Goal: Task Accomplishment & Management: Manage account settings

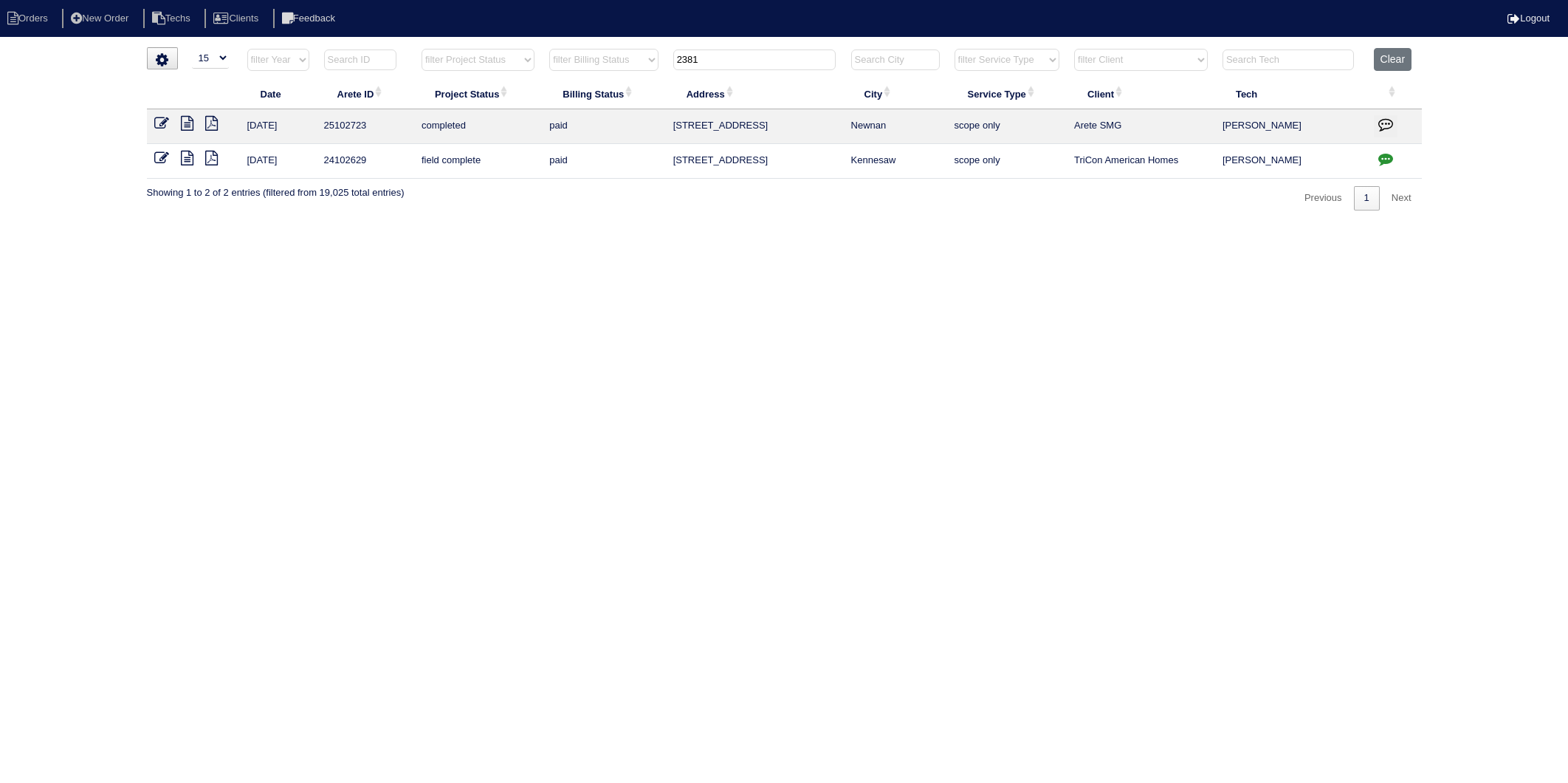
select select "15"
click at [1394, 57] on button "Clear" at bounding box center [1392, 60] width 38 height 23
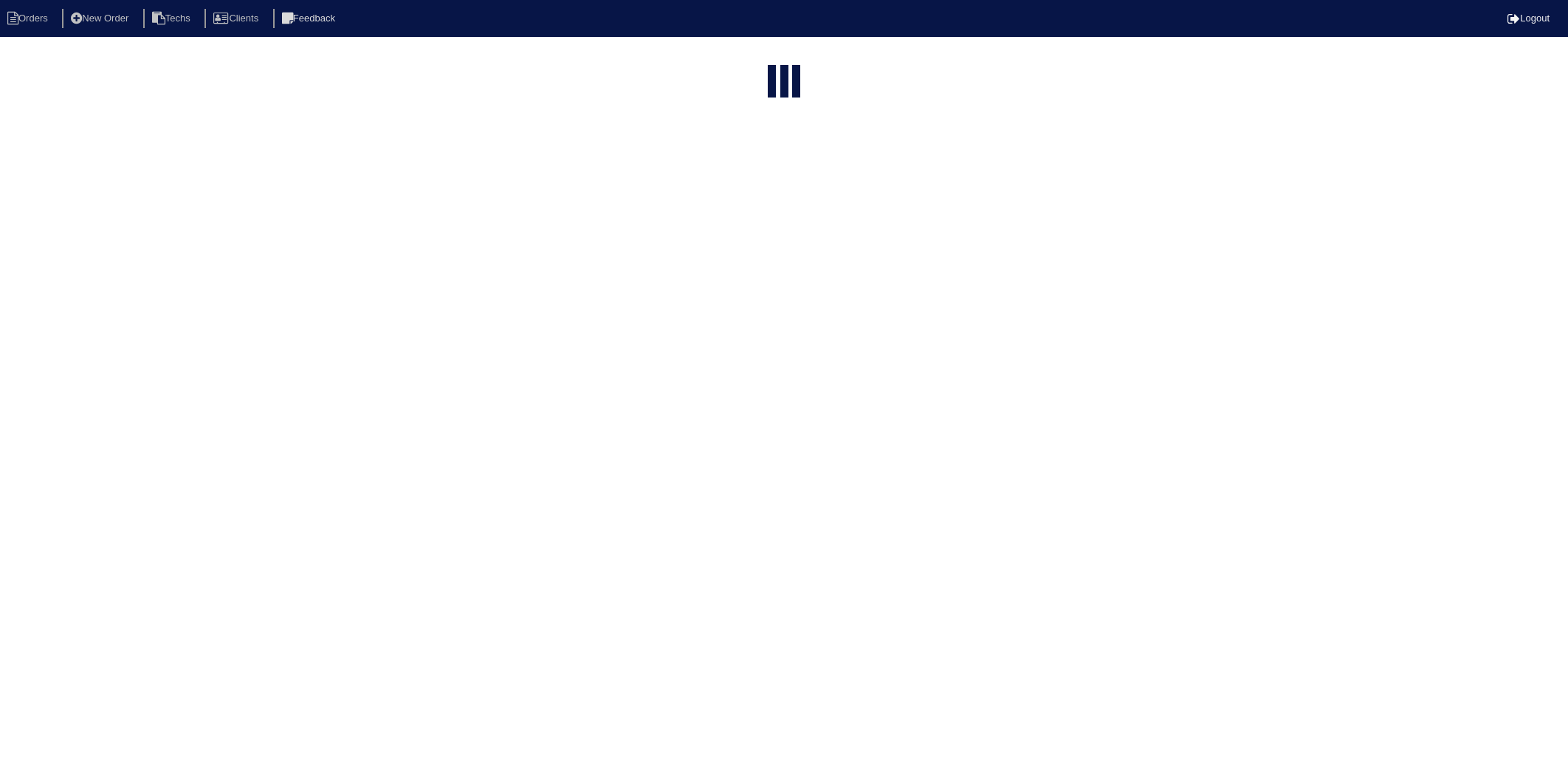
select select "15"
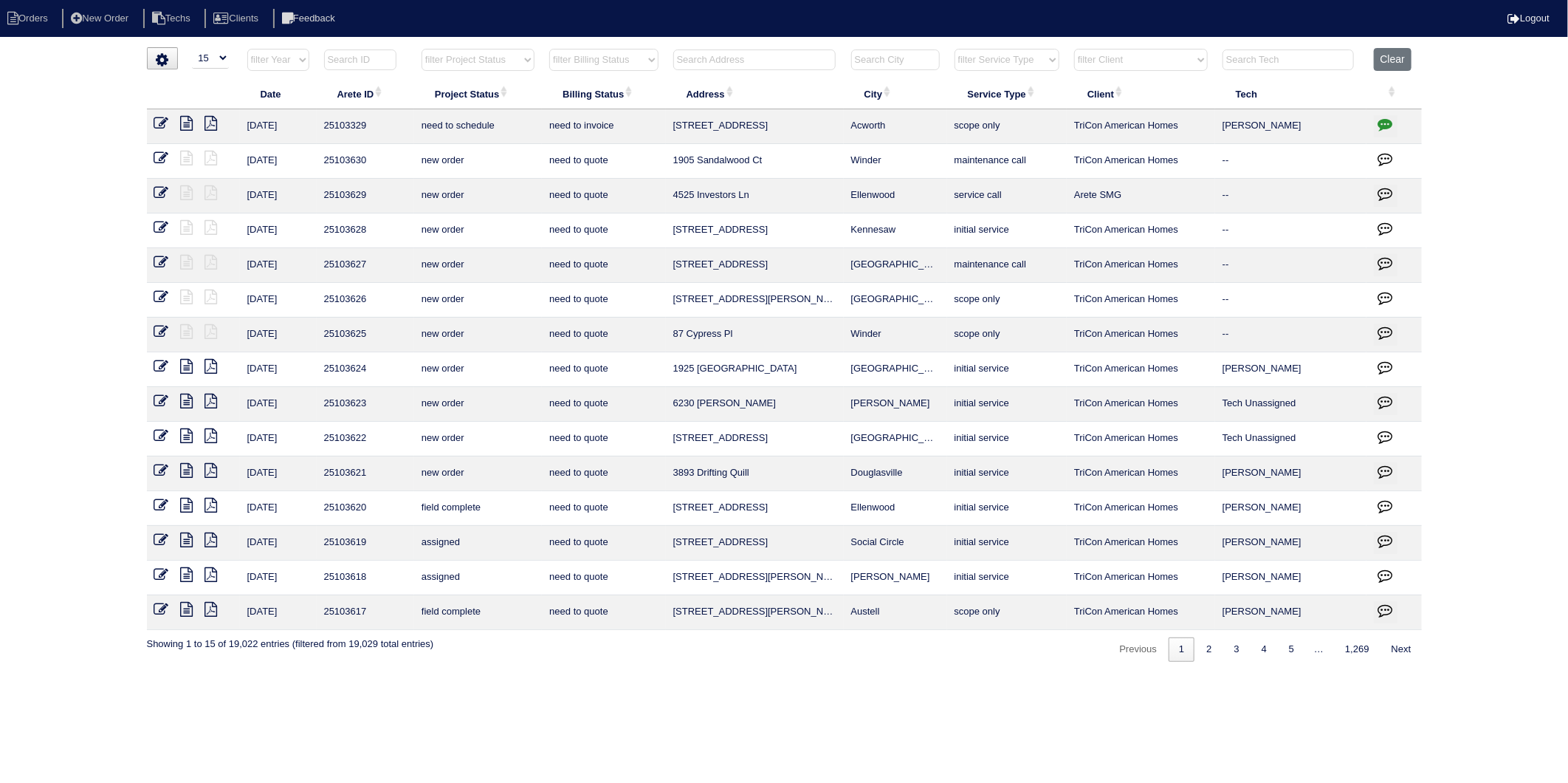
click at [715, 57] on input "text" at bounding box center [754, 60] width 162 height 21
type input "842"
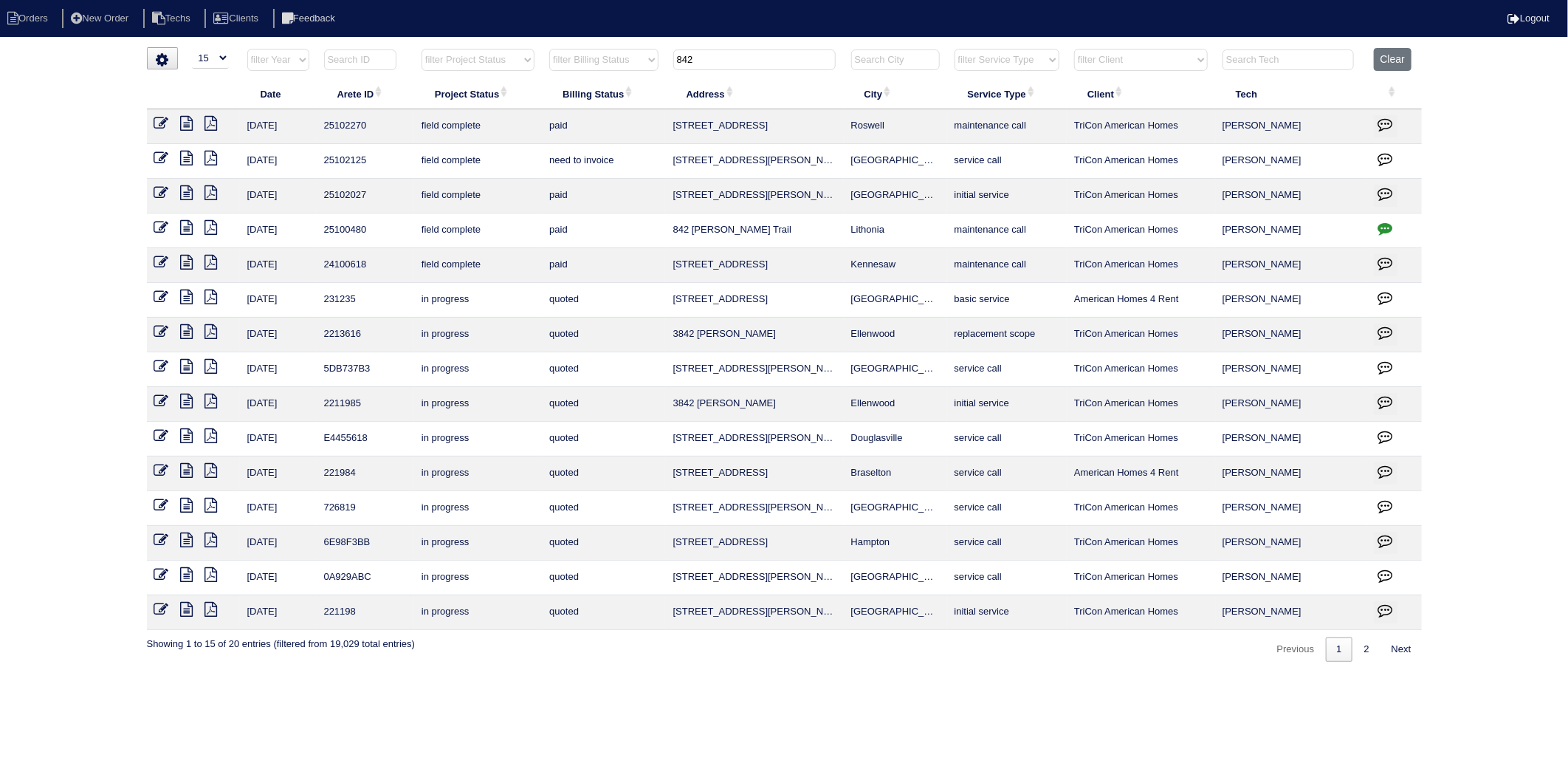
click at [164, 161] on icon at bounding box center [162, 158] width 15 height 15
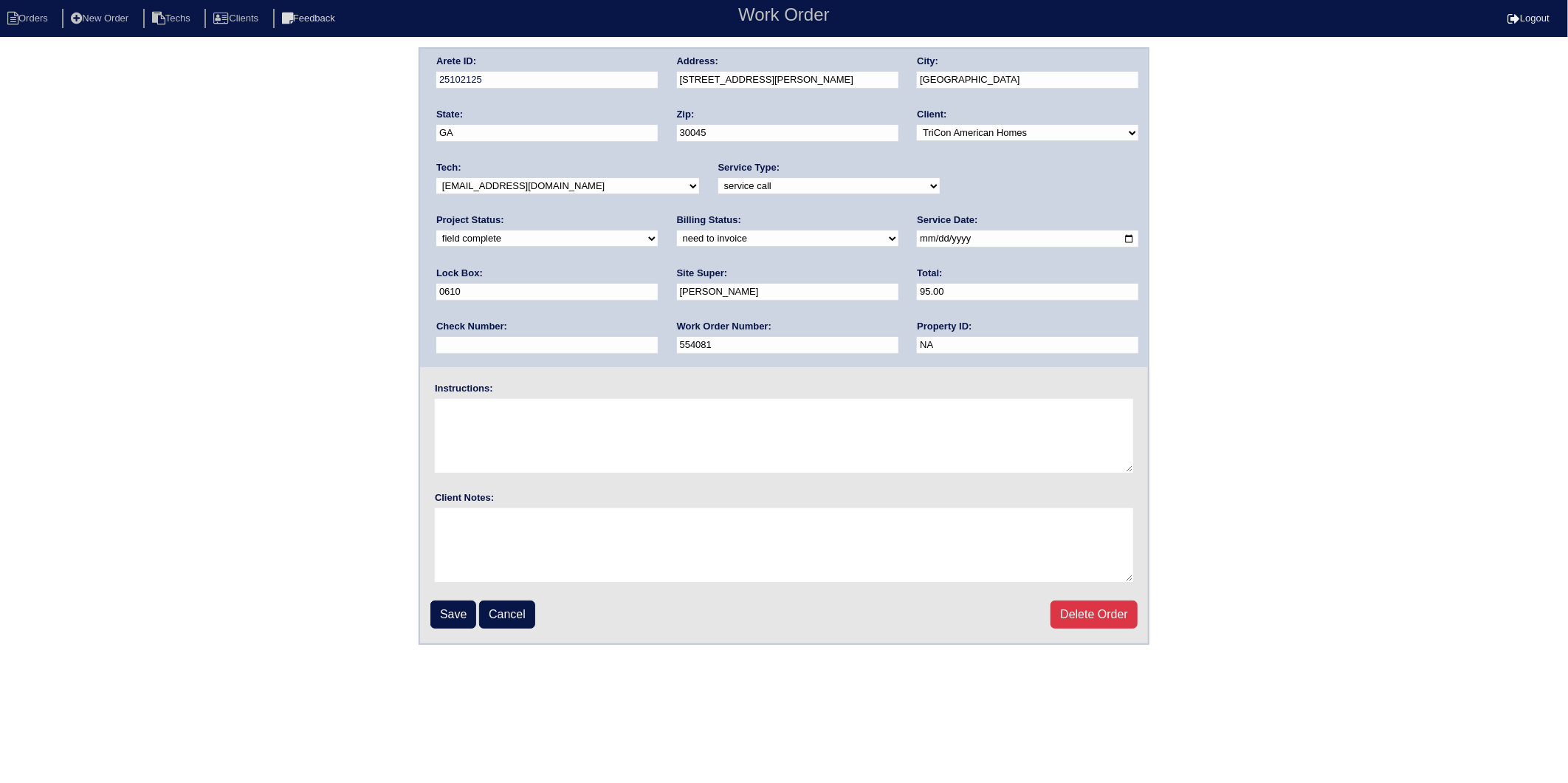
drag, startPoint x: 503, startPoint y: 236, endPoint x: 493, endPoint y: 246, distance: 14.1
click at [677, 236] on select "need to quote quoted need to invoice invoiced paid warranty purchase order need…" at bounding box center [788, 238] width 221 height 17
select select "invoiced"
click at [677, 230] on select "need to quote quoted need to invoice invoiced paid warranty purchase order need…" at bounding box center [788, 238] width 221 height 17
click at [451, 611] on input "Save" at bounding box center [453, 614] width 46 height 28
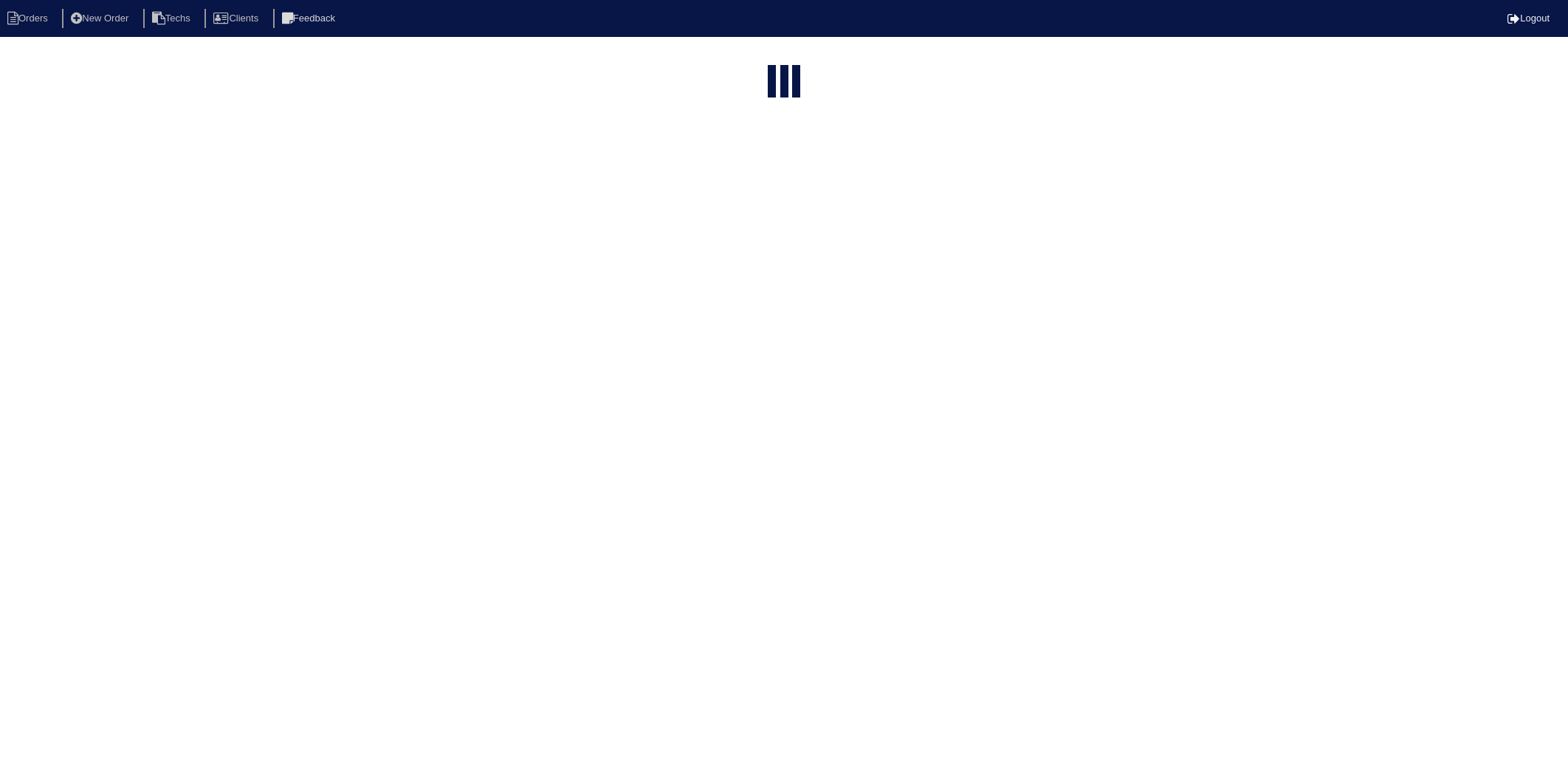
select select "15"
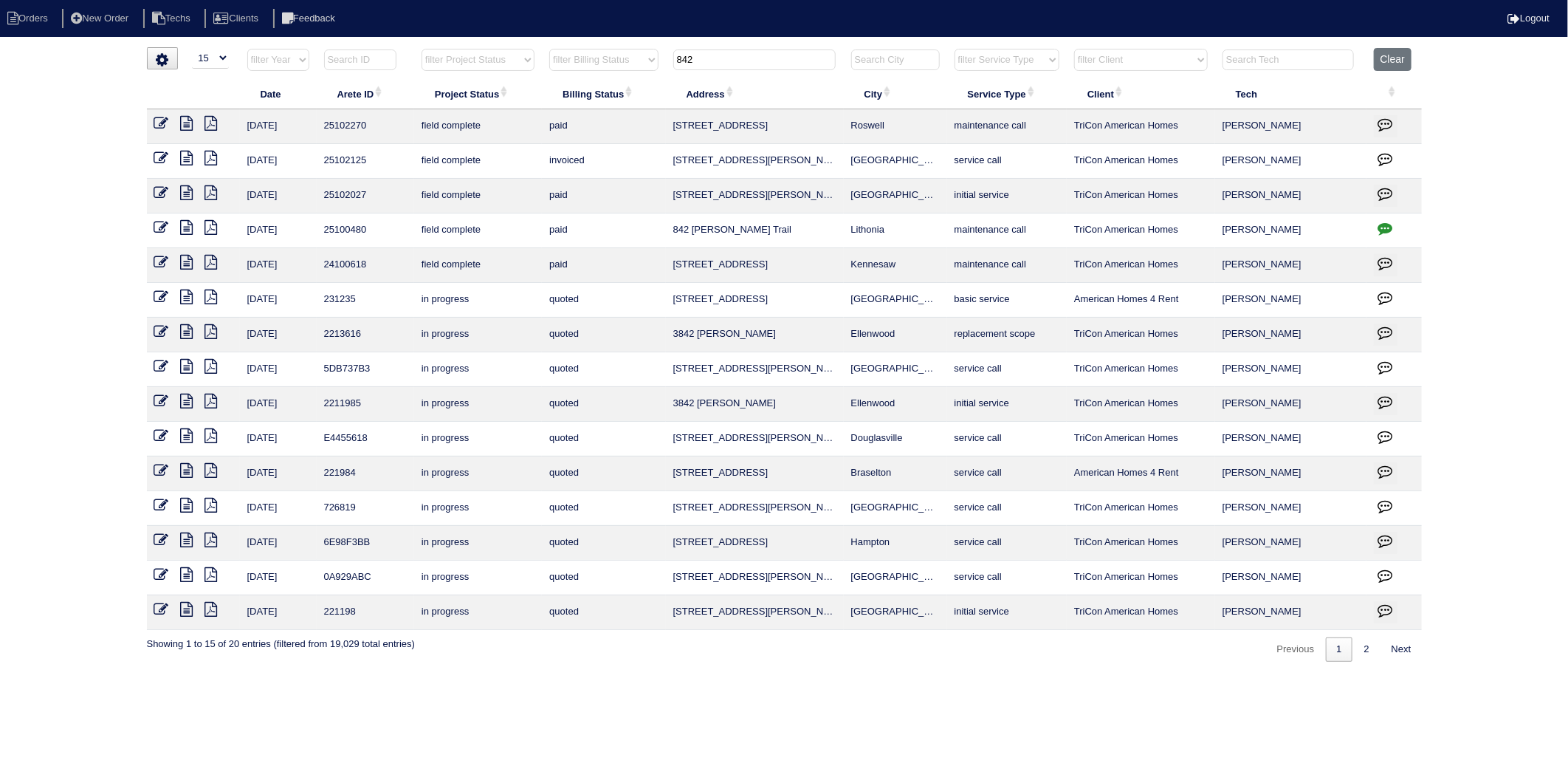
click at [692, 52] on input "842" at bounding box center [754, 60] width 162 height 21
drag, startPoint x: 684, startPoint y: 62, endPoint x: 647, endPoint y: 68, distance: 37.5
click at [647, 68] on tr "filter Year -- Any Year -- 2025 2024 2023 2022 2021 2020 2019 filter Project St…" at bounding box center [784, 63] width 1276 height 30
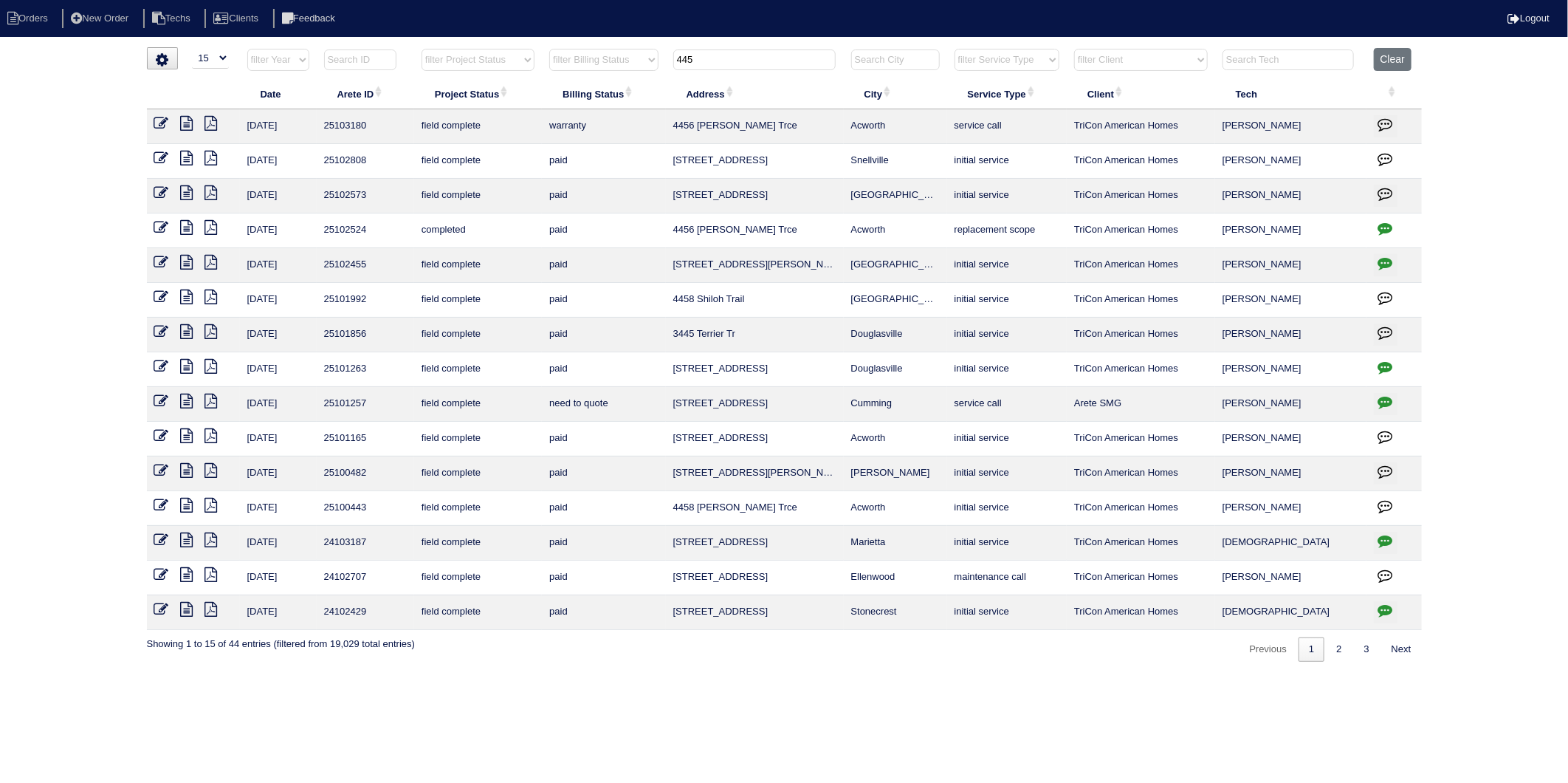
drag, startPoint x: 719, startPoint y: 60, endPoint x: 430, endPoint y: 85, distance: 290.1
click at [430, 85] on table "Date Arete ID Project Status Billing Status Address City Service Type Client Te…" at bounding box center [784, 339] width 1276 height 582
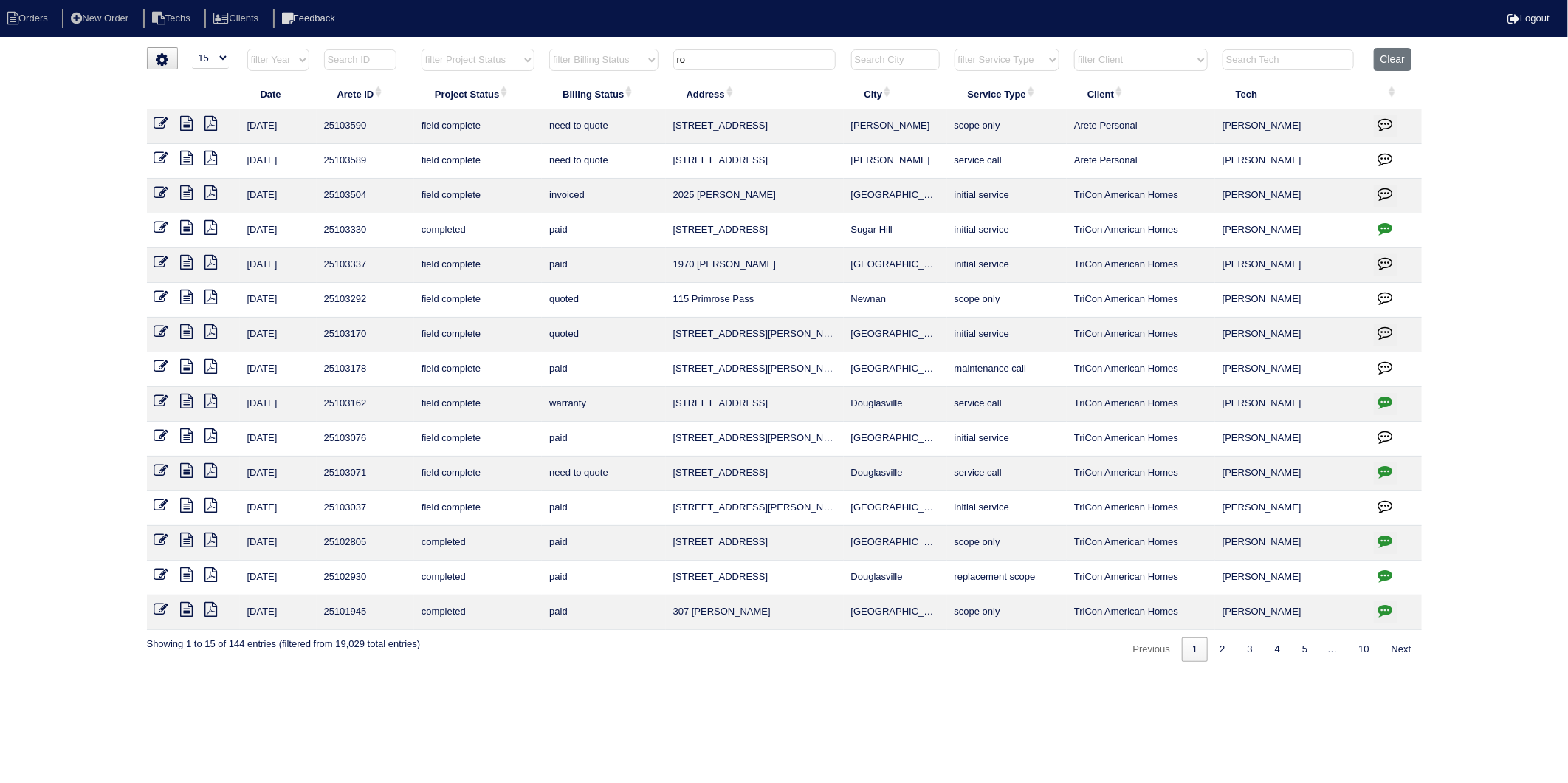
type input "r"
type input "4"
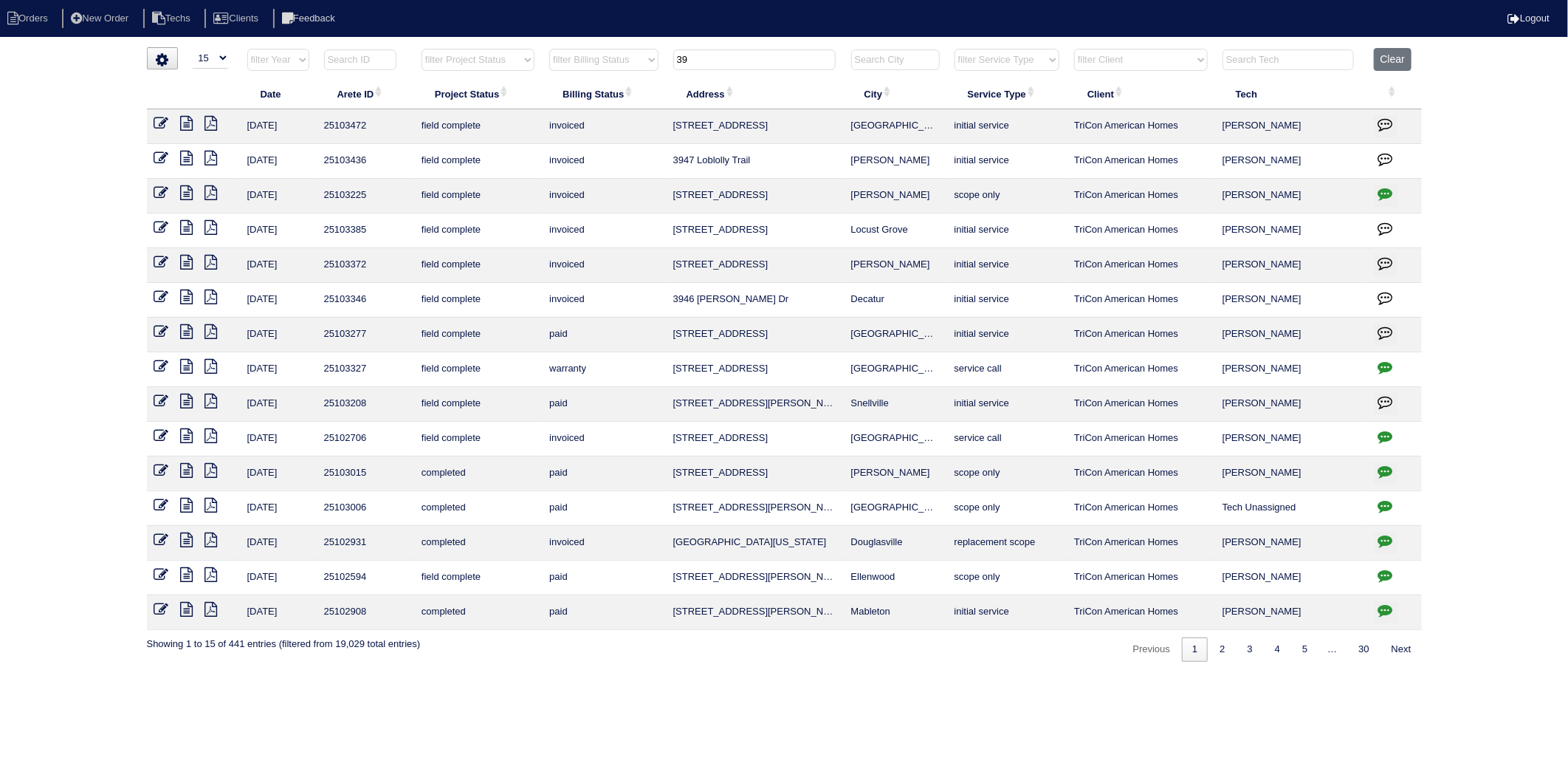
drag, startPoint x: 700, startPoint y: 55, endPoint x: 611, endPoint y: 68, distance: 89.9
click at [611, 68] on tr "filter Year -- Any Year -- 2025 2024 2023 2022 2021 2020 2019 filter Project St…" at bounding box center [784, 63] width 1276 height 30
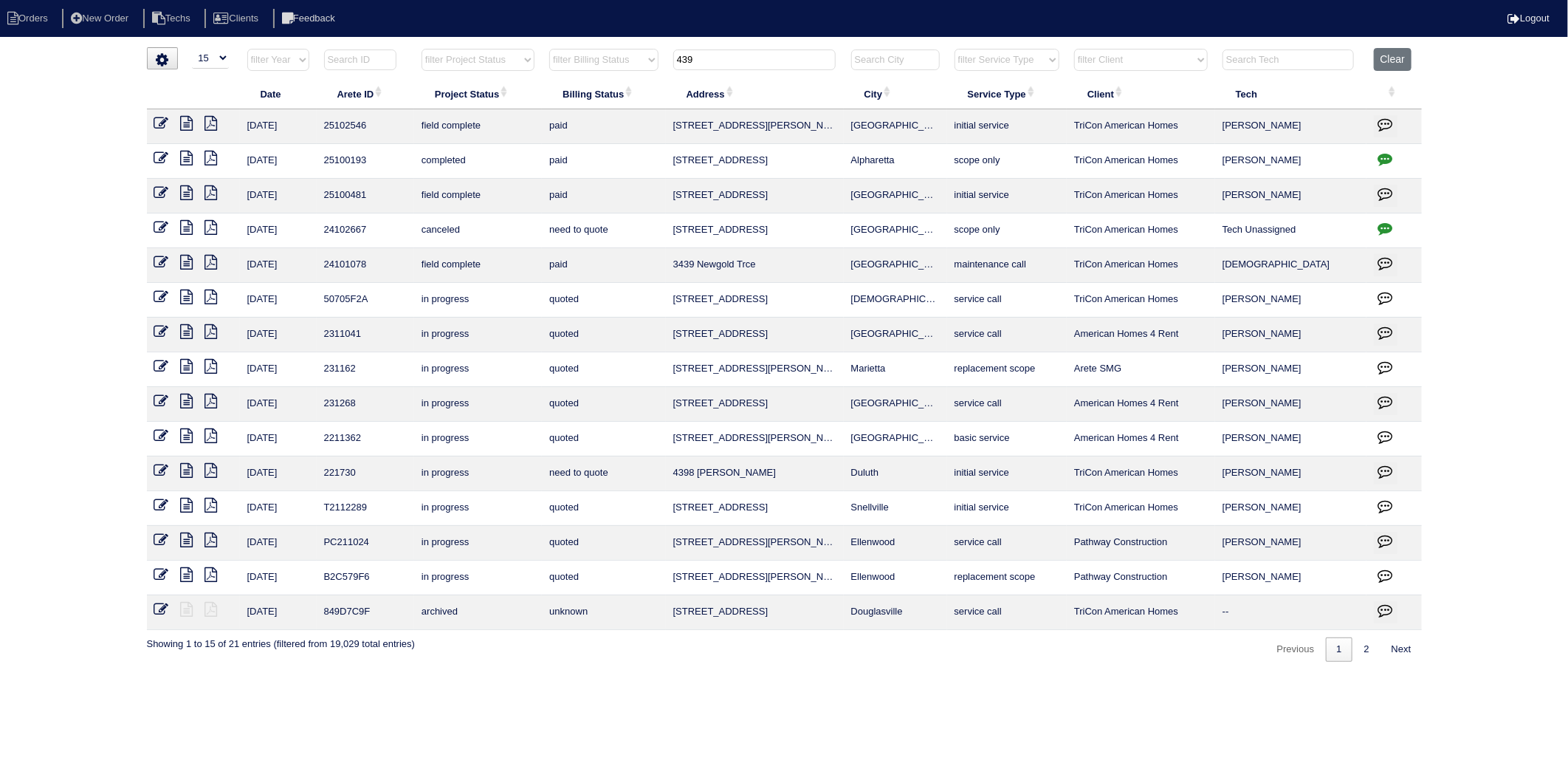
drag, startPoint x: 722, startPoint y: 55, endPoint x: 578, endPoint y: 85, distance: 147.1
click at [578, 85] on table "Date Arete ID Project Status Billing Status Address City Service Type Client Te…" at bounding box center [784, 339] width 1276 height 582
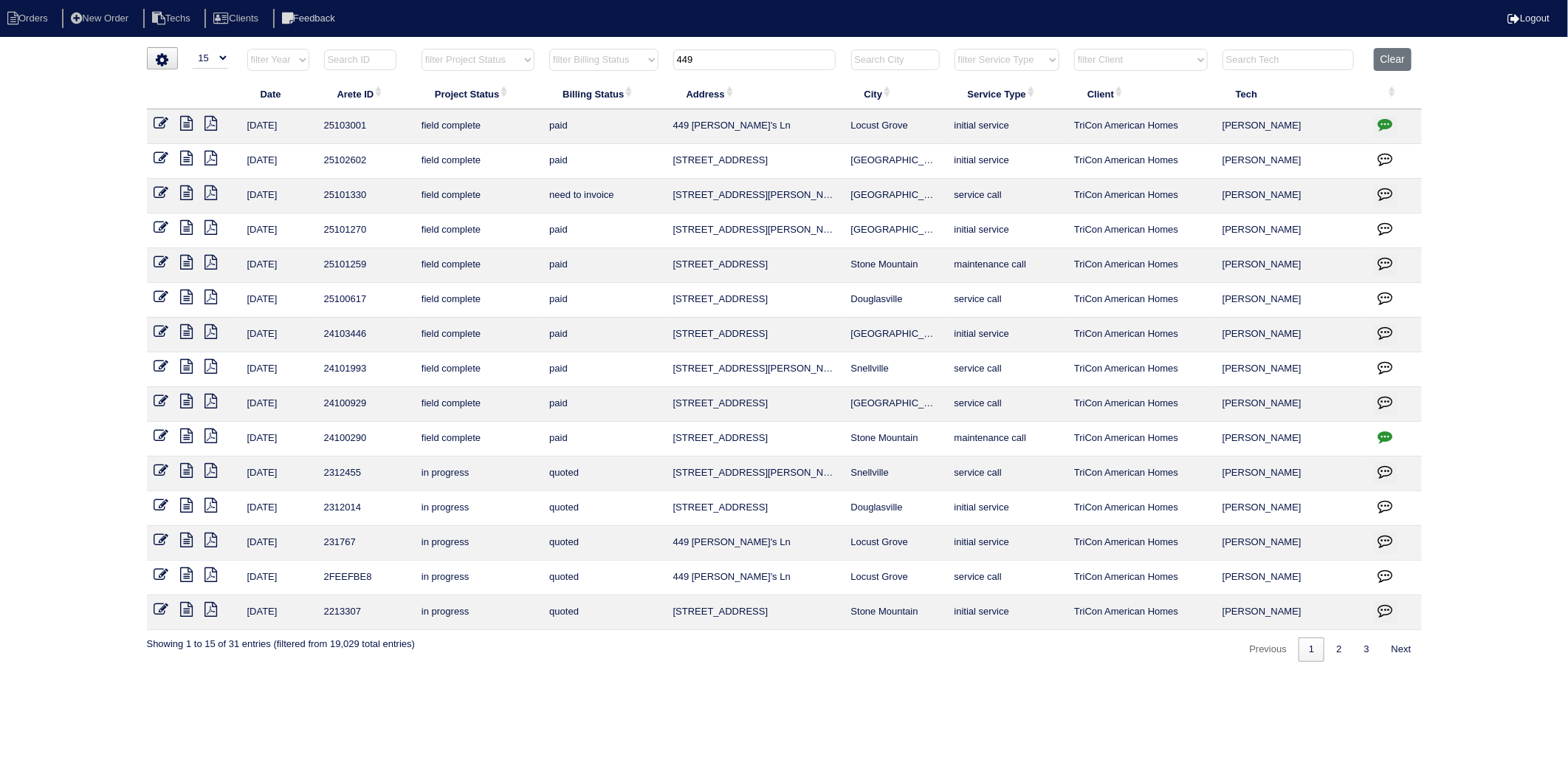
type input "449"
click at [161, 197] on icon at bounding box center [162, 192] width 15 height 15
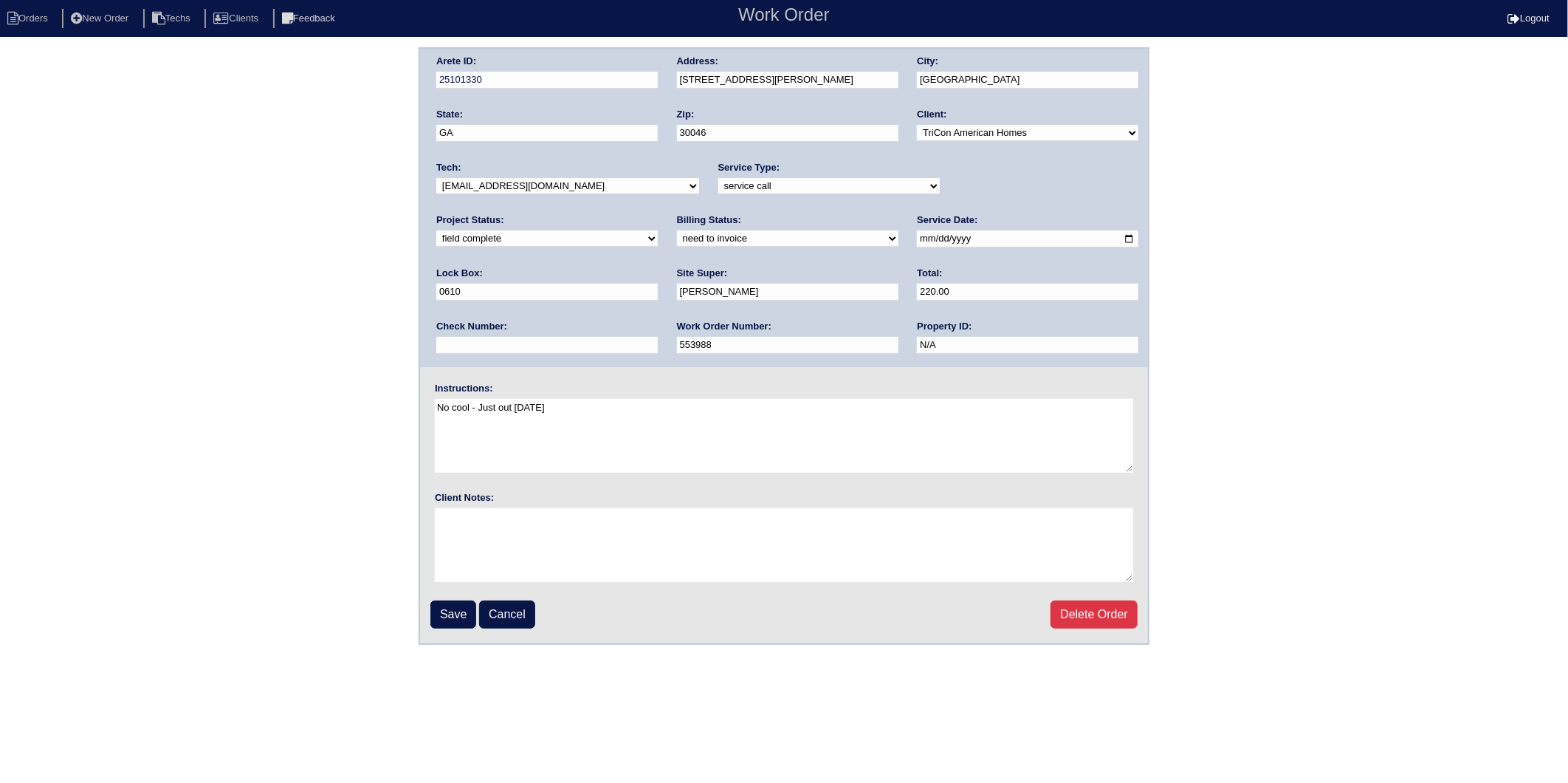
click at [677, 237] on select "need to quote quoted need to invoice invoiced paid warranty purchase order need…" at bounding box center [788, 238] width 221 height 17
select select "invoiced"
click at [677, 230] on select "need to quote quoted need to invoice invoiced paid warranty purchase order need…" at bounding box center [788, 238] width 221 height 17
drag, startPoint x: 452, startPoint y: 611, endPoint x: 437, endPoint y: 585, distance: 30.0
click at [451, 610] on input "Save" at bounding box center [453, 614] width 46 height 28
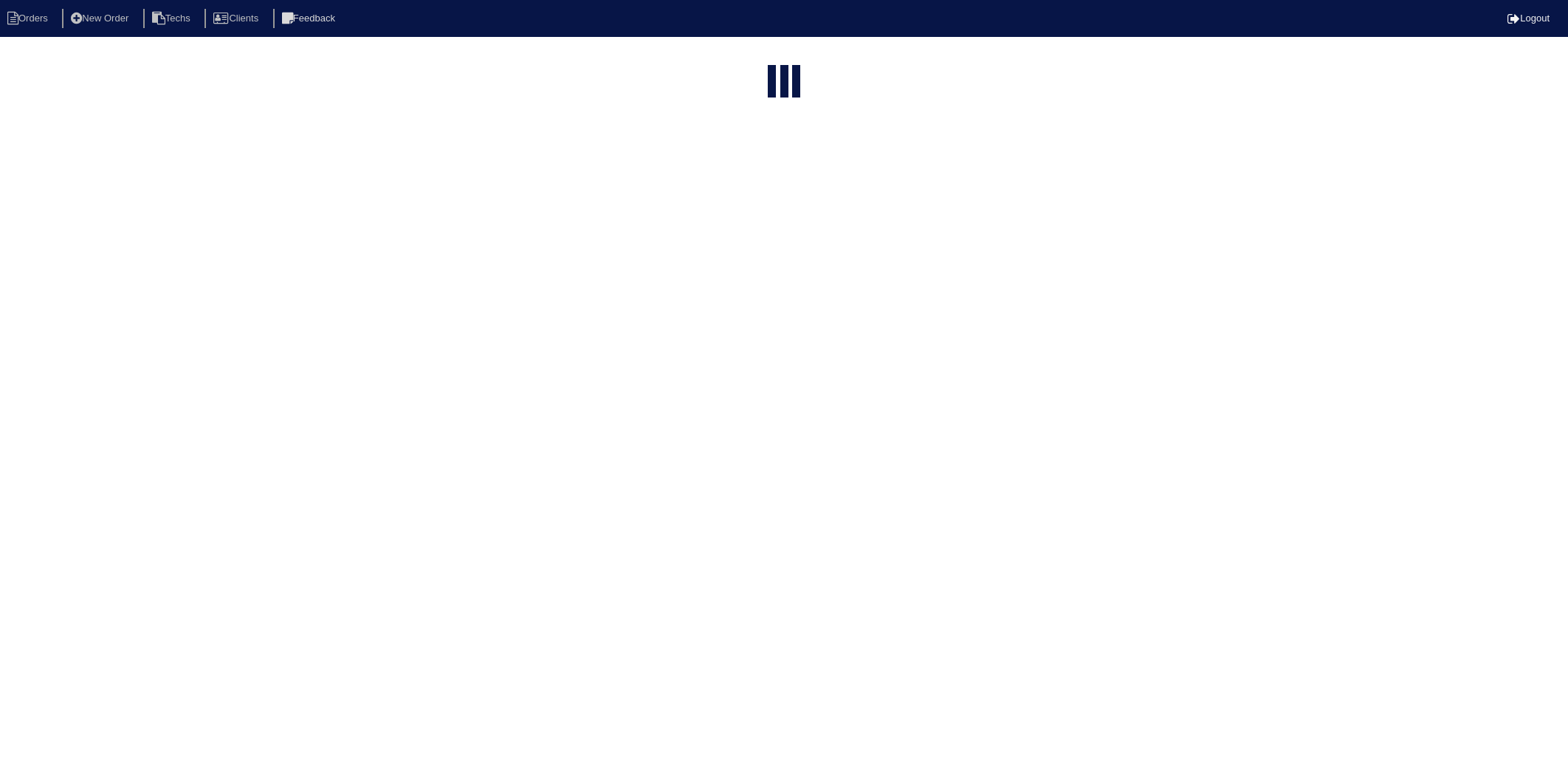
select select "15"
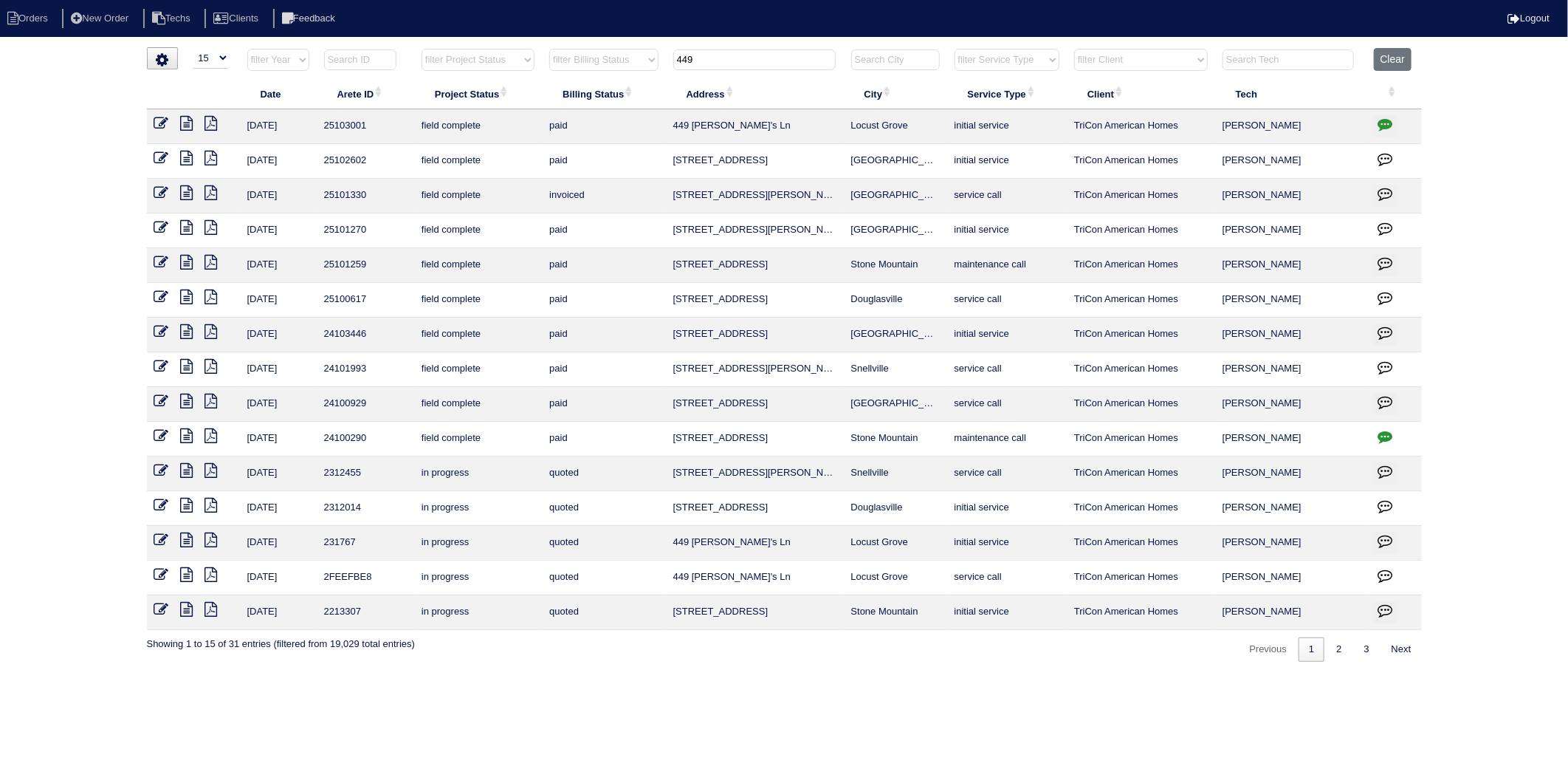
drag, startPoint x: 708, startPoint y: 57, endPoint x: 621, endPoint y: 77, distance: 89.3
click at [621, 77] on tr "filter Year -- Any Year -- 2025 2024 2023 2022 2021 2020 2019 filter Project St…" at bounding box center [784, 63] width 1276 height 30
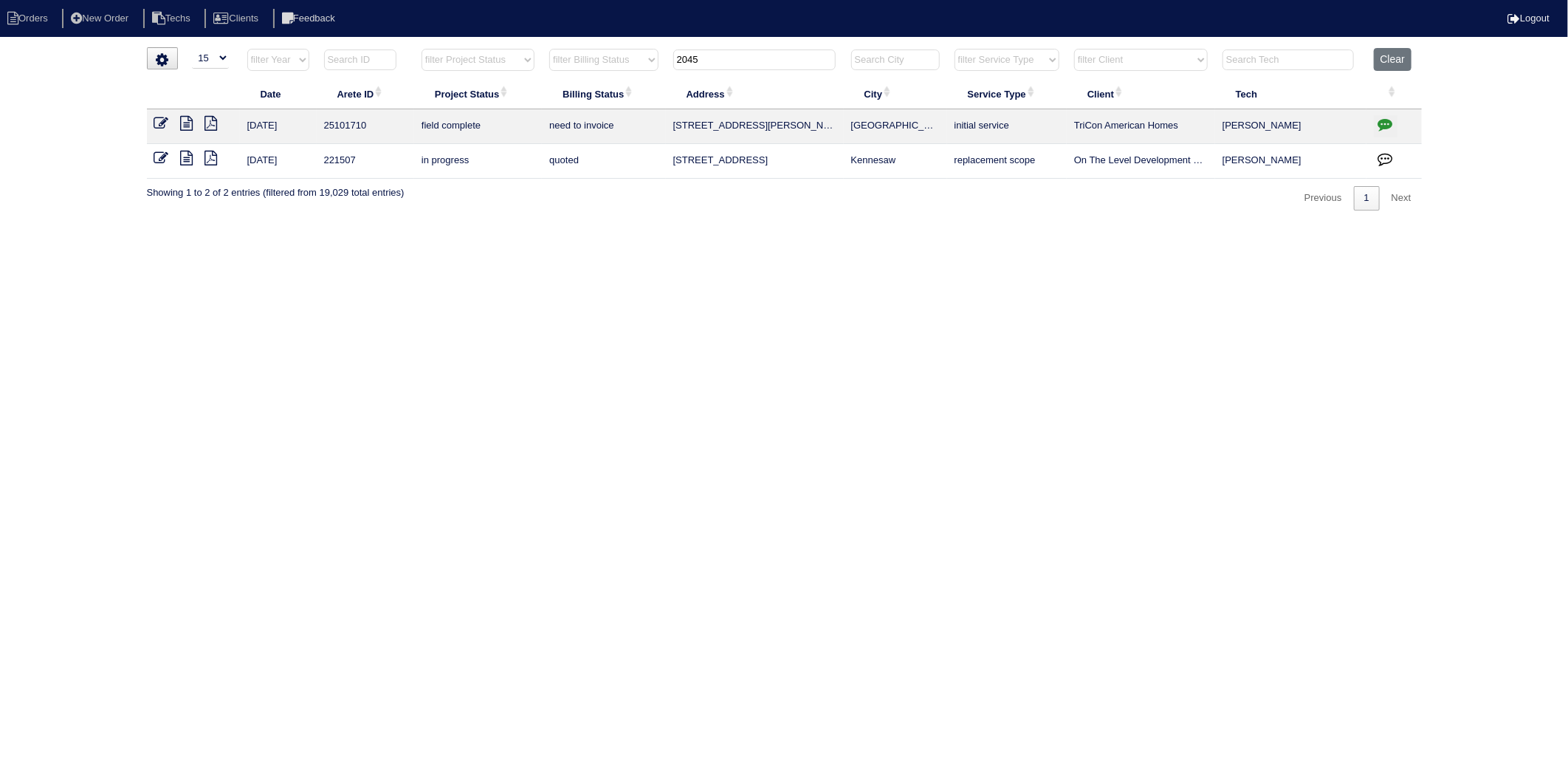
type input "2045"
click at [160, 122] on icon at bounding box center [162, 123] width 15 height 15
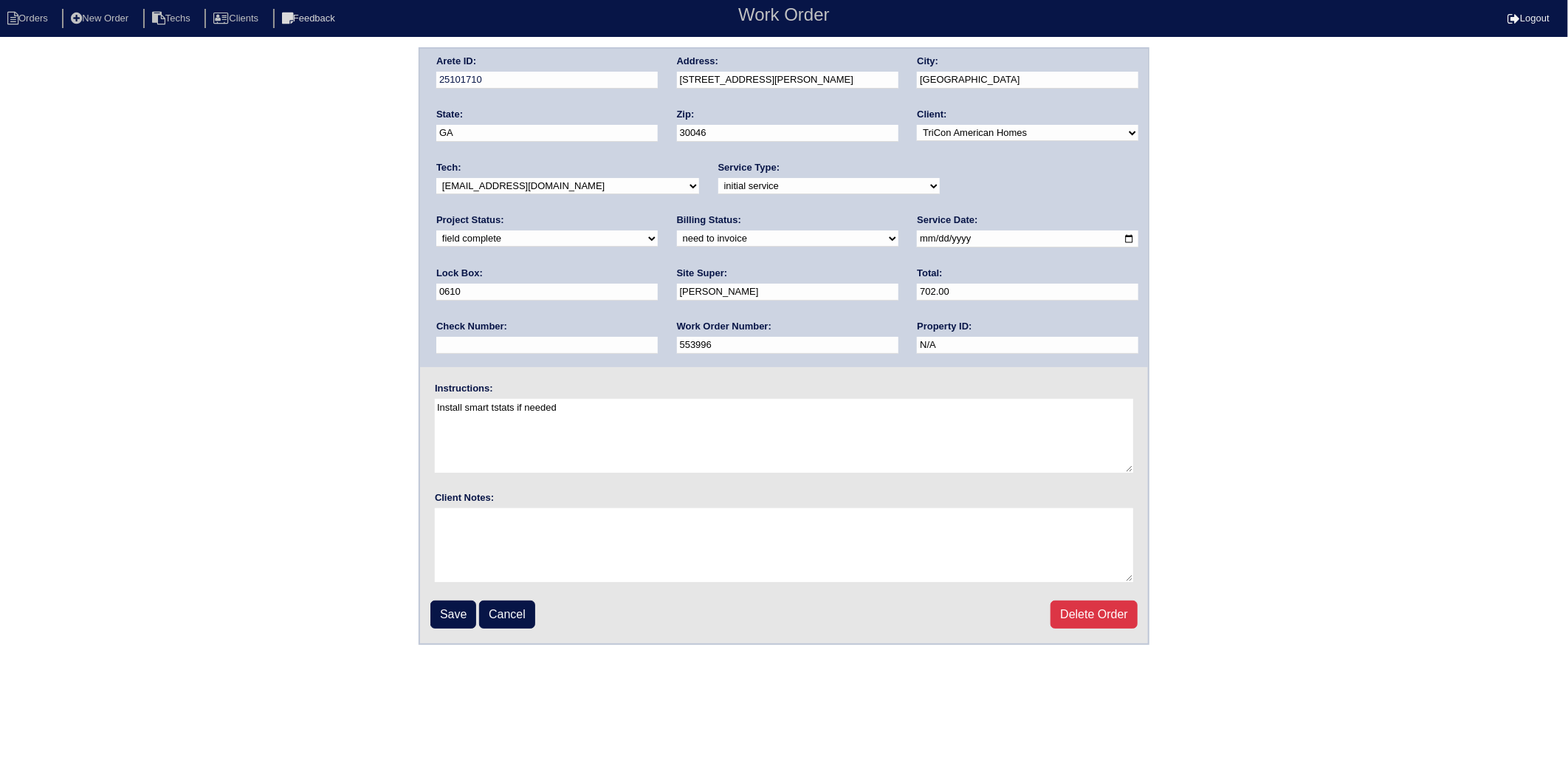
click at [677, 233] on select "need to quote quoted need to invoice invoiced paid warranty purchase order need…" at bounding box center [788, 238] width 221 height 17
select select "invoiced"
click at [677, 230] on select "need to quote quoted need to invoice invoiced paid warranty purchase order need…" at bounding box center [788, 238] width 221 height 17
click at [454, 613] on input "Save" at bounding box center [453, 614] width 46 height 28
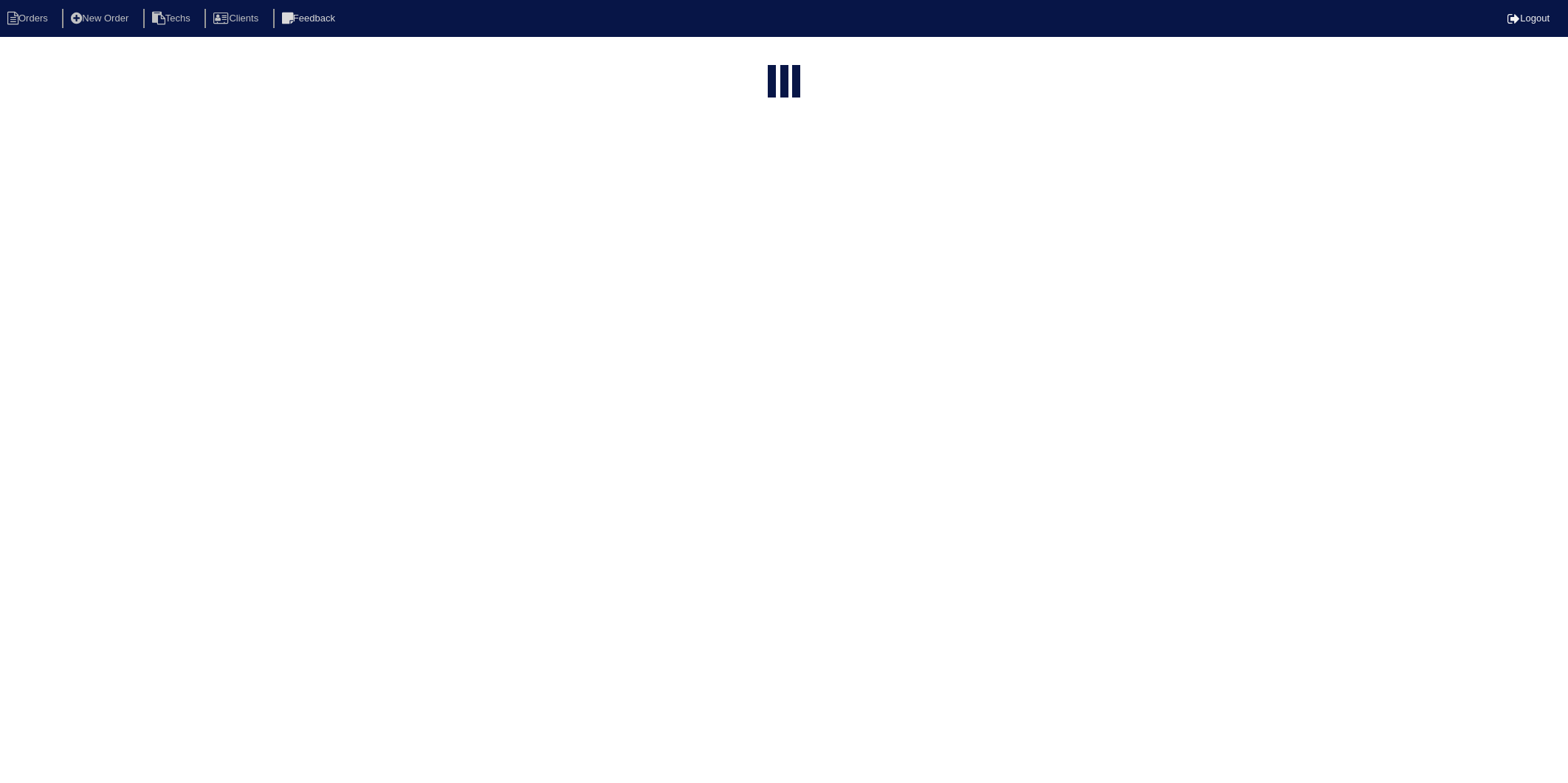
select select "15"
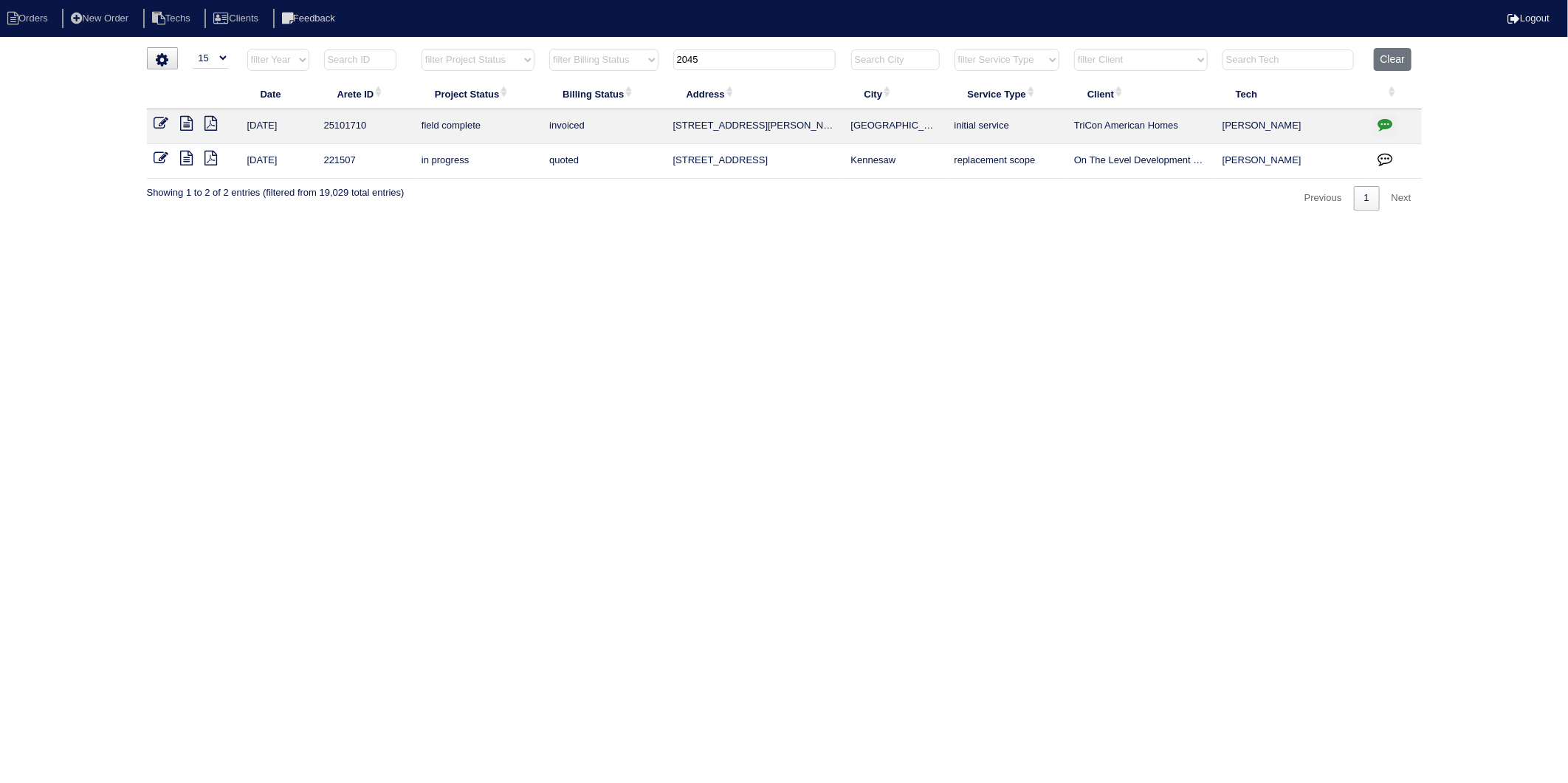
drag, startPoint x: 718, startPoint y: 61, endPoint x: 586, endPoint y: 104, distance: 138.8
click at [586, 102] on table "Date Arete ID Project Status Billing Status Address City Service Type Client Te…" at bounding box center [784, 113] width 1276 height 131
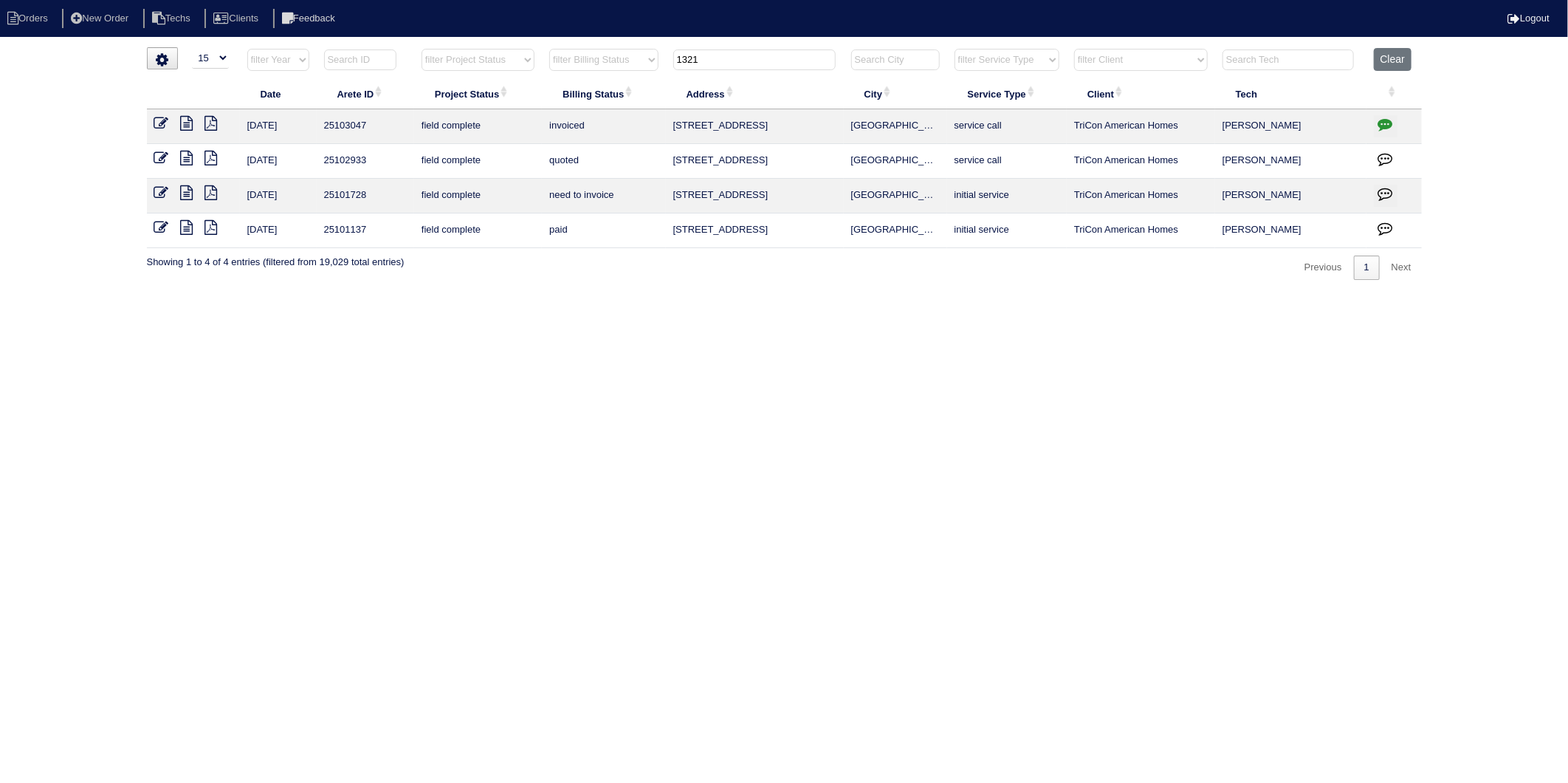
type input "1321"
click at [161, 192] on icon at bounding box center [162, 192] width 15 height 15
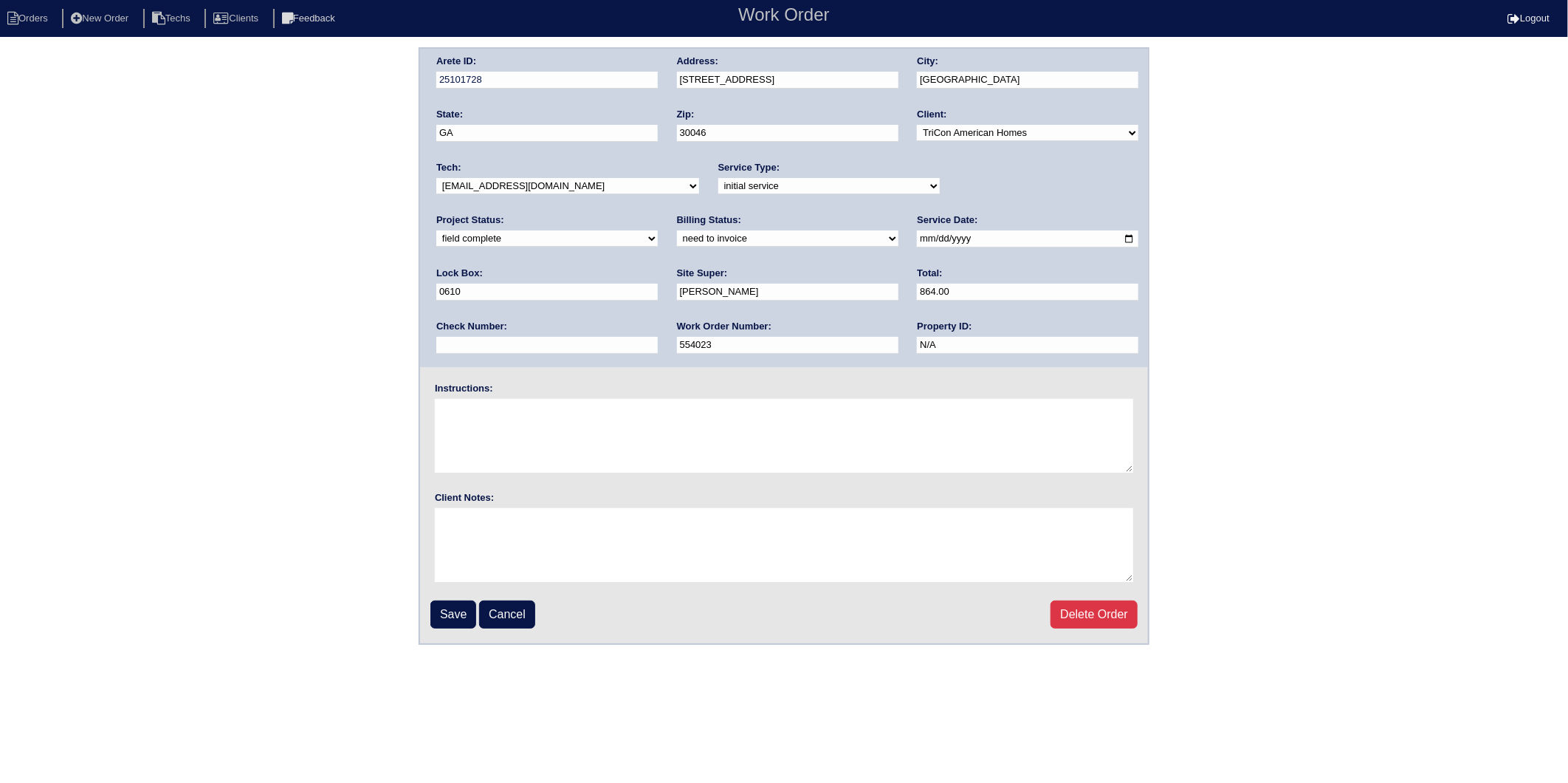
drag, startPoint x: 467, startPoint y: 237, endPoint x: 469, endPoint y: 247, distance: 10.2
click at [677, 237] on select "need to quote quoted need to invoice invoiced paid warranty purchase order need…" at bounding box center [788, 238] width 221 height 17
select select "invoiced"
click at [677, 230] on select "need to quote quoted need to invoice invoiced paid warranty purchase order need…" at bounding box center [788, 238] width 221 height 17
click at [447, 608] on input "Save" at bounding box center [453, 614] width 46 height 28
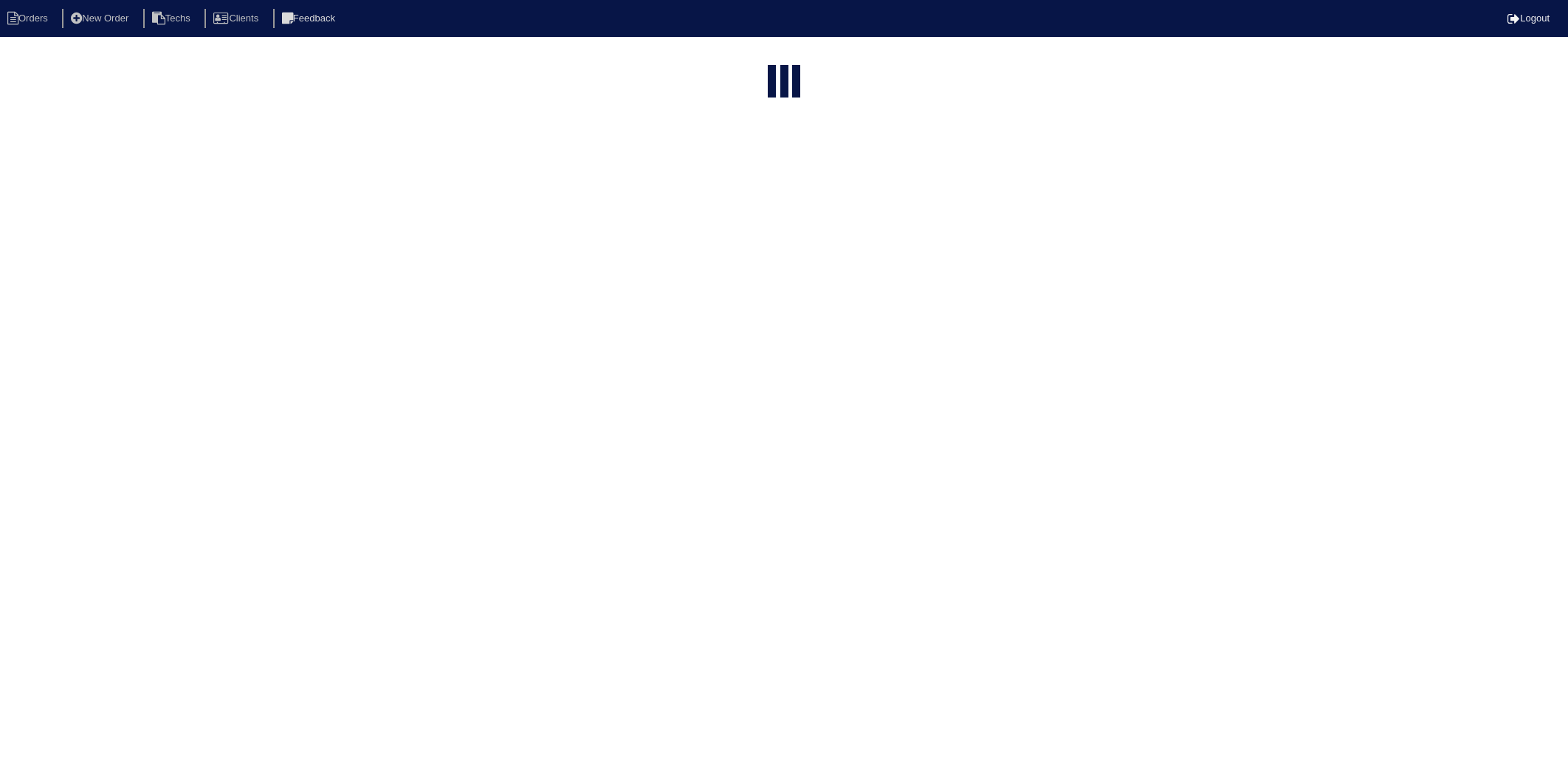
select select "15"
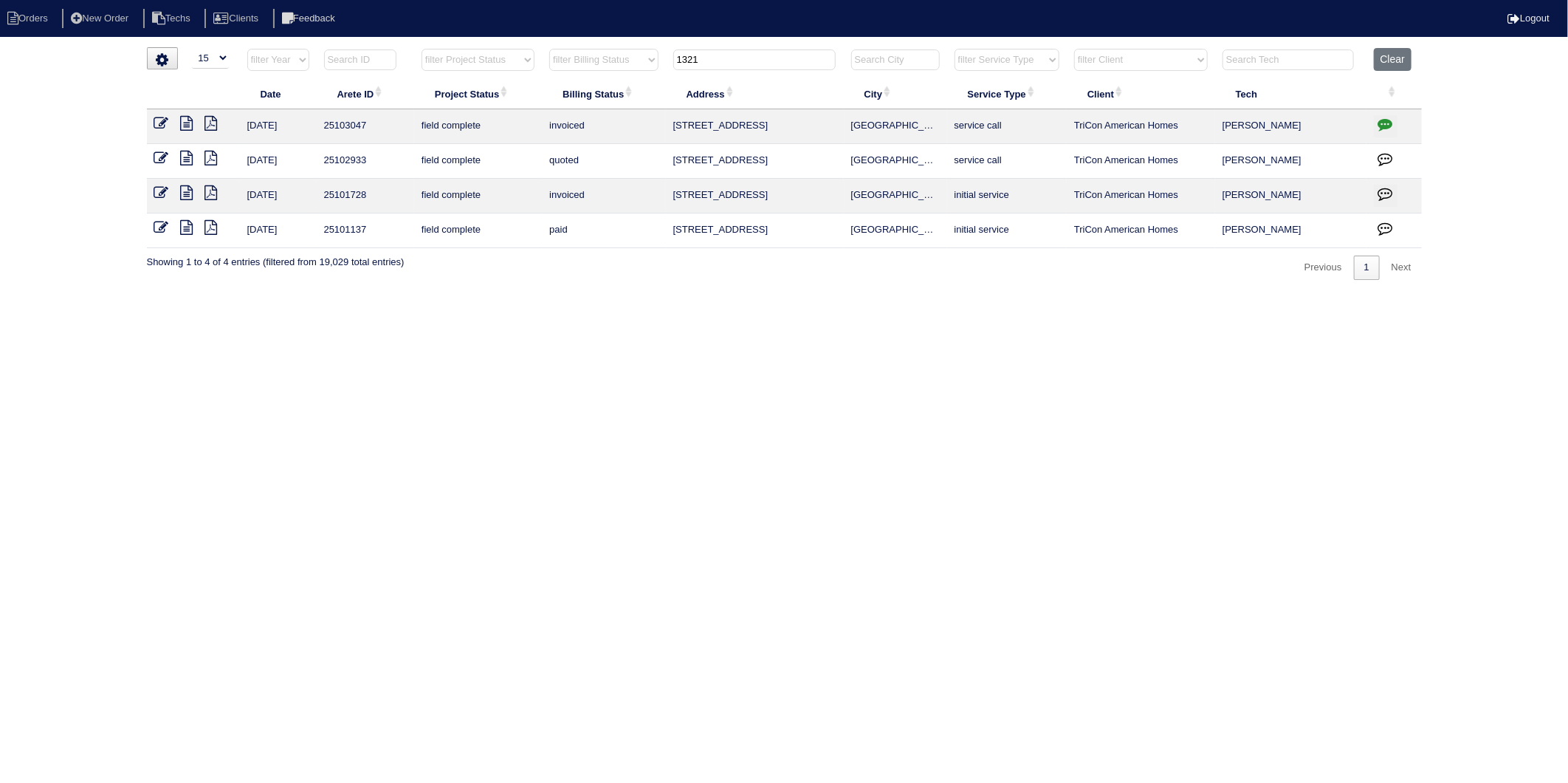
drag, startPoint x: 714, startPoint y: 60, endPoint x: 608, endPoint y: 124, distance: 123.8
click at [611, 113] on table "Date Arete ID Project Status Billing Status Address City Service Type Client Te…" at bounding box center [784, 148] width 1276 height 200
type input "489"
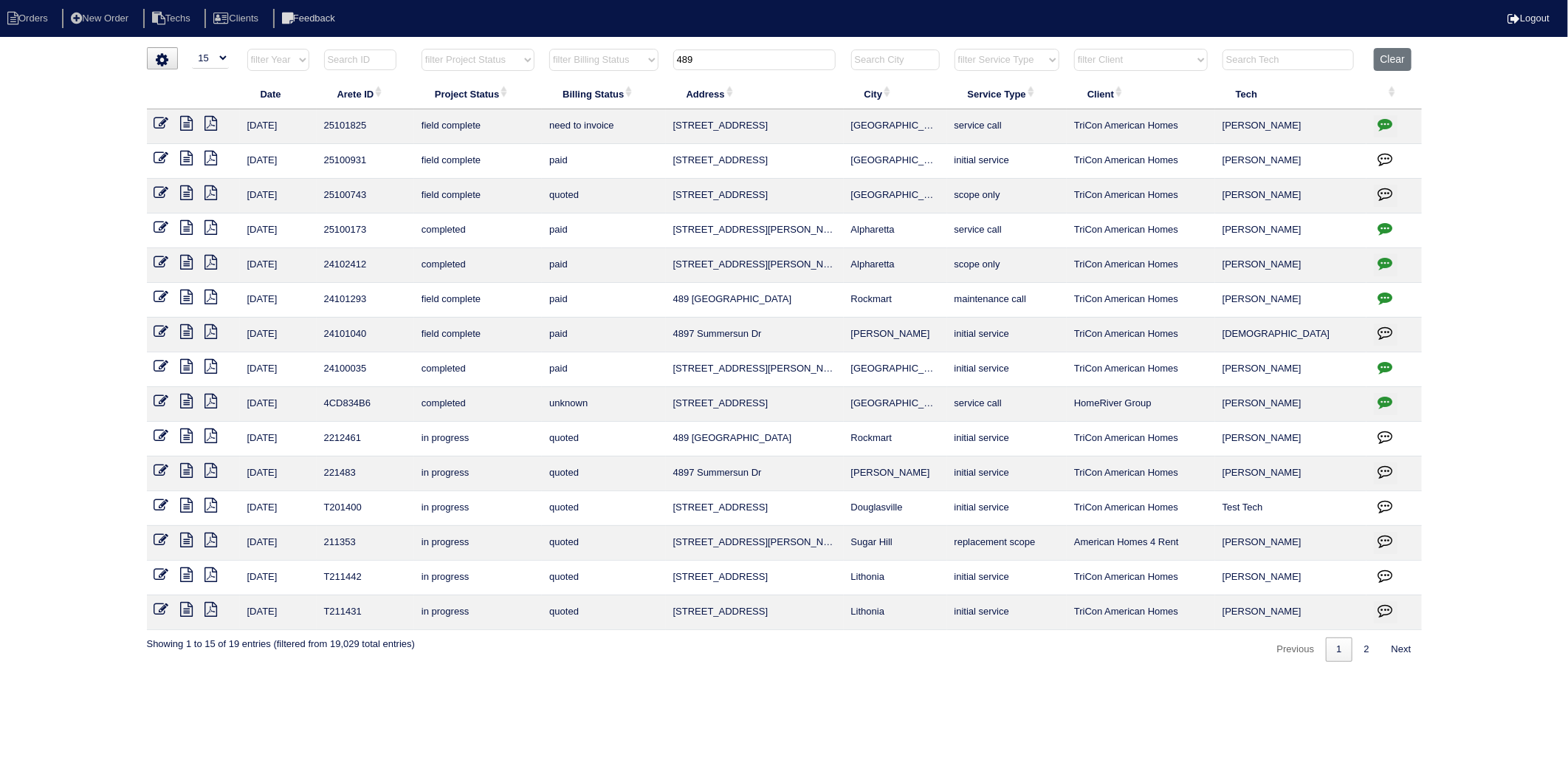
drag, startPoint x: 157, startPoint y: 123, endPoint x: 171, endPoint y: 123, distance: 14.0
click at [157, 123] on icon at bounding box center [162, 123] width 15 height 15
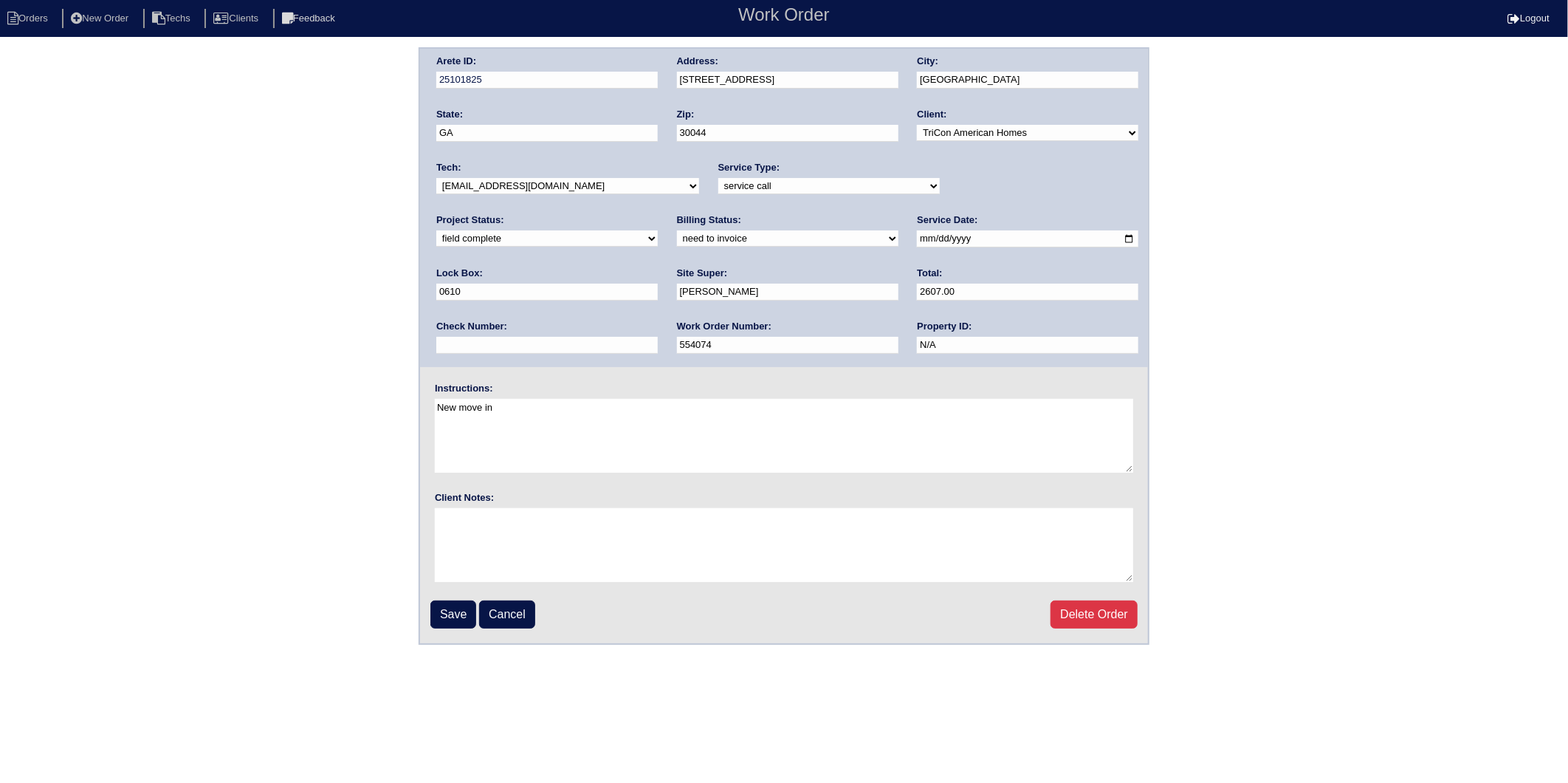
click at [677, 240] on select "need to quote quoted need to invoice invoiced paid warranty purchase order need…" at bounding box center [788, 238] width 221 height 17
select select "invoiced"
click at [677, 230] on select "need to quote quoted need to invoice invoiced paid warranty purchase order need…" at bounding box center [788, 238] width 221 height 17
drag, startPoint x: 450, startPoint y: 607, endPoint x: 463, endPoint y: 521, distance: 87.0
click at [450, 602] on input "Save" at bounding box center [453, 614] width 46 height 28
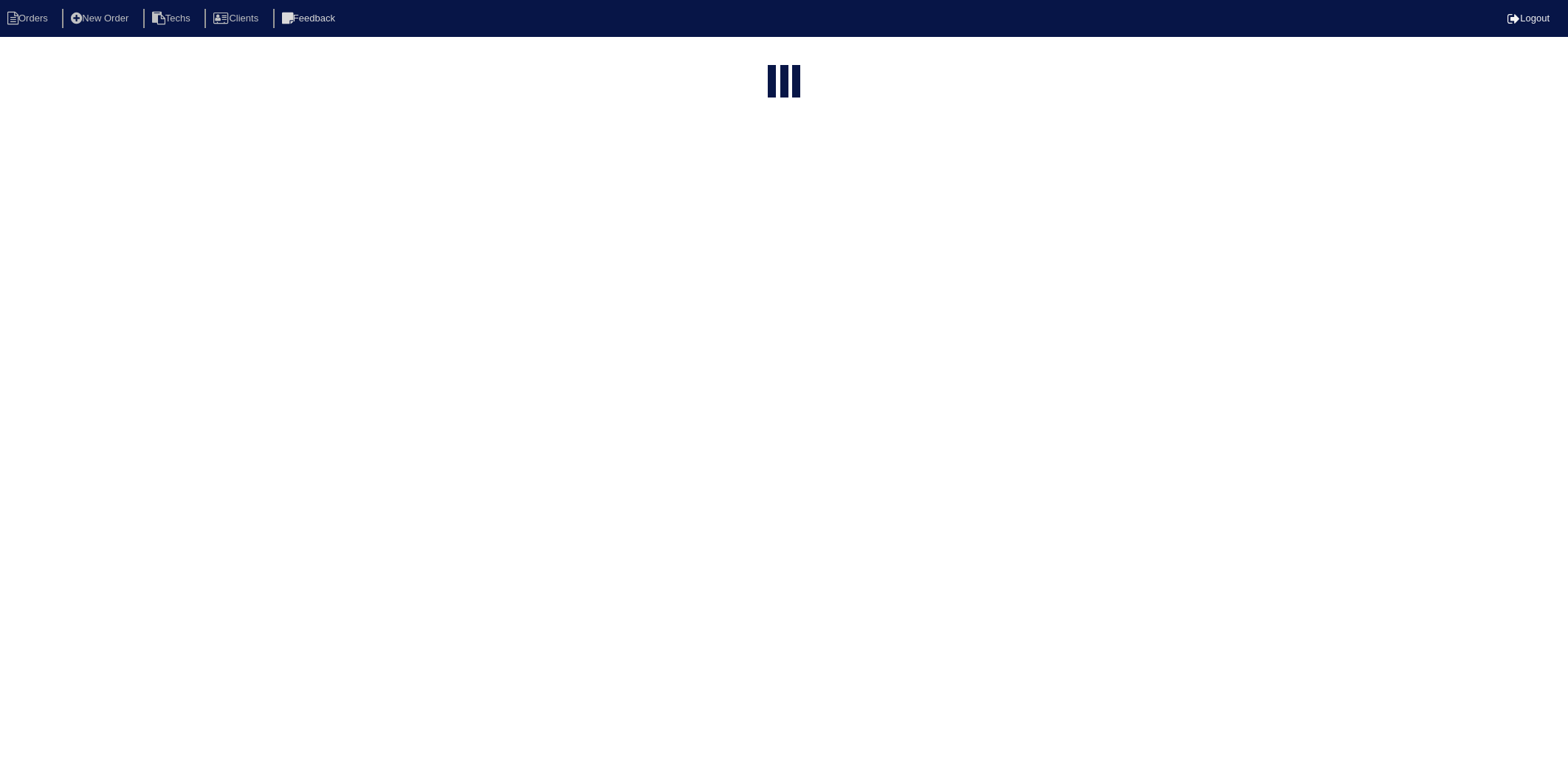
select select "15"
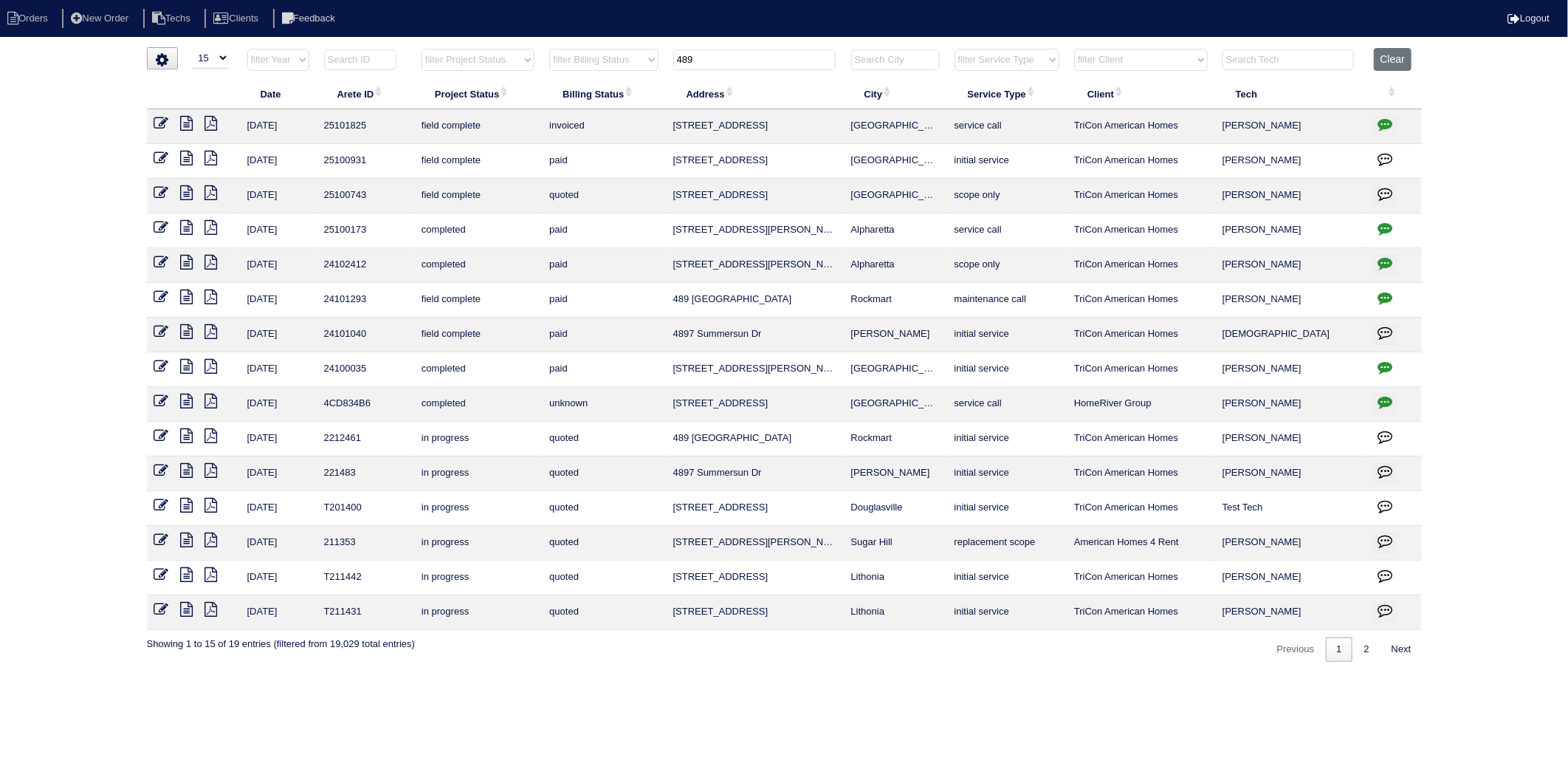
drag, startPoint x: 678, startPoint y: 61, endPoint x: 607, endPoint y: 64, distance: 71.1
click at [607, 64] on tr "filter Year -- Any Year -- 2025 2024 2023 2022 2021 2020 2019 filter Project St…" at bounding box center [784, 63] width 1276 height 30
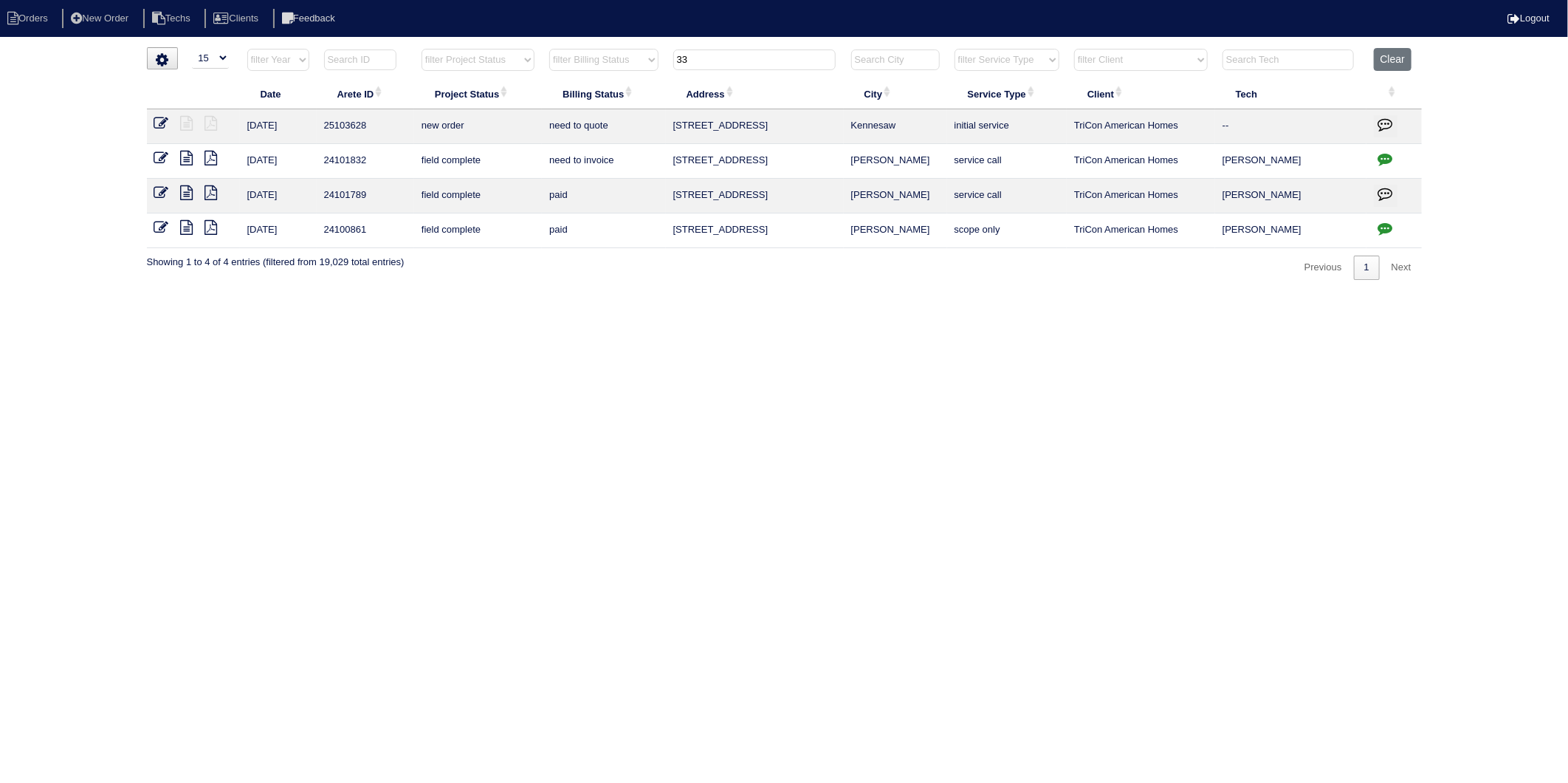
type input "3"
type input "1"
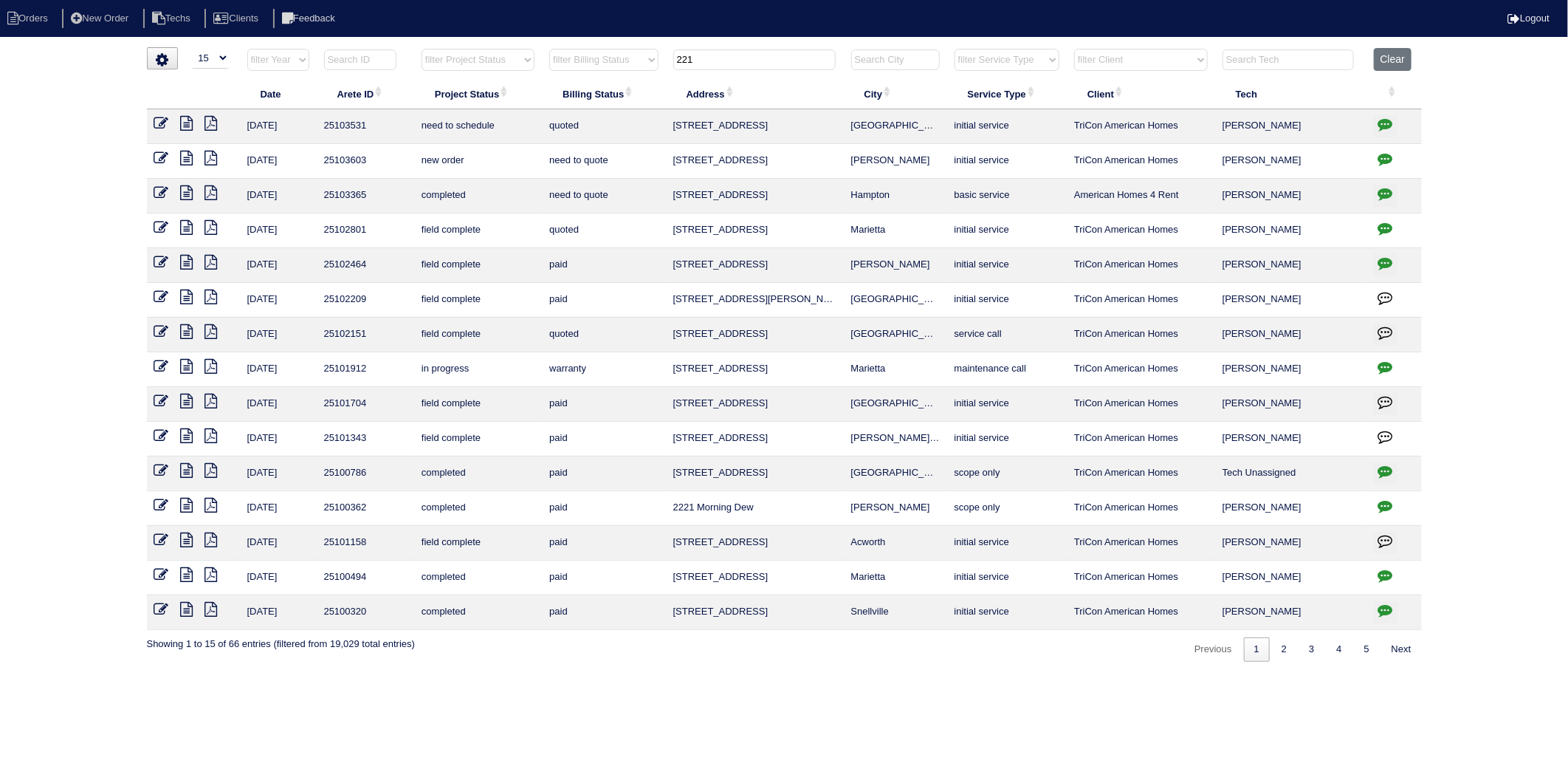
type input "221"
click at [1472, 137] on div "loading... ▼ 10 15 25 50 200 500 Search: Date Arete ID Project Status Billing S…" at bounding box center [784, 355] width 1568 height 614
click at [1404, 60] on button "Clear" at bounding box center [1392, 60] width 38 height 23
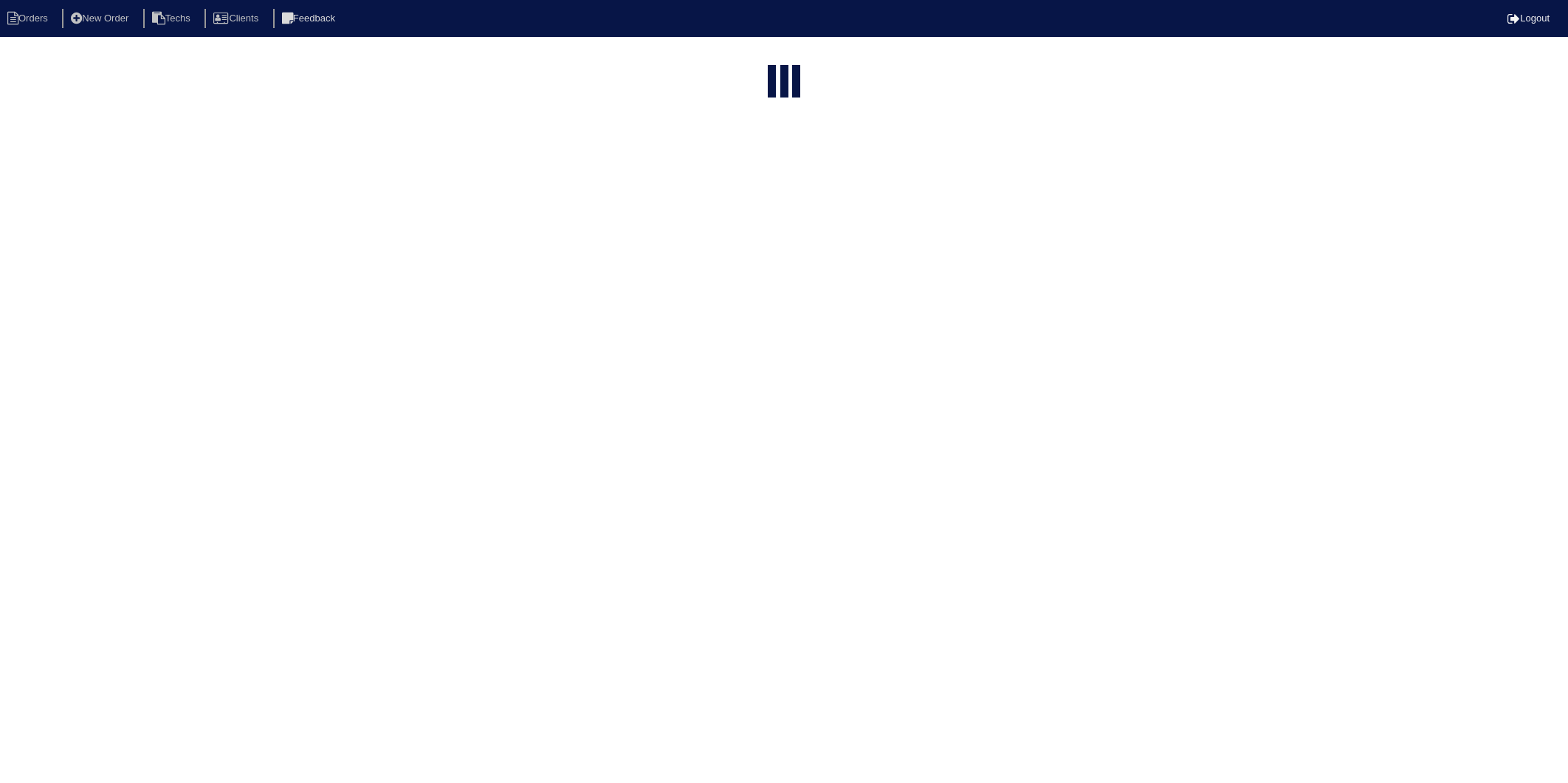
select select "15"
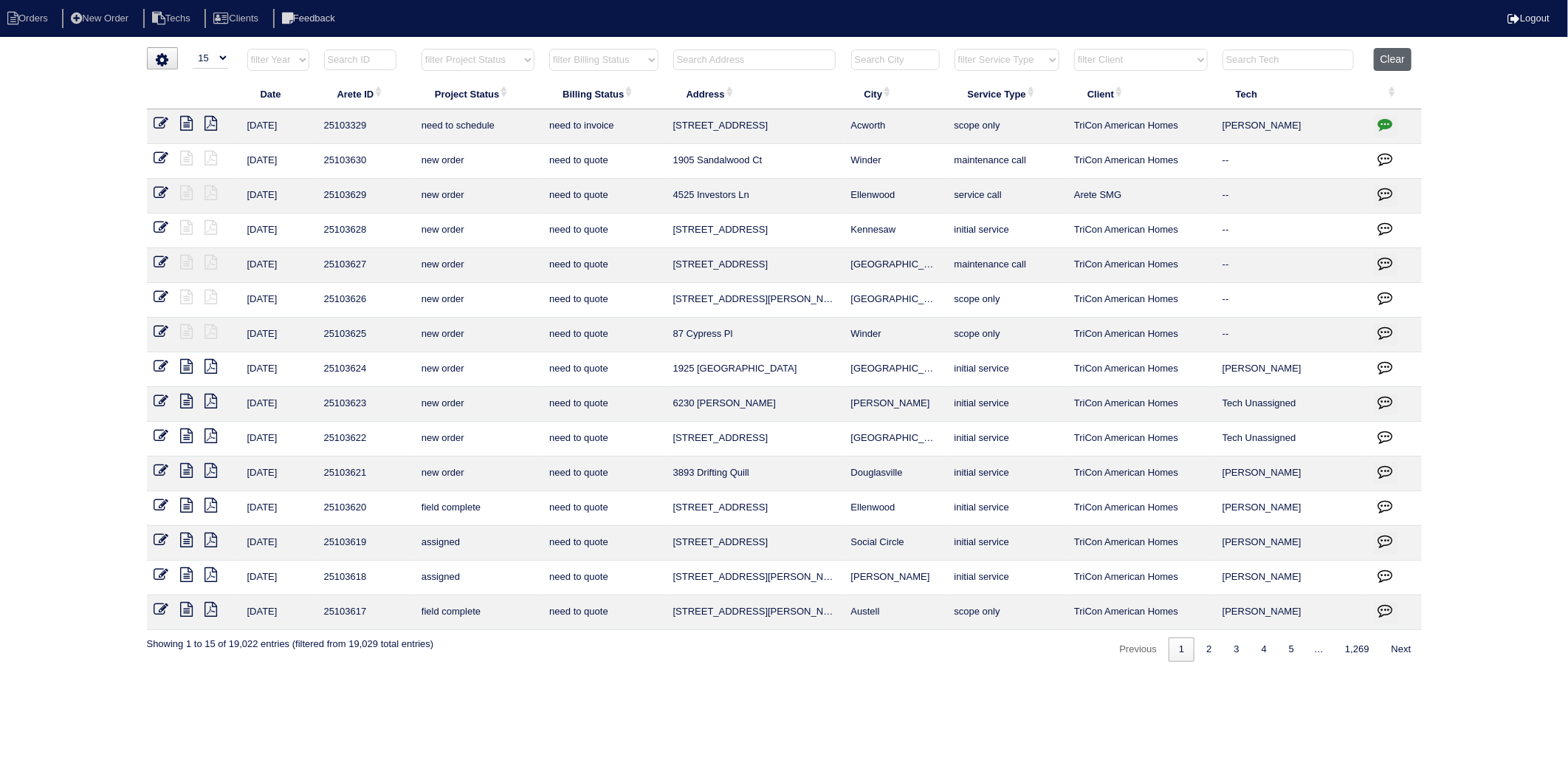
drag, startPoint x: 1385, startPoint y: 64, endPoint x: 52, endPoint y: 367, distance: 1367.0
click at [1385, 63] on button "Clear" at bounding box center [1392, 60] width 38 height 23
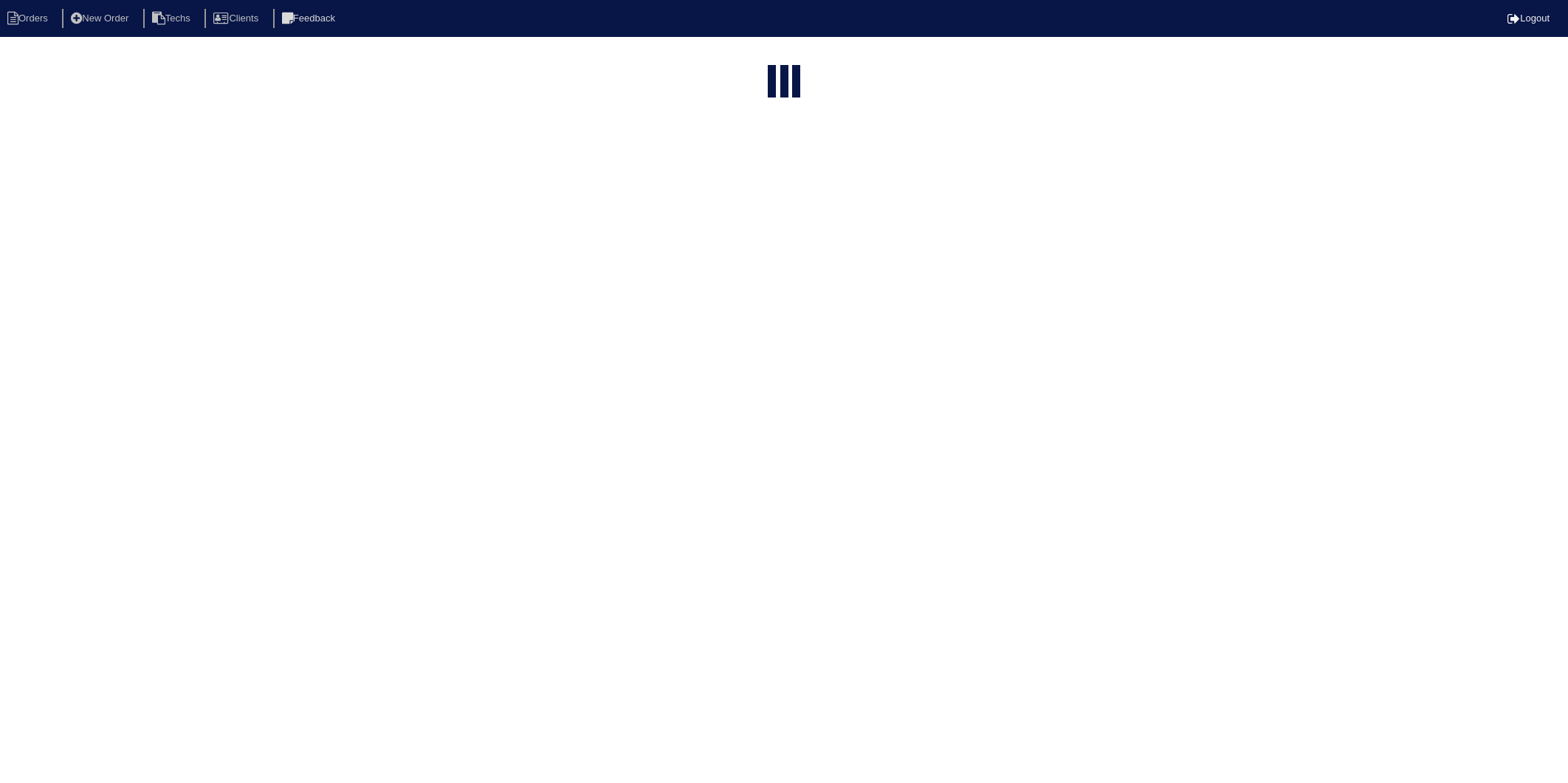
select select "15"
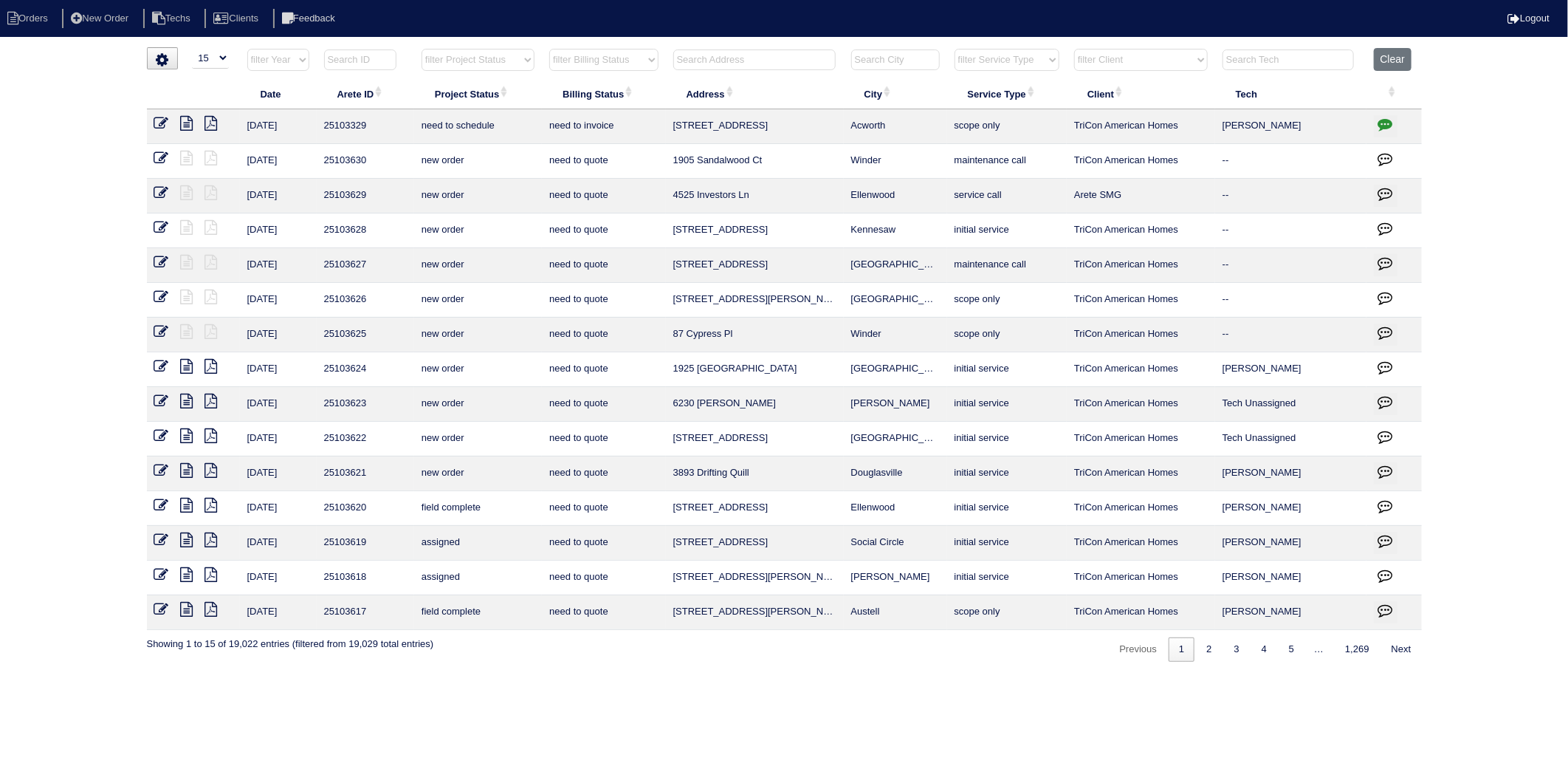
click at [293, 62] on select "filter Year -- Any Year -- 2025 2024 2023 2022 2021 2020 2019" at bounding box center [278, 60] width 62 height 22
click at [248, 49] on select "filter Year -- Any Year -- 2025 2024 2023 2022 2021 2020 2019" at bounding box center [278, 60] width 62 height 22
select select "2025"
click at [364, 65] on input "text" at bounding box center [360, 60] width 72 height 21
type input "25103241"
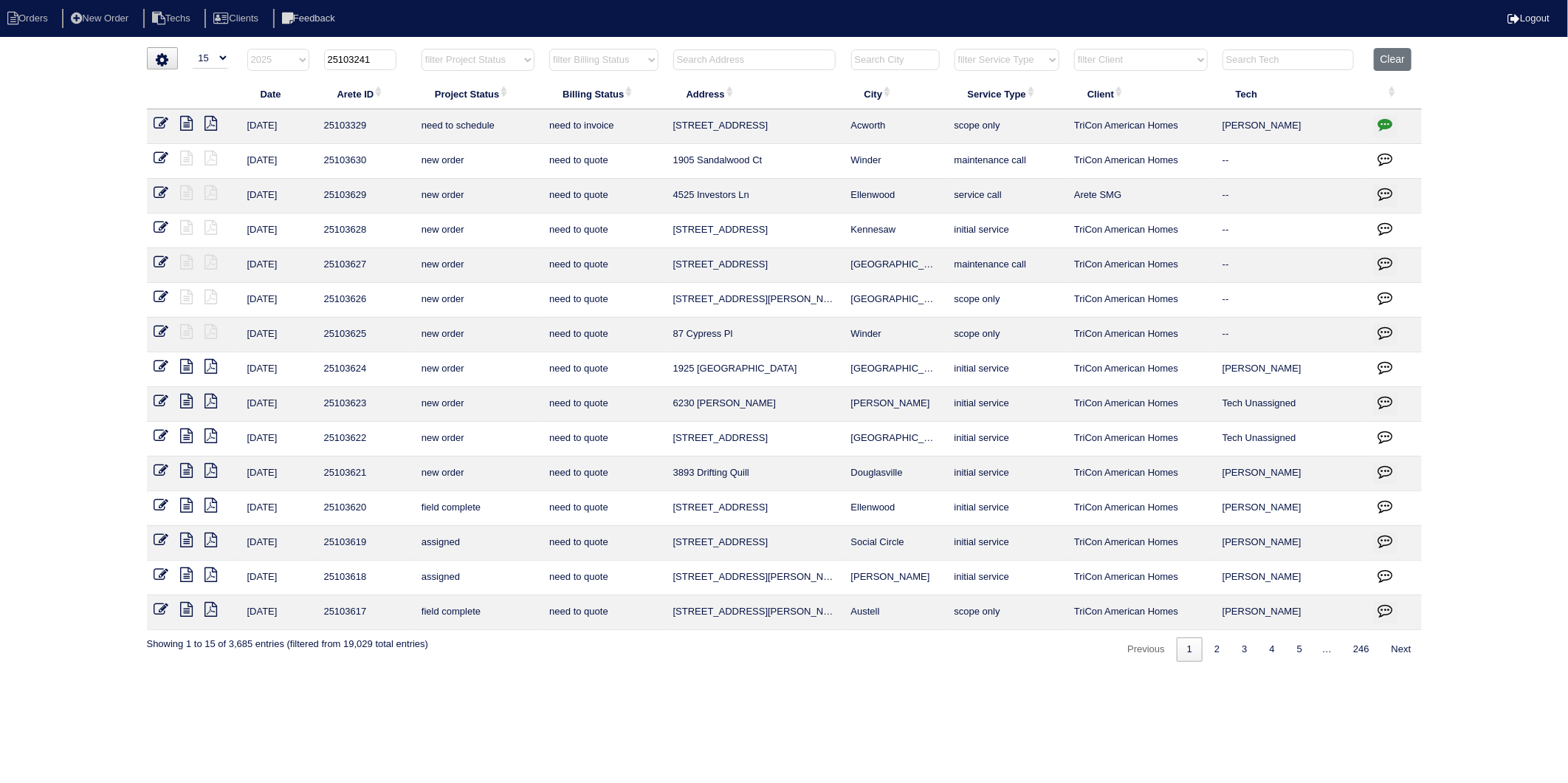
select select "2025"
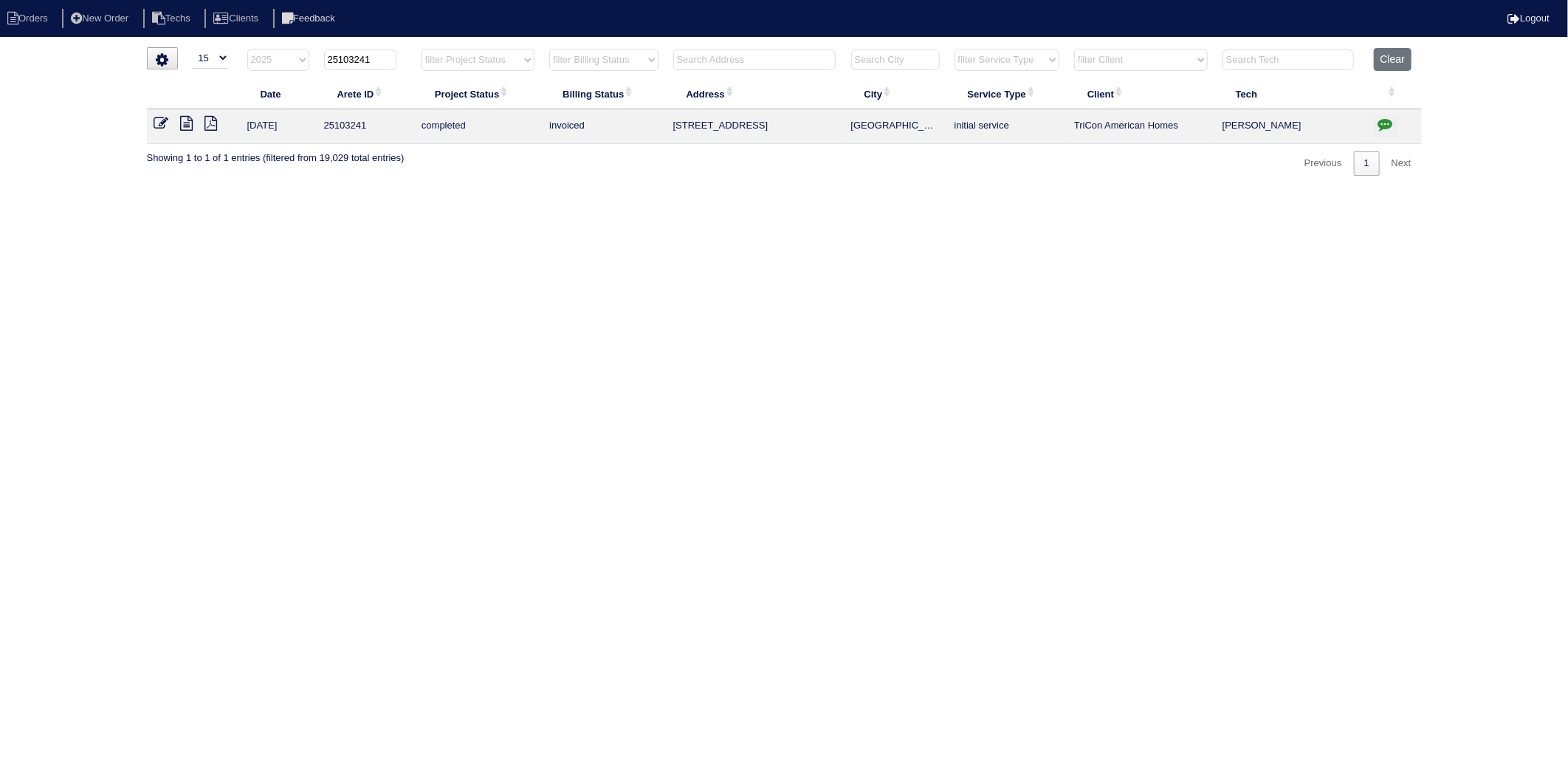
type input "25103241"
click at [161, 126] on icon at bounding box center [162, 123] width 15 height 15
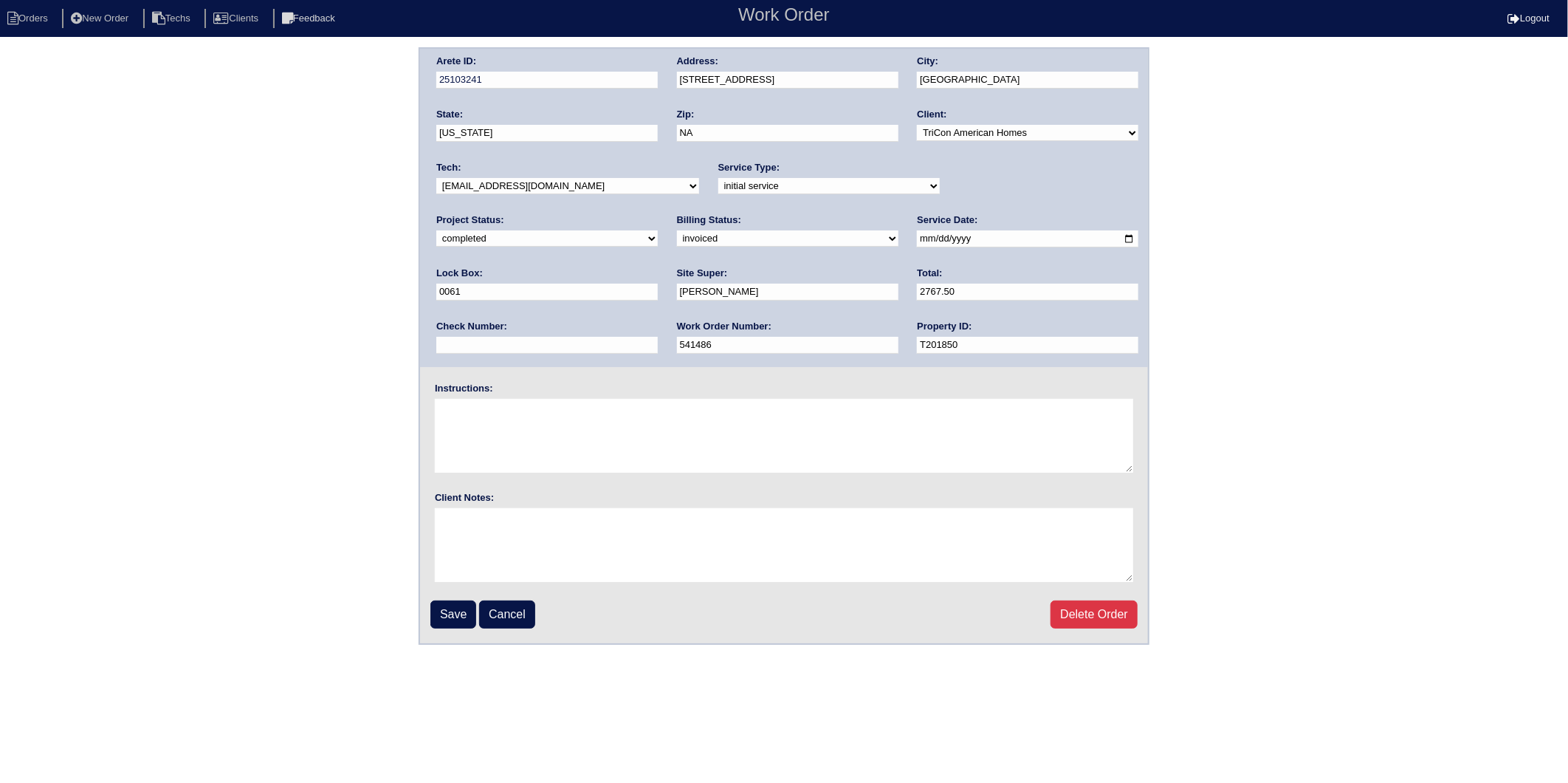
click at [677, 240] on select "need to quote quoted need to invoice invoiced paid warranty purchase order need…" at bounding box center [788, 238] width 221 height 17
select select "paid"
click at [677, 230] on select "need to quote quoted need to invoice invoiced paid warranty purchase order need…" at bounding box center [788, 238] width 221 height 17
click at [658, 337] on input "text" at bounding box center [547, 345] width 221 height 17
type input "908387"
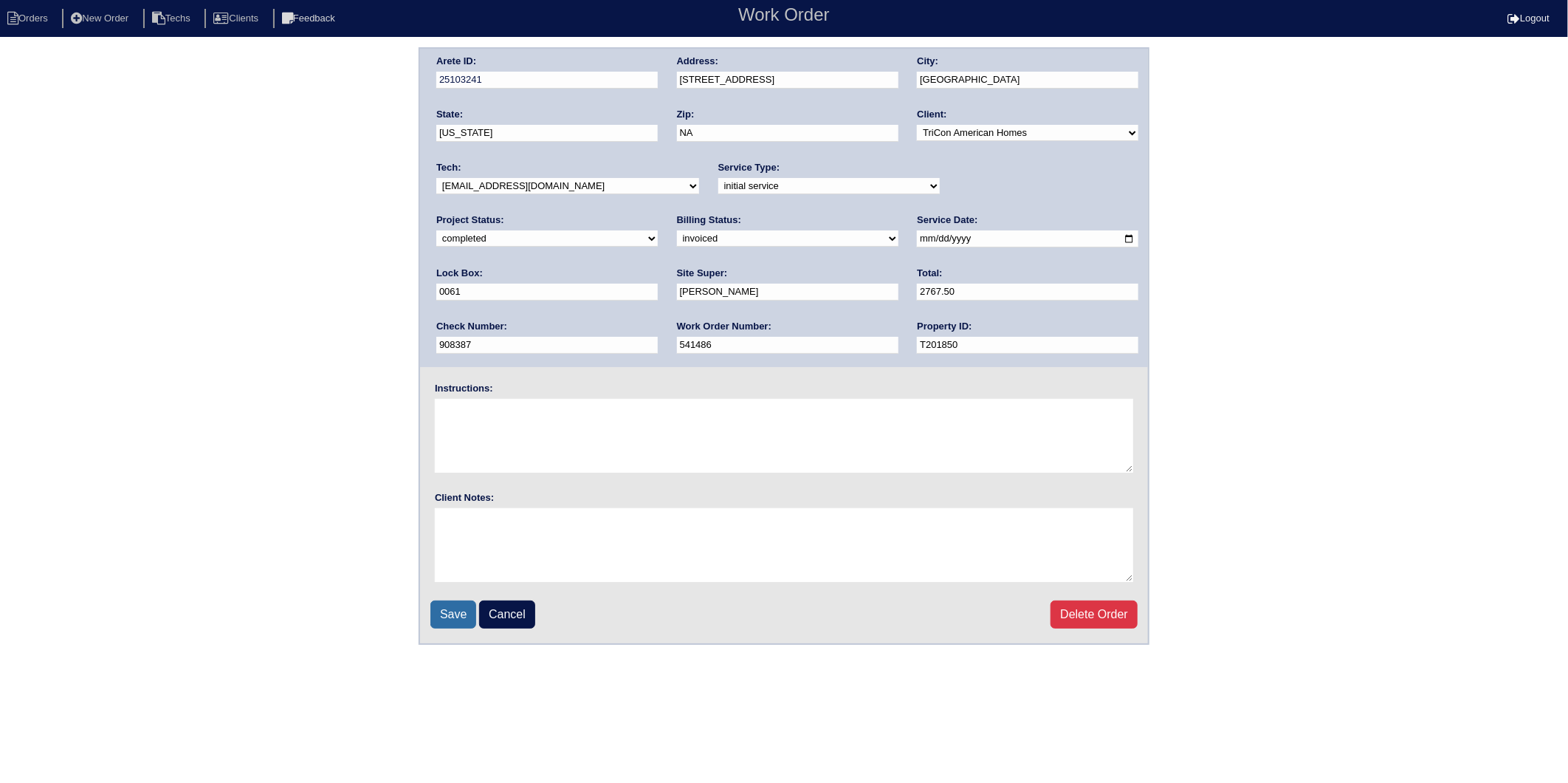
click at [461, 607] on input "Save" at bounding box center [453, 614] width 46 height 28
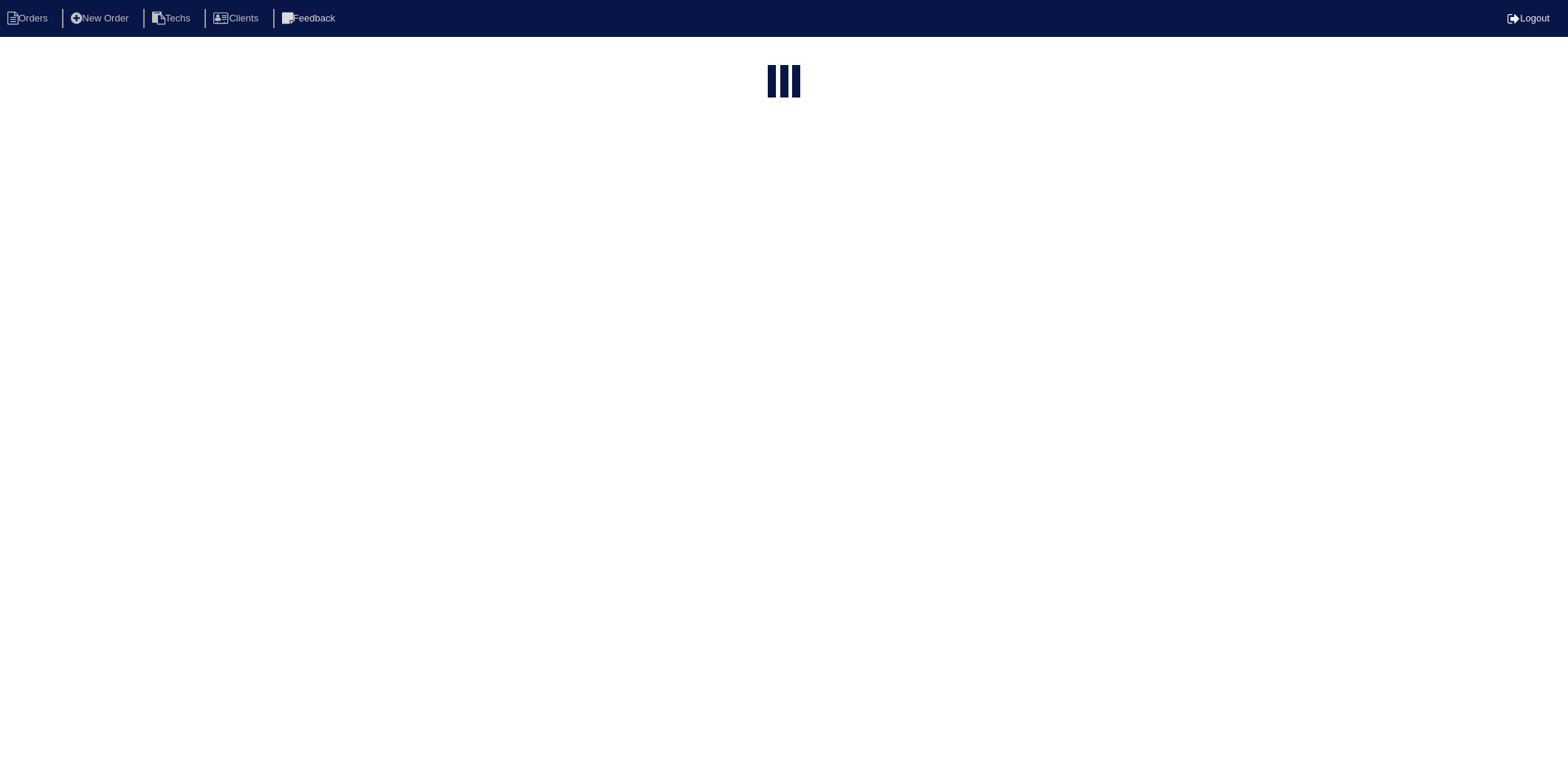
select select "15"
select select "2025"
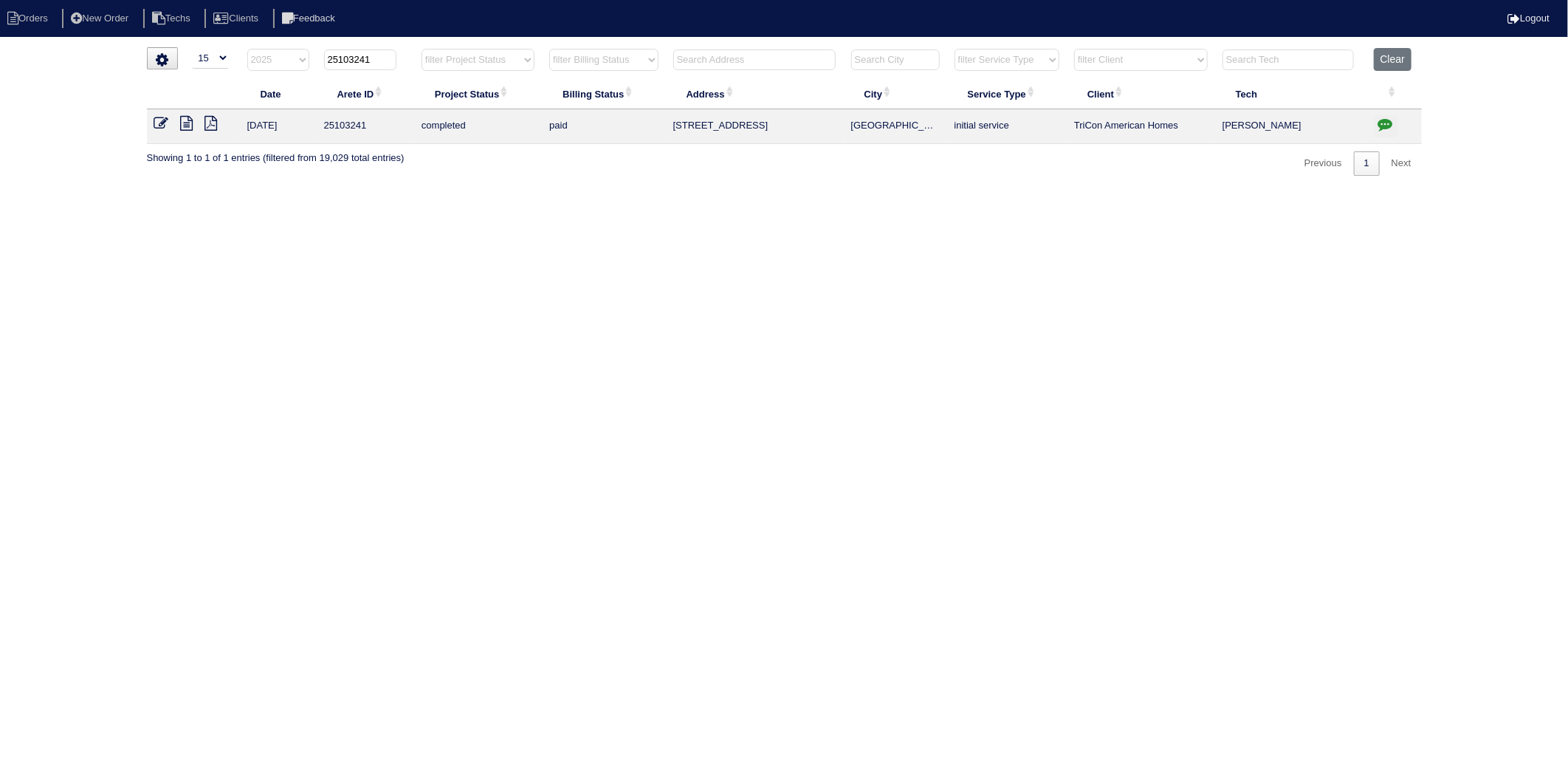
drag, startPoint x: 355, startPoint y: 61, endPoint x: 394, endPoint y: 59, distance: 39.1
click at [394, 59] on input "25103241" at bounding box center [360, 60] width 72 height 21
type input "25103328"
select select "2025"
type input "25103328"
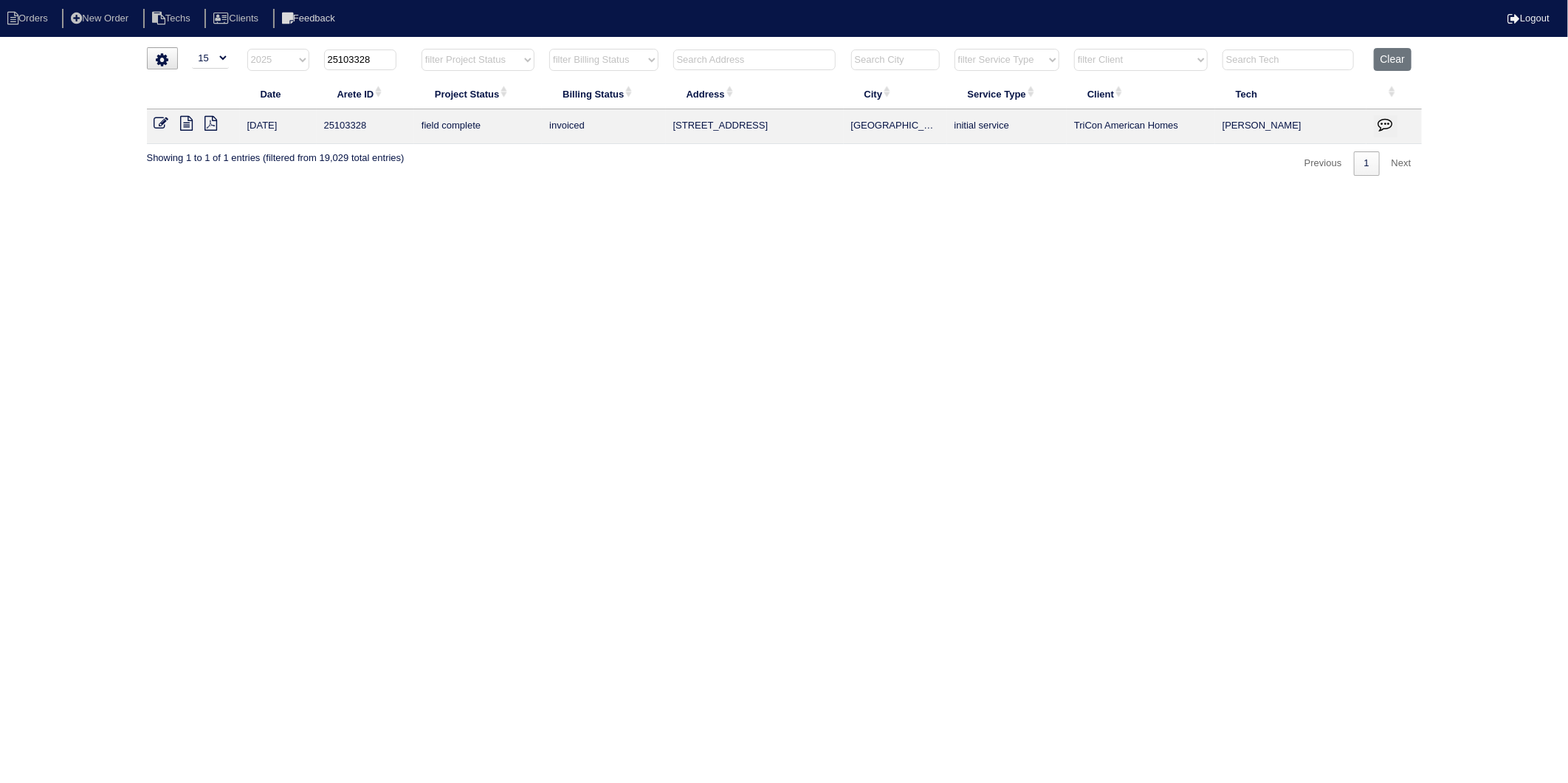
click at [163, 126] on icon at bounding box center [162, 123] width 15 height 15
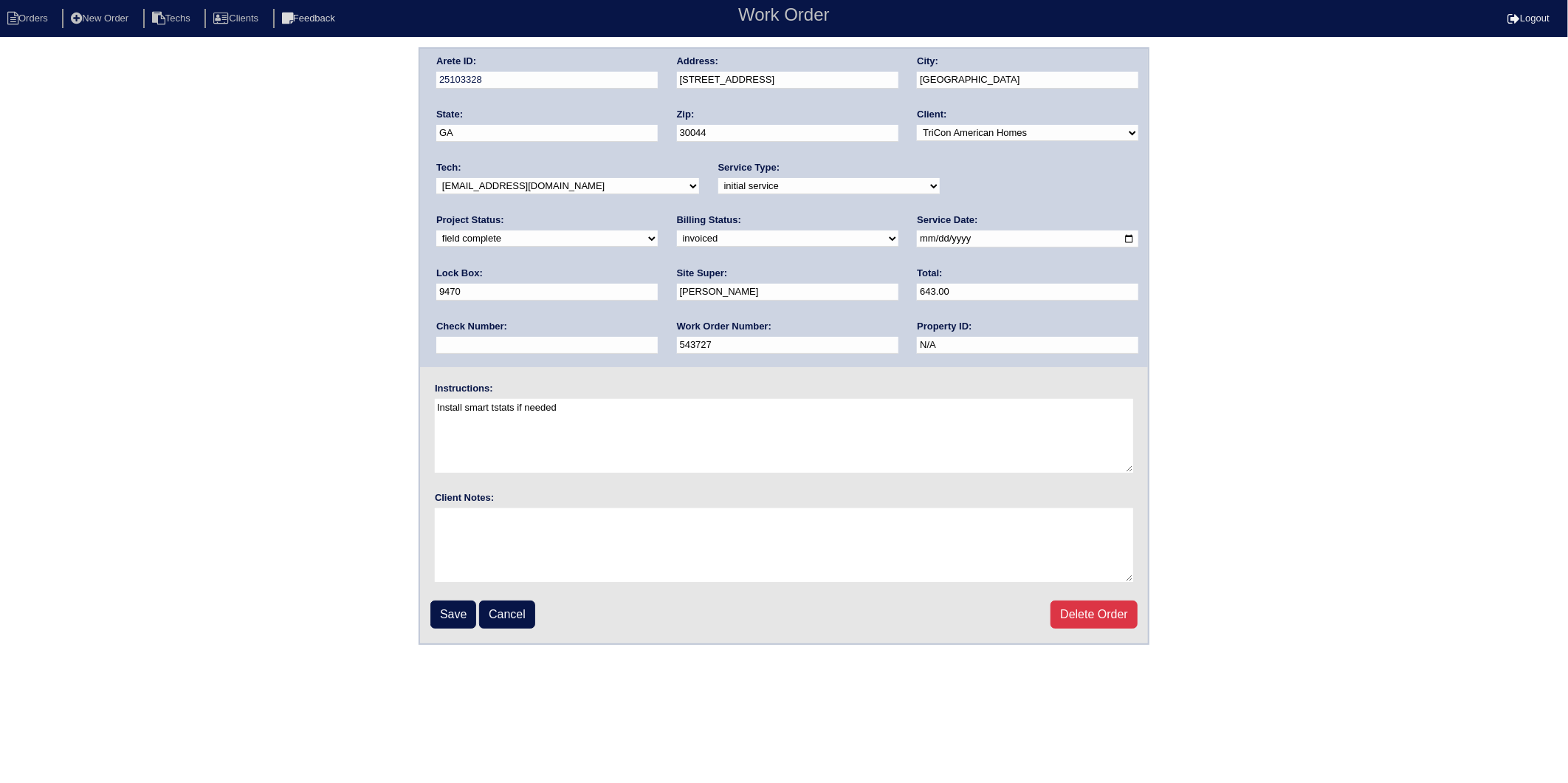
click at [677, 239] on select "need to quote quoted need to invoice invoiced paid warranty purchase order need…" at bounding box center [788, 238] width 221 height 17
select select "paid"
click at [677, 230] on select "need to quote quoted need to invoice invoiced paid warranty purchase order need…" at bounding box center [788, 238] width 221 height 17
click at [658, 337] on input "text" at bounding box center [547, 345] width 221 height 17
type input "908387"
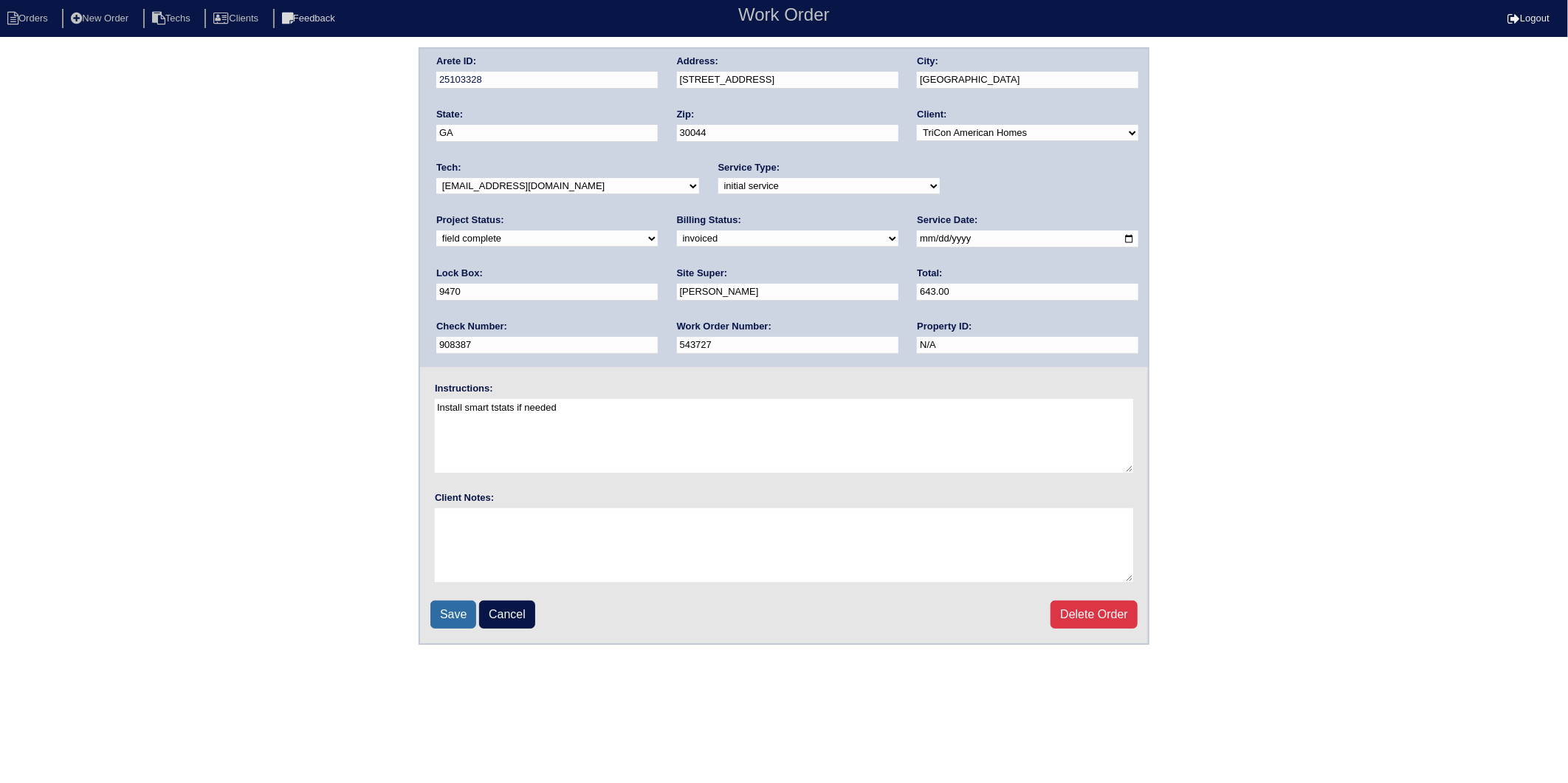
click at [451, 611] on input "Save" at bounding box center [453, 614] width 46 height 28
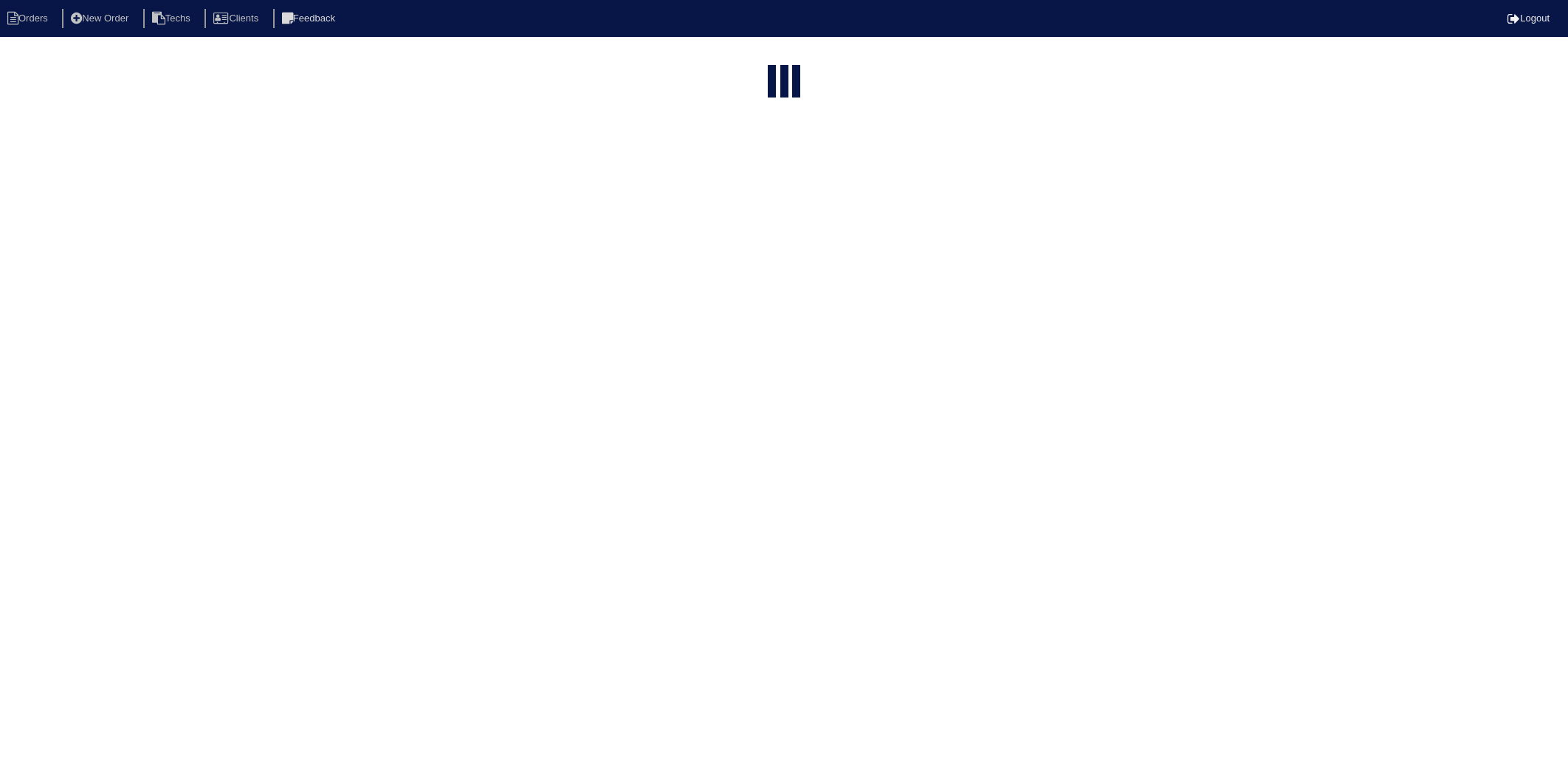
select select "15"
select select "2025"
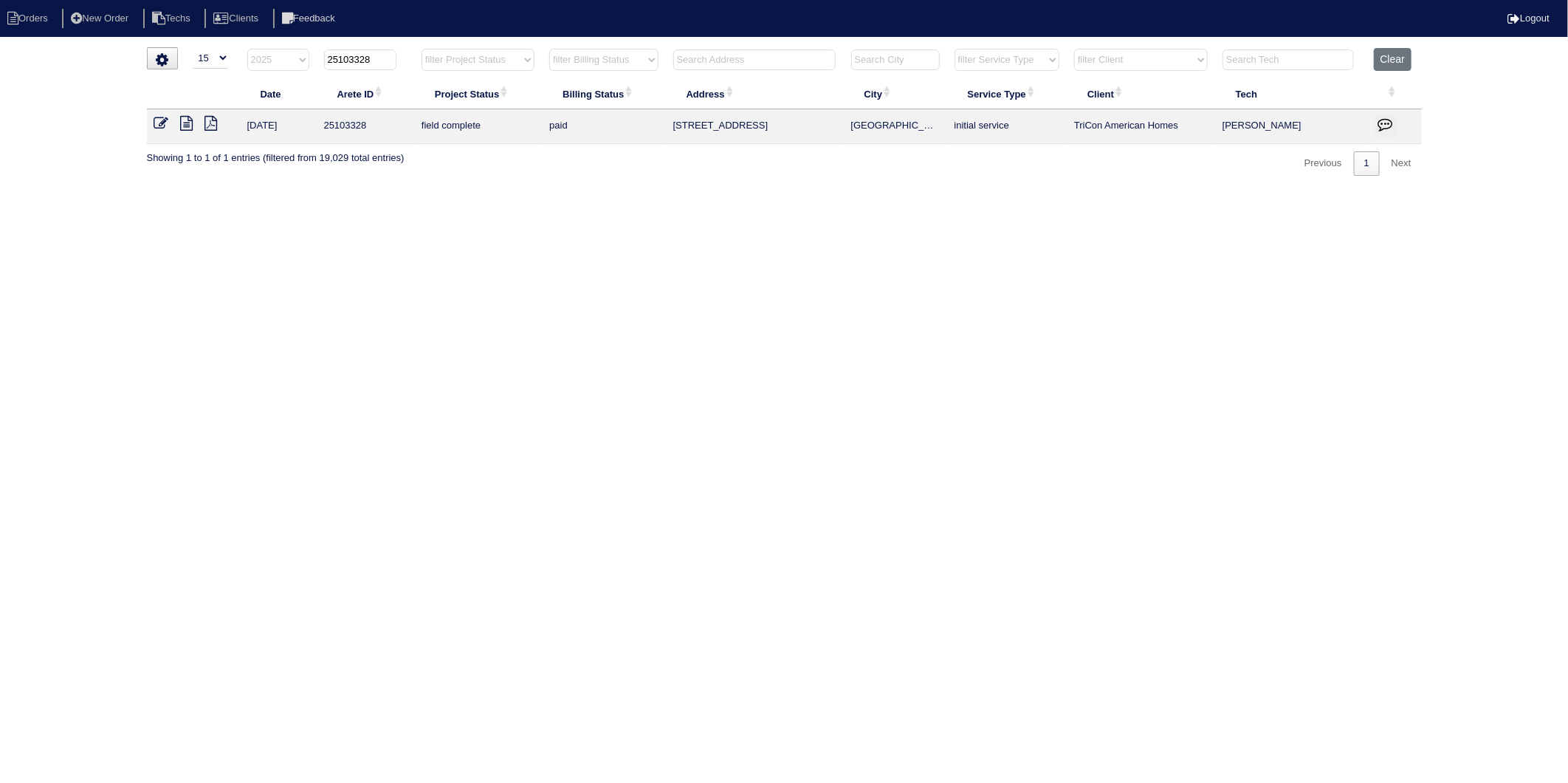
drag, startPoint x: 352, startPoint y: 62, endPoint x: 414, endPoint y: 62, distance: 62.0
click at [414, 62] on tr "filter Year -- Any Year -- 2025 2024 2023 2022 2021 2020 2019 25103328 filter P…" at bounding box center [784, 63] width 1276 height 30
type input "25103252"
select select "2025"
type input "25103252"
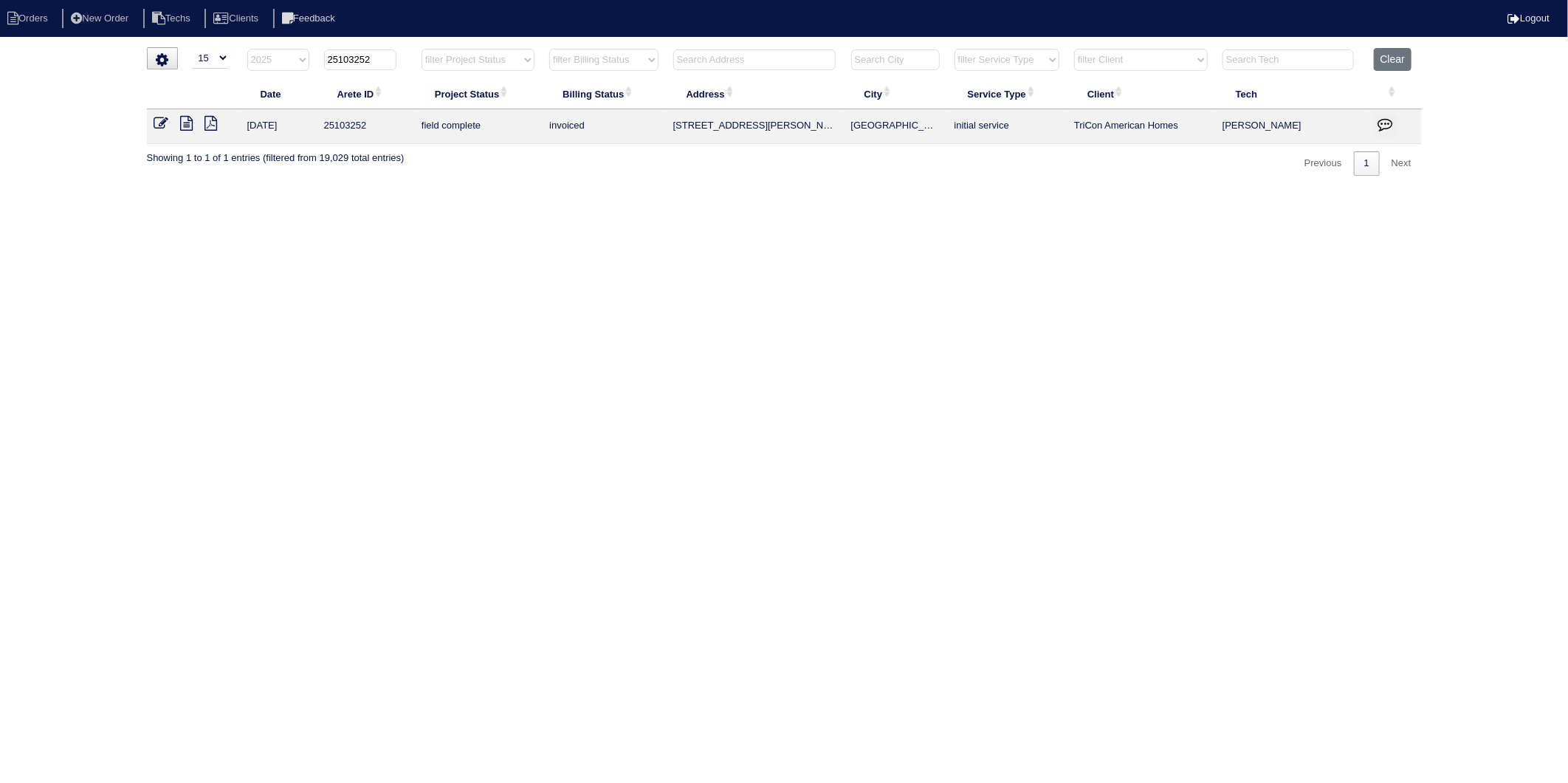
click at [158, 126] on icon at bounding box center [162, 123] width 15 height 15
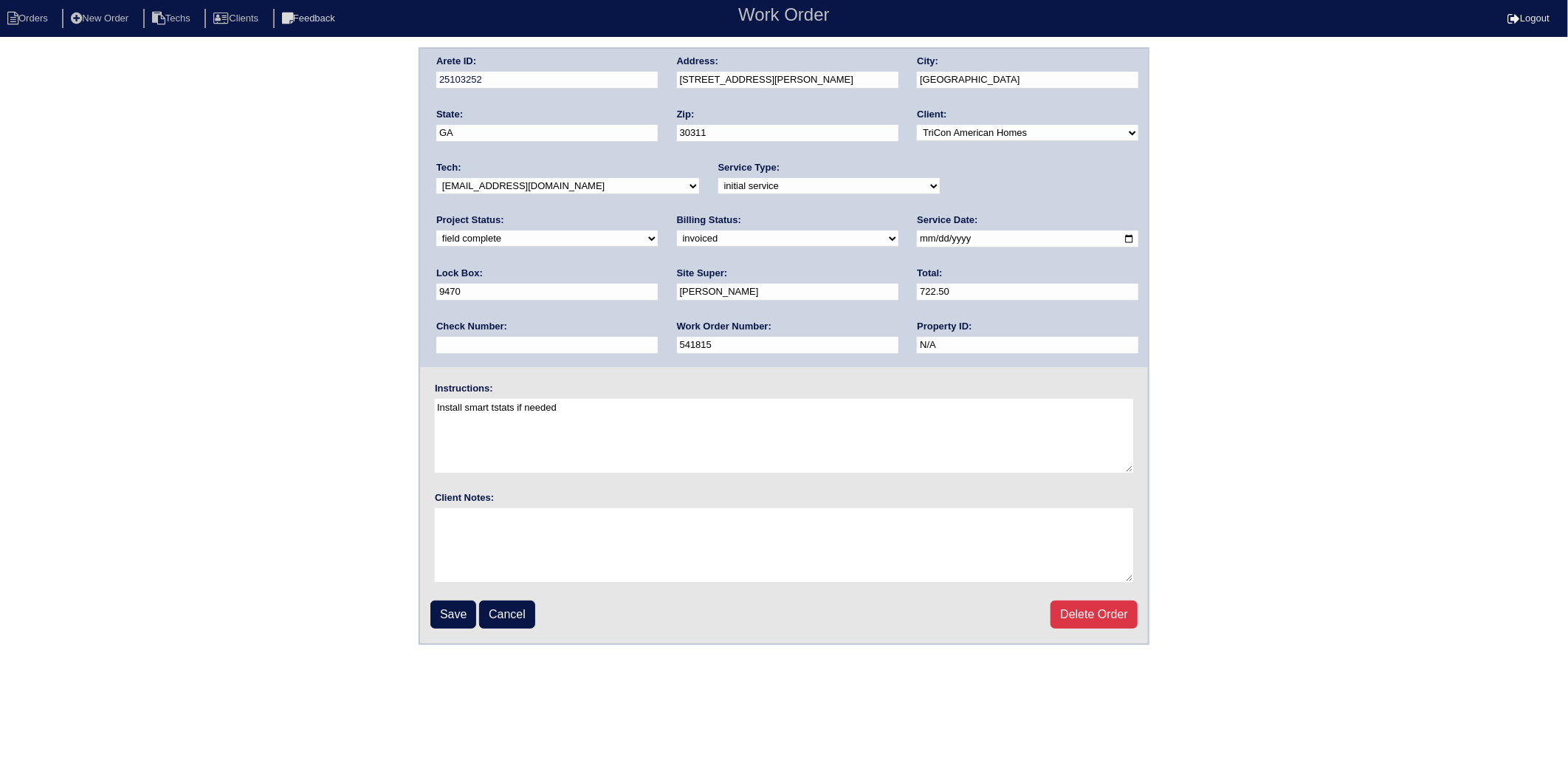
click at [677, 240] on select "need to quote quoted need to invoice invoiced paid warranty purchase order need…" at bounding box center [788, 238] width 221 height 17
select select "paid"
click at [677, 230] on select "need to quote quoted need to invoice invoiced paid warranty purchase order need…" at bounding box center [788, 238] width 221 height 17
drag, startPoint x: 933, startPoint y: 292, endPoint x: 932, endPoint y: 303, distance: 11.0
click at [658, 337] on input "text" at bounding box center [547, 345] width 221 height 17
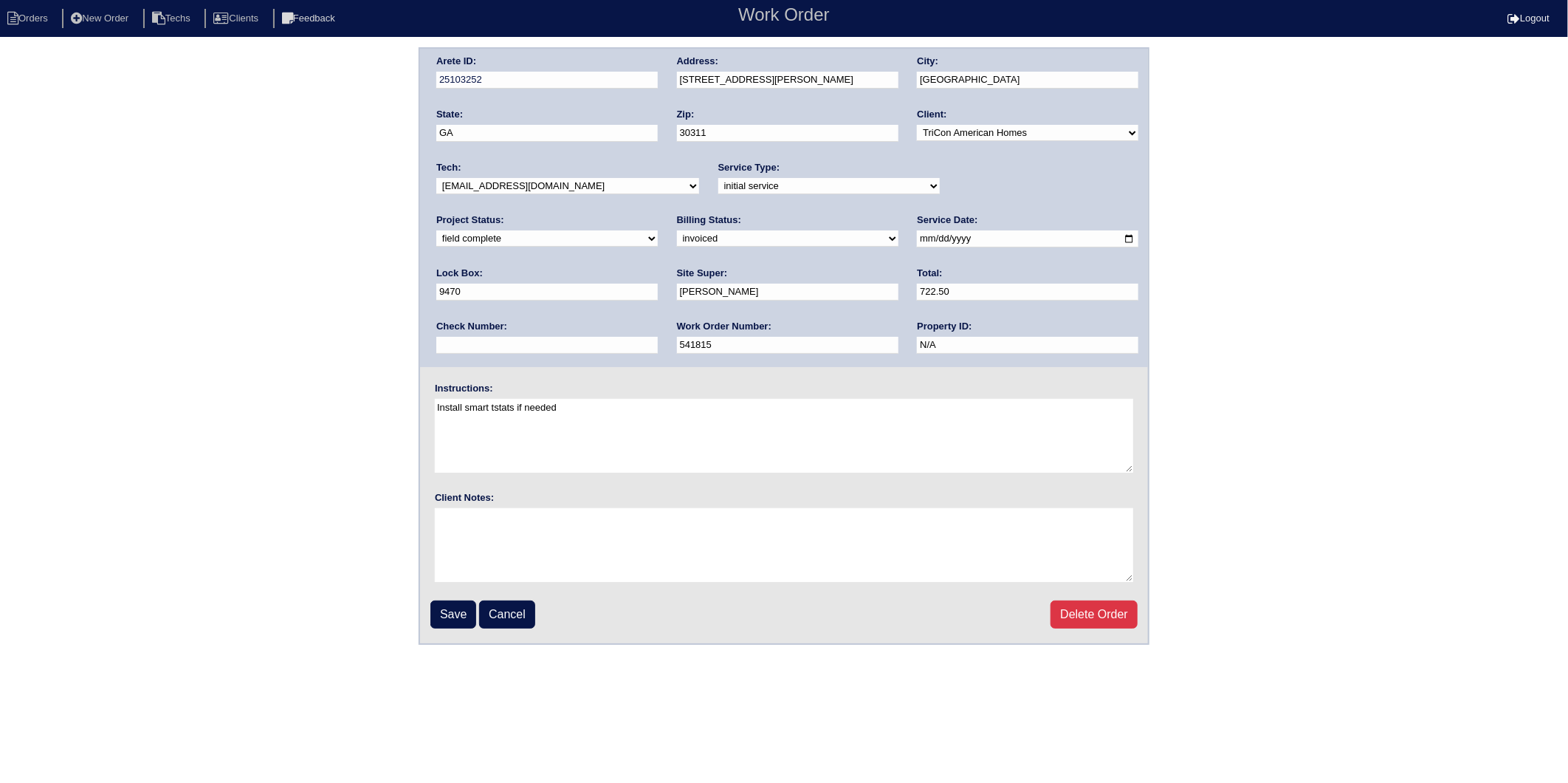
type input "908387"
click at [449, 608] on input "Save" at bounding box center [453, 614] width 46 height 28
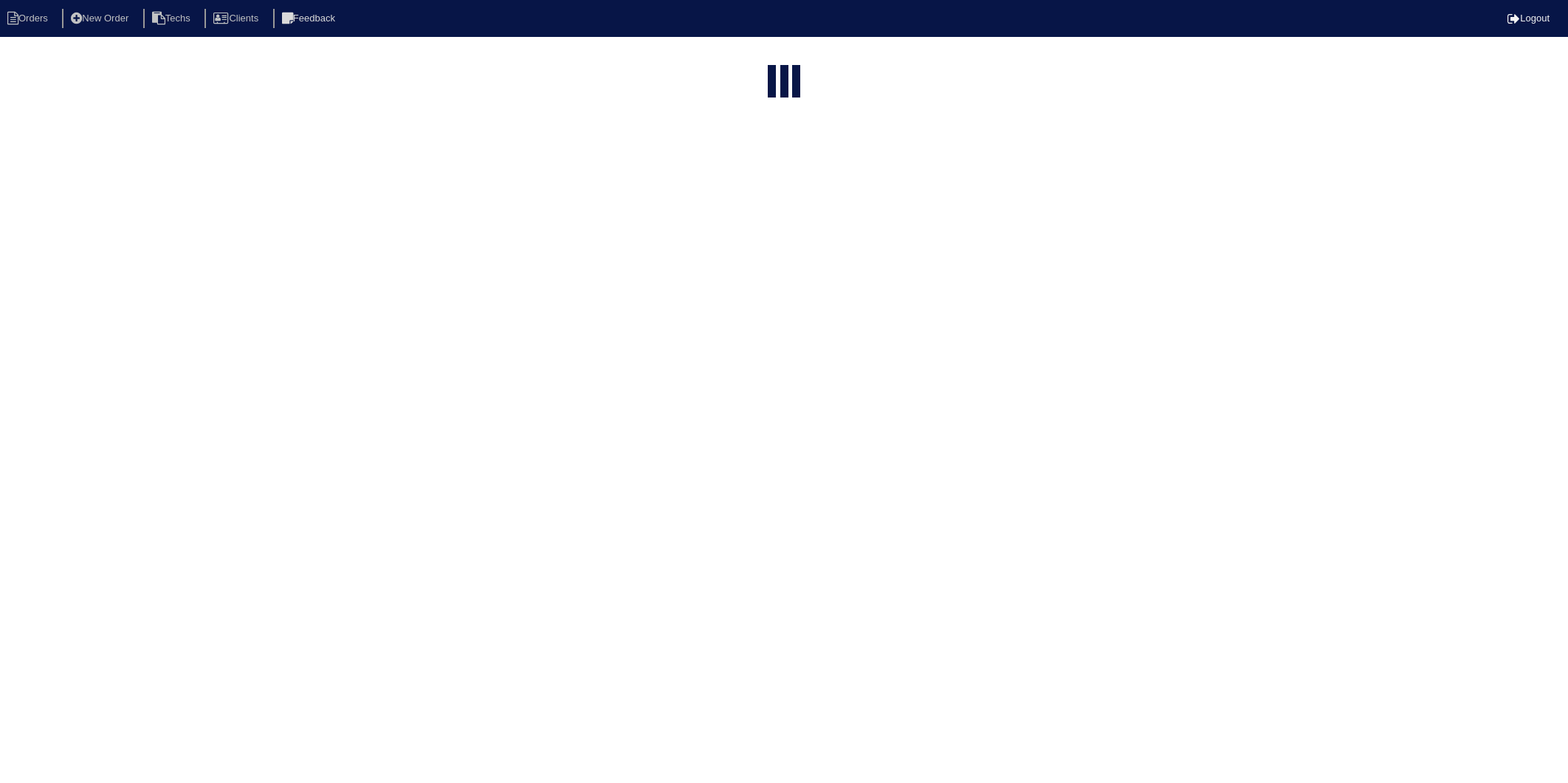
select select "15"
type input "25103252"
select select "2025"
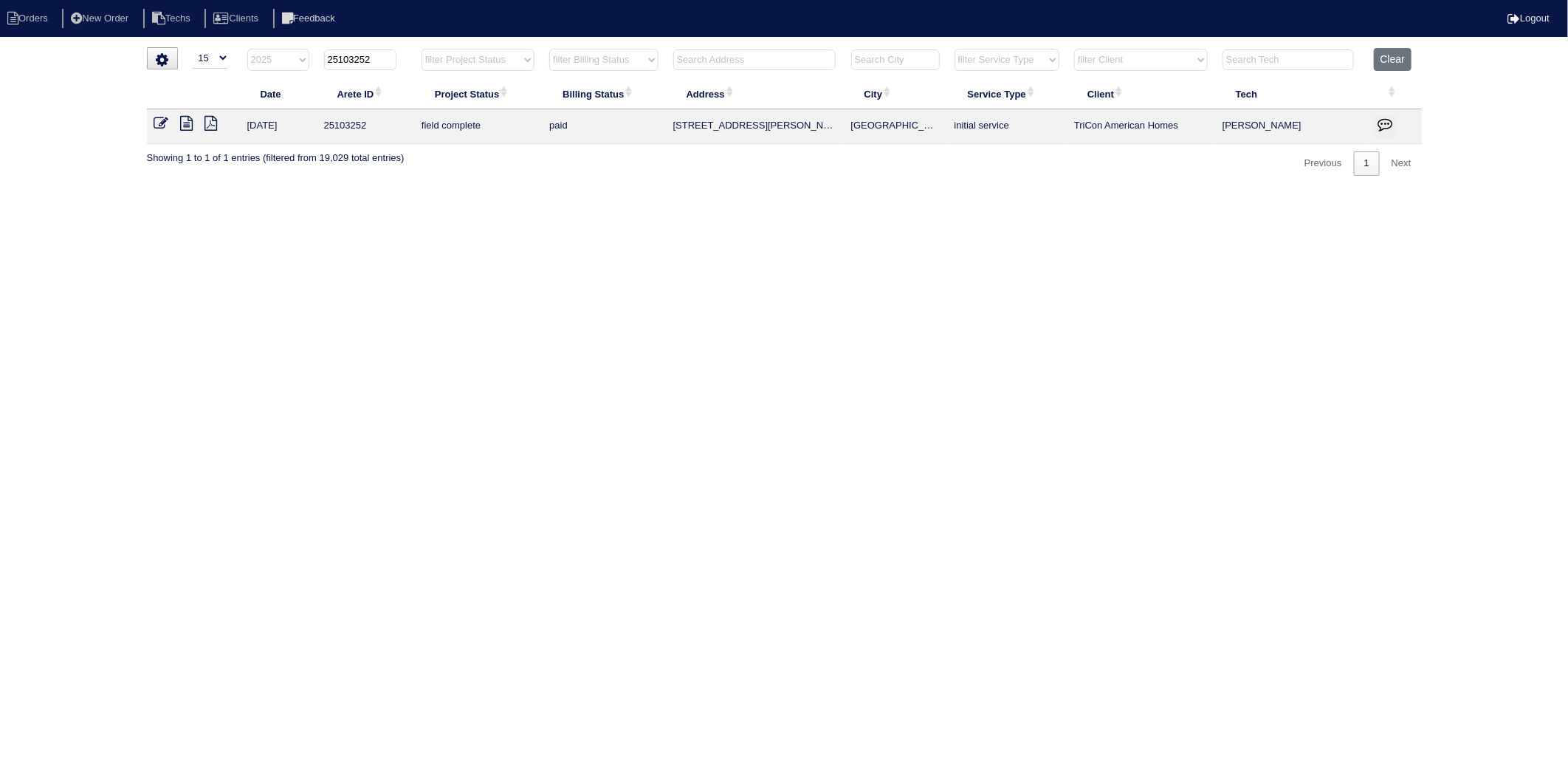
drag, startPoint x: 351, startPoint y: 61, endPoint x: 399, endPoint y: 60, distance: 48.0
click at [399, 60] on th "25103252" at bounding box center [365, 63] width 97 height 30
type input "25103032"
select select "2025"
type input "25103032"
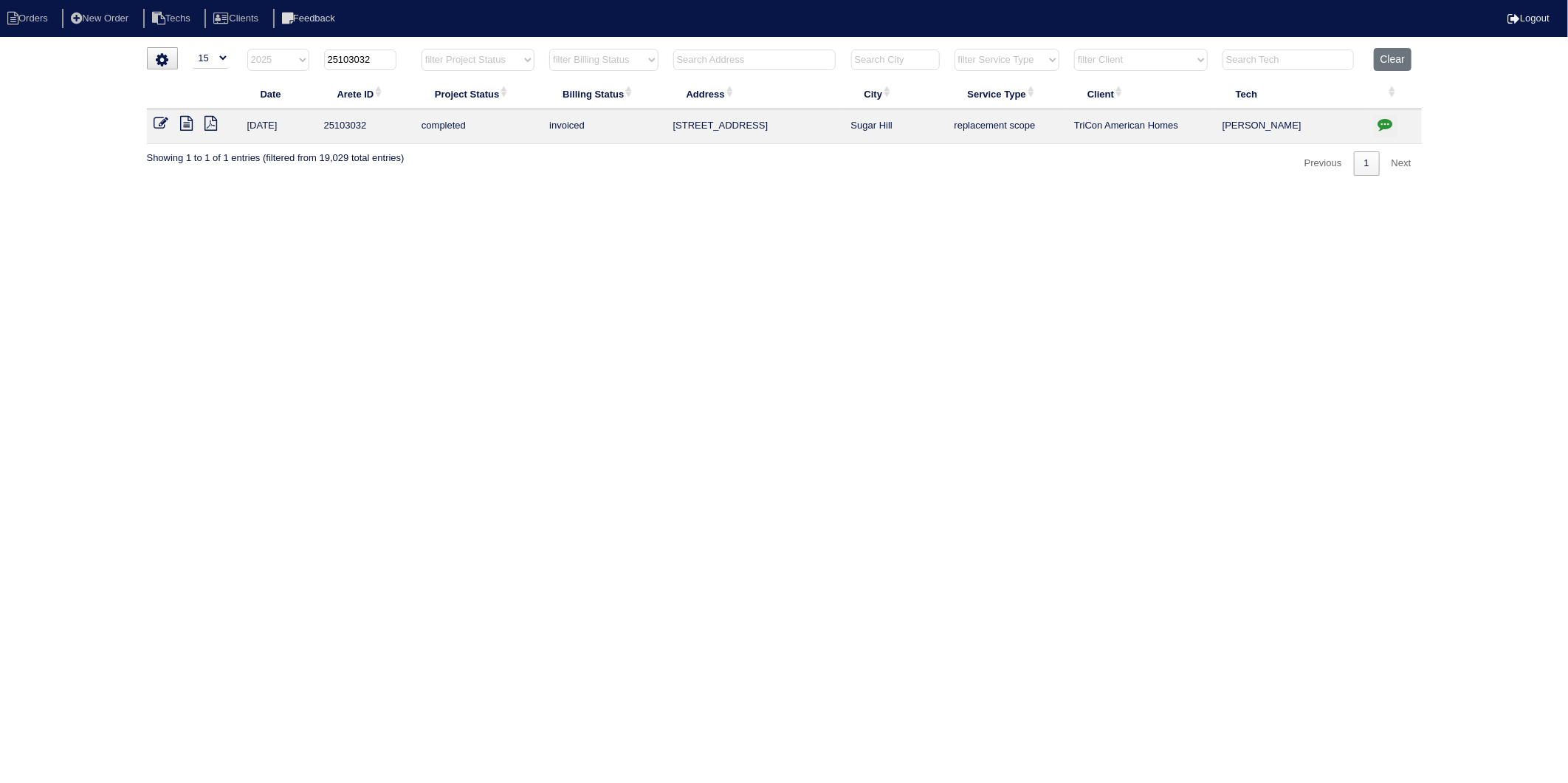
click at [162, 122] on icon at bounding box center [162, 123] width 15 height 15
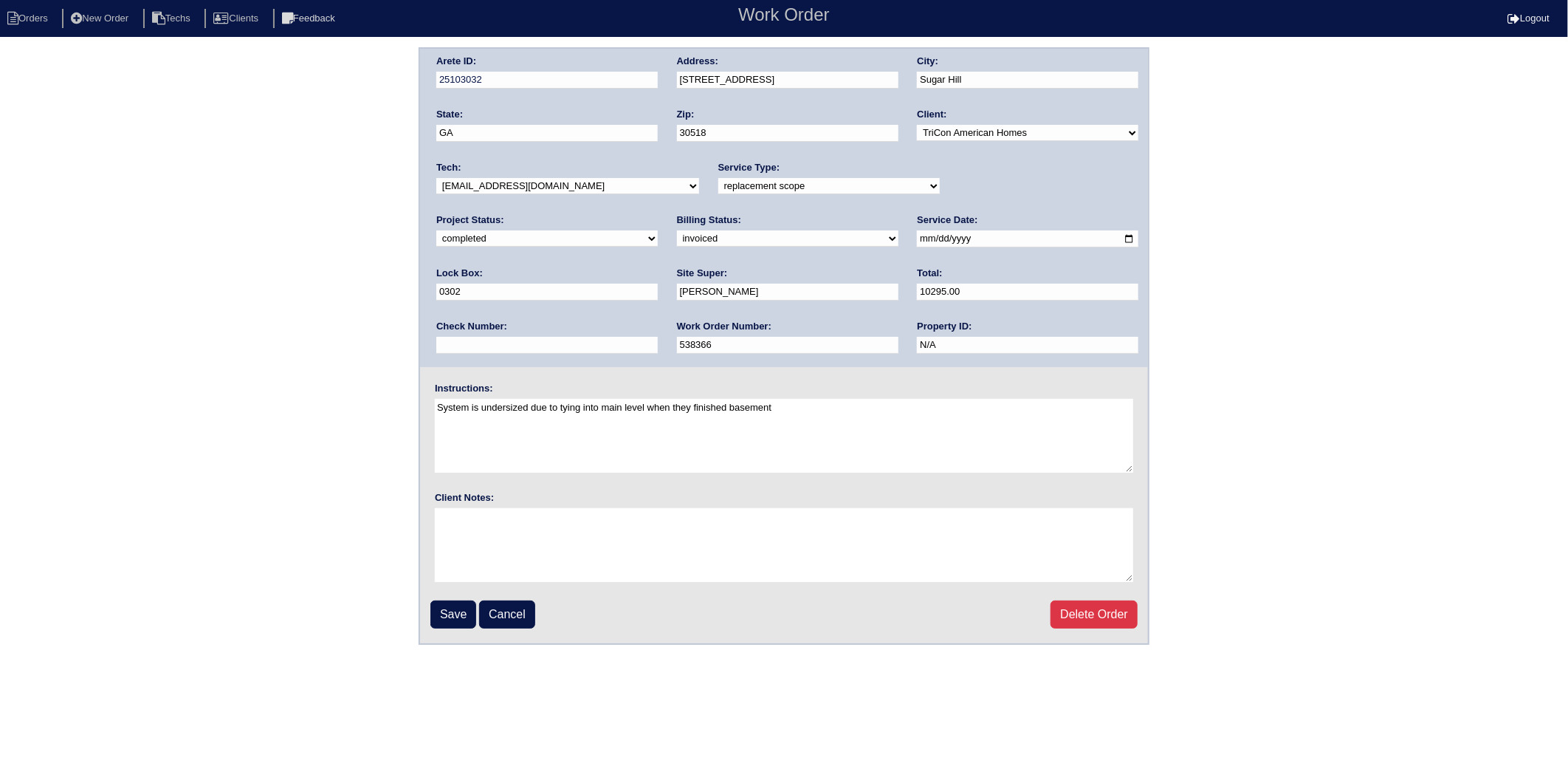
click at [677, 236] on select "need to quote quoted need to invoice invoiced paid warranty purchase order need…" at bounding box center [788, 238] width 221 height 17
select select "paid"
click at [677, 230] on select "need to quote quoted need to invoice invoiced paid warranty purchase order need…" at bounding box center [788, 238] width 221 height 17
click at [658, 337] on input "text" at bounding box center [547, 345] width 221 height 17
type input "908387"
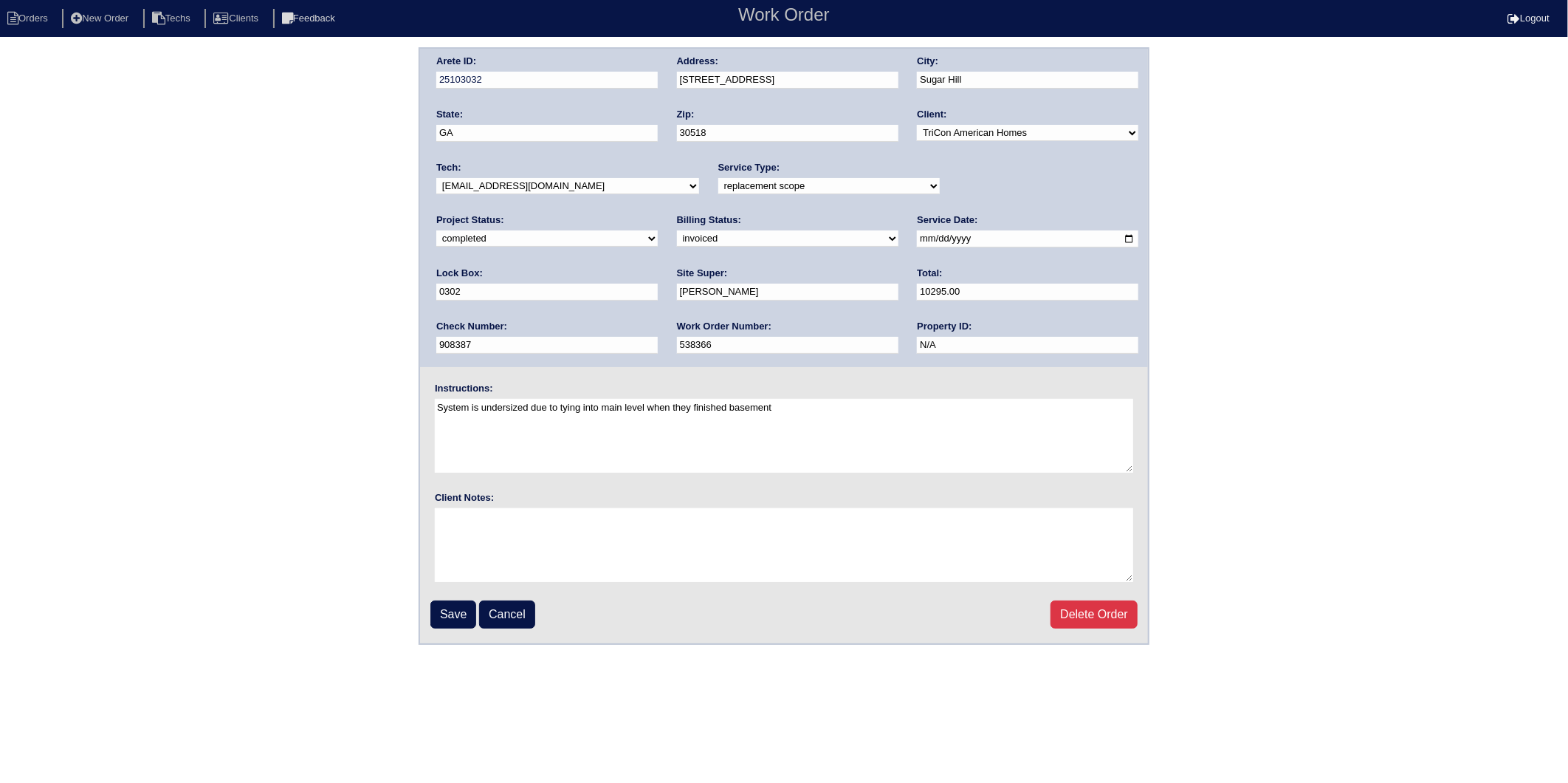
click at [446, 614] on input "Save" at bounding box center [453, 614] width 46 height 28
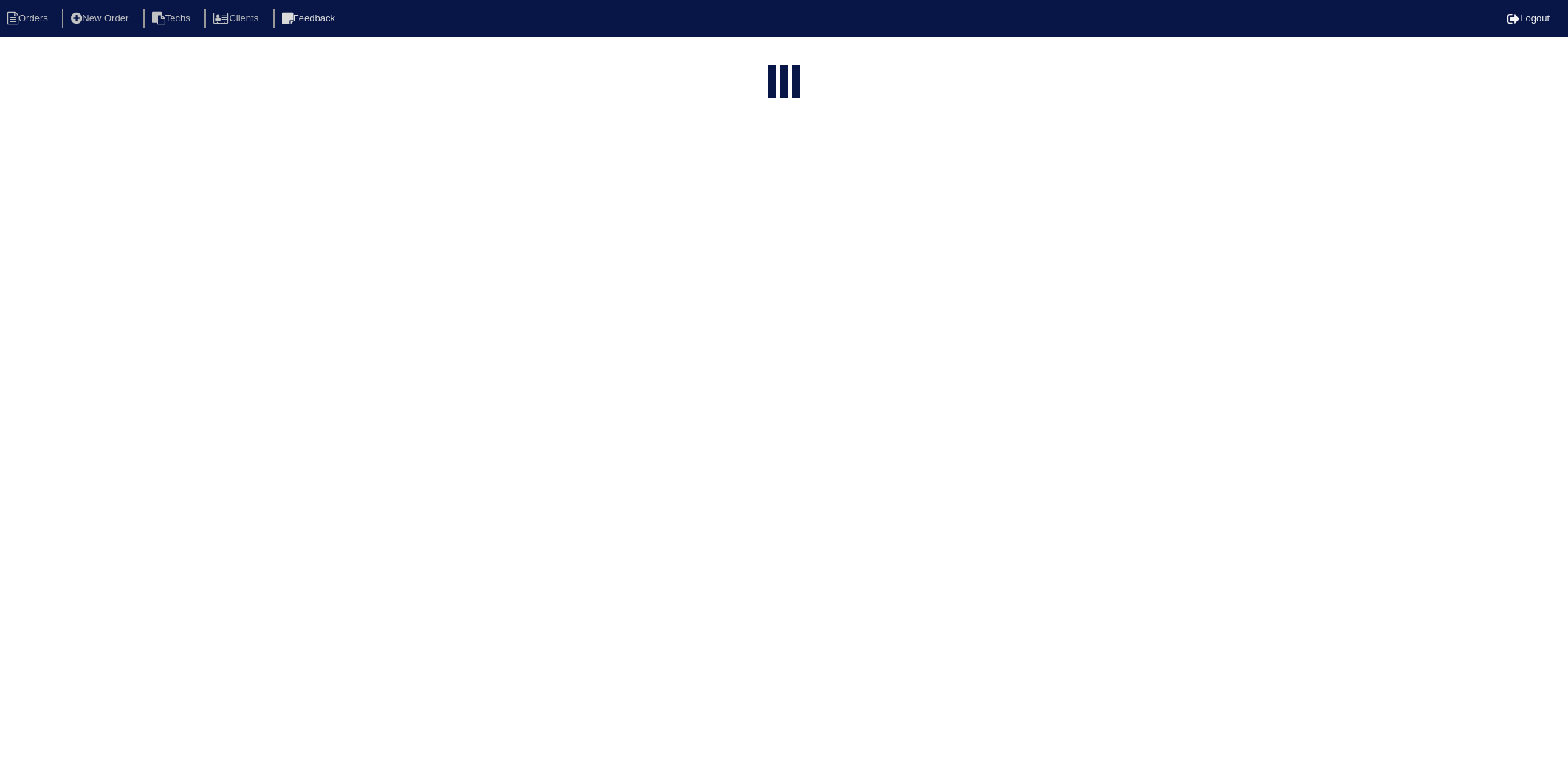
select select "15"
select select "2025"
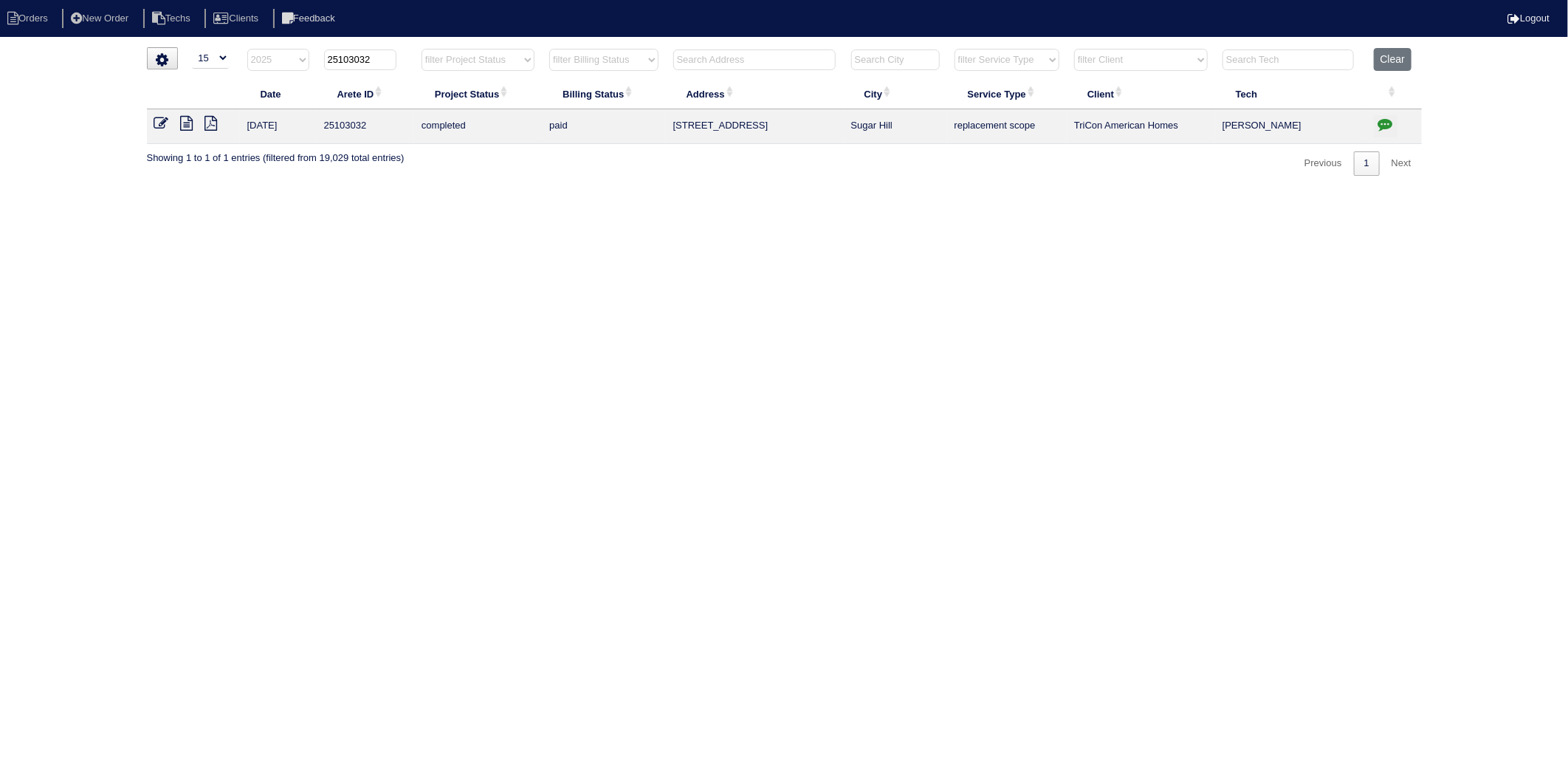
drag, startPoint x: 353, startPoint y: 58, endPoint x: 403, endPoint y: 54, distance: 50.2
click at [403, 54] on th "25103032" at bounding box center [365, 63] width 97 height 30
type input "25102914"
select select "2025"
type input "25102914"
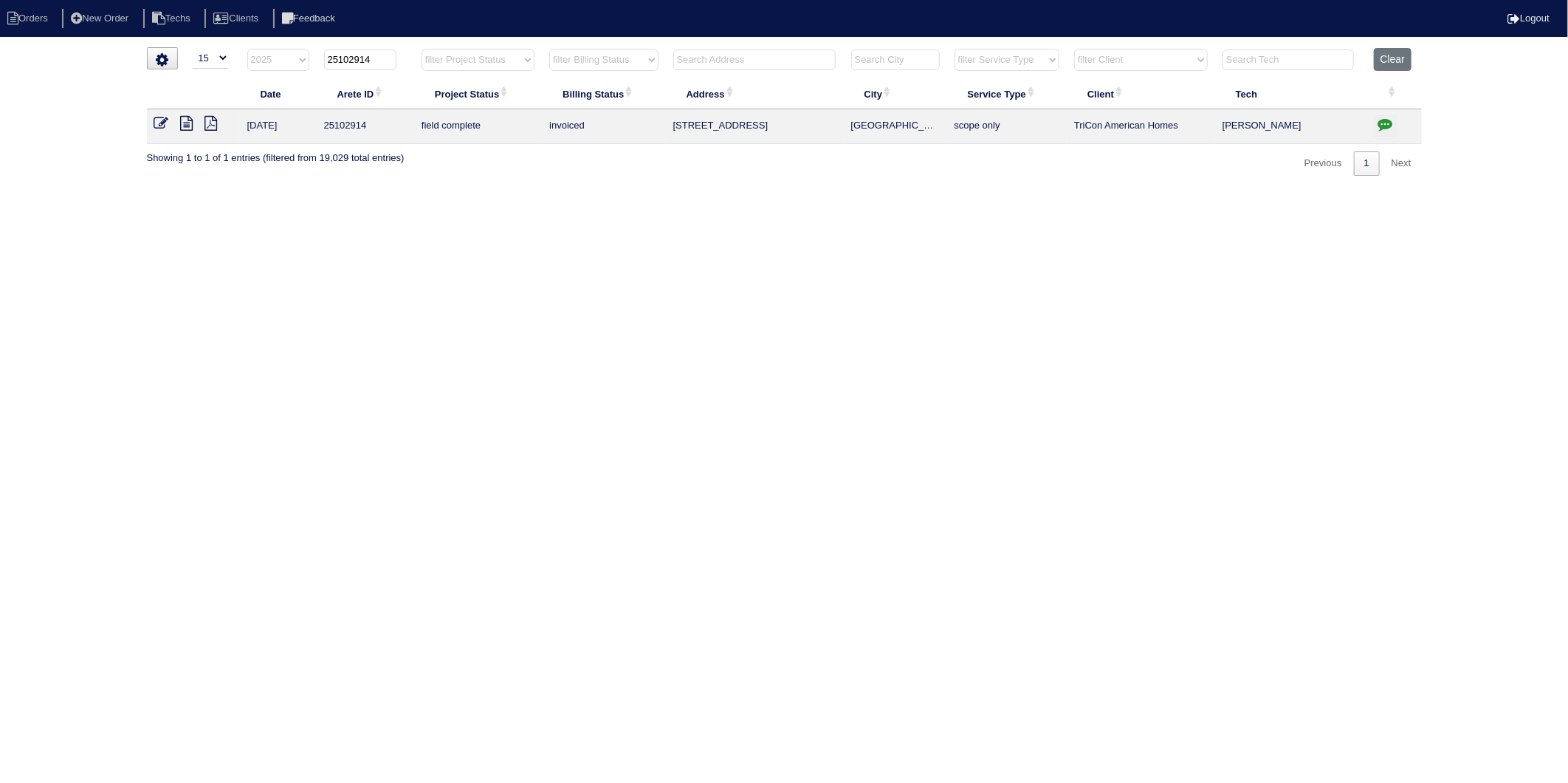
click at [162, 124] on icon at bounding box center [162, 123] width 15 height 15
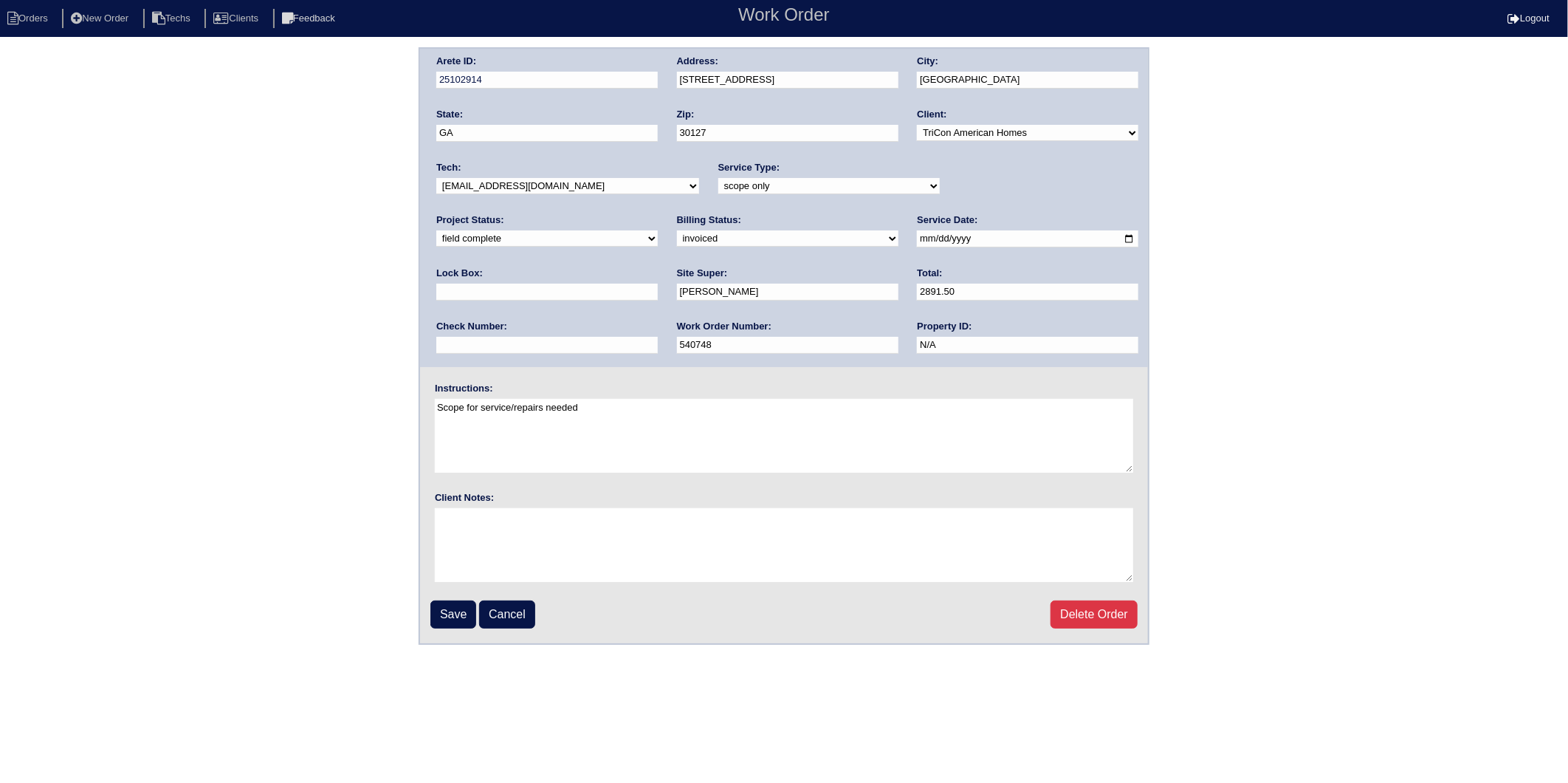
click at [677, 238] on select "need to quote quoted need to invoice invoiced paid warranty purchase order need…" at bounding box center [788, 238] width 221 height 17
select select "paid"
click at [677, 230] on select "need to quote quoted need to invoice invoiced paid warranty purchase order need…" at bounding box center [788, 238] width 221 height 17
click at [658, 337] on input "text" at bounding box center [547, 345] width 221 height 17
type input "908387"
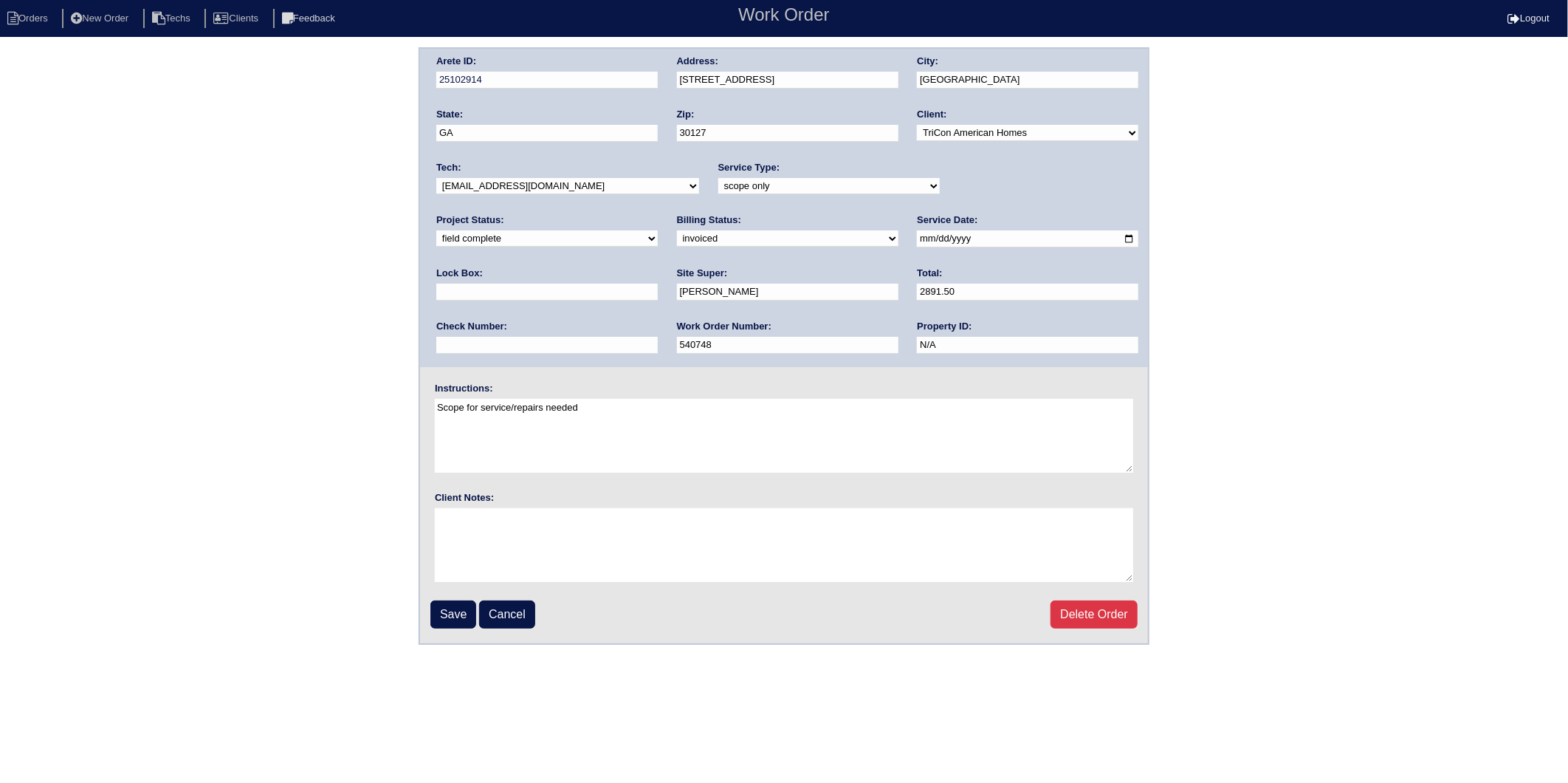
type input "0302"
click at [443, 611] on input "Save" at bounding box center [453, 614] width 46 height 28
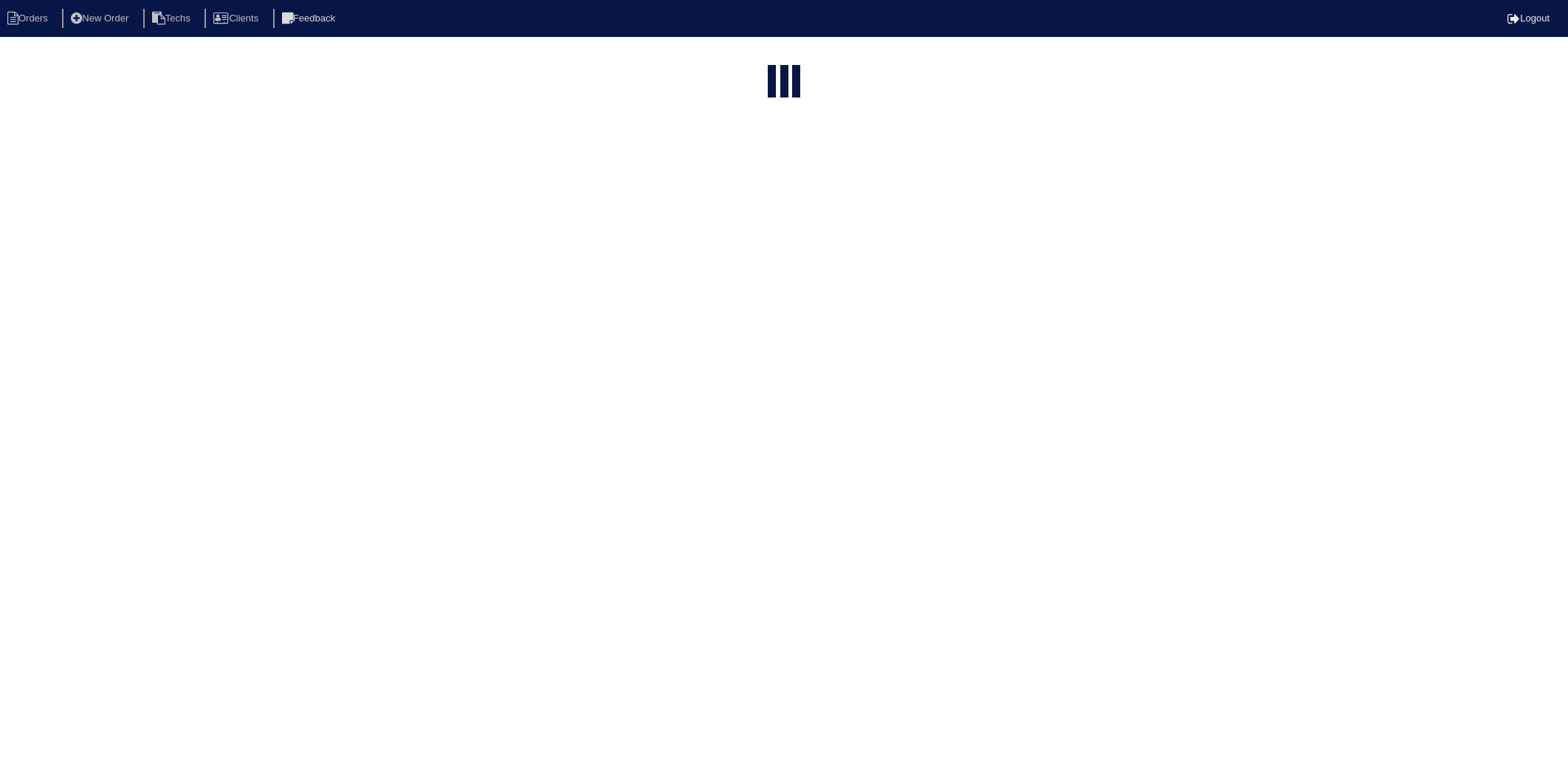
select select "15"
select select "2025"
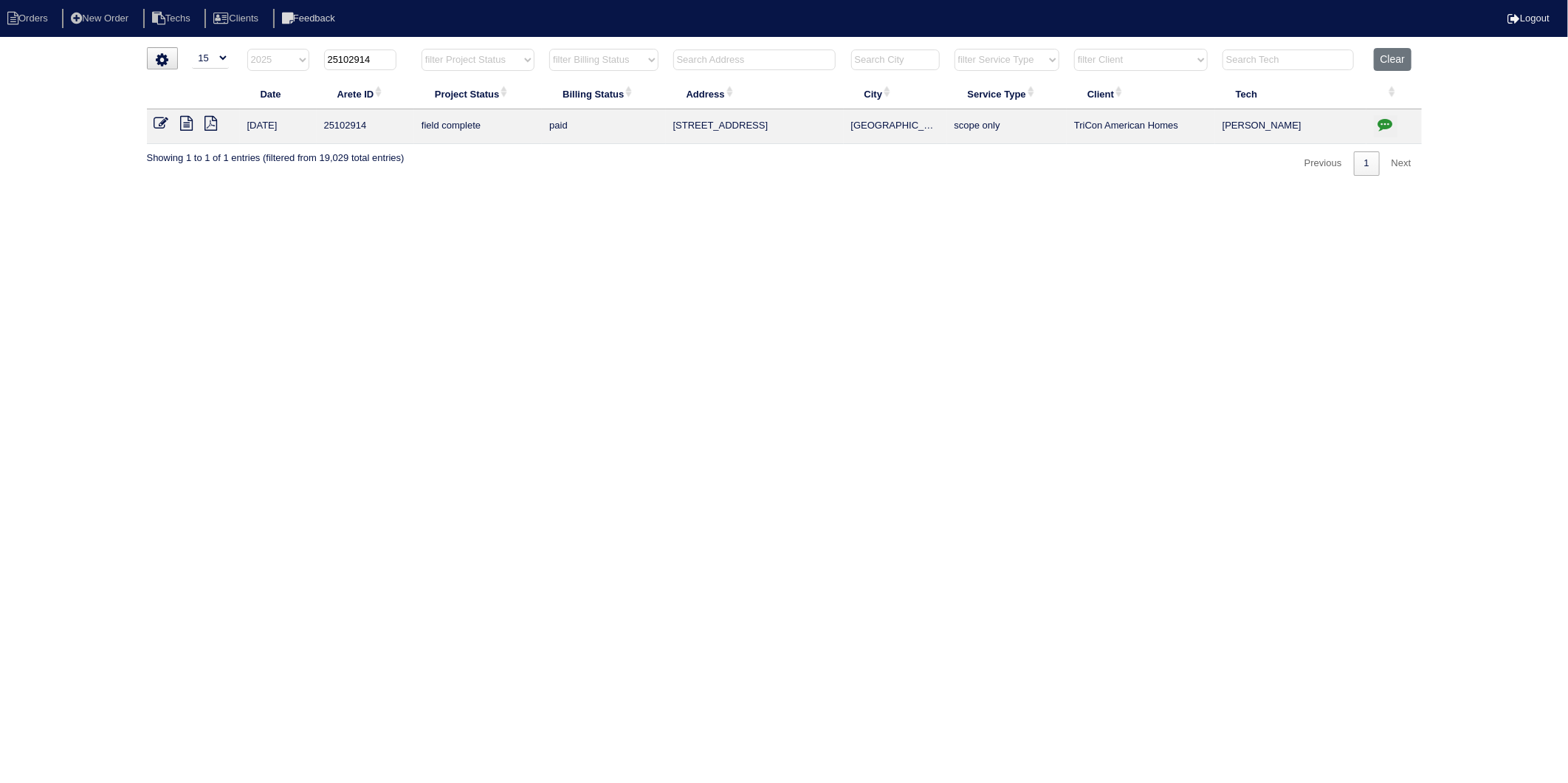
drag, startPoint x: 351, startPoint y: 56, endPoint x: 419, endPoint y: 56, distance: 68.0
click at [419, 56] on tr "filter Year -- Any Year -- 2025 2024 2023 2022 2021 2020 2019 25102914 filter P…" at bounding box center [784, 63] width 1276 height 30
type input "25103242"
select select "2025"
type input "25103242"
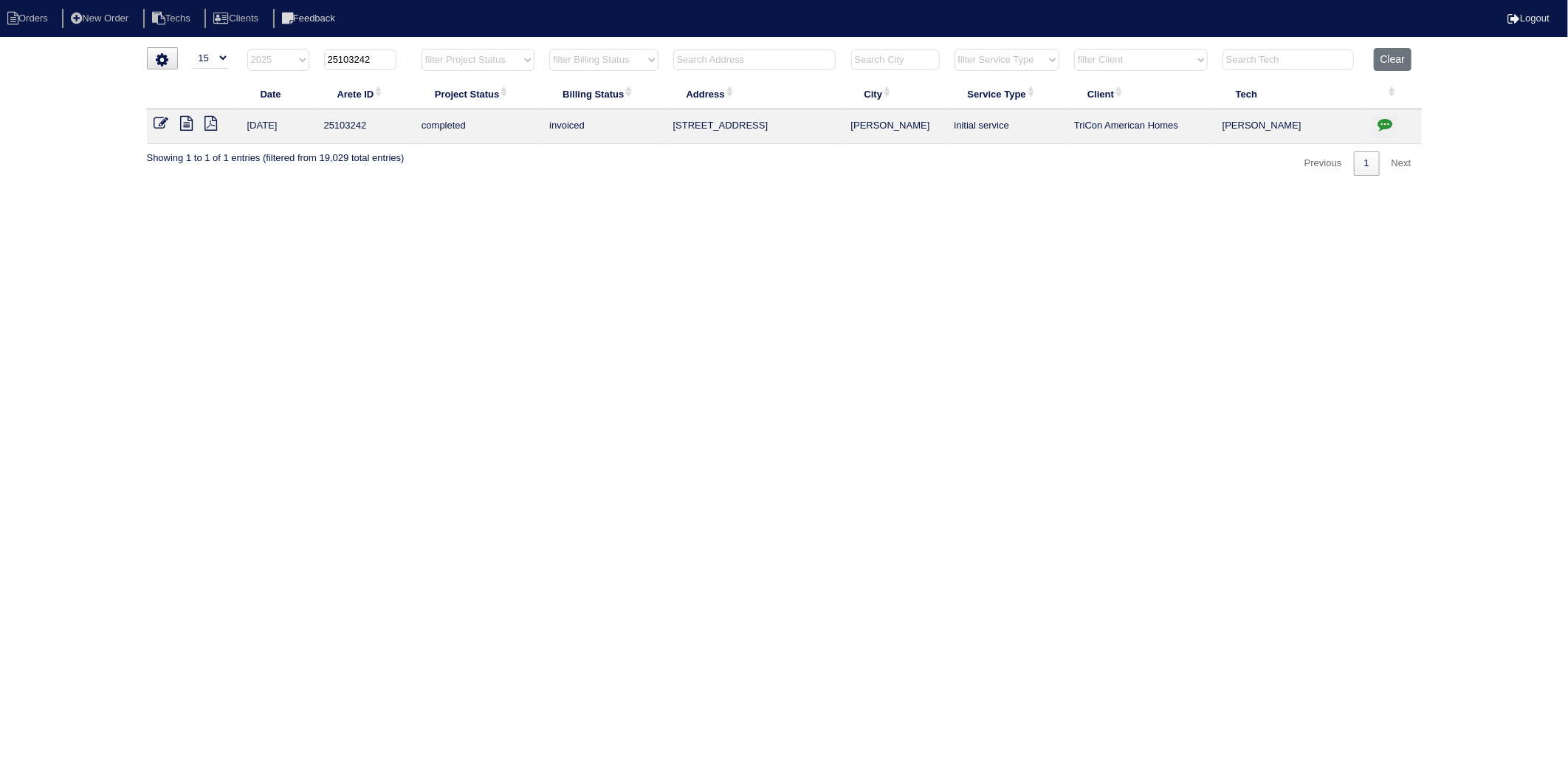
click at [158, 126] on icon at bounding box center [162, 123] width 15 height 15
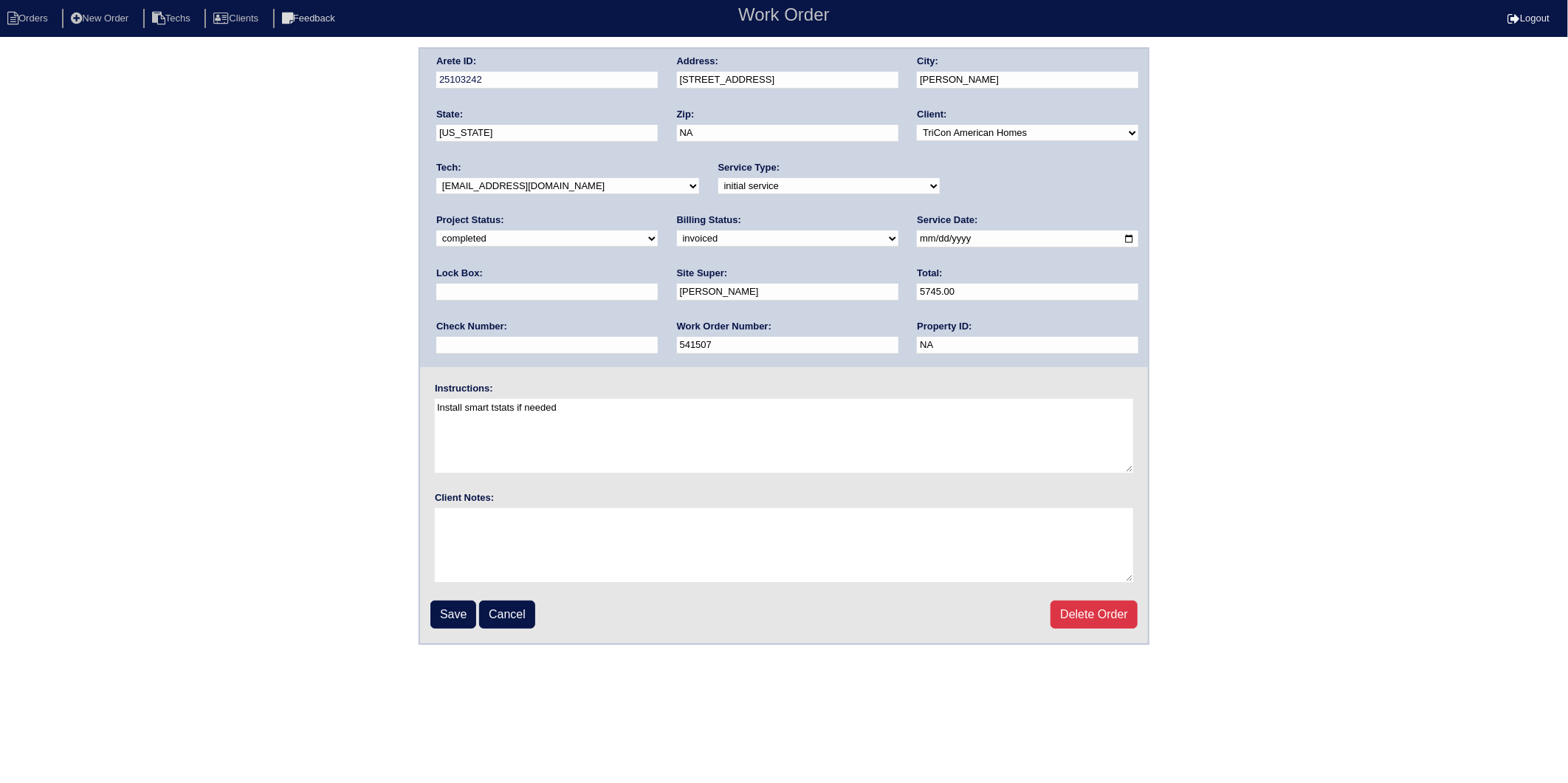
click at [677, 236] on select "need to quote quoted need to invoice invoiced paid warranty purchase order need…" at bounding box center [788, 238] width 221 height 17
select select "paid"
click at [677, 230] on select "need to quote quoted need to invoice invoiced paid warranty purchase order need…" at bounding box center [788, 238] width 221 height 17
click at [658, 337] on input "text" at bounding box center [547, 345] width 221 height 17
type input "908387"
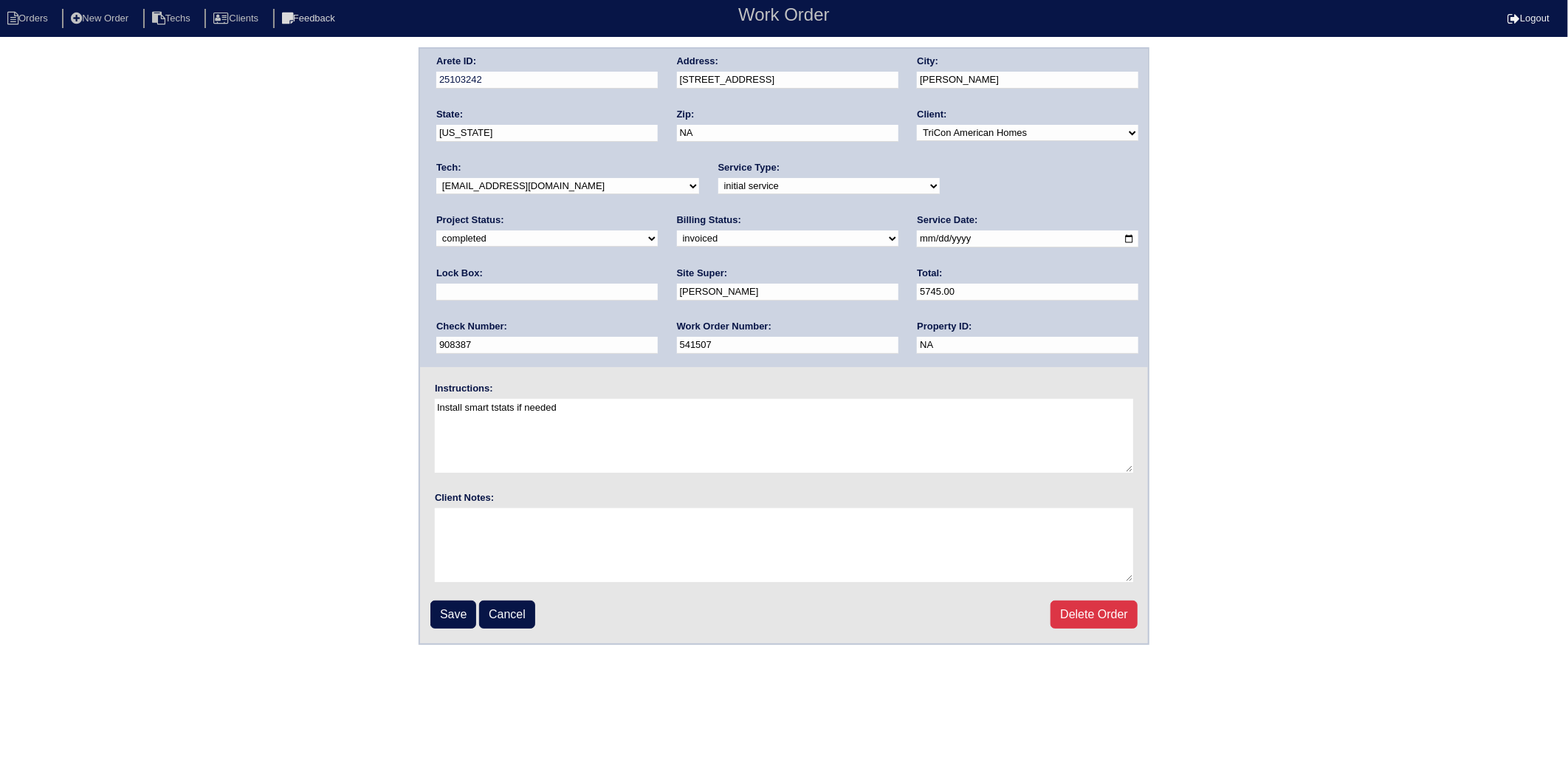
type input "0302"
click at [448, 607] on input "Save" at bounding box center [453, 614] width 46 height 28
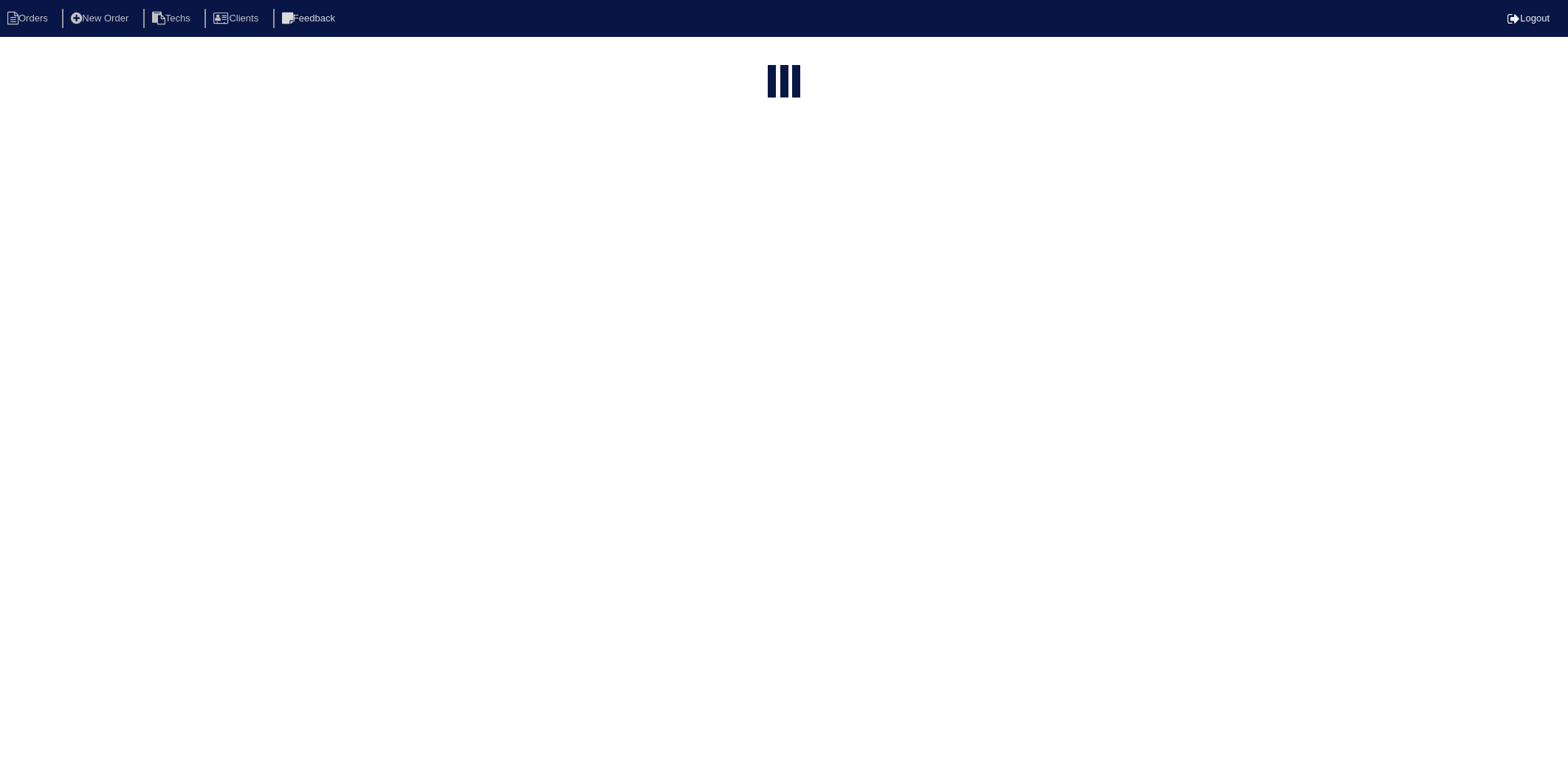
select select "15"
select select "2025"
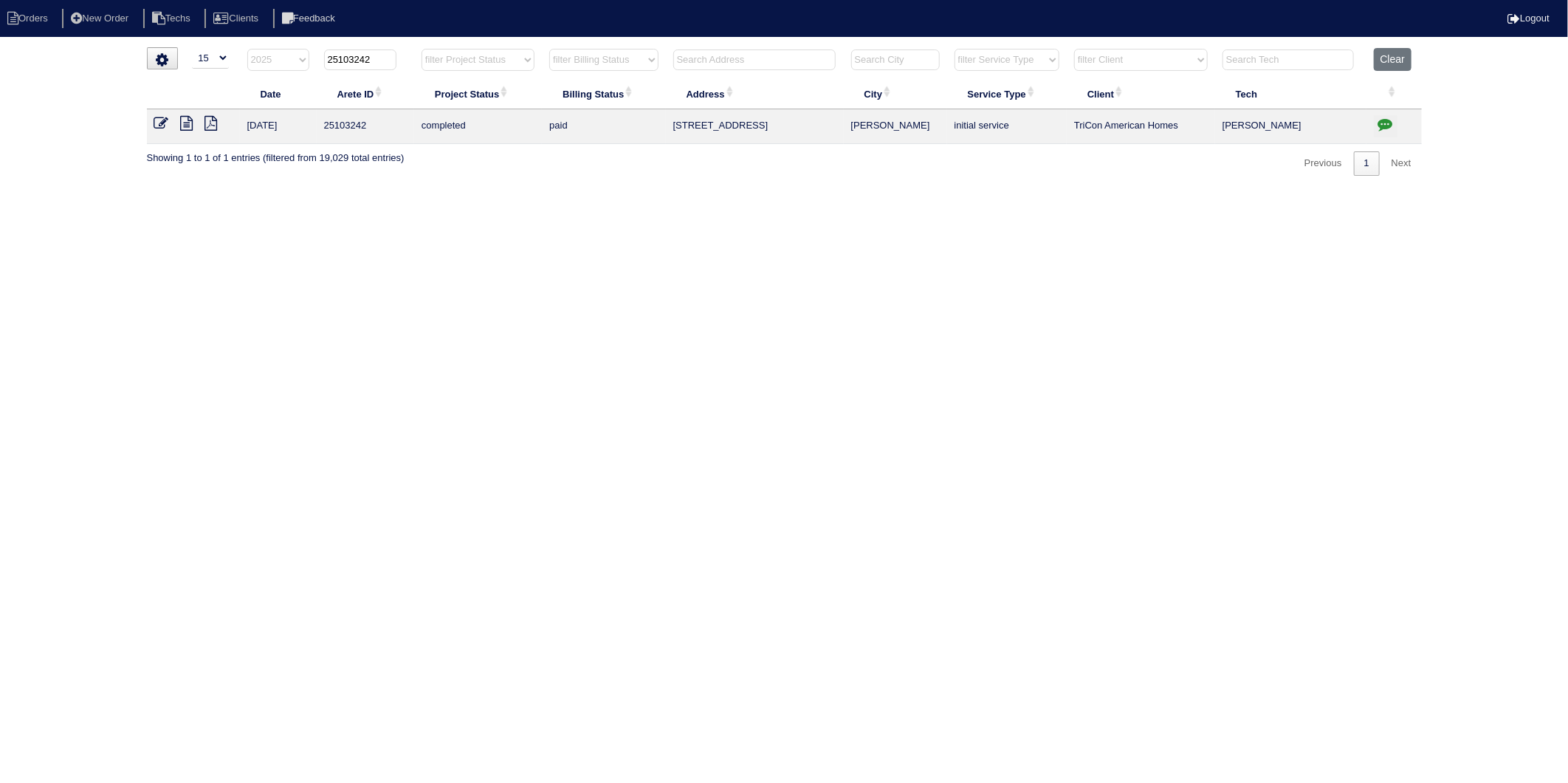
drag, startPoint x: 351, startPoint y: 58, endPoint x: 408, endPoint y: 50, distance: 57.6
click at [408, 50] on th "25103242" at bounding box center [365, 63] width 97 height 30
type input "25103332"
select select "2025"
type input "25103332"
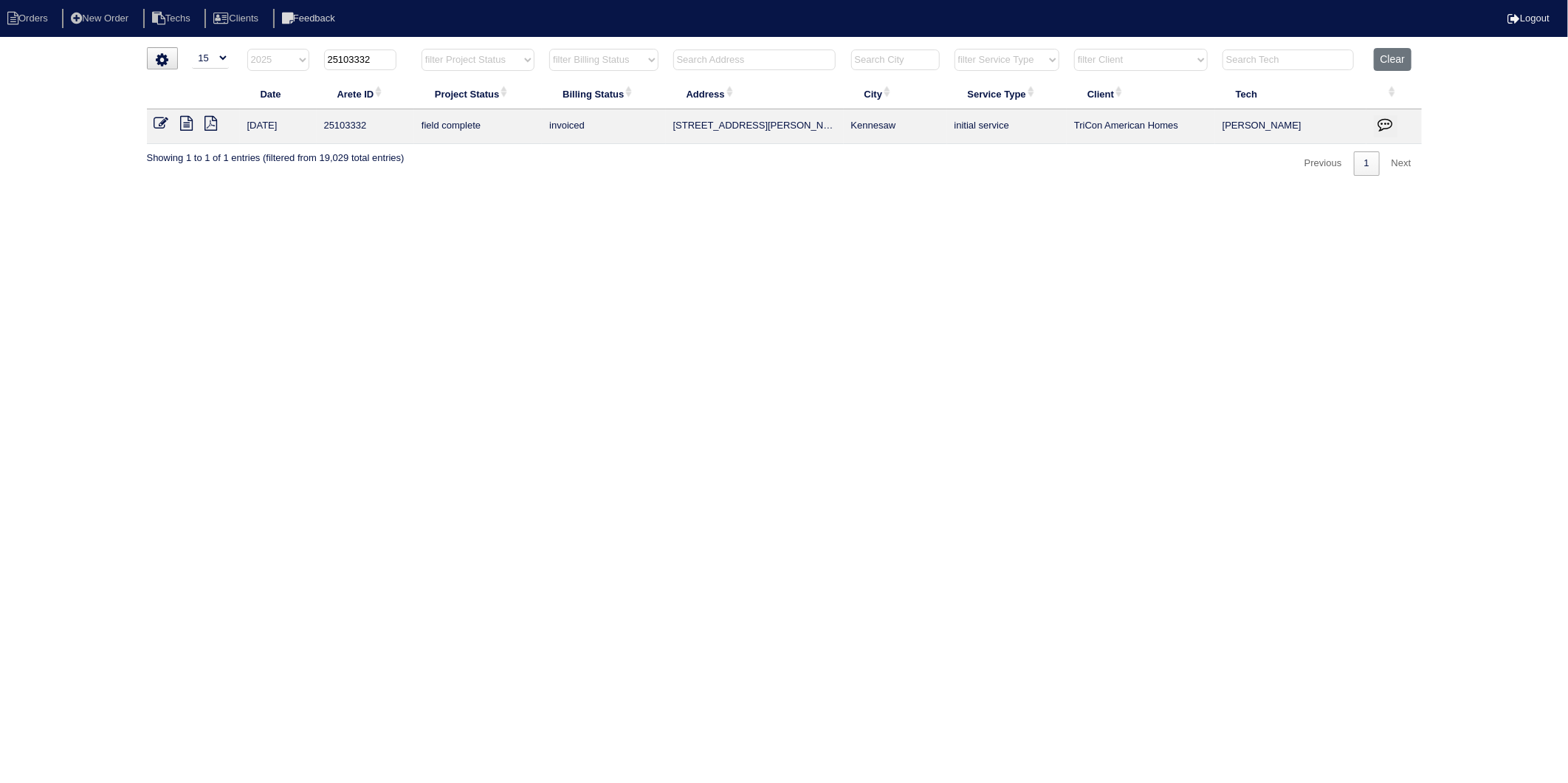
click at [161, 123] on icon at bounding box center [162, 123] width 15 height 15
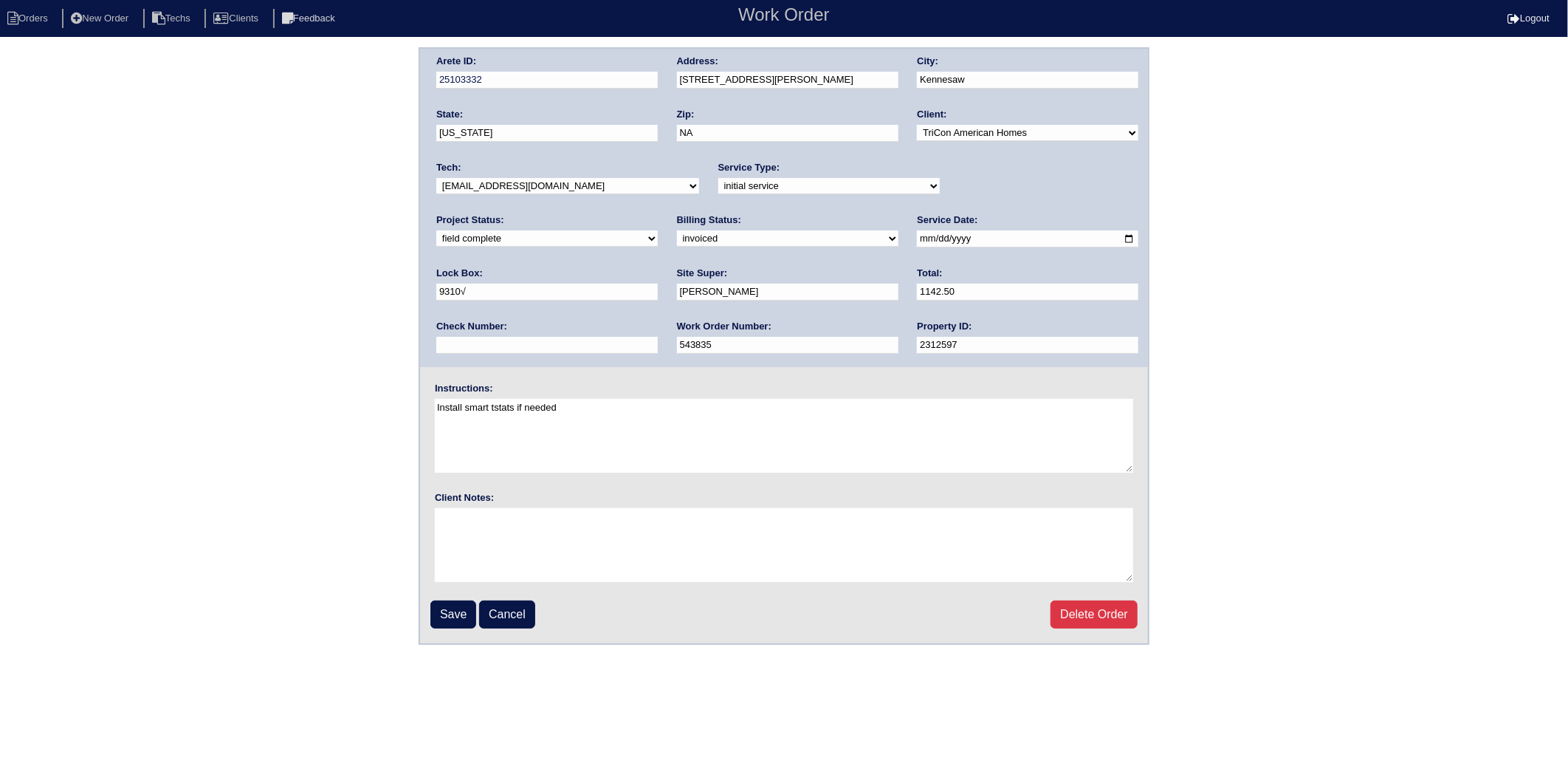
click at [677, 237] on select "need to quote quoted need to invoice invoiced paid warranty purchase order need…" at bounding box center [788, 238] width 221 height 17
select select "paid"
click at [677, 230] on select "need to quote quoted need to invoice invoiced paid warranty purchase order need…" at bounding box center [788, 238] width 221 height 17
click at [658, 337] on input "text" at bounding box center [547, 345] width 221 height 17
type input "908387"
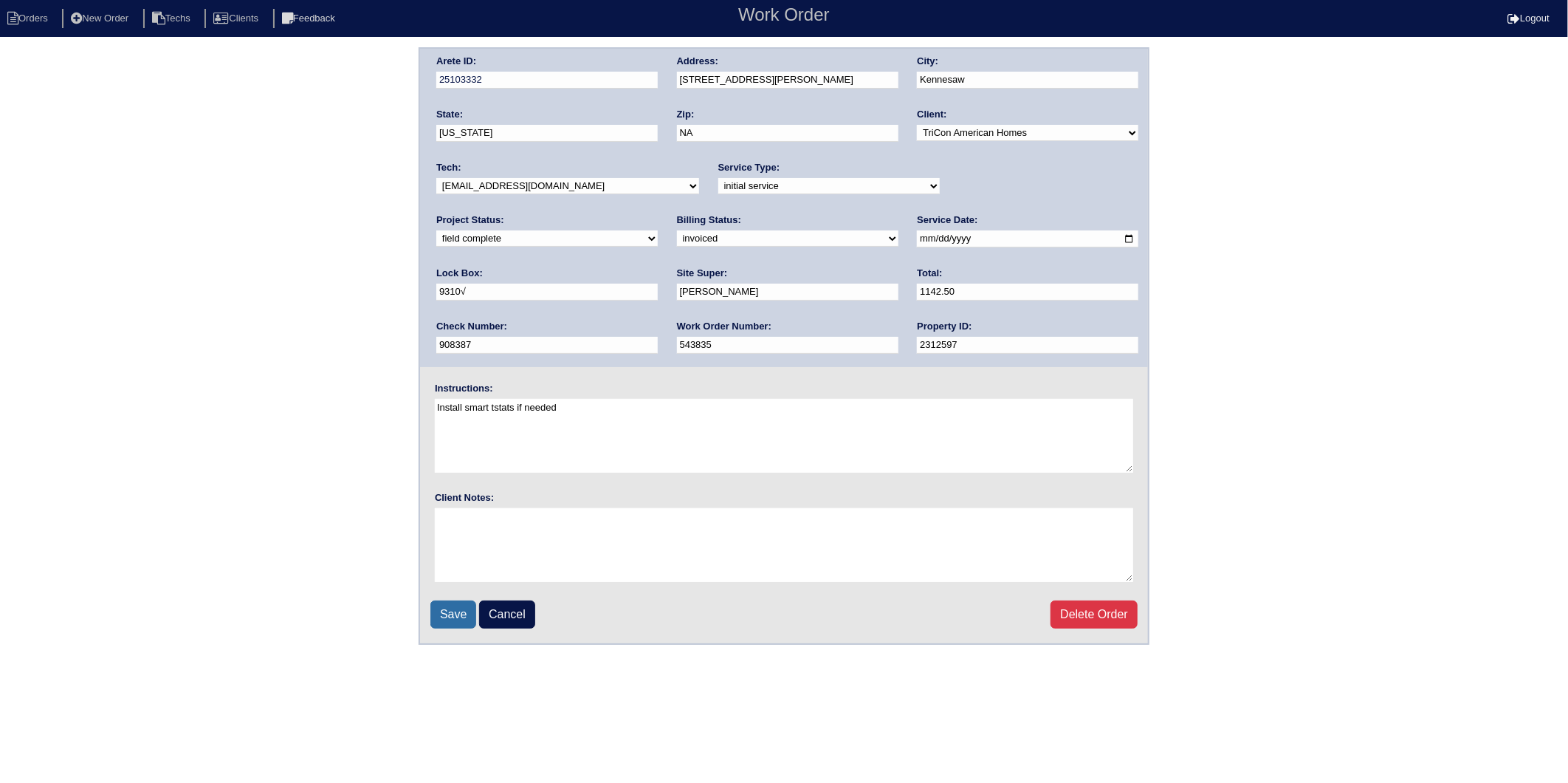
click at [456, 608] on input "Save" at bounding box center [453, 614] width 46 height 28
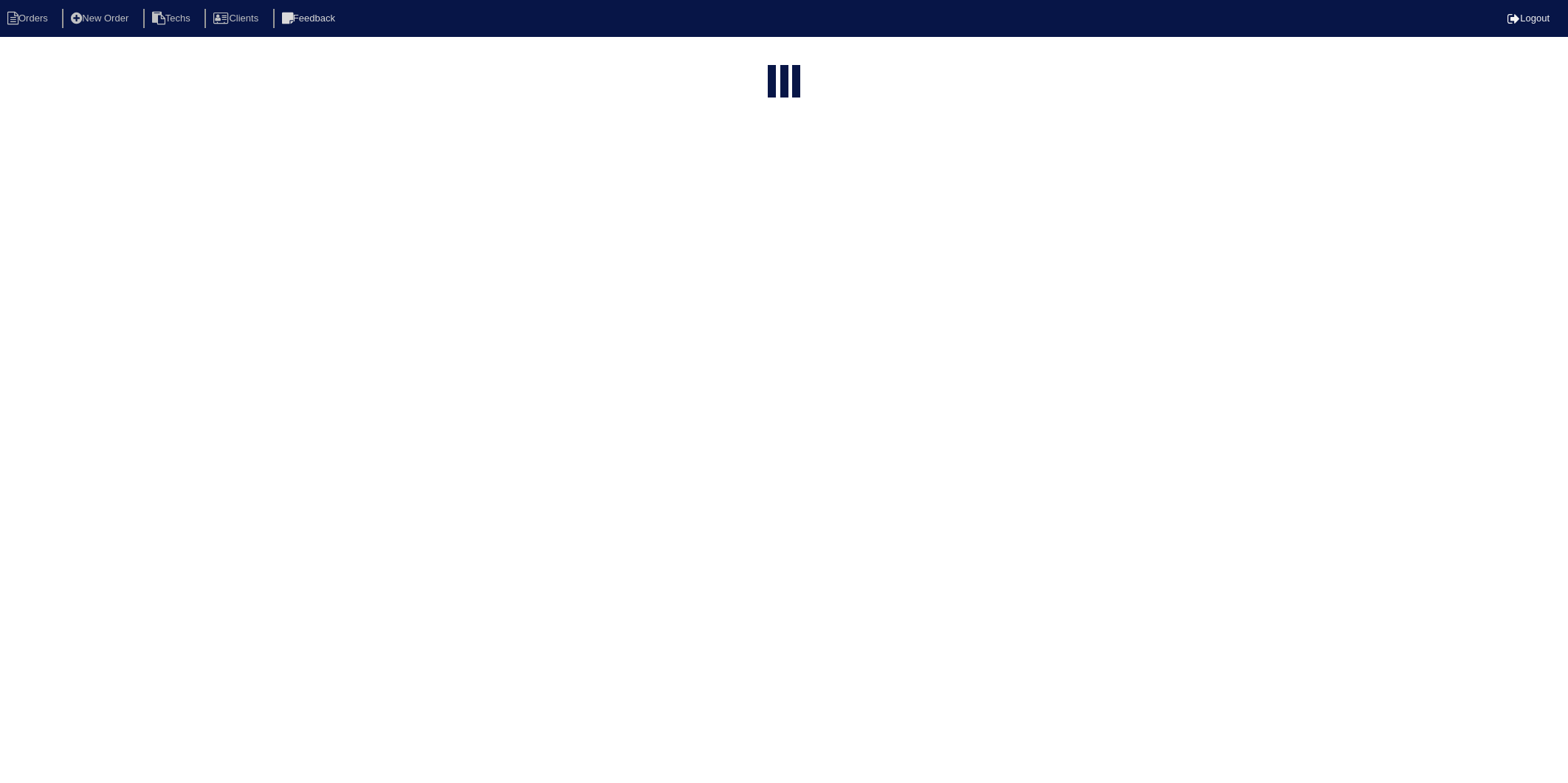
select select "15"
select select "2025"
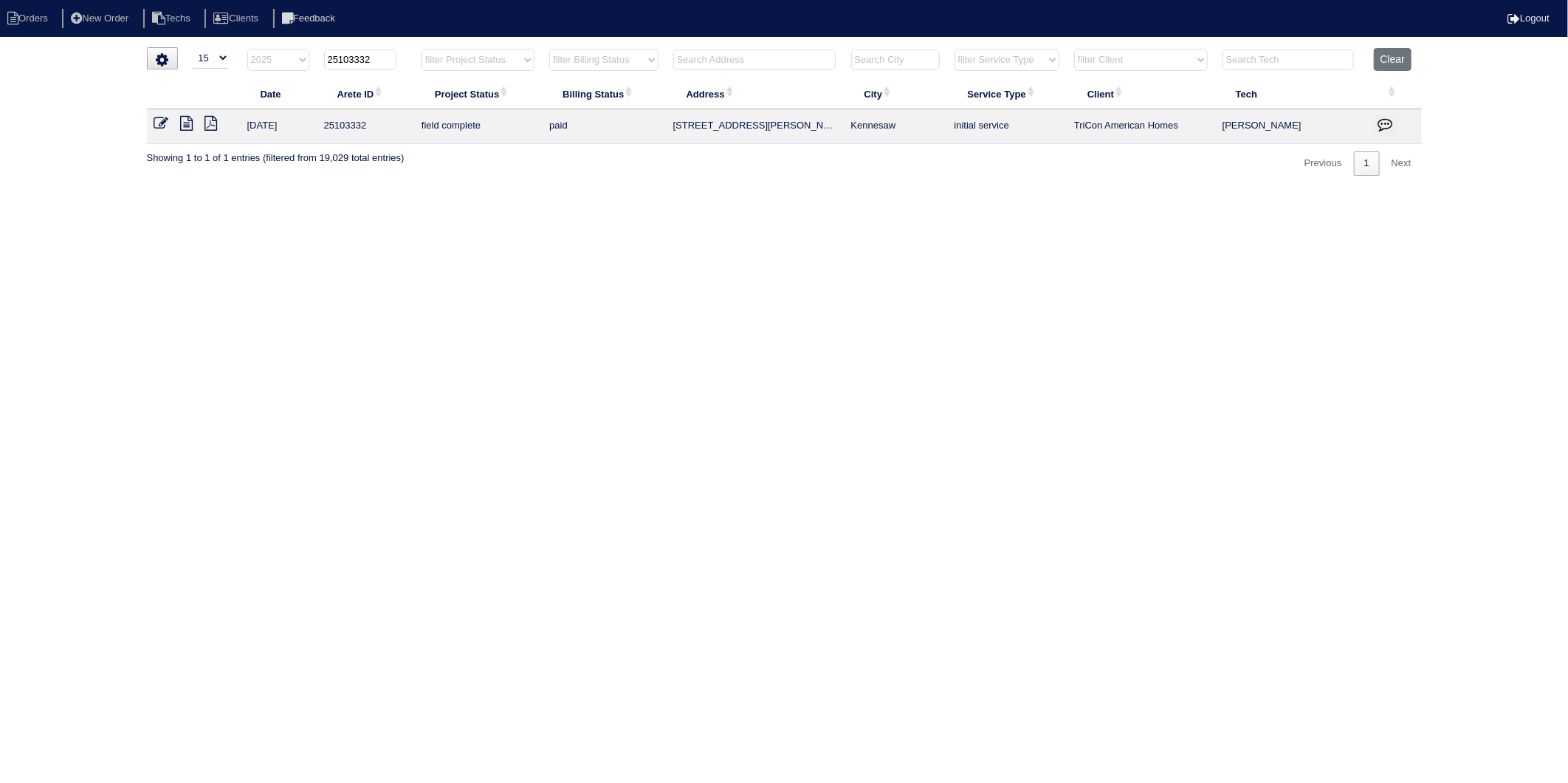
drag, startPoint x: 350, startPoint y: 62, endPoint x: 410, endPoint y: 54, distance: 60.5
click at [410, 54] on th "25103332" at bounding box center [365, 63] width 97 height 30
type input "25103291"
select select "2025"
type input "25103291"
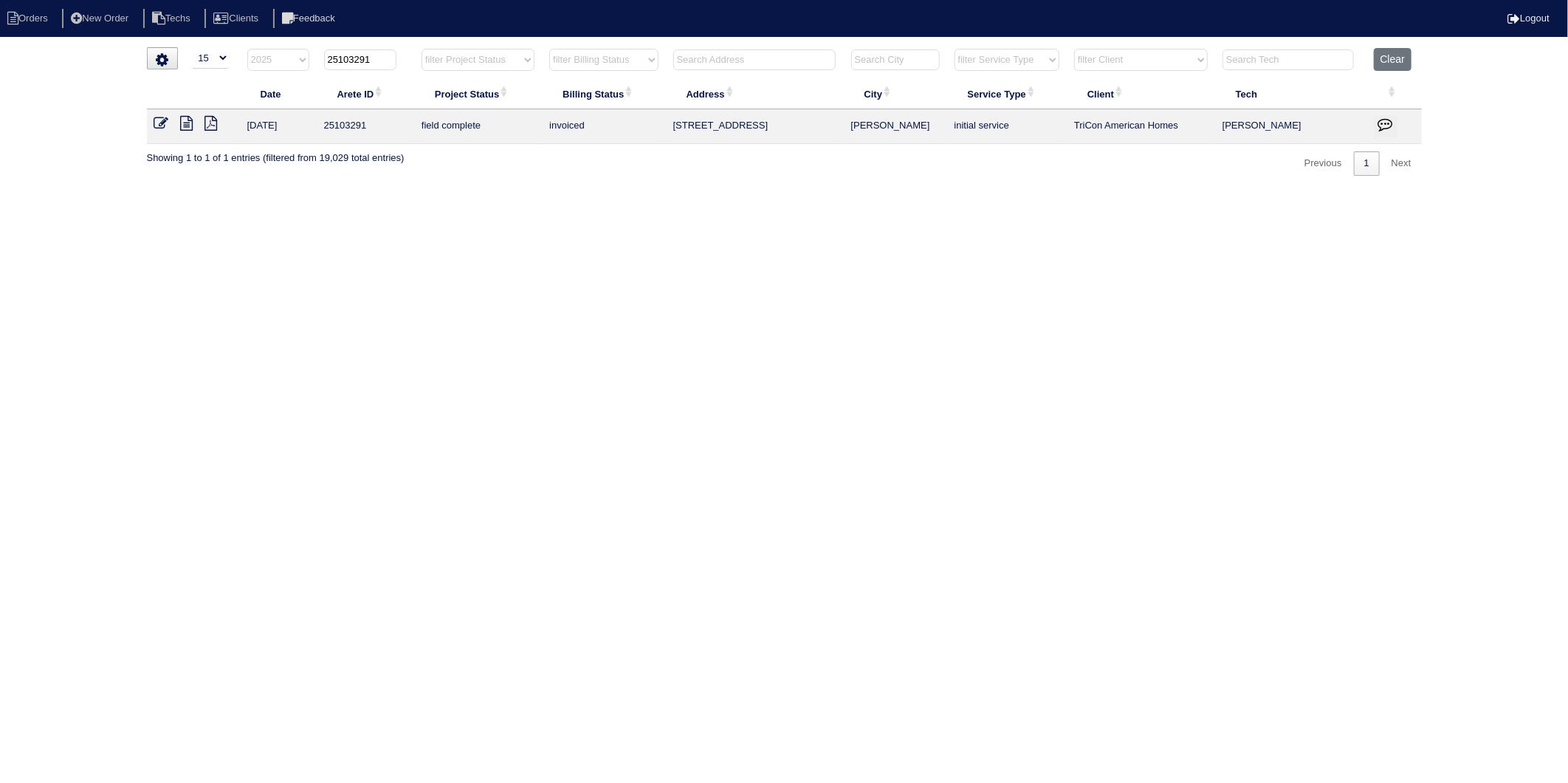
click at [157, 126] on icon at bounding box center [162, 123] width 15 height 15
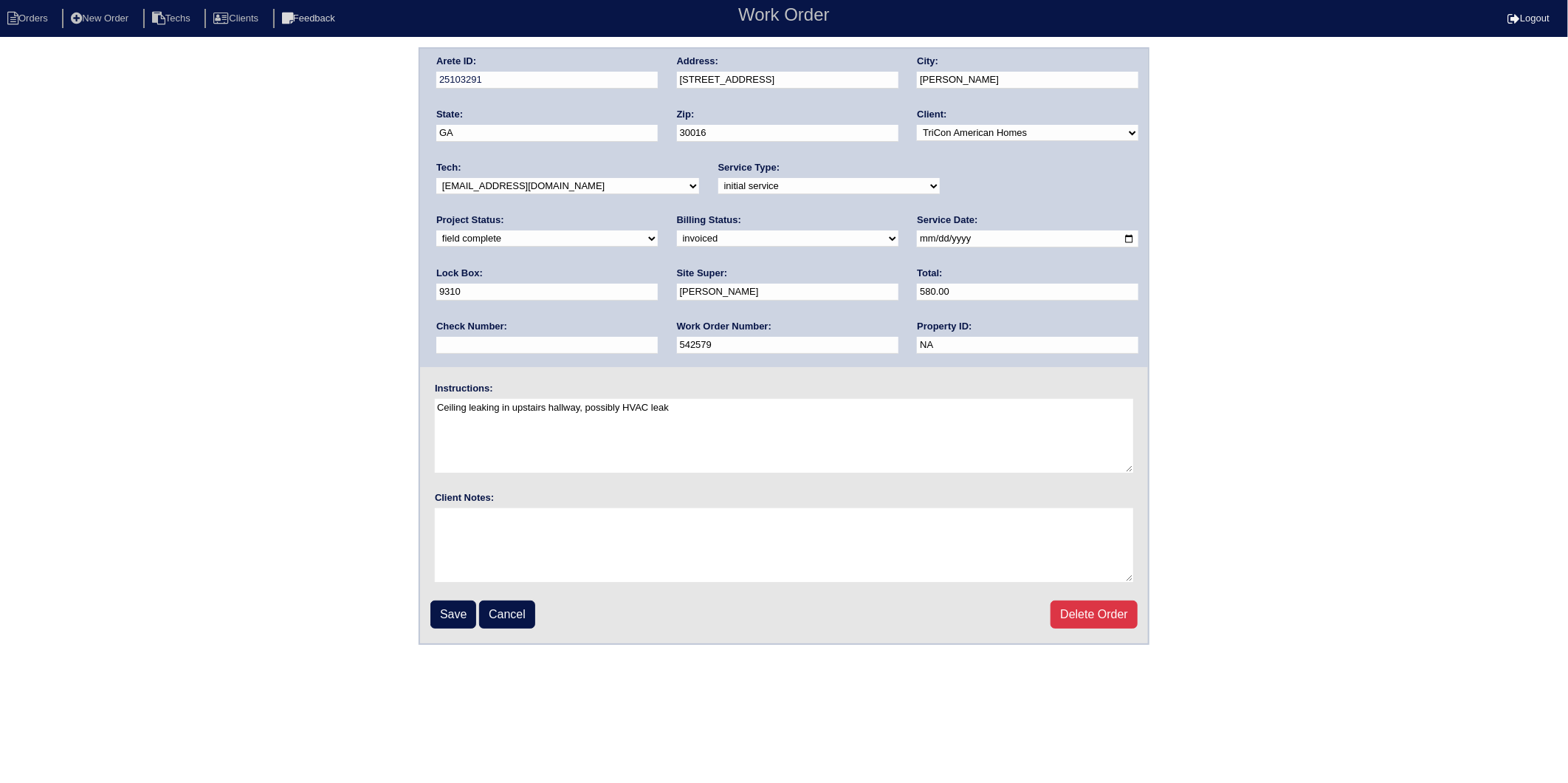
click at [677, 241] on select "need to quote quoted need to invoice invoiced paid warranty purchase order need…" at bounding box center [788, 238] width 221 height 17
select select "paid"
click at [677, 230] on select "need to quote quoted need to invoice invoiced paid warranty purchase order need…" at bounding box center [788, 238] width 221 height 17
click at [658, 337] on input "text" at bounding box center [547, 345] width 221 height 17
type input "908387"
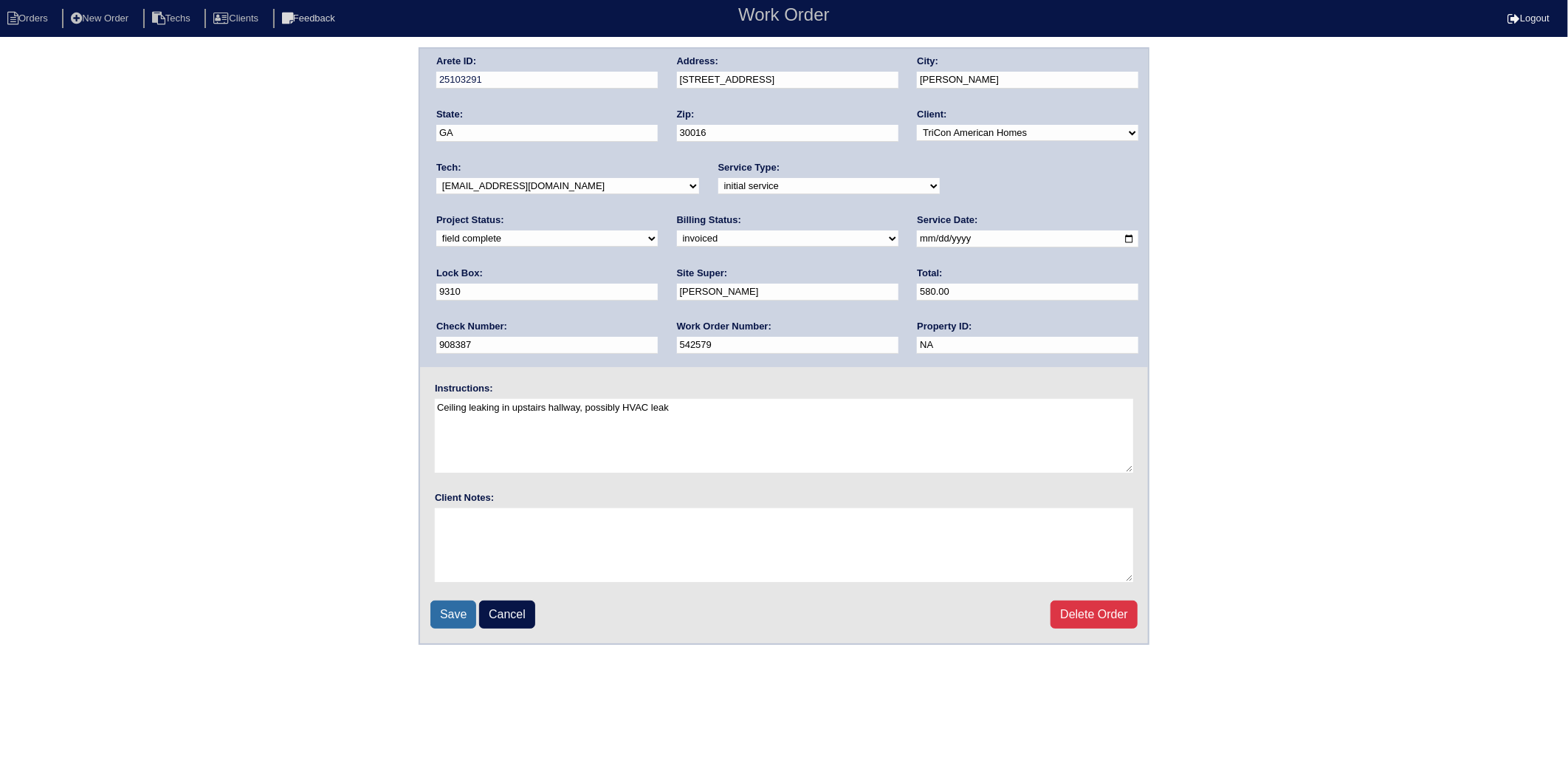
click at [453, 609] on input "Save" at bounding box center [453, 614] width 46 height 28
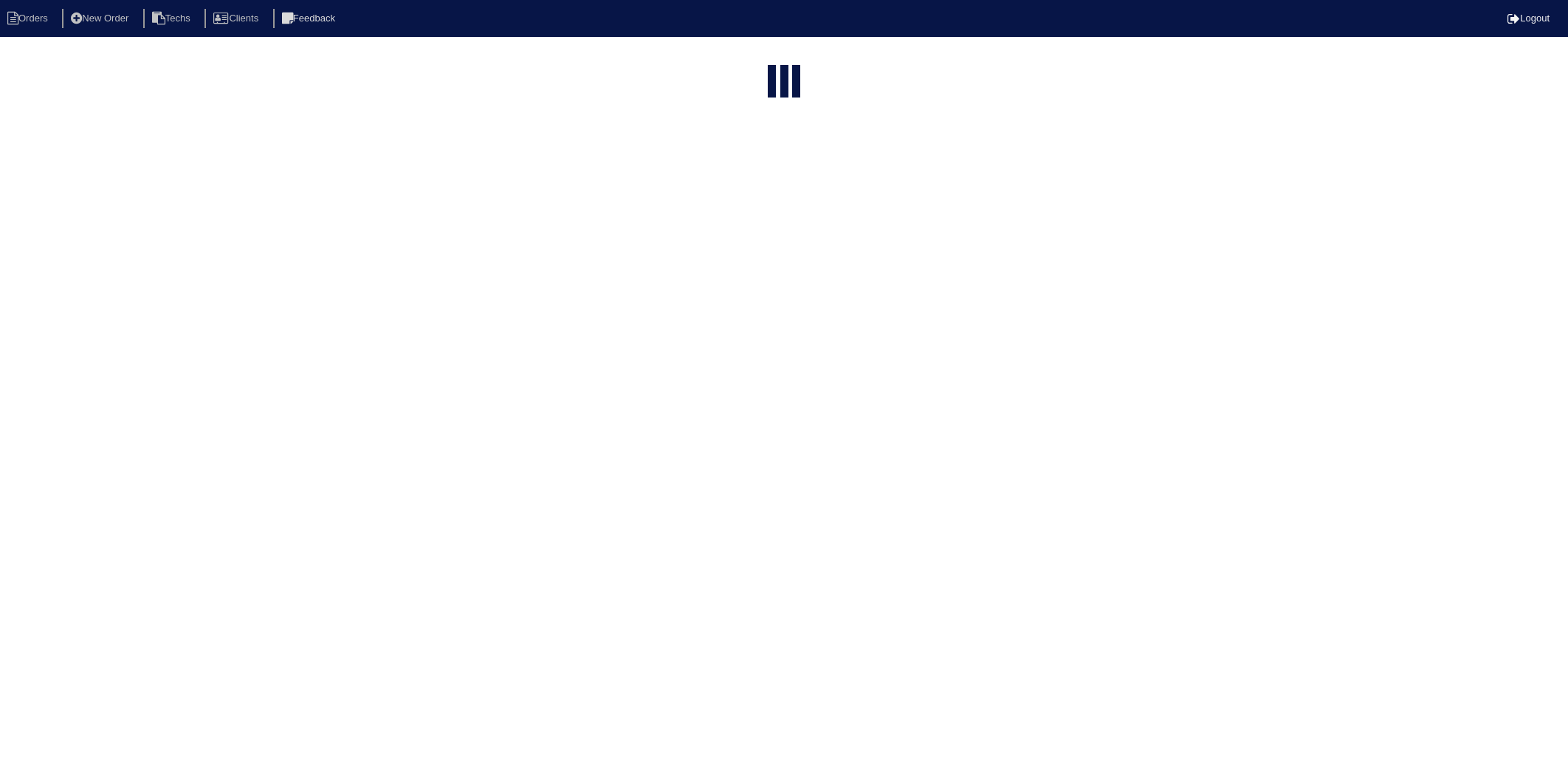
select select "15"
select select "2025"
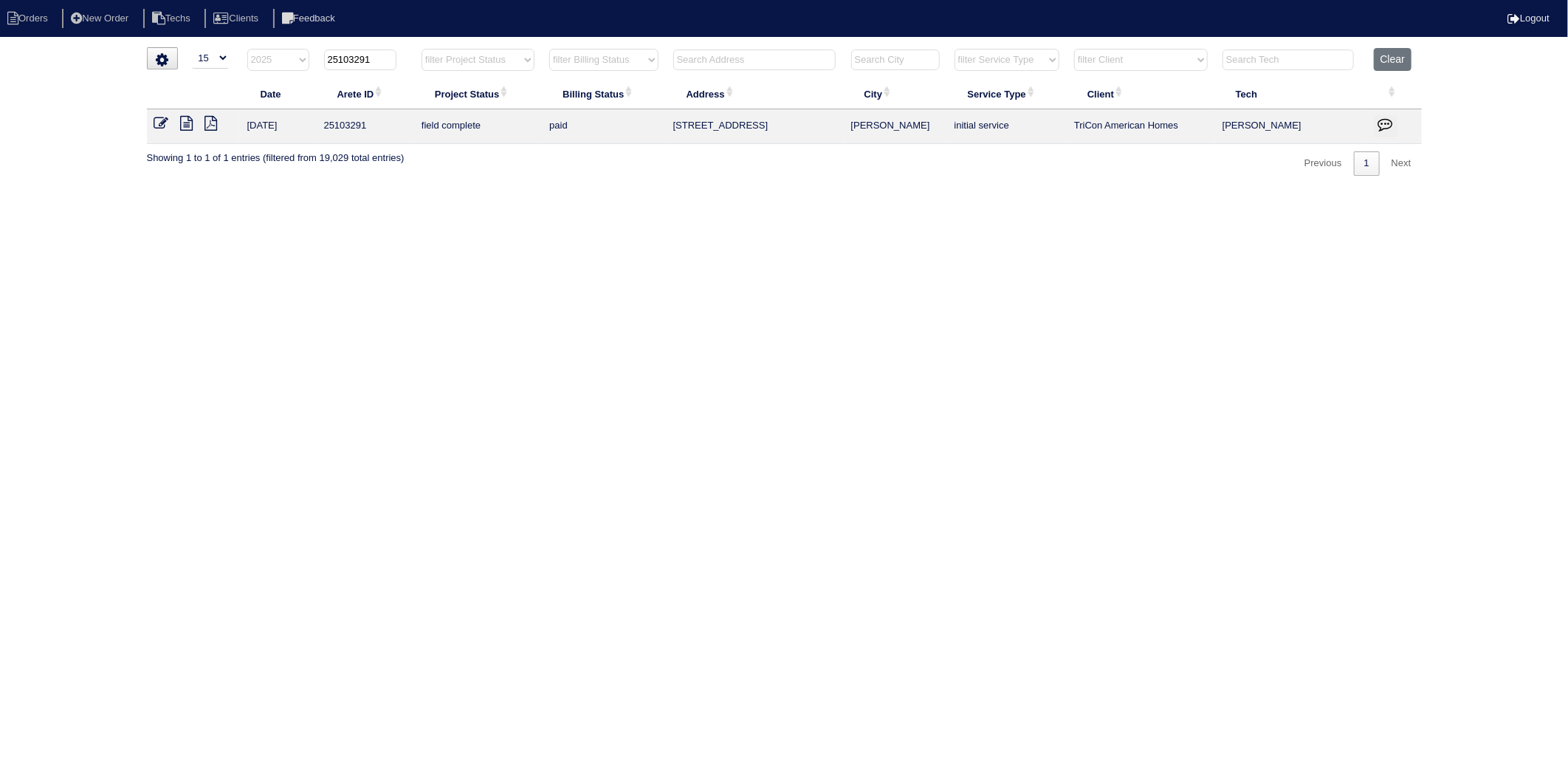
drag, startPoint x: 351, startPoint y: 63, endPoint x: 394, endPoint y: 56, distance: 43.6
click at [394, 56] on input "25103291" at bounding box center [360, 60] width 72 height 21
type input "25102681"
select select "2025"
type input "25102681"
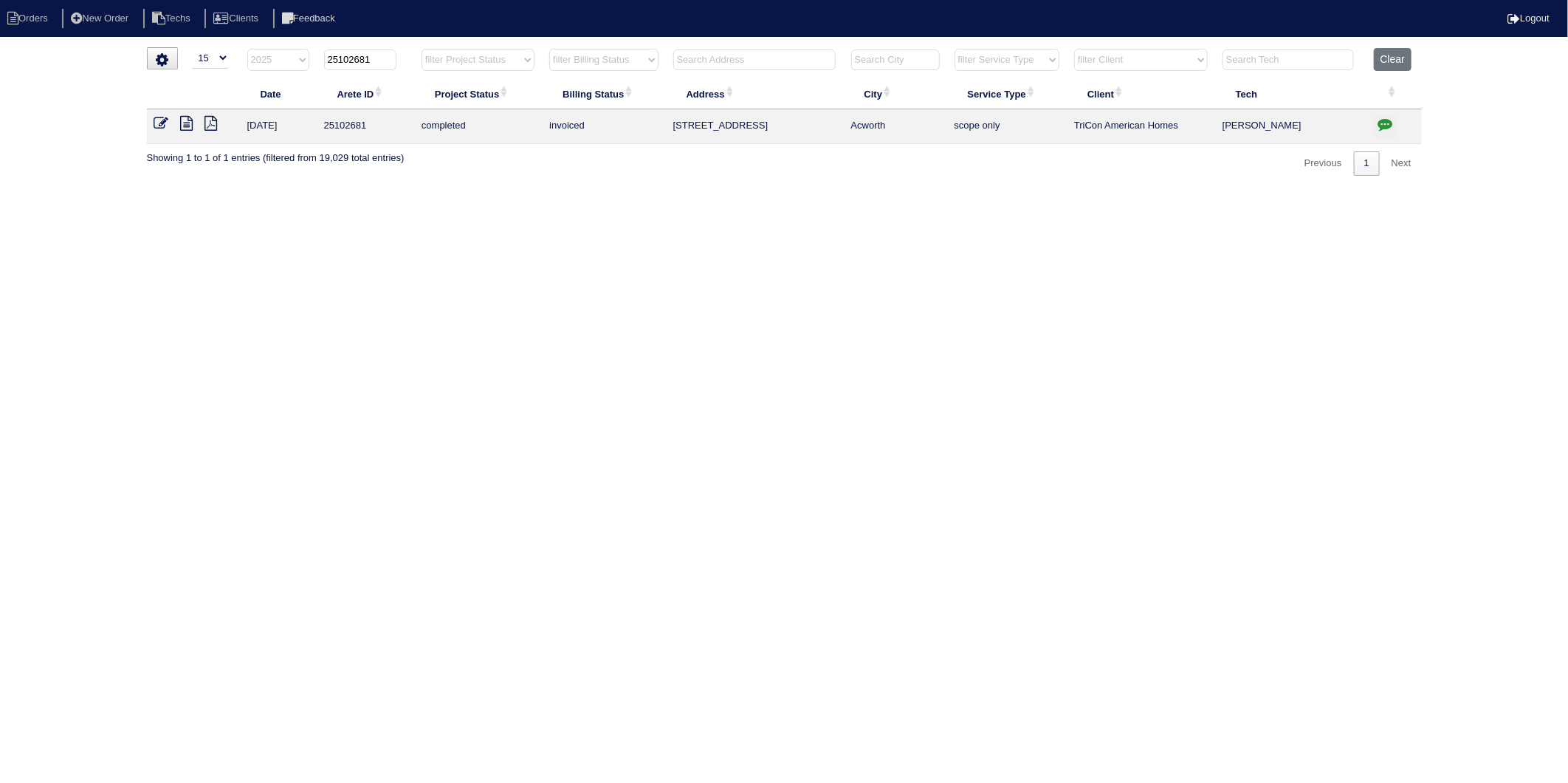
click at [161, 122] on icon at bounding box center [162, 123] width 15 height 15
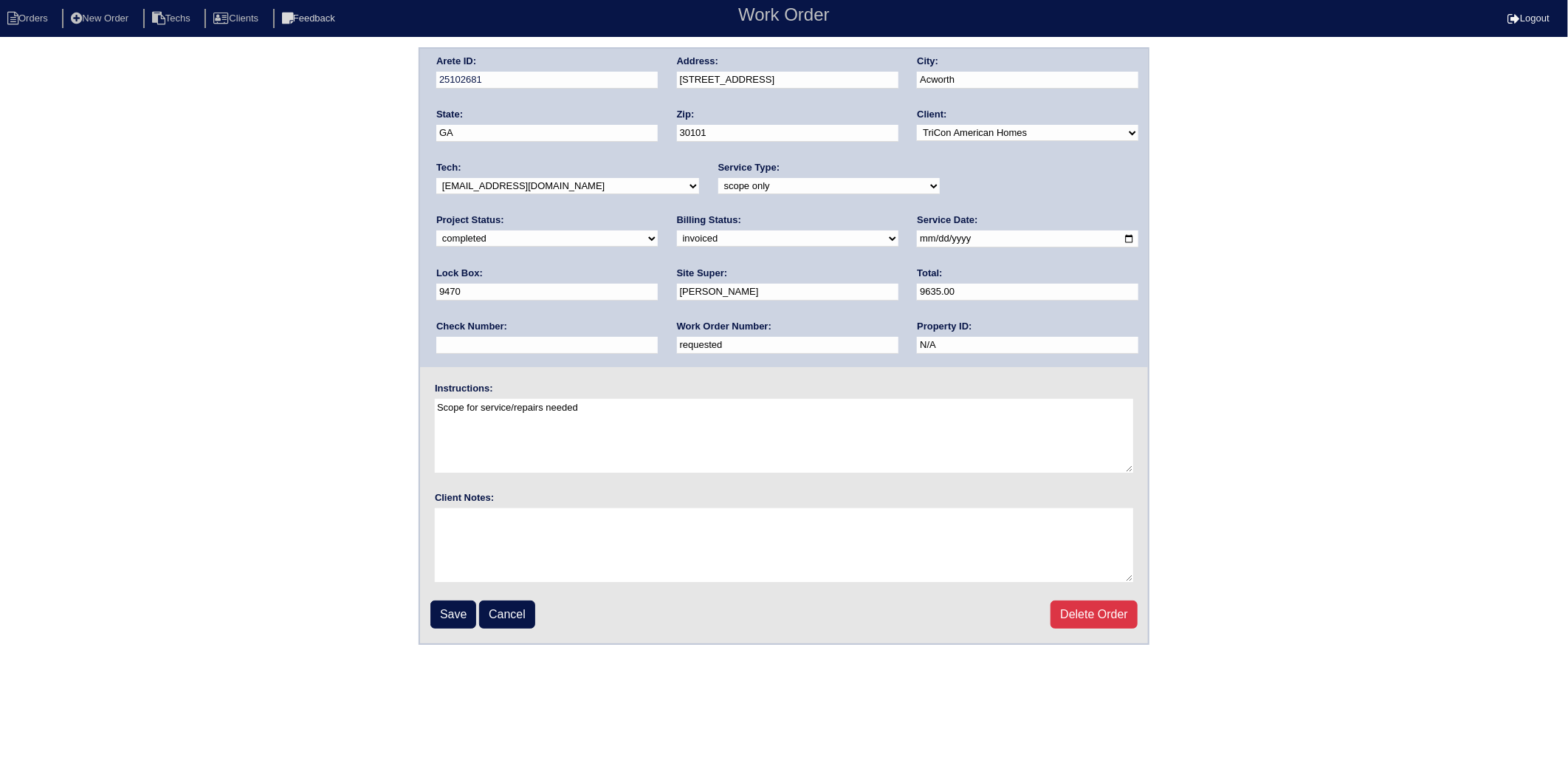
click at [677, 239] on select "need to quote quoted need to invoice invoiced paid warranty purchase order need…" at bounding box center [788, 238] width 221 height 17
select select "paid"
click at [677, 230] on select "need to quote quoted need to invoice invoiced paid warranty purchase order need…" at bounding box center [788, 238] width 221 height 17
drag, startPoint x: 923, startPoint y: 297, endPoint x: 931, endPoint y: 311, distance: 16.1
click at [658, 337] on input "text" at bounding box center [547, 345] width 221 height 17
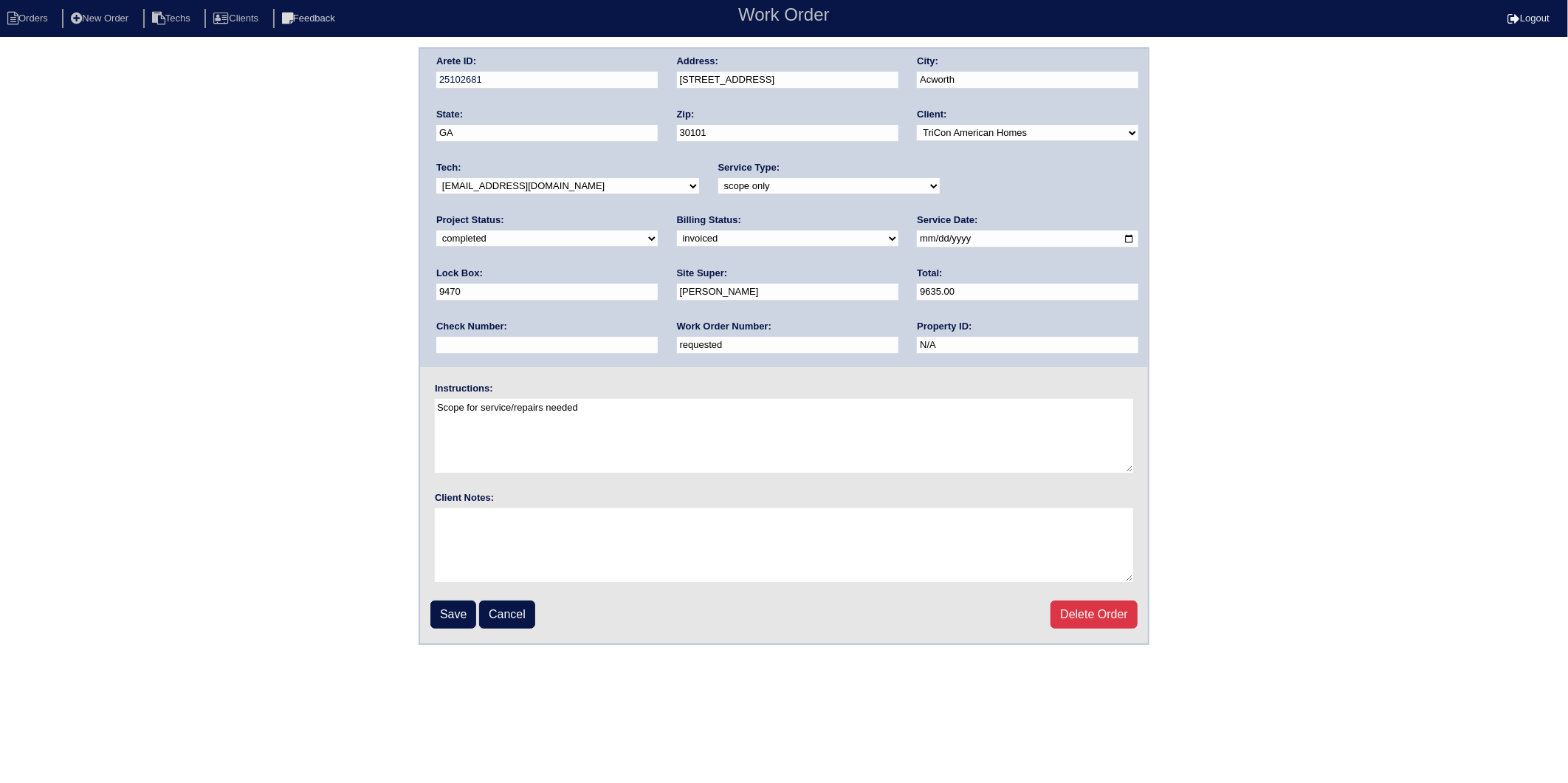
type input "908387"
click at [474, 593] on fieldset "Arete ID: 25102681 Address: 2178 Serenity Dr NW City: Acworth State: GA Zip: 30…" at bounding box center [784, 346] width 728 height 594
click at [456, 610] on input "Save" at bounding box center [453, 614] width 46 height 28
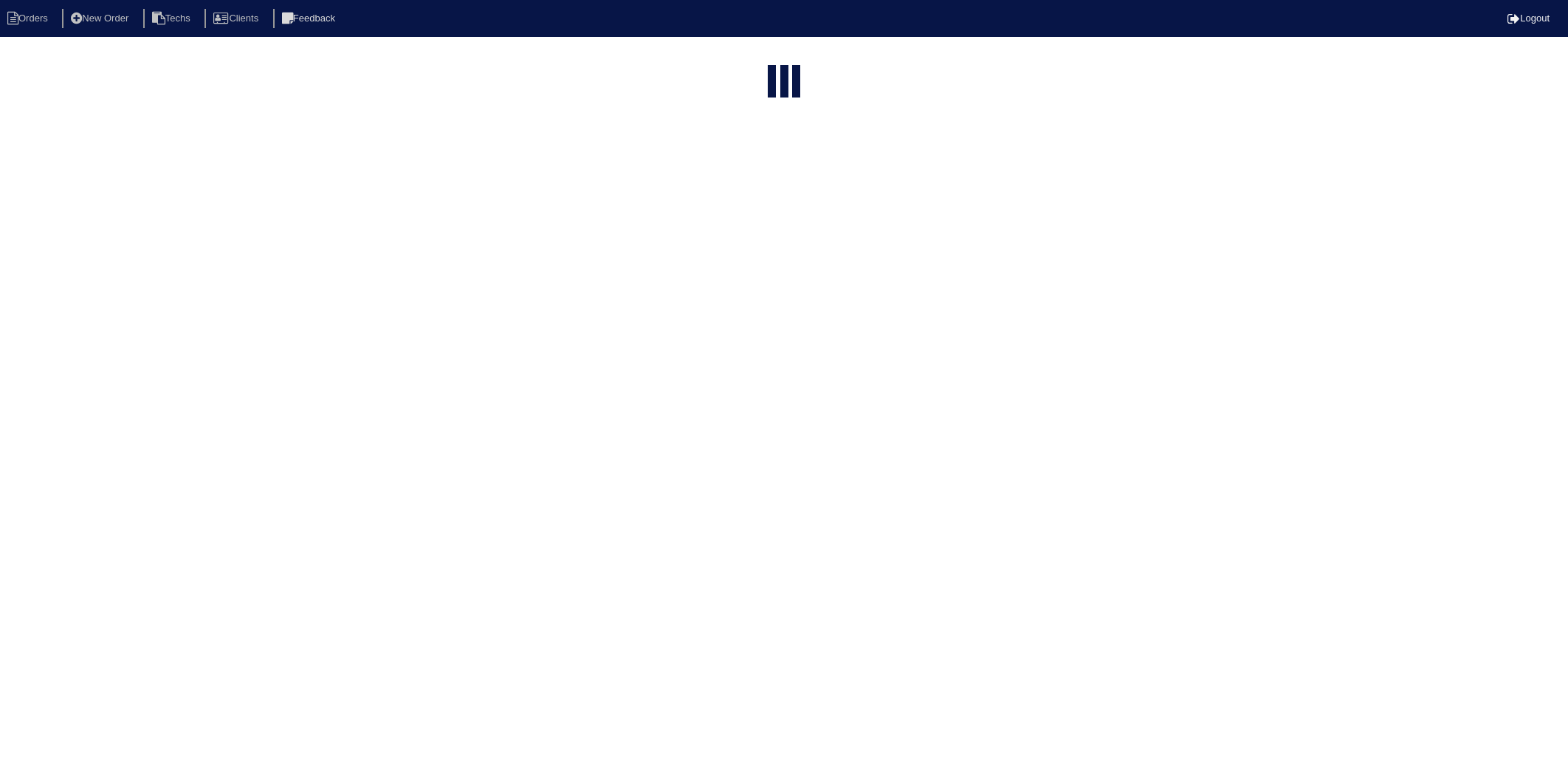
select select "15"
type input "25102681"
select select "2025"
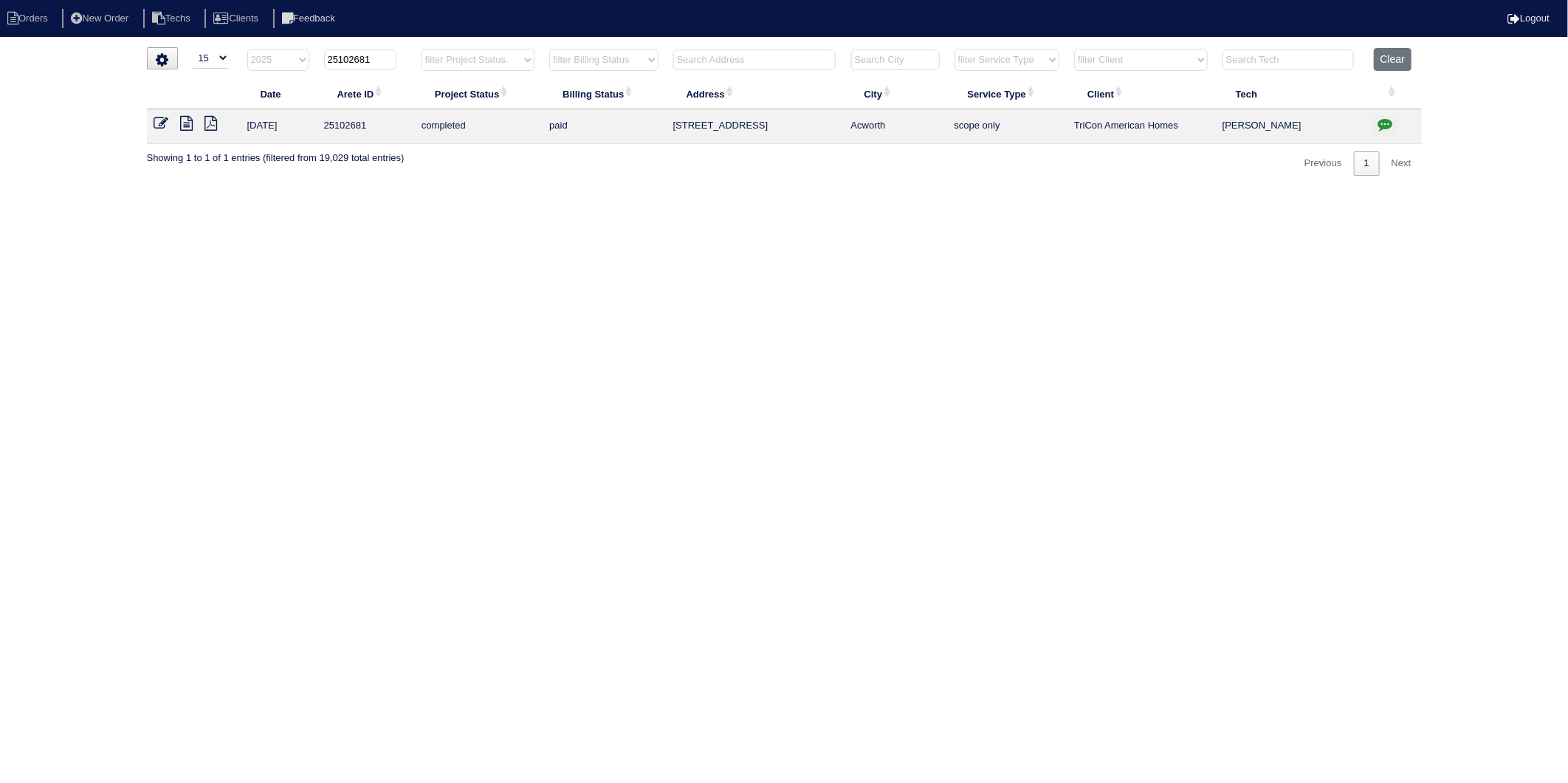
drag, startPoint x: 349, startPoint y: 62, endPoint x: 397, endPoint y: 58, distance: 48.2
click at [397, 58] on th "25102681" at bounding box center [365, 63] width 97 height 30
type input "25103260"
select select "2025"
type input "25103260"
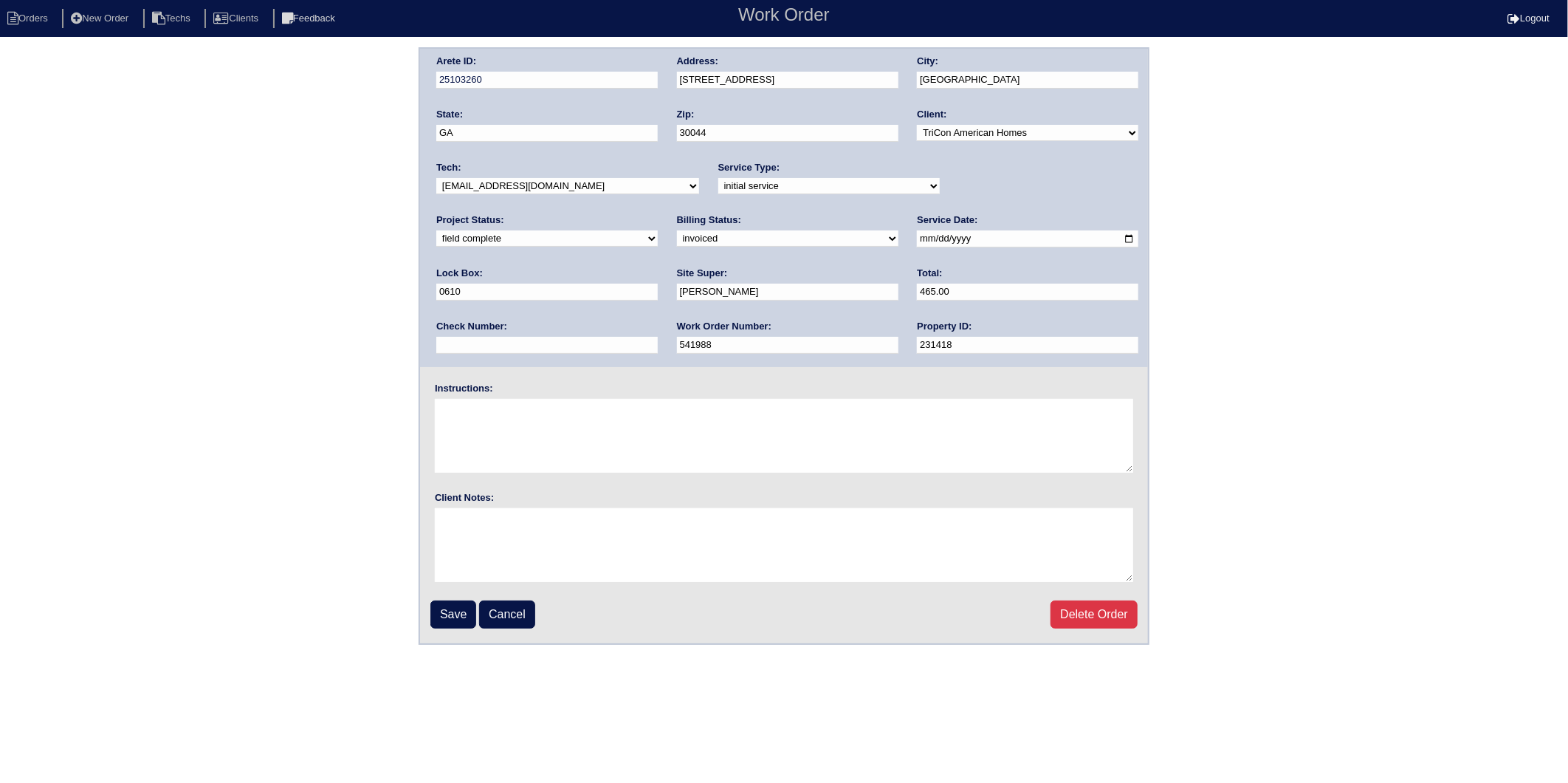
click at [677, 233] on select "need to quote quoted need to invoice invoiced paid warranty purchase order need…" at bounding box center [788, 238] width 221 height 17
select select "paid"
click at [677, 230] on select "need to quote quoted need to invoice invoiced paid warranty purchase order need…" at bounding box center [788, 238] width 221 height 17
click at [658, 337] on input "text" at bounding box center [547, 345] width 221 height 17
type input "908387"
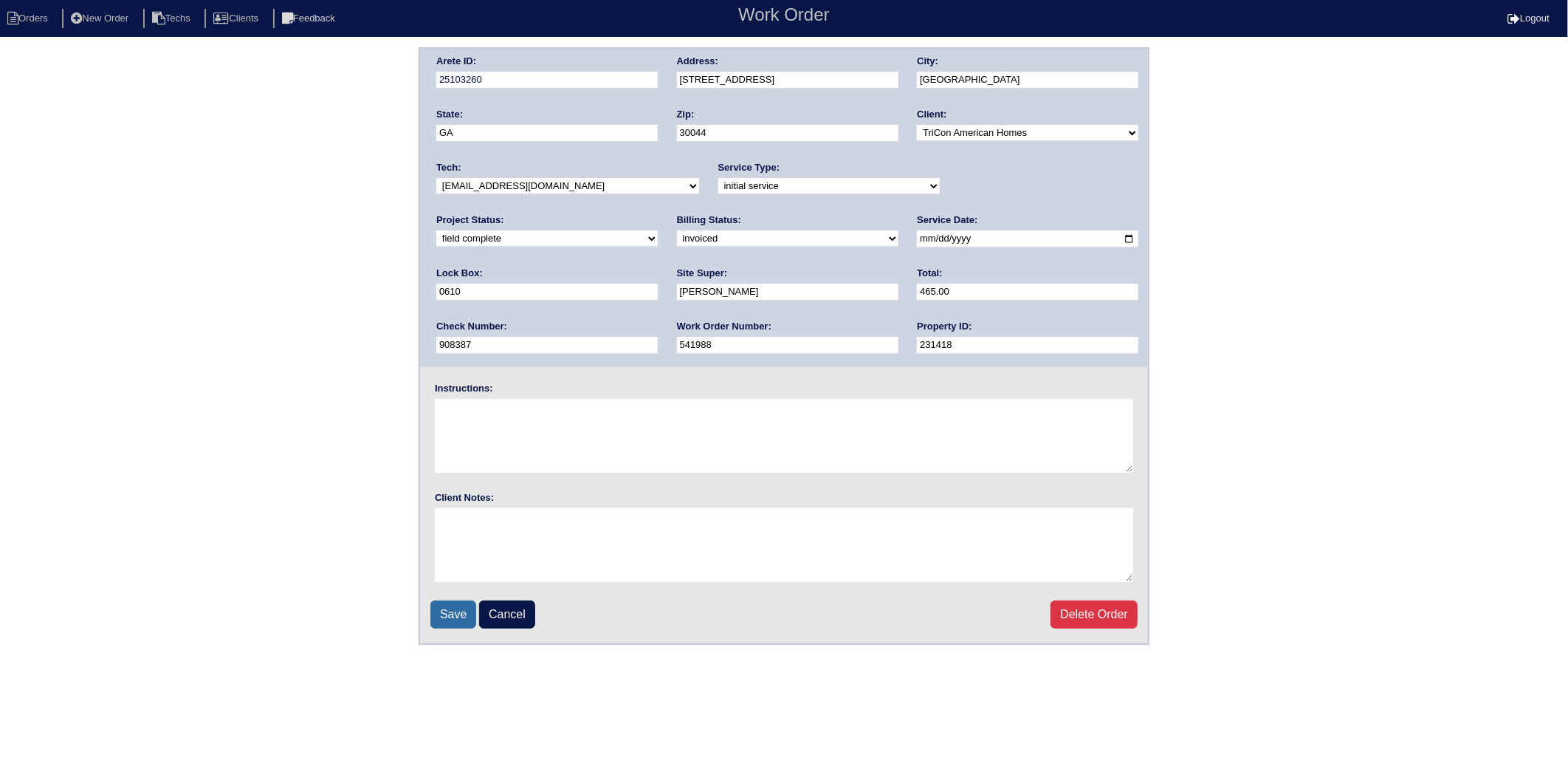
click at [447, 606] on input "Save" at bounding box center [453, 614] width 46 height 28
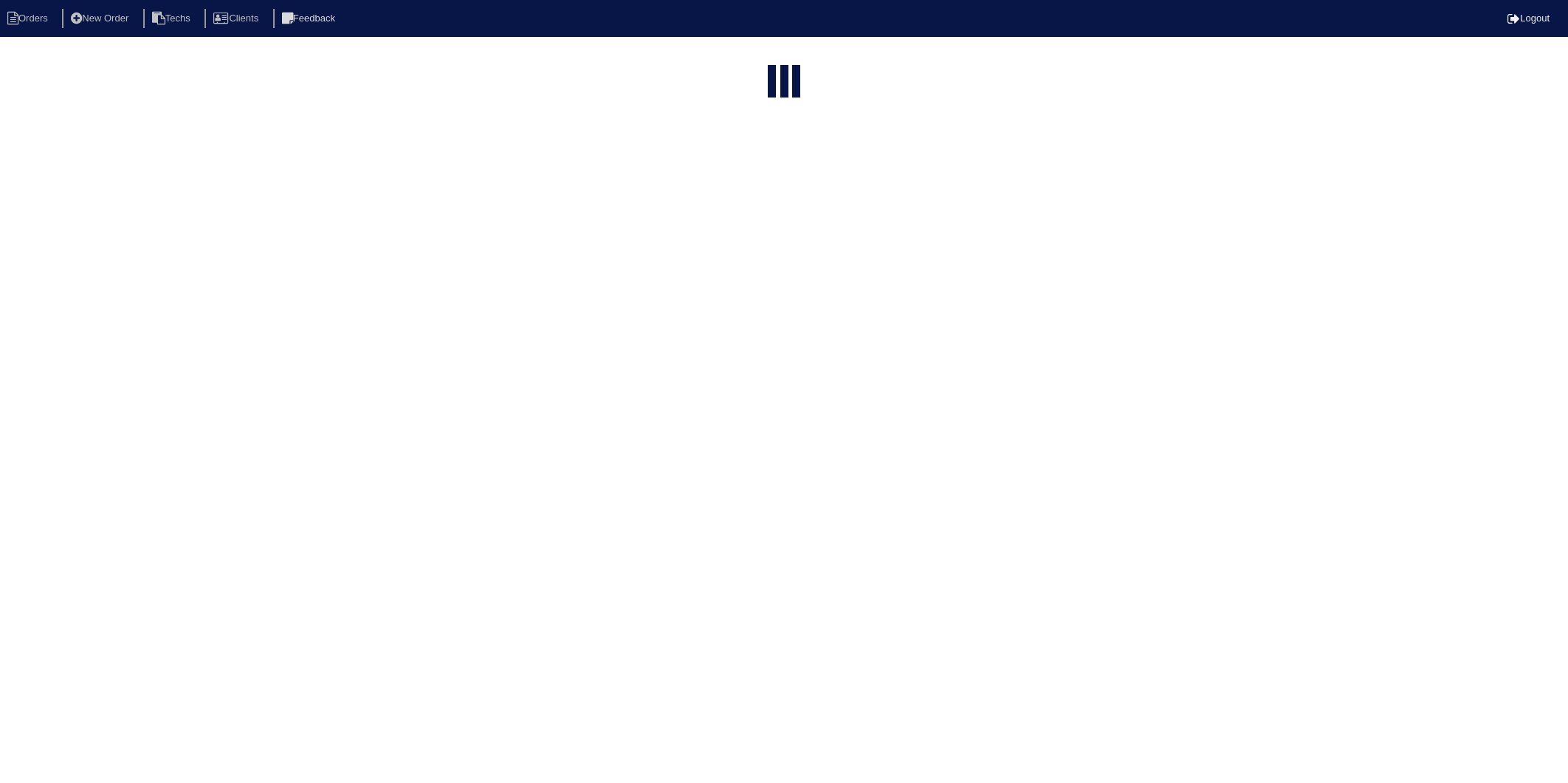
select select "15"
select select "2025"
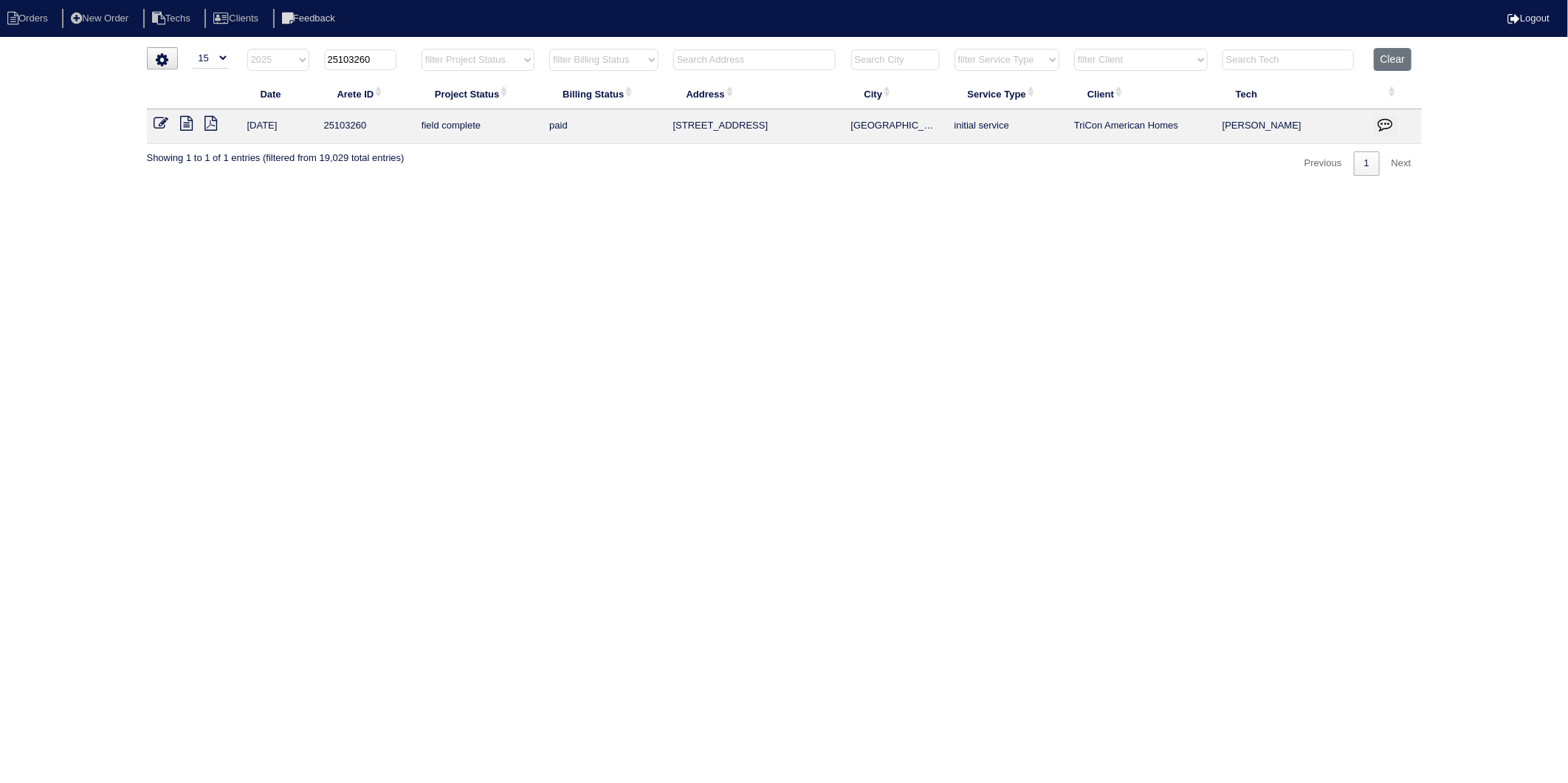
drag, startPoint x: 360, startPoint y: 58, endPoint x: 419, endPoint y: 52, distance: 59.3
click at [419, 52] on tr "filter Year -- Any Year -- 2025 2024 2023 2022 2021 2020 2019 25103260 filter P…" at bounding box center [784, 63] width 1276 height 30
type input "25103220"
select select "2025"
type input "25103220"
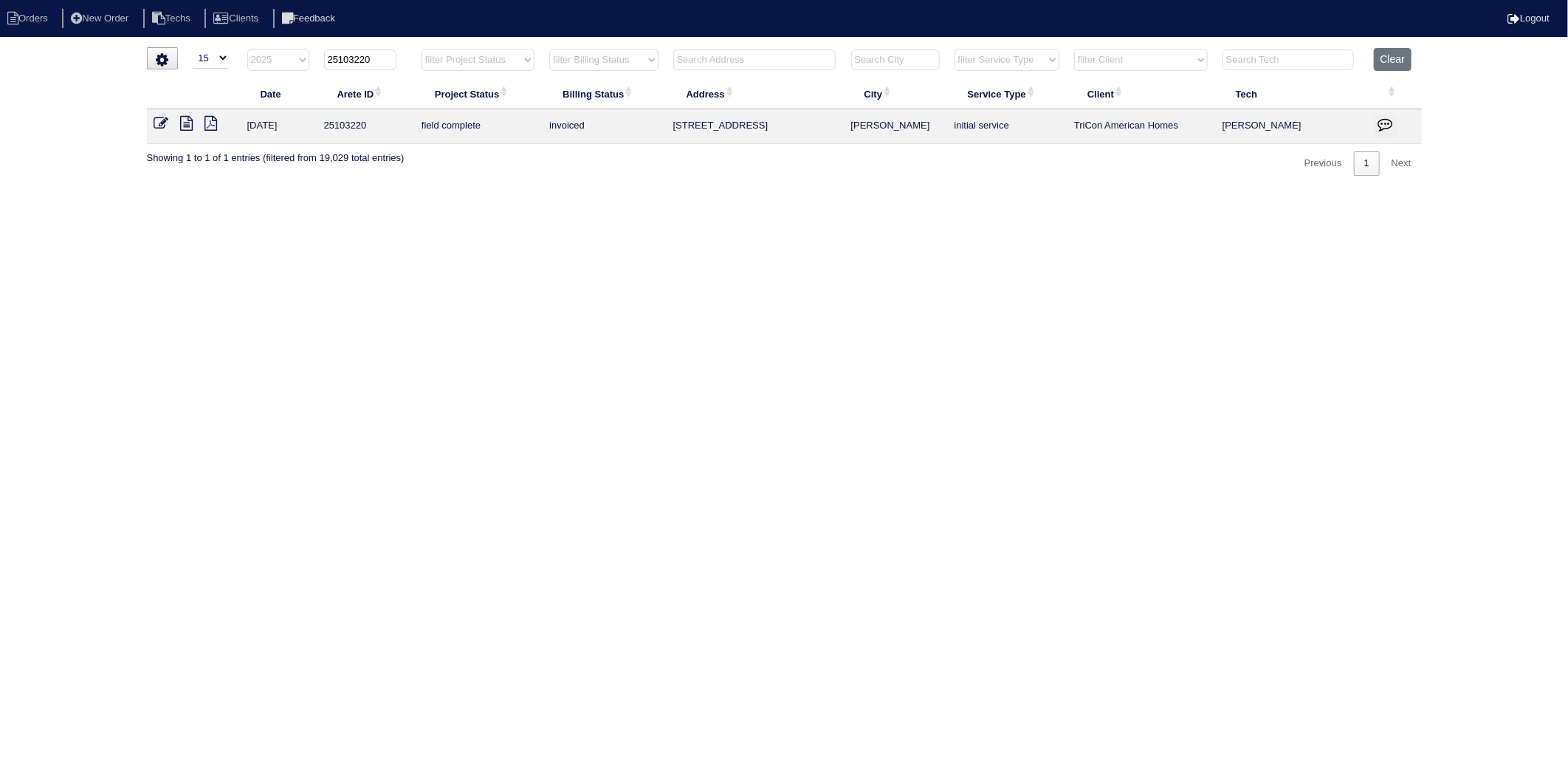
click at [163, 126] on icon at bounding box center [162, 123] width 15 height 15
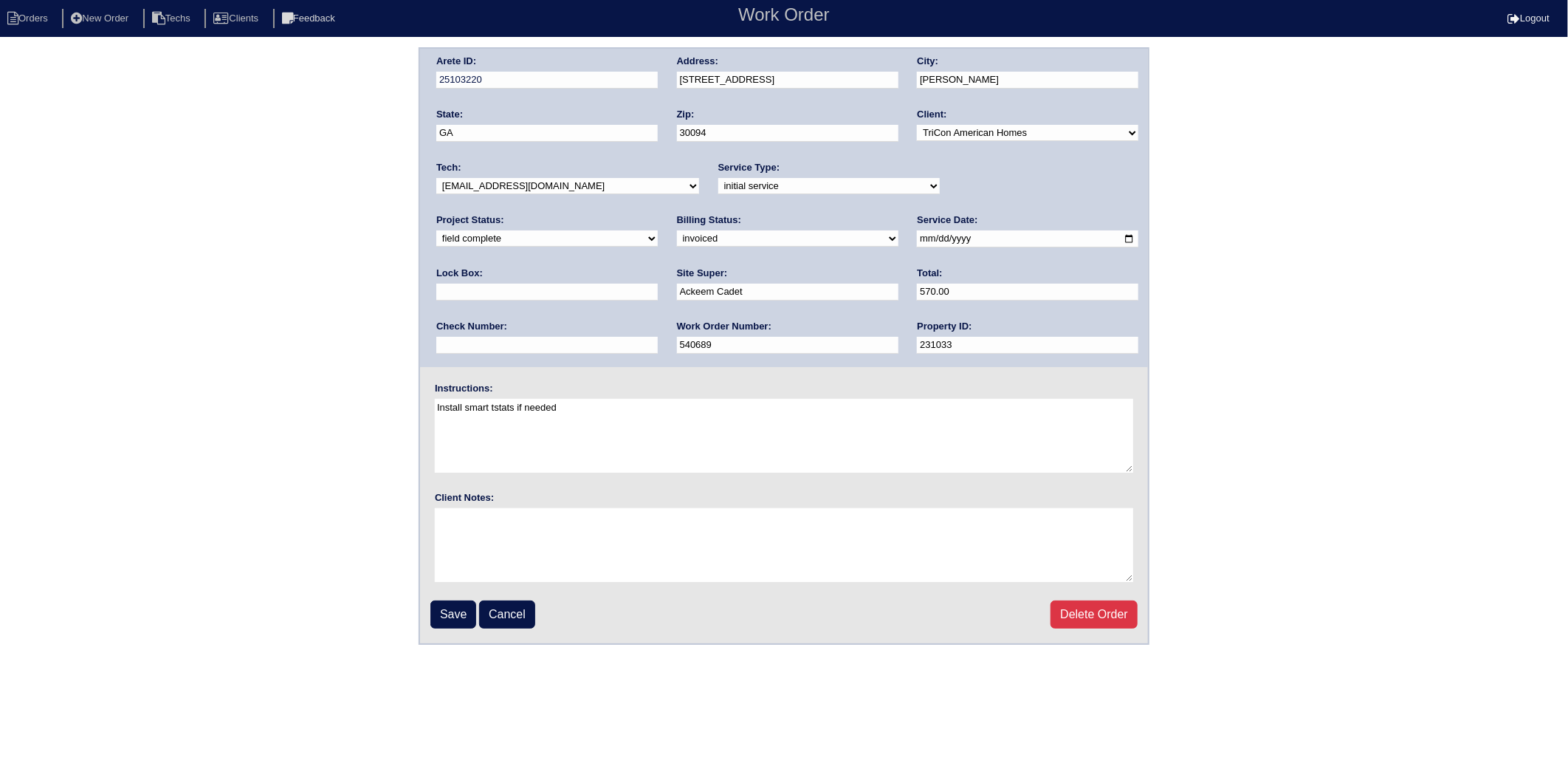
click at [677, 240] on select "need to quote quoted need to invoice invoiced paid warranty purchase order need…" at bounding box center [788, 238] width 221 height 17
select select "paid"
click at [677, 230] on select "need to quote quoted need to invoice invoiced paid warranty purchase order need…" at bounding box center [788, 238] width 221 height 17
click at [658, 337] on input "text" at bounding box center [547, 345] width 221 height 17
type input "908387"
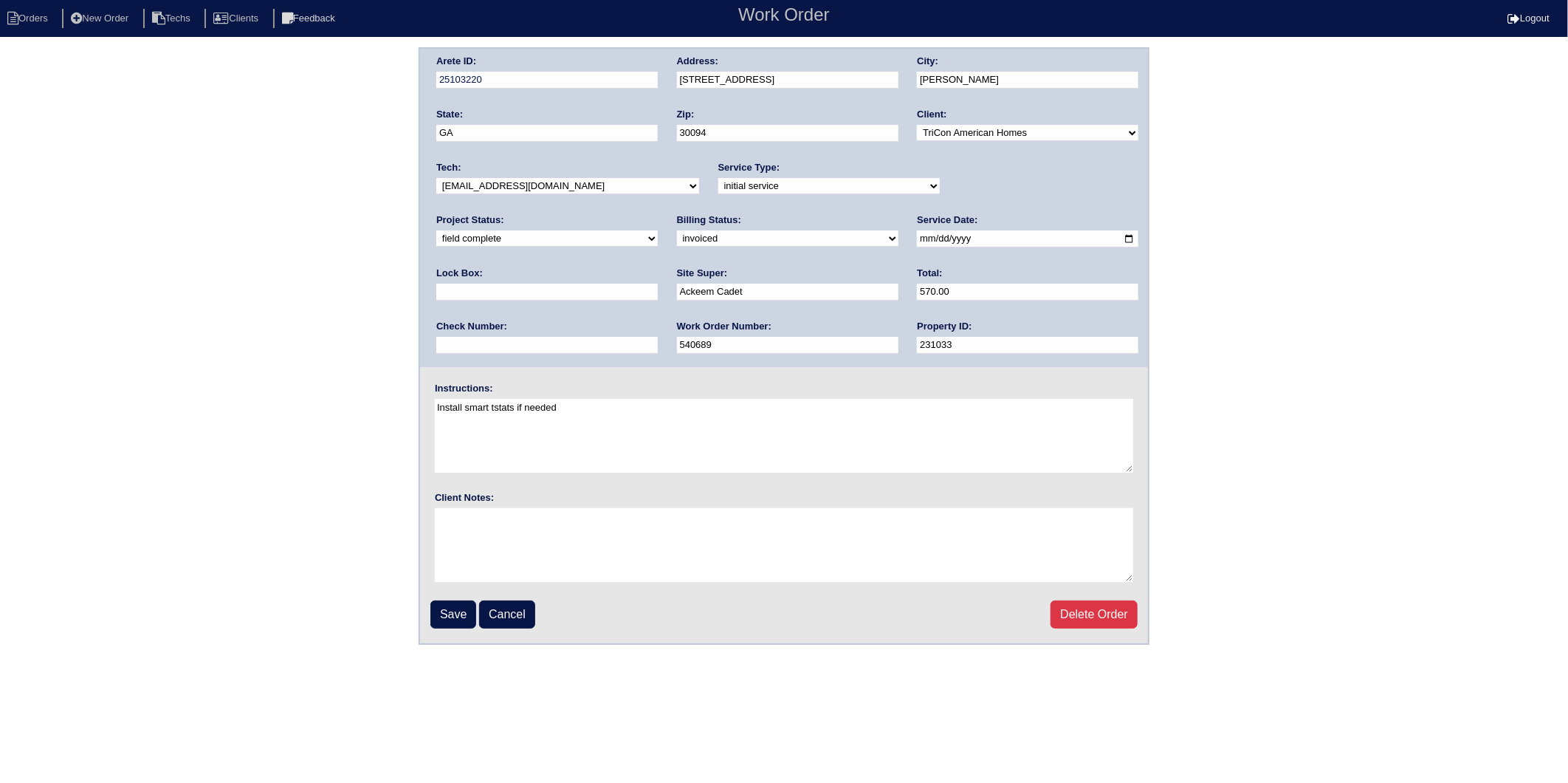
type input "0610"
click at [457, 604] on input "Save" at bounding box center [453, 614] width 46 height 28
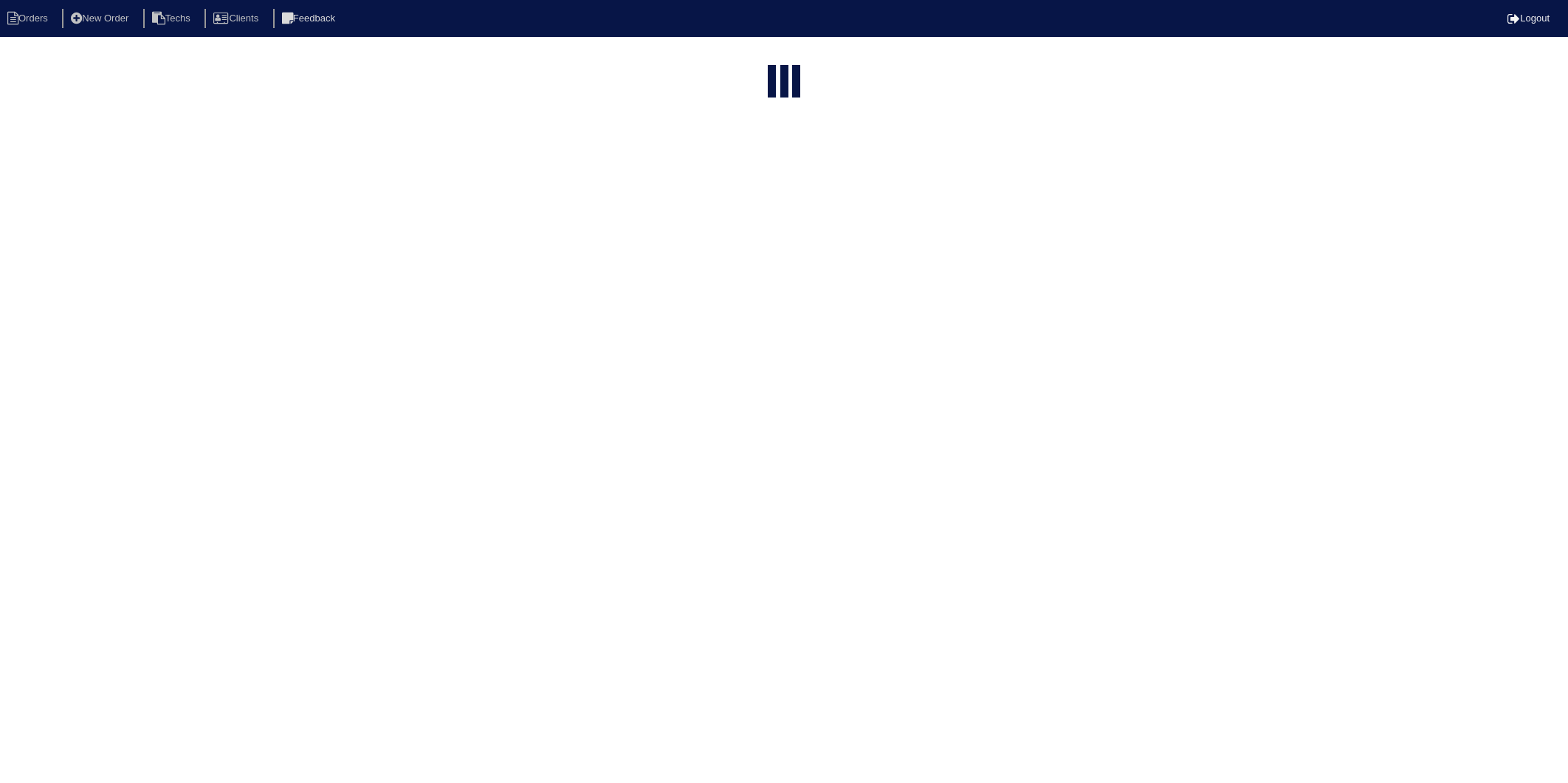
select select "15"
select select "2025"
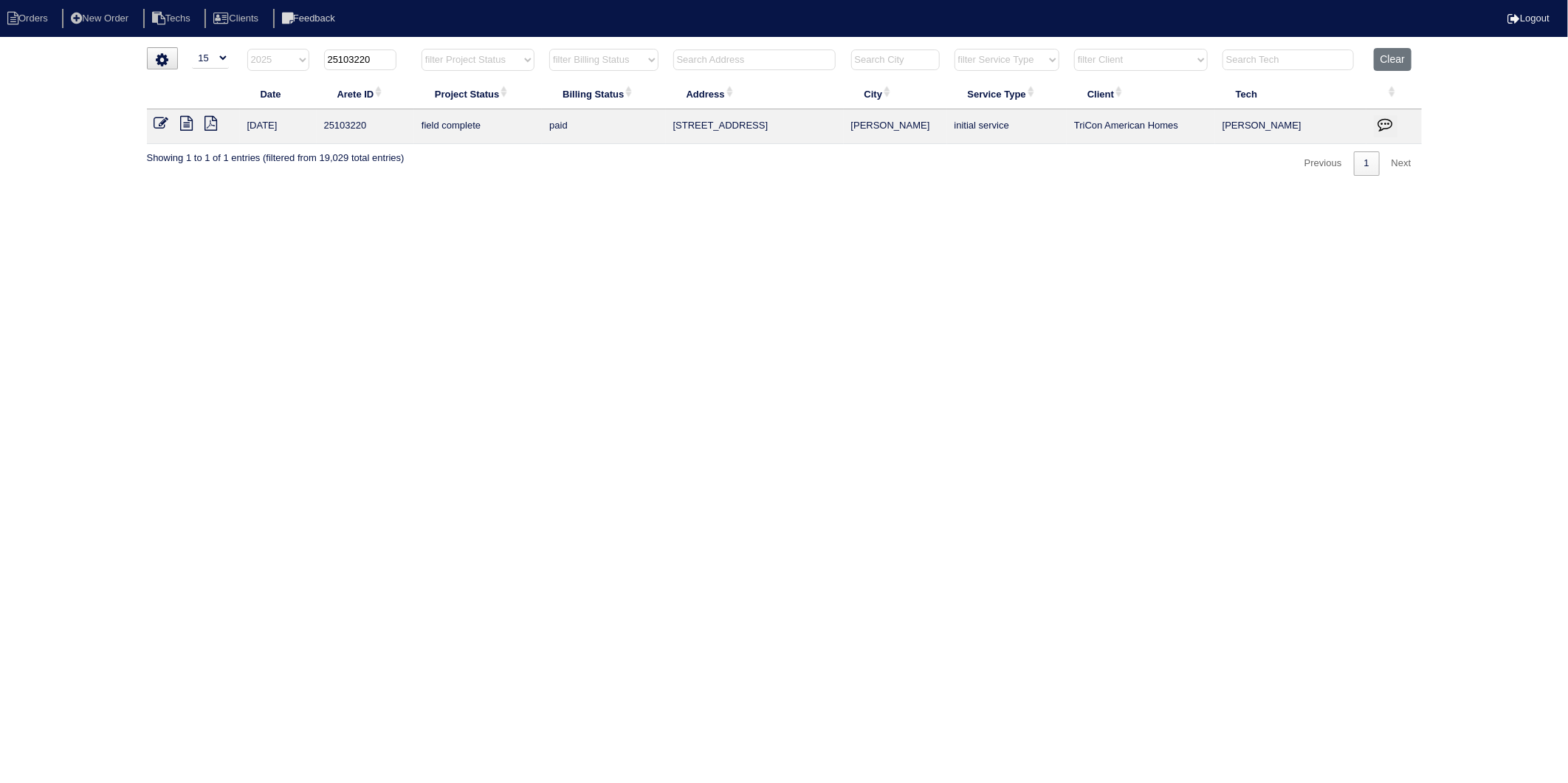
drag, startPoint x: 356, startPoint y: 61, endPoint x: 408, endPoint y: 56, distance: 52.2
click at [408, 56] on th "25103220" at bounding box center [365, 63] width 97 height 30
type input "25103026"
select select "2025"
type input "25103026"
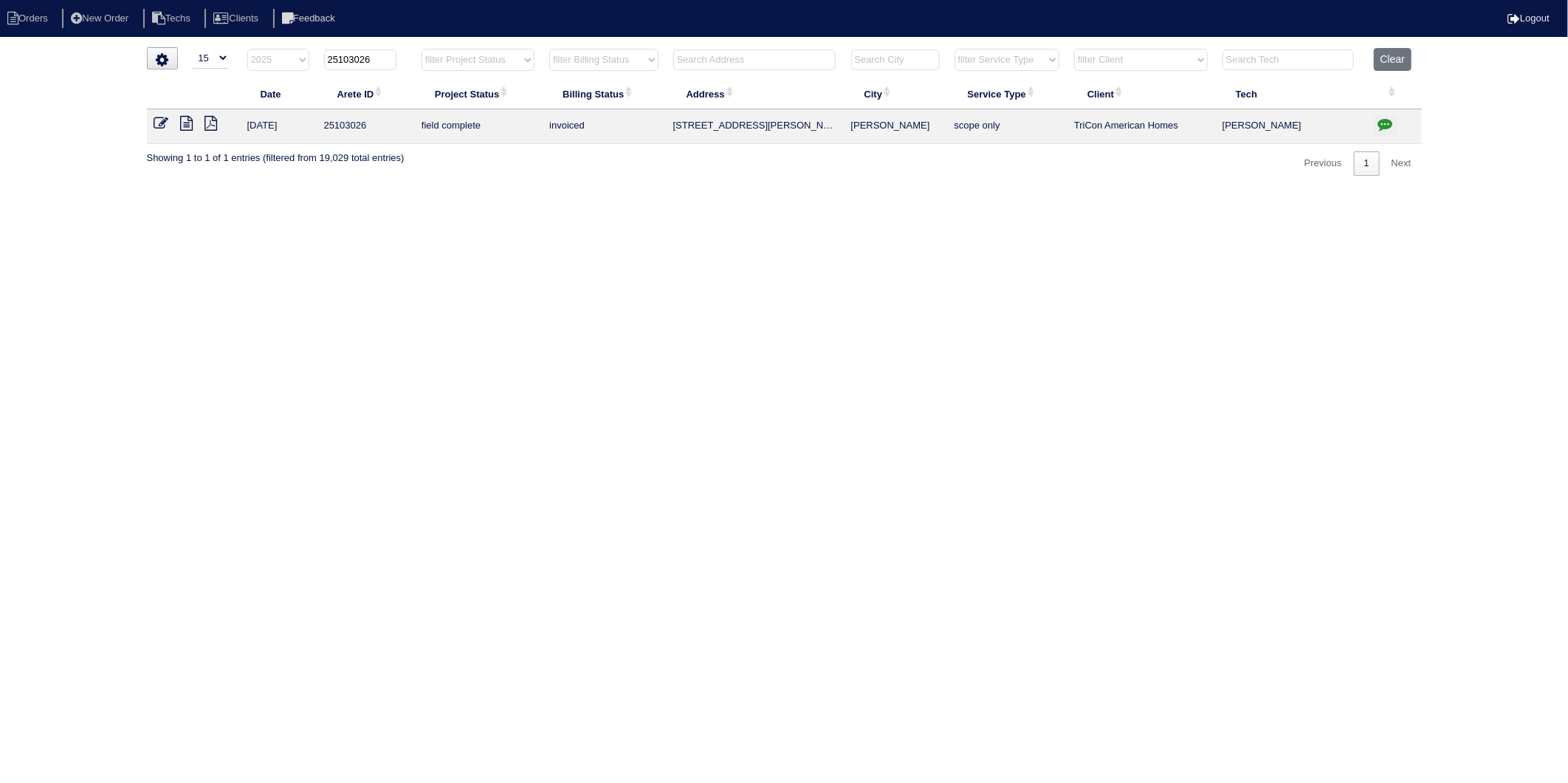
click at [163, 119] on icon at bounding box center [162, 123] width 15 height 15
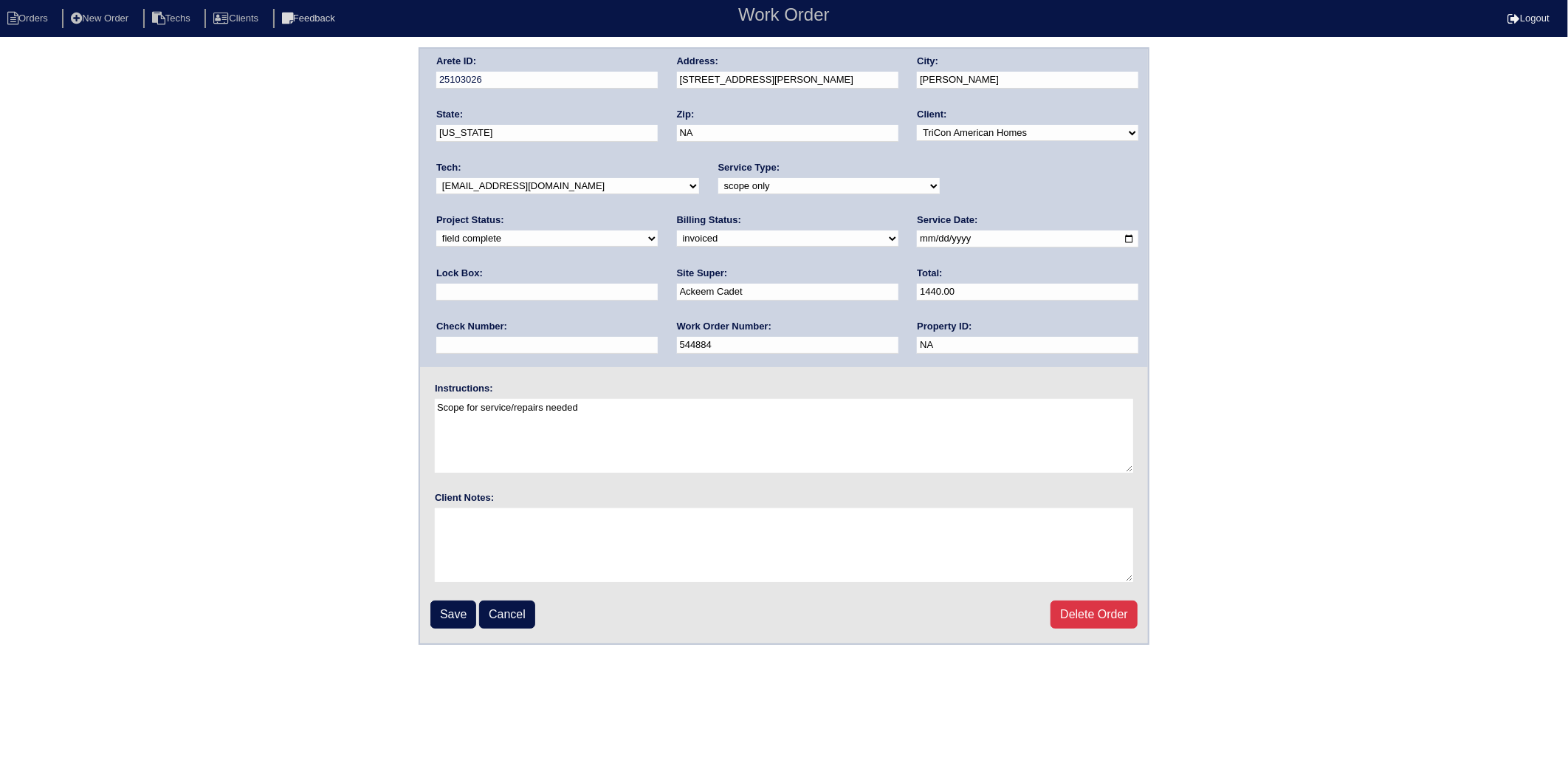
click at [677, 244] on select "need to quote quoted need to invoice invoiced paid warranty purchase order need…" at bounding box center [788, 238] width 221 height 17
select select "paid"
click at [677, 230] on select "need to quote quoted need to invoice invoiced paid warranty purchase order need…" at bounding box center [788, 238] width 221 height 17
drag, startPoint x: 939, startPoint y: 296, endPoint x: 939, endPoint y: 319, distance: 23.0
click at [658, 337] on input "text" at bounding box center [547, 345] width 221 height 17
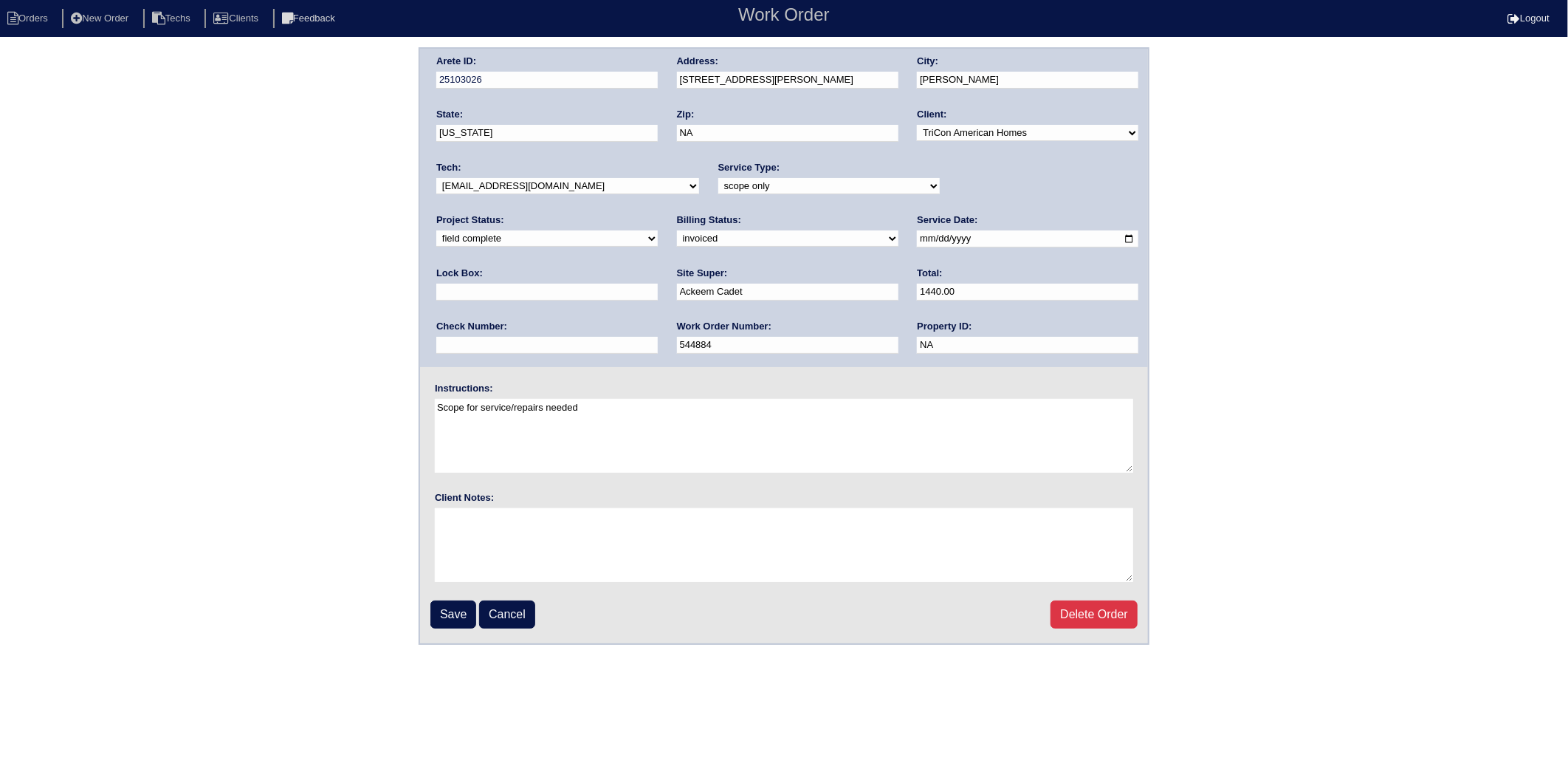
type input "908387"
type input "0610"
click at [463, 613] on input "Save" at bounding box center [453, 614] width 46 height 28
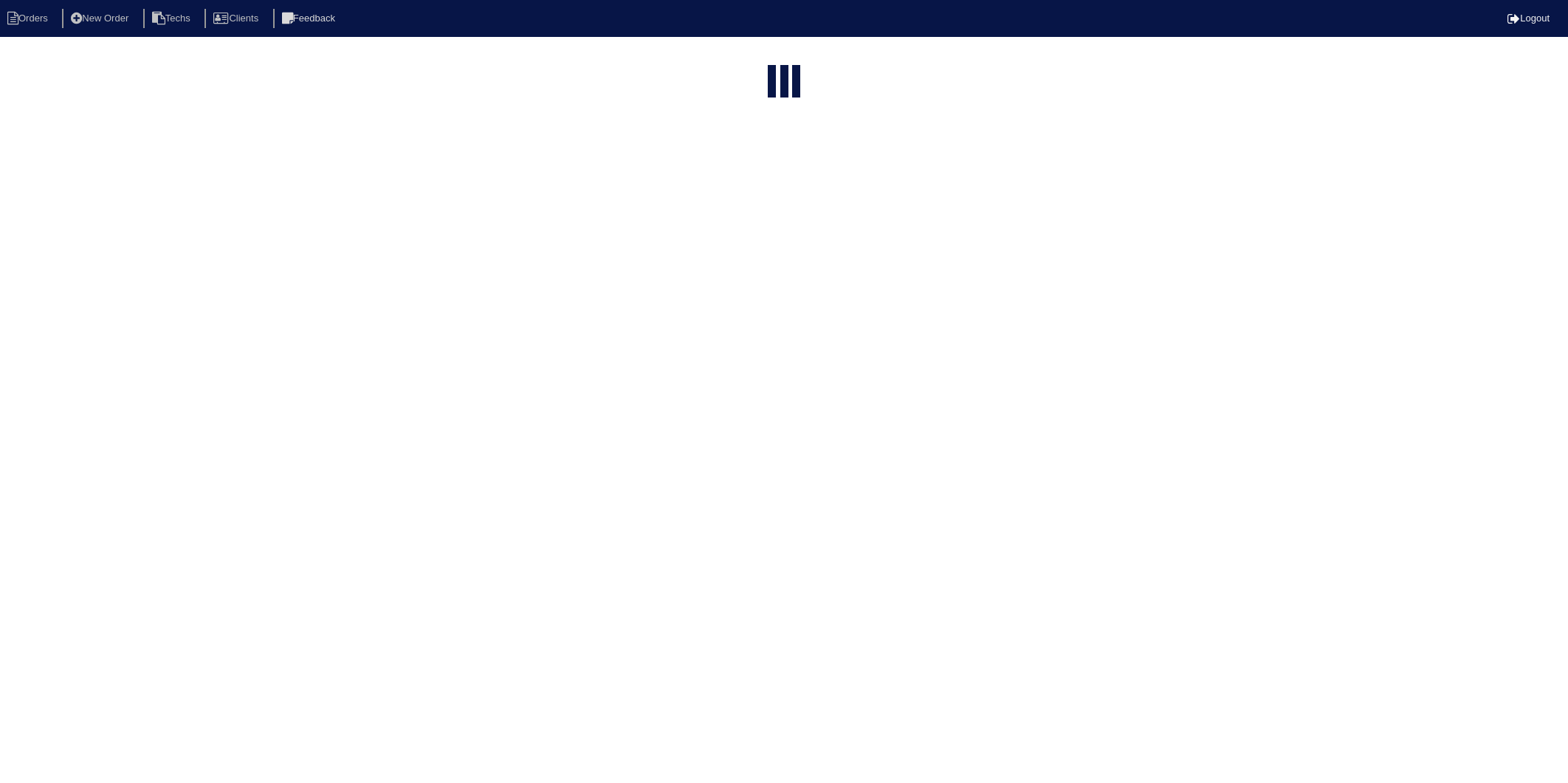
select select "15"
select select "2025"
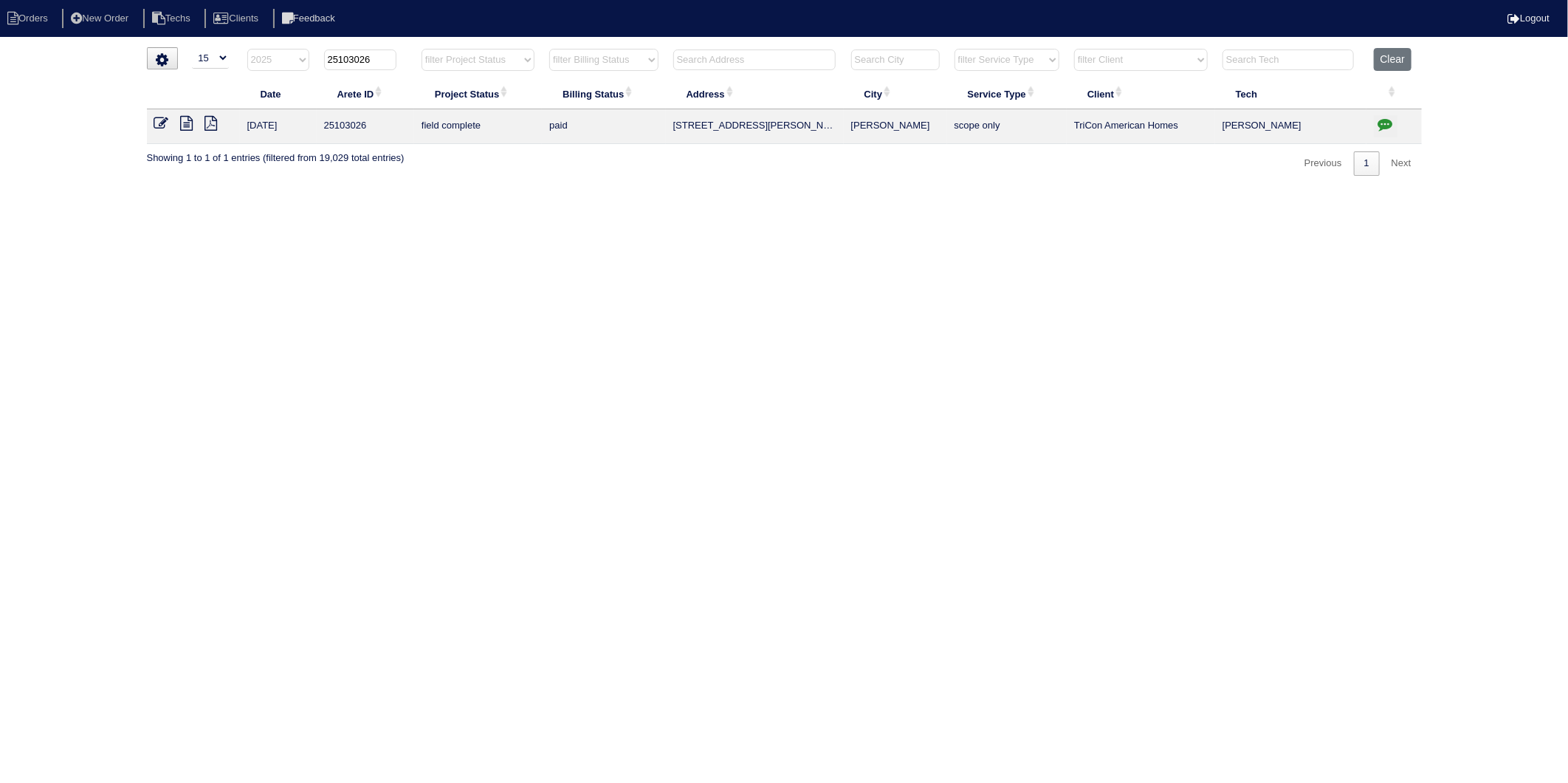
drag, startPoint x: 352, startPoint y: 62, endPoint x: 406, endPoint y: 59, distance: 54.1
click at [406, 59] on th "25103026" at bounding box center [365, 63] width 97 height 30
type input "25103348"
select select "2025"
type input "25103348"
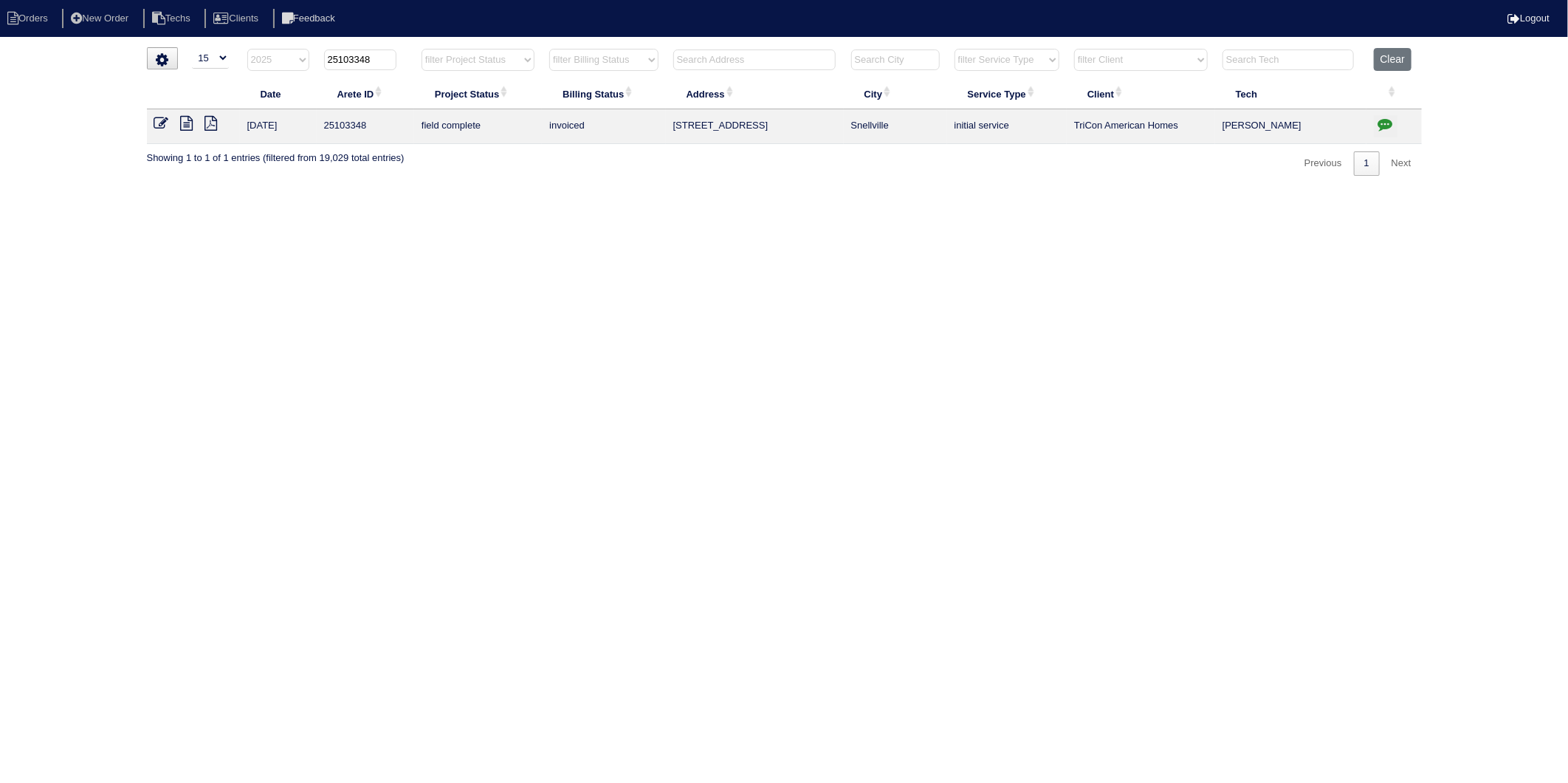
click at [159, 126] on icon at bounding box center [162, 123] width 15 height 15
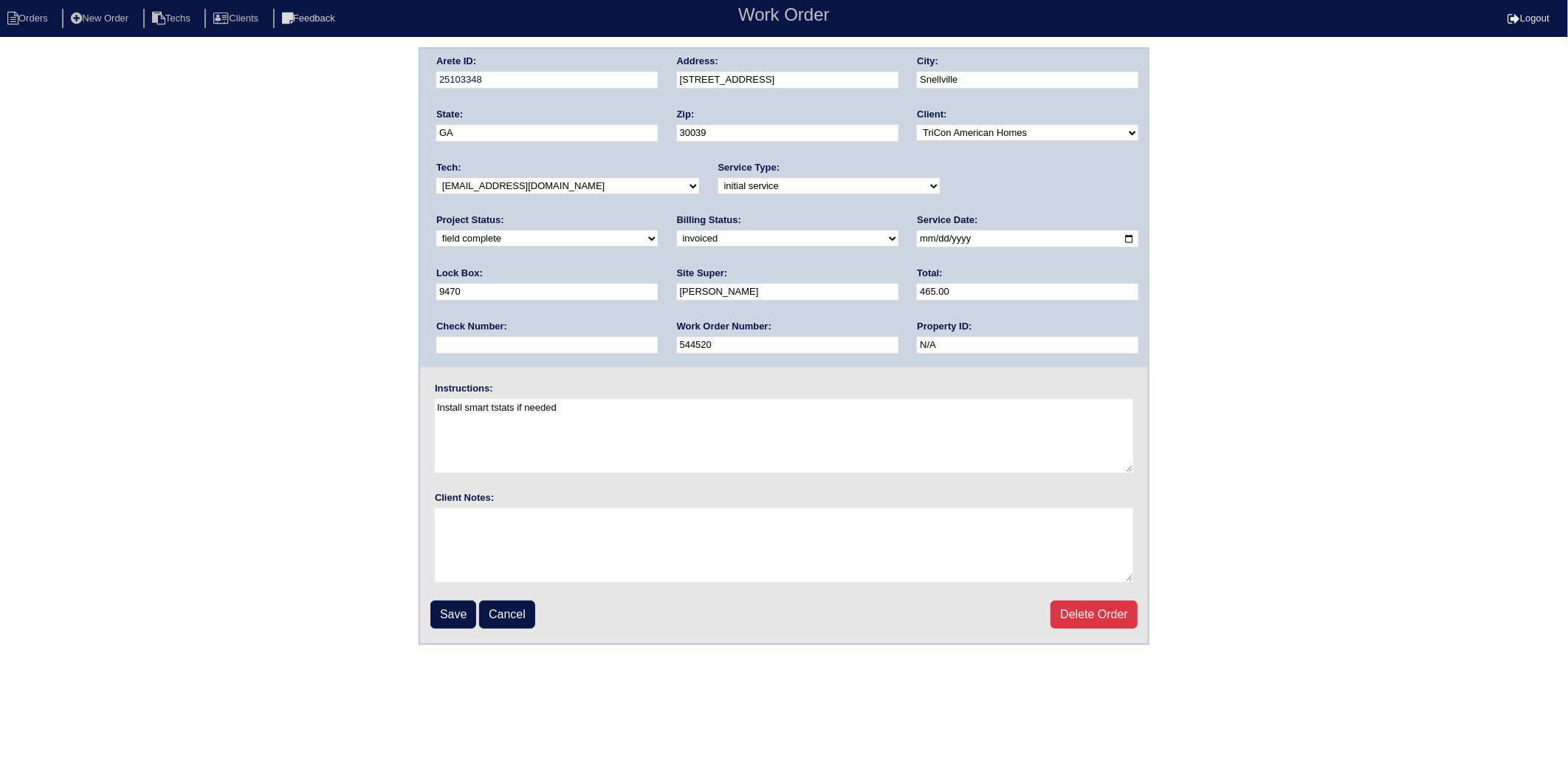
drag, startPoint x: 493, startPoint y: 234, endPoint x: 493, endPoint y: 245, distance: 11.0
click at [677, 234] on select "need to quote quoted need to invoice invoiced paid warranty purchase order need…" at bounding box center [788, 238] width 221 height 17
select select "paid"
click at [677, 230] on select "need to quote quoted need to invoice invoiced paid warranty purchase order need…" at bounding box center [788, 238] width 221 height 17
drag, startPoint x: 929, startPoint y: 295, endPoint x: 949, endPoint y: 311, distance: 25.6
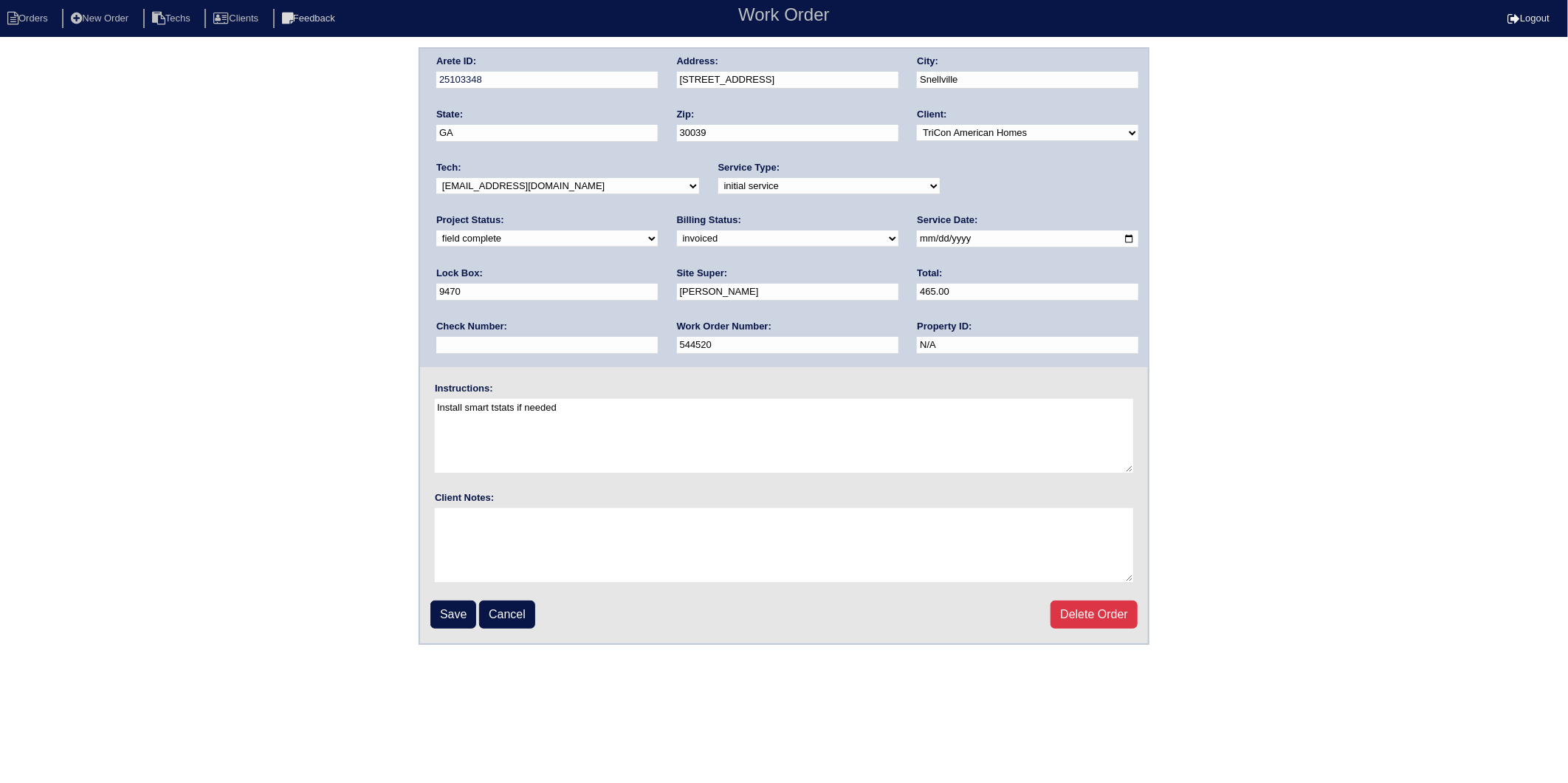
click at [658, 337] on input "text" at bounding box center [547, 345] width 221 height 17
type input "908387"
click at [455, 609] on input "Save" at bounding box center [453, 614] width 46 height 28
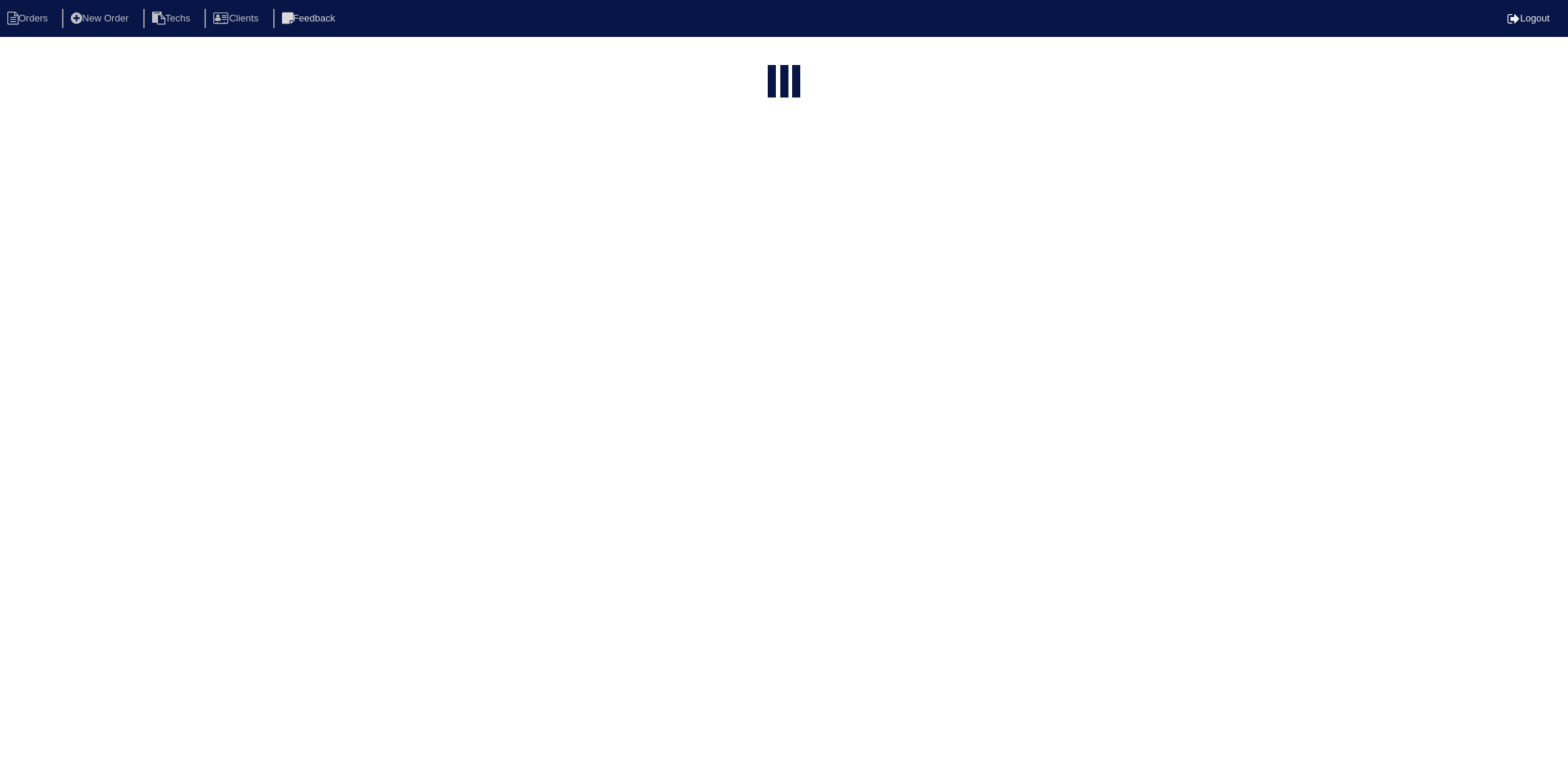
select select "15"
select select "2025"
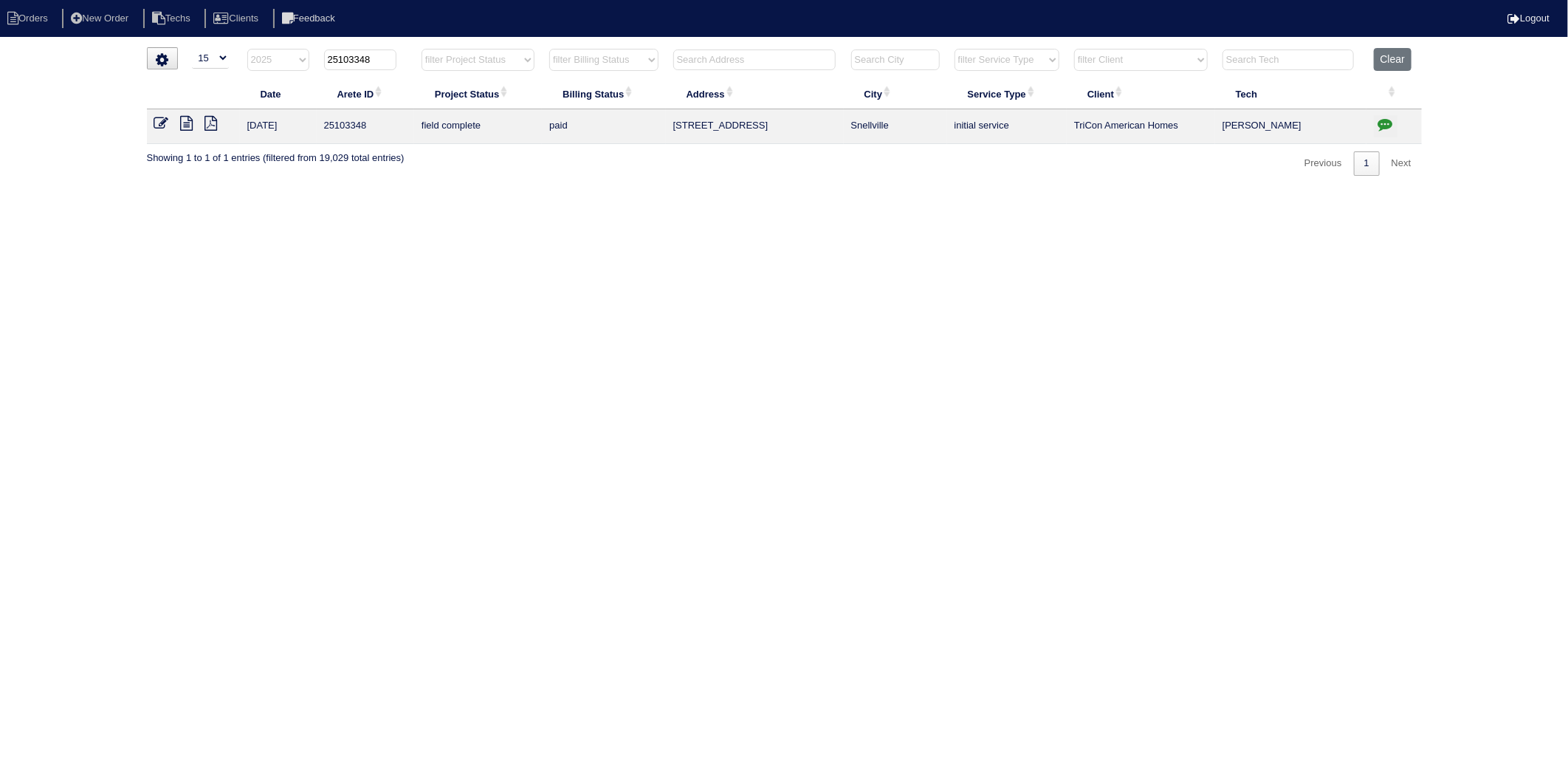
drag, startPoint x: 349, startPoint y: 61, endPoint x: 433, endPoint y: 56, distance: 84.1
click at [433, 56] on tr "filter Year -- Any Year -- 2025 2024 2023 2022 2021 2020 2019 25103348 filter P…" at bounding box center [784, 63] width 1276 height 30
type input "25103220"
select select "2025"
type input "25103220"
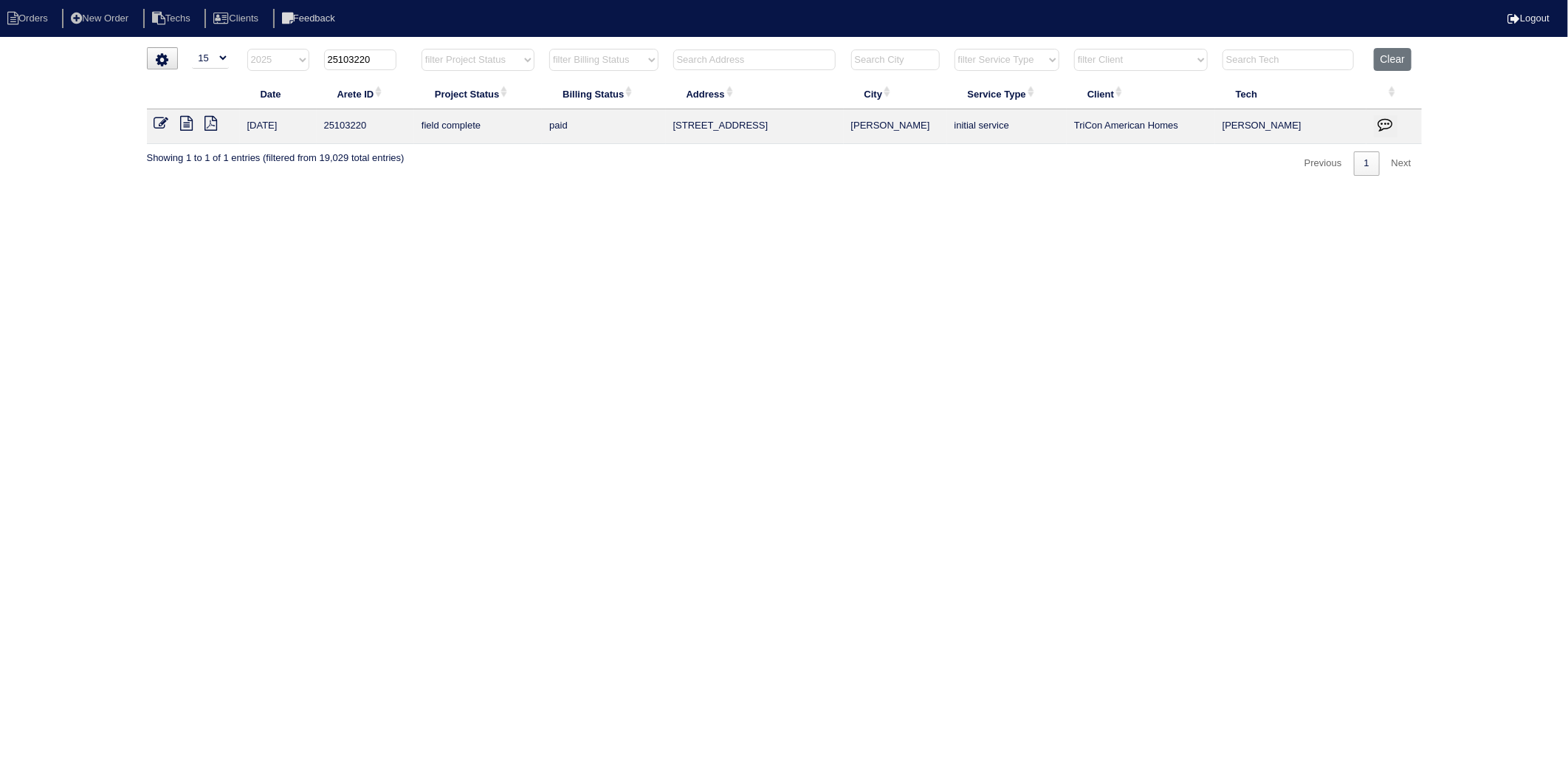
click at [162, 119] on icon at bounding box center [162, 123] width 15 height 15
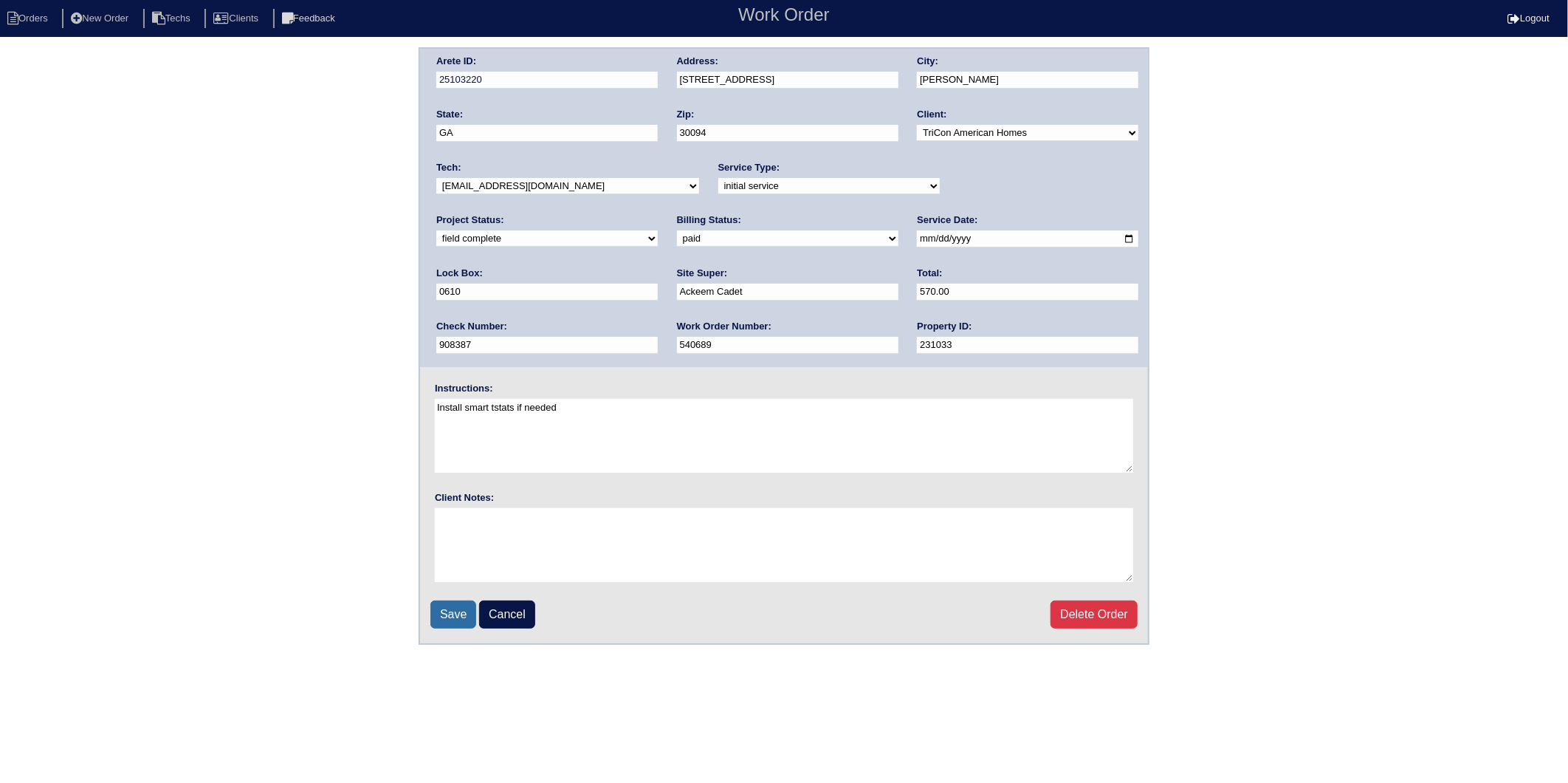
click at [464, 607] on input "Save" at bounding box center [453, 614] width 46 height 28
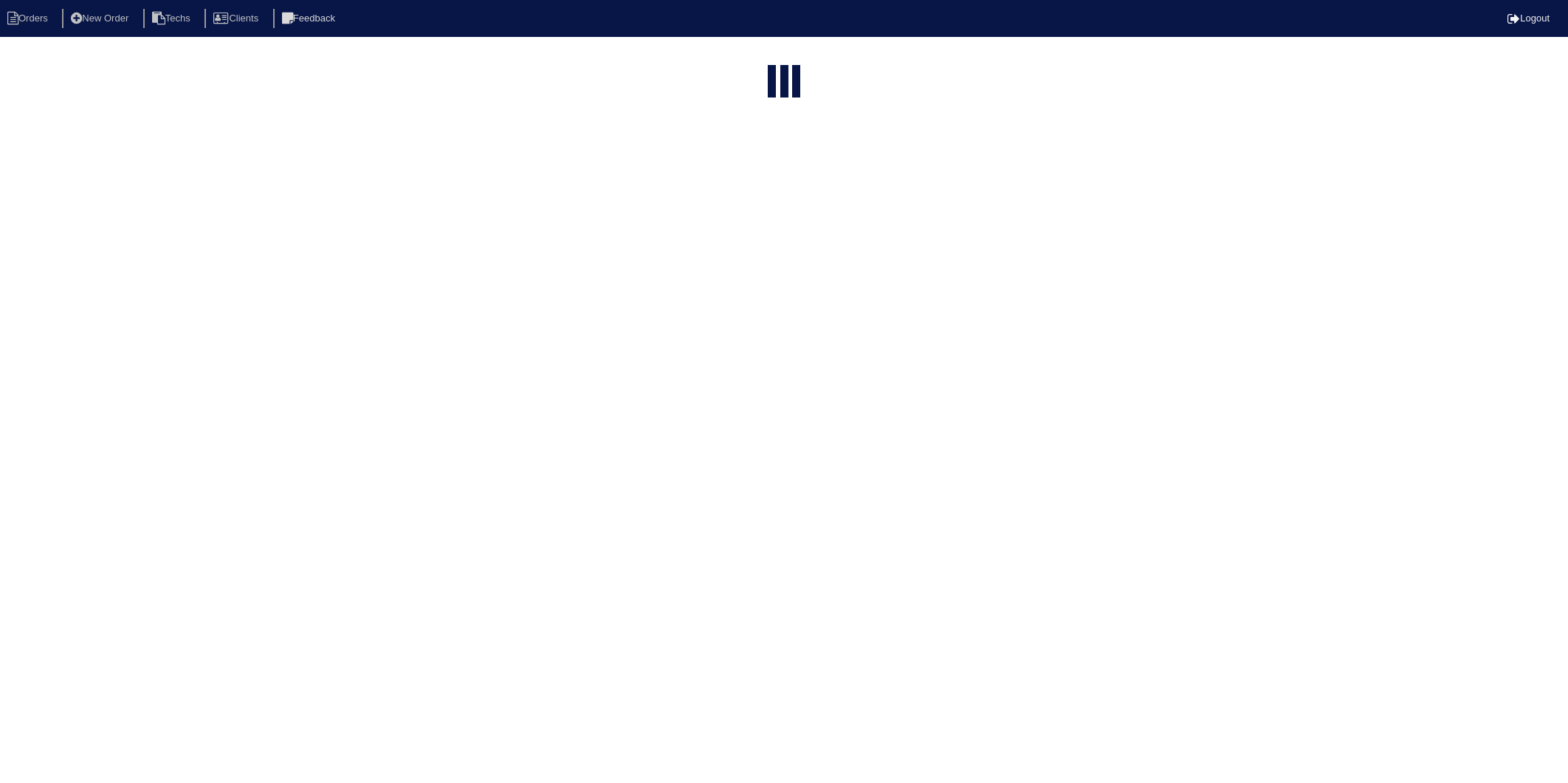
select select "15"
select select "2025"
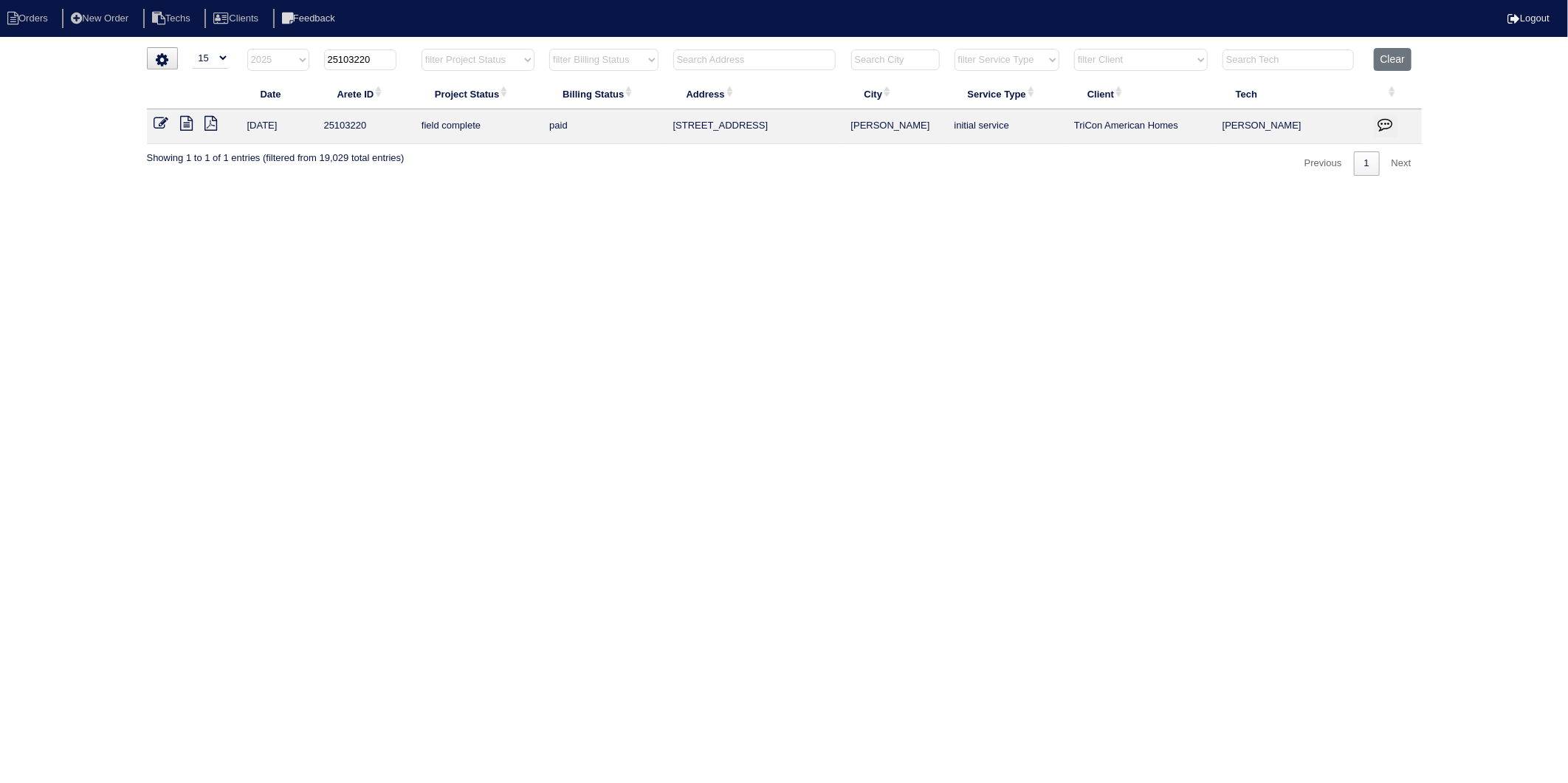
drag, startPoint x: 351, startPoint y: 61, endPoint x: 421, endPoint y: 56, distance: 70.2
click at [421, 56] on tr "filter Year -- Any Year -- 2025 2024 2023 2022 2021 2020 2019 25103220 filter P…" at bounding box center [784, 63] width 1276 height 30
type input "25103254"
select select "2025"
type input "25103254"
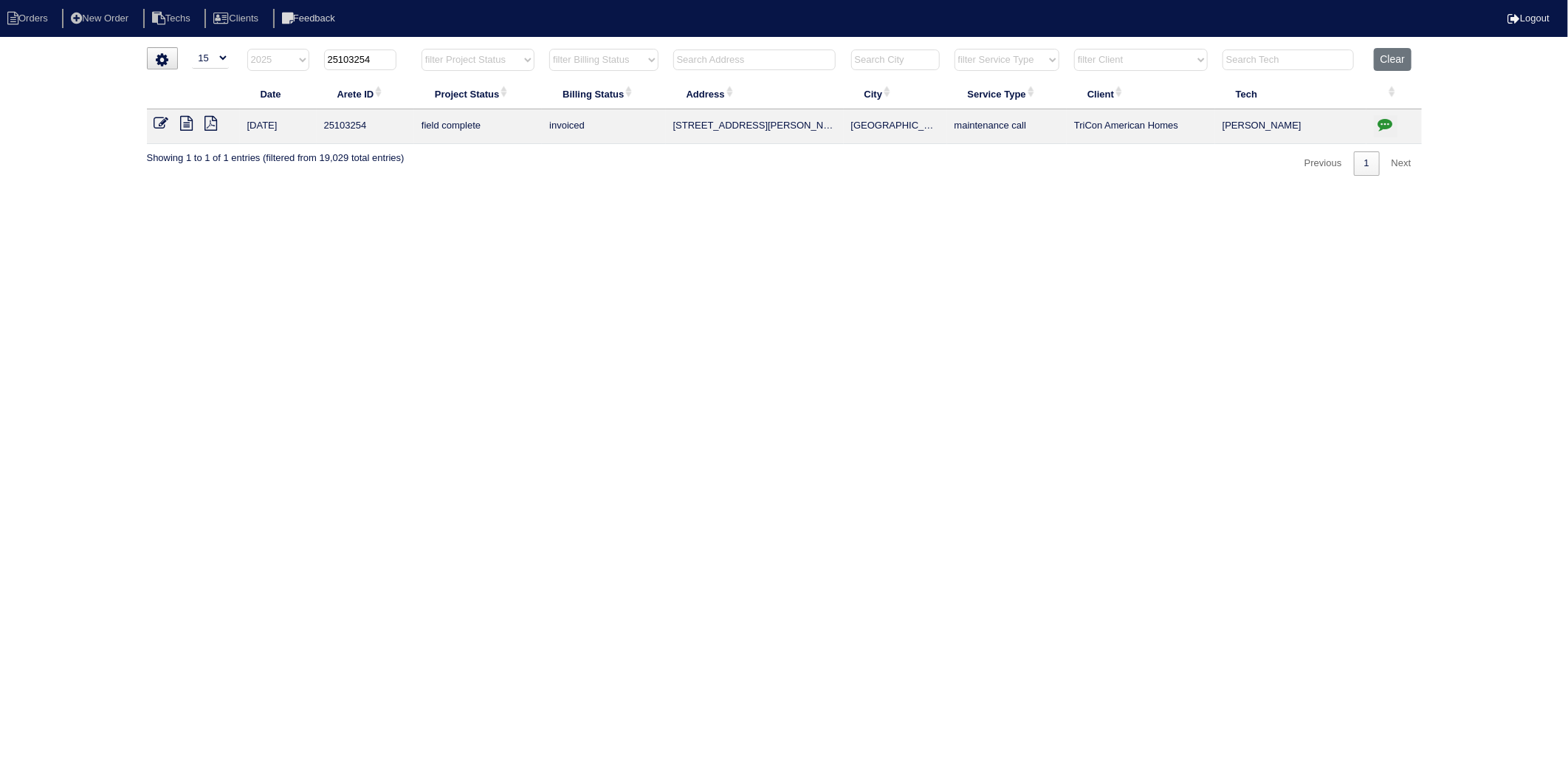
click at [156, 123] on icon at bounding box center [162, 123] width 15 height 15
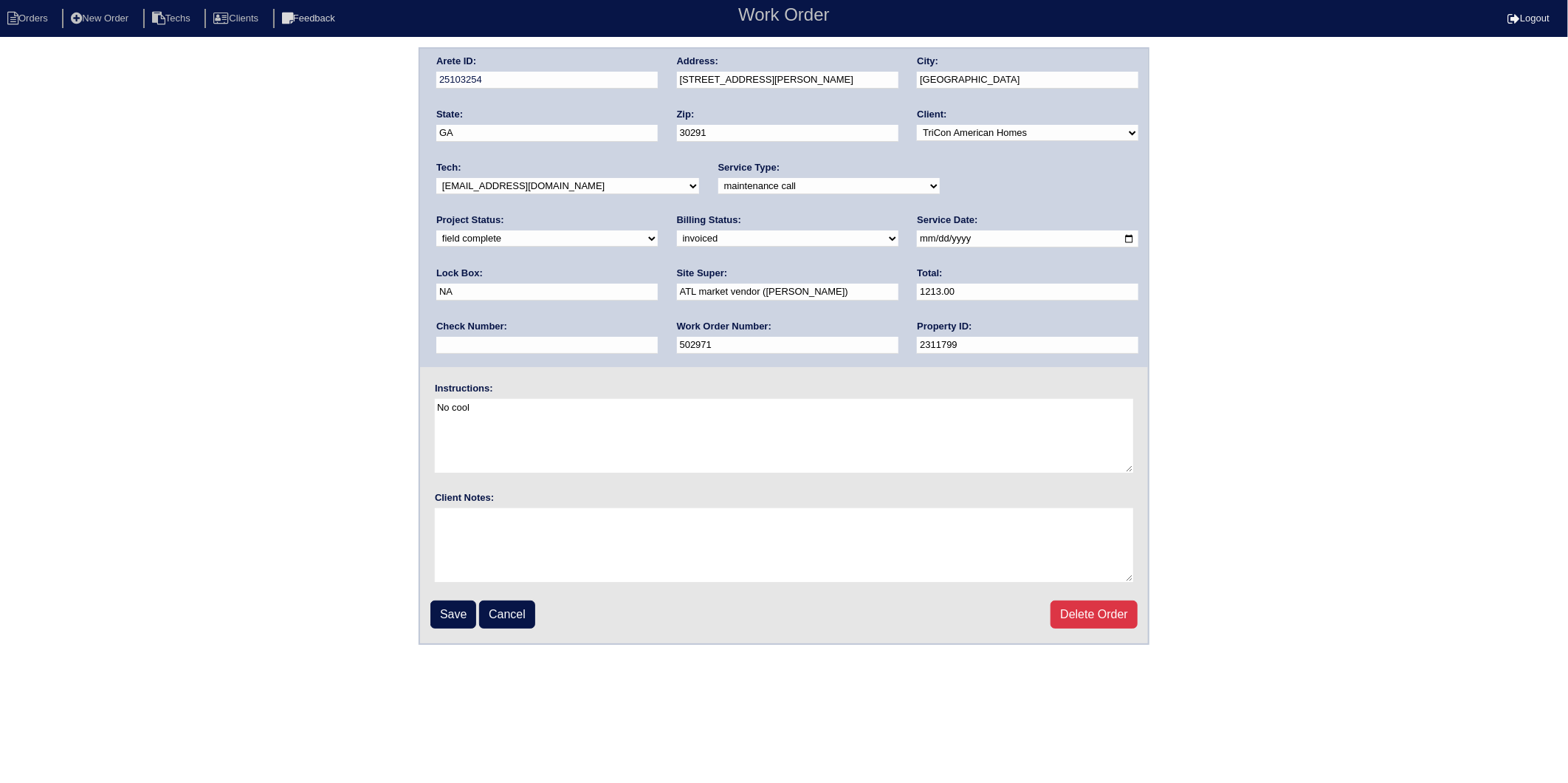
click at [677, 240] on select "need to quote quoted need to invoice invoiced paid warranty purchase order need…" at bounding box center [788, 238] width 221 height 17
select select "paid"
click at [677, 230] on select "need to quote quoted need to invoice invoiced paid warranty purchase order need…" at bounding box center [788, 238] width 221 height 17
click at [658, 337] on input "text" at bounding box center [547, 345] width 221 height 17
type input "908387"
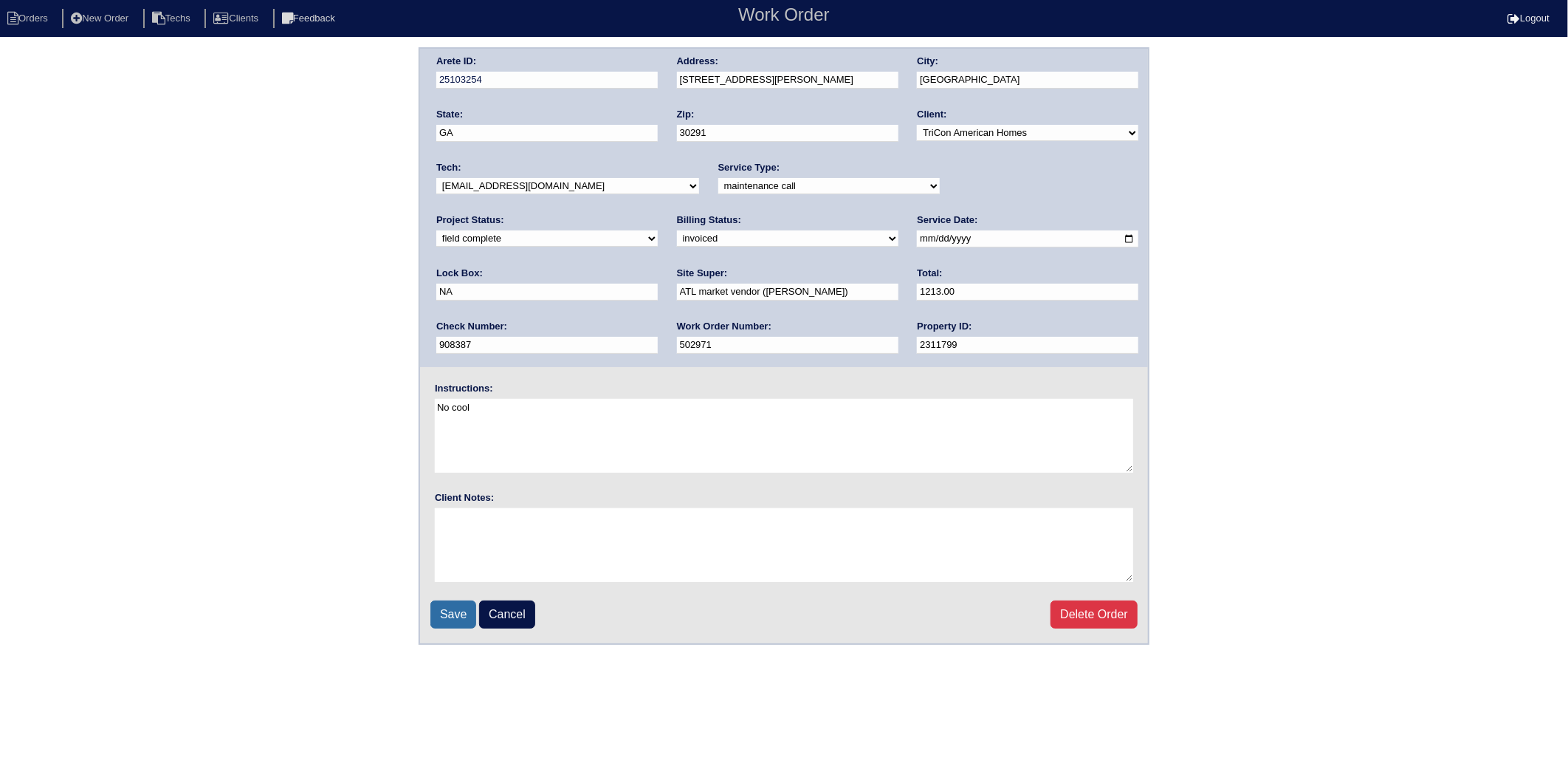
click at [452, 608] on input "Save" at bounding box center [453, 614] width 46 height 28
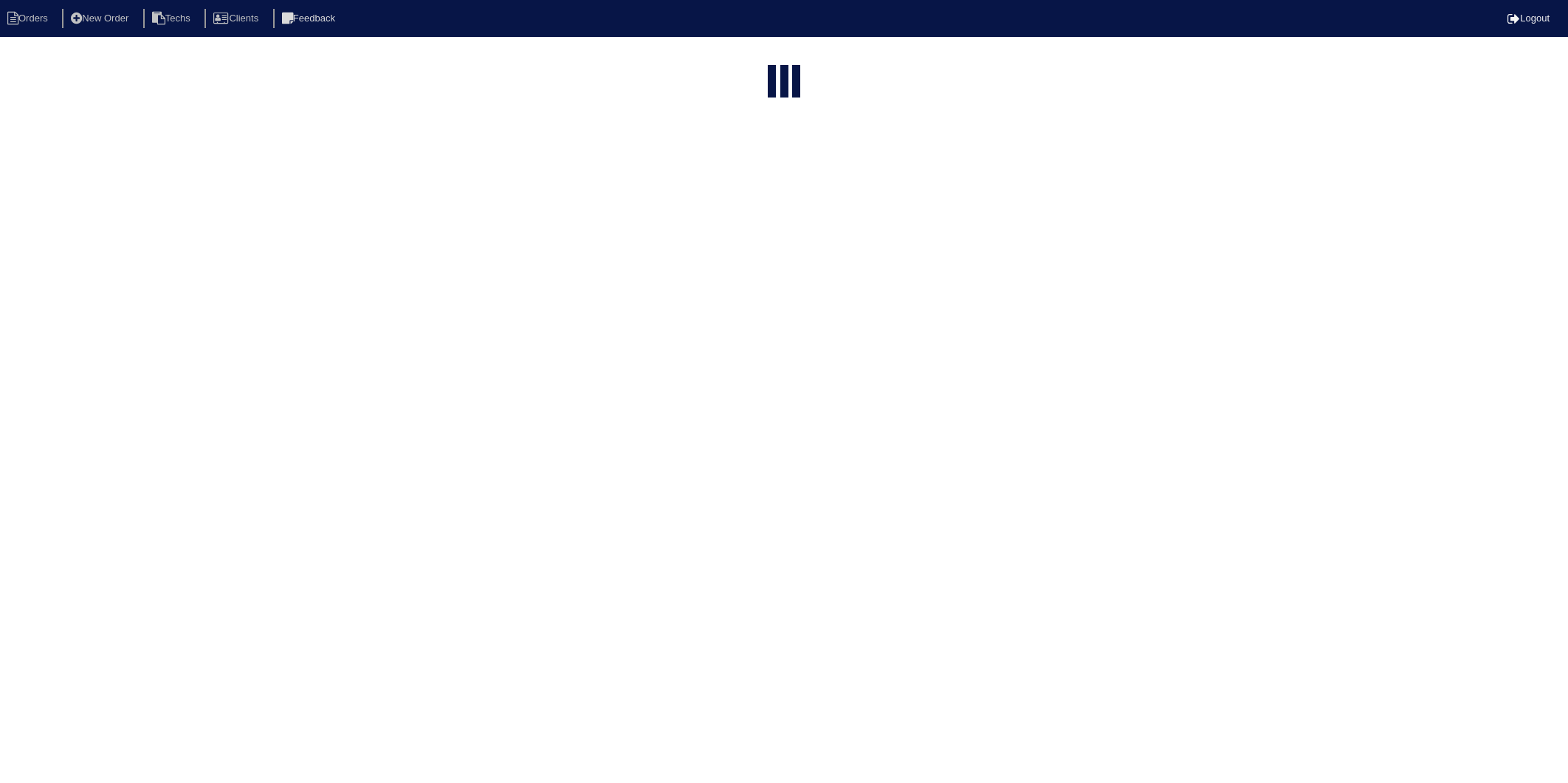
select select "15"
select select "2025"
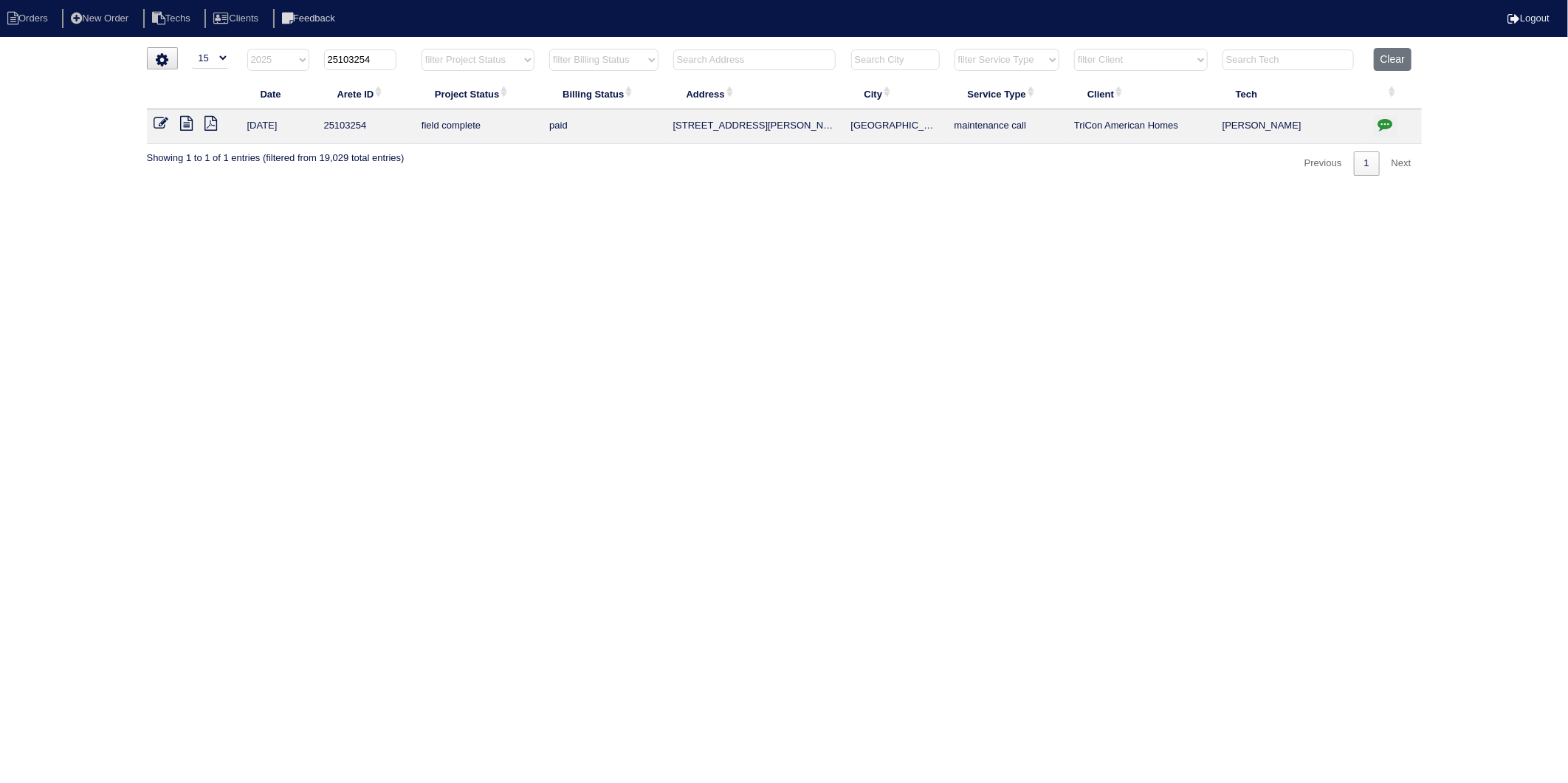
drag, startPoint x: 355, startPoint y: 57, endPoint x: 411, endPoint y: 54, distance: 56.1
click at [411, 54] on th "25103254" at bounding box center [365, 63] width 97 height 30
type input "25103346"
select select "2025"
type input "25103346"
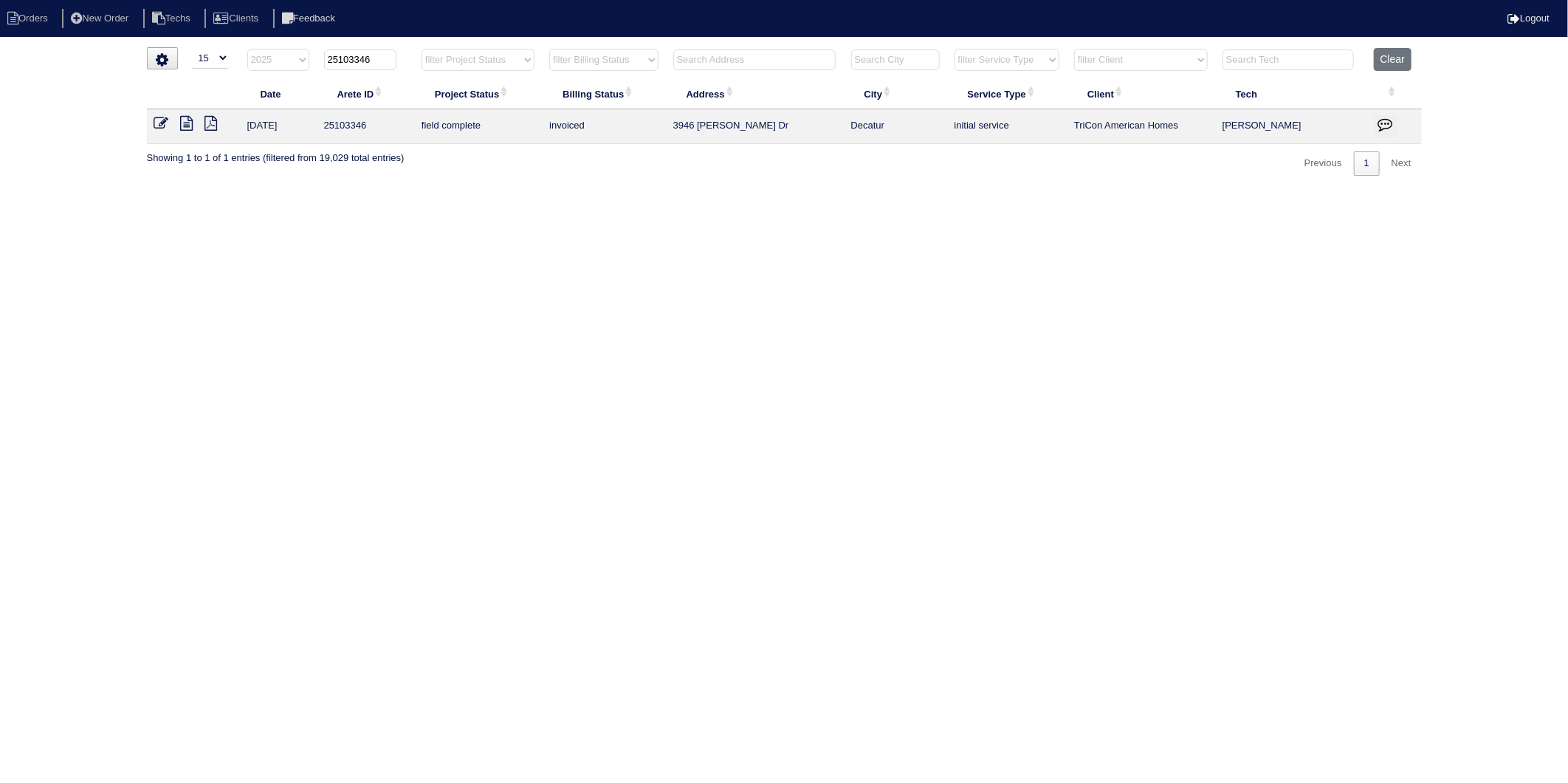
click at [161, 122] on icon at bounding box center [162, 123] width 15 height 15
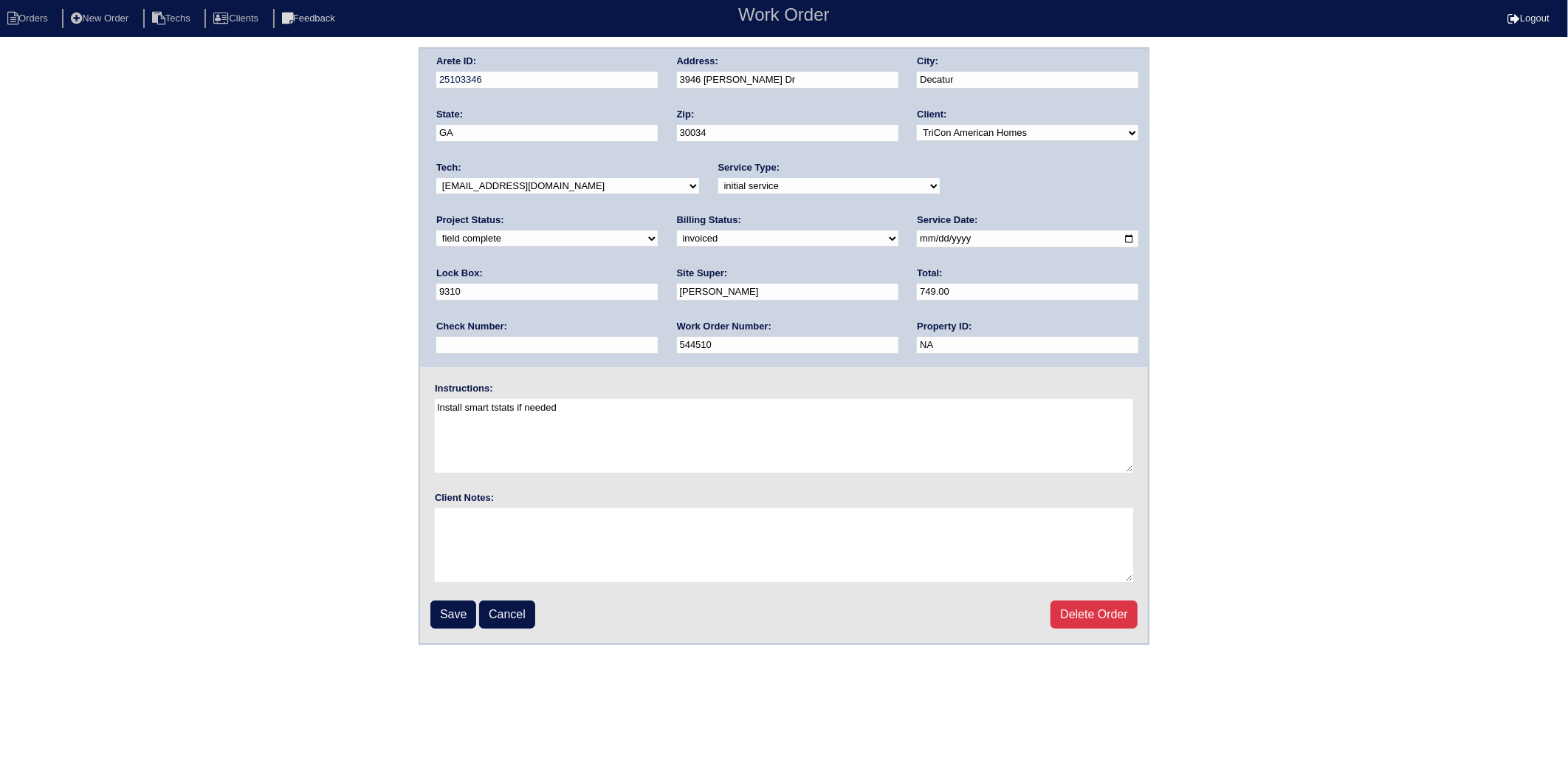
click at [677, 237] on select "need to quote quoted need to invoice invoiced paid warranty purchase order need…" at bounding box center [788, 238] width 221 height 17
select select "paid"
click at [677, 230] on select "need to quote quoted need to invoice invoiced paid warranty purchase order need…" at bounding box center [788, 238] width 221 height 17
click at [658, 337] on input "text" at bounding box center [547, 345] width 221 height 17
type input "908387"
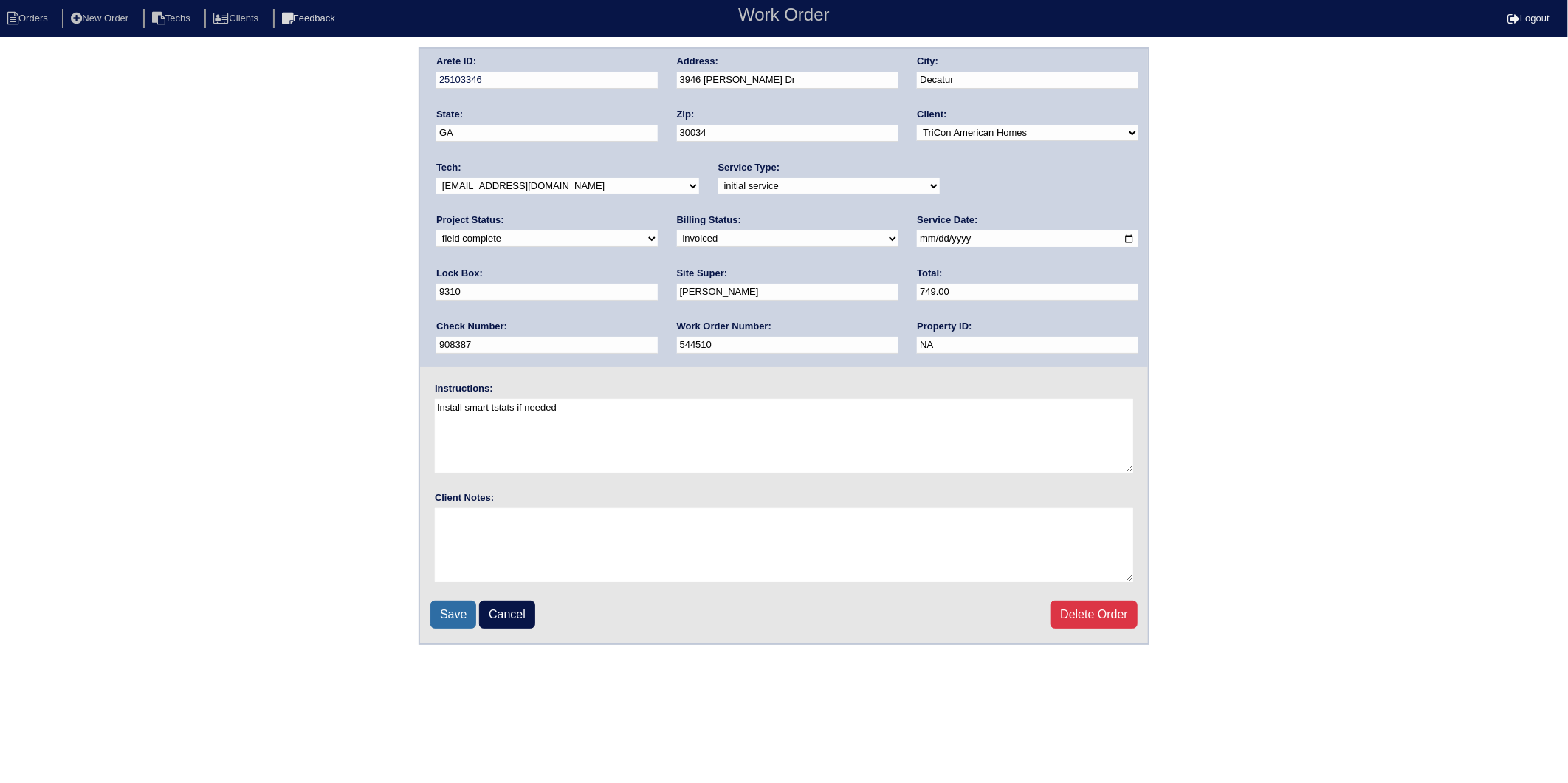
click at [447, 603] on input "Save" at bounding box center [453, 614] width 46 height 28
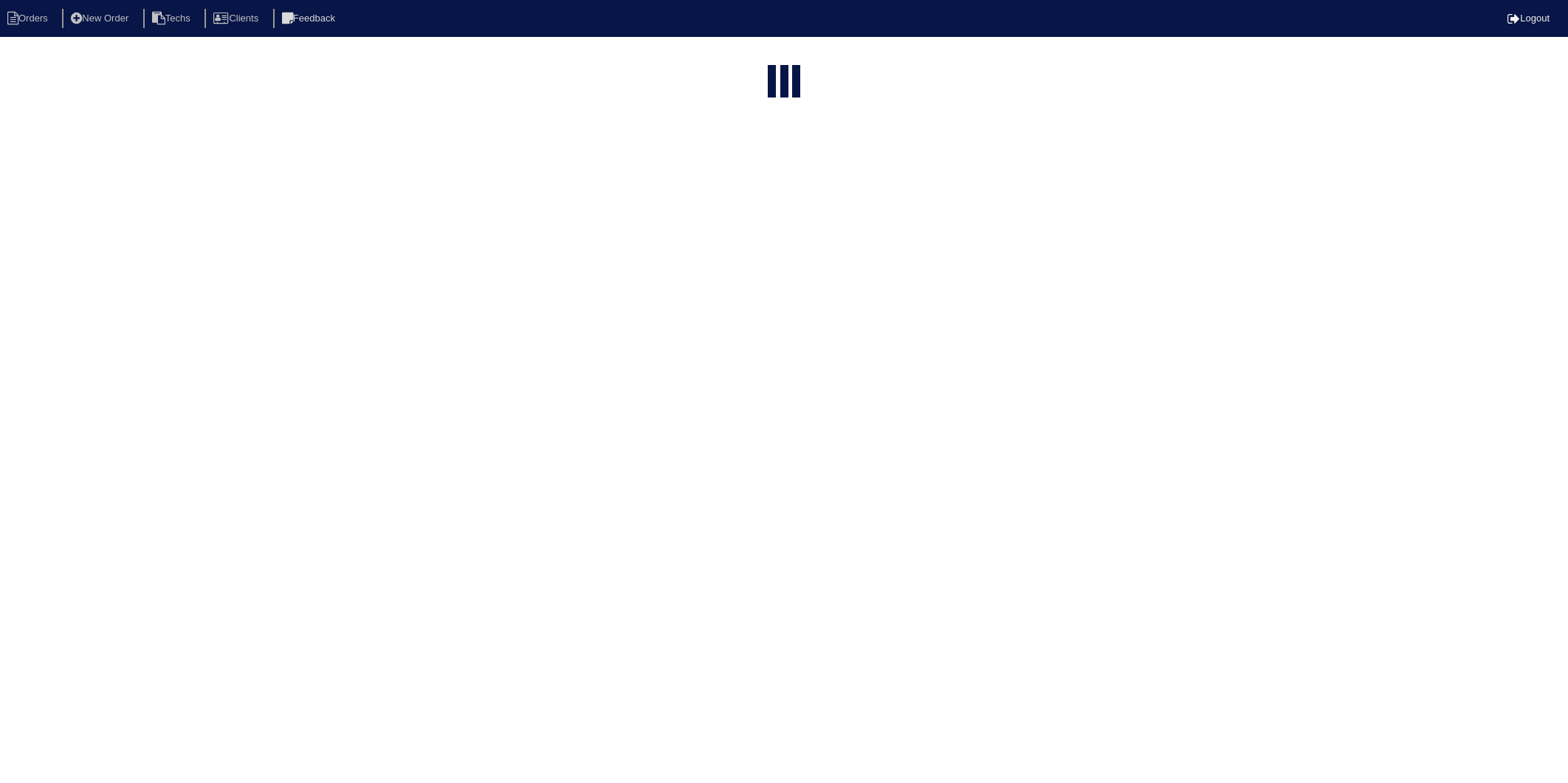
select select "15"
select select "2025"
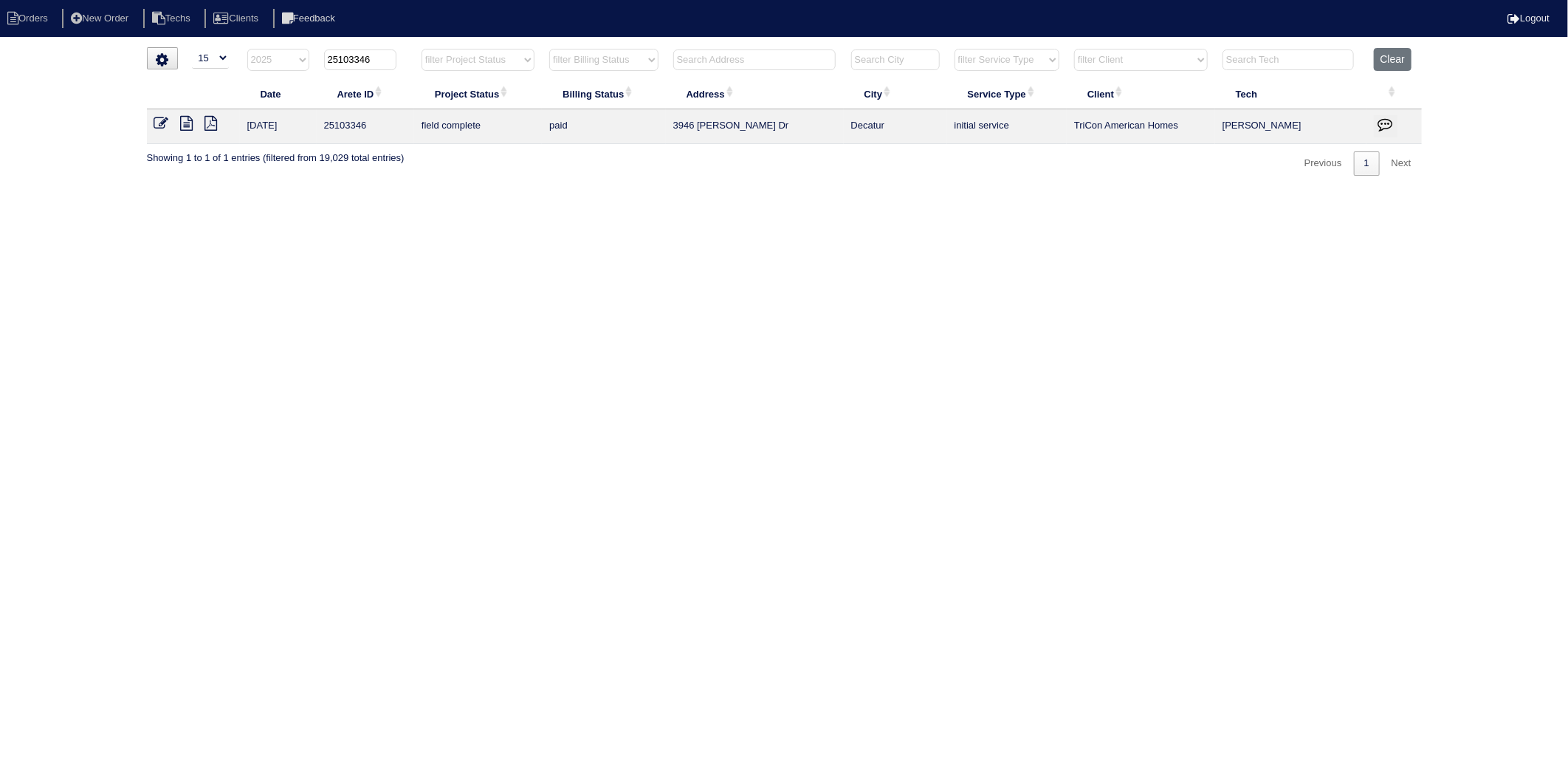
drag, startPoint x: 351, startPoint y: 60, endPoint x: 384, endPoint y: 61, distance: 33.0
click at [384, 61] on input "25103346" at bounding box center [360, 60] width 72 height 21
type input "25103253"
select select "2025"
type input "25103253"
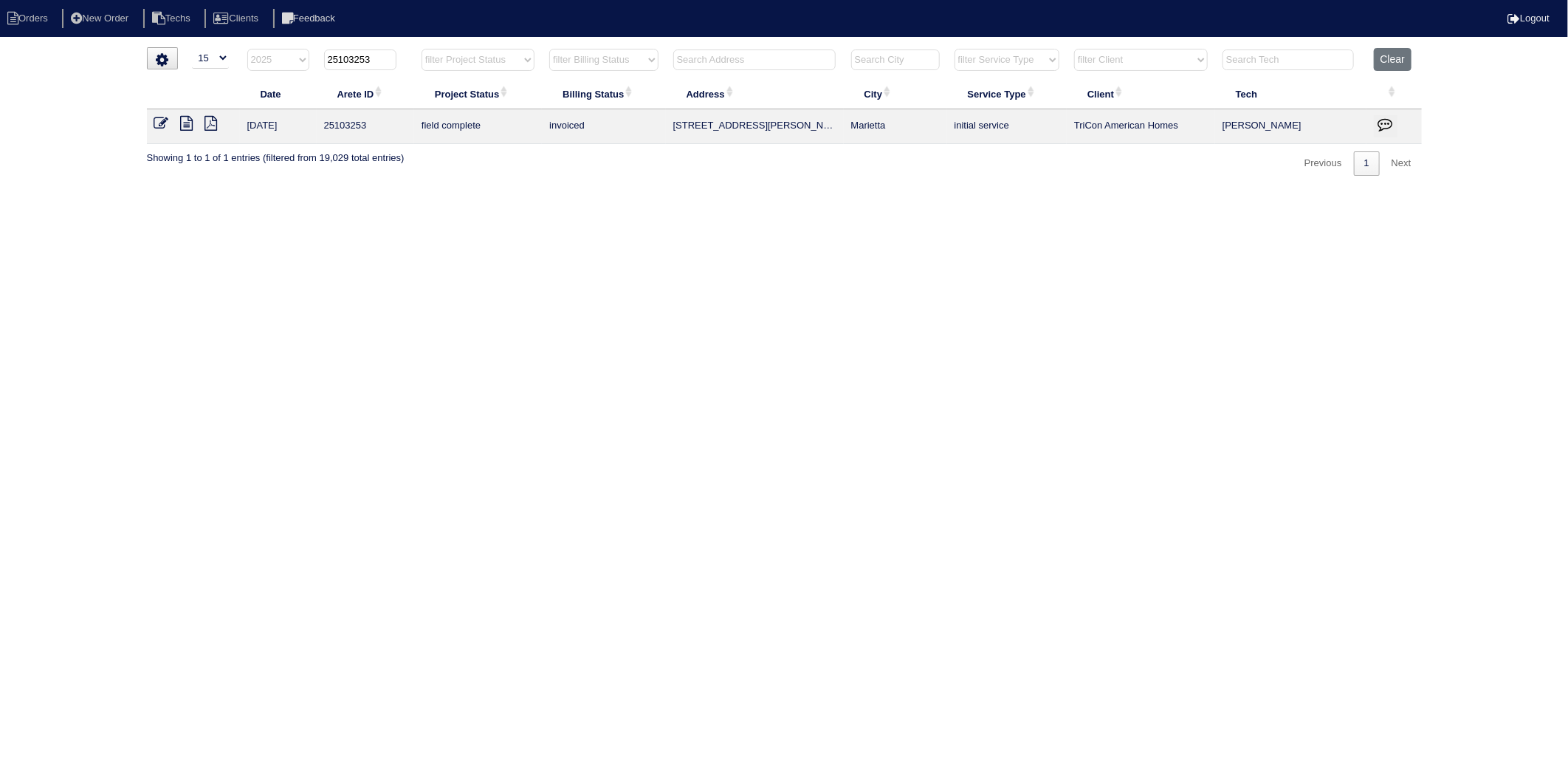
click at [152, 114] on td at bounding box center [193, 126] width 93 height 35
click at [160, 123] on icon at bounding box center [162, 123] width 15 height 15
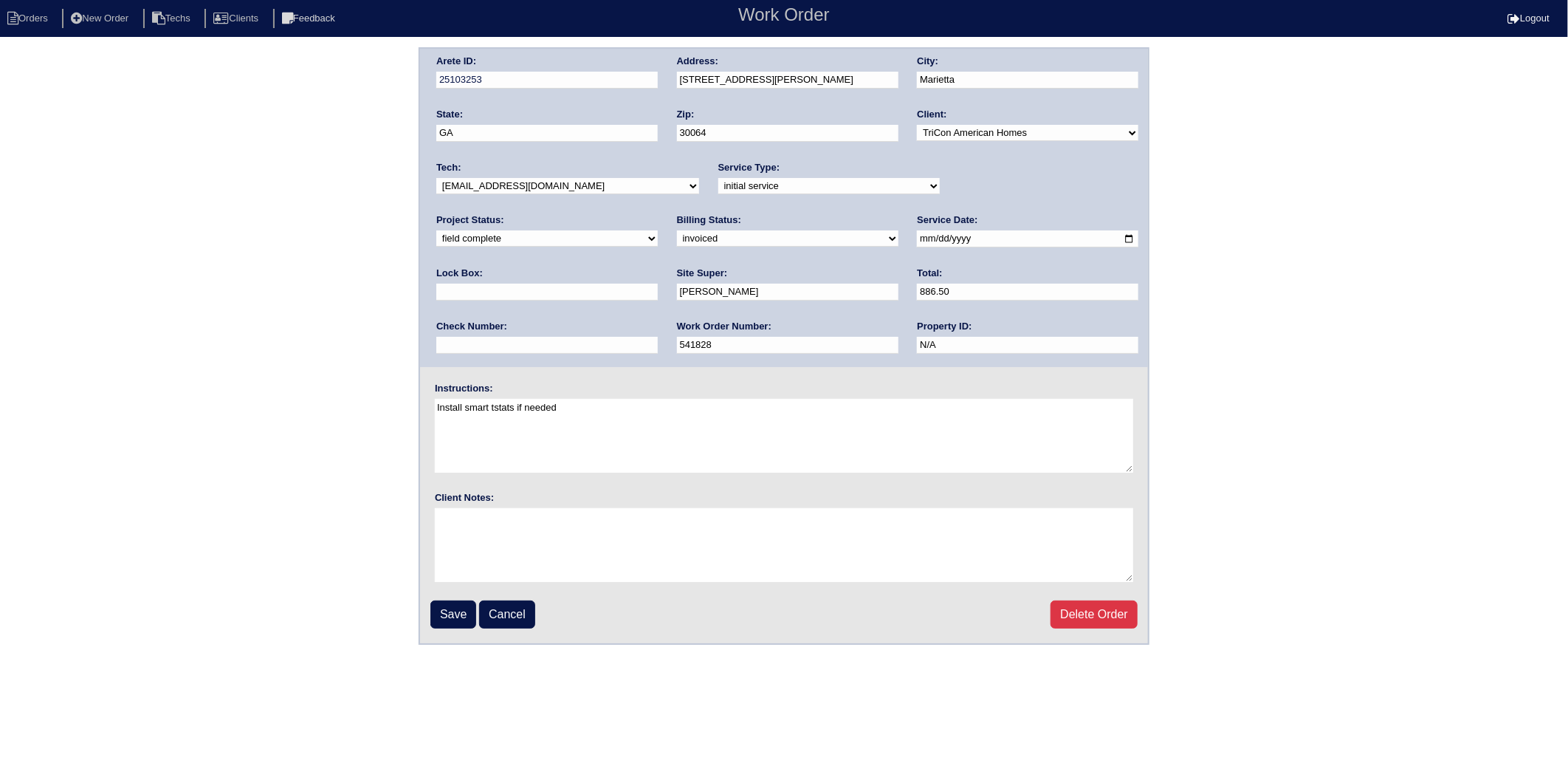
click at [677, 236] on select "need to quote quoted need to invoice invoiced paid warranty purchase order need…" at bounding box center [788, 238] width 221 height 17
select select "paid"
click at [677, 230] on select "need to quote quoted need to invoice invoiced paid warranty purchase order need…" at bounding box center [788, 238] width 221 height 17
drag, startPoint x: 946, startPoint y: 295, endPoint x: 950, endPoint y: 306, distance: 11.7
click at [658, 337] on input "text" at bounding box center [547, 345] width 221 height 17
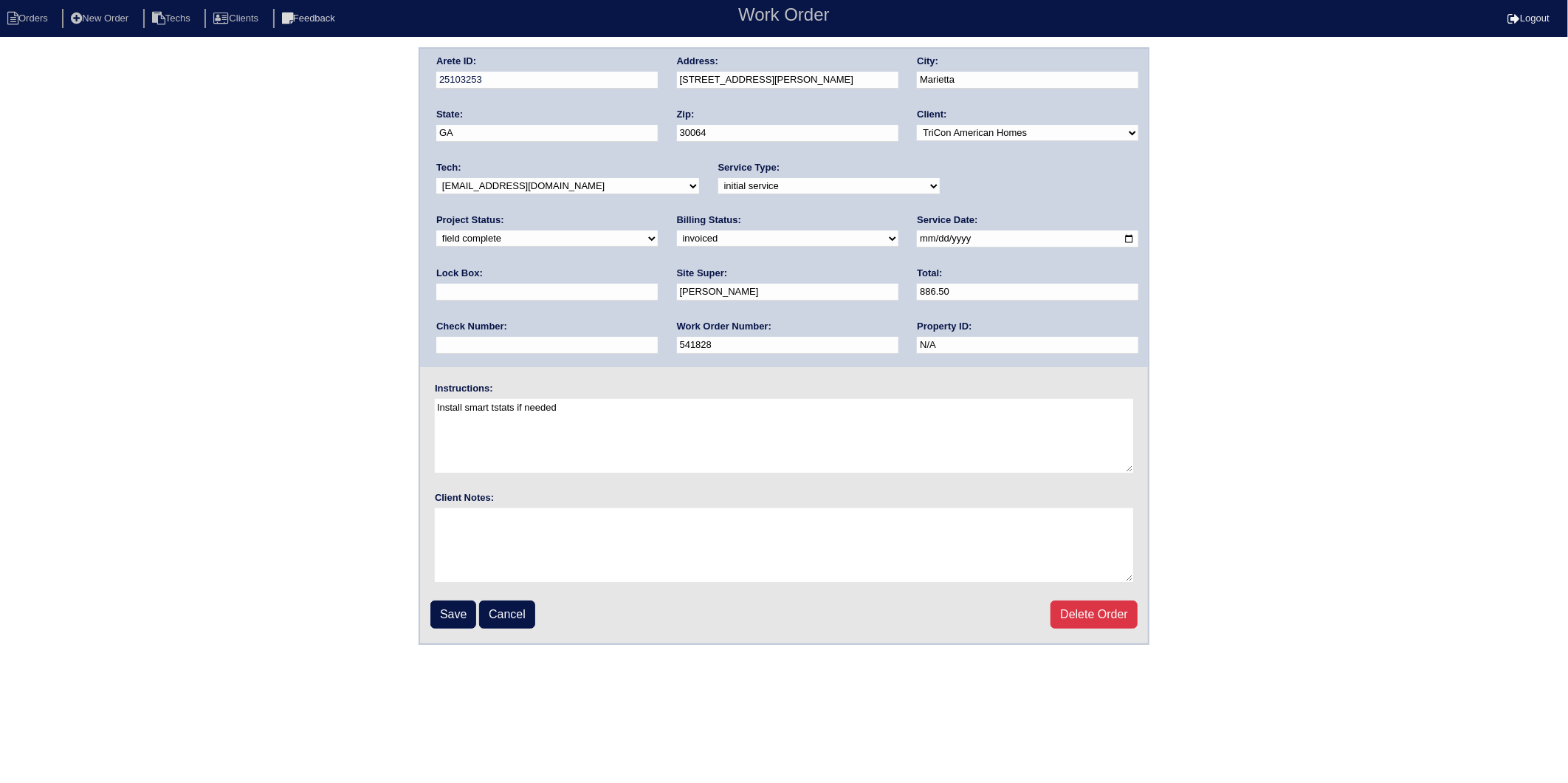
type input "908387"
type input "9310"
click at [451, 611] on input "Save" at bounding box center [453, 614] width 46 height 28
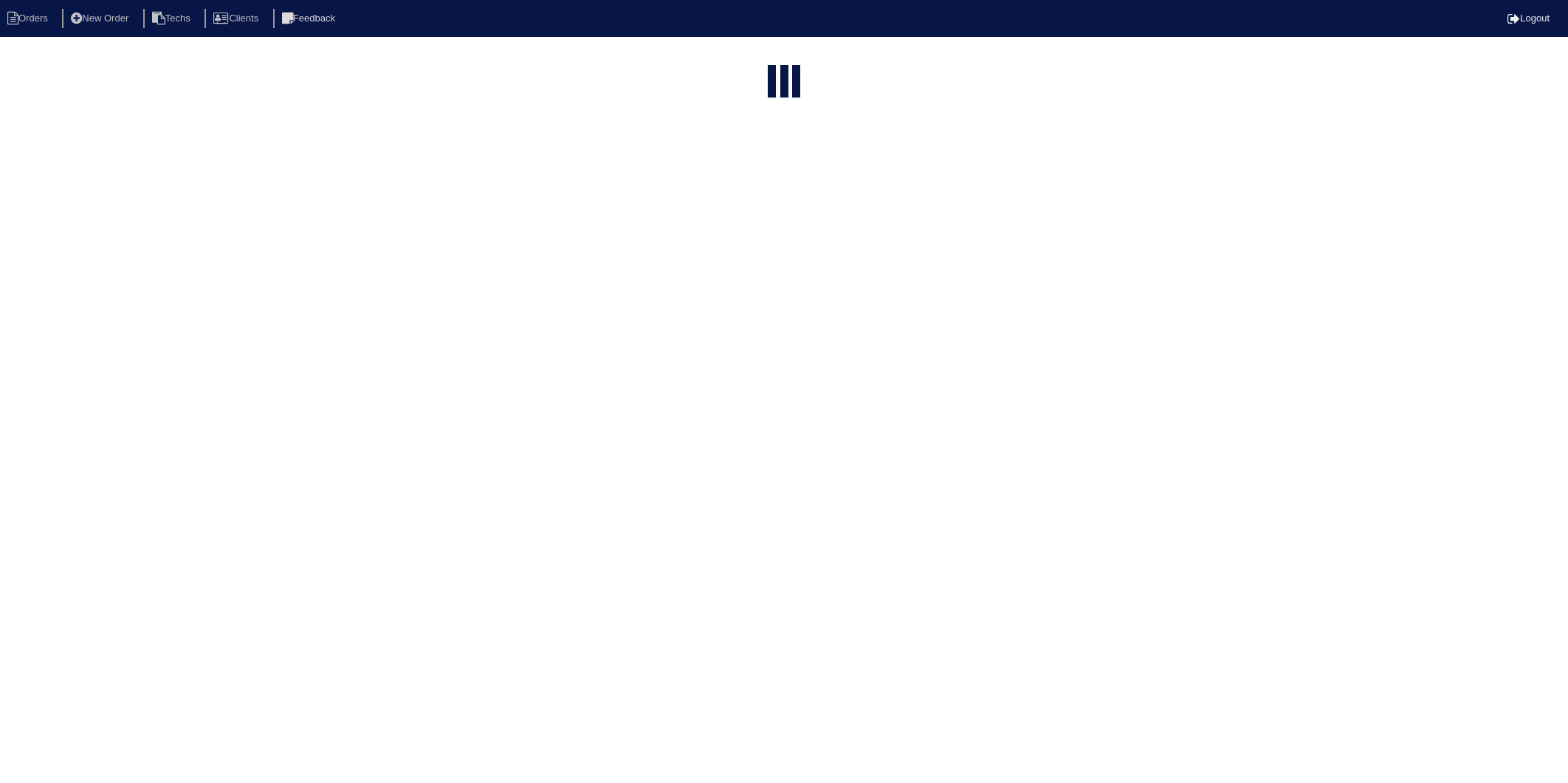
select select "15"
select select "2025"
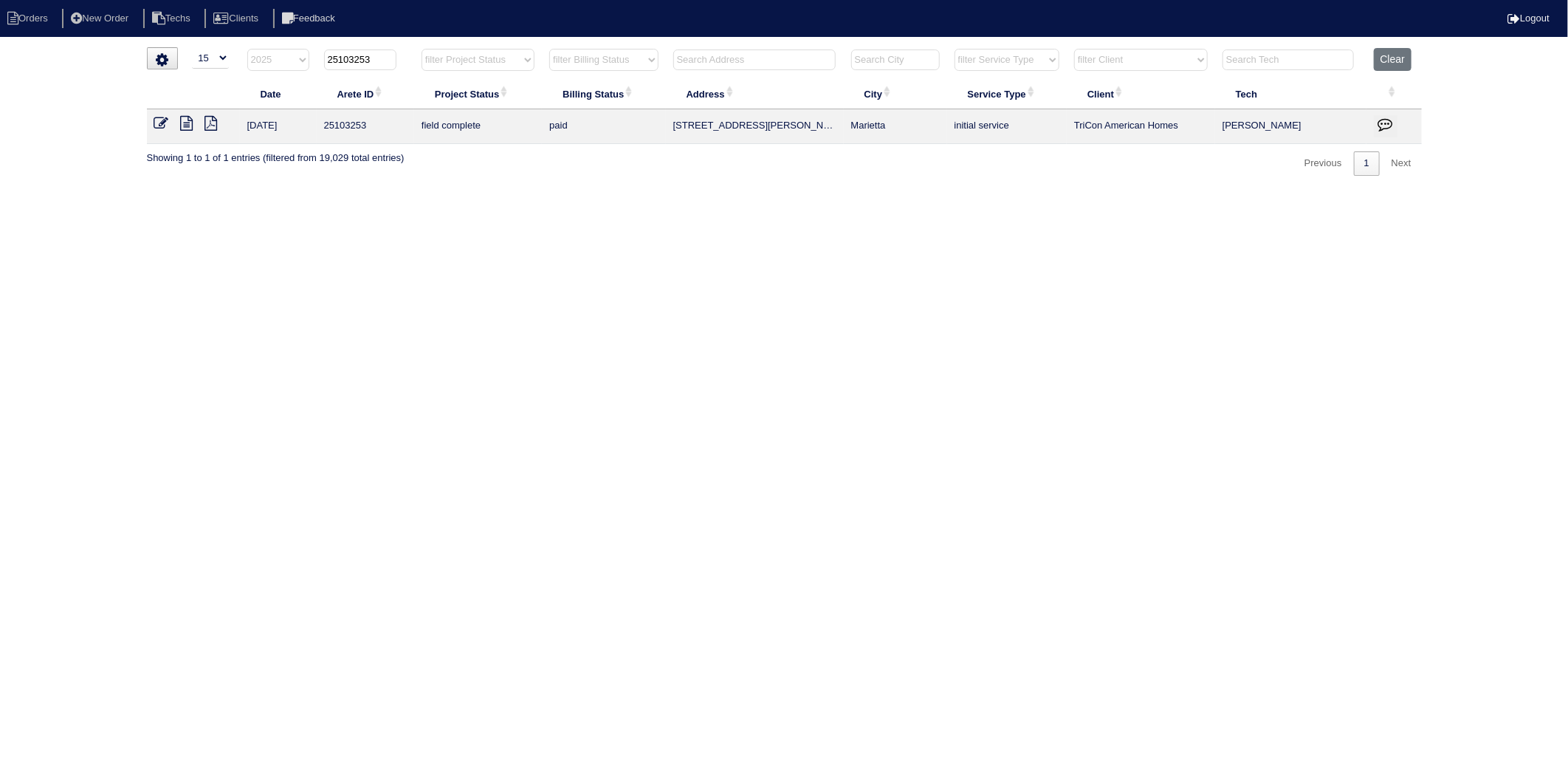
drag, startPoint x: 351, startPoint y: 61, endPoint x: 421, endPoint y: 61, distance: 70.0
click at [421, 61] on tr "filter Year -- Any Year -- 2025 2024 2023 2022 2021 2020 2019 25103253 filter P…" at bounding box center [784, 63] width 1276 height 30
type input "25102904"
select select "2025"
type input "25102904"
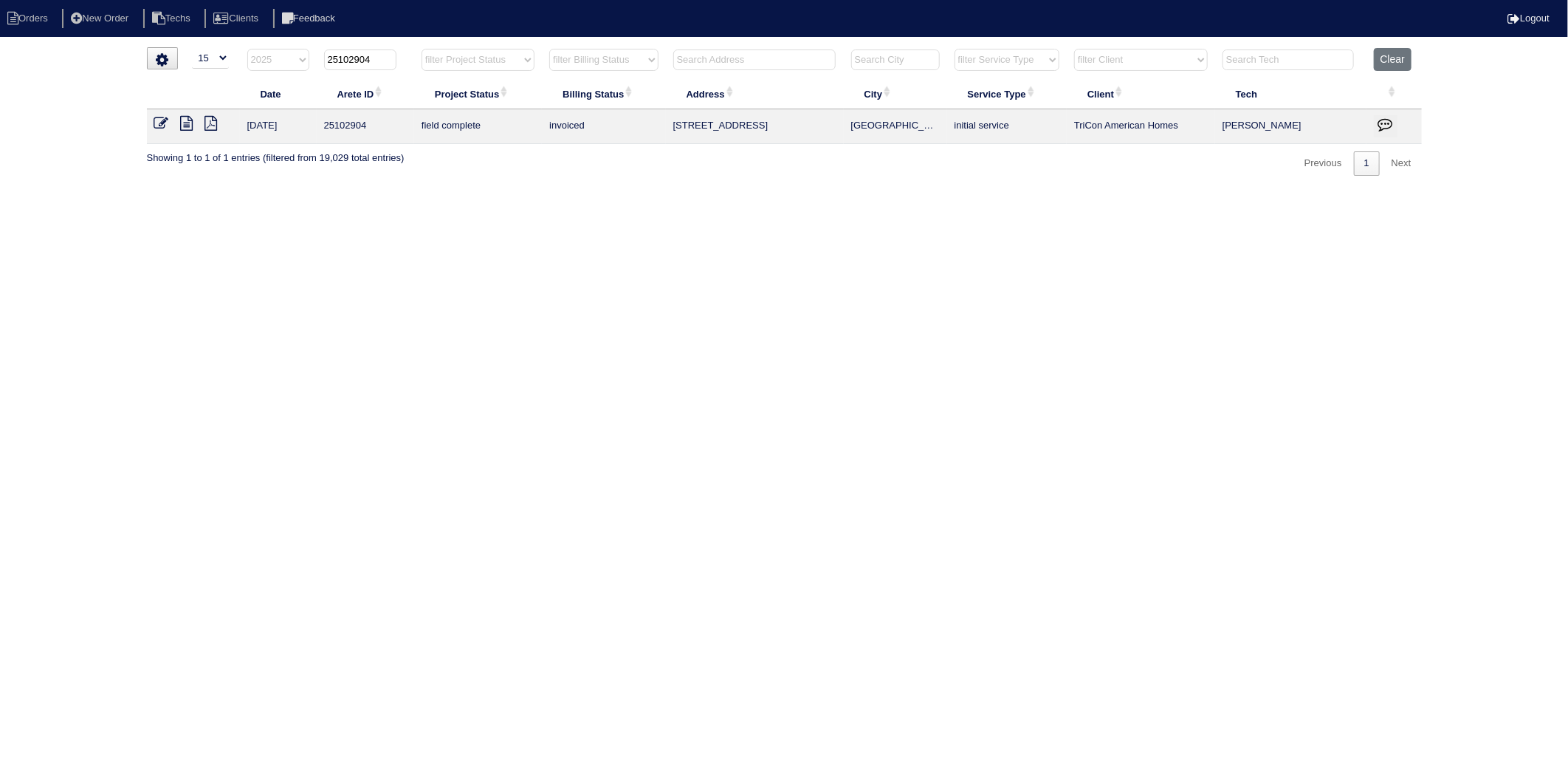
click at [156, 124] on icon at bounding box center [162, 123] width 15 height 15
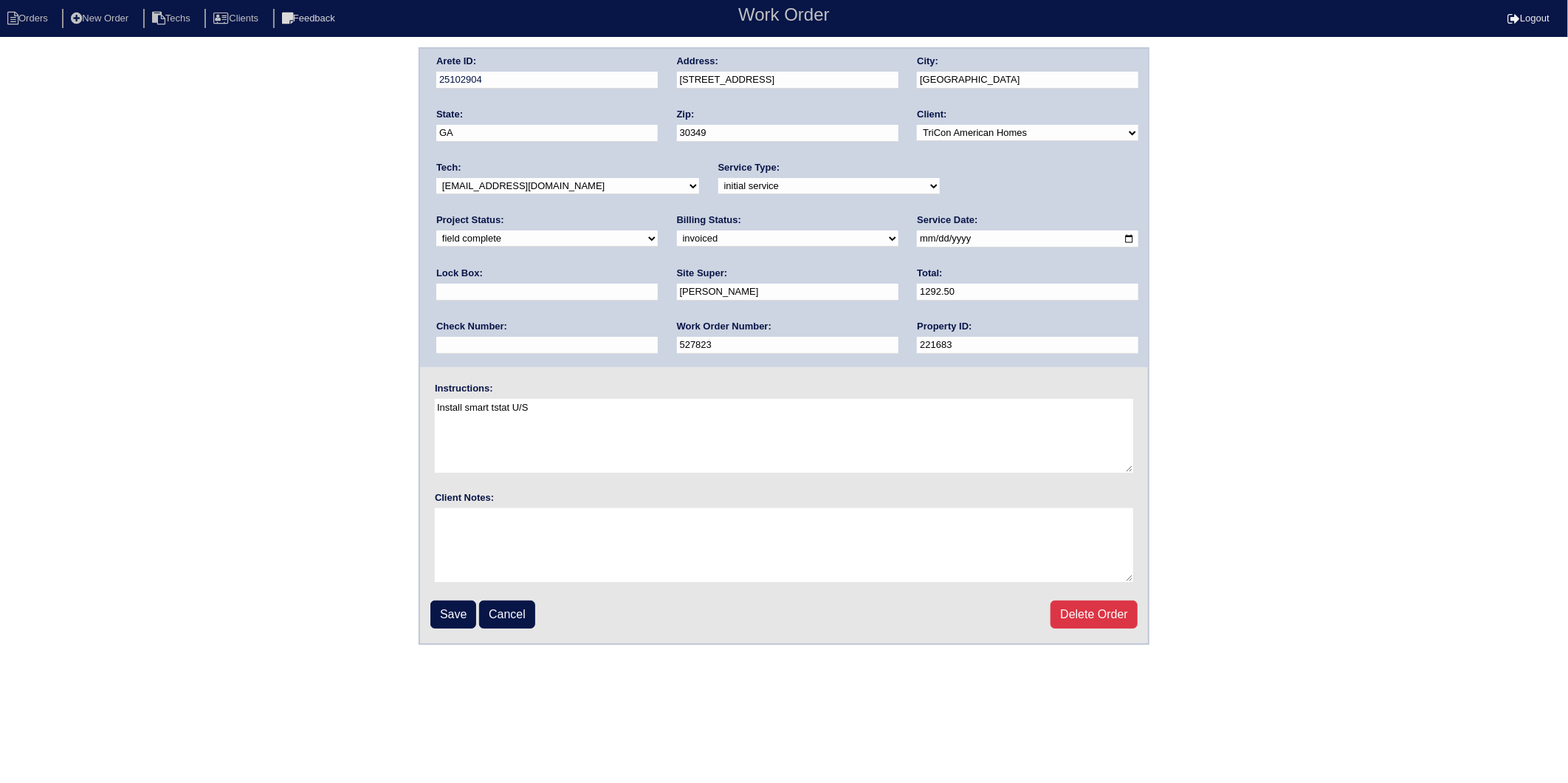
click at [677, 237] on select "need to quote quoted need to invoice invoiced paid warranty purchase order need…" at bounding box center [788, 238] width 221 height 17
select select "paid"
click at [677, 230] on select "need to quote quoted need to invoice invoiced paid warranty purchase order need…" at bounding box center [788, 238] width 221 height 17
drag, startPoint x: 927, startPoint y: 295, endPoint x: 934, endPoint y: 312, distance: 18.4
click at [658, 337] on input "text" at bounding box center [547, 345] width 221 height 17
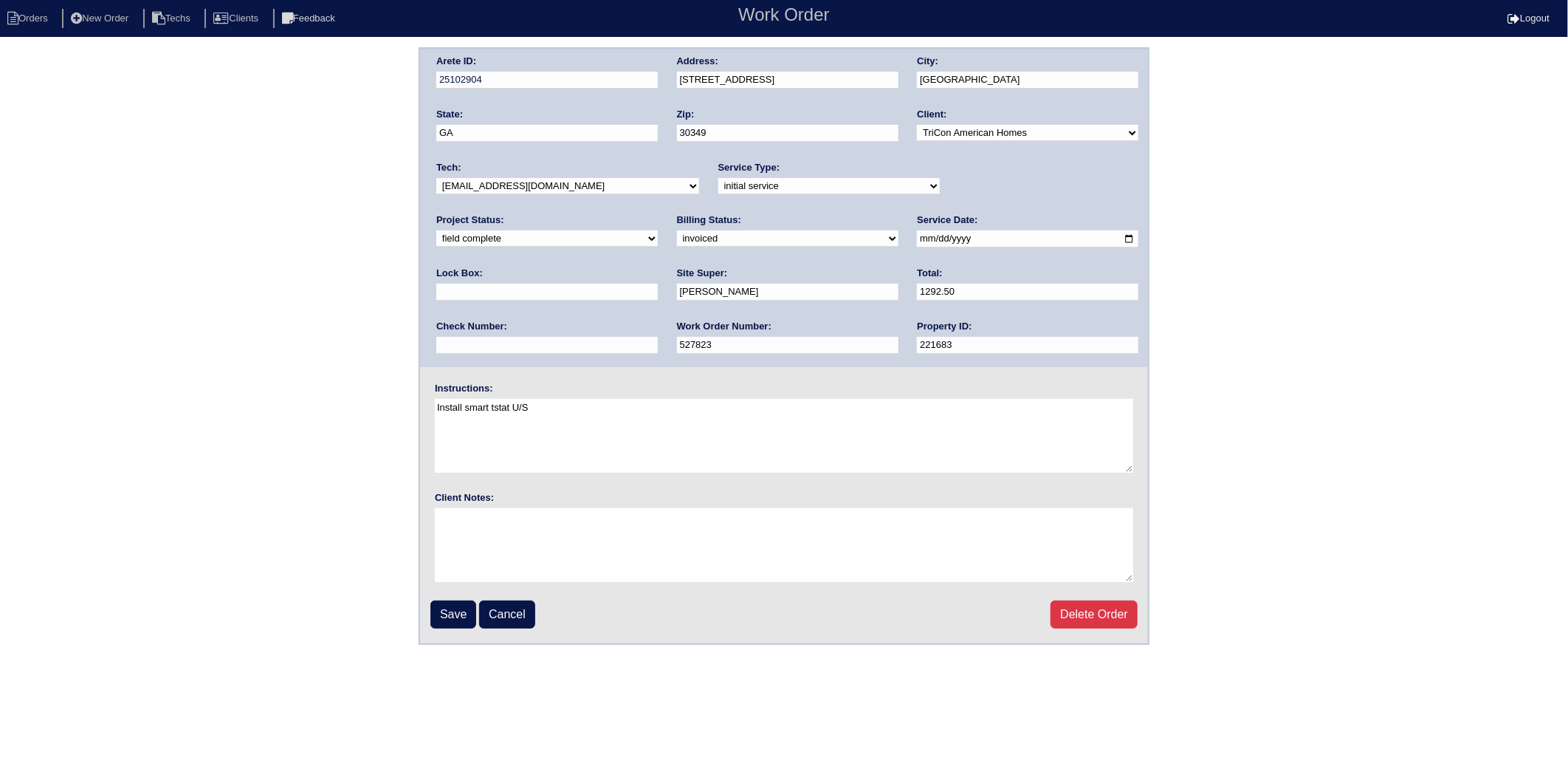
type input "908387"
type input "9310"
click at [453, 601] on input "Save" at bounding box center [453, 614] width 46 height 28
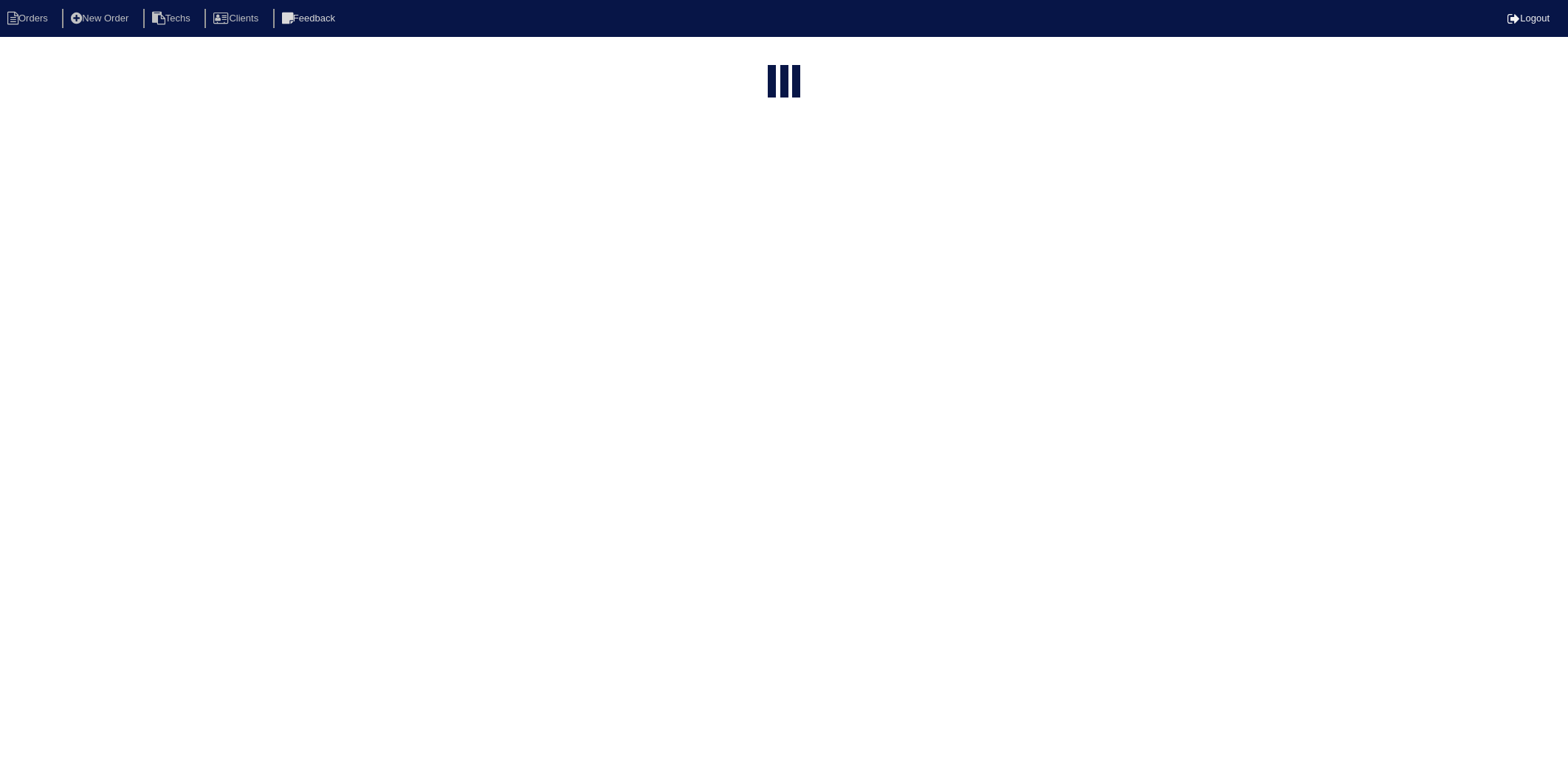
select select "15"
select select "2025"
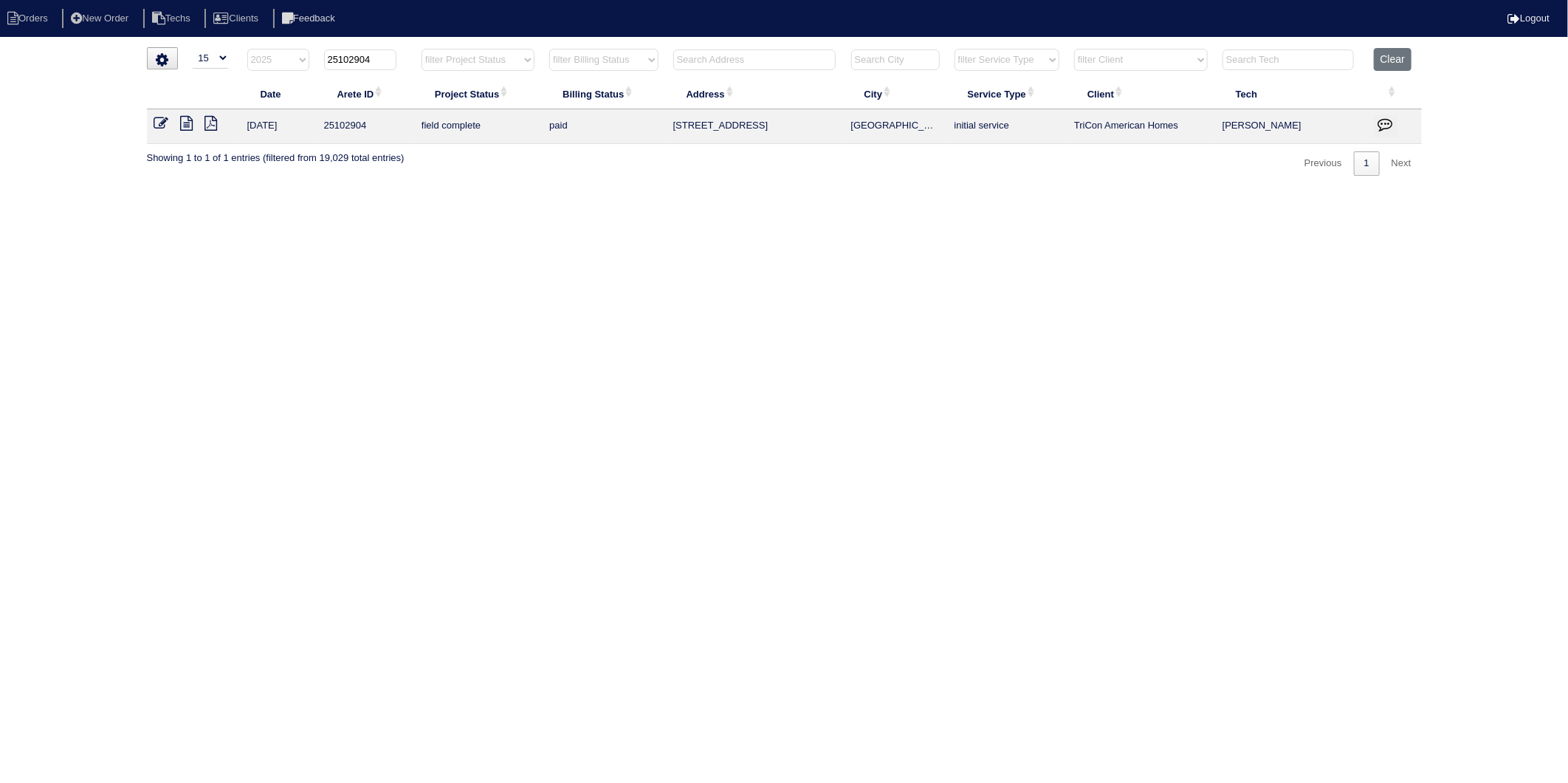
drag, startPoint x: 365, startPoint y: 58, endPoint x: 397, endPoint y: 56, distance: 32.1
click at [397, 56] on th "25102904" at bounding box center [365, 63] width 97 height 30
type input "25103246"
select select "2025"
type input "25103246"
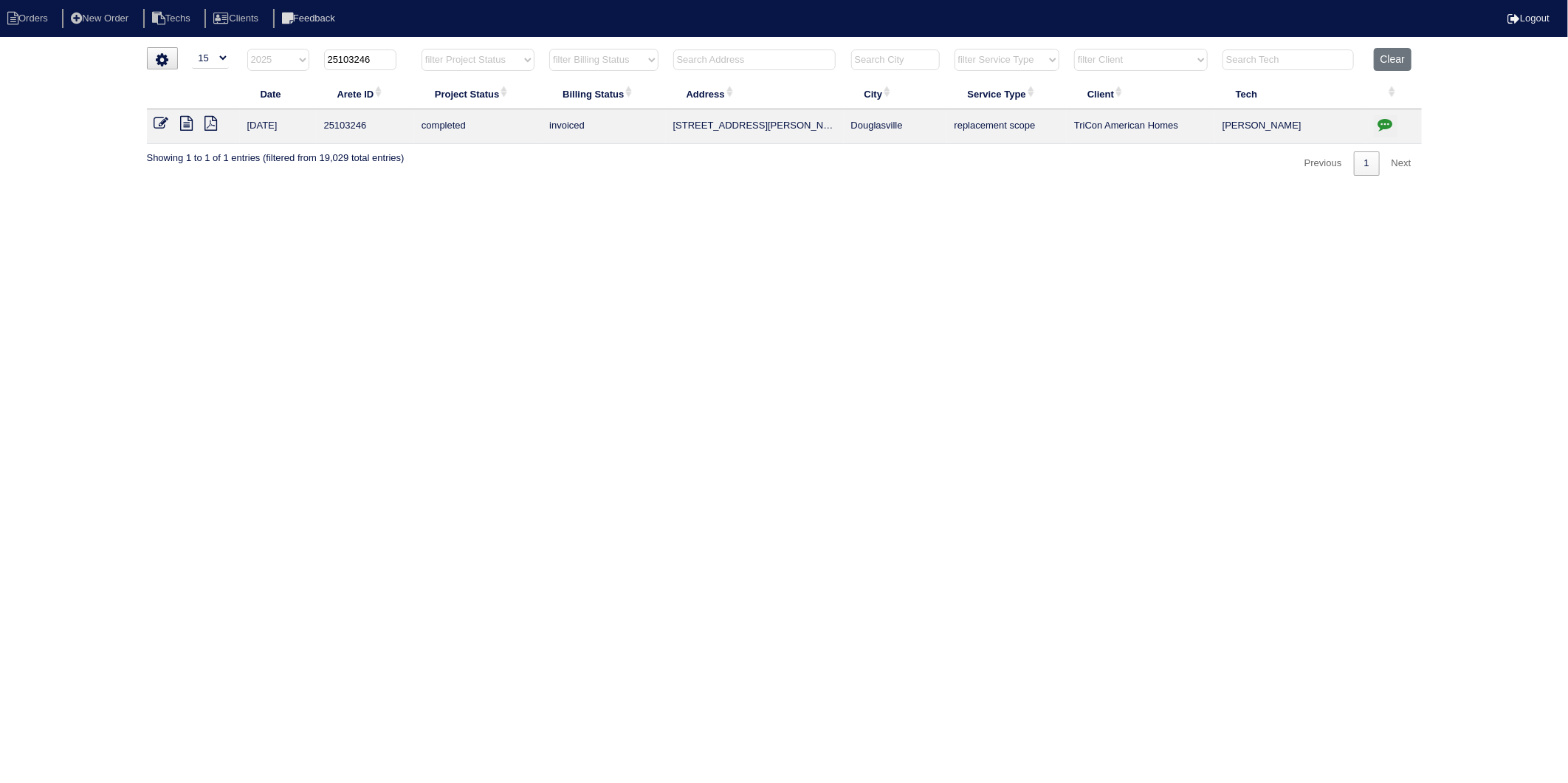
click at [160, 124] on icon at bounding box center [162, 123] width 15 height 15
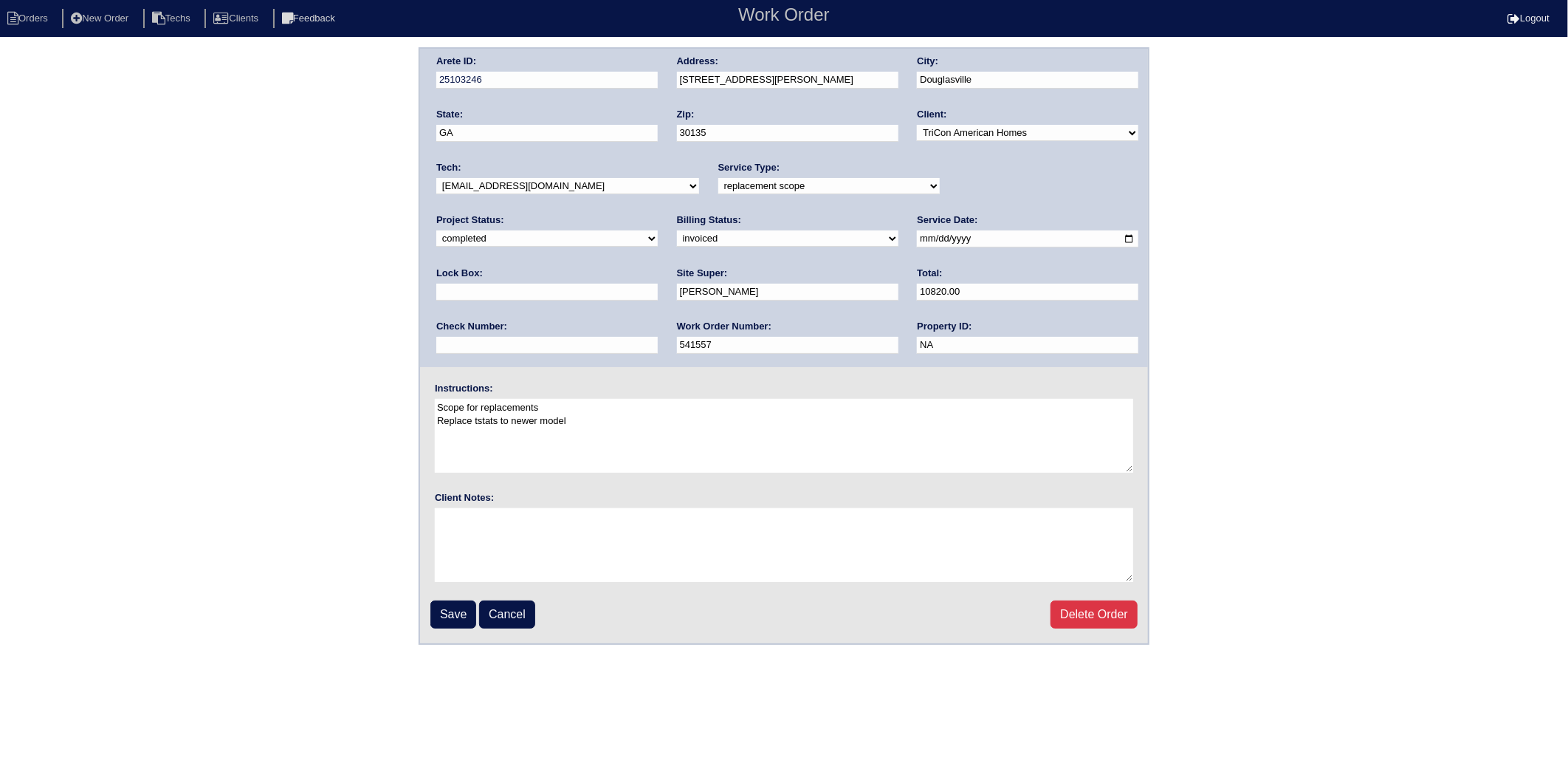
click at [677, 234] on select "need to quote quoted need to invoice invoiced paid warranty purchase order need…" at bounding box center [788, 238] width 221 height 17
select select "paid"
click at [677, 230] on select "need to quote quoted need to invoice invoiced paid warranty purchase order need…" at bounding box center [788, 238] width 221 height 17
click at [658, 337] on input "text" at bounding box center [547, 345] width 221 height 17
type input "908387"
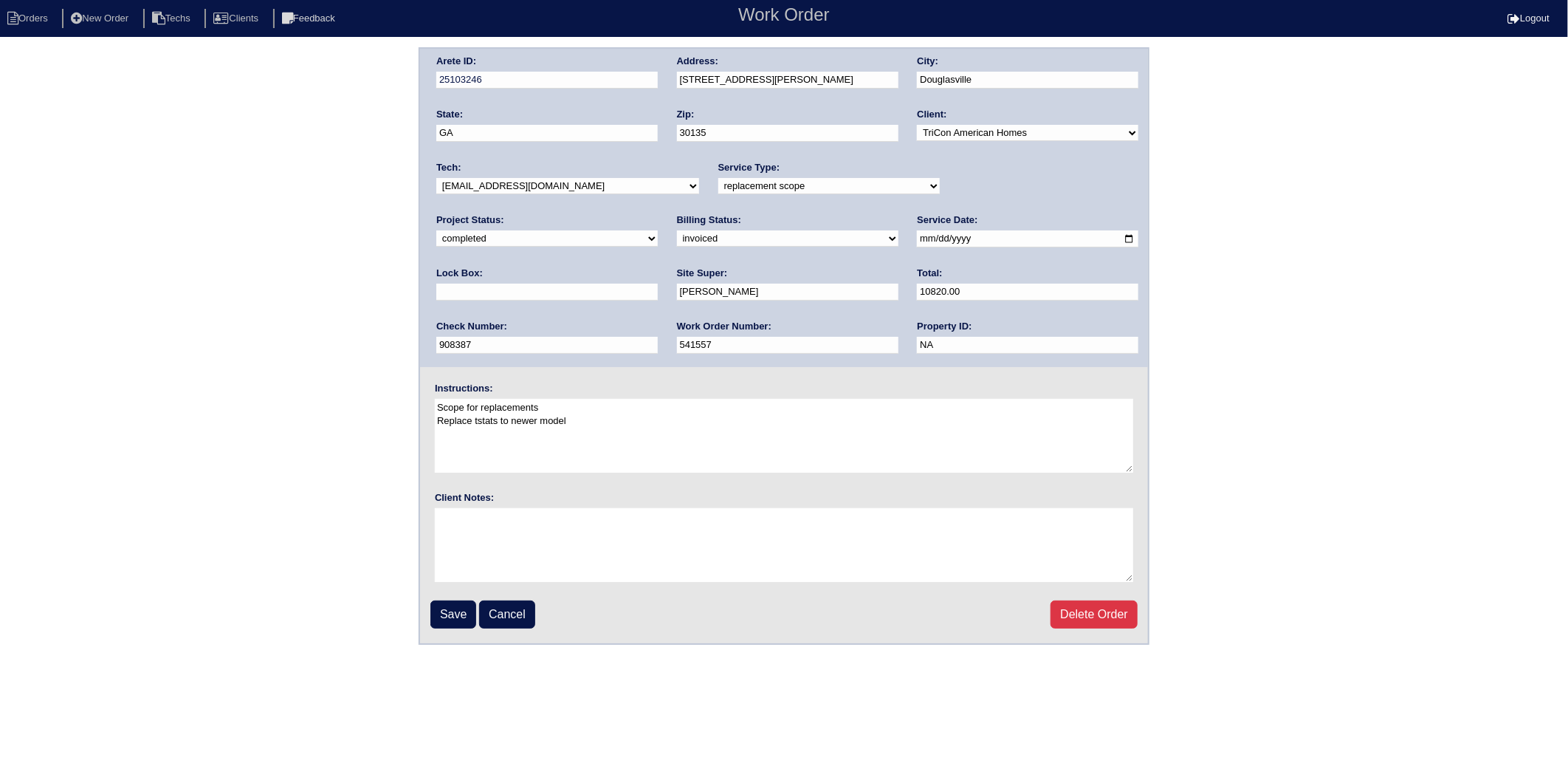
type input "9310"
click at [460, 607] on input "Save" at bounding box center [453, 614] width 46 height 28
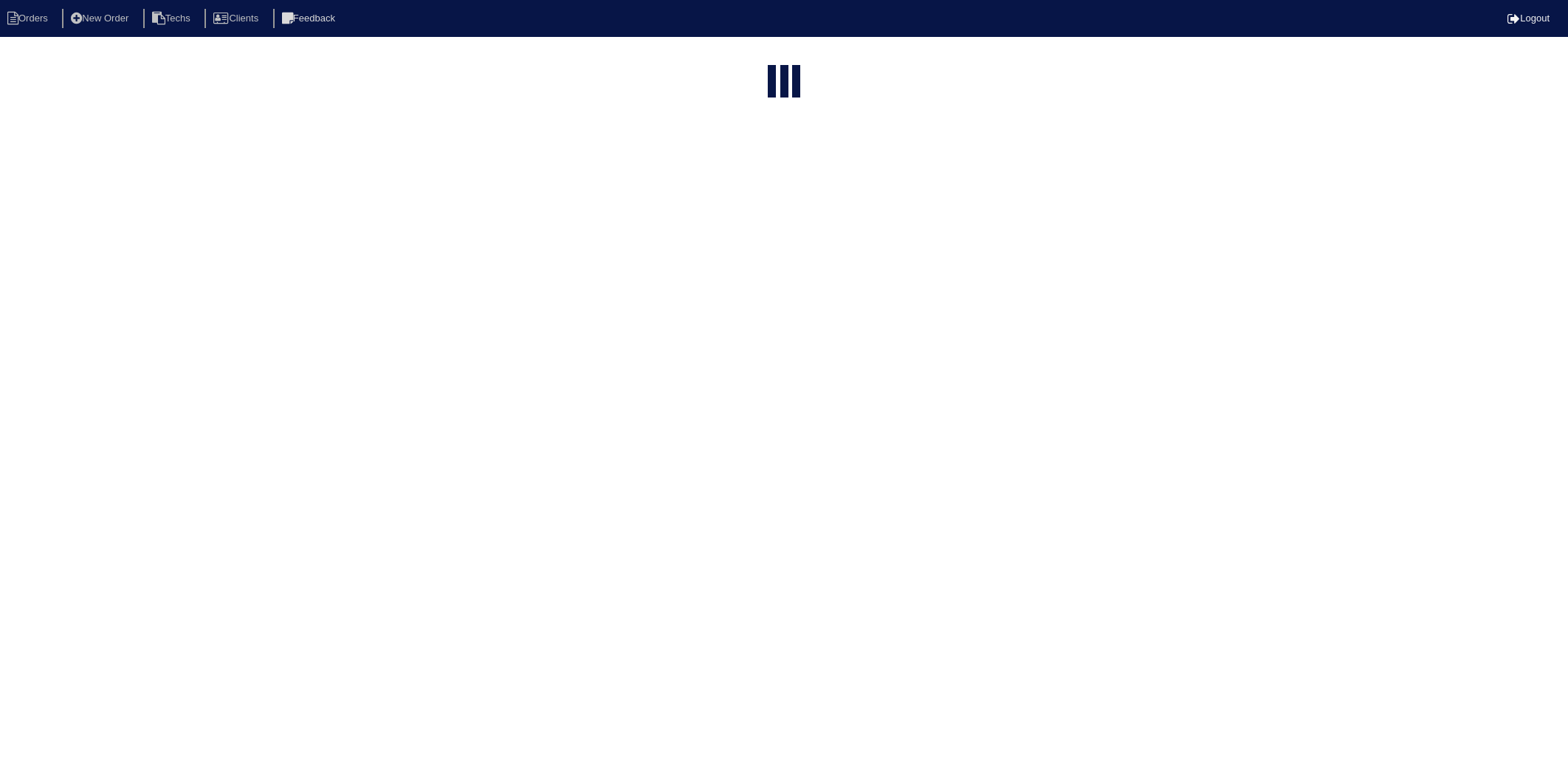
select select "15"
select select "2025"
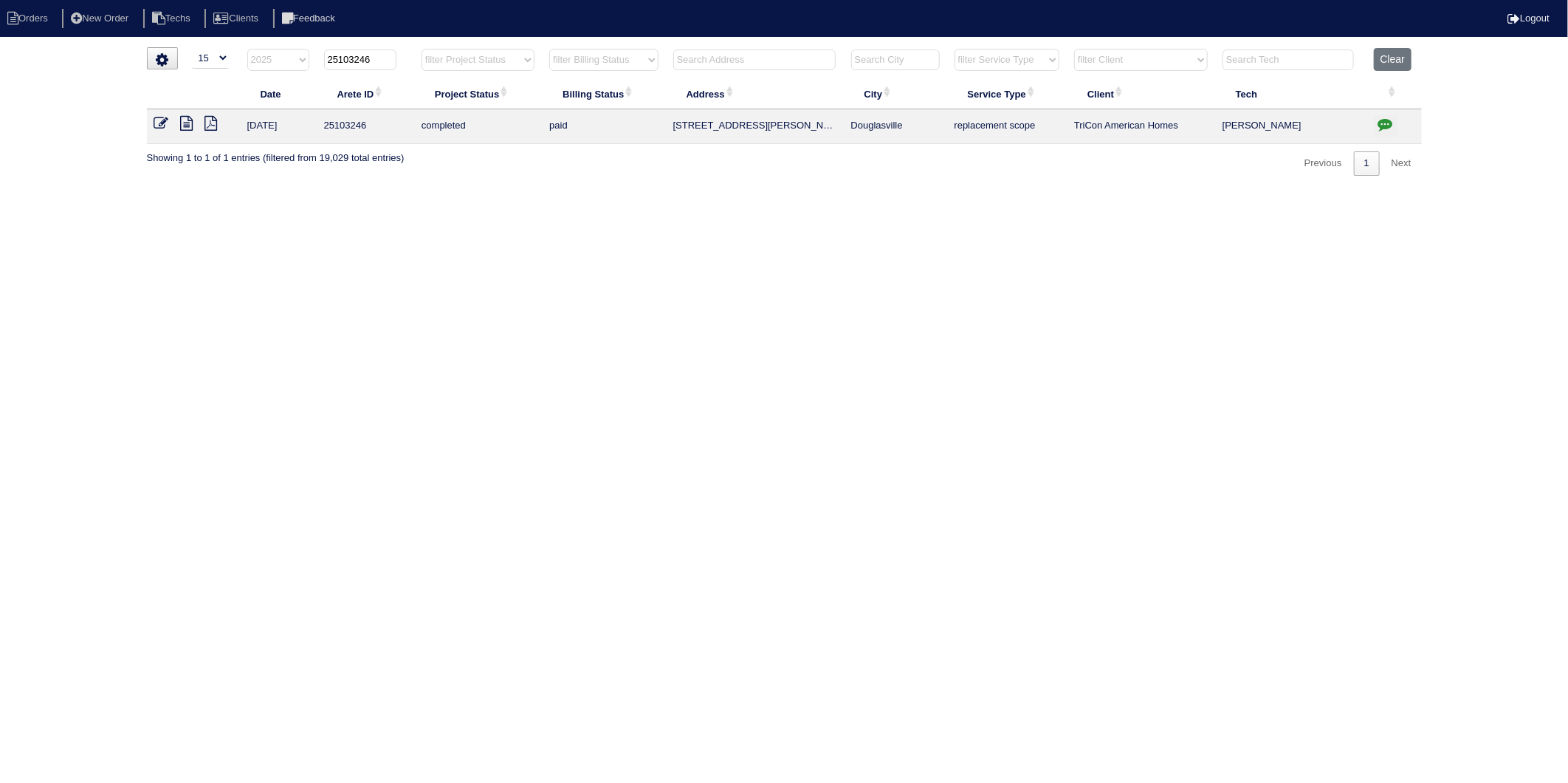
drag, startPoint x: 350, startPoint y: 56, endPoint x: 412, endPoint y: 54, distance: 62.0
click at [412, 54] on th "25103246" at bounding box center [365, 63] width 97 height 30
type input "25103259"
select select "2025"
type input "25103259"
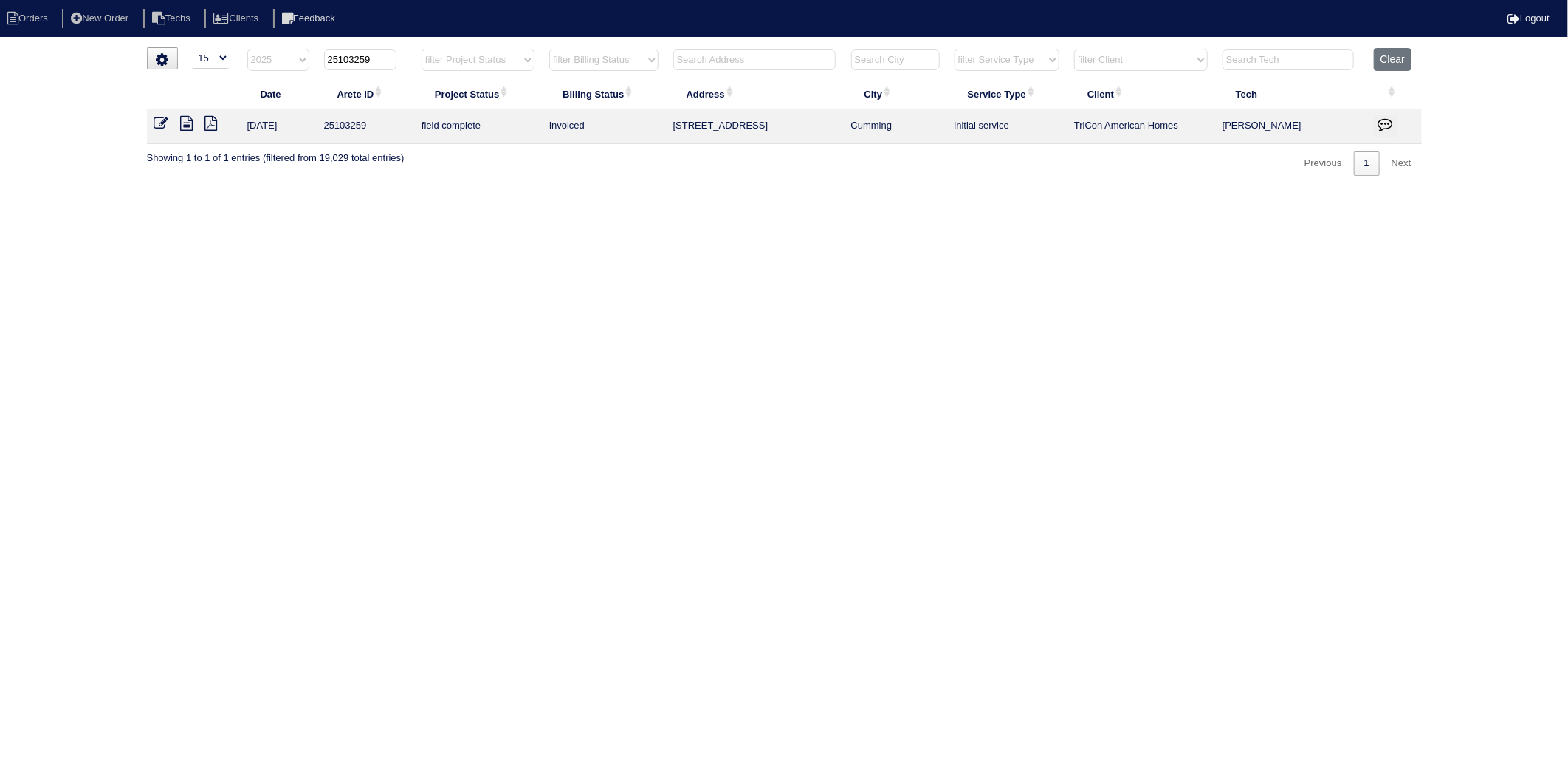
click at [158, 119] on icon at bounding box center [162, 123] width 15 height 15
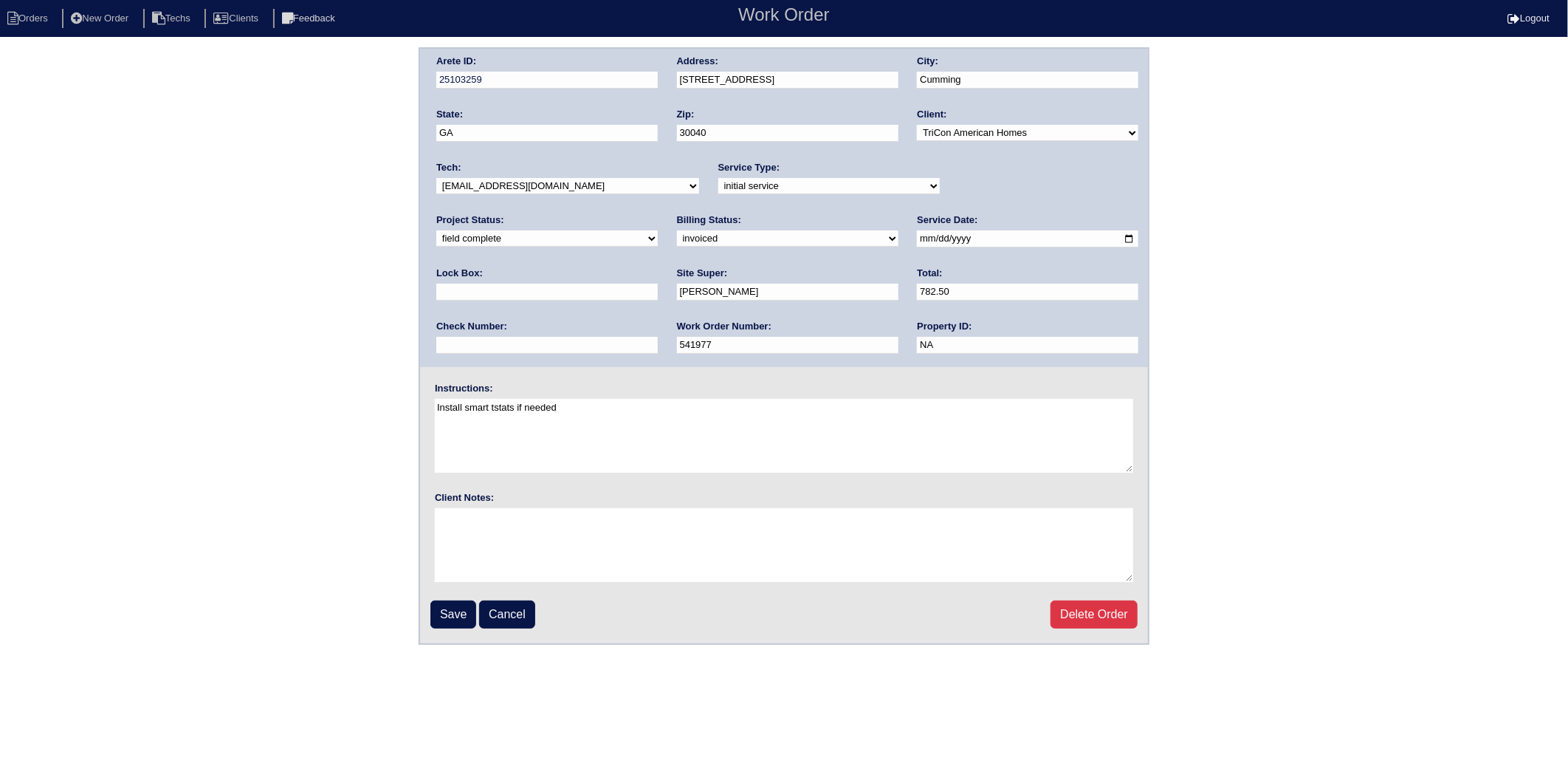
click at [677, 237] on select "need to quote quoted need to invoice invoiced paid warranty purchase order need…" at bounding box center [788, 238] width 221 height 17
select select "paid"
click at [677, 230] on select "need to quote quoted need to invoice invoiced paid warranty purchase order need…" at bounding box center [788, 238] width 221 height 17
click at [658, 337] on input "text" at bounding box center [547, 345] width 221 height 17
type input "908387"
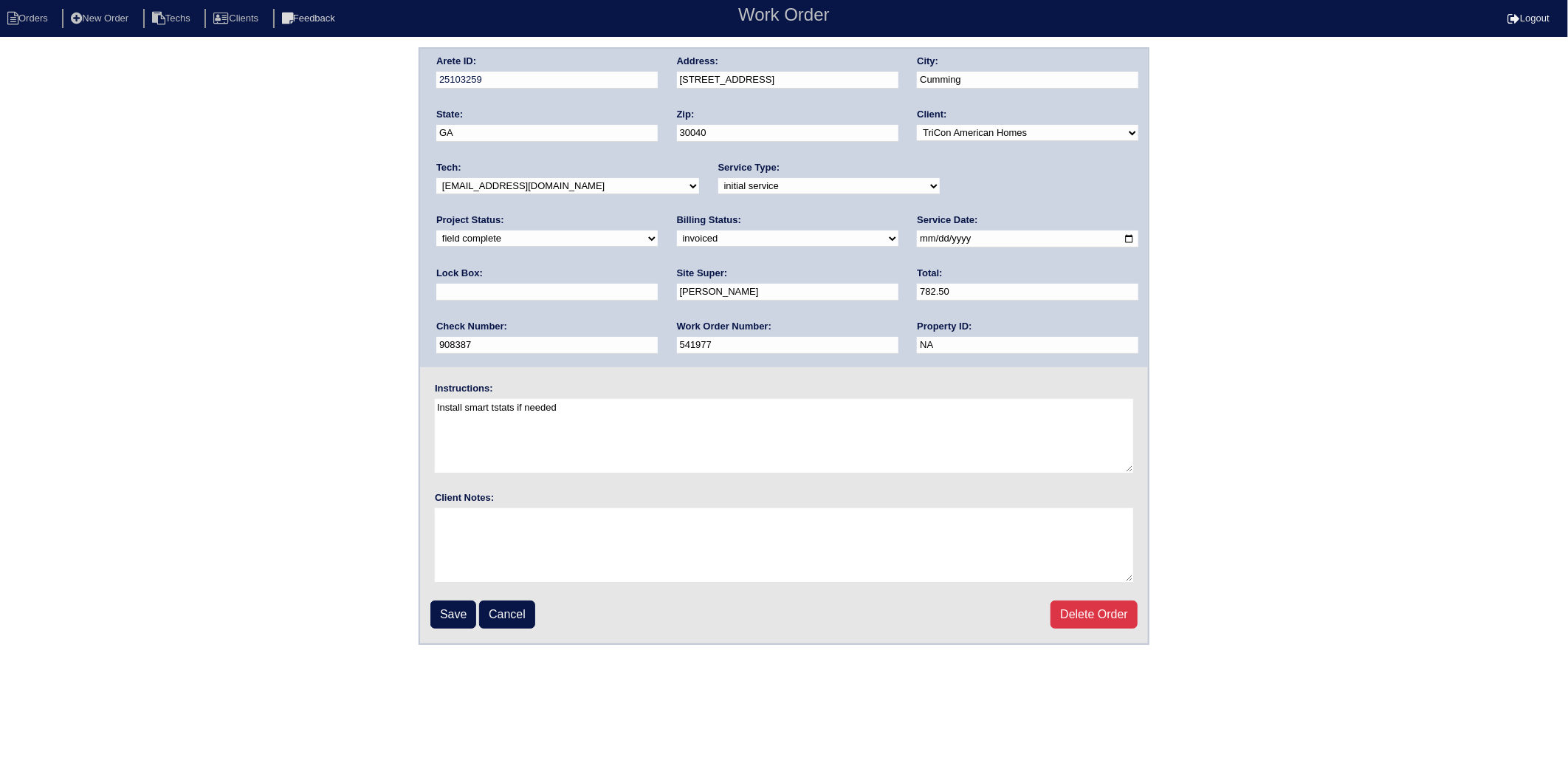
type input "9310"
click at [450, 609] on input "Save" at bounding box center [453, 614] width 46 height 28
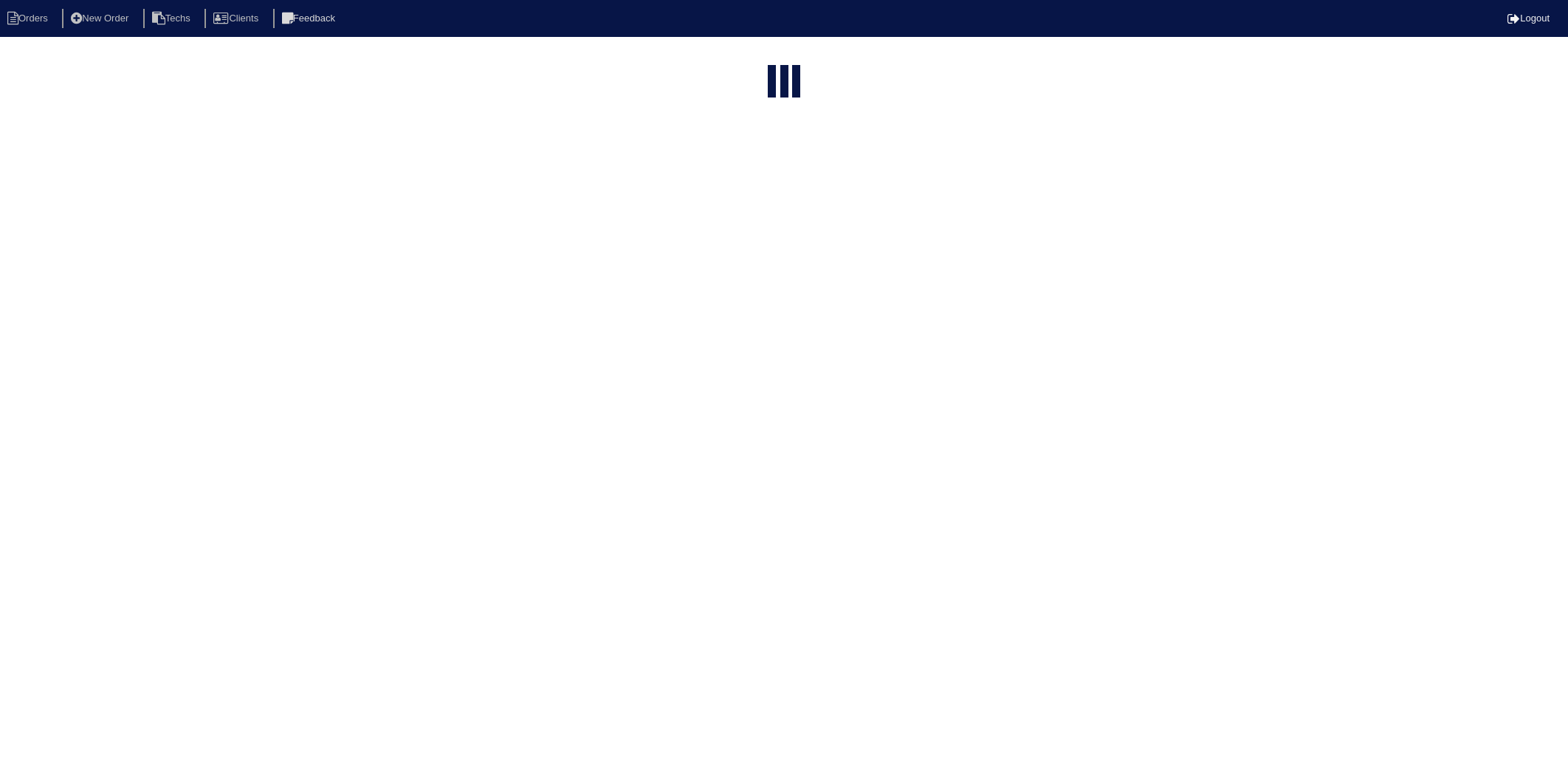
select select "15"
select select "2025"
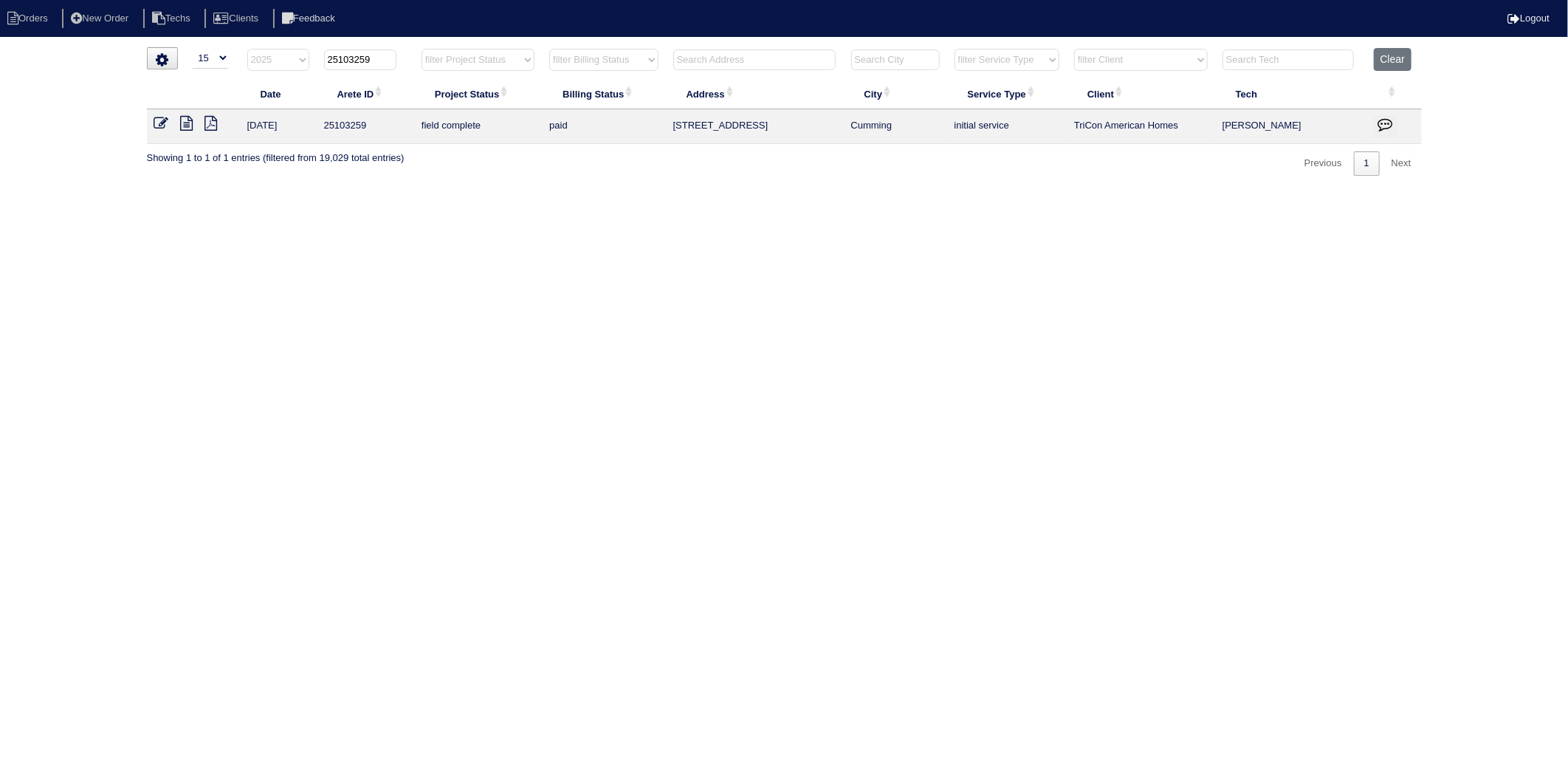
drag, startPoint x: 351, startPoint y: 62, endPoint x: 416, endPoint y: 55, distance: 65.4
click at [416, 55] on tr "filter Year -- Any Year -- 2025 2024 2023 2022 2021 2020 2019 25103259 filter P…" at bounding box center [784, 63] width 1276 height 30
type input "25102150"
select select "2025"
type input "25102150"
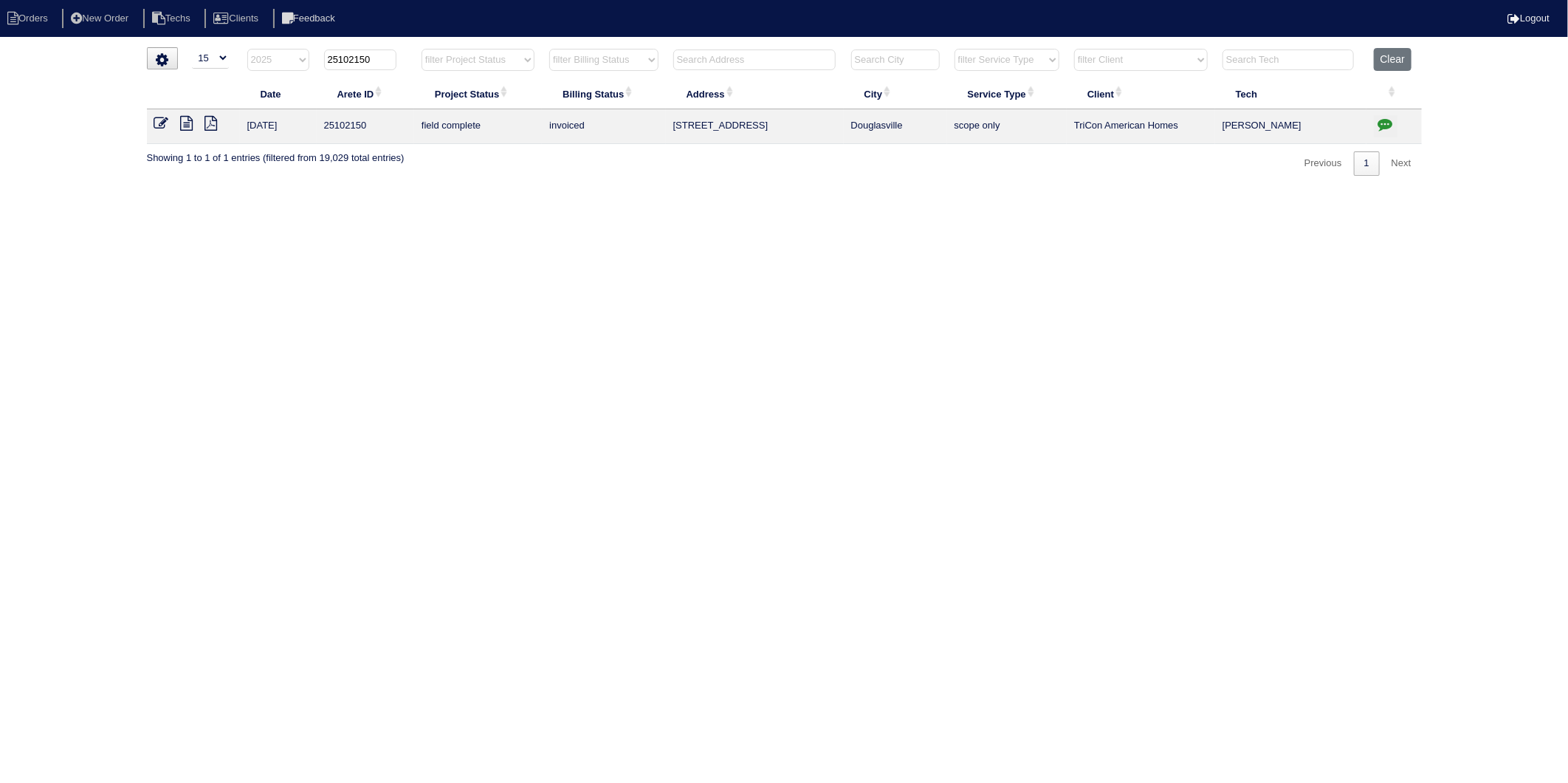
click at [162, 123] on icon at bounding box center [162, 123] width 15 height 15
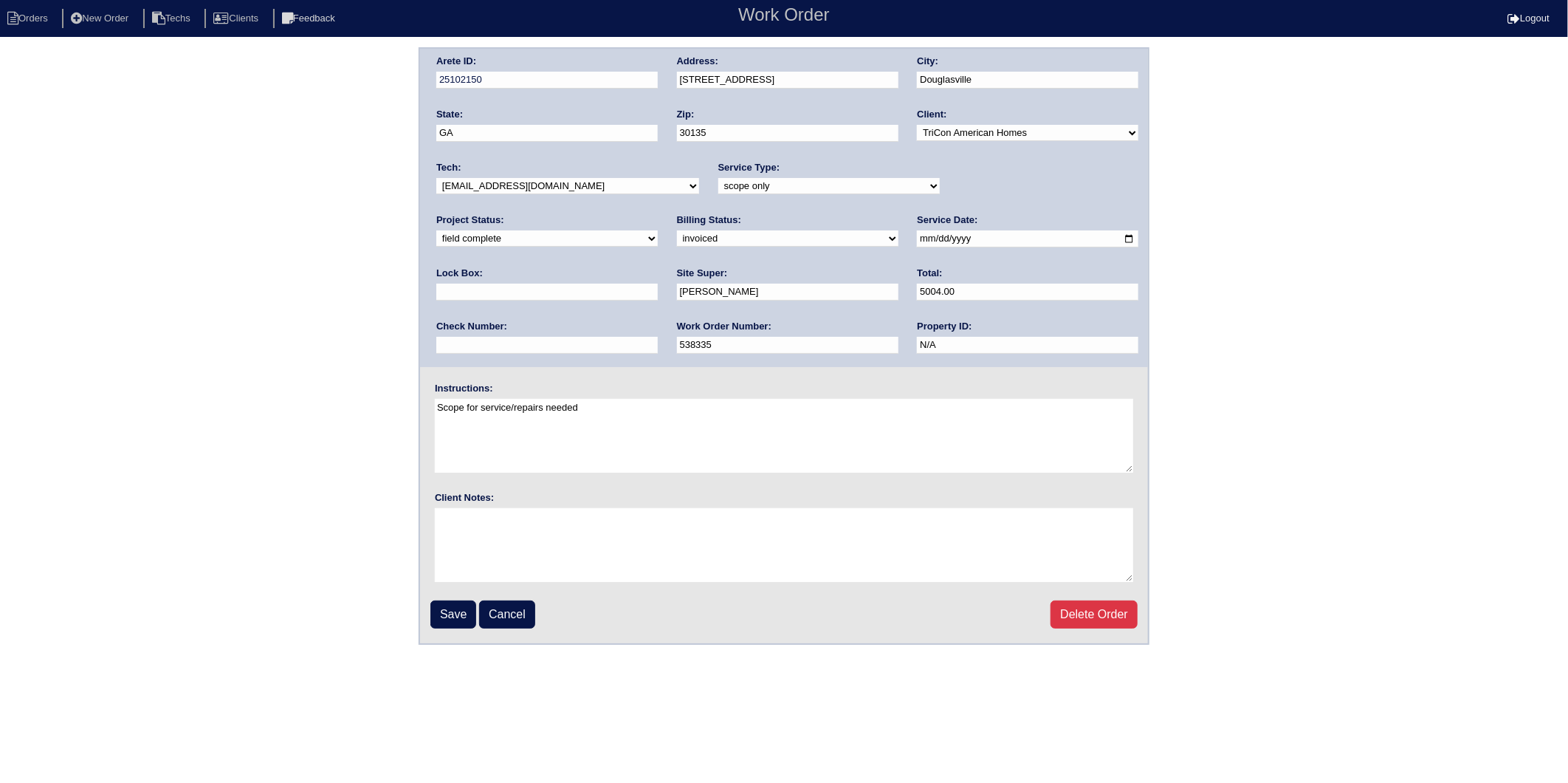
click at [677, 233] on select "need to quote quoted need to invoice invoiced paid warranty purchase order need…" at bounding box center [788, 238] width 221 height 17
select select "paid"
click at [677, 230] on select "need to quote quoted need to invoice invoiced paid warranty purchase order need…" at bounding box center [788, 238] width 221 height 17
drag, startPoint x: 940, startPoint y: 295, endPoint x: 950, endPoint y: 306, distance: 14.9
click at [658, 337] on input "text" at bounding box center [547, 345] width 221 height 17
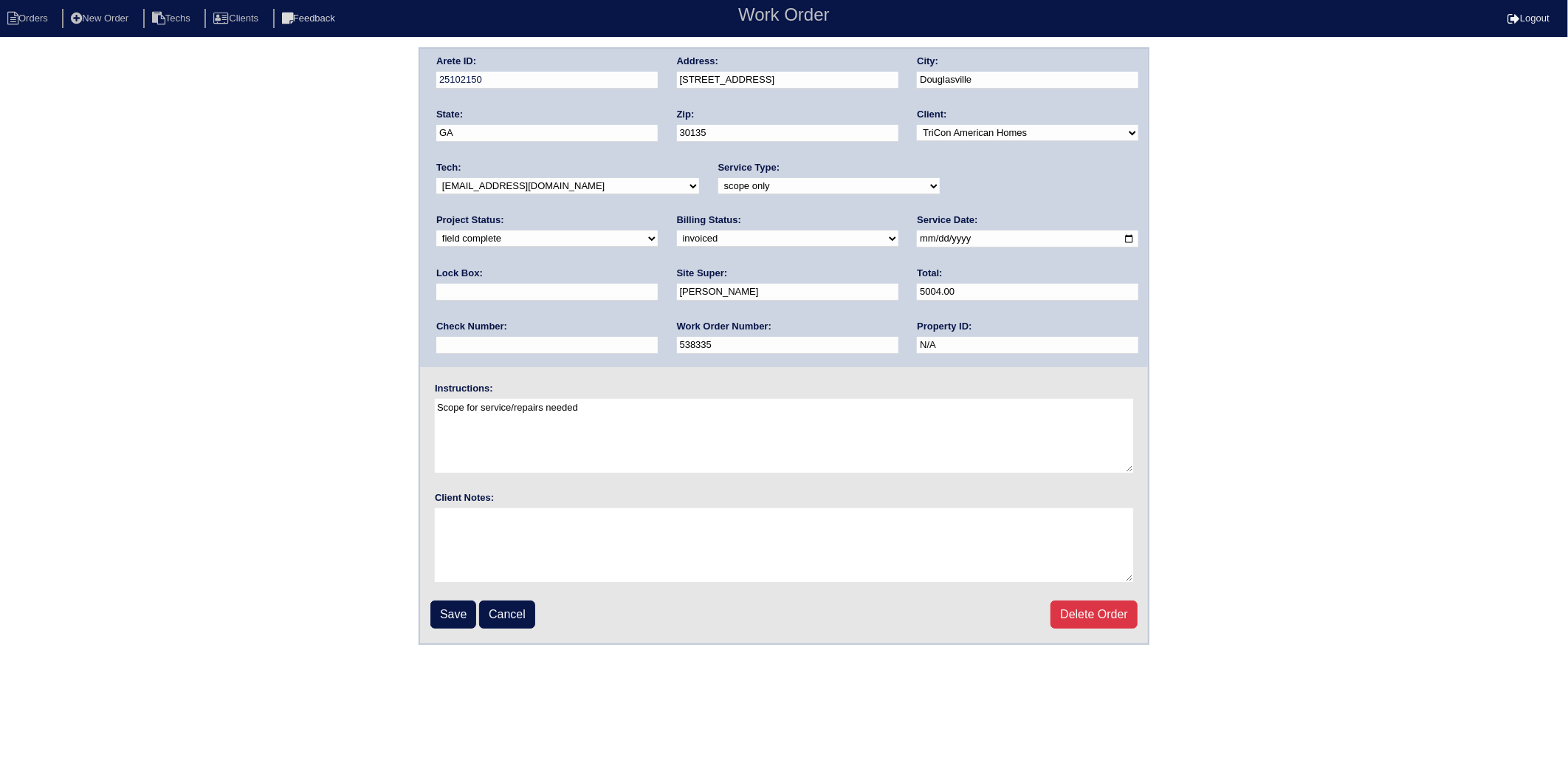
type input "908387"
type input "9310"
click at [450, 607] on input "Save" at bounding box center [453, 614] width 46 height 28
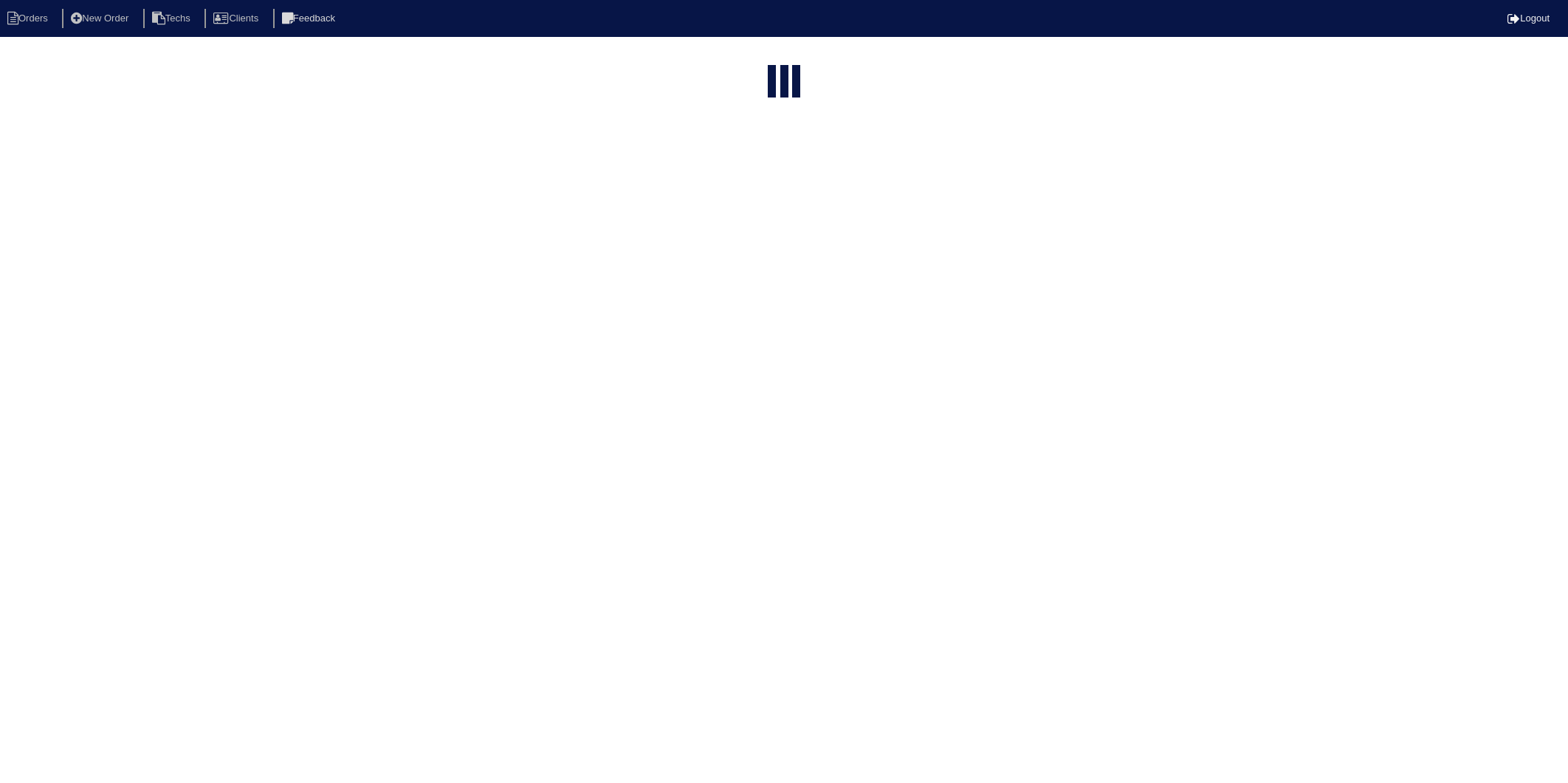
select select "15"
select select "2025"
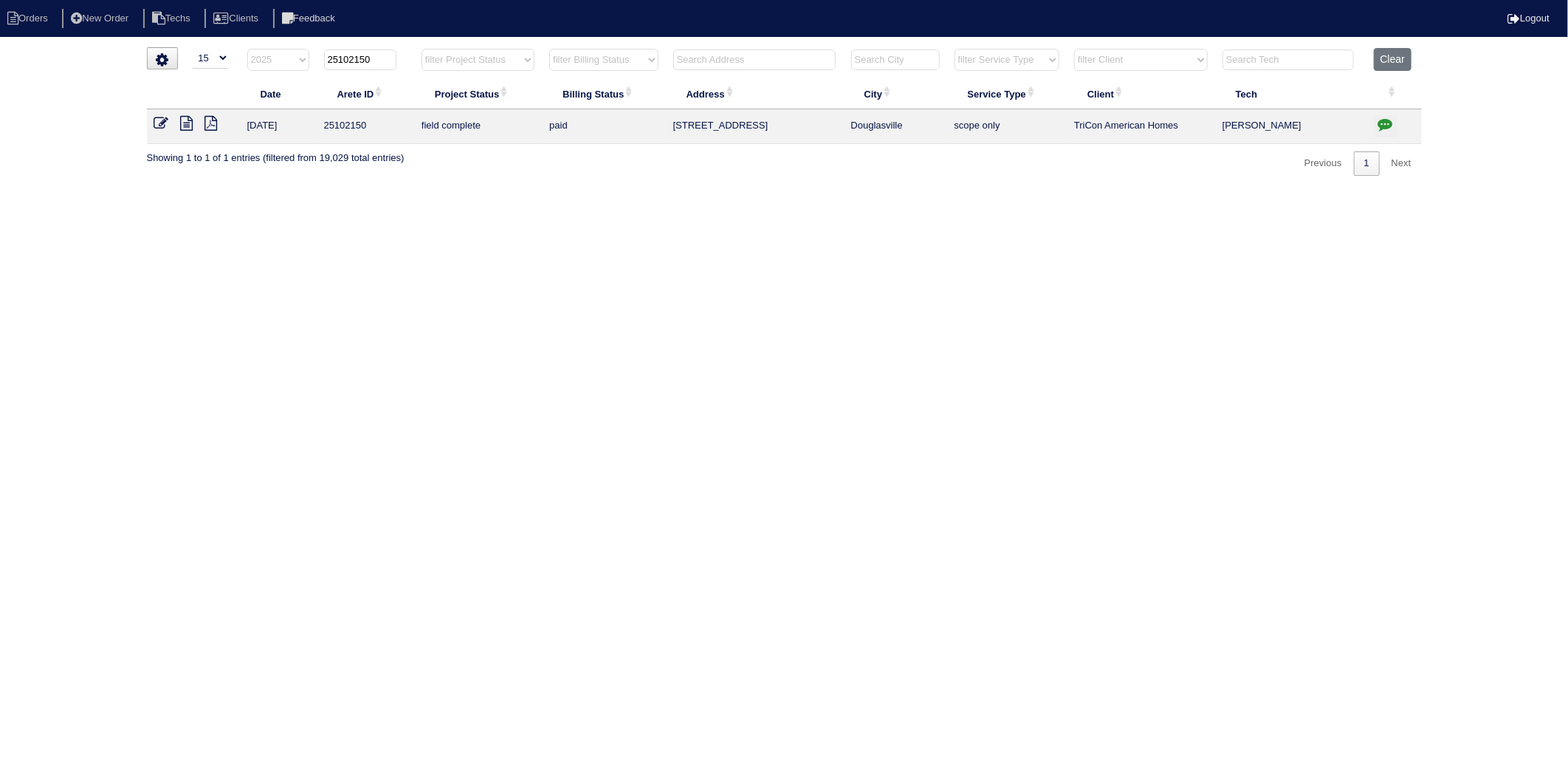
drag, startPoint x: 349, startPoint y: 61, endPoint x: 432, endPoint y: 46, distance: 84.3
click at [432, 46] on html "Orders New Order Techs Clients Feedback Logout Orders New Order Users Clients M…" at bounding box center [784, 95] width 1568 height 190
type input "25103195"
select select "2025"
type input "25103195"
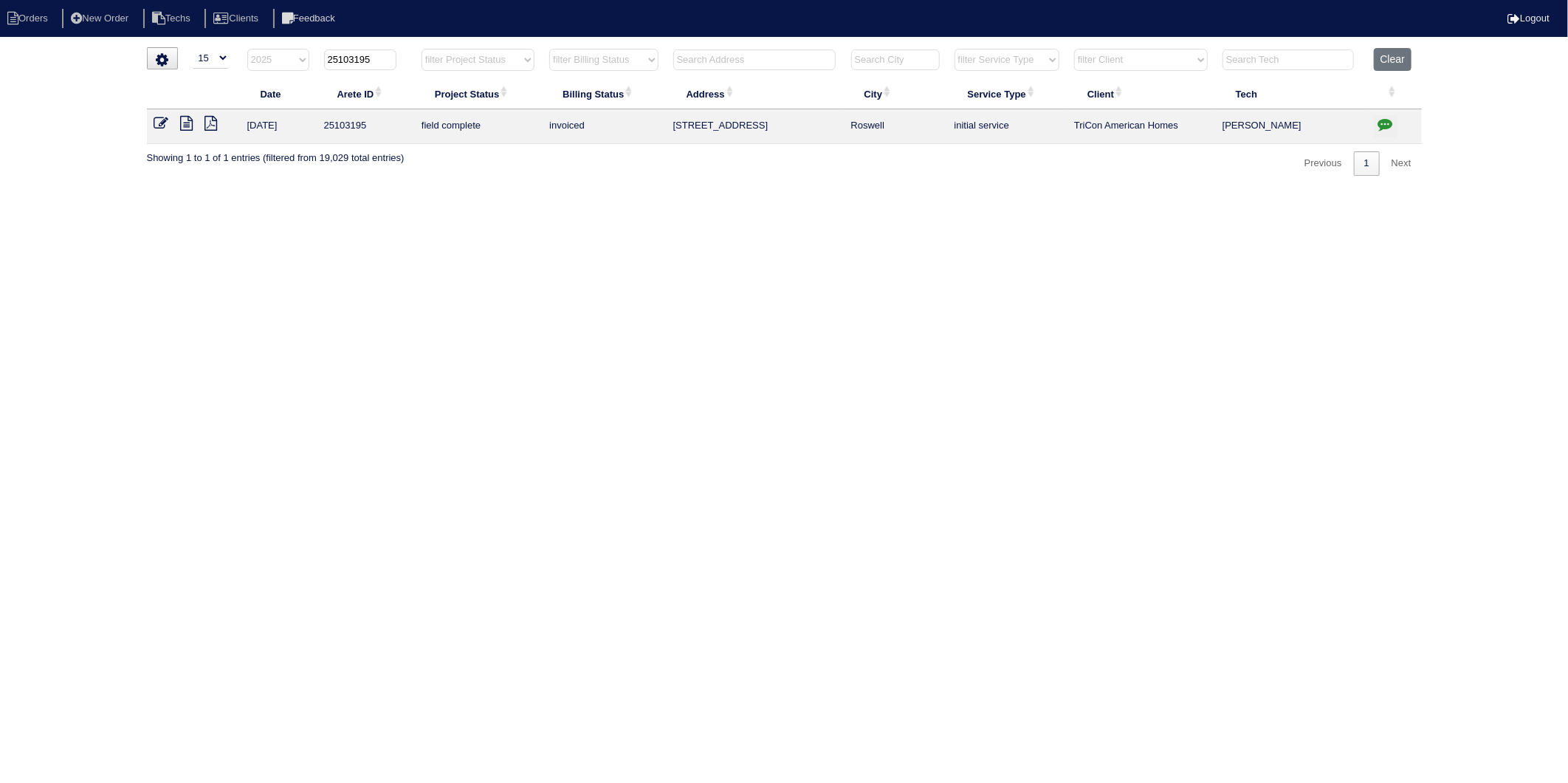
click at [155, 121] on icon at bounding box center [162, 123] width 15 height 15
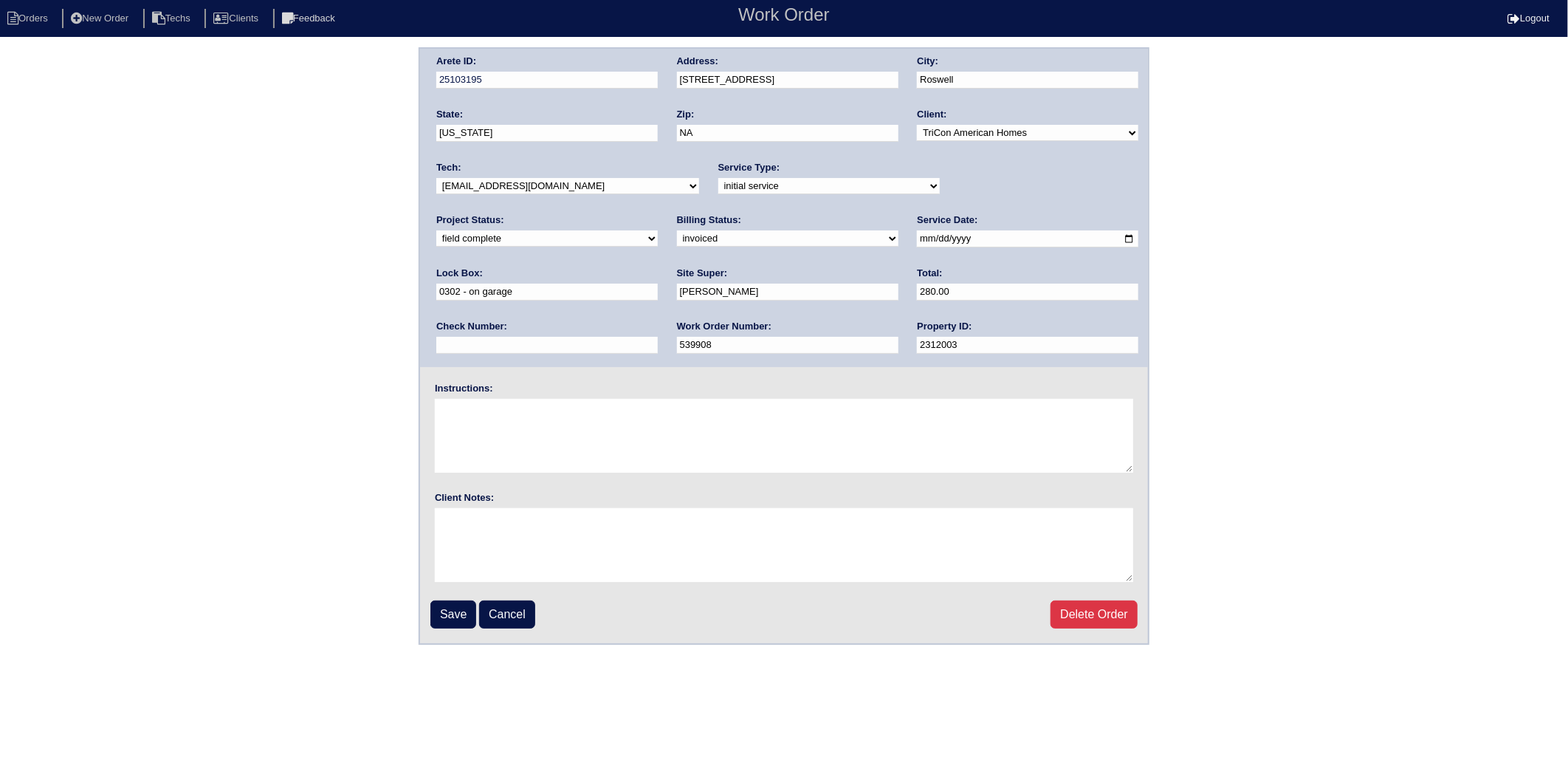
click at [677, 242] on select "need to quote quoted need to invoice invoiced paid warranty purchase order need…" at bounding box center [788, 238] width 221 height 17
select select "paid"
click at [677, 230] on select "need to quote quoted need to invoice invoiced paid warranty purchase order need…" at bounding box center [788, 238] width 221 height 17
click at [658, 337] on input "text" at bounding box center [547, 345] width 221 height 17
type input "908387"
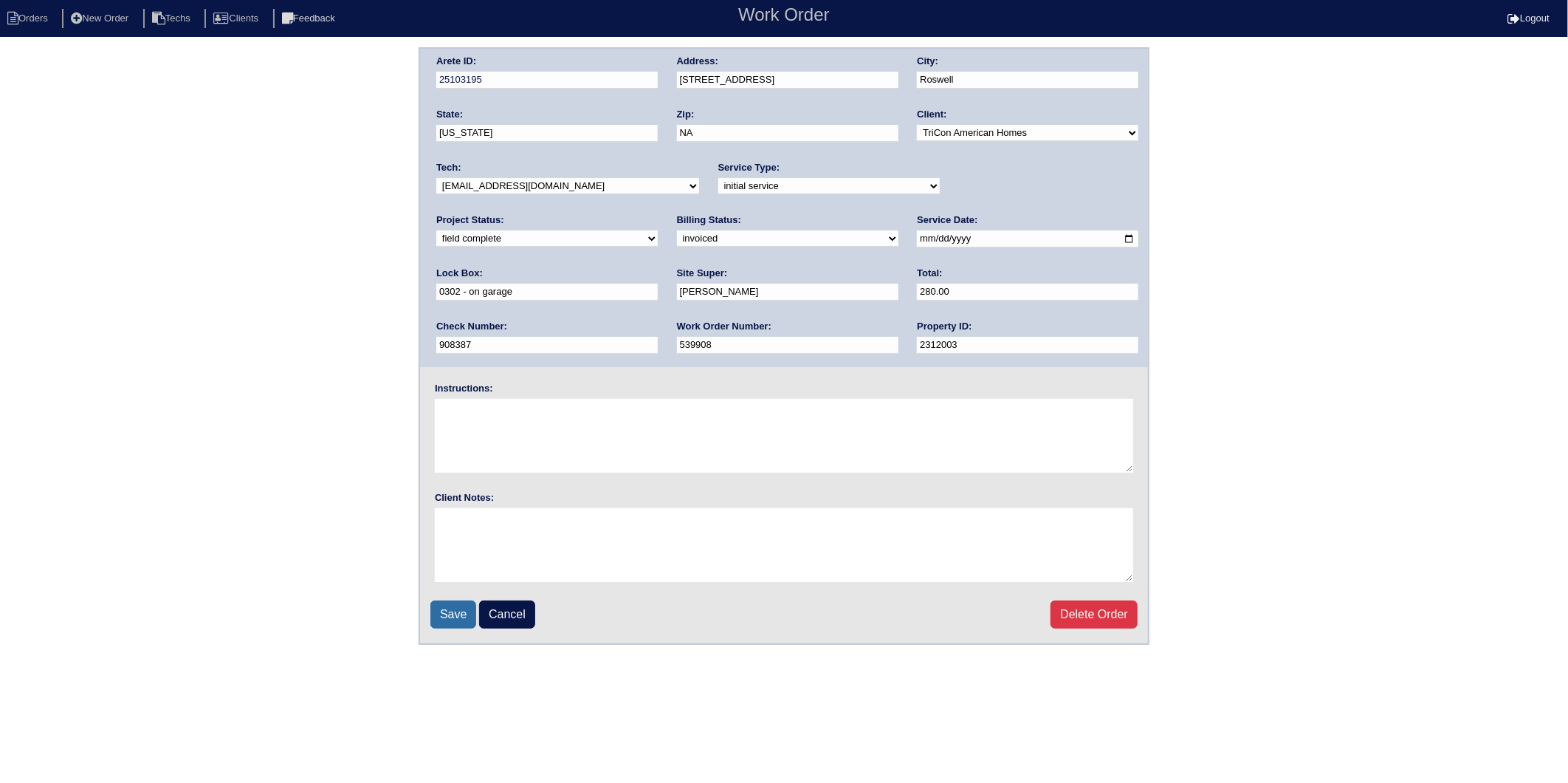
click at [449, 613] on input "Save" at bounding box center [453, 614] width 46 height 28
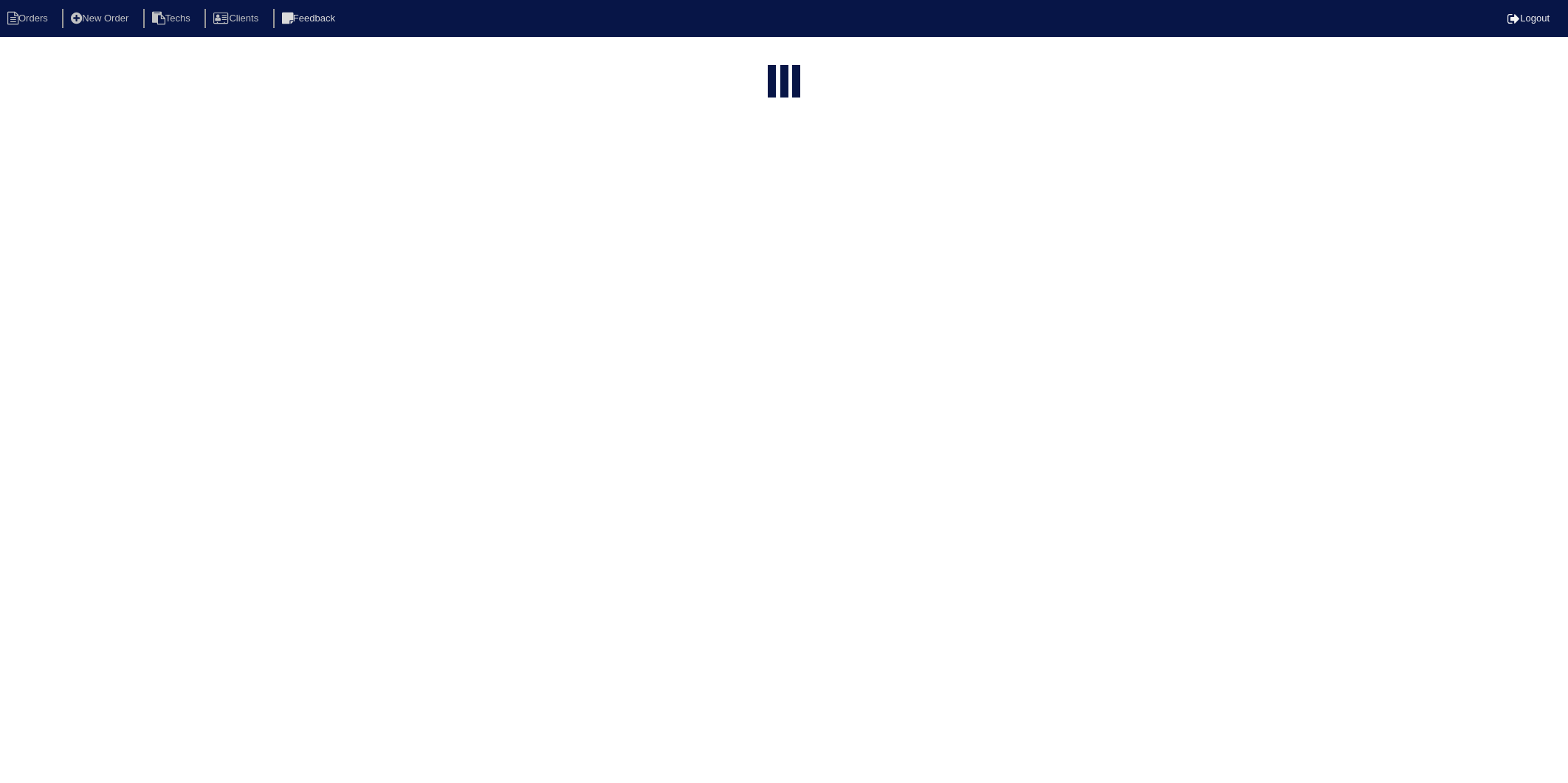
select select "15"
select select "2025"
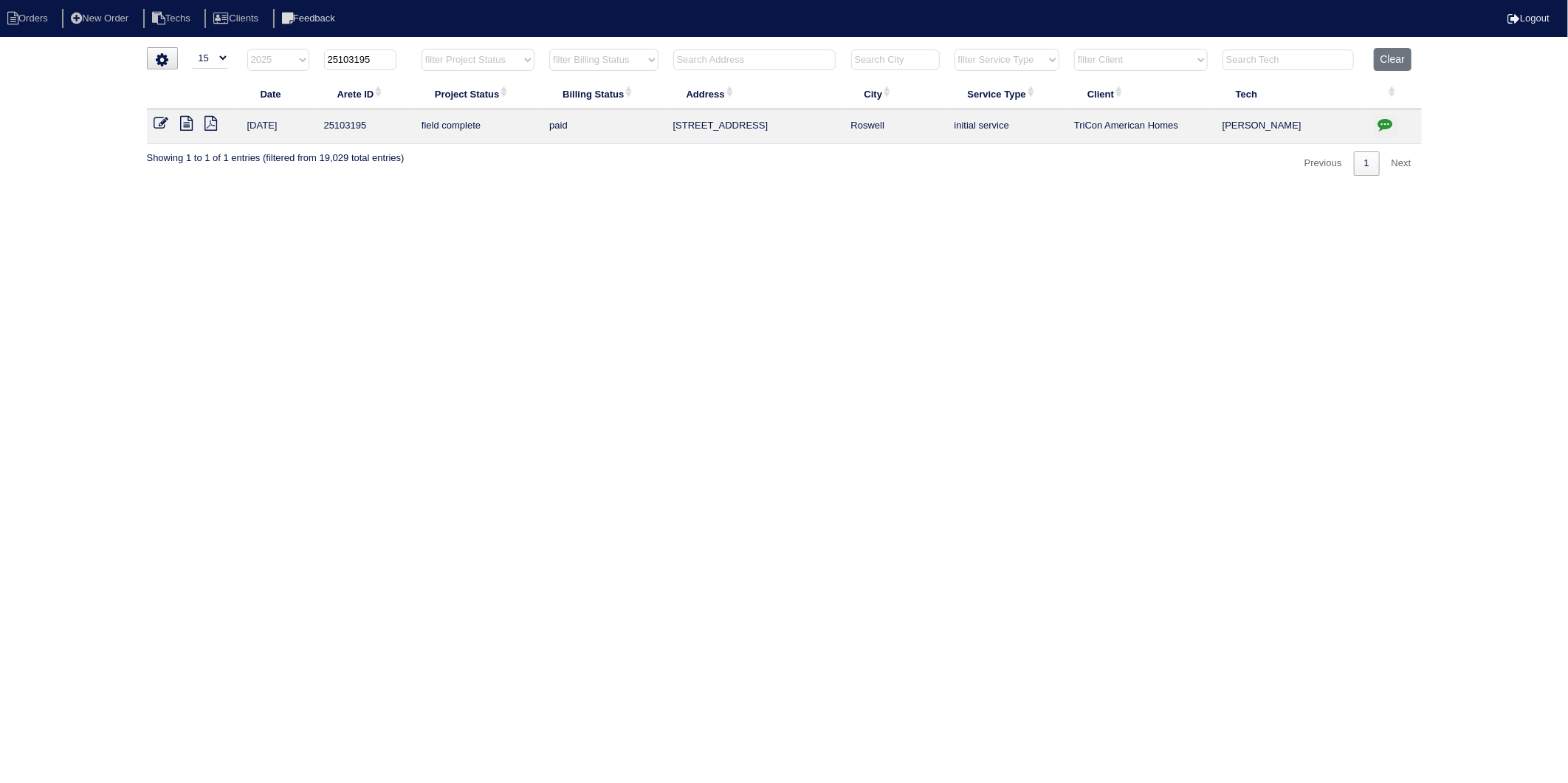
drag, startPoint x: 374, startPoint y: 54, endPoint x: 409, endPoint y: 47, distance: 35.7
click at [409, 48] on th "25103195" at bounding box center [365, 63] width 97 height 30
type input "251033387"
select select "2025"
type input "25103338"
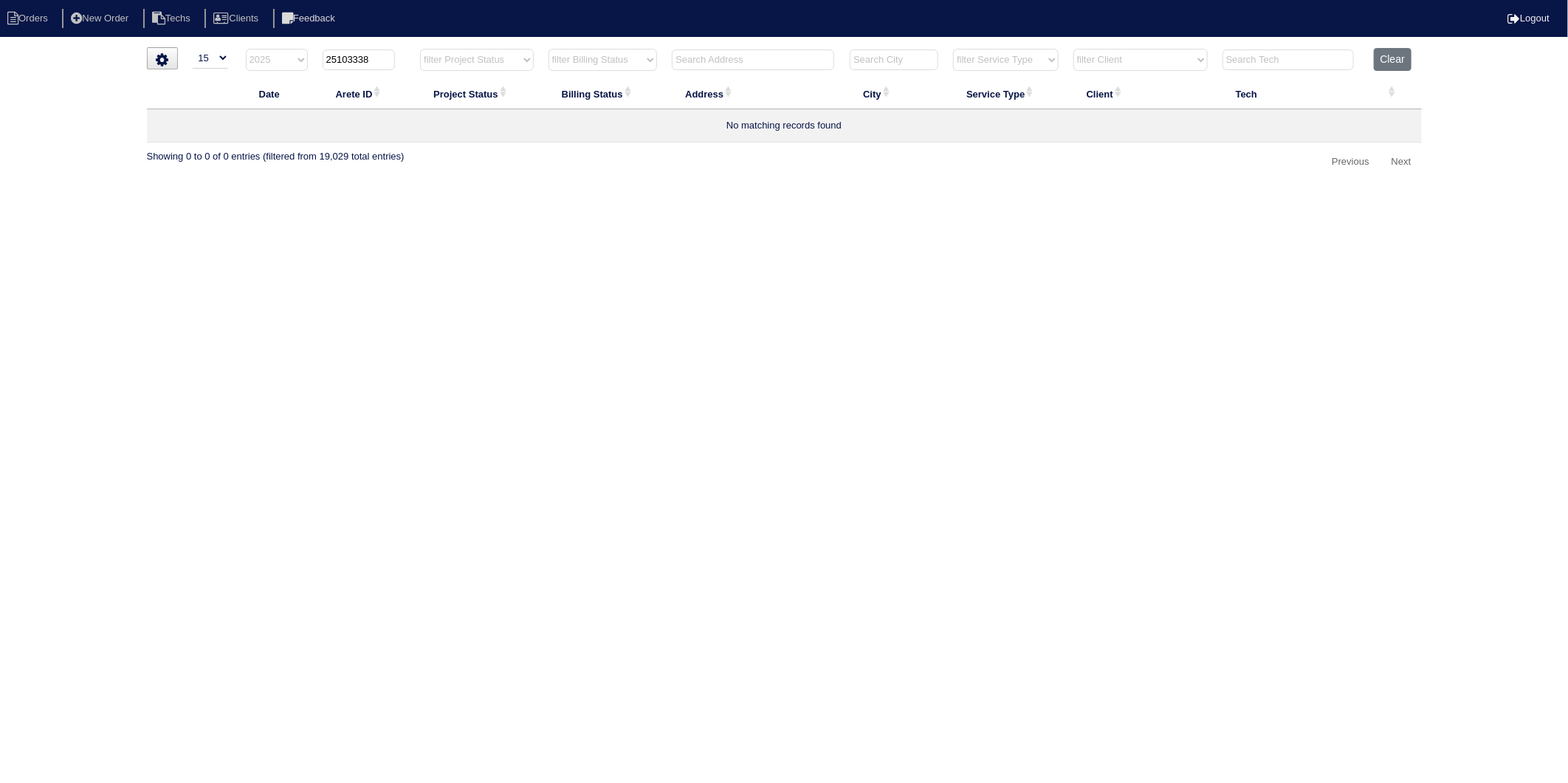
select select "2025"
type input "25103338"
click at [159, 119] on icon at bounding box center [162, 123] width 15 height 15
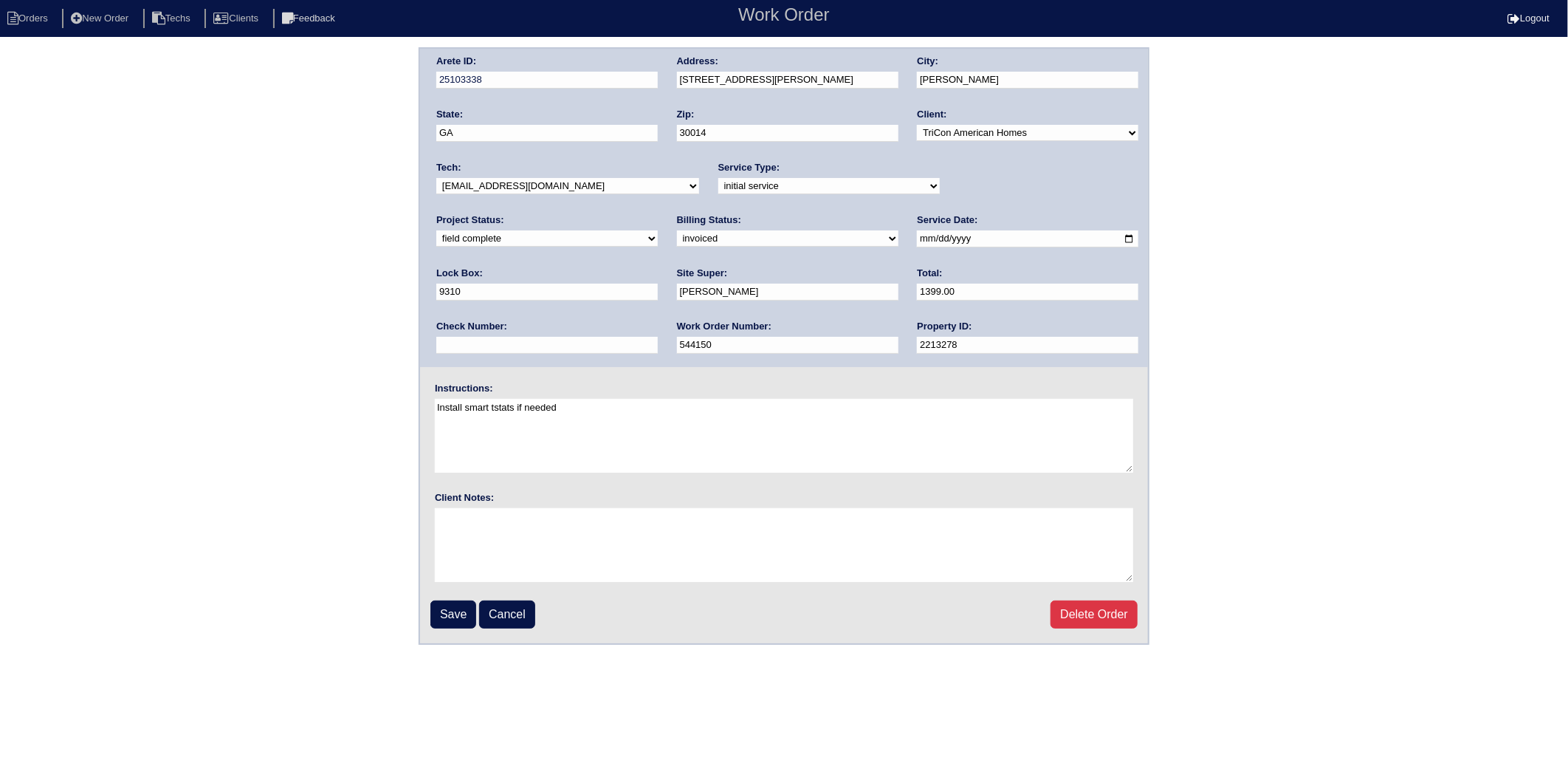
drag, startPoint x: 457, startPoint y: 234, endPoint x: 457, endPoint y: 245, distance: 11.0
click at [677, 234] on select "need to quote quoted need to invoice invoiced paid warranty purchase order need…" at bounding box center [788, 238] width 221 height 17
select select "paid"
click at [677, 230] on select "need to quote quoted need to invoice invoiced paid warranty purchase order need…" at bounding box center [788, 238] width 221 height 17
click at [658, 337] on input "text" at bounding box center [547, 345] width 221 height 17
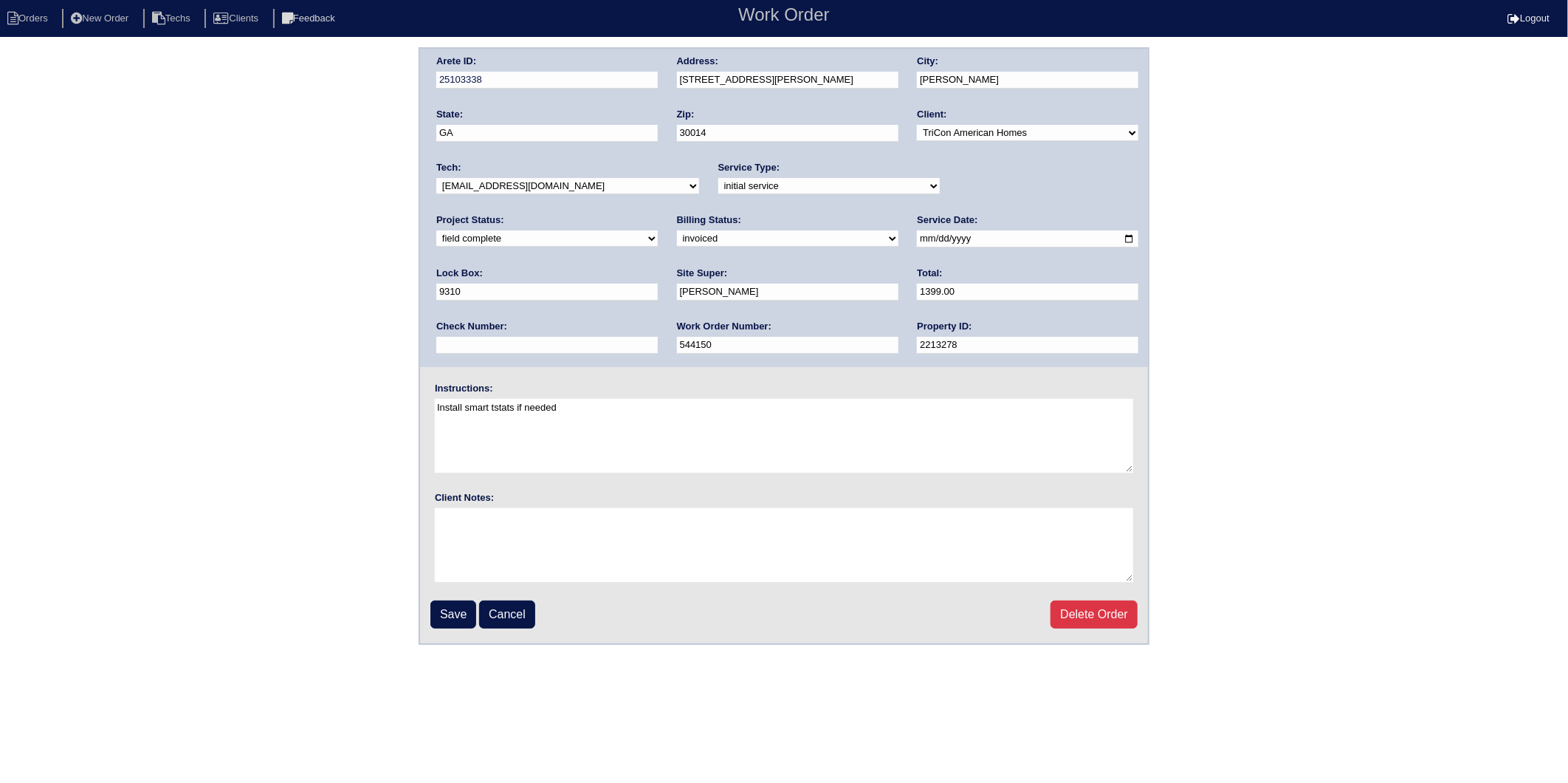
type input "908387"
click at [454, 608] on input "Save" at bounding box center [453, 614] width 46 height 28
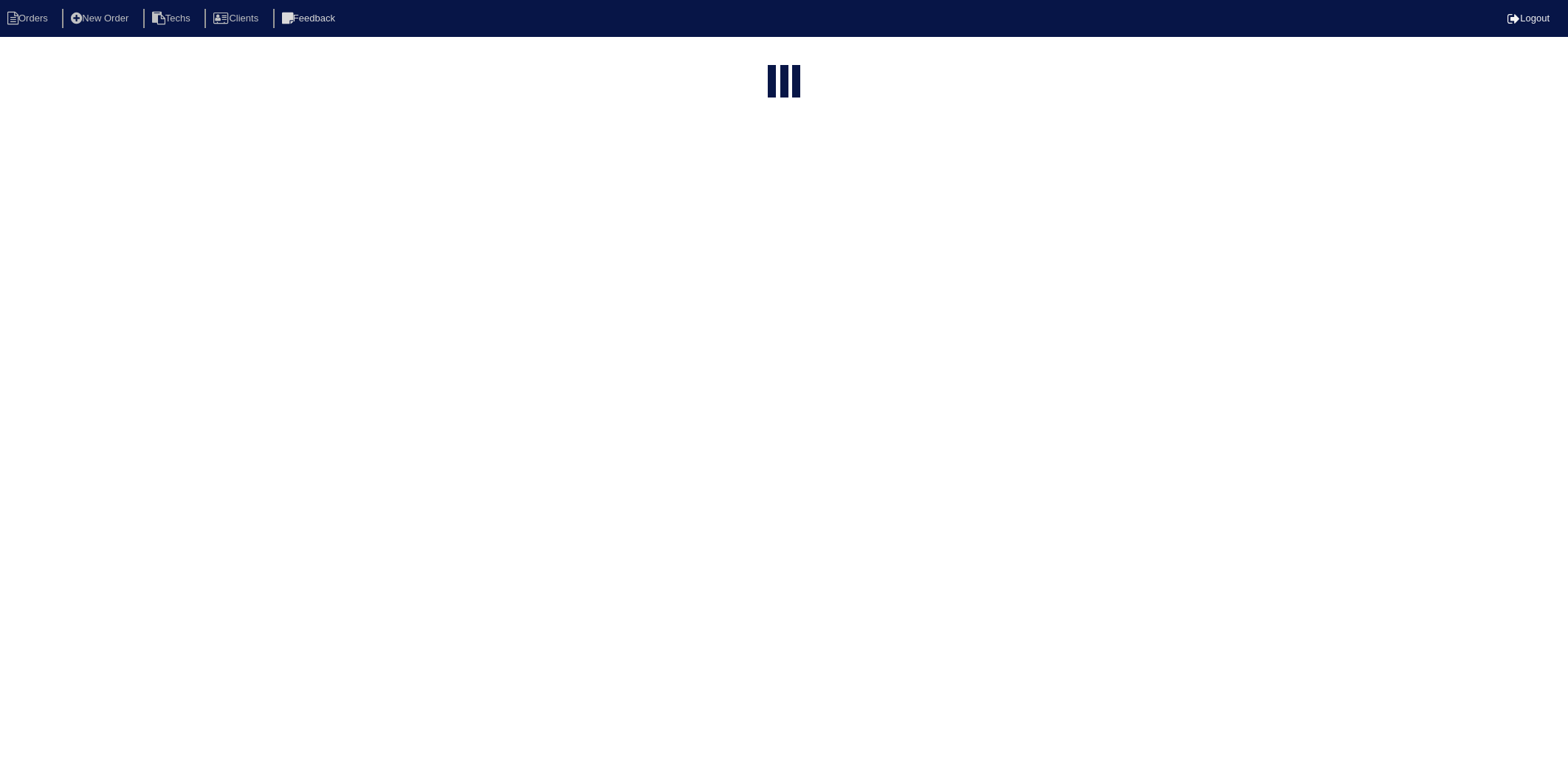
select select "15"
select select "2025"
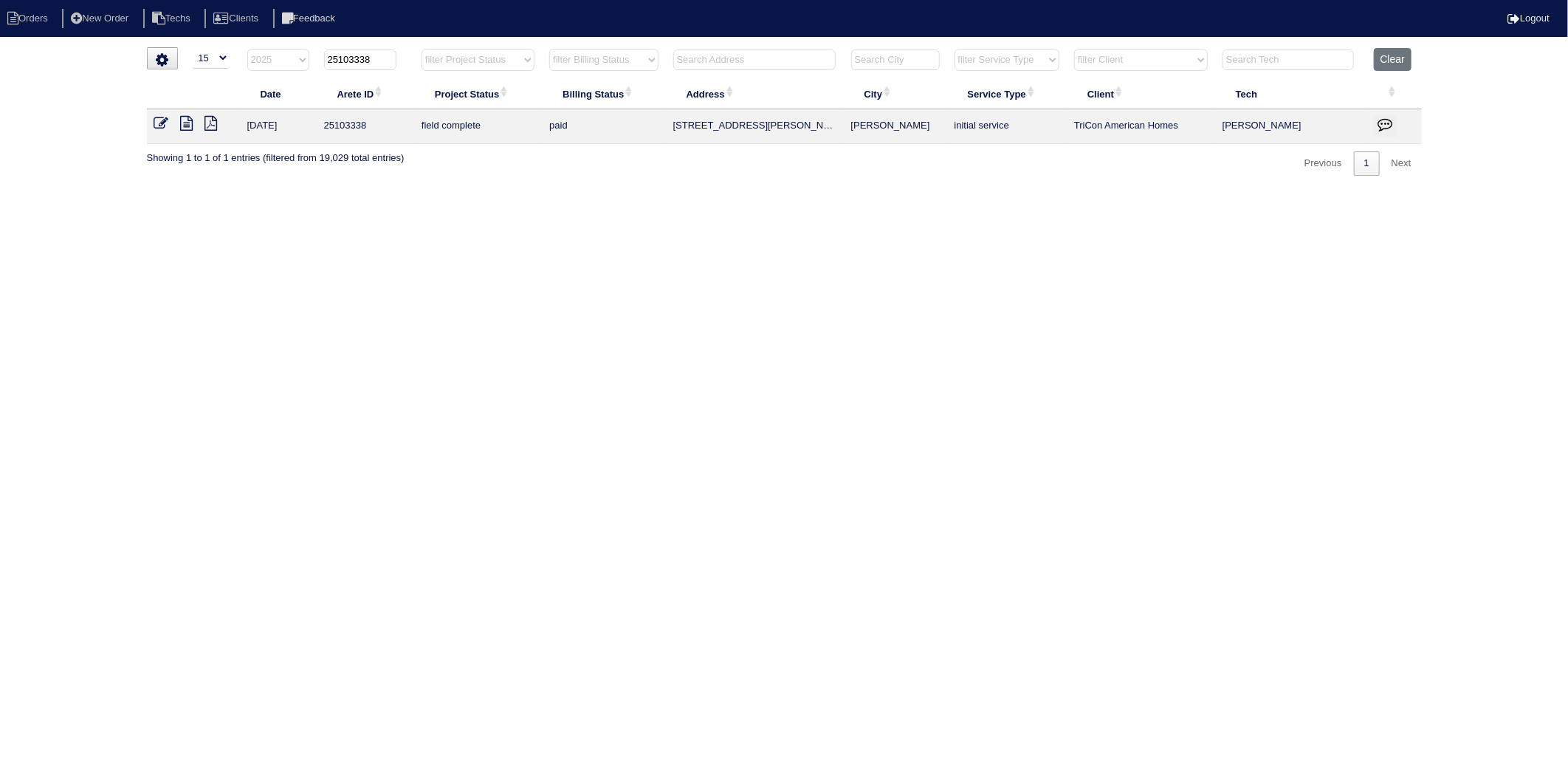
drag, startPoint x: 350, startPoint y: 58, endPoint x: 418, endPoint y: 53, distance: 68.2
click at [418, 53] on tr "filter Year -- Any Year -- 2025 2024 2023 2022 2021 2020 2019 25103338 filter P…" at bounding box center [784, 63] width 1276 height 30
type input "25103082"
select select "2025"
type input "25103082"
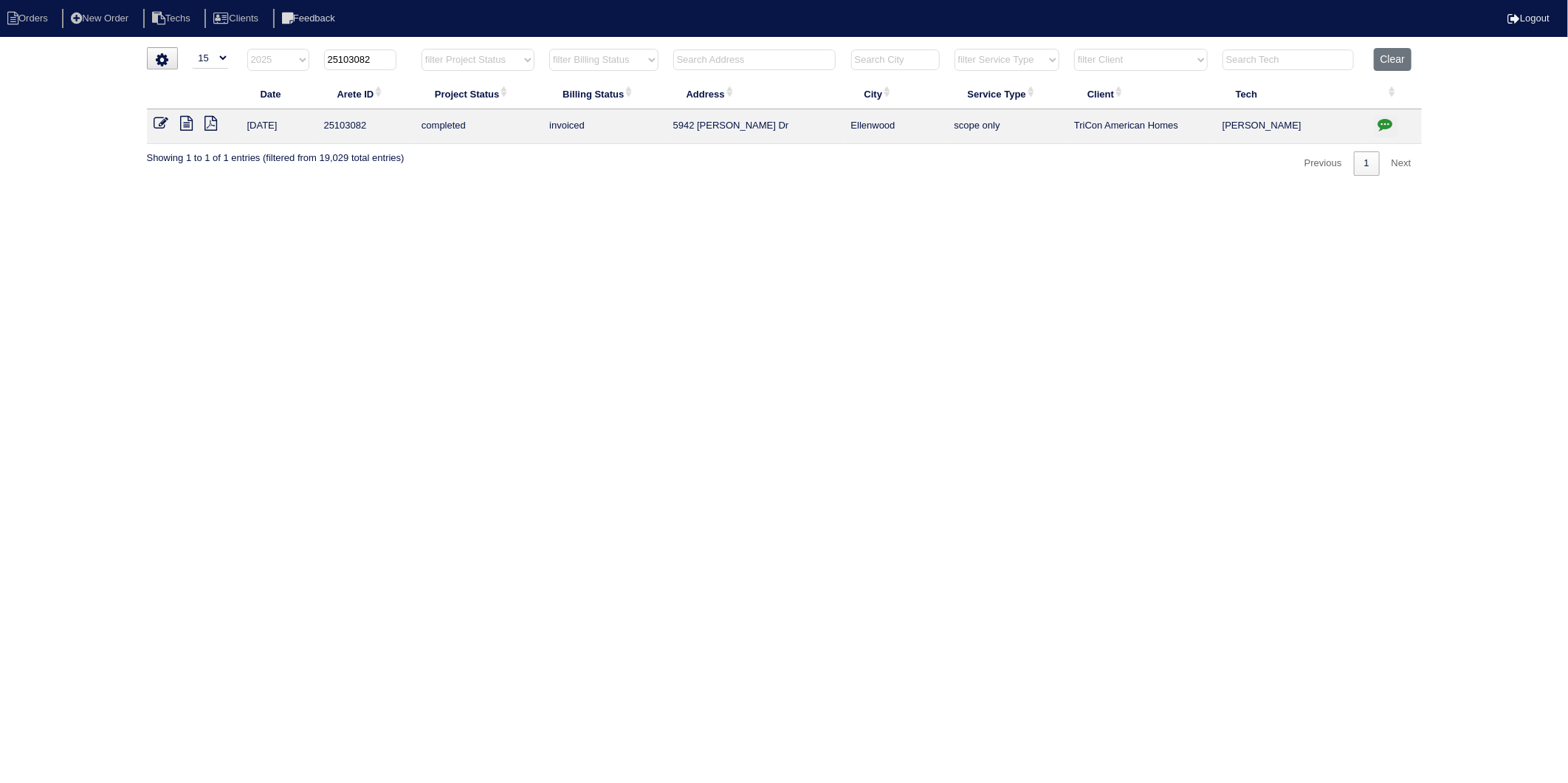
click at [162, 121] on icon at bounding box center [162, 123] width 15 height 15
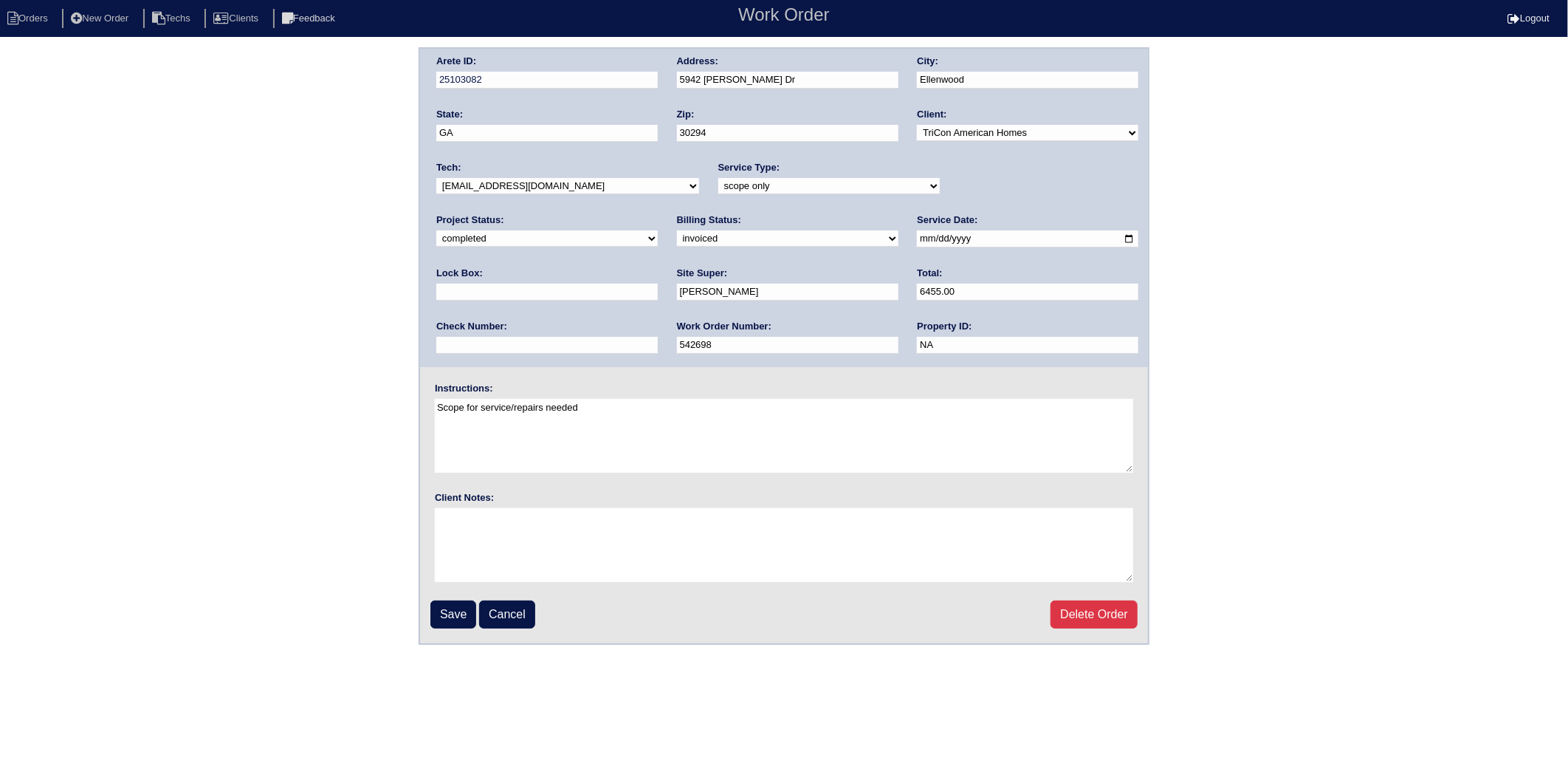
click at [677, 241] on select "need to quote quoted need to invoice invoiced paid warranty purchase order need…" at bounding box center [788, 238] width 221 height 17
select select "paid"
click at [677, 230] on select "need to quote quoted need to invoice invoiced paid warranty purchase order need…" at bounding box center [788, 238] width 221 height 17
click at [658, 337] on input "text" at bounding box center [547, 345] width 221 height 17
type input "908387"
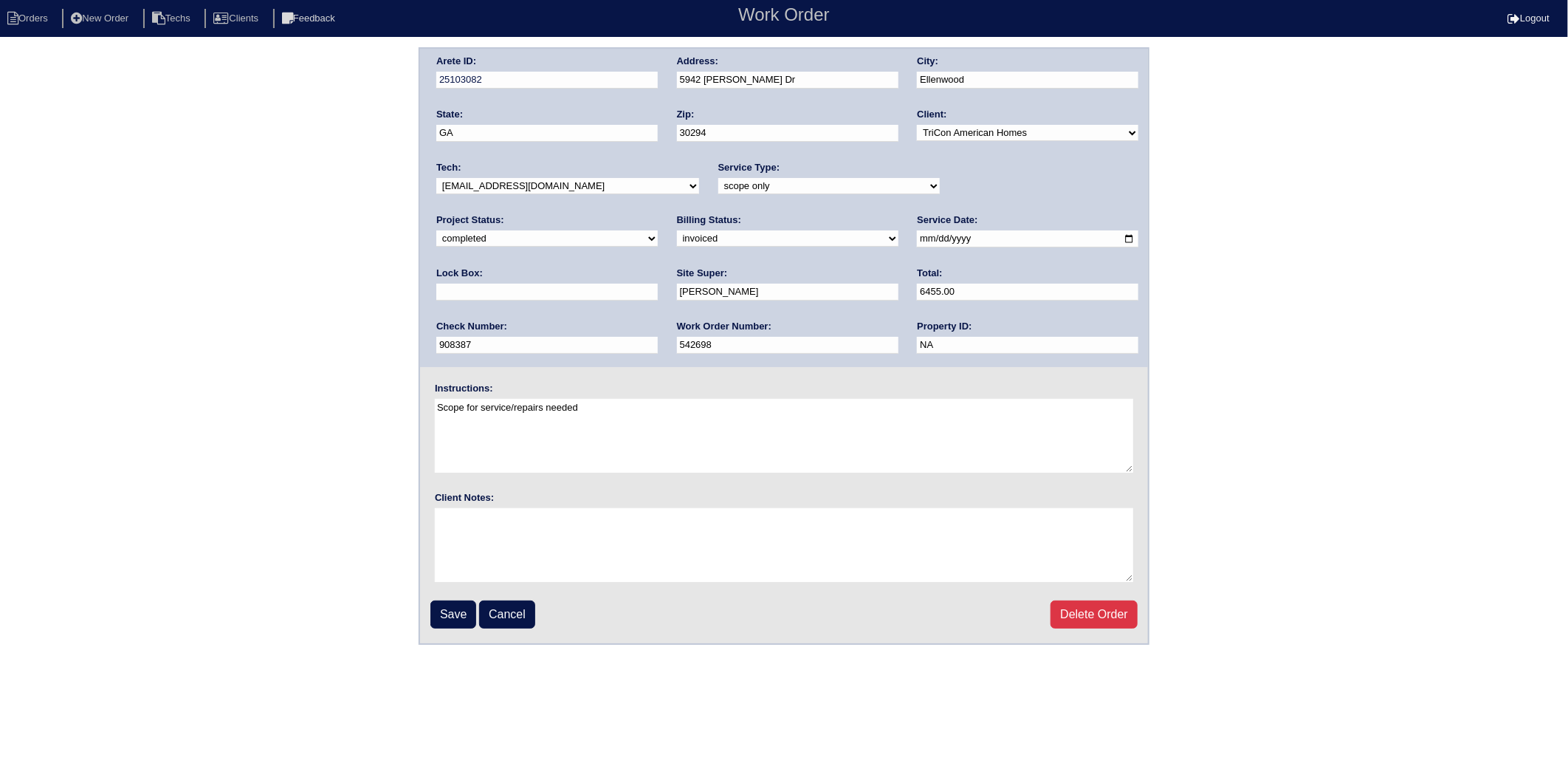
type input "9310"
click at [451, 616] on input "Save" at bounding box center [453, 614] width 46 height 28
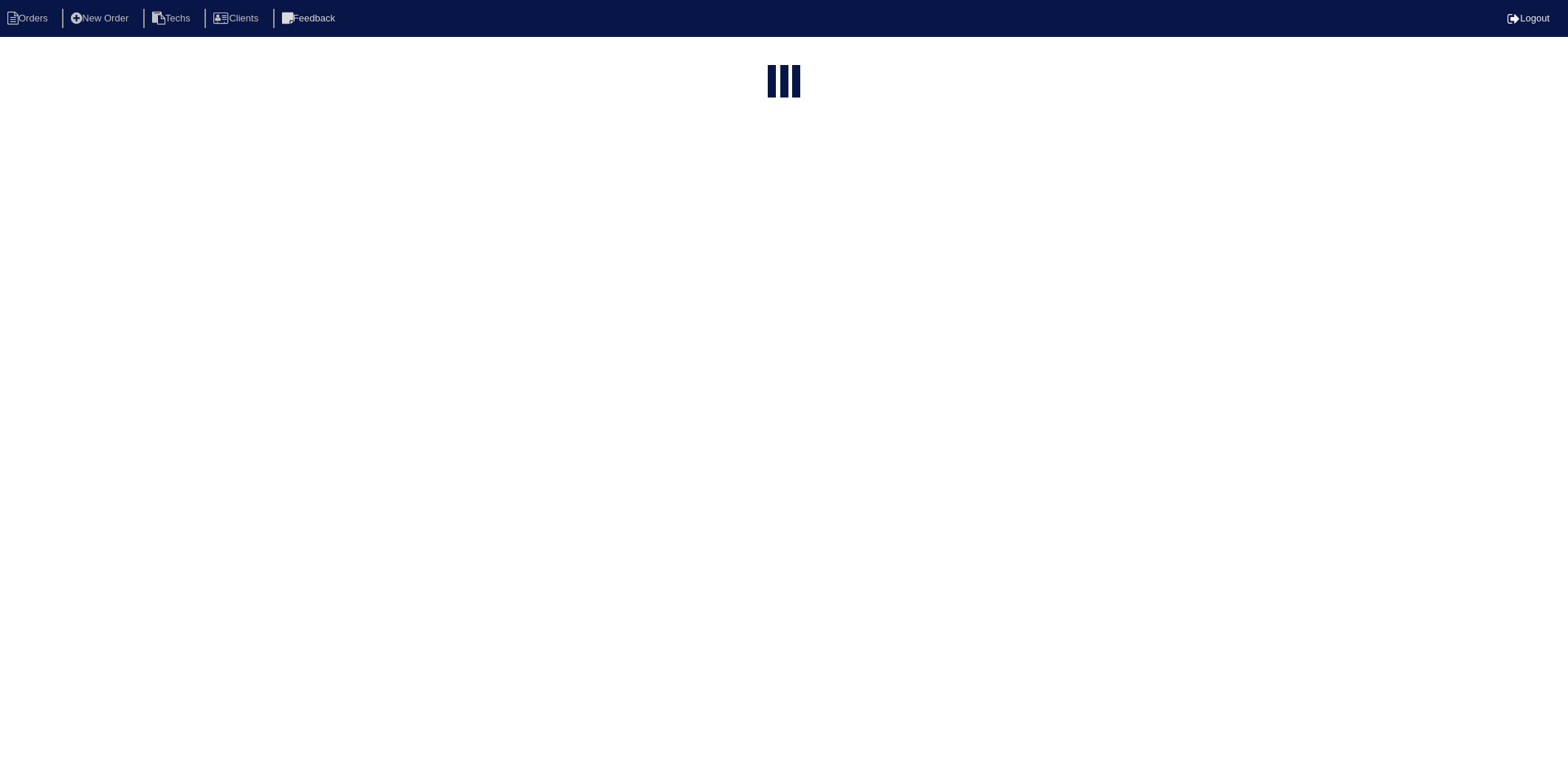
select select "15"
select select "2025"
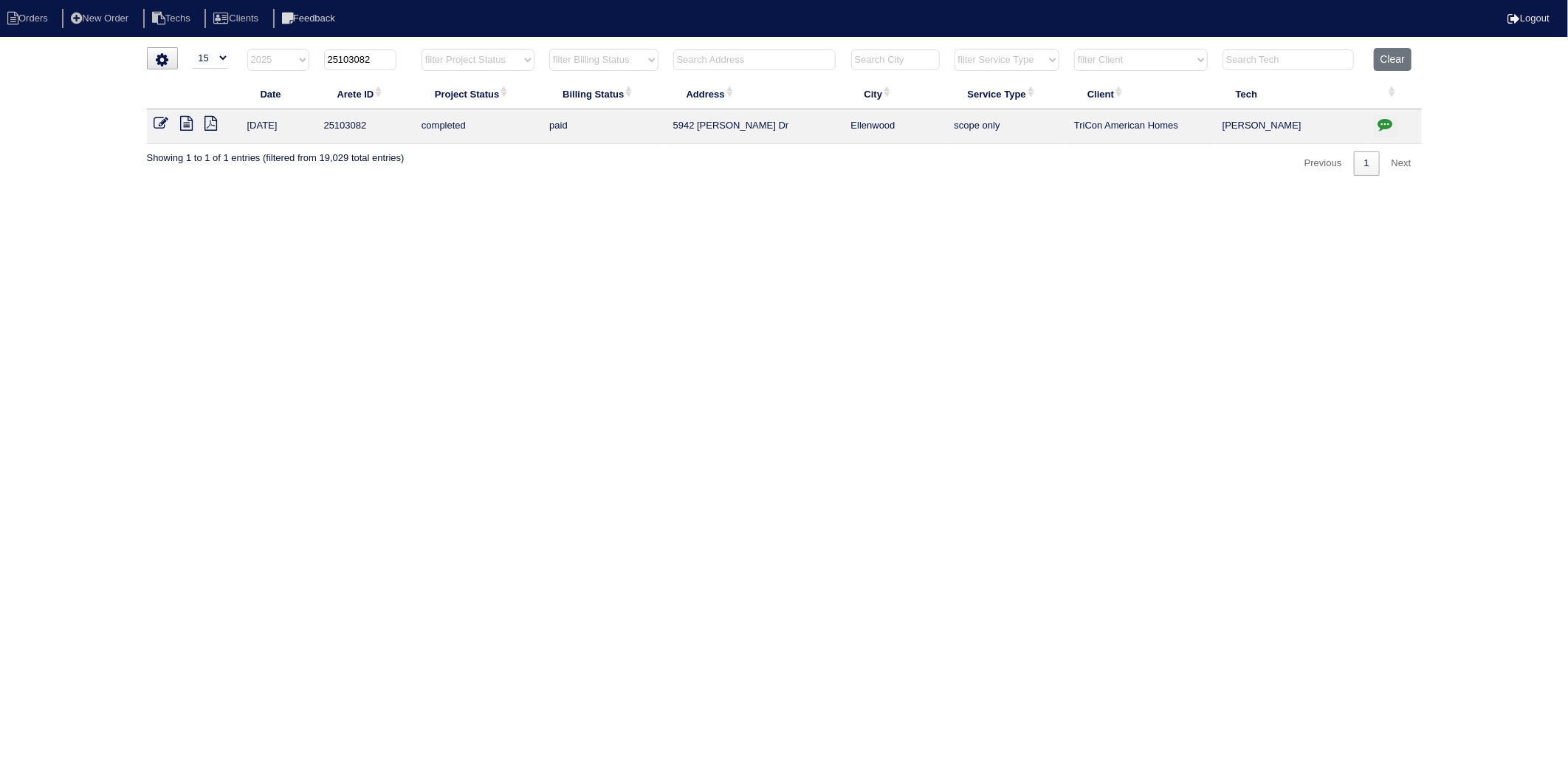
drag, startPoint x: 351, startPoint y: 60, endPoint x: 397, endPoint y: 60, distance: 46.0
click at [397, 60] on th "25103082" at bounding box center [365, 63] width 97 height 30
type input "251032298"
select select "2025"
type input "25103229"
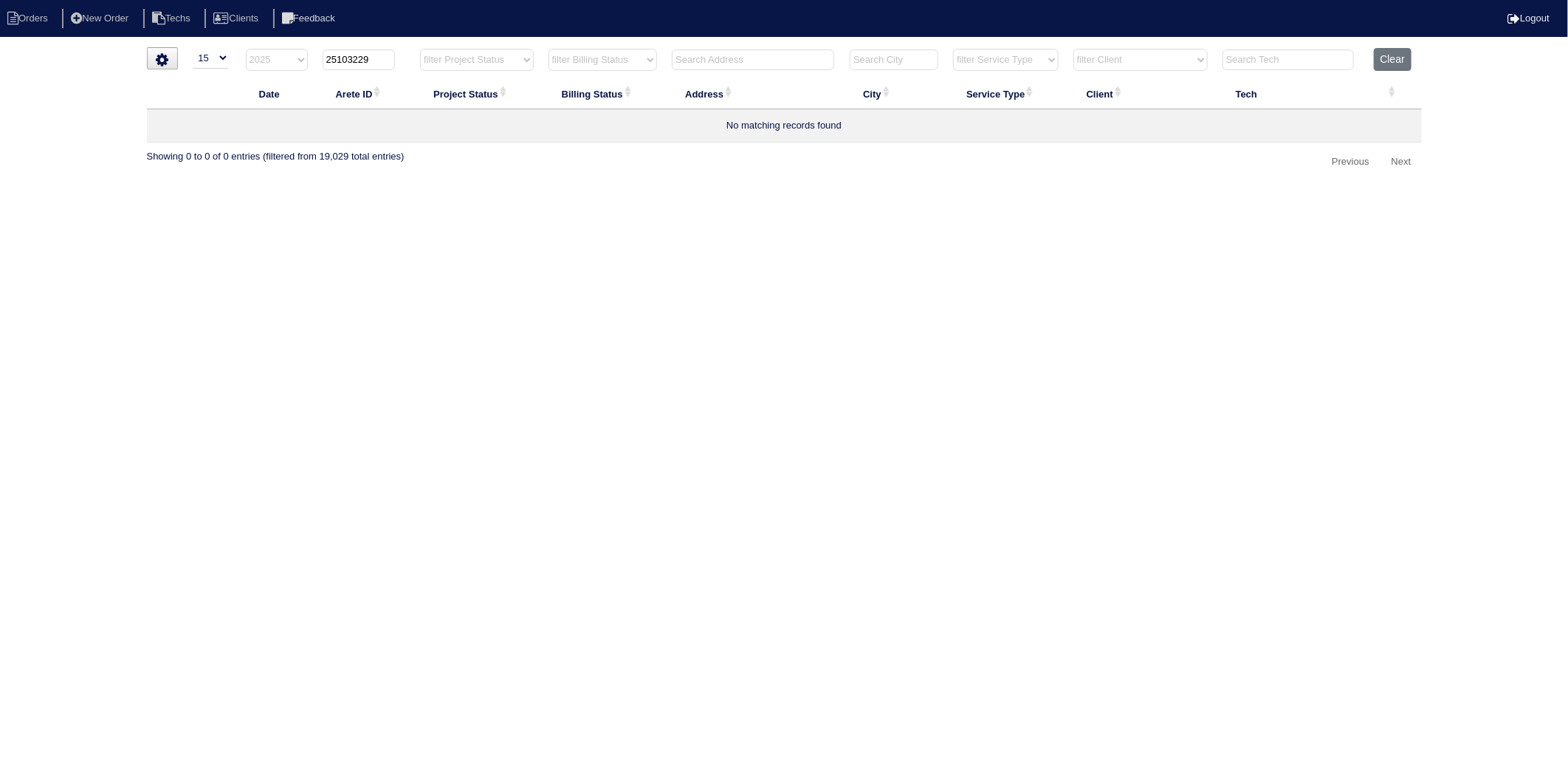
select select "2025"
type input "25103229"
click at [167, 119] on icon at bounding box center [162, 123] width 15 height 15
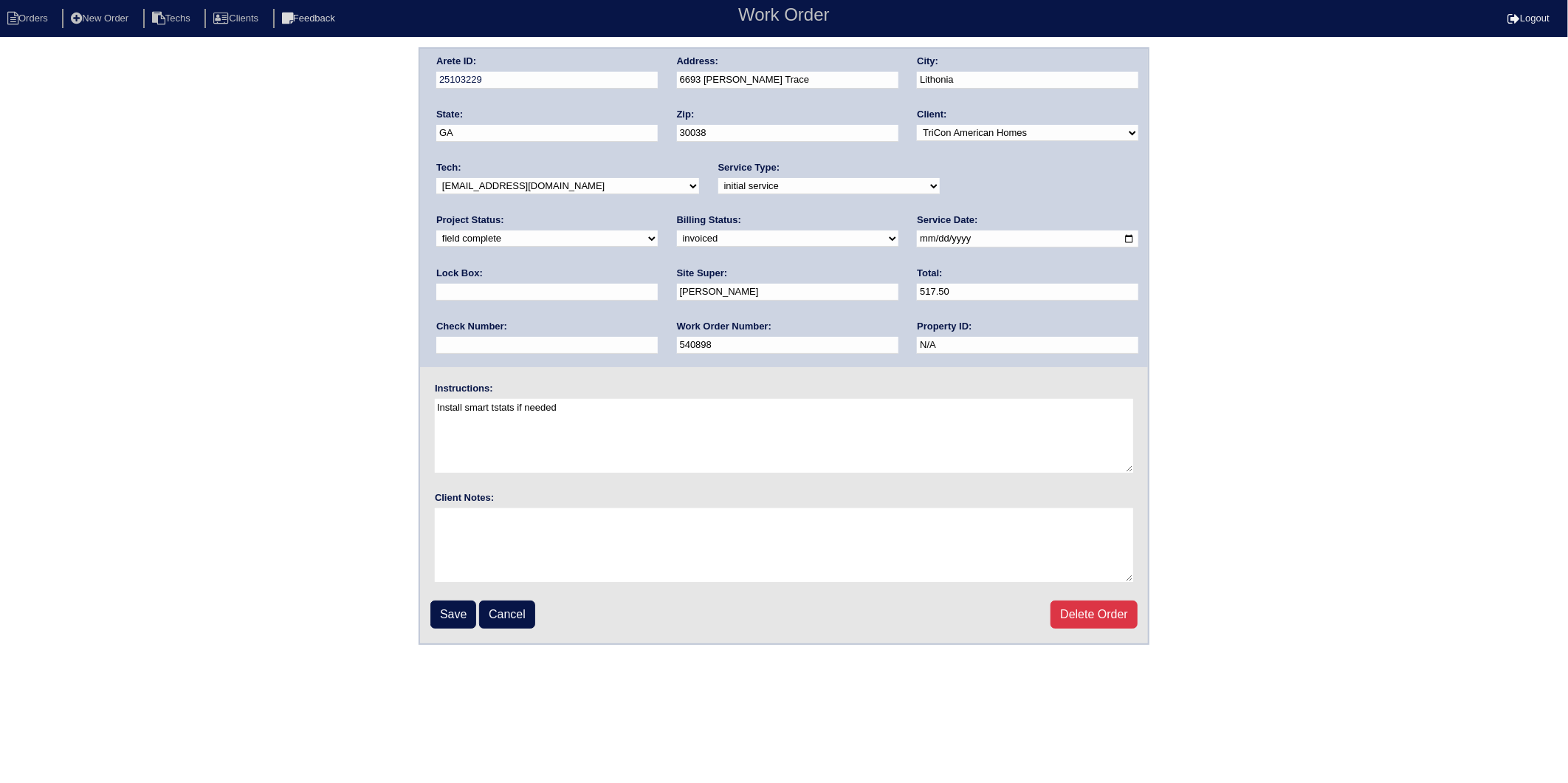
click at [677, 237] on select "need to quote quoted need to invoice invoiced paid warranty purchase order need…" at bounding box center [788, 238] width 221 height 17
select select "paid"
click at [677, 230] on select "need to quote quoted need to invoice invoiced paid warranty purchase order need…" at bounding box center [788, 238] width 221 height 17
click at [658, 337] on input "text" at bounding box center [547, 345] width 221 height 17
type input "908387"
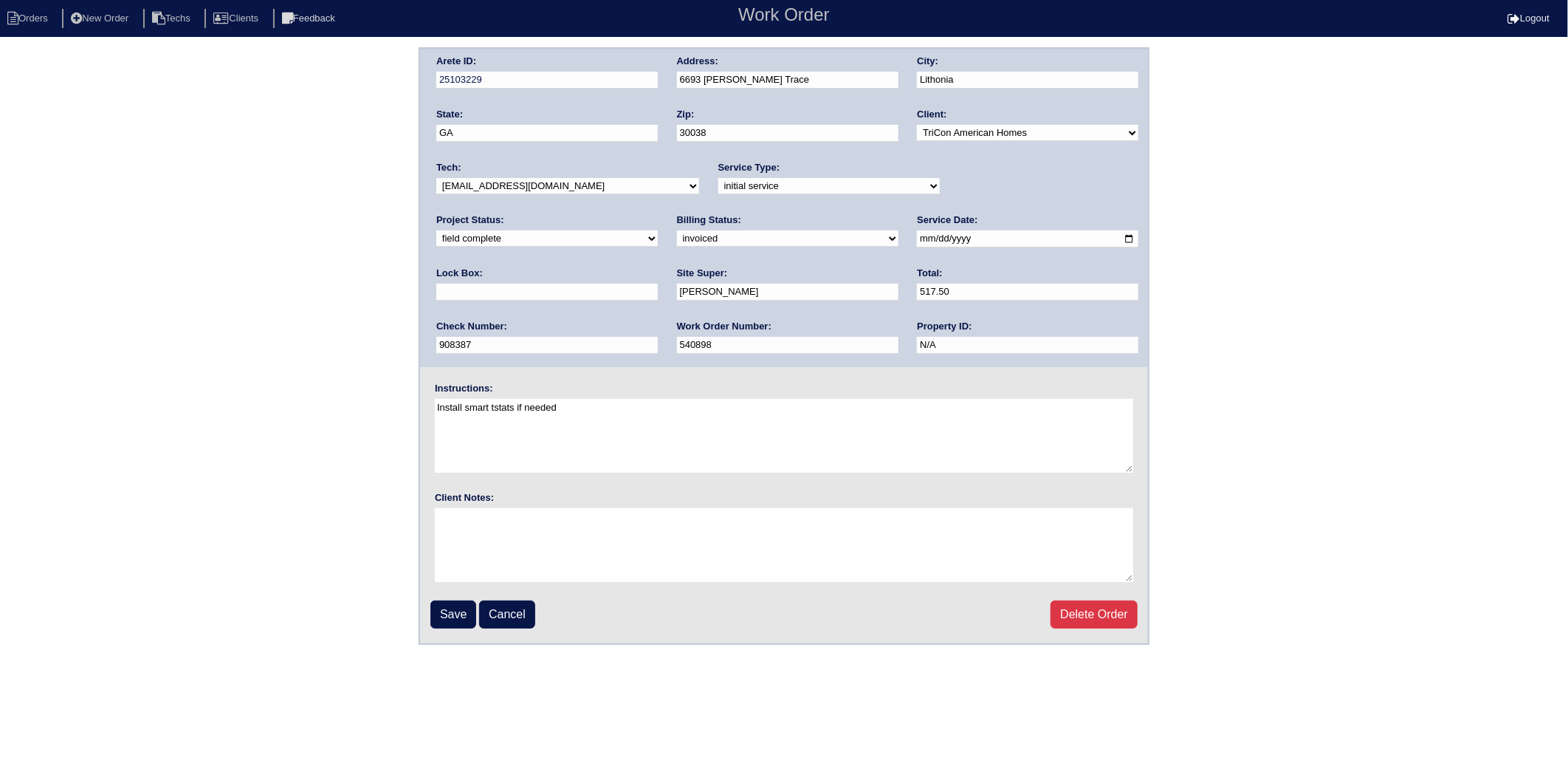
type input "9310"
click at [457, 608] on input "Save" at bounding box center [453, 614] width 46 height 28
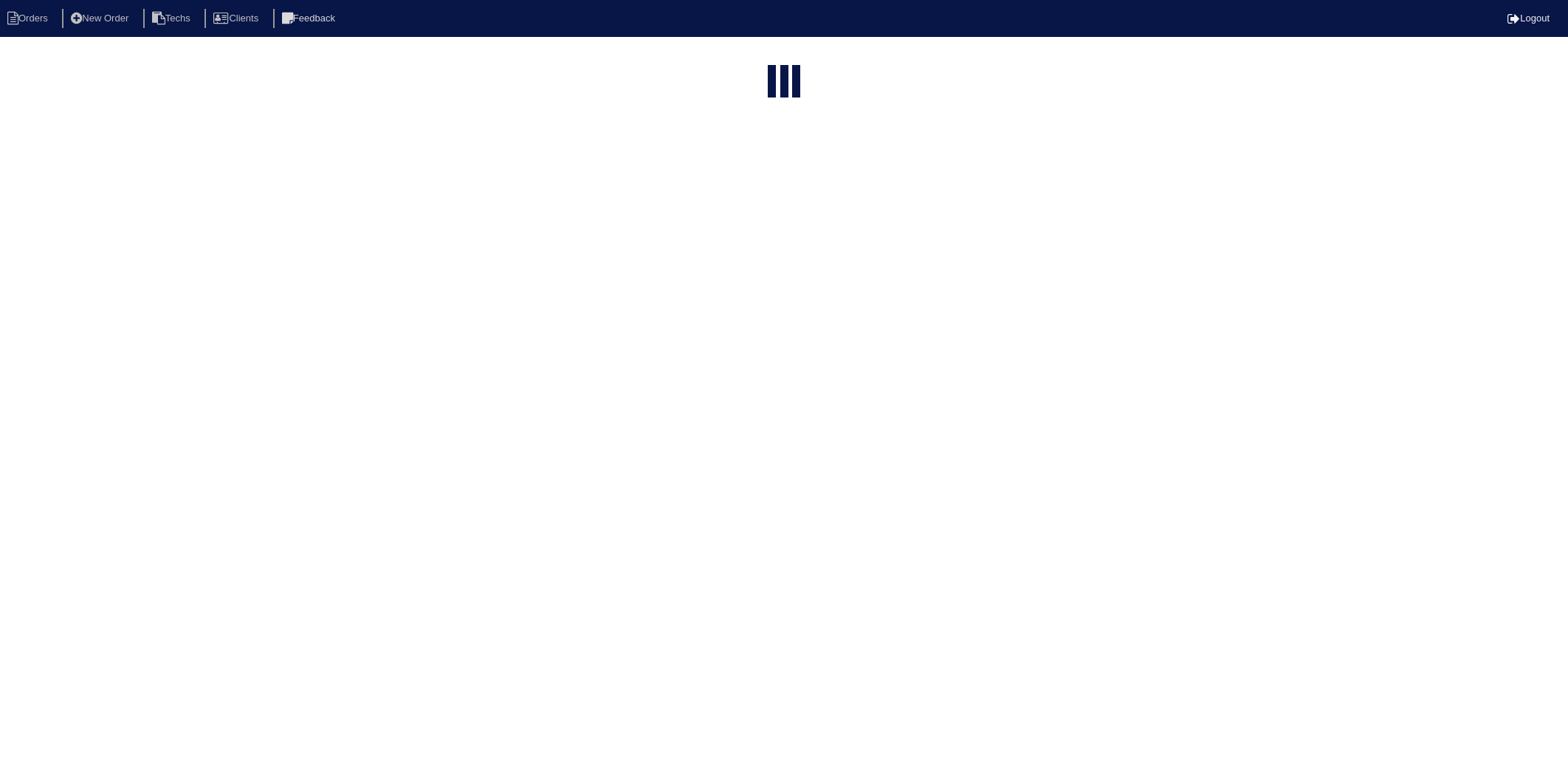
select select "15"
type input "25103229"
select select "2025"
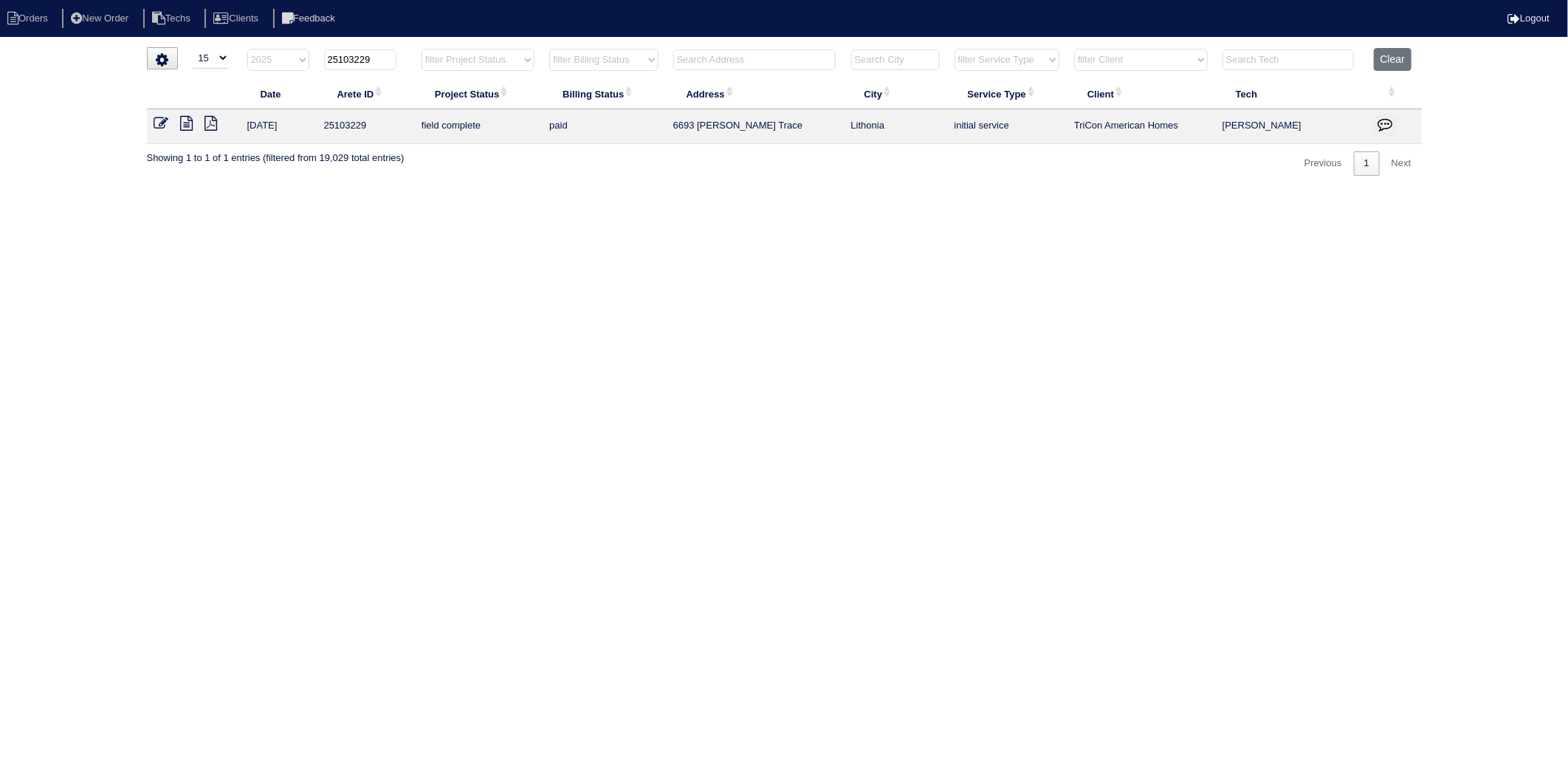
drag, startPoint x: 351, startPoint y: 63, endPoint x: 412, endPoint y: 52, distance: 62.0
click at [412, 52] on th "25103229" at bounding box center [365, 63] width 97 height 30
type input "25103360"
select select "2025"
type input "25103360"
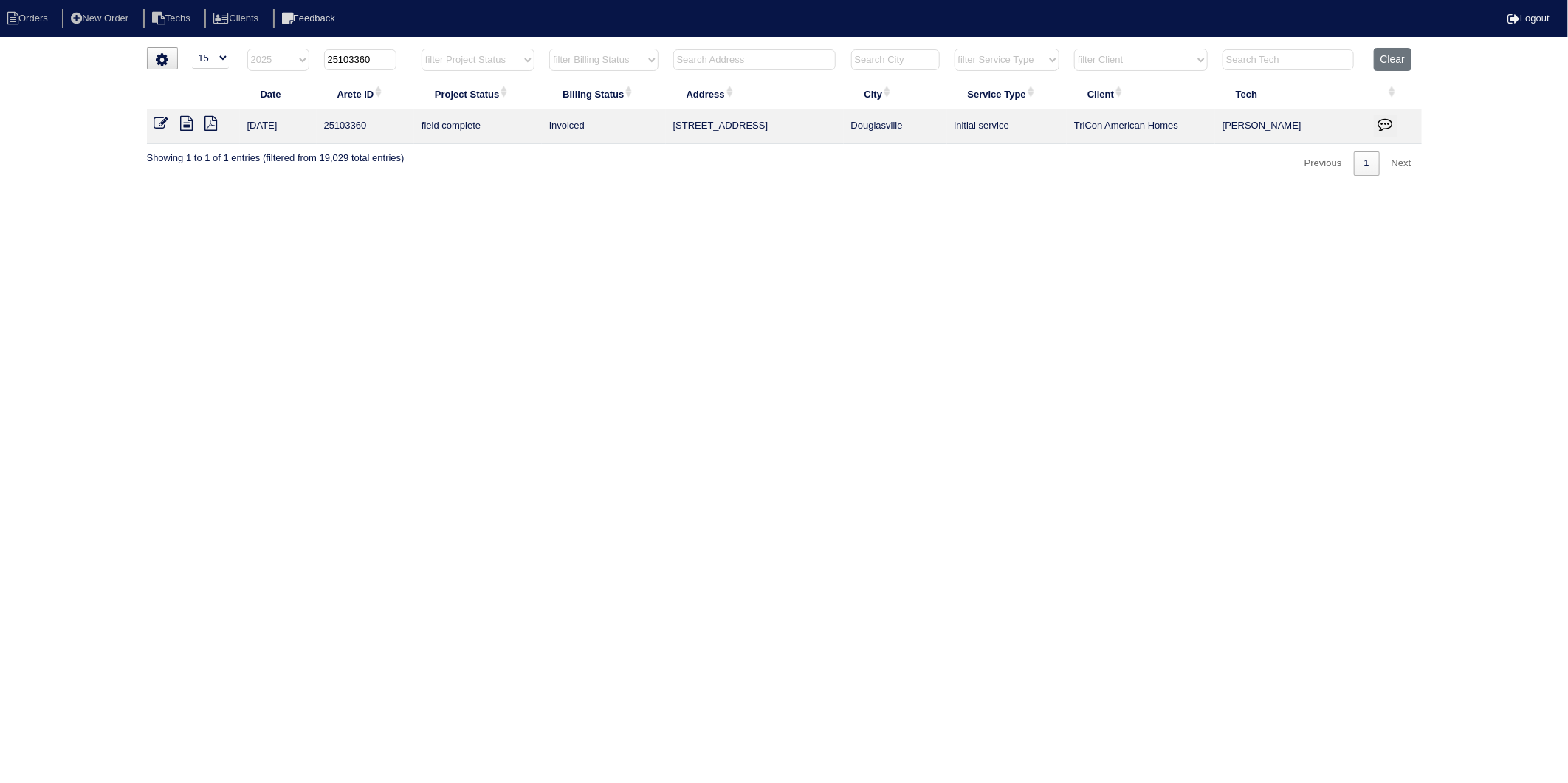
click at [157, 123] on icon at bounding box center [162, 123] width 15 height 15
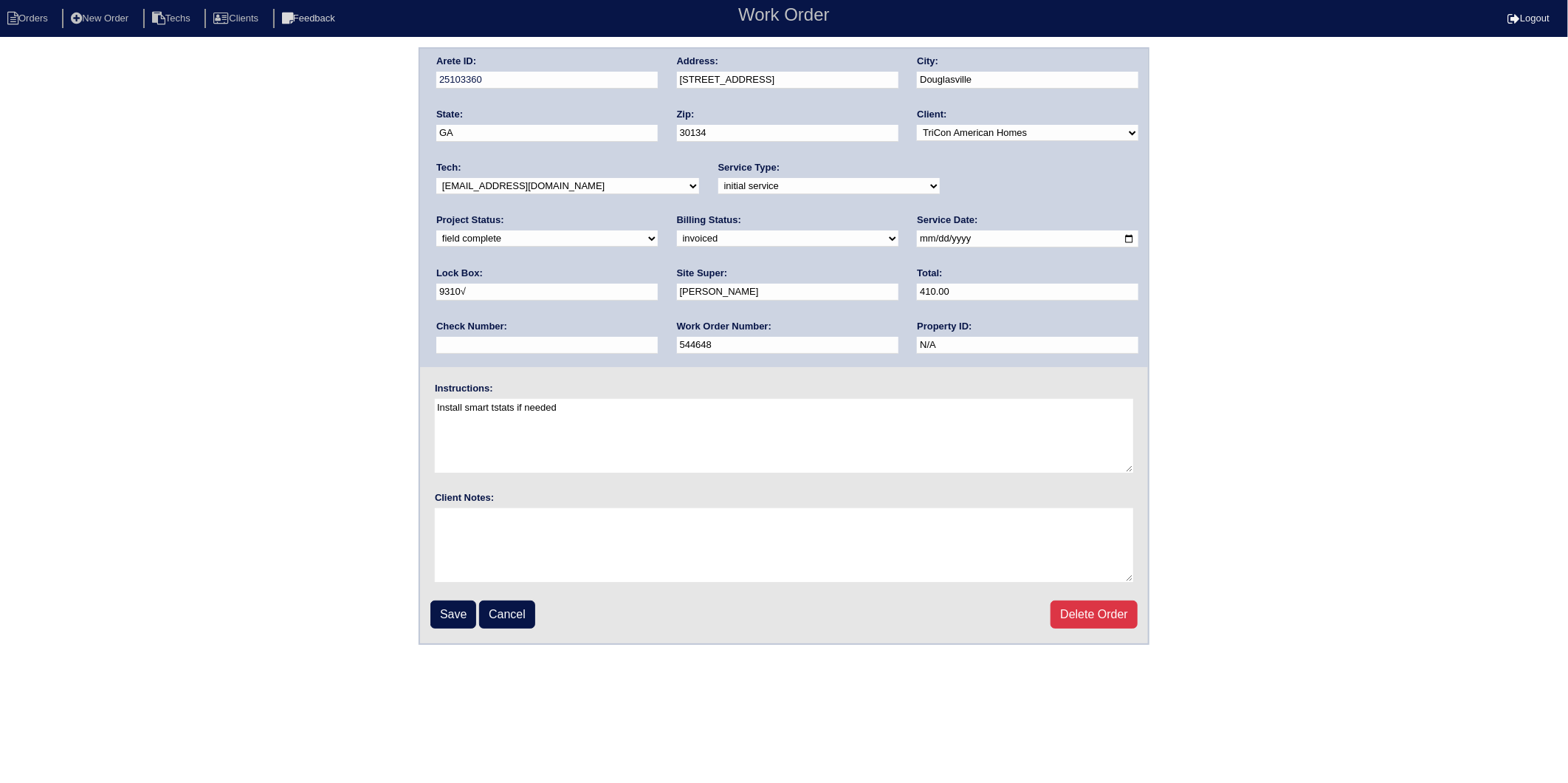
click at [677, 237] on select "need to quote quoted need to invoice invoiced paid warranty purchase order need…" at bounding box center [788, 238] width 221 height 17
select select "paid"
click at [677, 230] on select "need to quote quoted need to invoice invoiced paid warranty purchase order need…" at bounding box center [788, 238] width 221 height 17
click at [658, 320] on div "Check Number:" at bounding box center [547, 340] width 221 height 41
click at [658, 337] on input "text" at bounding box center [547, 345] width 221 height 17
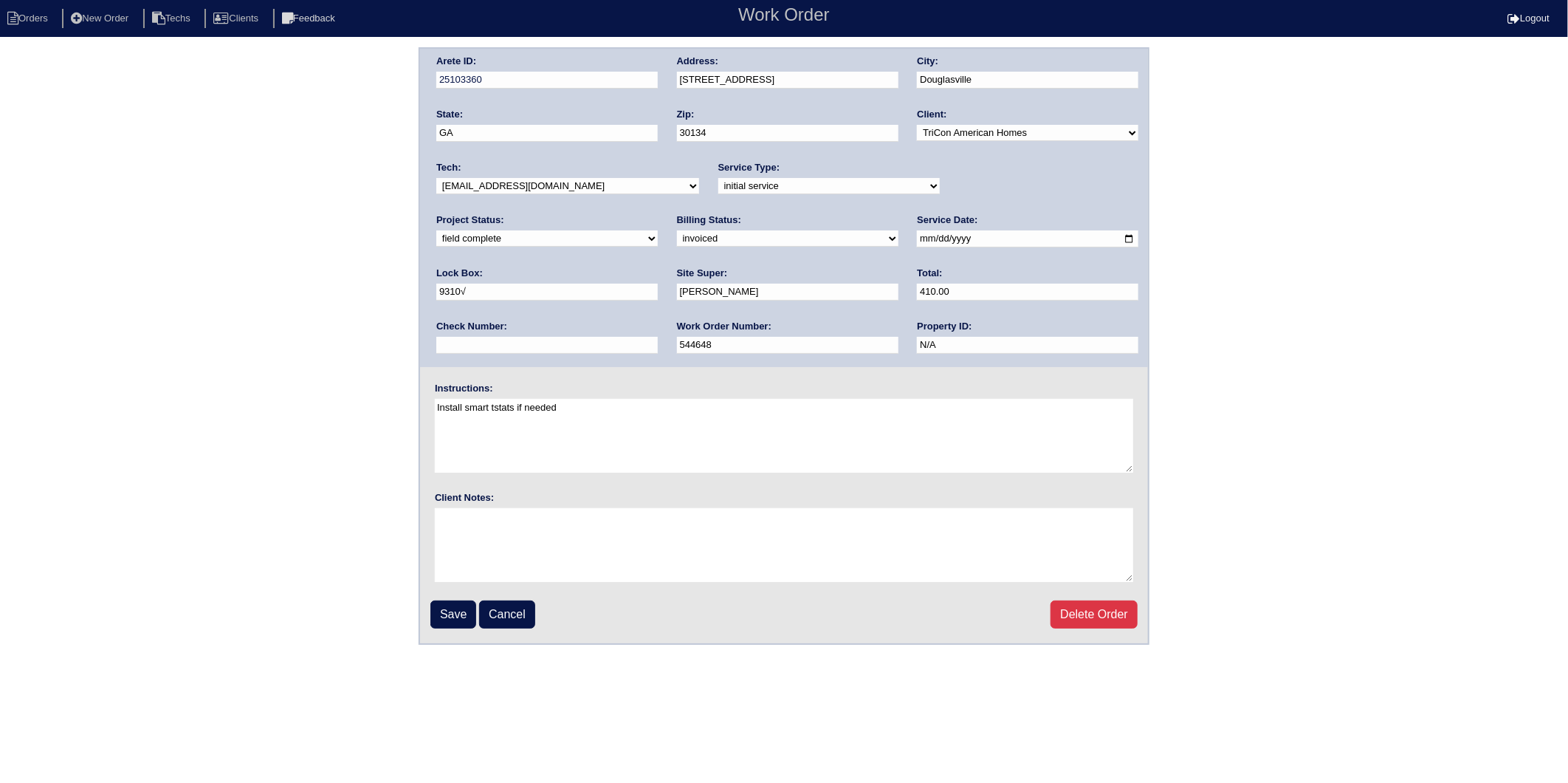
type input "908387"
click at [449, 606] on input "Save" at bounding box center [453, 614] width 46 height 28
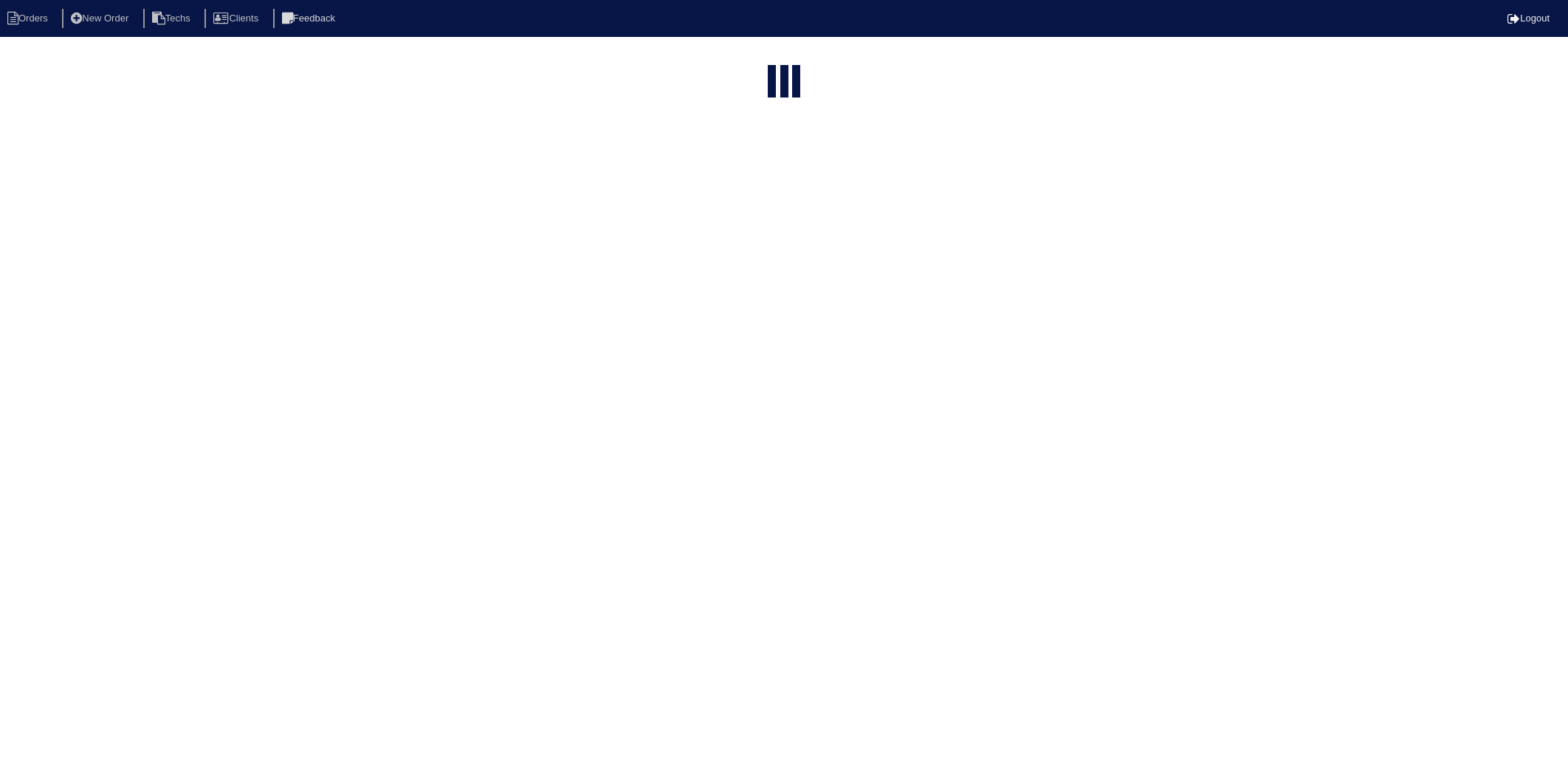
select select "15"
select select "2025"
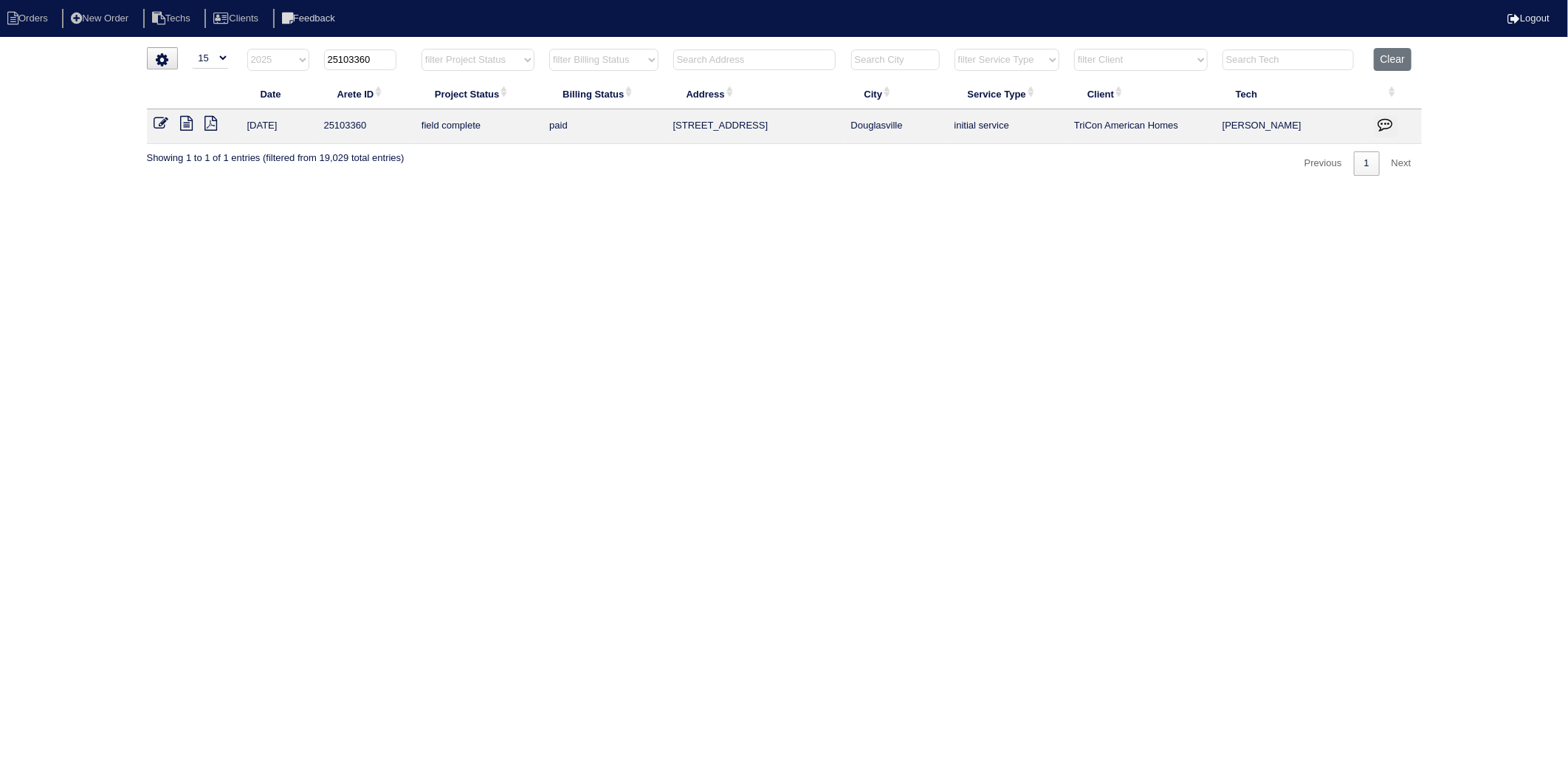
drag, startPoint x: 351, startPoint y: 60, endPoint x: 411, endPoint y: 58, distance: 60.0
click at [411, 58] on th "25103360" at bounding box center [365, 63] width 97 height 30
type input "25103183"
select select "2025"
type input "25103183"
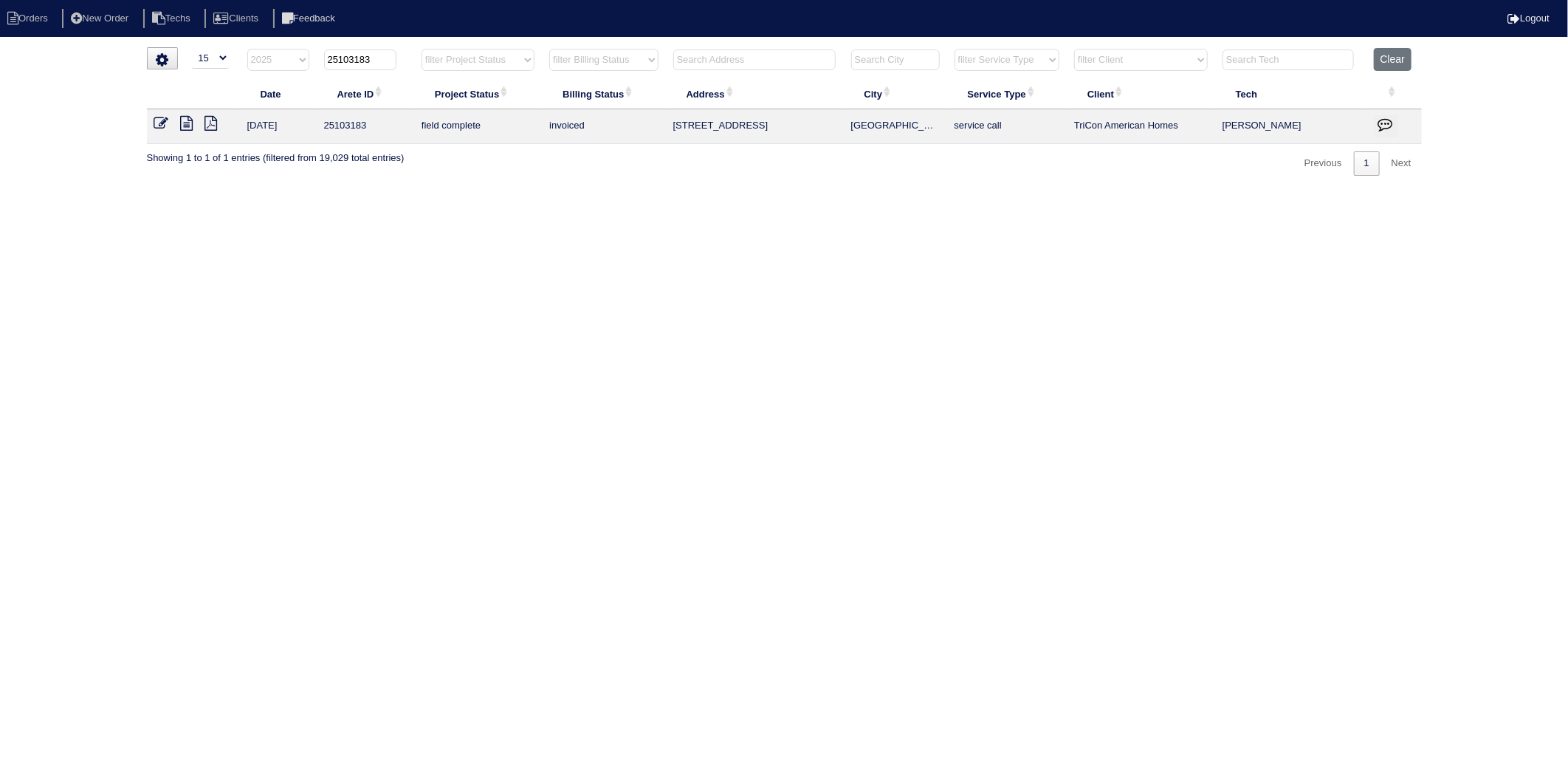
click at [157, 121] on icon at bounding box center [162, 123] width 15 height 15
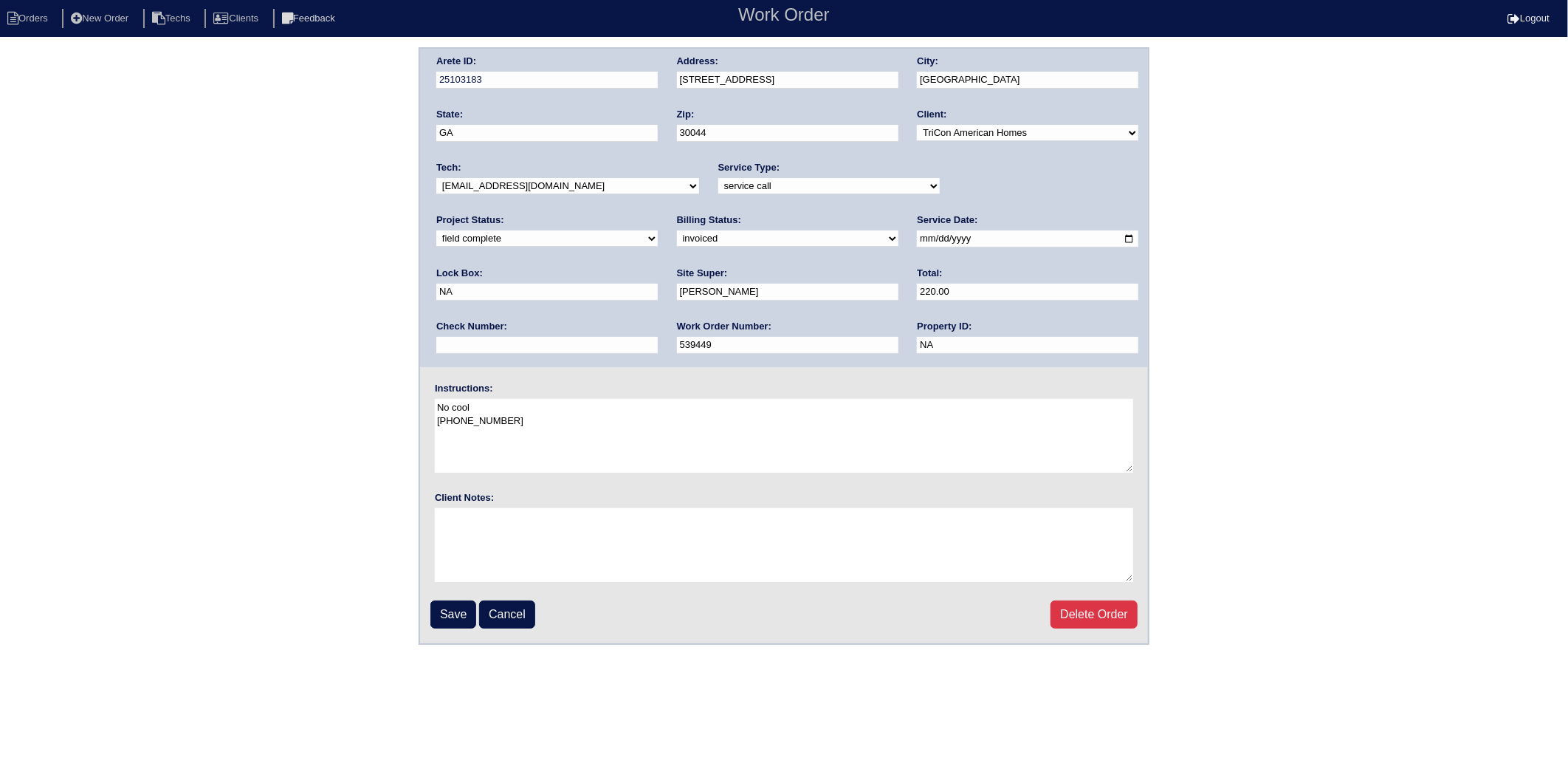
drag, startPoint x: 471, startPoint y: 238, endPoint x: 471, endPoint y: 246, distance: 8.0
click at [677, 238] on select "need to quote quoted need to invoice invoiced paid warranty purchase order need…" at bounding box center [788, 238] width 221 height 17
select select "paid"
click at [677, 230] on select "need to quote quoted need to invoice invoiced paid warranty purchase order need…" at bounding box center [788, 238] width 221 height 17
drag, startPoint x: 942, startPoint y: 295, endPoint x: 947, endPoint y: 304, distance: 10.3
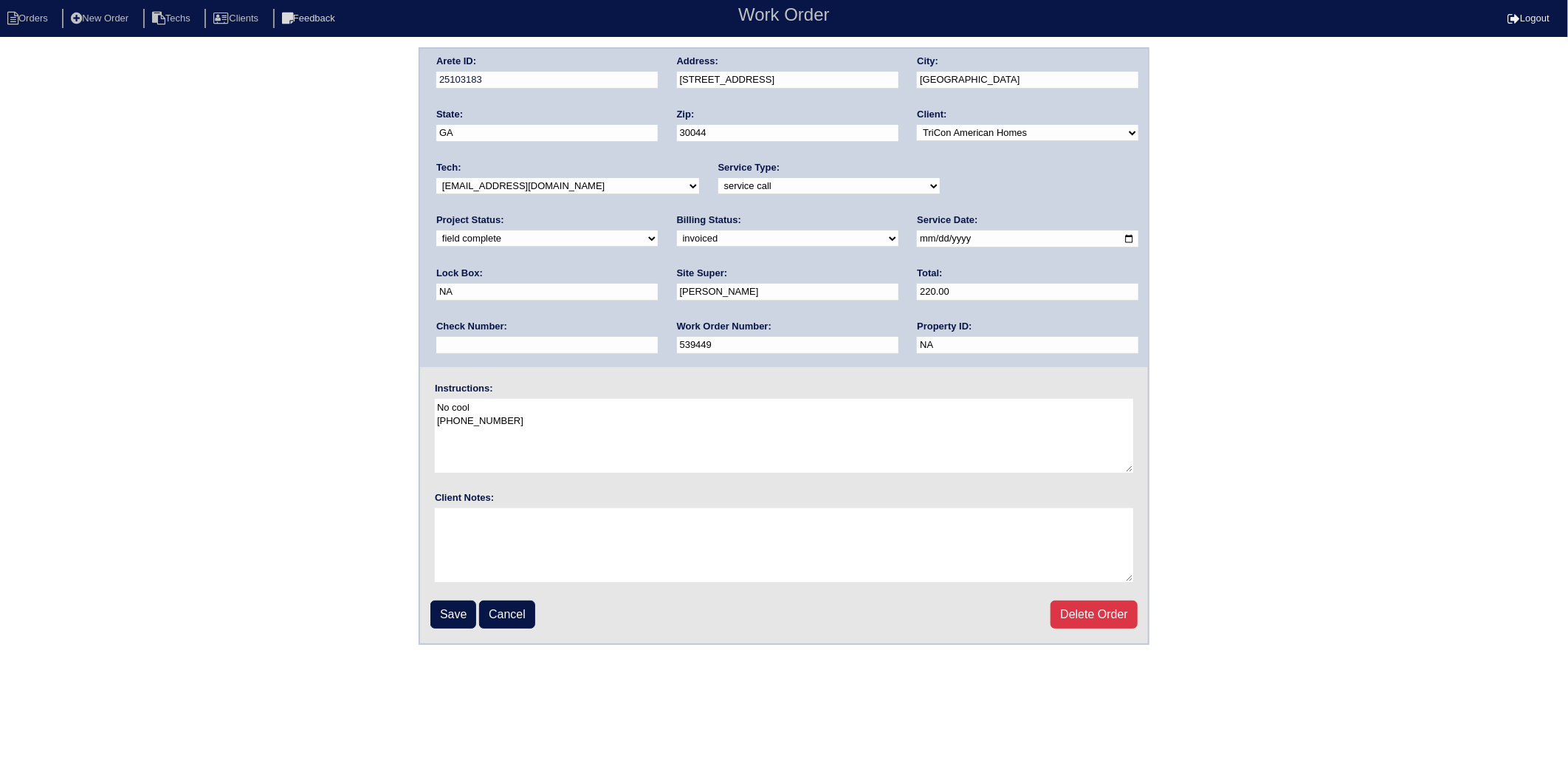
click at [658, 337] on input "text" at bounding box center [547, 345] width 221 height 17
type input "908387"
click at [447, 607] on input "Save" at bounding box center [453, 614] width 46 height 28
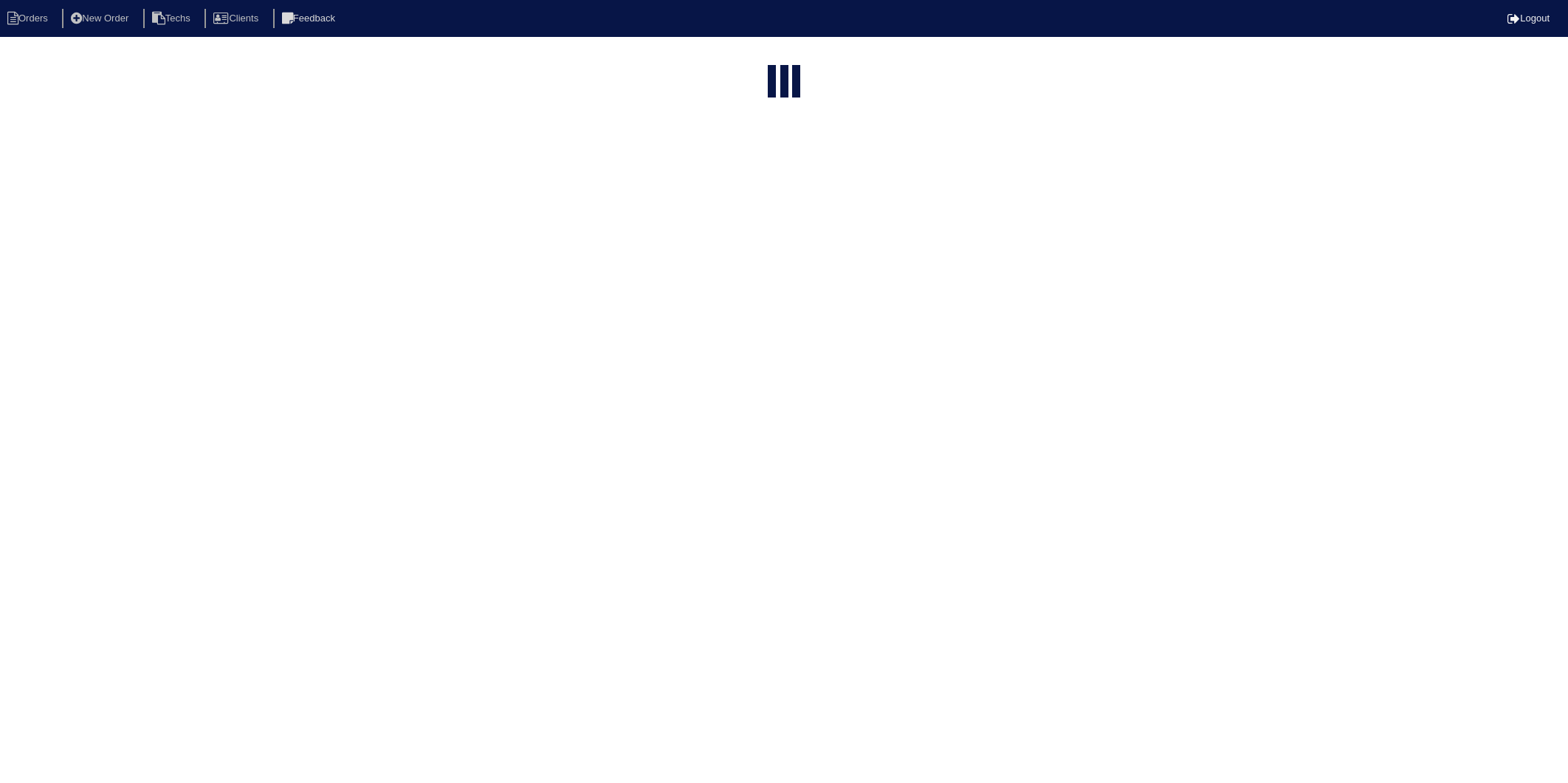
select select "15"
type input "25103183"
select select "2025"
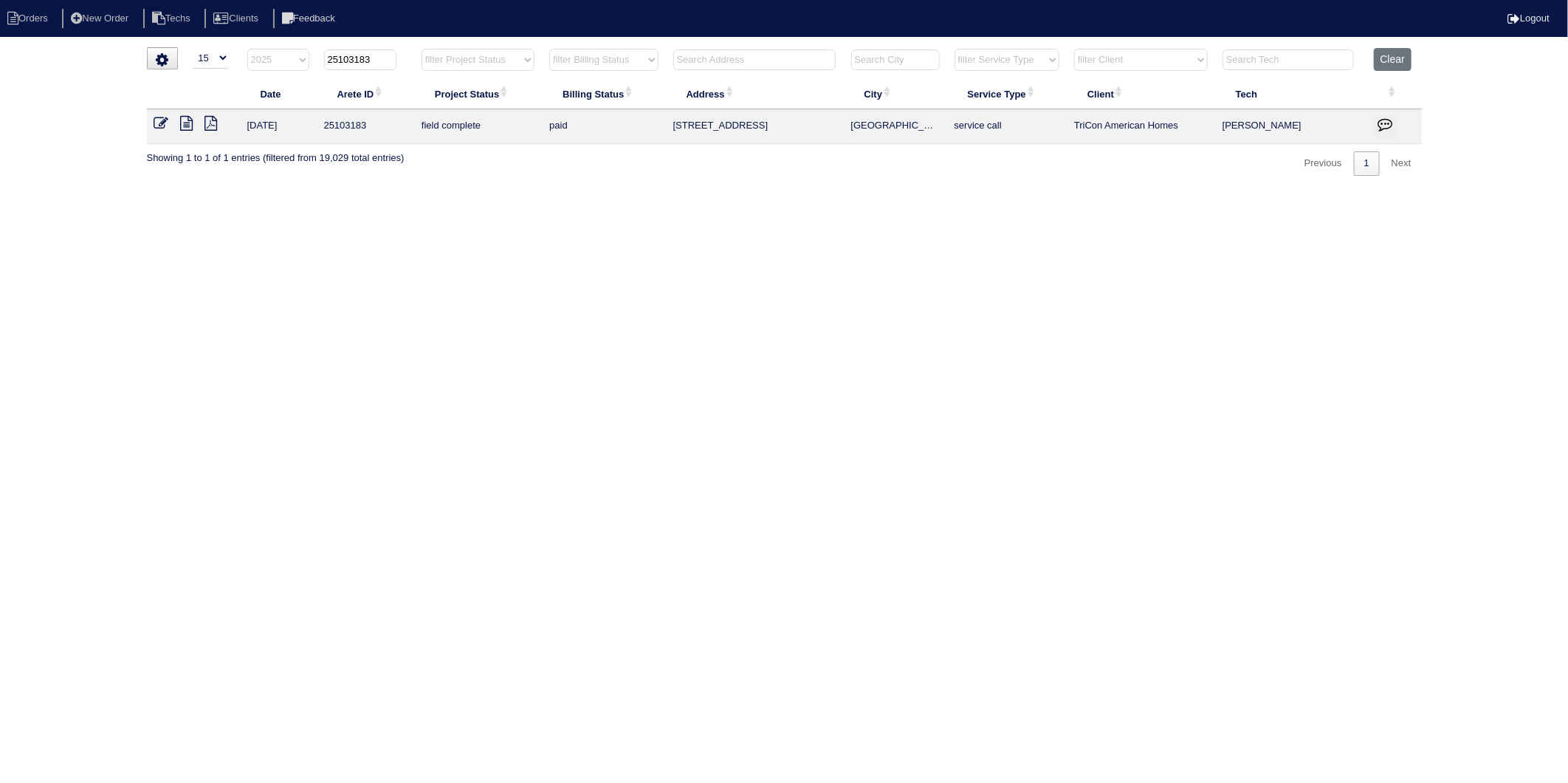
drag, startPoint x: 351, startPoint y: 58, endPoint x: 400, endPoint y: 54, distance: 49.2
click at [400, 54] on th "25103183" at bounding box center [365, 63] width 97 height 30
type input "25103230"
select select "2025"
type input "25103230"
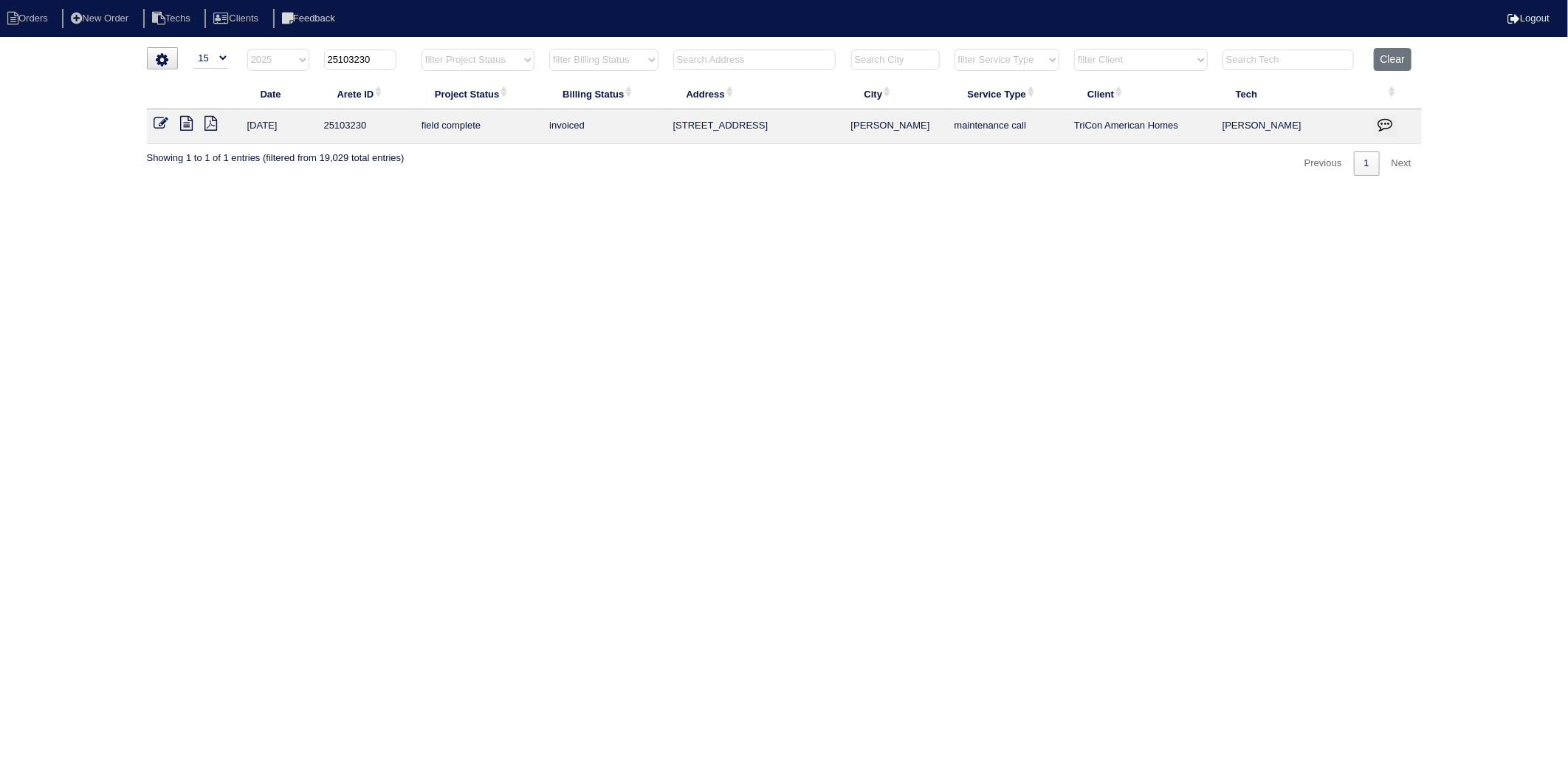
click at [163, 121] on icon at bounding box center [162, 123] width 15 height 15
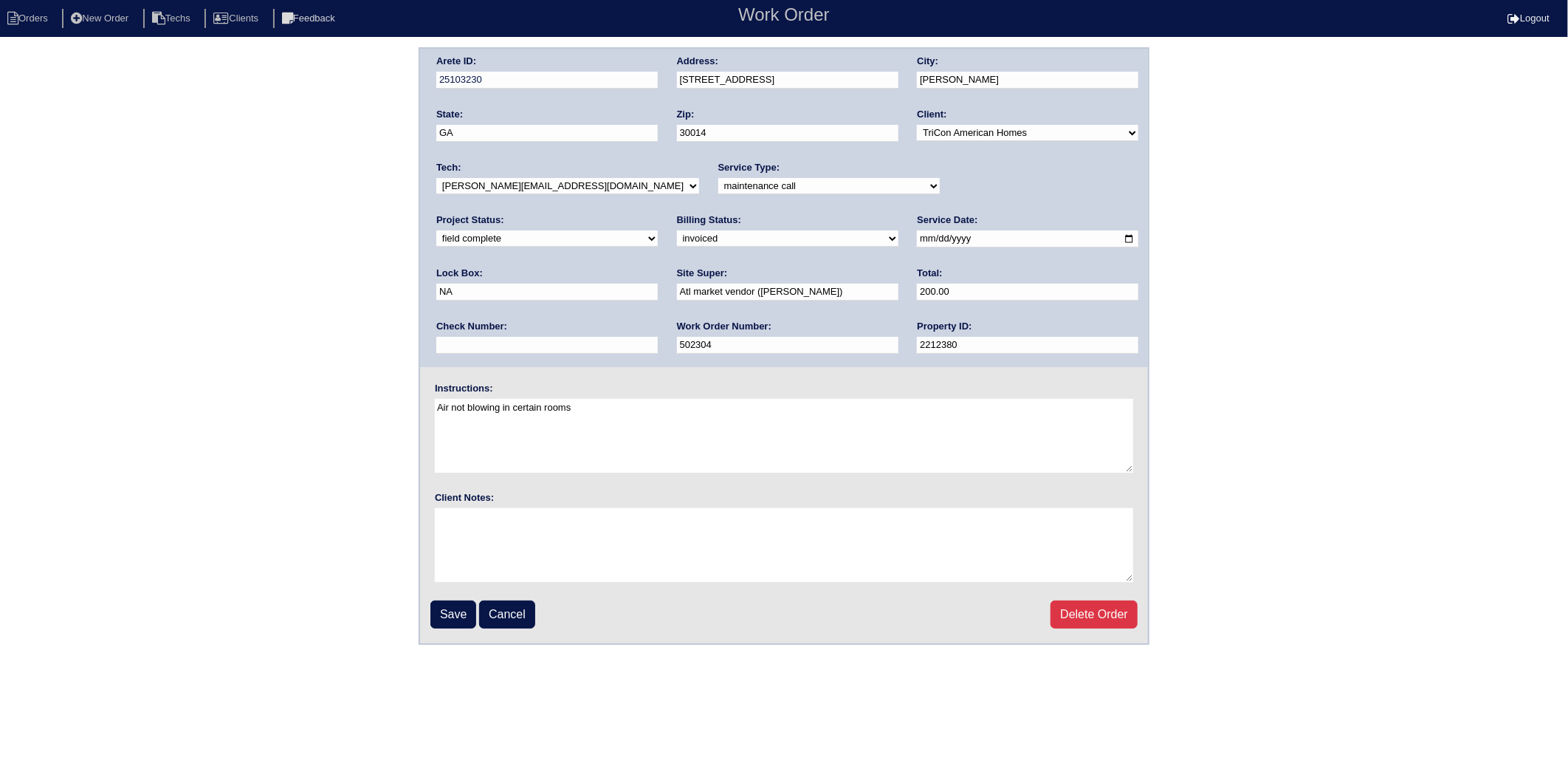
click at [677, 244] on select "need to quote quoted need to invoice invoiced paid warranty purchase order need…" at bounding box center [788, 238] width 221 height 17
select select "paid"
click at [677, 230] on select "need to quote quoted need to invoice invoiced paid warranty purchase order need…" at bounding box center [788, 238] width 221 height 17
drag, startPoint x: 931, startPoint y: 292, endPoint x: 933, endPoint y: 303, distance: 11.2
click at [658, 337] on input "text" at bounding box center [547, 345] width 221 height 17
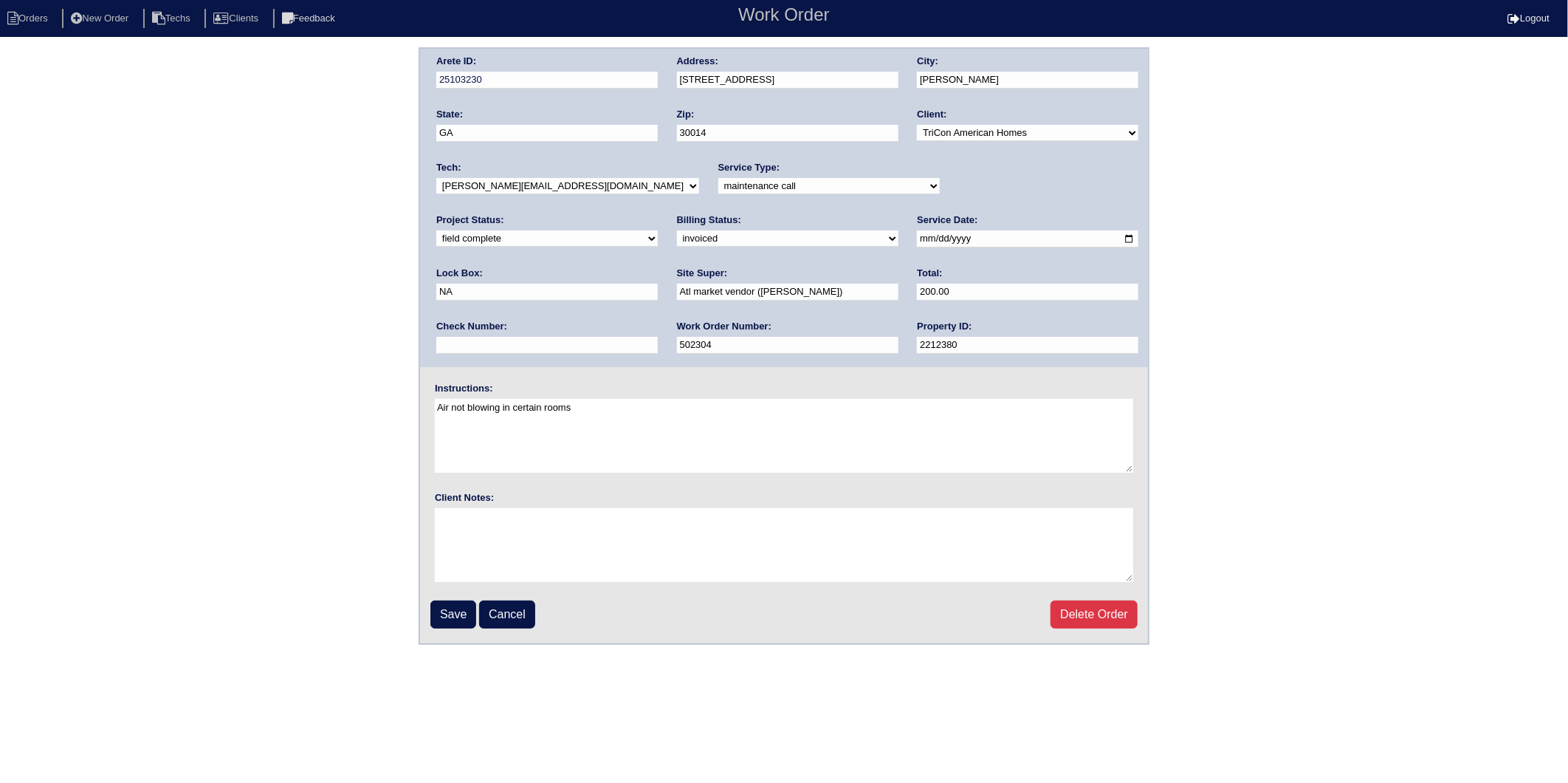
type input "908387"
drag, startPoint x: 469, startPoint y: 607, endPoint x: 468, endPoint y: 596, distance: 11.0
click at [469, 607] on input "Save" at bounding box center [453, 614] width 46 height 28
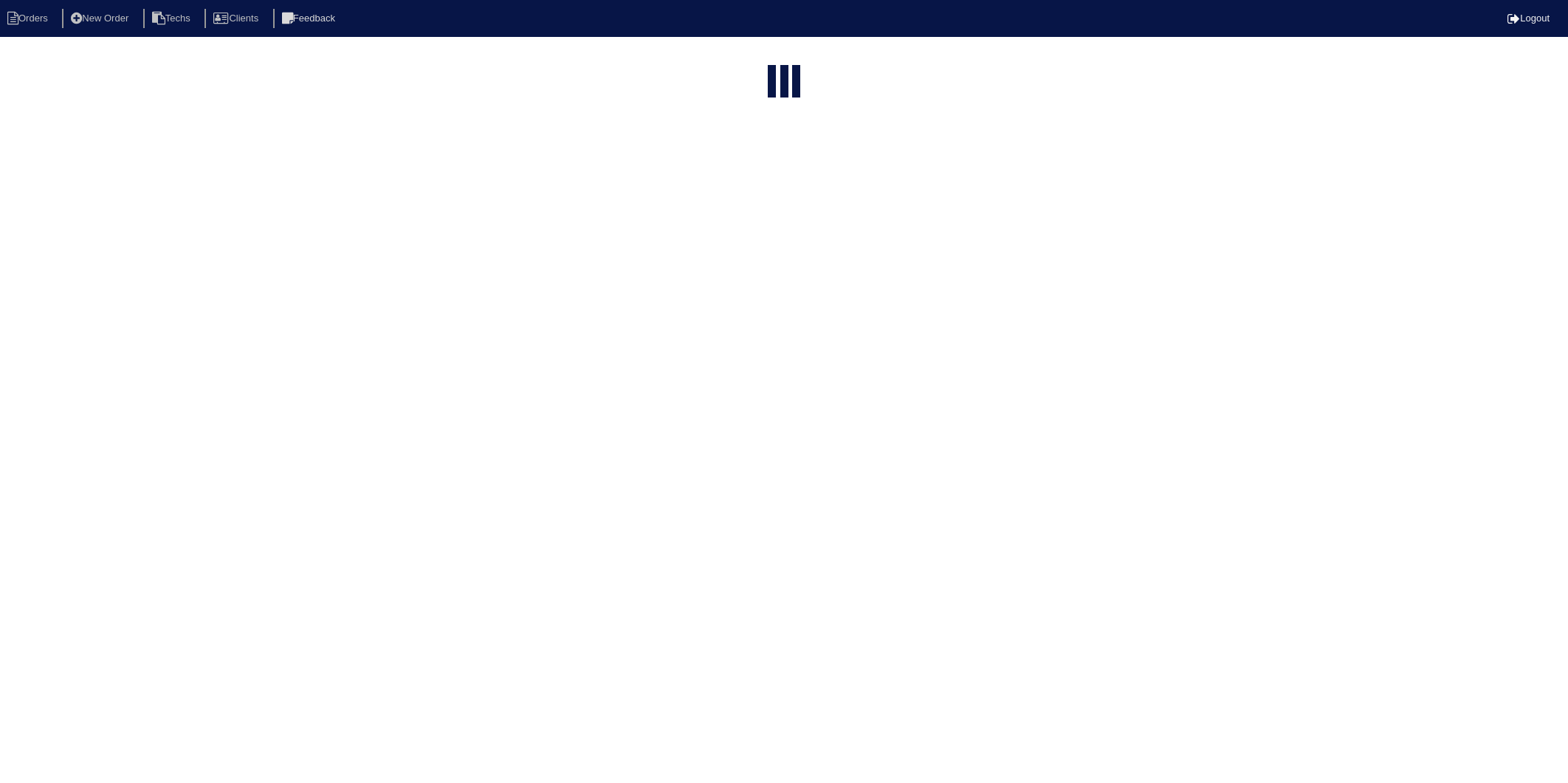
select select "15"
select select "2025"
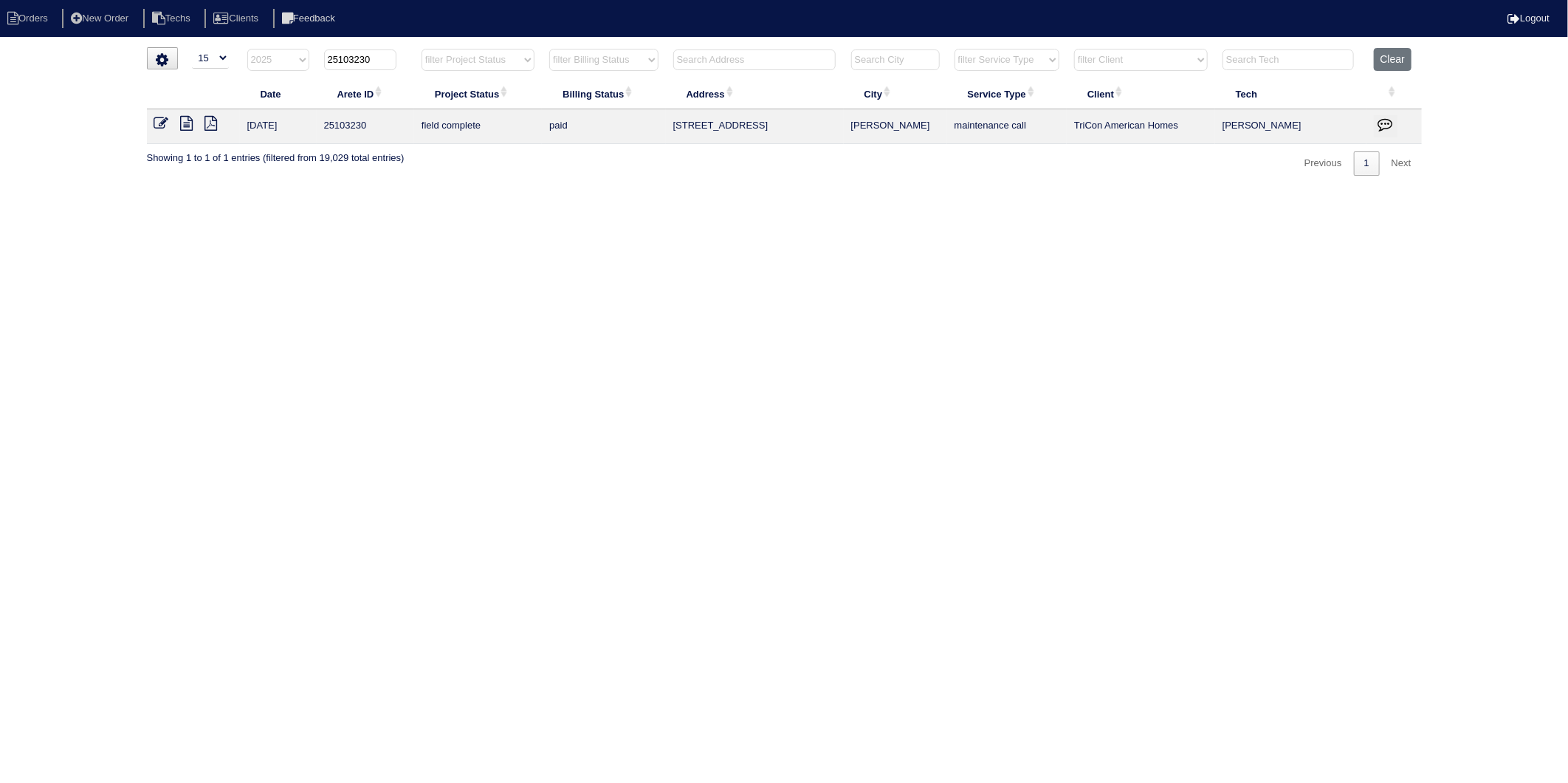
drag, startPoint x: 349, startPoint y: 57, endPoint x: 402, endPoint y: 53, distance: 53.2
click at [402, 53] on th "25103230" at bounding box center [365, 63] width 97 height 30
type input "25102852"
select select "2025"
type input "25102852"
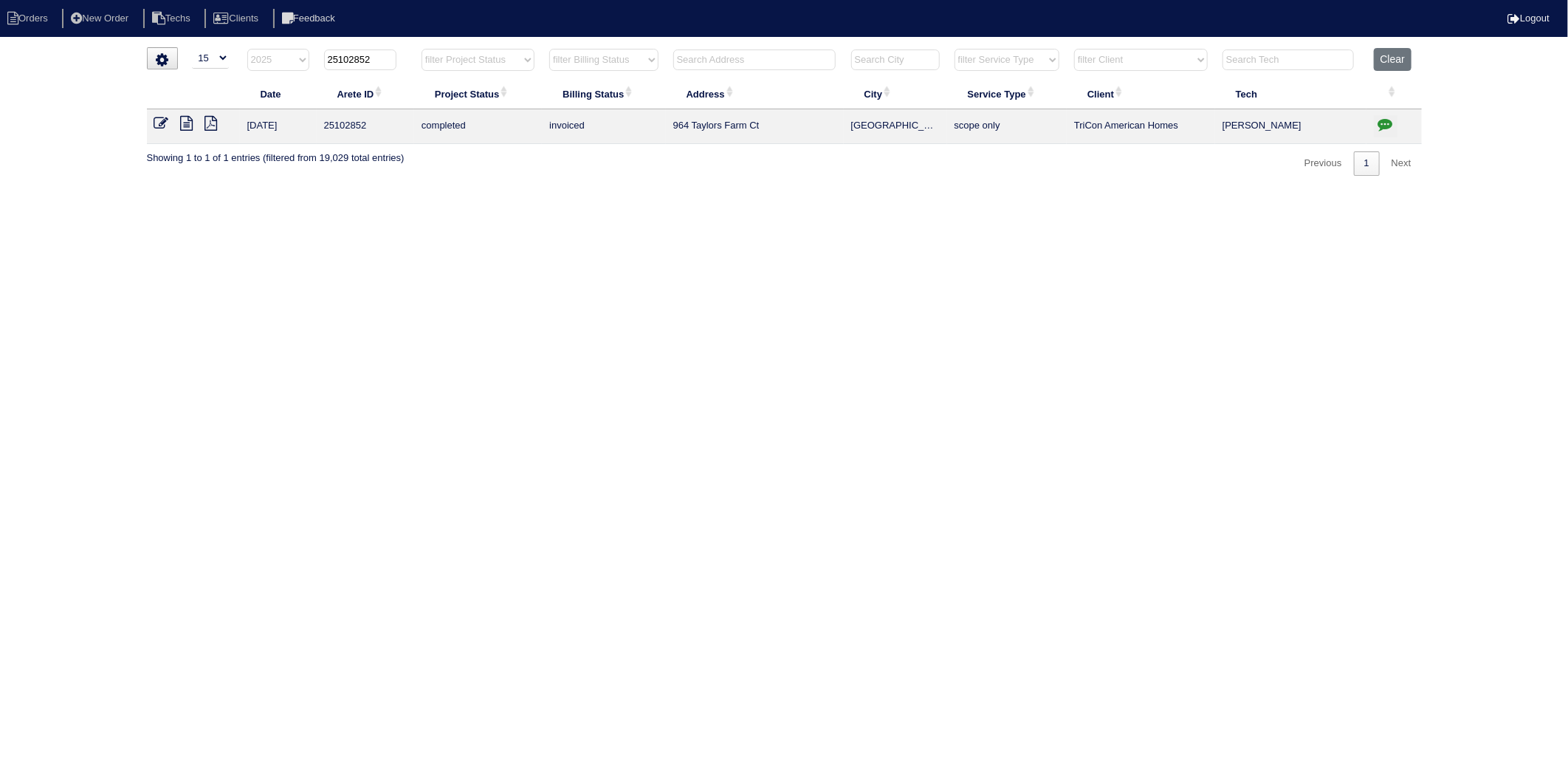
click at [165, 123] on icon at bounding box center [162, 123] width 15 height 15
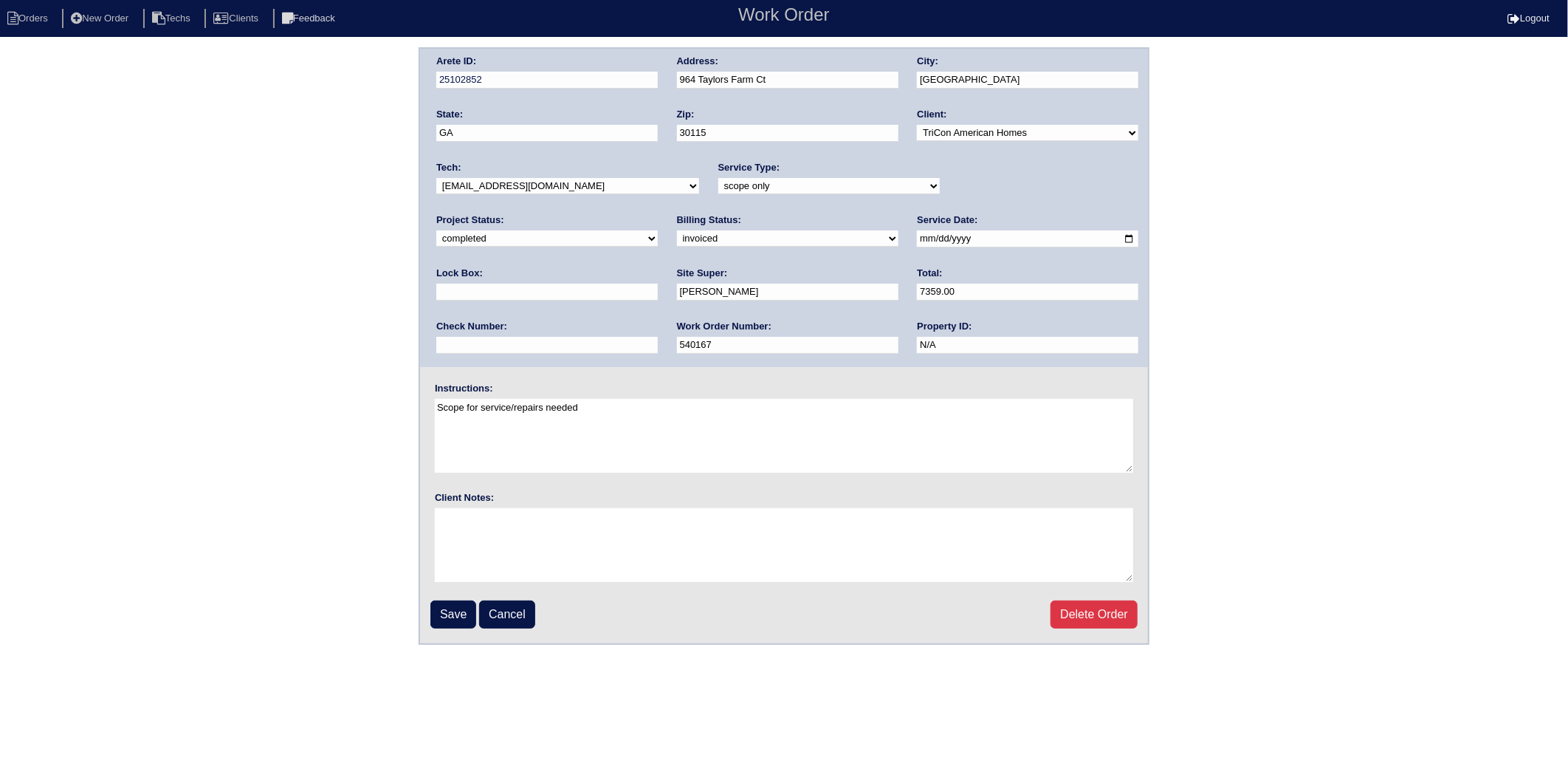
drag, startPoint x: 515, startPoint y: 236, endPoint x: 514, endPoint y: 245, distance: 9.1
click at [677, 236] on select "need to quote quoted need to invoice invoiced paid warranty purchase order need…" at bounding box center [788, 238] width 221 height 17
select select "paid"
click at [677, 230] on select "need to quote quoted need to invoice invoiced paid warranty purchase order need…" at bounding box center [788, 238] width 221 height 17
click at [658, 320] on div "Check Number:" at bounding box center [547, 340] width 221 height 41
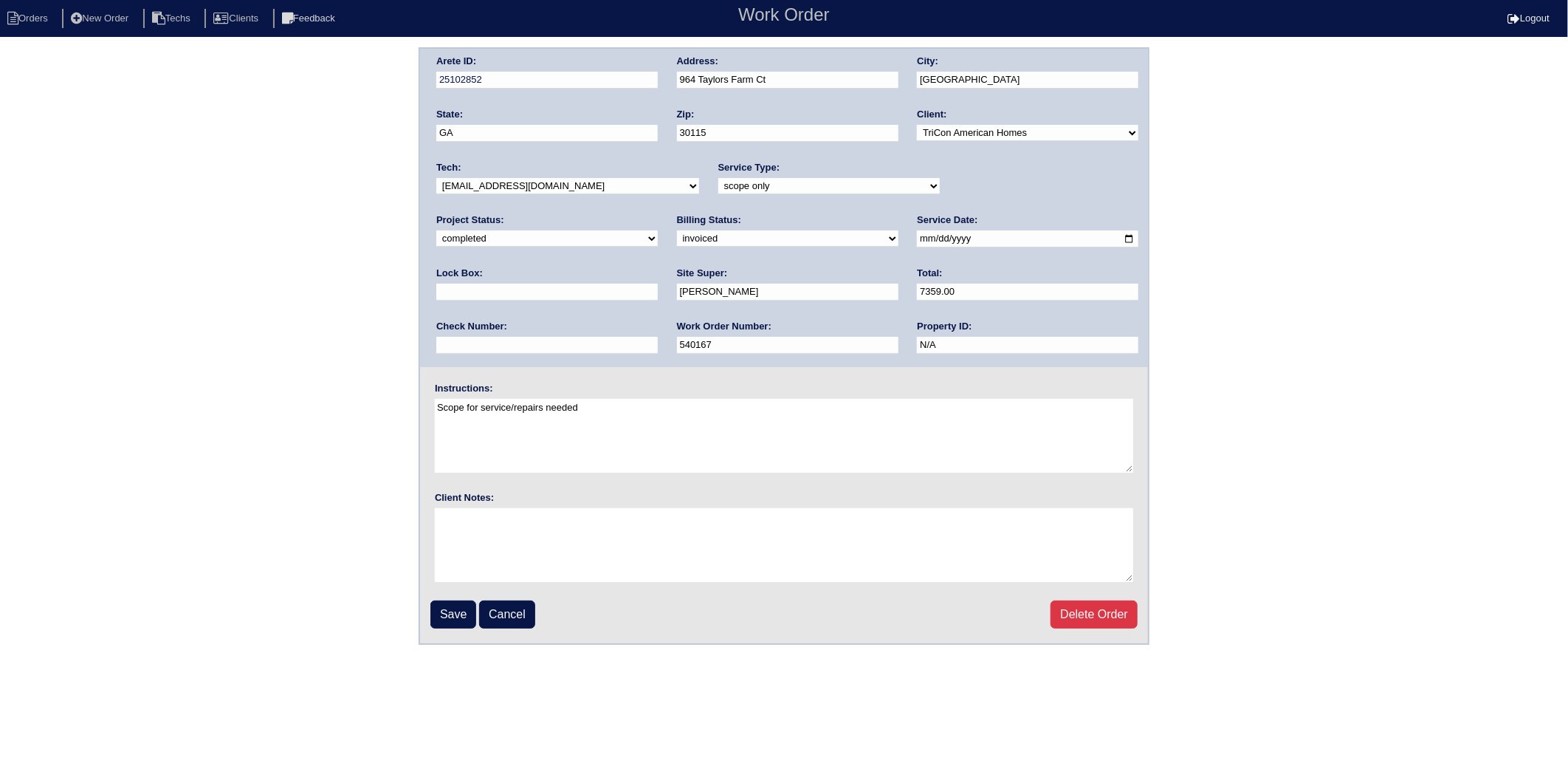
click at [658, 337] on input "text" at bounding box center [547, 345] width 221 height 17
type input "908387"
type input "NA"
click at [459, 603] on input "Save" at bounding box center [453, 614] width 46 height 28
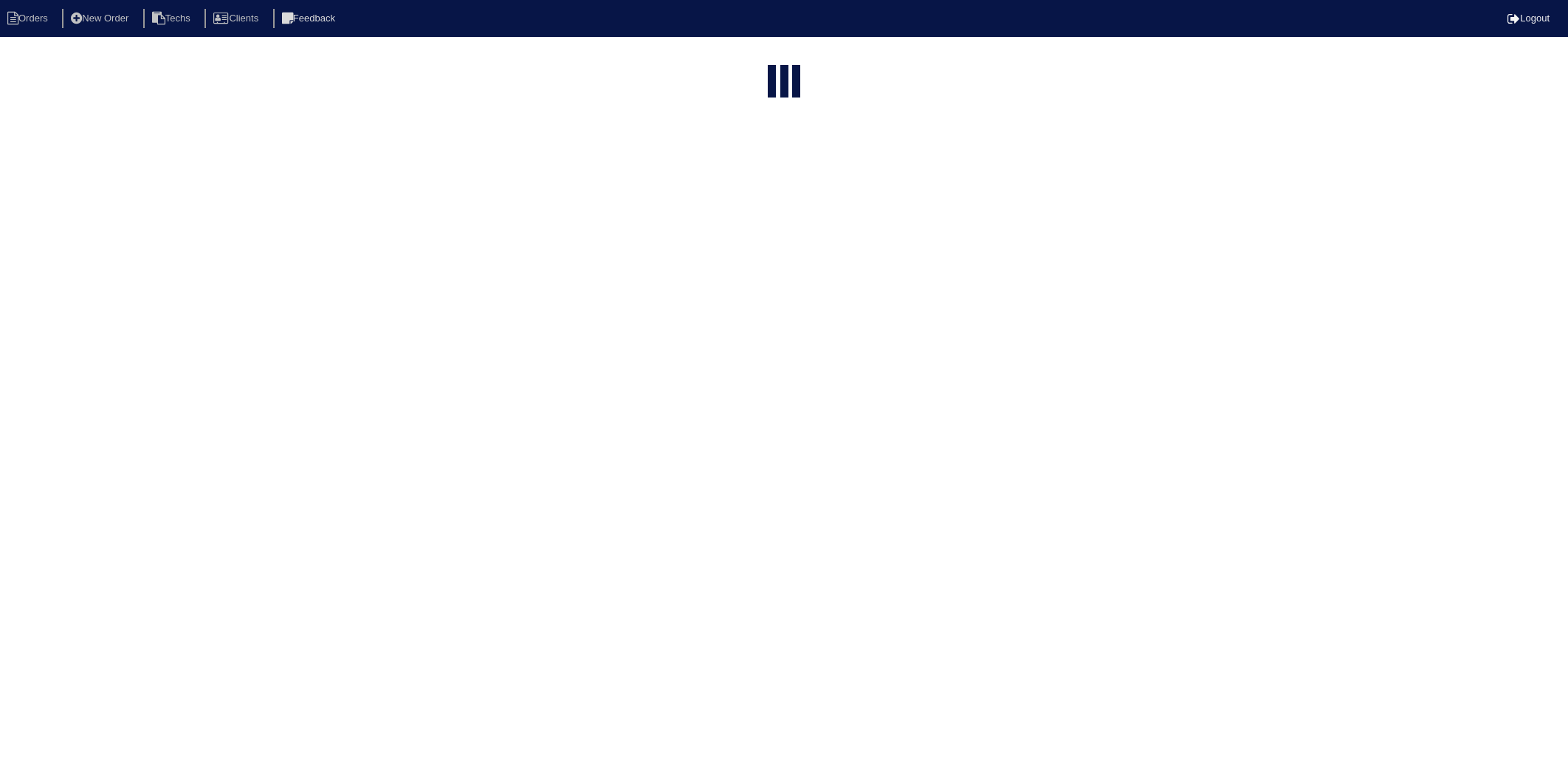
select select "15"
select select "2025"
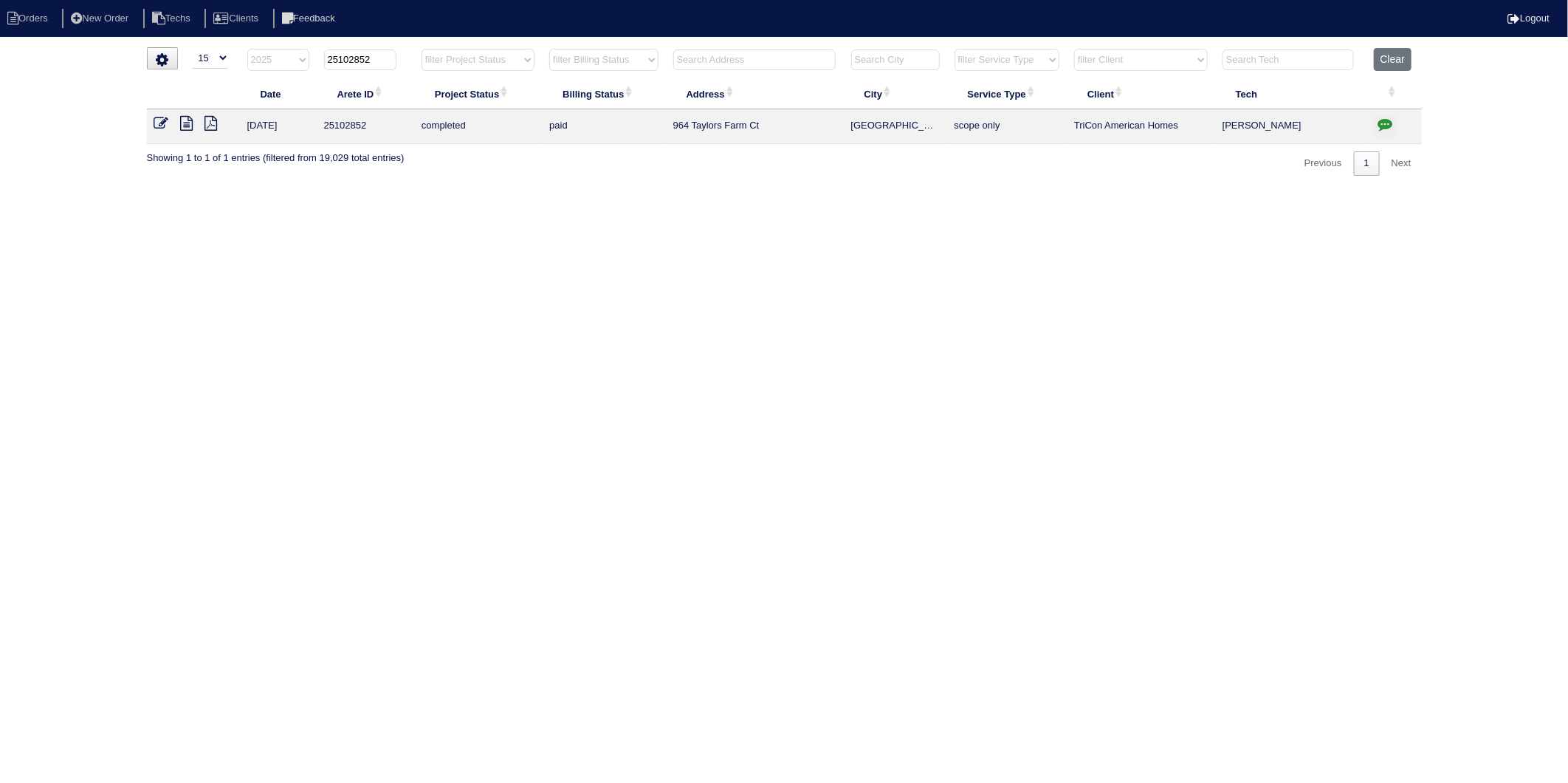
drag, startPoint x: 353, startPoint y: 56, endPoint x: 411, endPoint y: 48, distance: 58.5
click at [411, 48] on th "25102852" at bounding box center [365, 63] width 97 height 30
type input "25103278"
select select "2025"
type input "25103278"
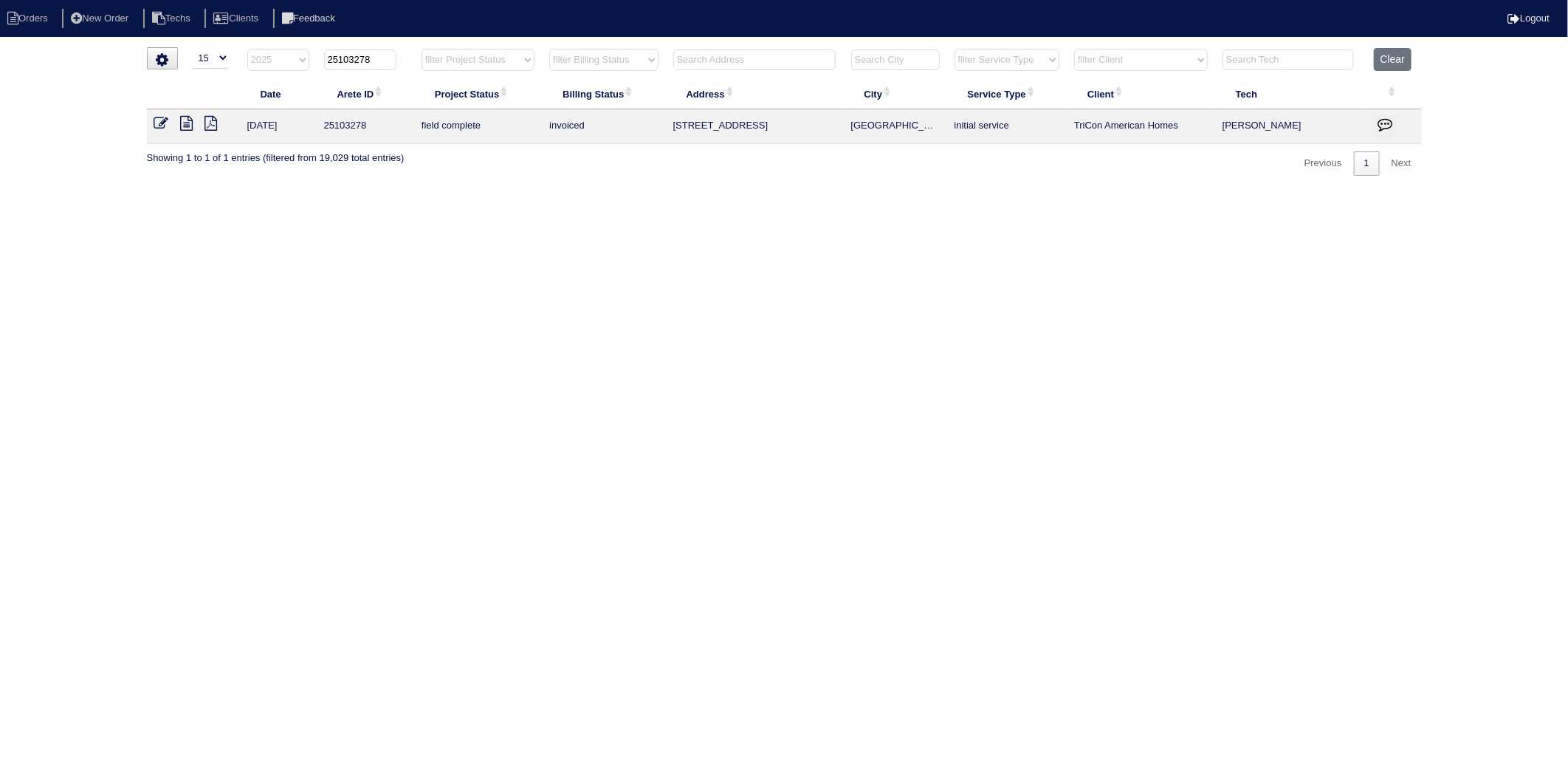
click at [161, 123] on icon at bounding box center [162, 123] width 15 height 15
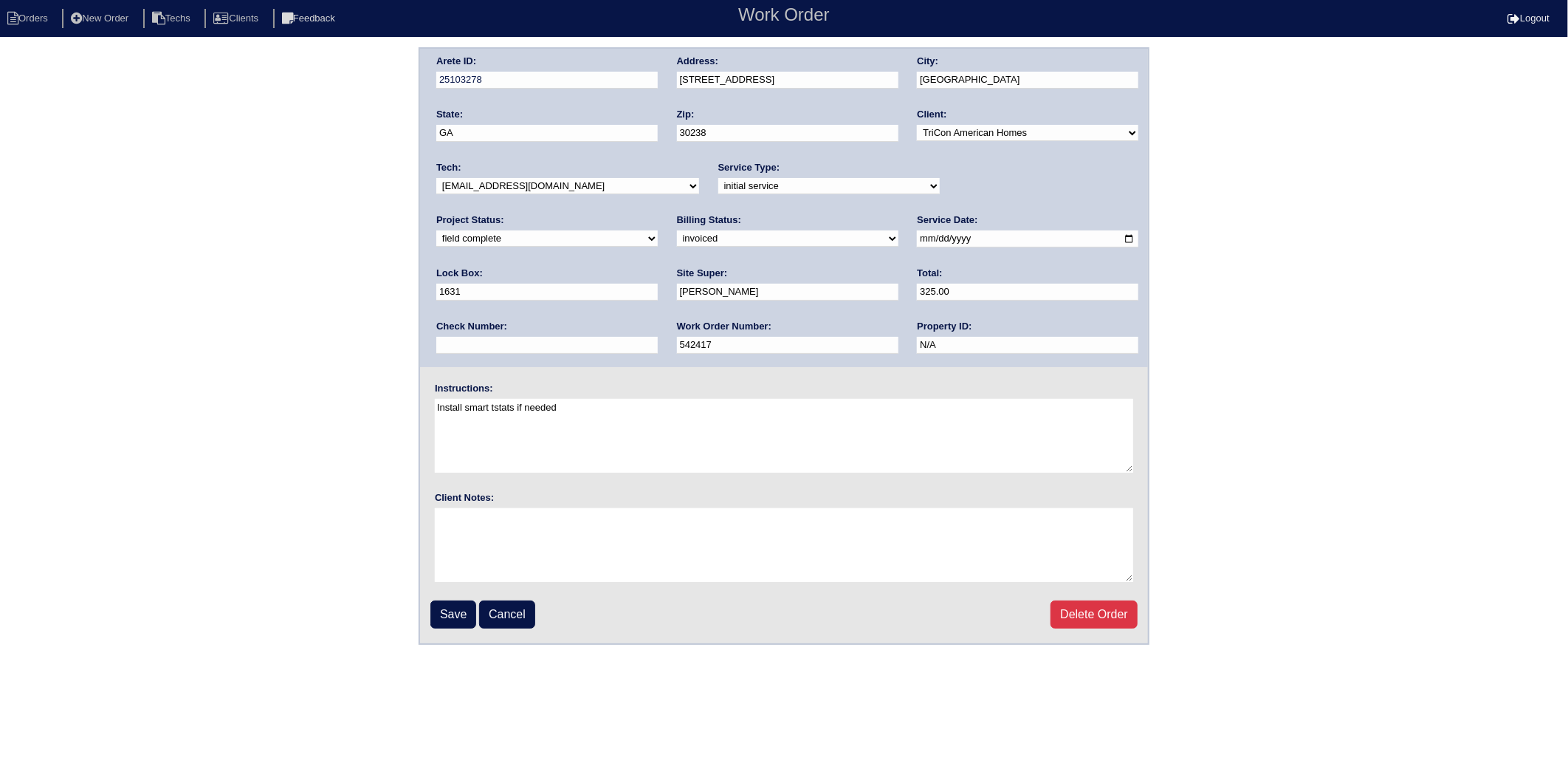
drag, startPoint x: 471, startPoint y: 236, endPoint x: 472, endPoint y: 244, distance: 8.1
click at [677, 236] on select "need to quote quoted need to invoice invoiced paid warranty purchase order need…" at bounding box center [788, 238] width 221 height 17
select select "paid"
click at [677, 230] on select "need to quote quoted need to invoice invoiced paid warranty purchase order need…" at bounding box center [788, 238] width 221 height 17
click at [658, 337] on input "text" at bounding box center [547, 345] width 221 height 17
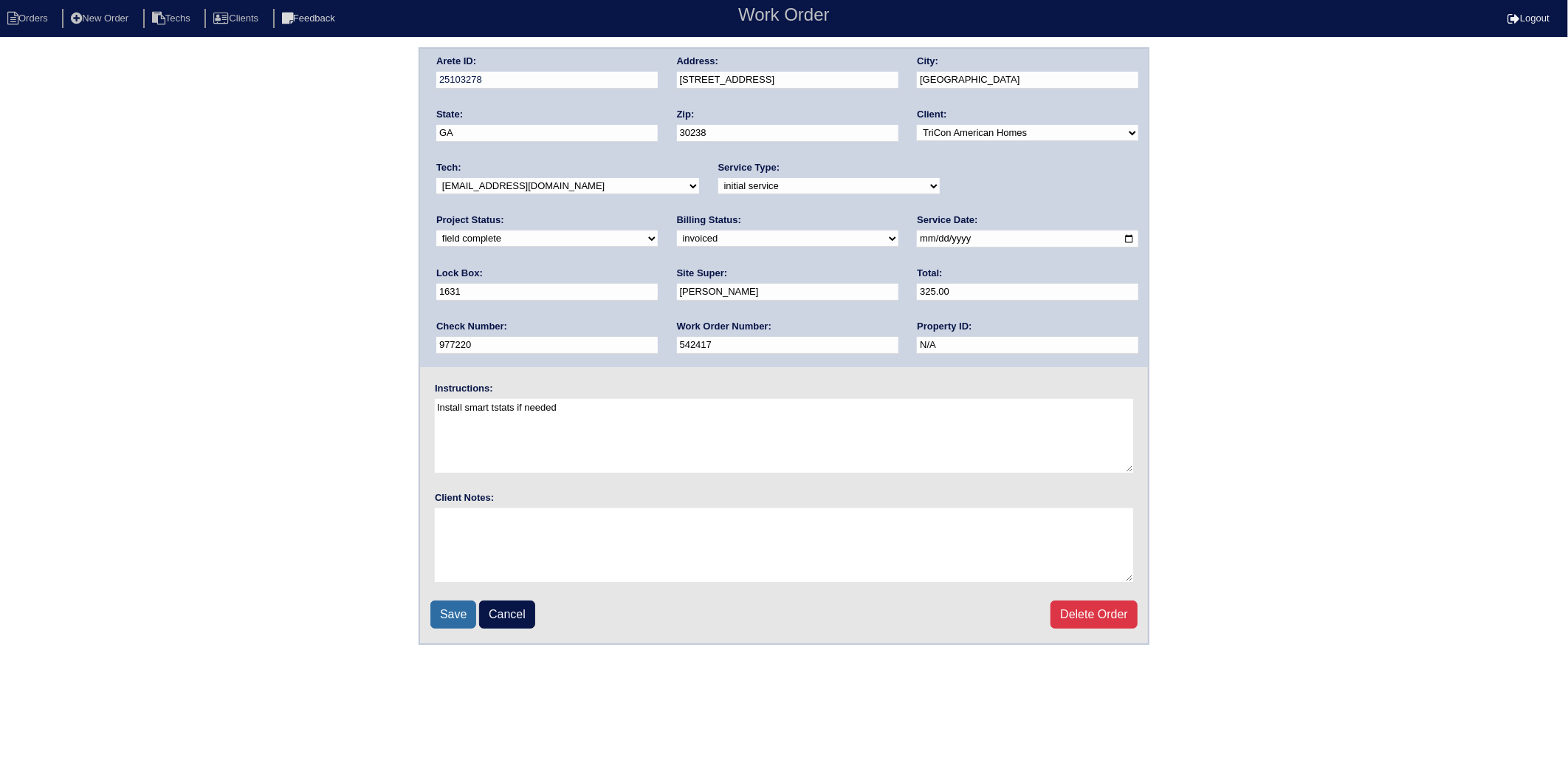
type input "977220"
click at [459, 614] on input "Save" at bounding box center [453, 614] width 46 height 28
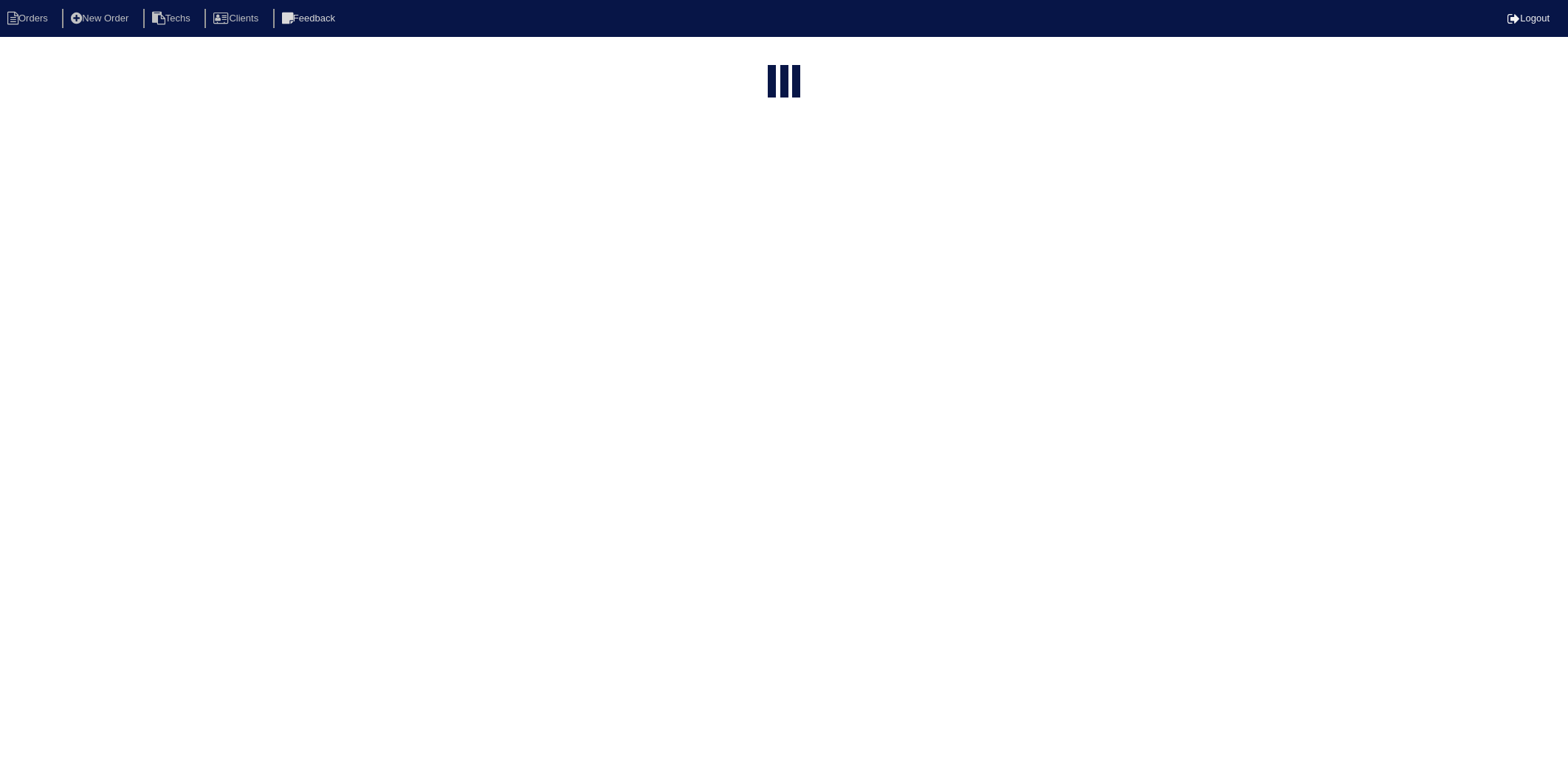
select select "15"
select select "2025"
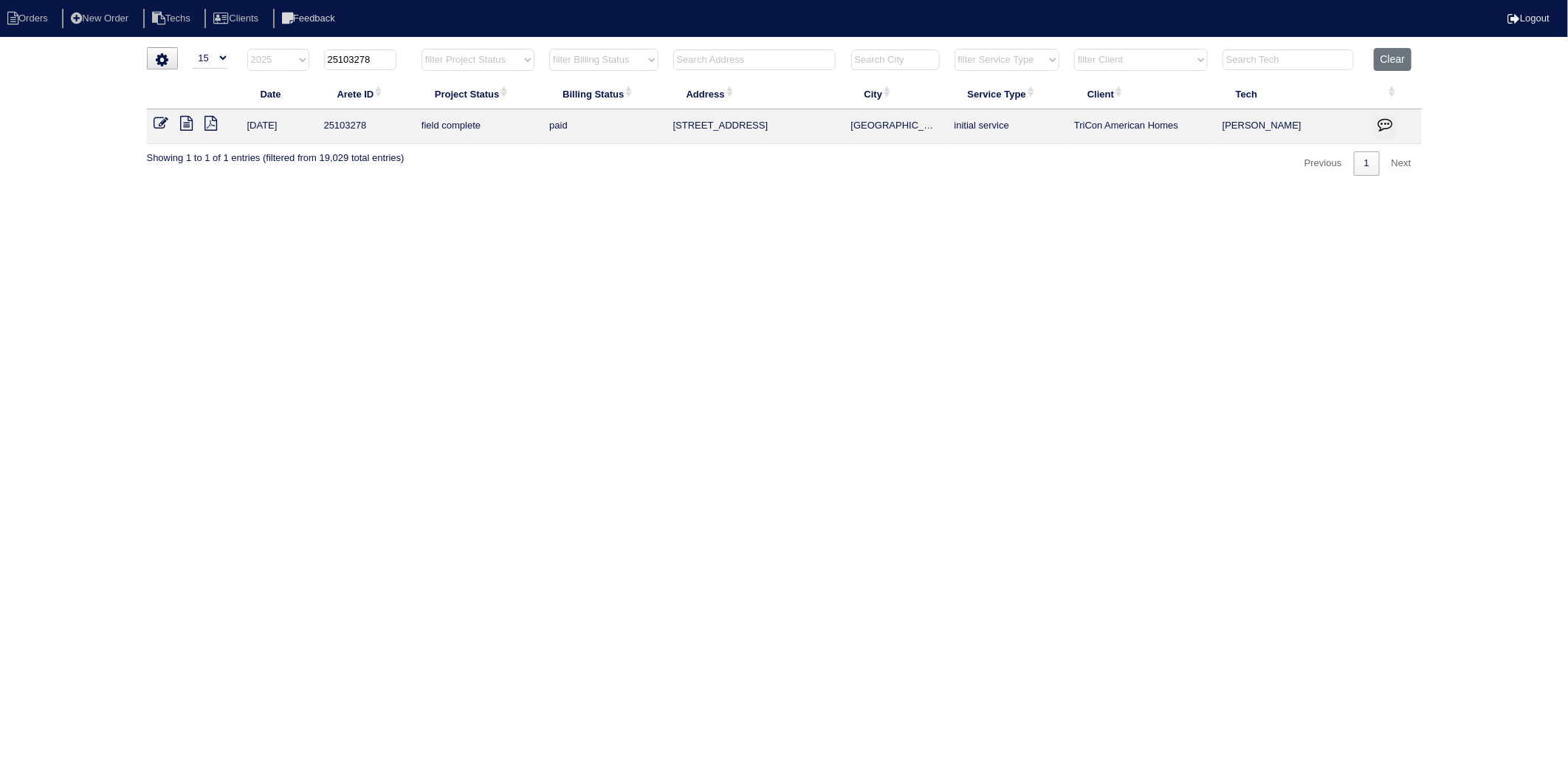
drag, startPoint x: 349, startPoint y: 60, endPoint x: 419, endPoint y: 54, distance: 70.3
click at [419, 54] on tr "filter Year -- Any Year -- 2025 2024 2023 2022 2021 2020 2019 25103278 filter P…" at bounding box center [784, 63] width 1276 height 30
type input "25103304"
select select "2025"
type input "25103304"
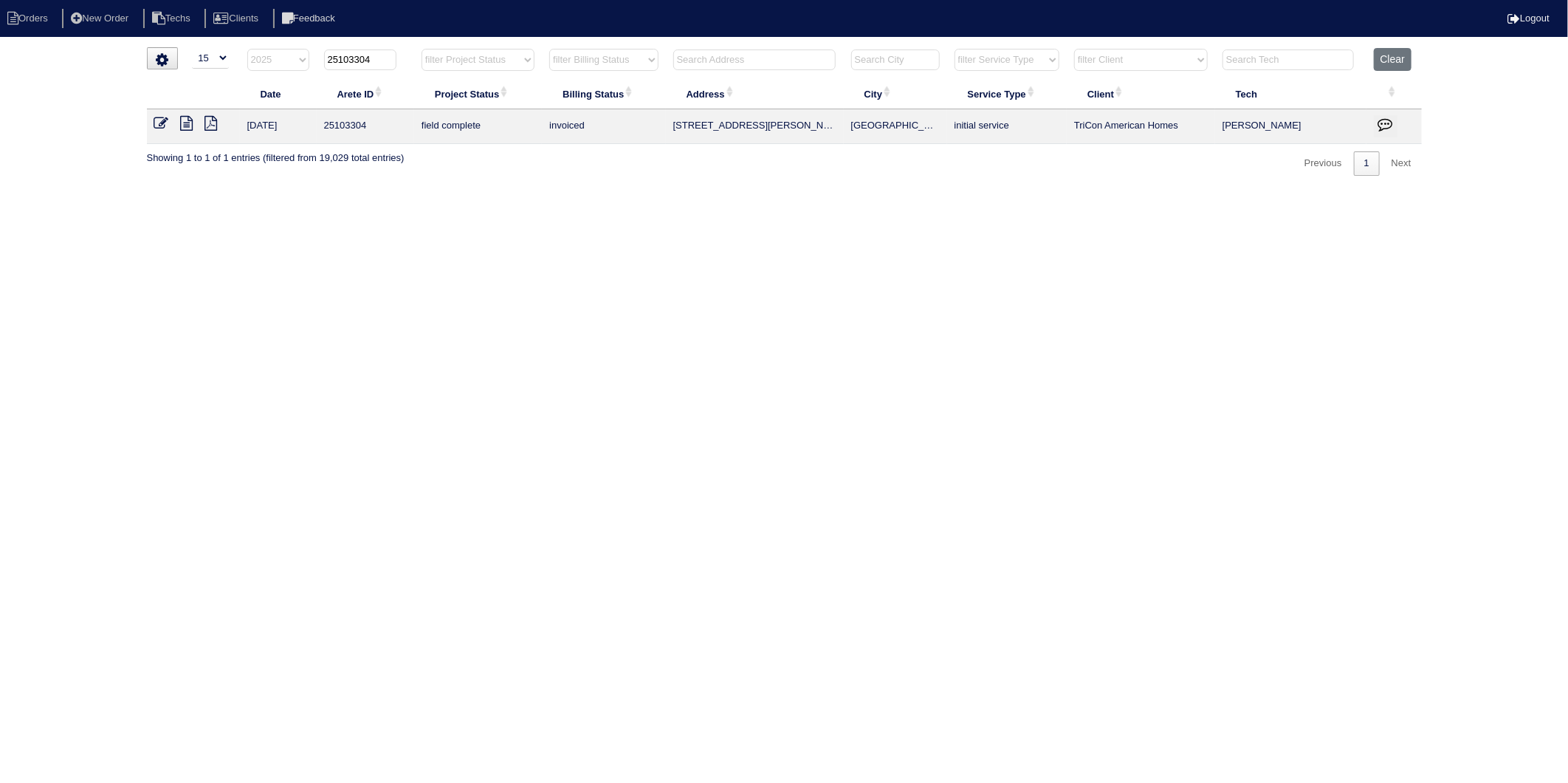
click at [162, 122] on icon at bounding box center [162, 123] width 15 height 15
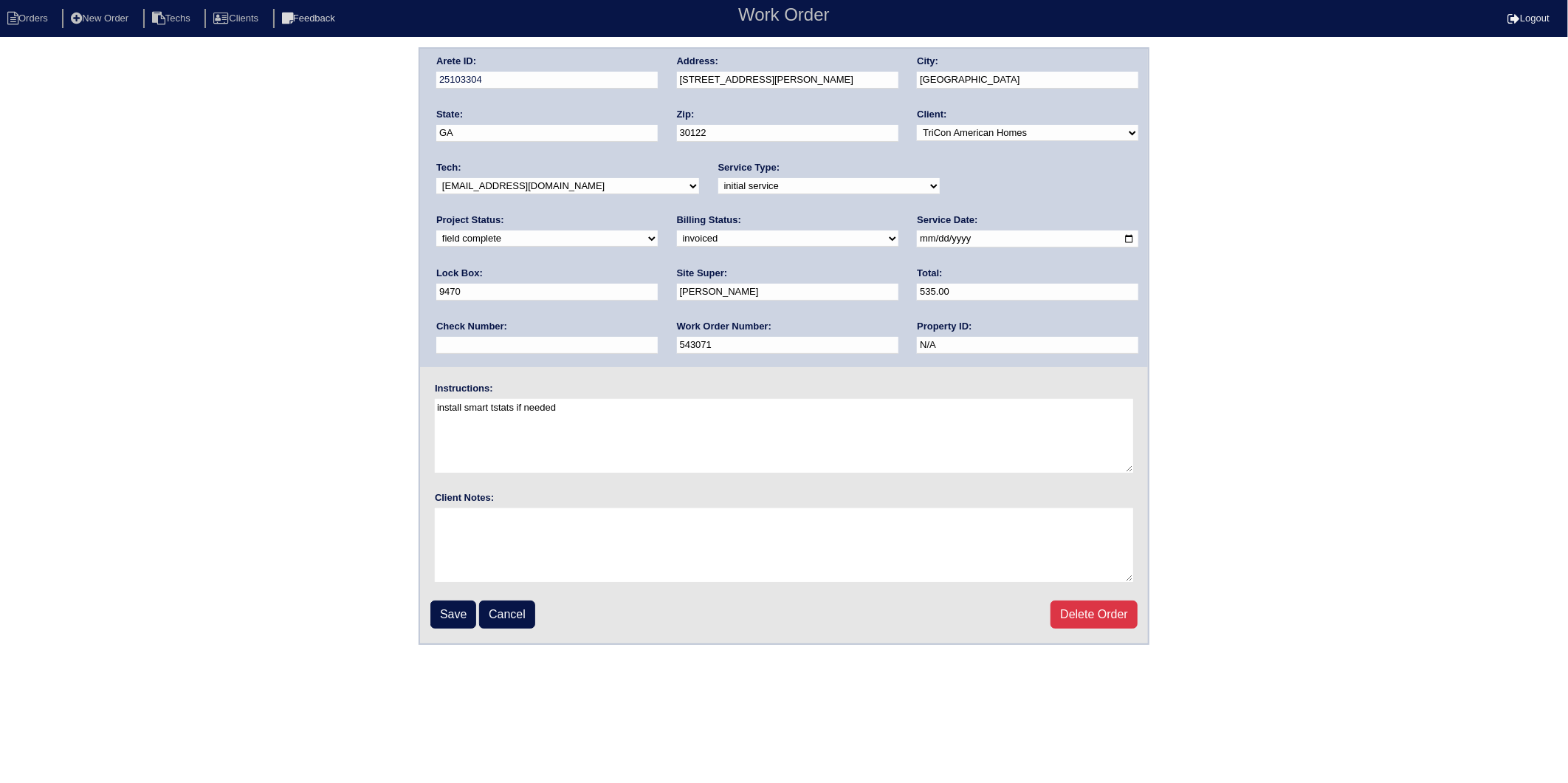
click at [677, 240] on select "need to quote quoted need to invoice invoiced paid warranty purchase order need…" at bounding box center [788, 238] width 221 height 17
select select "paid"
click at [677, 230] on select "need to quote quoted need to invoice invoiced paid warranty purchase order need…" at bounding box center [788, 238] width 221 height 17
click at [658, 337] on input "text" at bounding box center [547, 345] width 221 height 17
type input "977220"
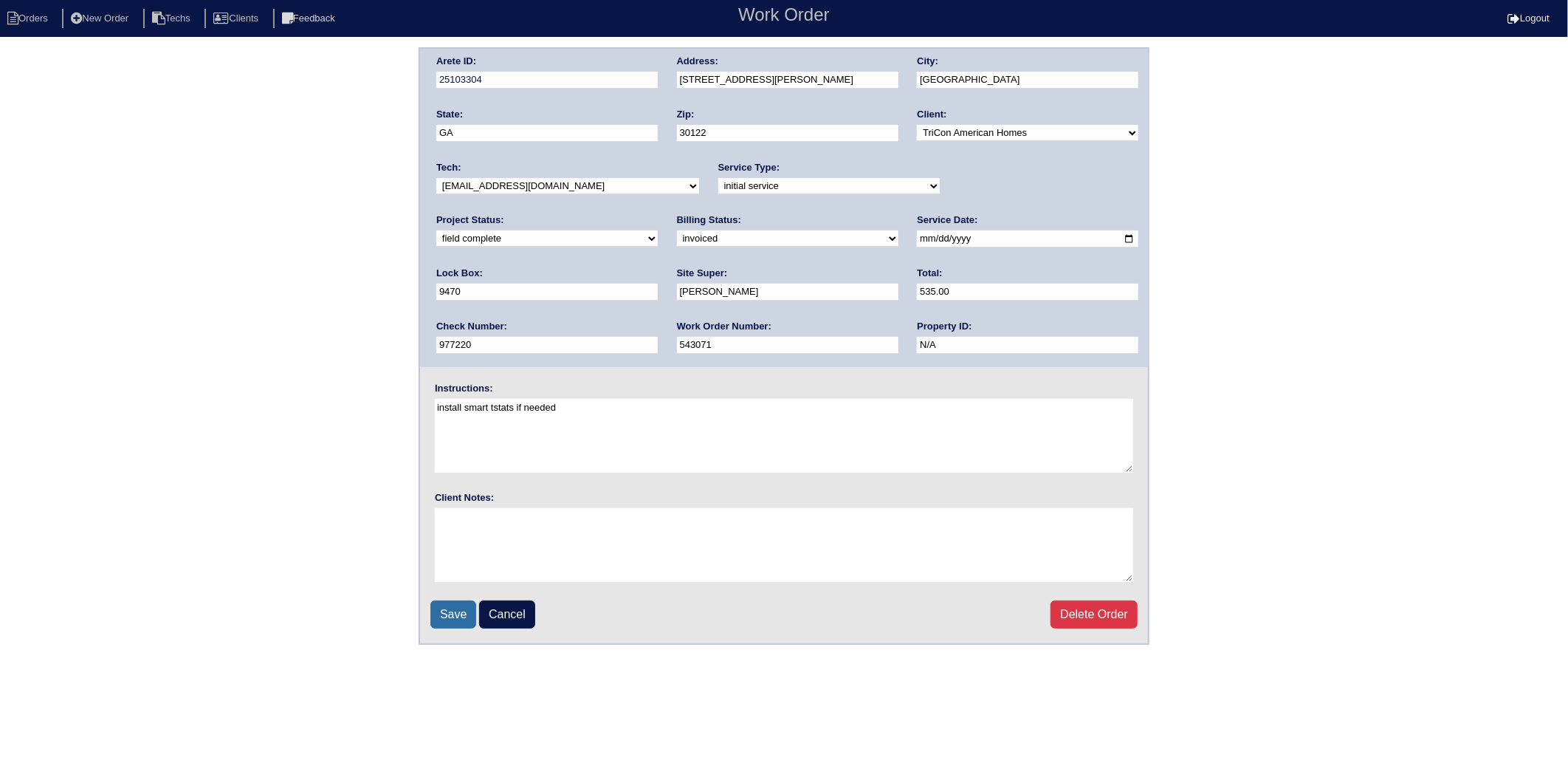
click at [442, 607] on input "Save" at bounding box center [453, 614] width 46 height 28
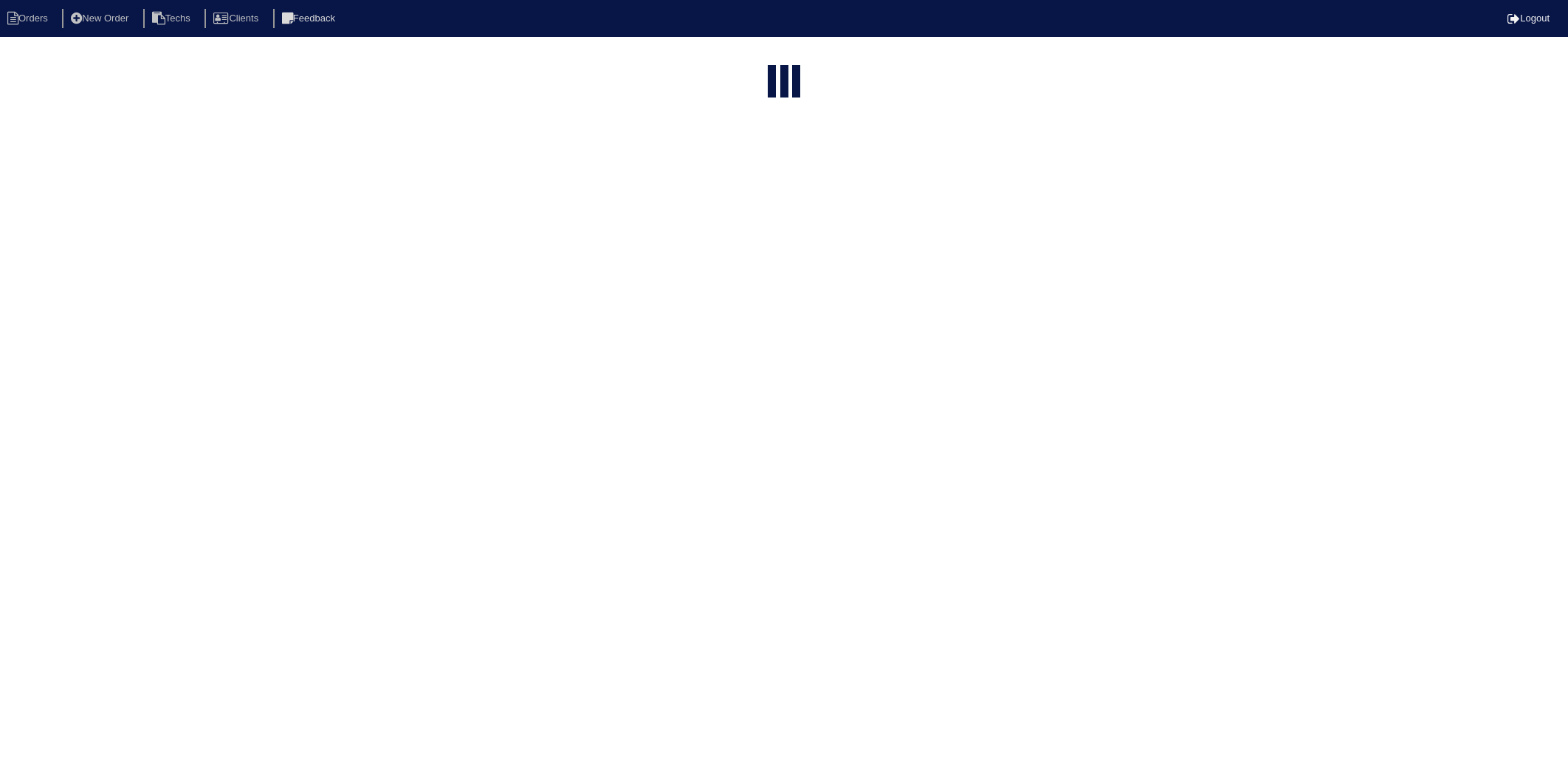
select select "15"
select select "2025"
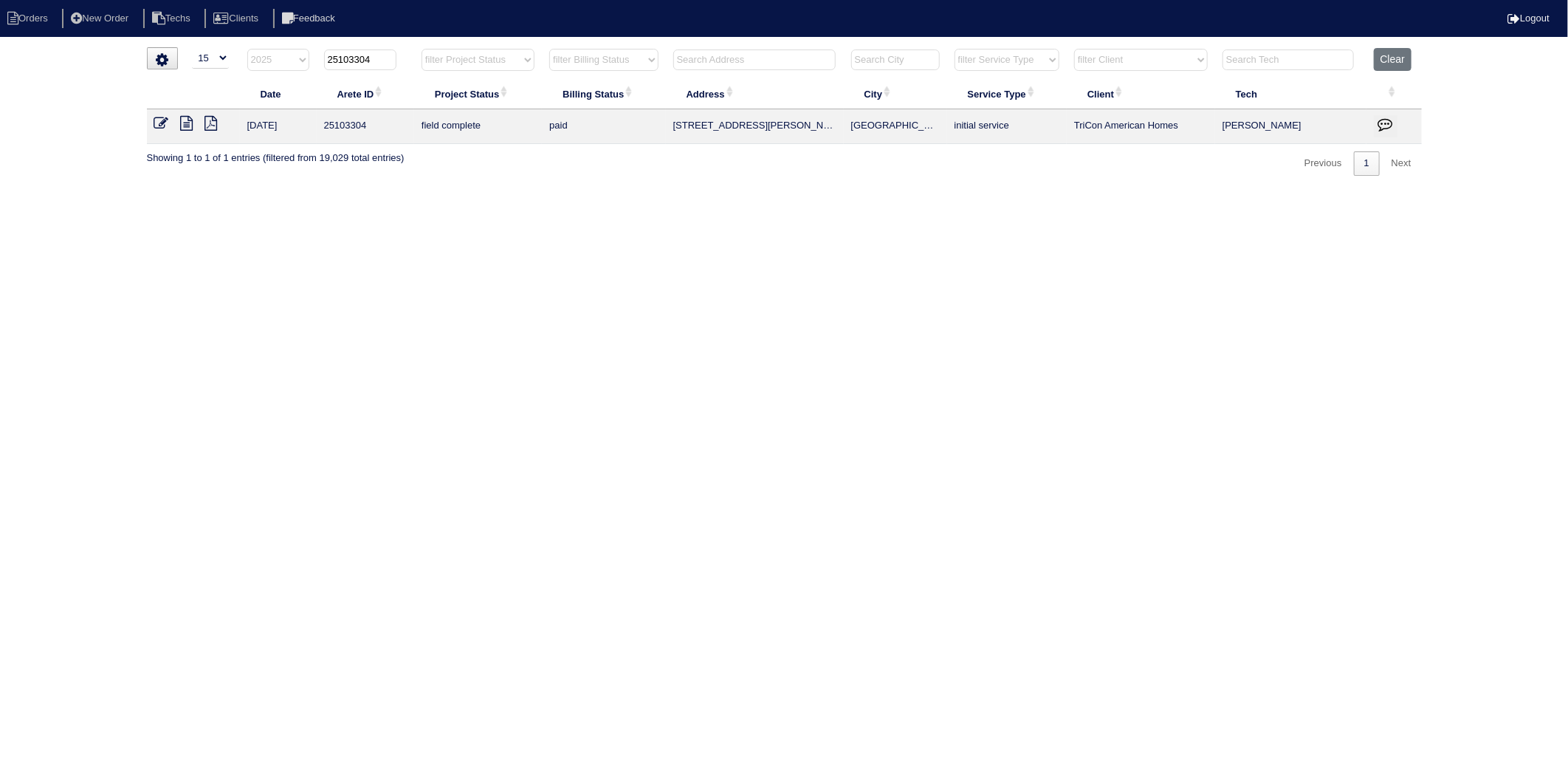
drag, startPoint x: 352, startPoint y: 61, endPoint x: 406, endPoint y: 54, distance: 54.5
click at [406, 54] on th "25103304" at bounding box center [365, 63] width 97 height 30
type input "25103359"
select select "2025"
type input "25103359"
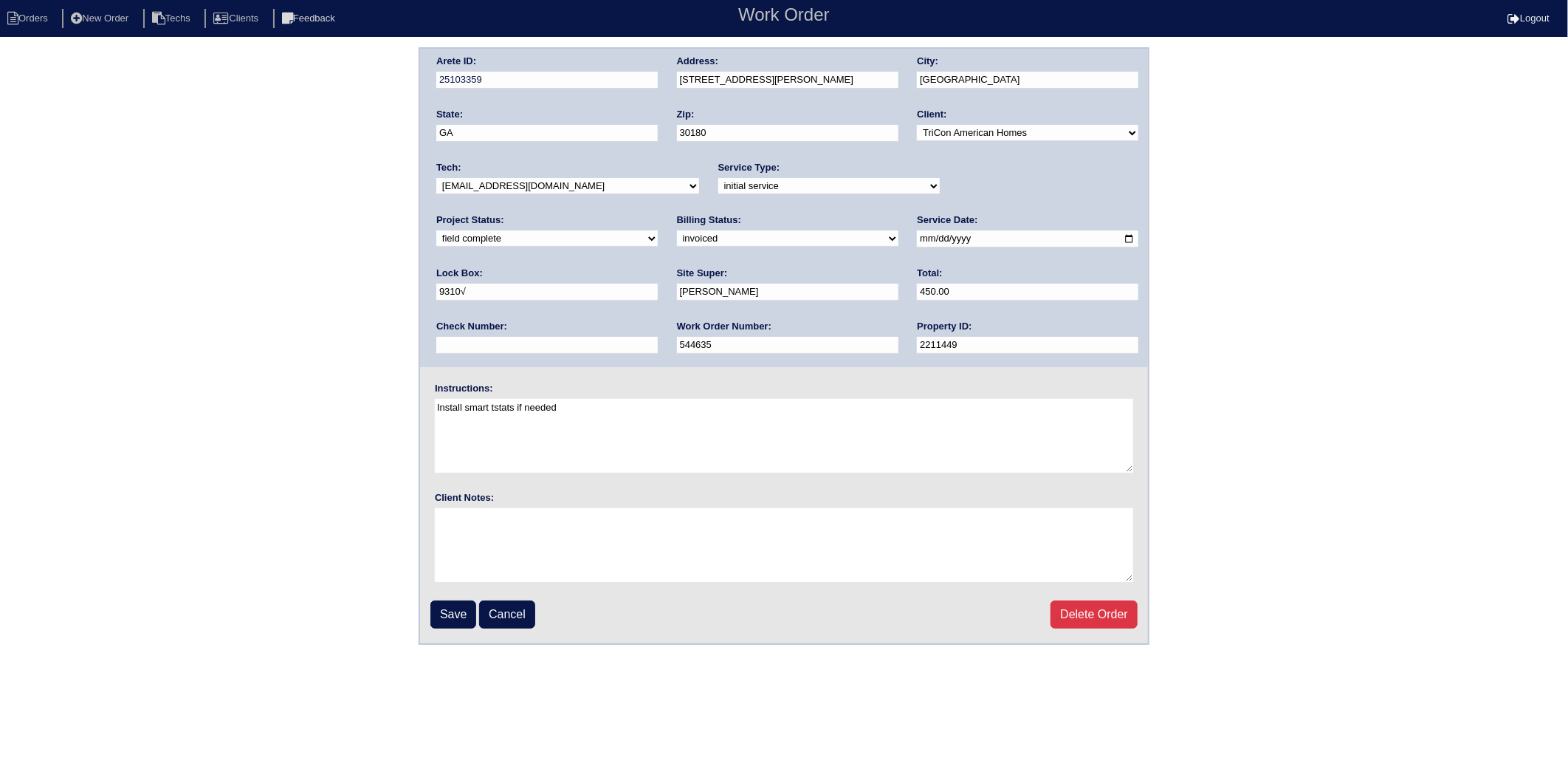
drag, startPoint x: 471, startPoint y: 236, endPoint x: 471, endPoint y: 244, distance: 8.0
click at [677, 236] on select "need to quote quoted need to invoice invoiced paid warranty purchase order need…" at bounding box center [788, 238] width 221 height 17
select select "paid"
click at [677, 230] on select "need to quote quoted need to invoice invoiced paid warranty purchase order need…" at bounding box center [788, 238] width 221 height 17
drag, startPoint x: 969, startPoint y: 284, endPoint x: 970, endPoint y: 291, distance: 7.1
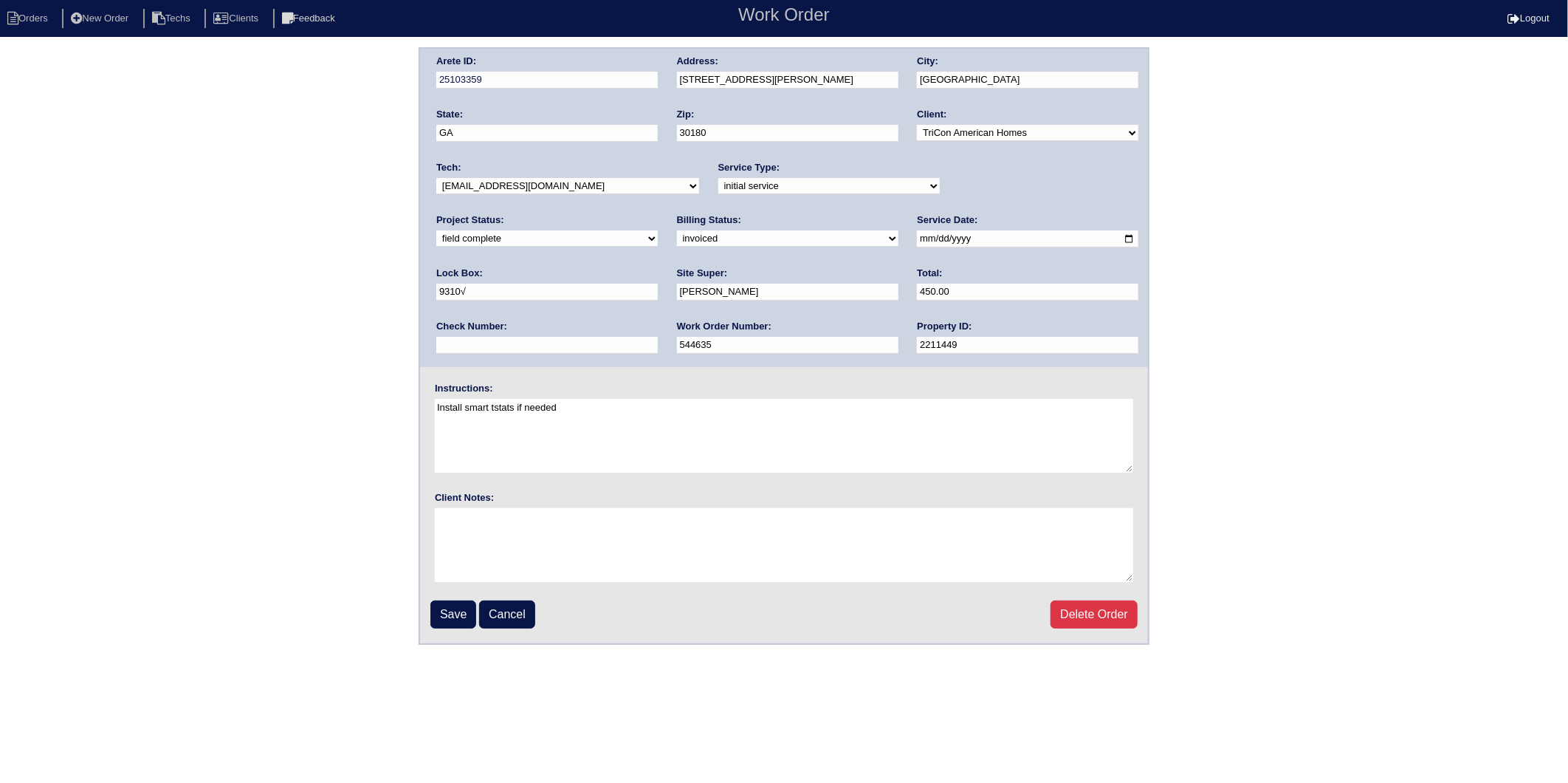
click at [658, 337] on input "text" at bounding box center [547, 345] width 221 height 17
type input "977220"
click at [453, 604] on input "Save" at bounding box center [453, 614] width 46 height 28
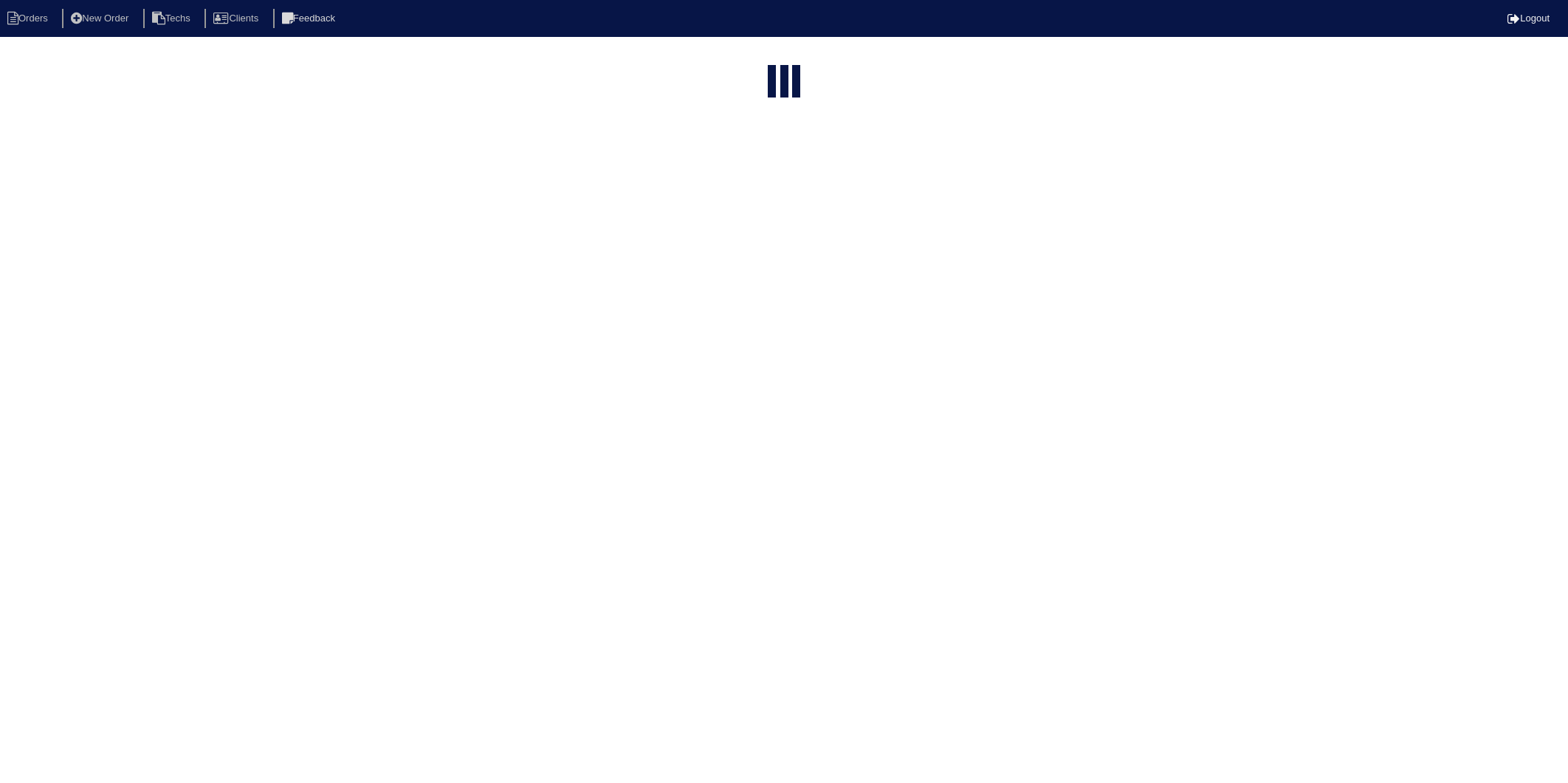
select select "15"
select select "2025"
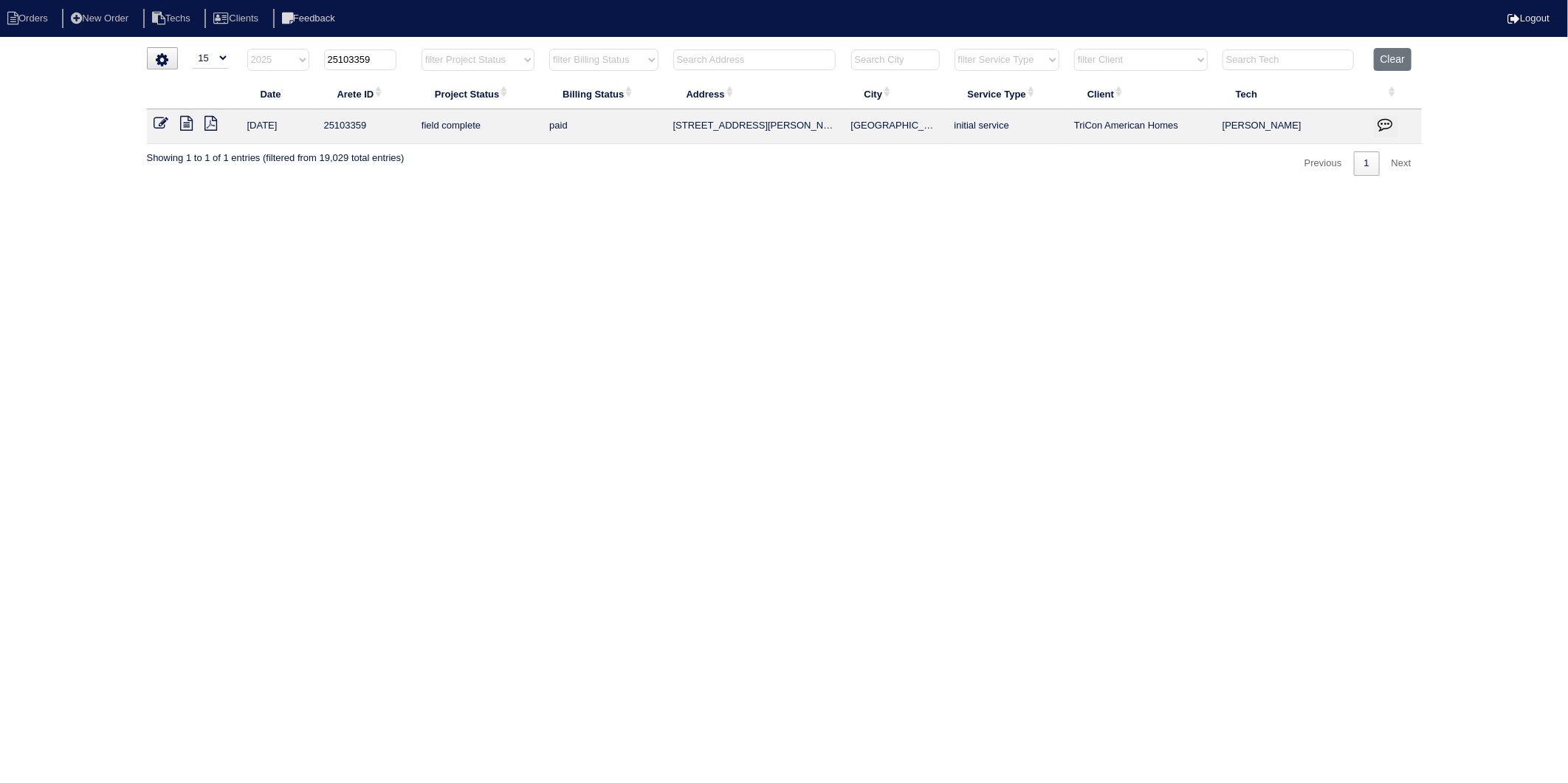
drag, startPoint x: 351, startPoint y: 58, endPoint x: 400, endPoint y: 47, distance: 50.2
click at [400, 48] on th "25103359" at bounding box center [365, 63] width 97 height 30
type input "25103149"
select select "2025"
type input "25103149"
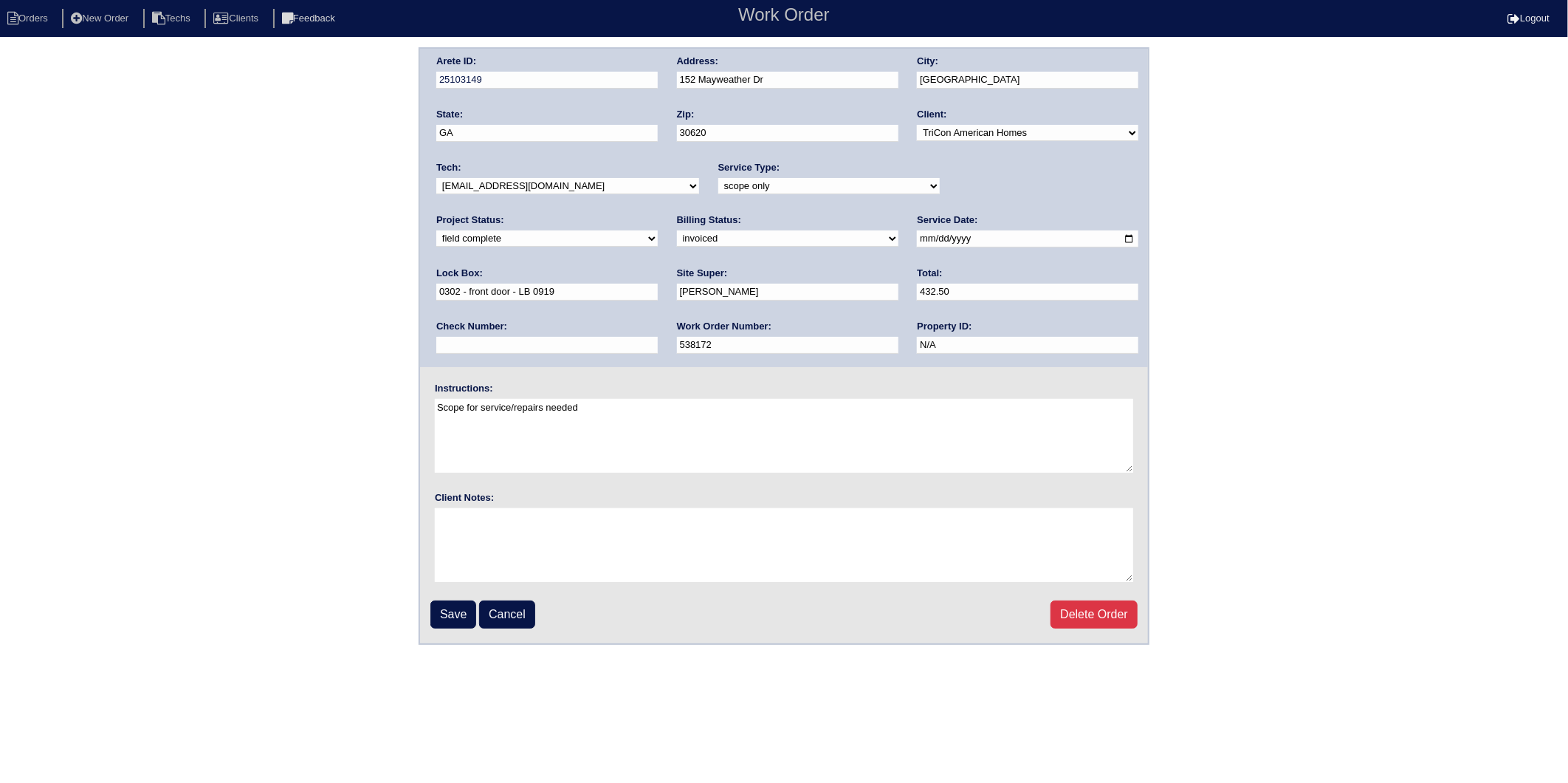
click at [677, 240] on select "need to quote quoted need to invoice invoiced paid warranty purchase order need…" at bounding box center [788, 238] width 221 height 17
select select "paid"
click at [677, 230] on select "need to quote quoted need to invoice invoiced paid warranty purchase order need…" at bounding box center [788, 238] width 221 height 17
click at [658, 320] on div "Check Number:" at bounding box center [547, 340] width 221 height 41
drag, startPoint x: 942, startPoint y: 294, endPoint x: 946, endPoint y: 315, distance: 21.4
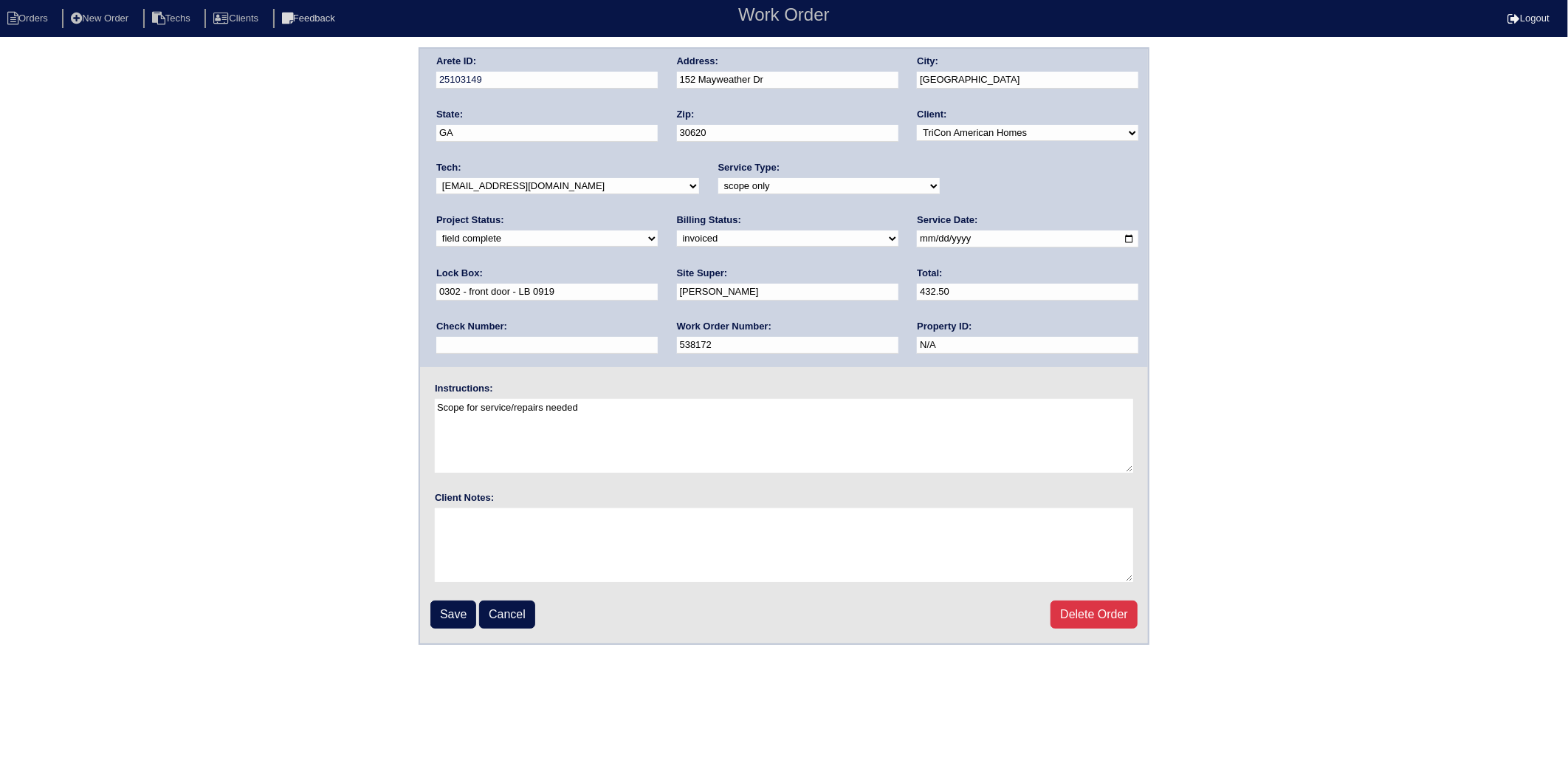
click at [658, 337] on input "text" at bounding box center [547, 345] width 221 height 17
type input "977220"
click at [453, 611] on input "Save" at bounding box center [453, 614] width 46 height 28
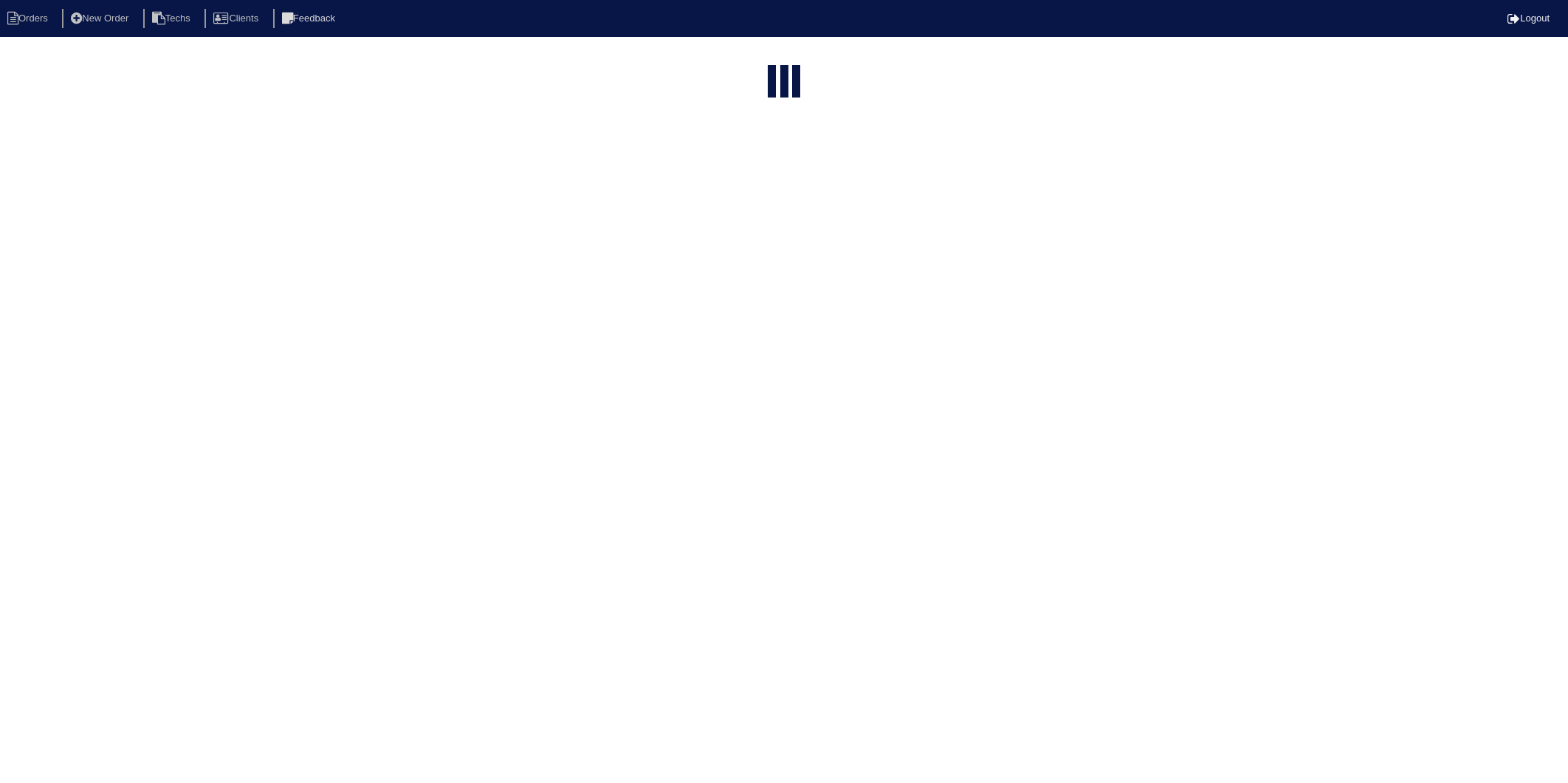
select select "15"
type input "25103149"
select select "2025"
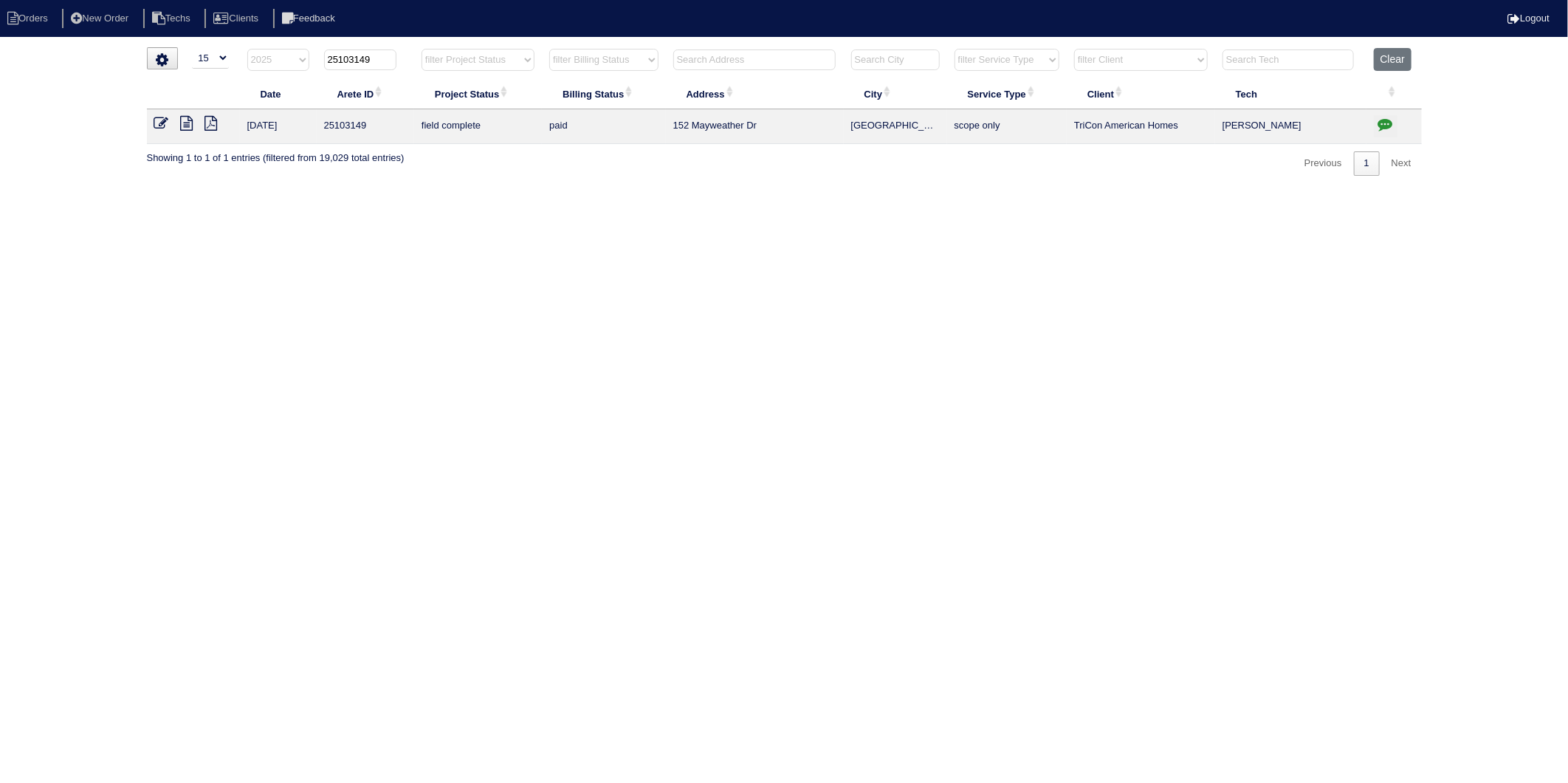
drag, startPoint x: 353, startPoint y: 61, endPoint x: 411, endPoint y: 55, distance: 58.3
click at [411, 55] on th "25103149" at bounding box center [365, 63] width 97 height 30
type input "25103261"
select select "2025"
type input "25103261"
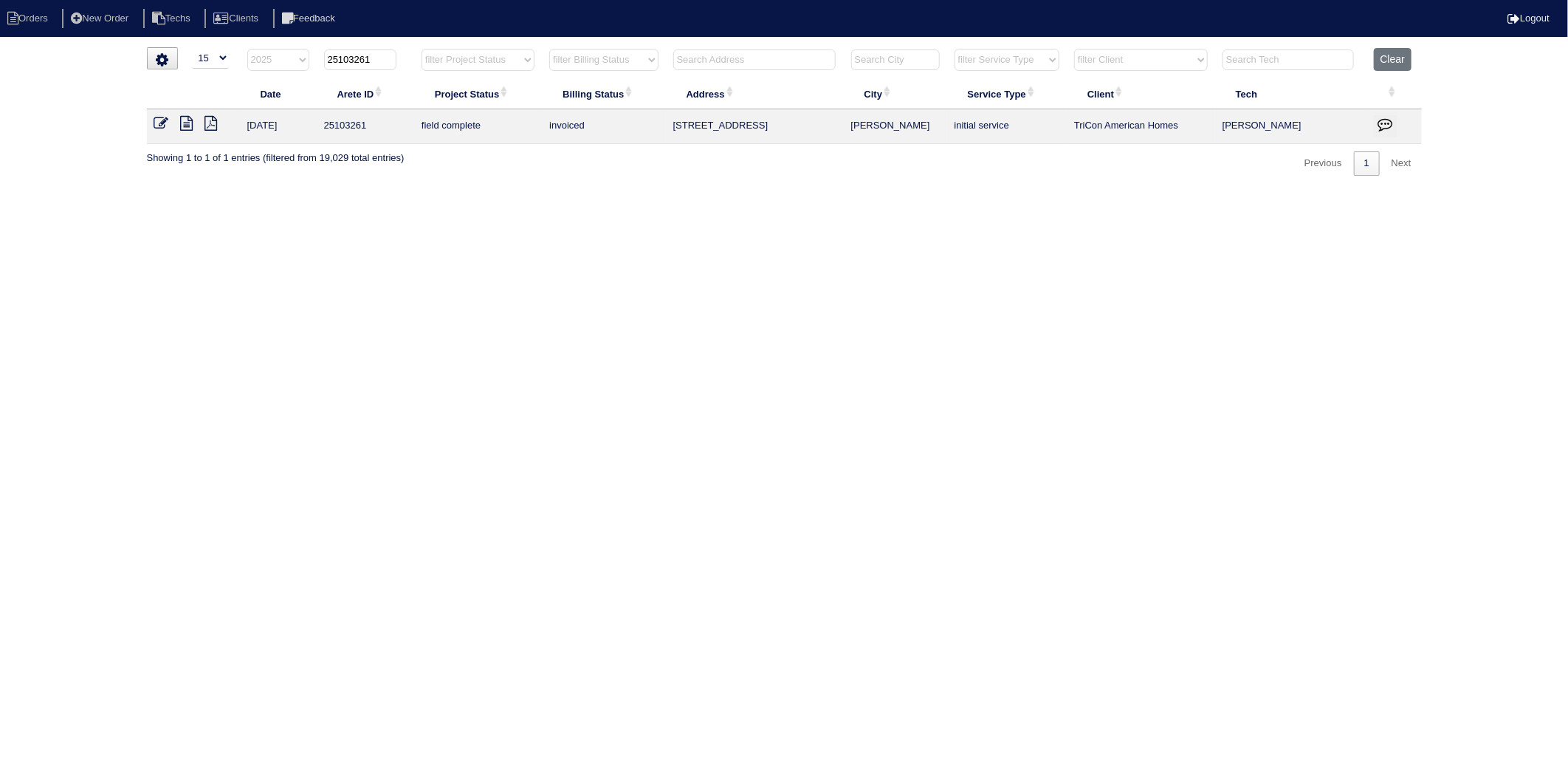
click at [160, 123] on icon at bounding box center [162, 123] width 15 height 15
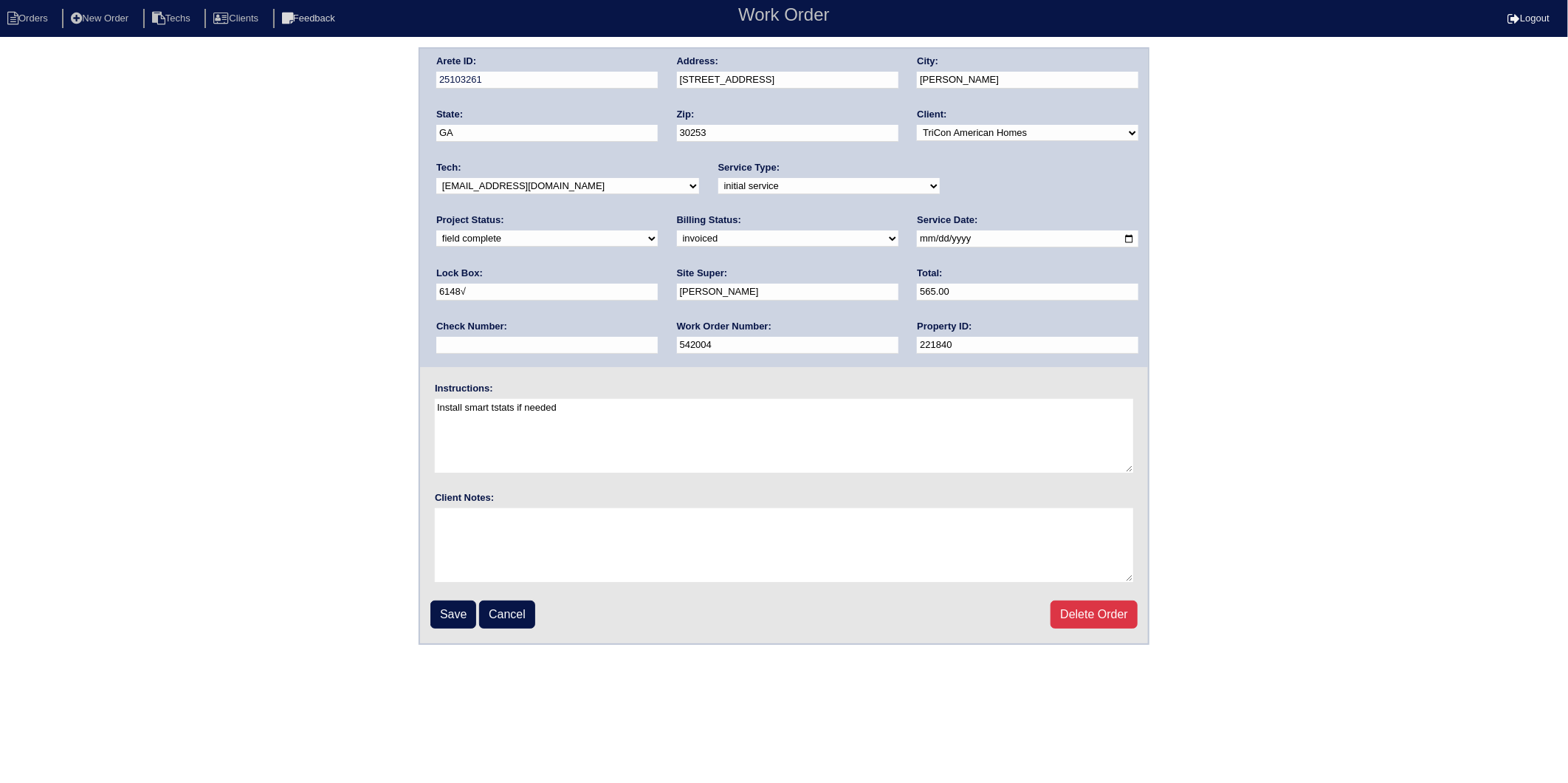
drag, startPoint x: 470, startPoint y: 234, endPoint x: 468, endPoint y: 244, distance: 10.2
click at [677, 234] on select "need to quote quoted need to invoice invoiced paid warranty purchase order need…" at bounding box center [788, 238] width 221 height 17
select select "paid"
click at [677, 230] on select "need to quote quoted need to invoice invoiced paid warranty purchase order need…" at bounding box center [788, 238] width 221 height 17
drag, startPoint x: 940, startPoint y: 296, endPoint x: 943, endPoint y: 308, distance: 12.4
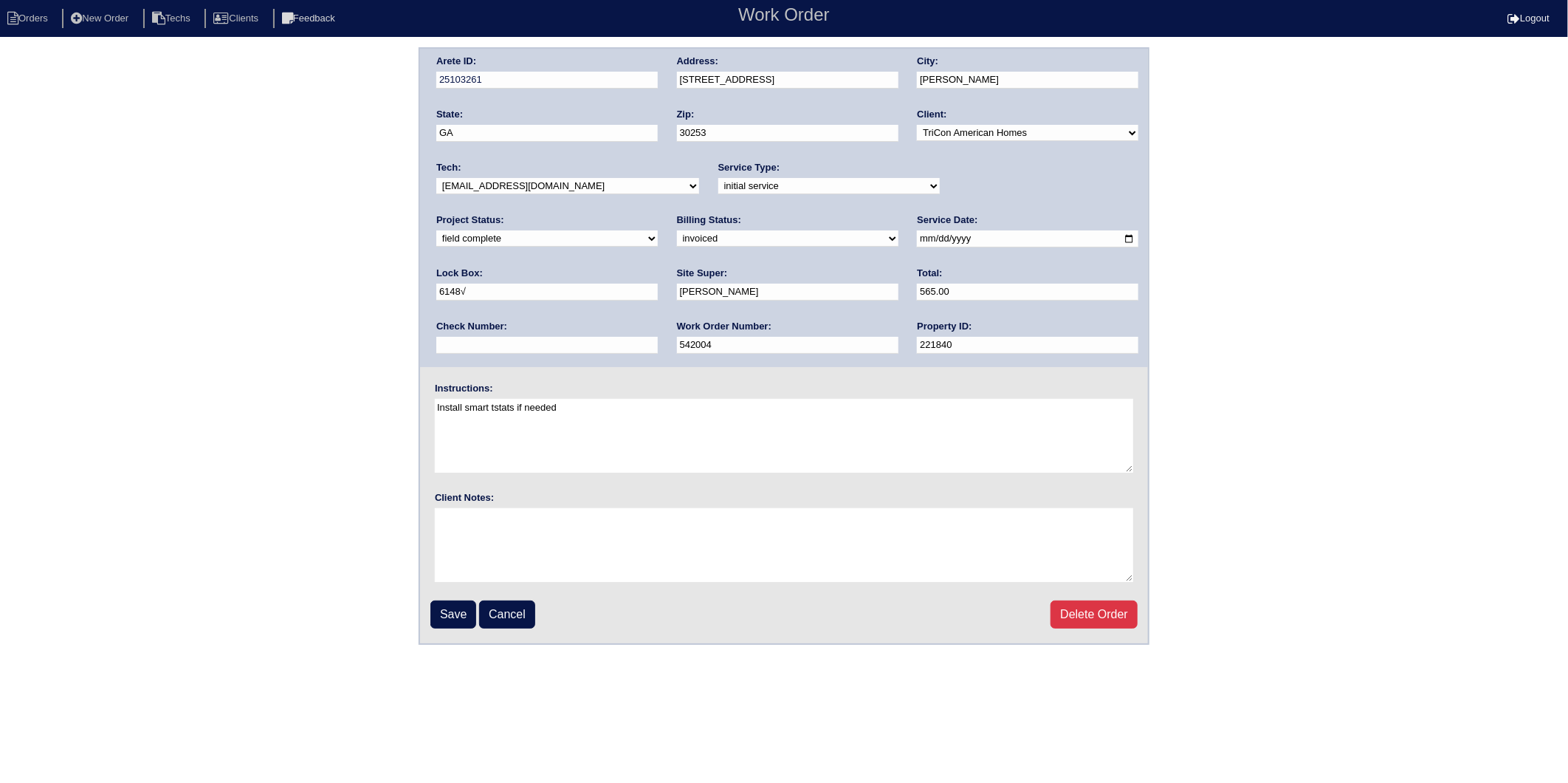
click at [658, 337] on input "text" at bounding box center [547, 345] width 221 height 17
type input "977220"
click at [443, 610] on input "Save" at bounding box center [453, 614] width 46 height 28
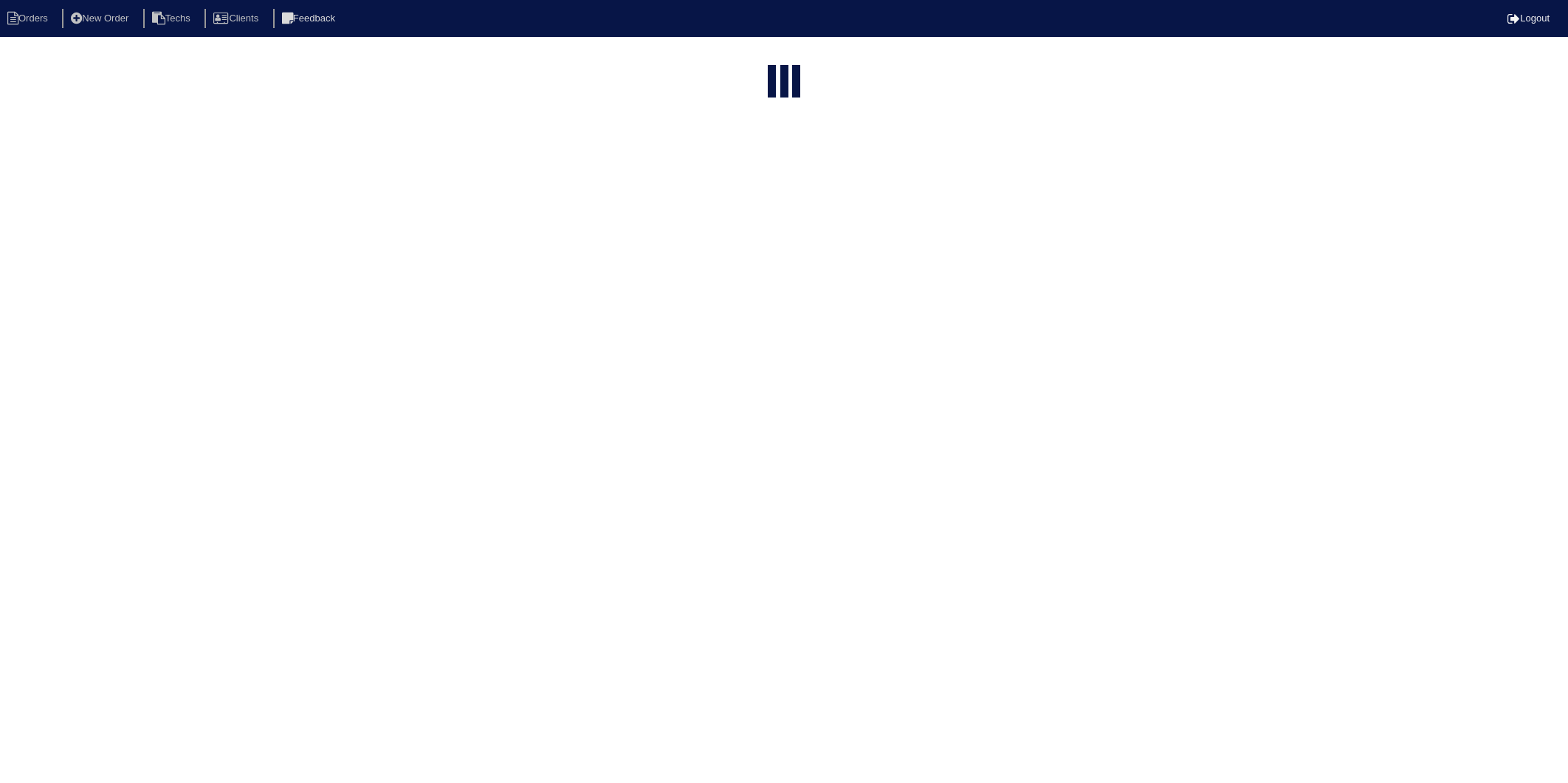
select select "15"
select select "2025"
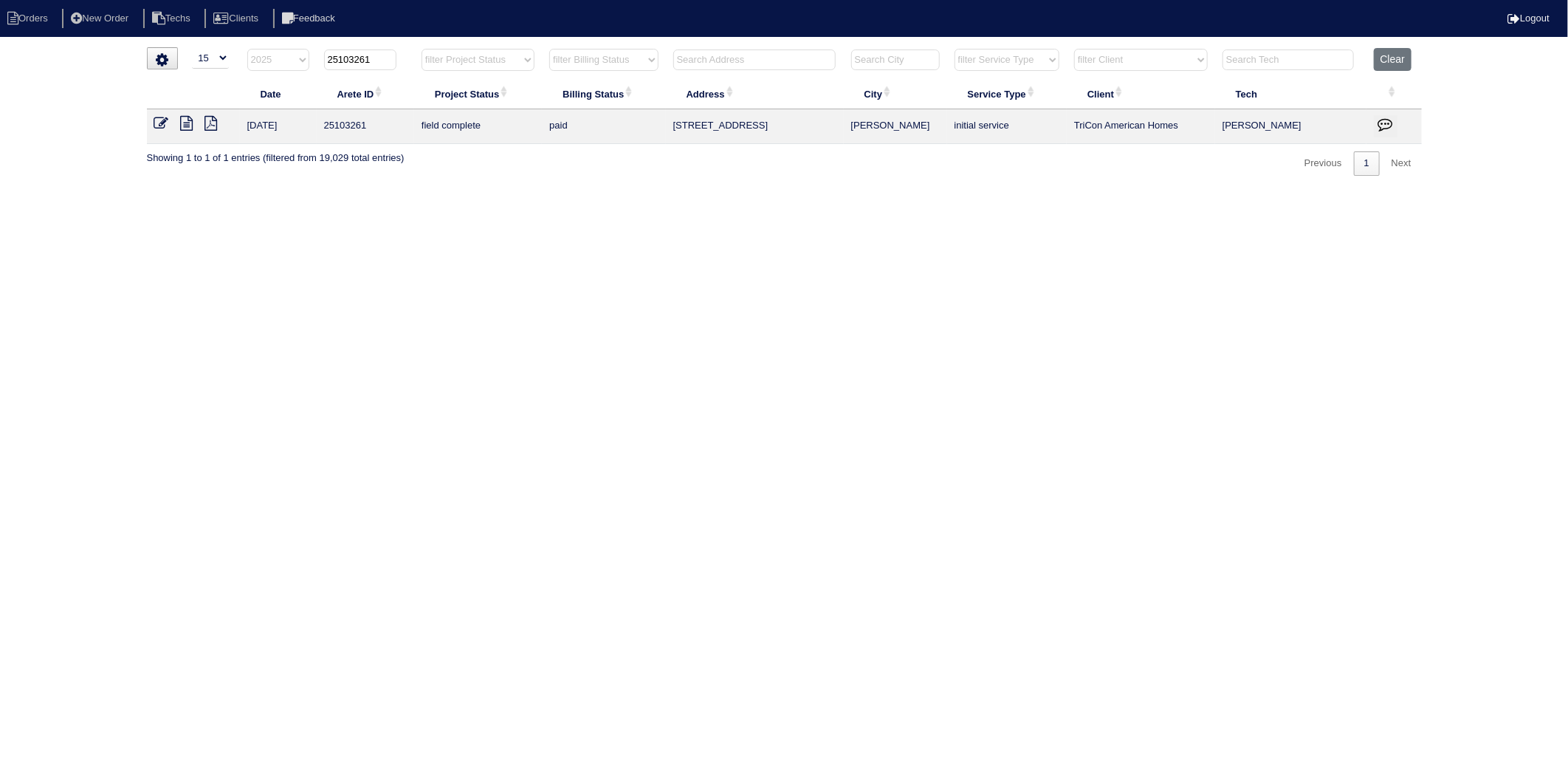
drag, startPoint x: 351, startPoint y: 62, endPoint x: 416, endPoint y: 54, distance: 65.5
click at [416, 54] on tr "filter Year -- Any Year -- 2025 2024 2023 2022 2021 2020 2019 25103261 filter P…" at bounding box center [784, 63] width 1276 height 30
type input "25103204"
select select "2025"
type input "25103204"
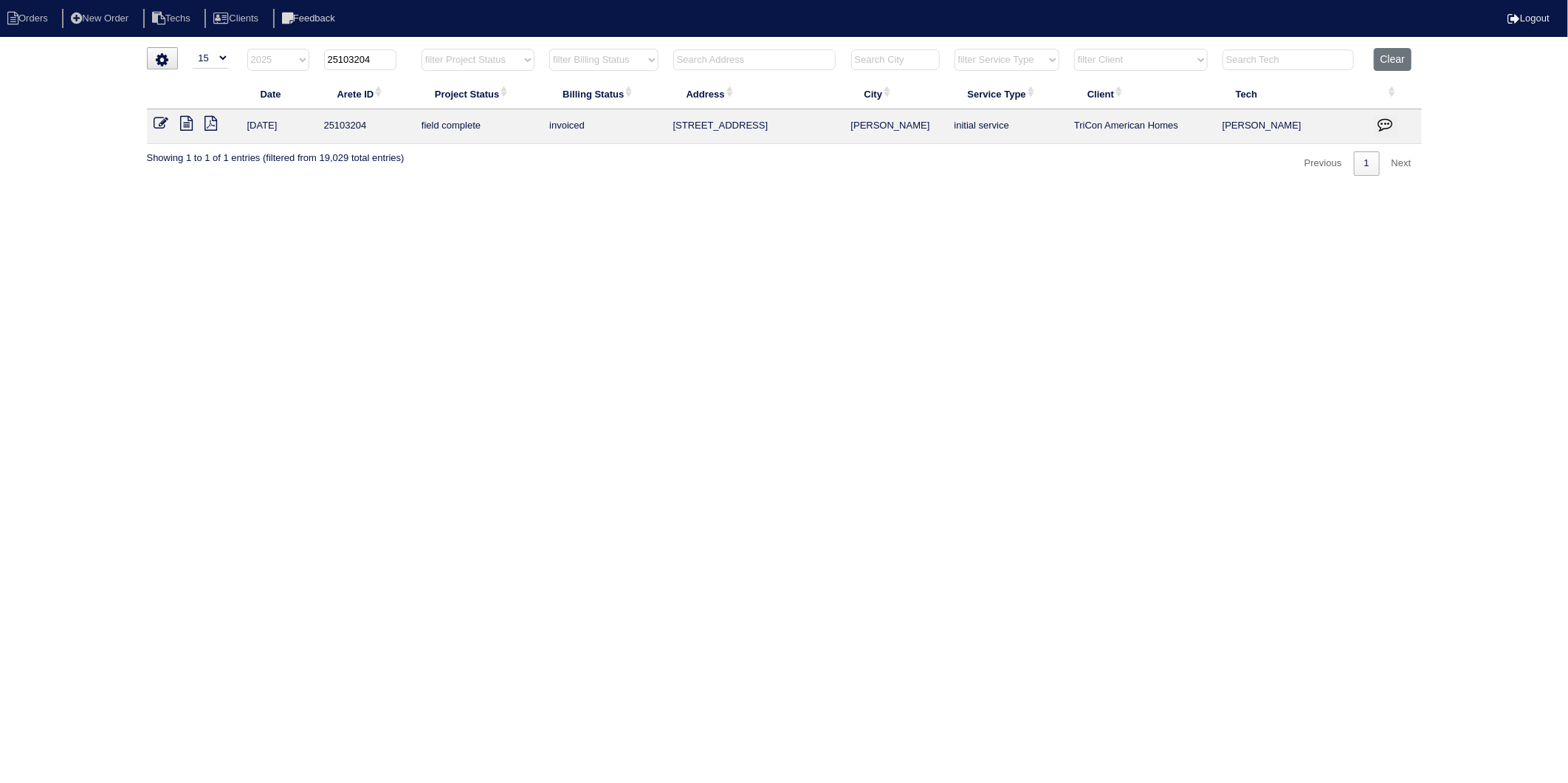
click at [161, 124] on icon at bounding box center [162, 123] width 15 height 15
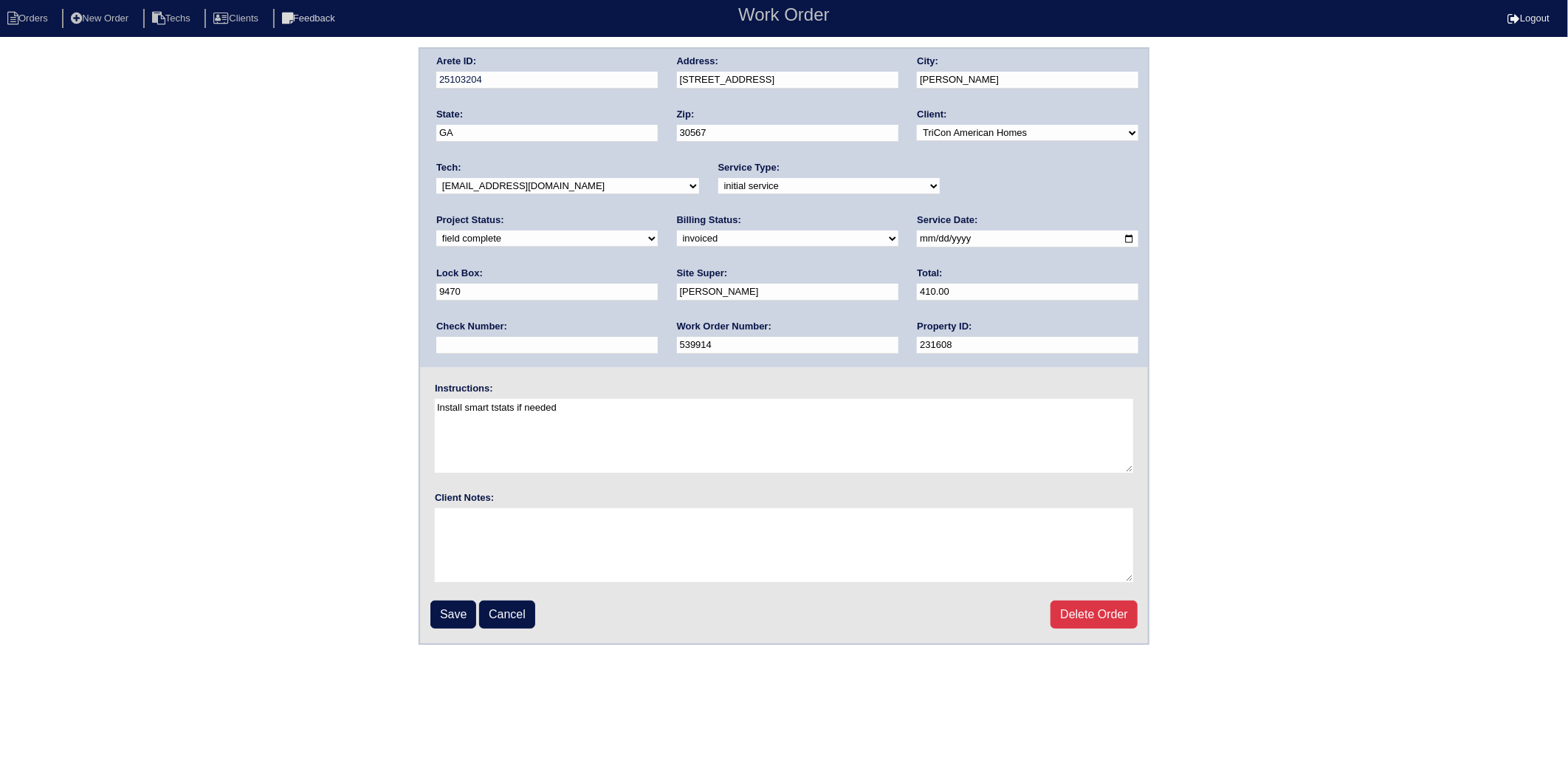
drag, startPoint x: 473, startPoint y: 234, endPoint x: 471, endPoint y: 242, distance: 8.2
click at [677, 234] on select "need to quote quoted need to invoice invoiced paid warranty purchase order need…" at bounding box center [788, 238] width 221 height 17
select select "paid"
click at [677, 230] on select "need to quote quoted need to invoice invoiced paid warranty purchase order need…" at bounding box center [788, 238] width 221 height 17
click at [658, 337] on input "text" at bounding box center [547, 345] width 221 height 17
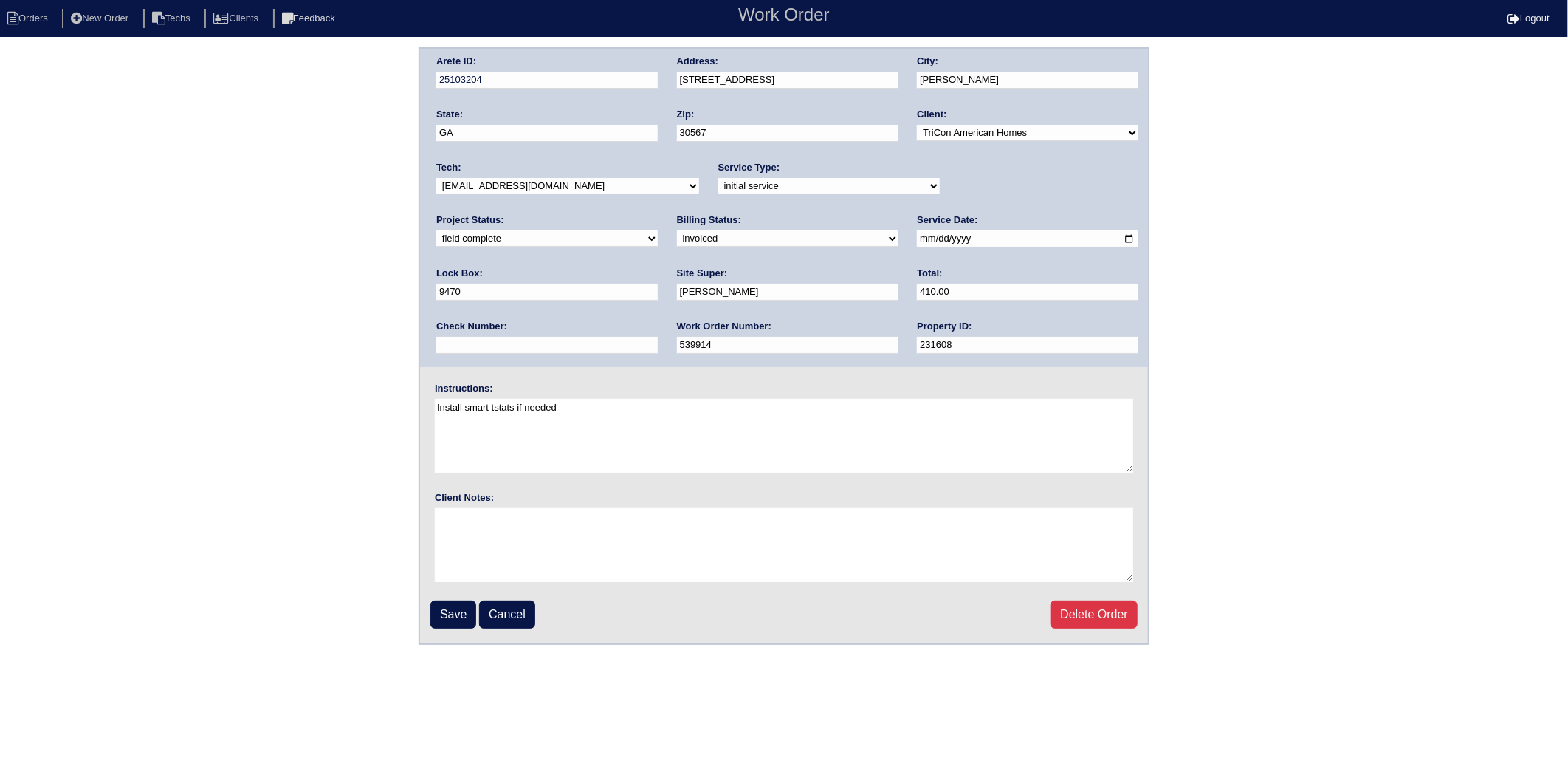
type input "977220"
click at [458, 607] on input "Save" at bounding box center [453, 614] width 46 height 28
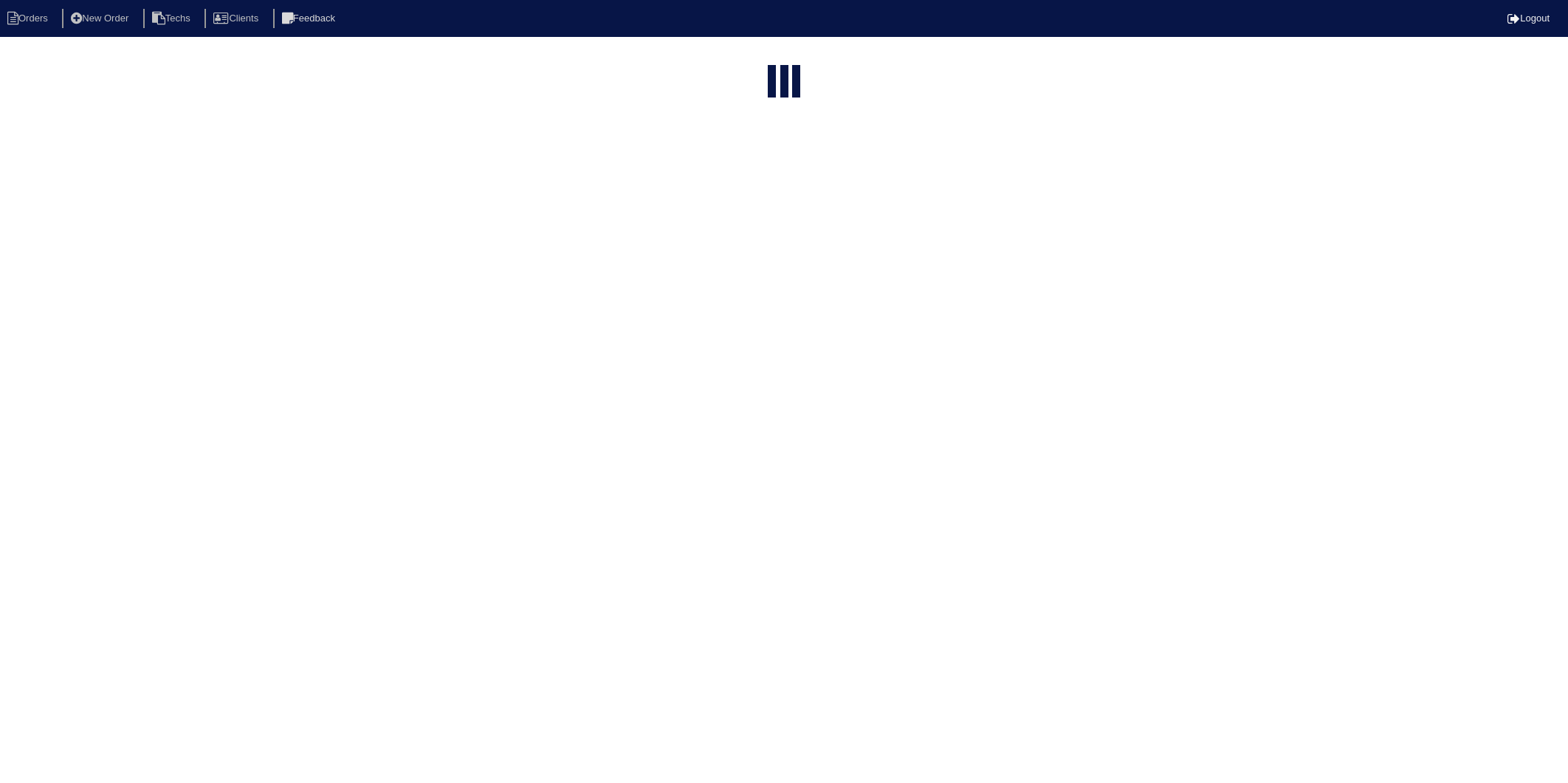
select select "15"
select select "2025"
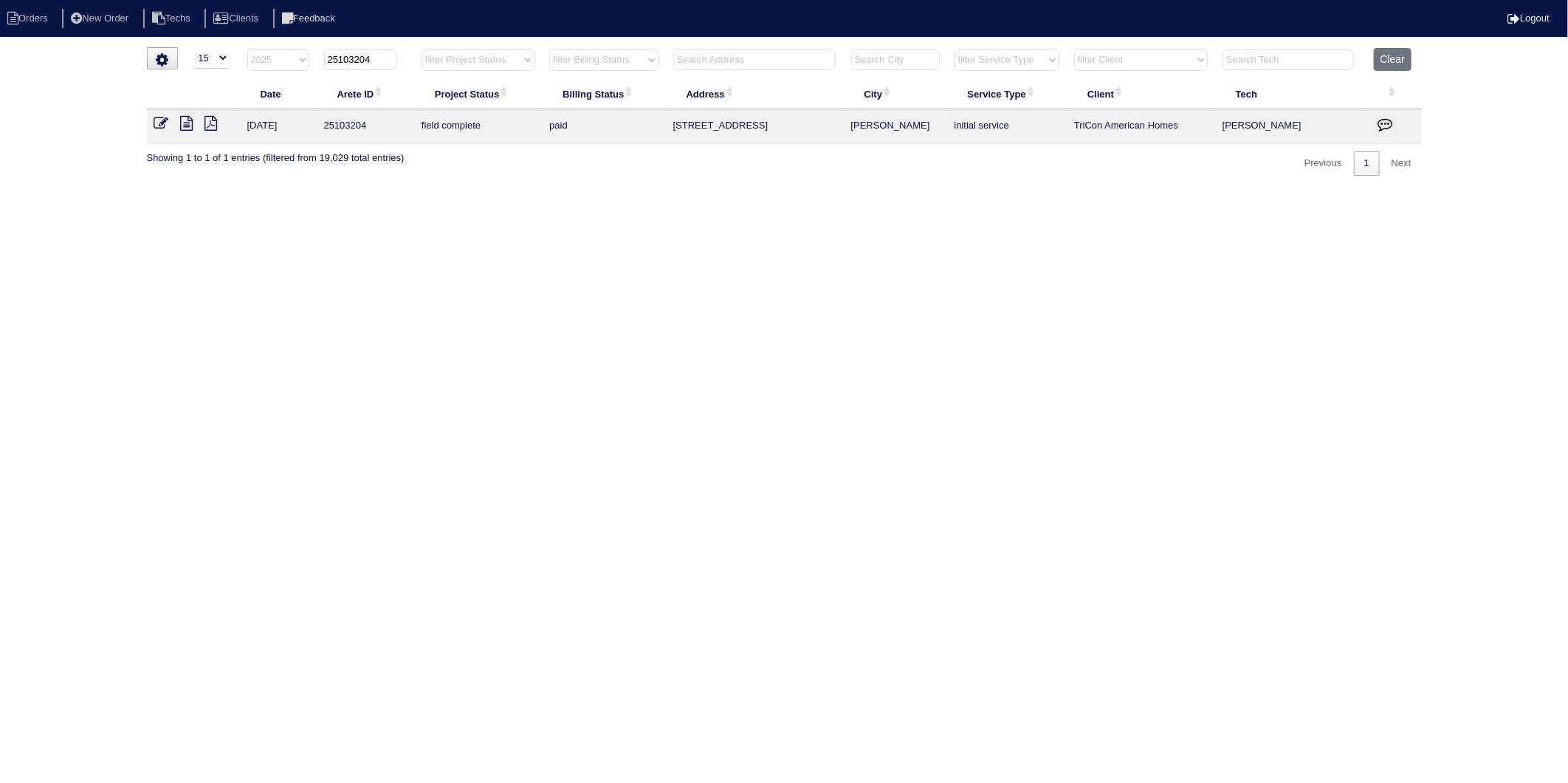
drag, startPoint x: 349, startPoint y: 57, endPoint x: 389, endPoint y: 56, distance: 40.0
click at [389, 56] on input "25103204" at bounding box center [360, 60] width 72 height 21
type input "25103345"
select select "2025"
type input "25103345"
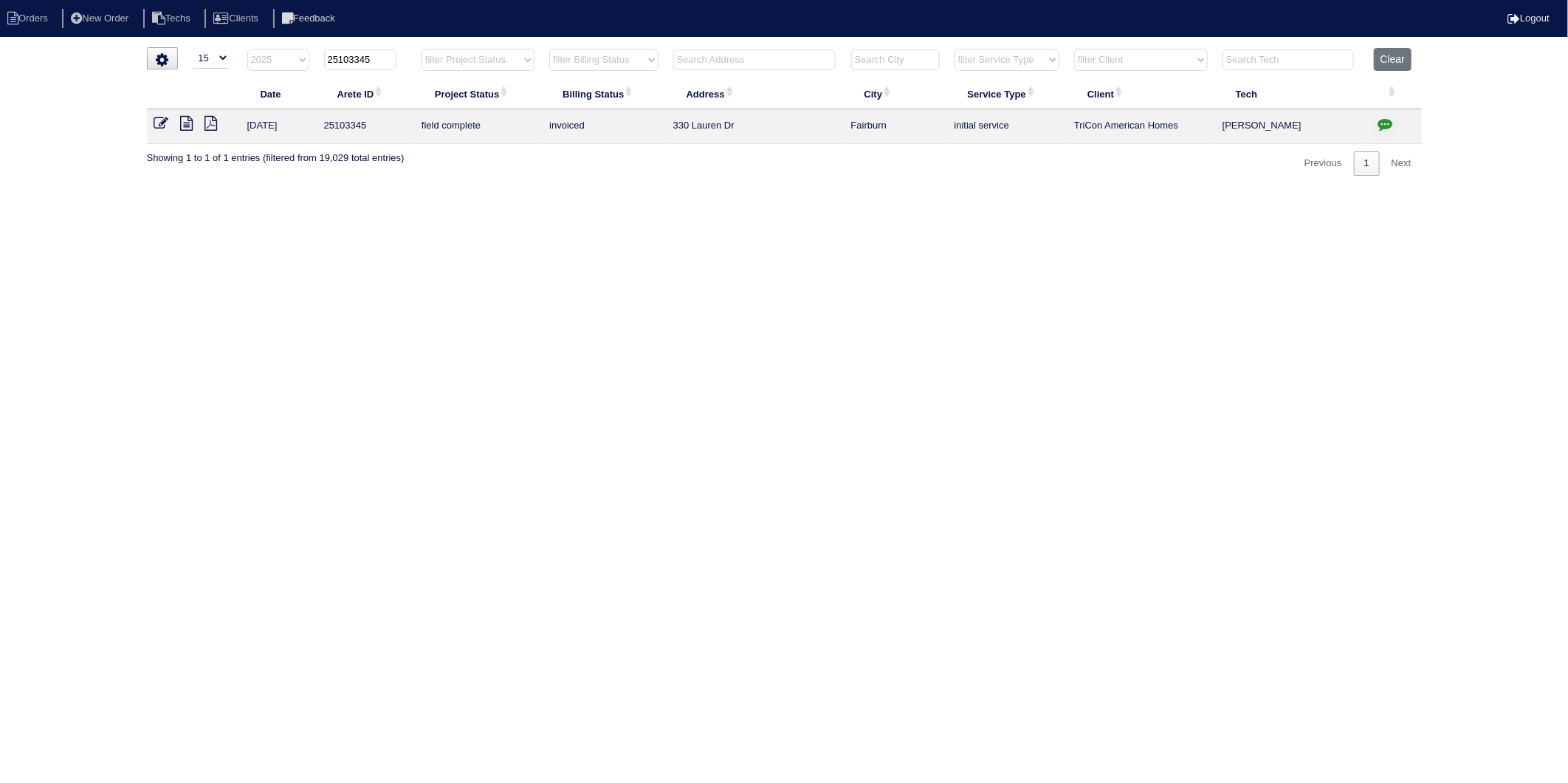
click at [161, 122] on icon at bounding box center [162, 123] width 15 height 15
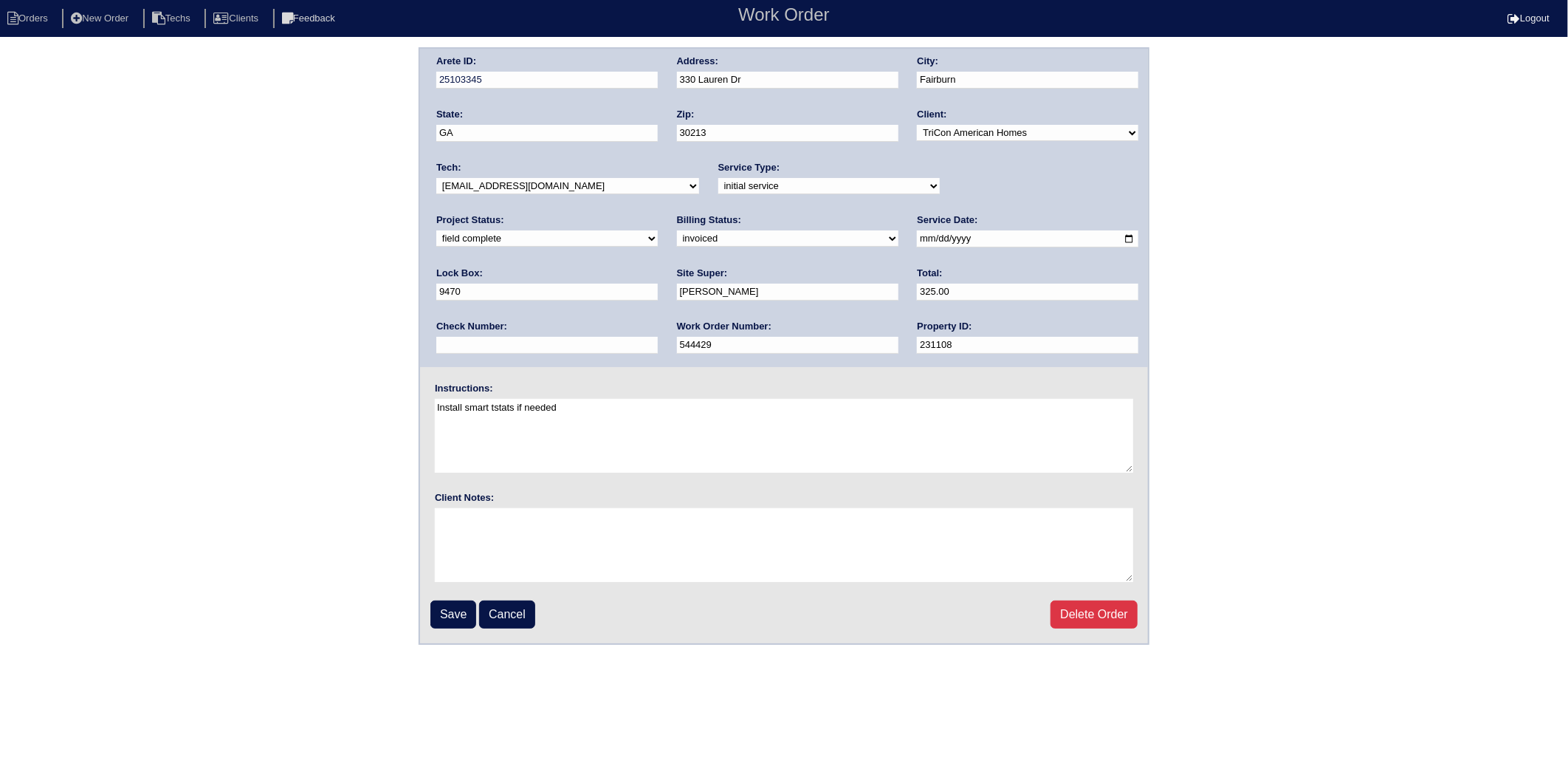
click at [677, 240] on select "need to quote quoted need to invoice invoiced paid warranty purchase order need…" at bounding box center [788, 238] width 221 height 17
select select "paid"
click at [677, 230] on select "need to quote quoted need to invoice invoiced paid warranty purchase order need…" at bounding box center [788, 238] width 221 height 17
click at [658, 337] on input "text" at bounding box center [547, 345] width 221 height 17
type input "977220"
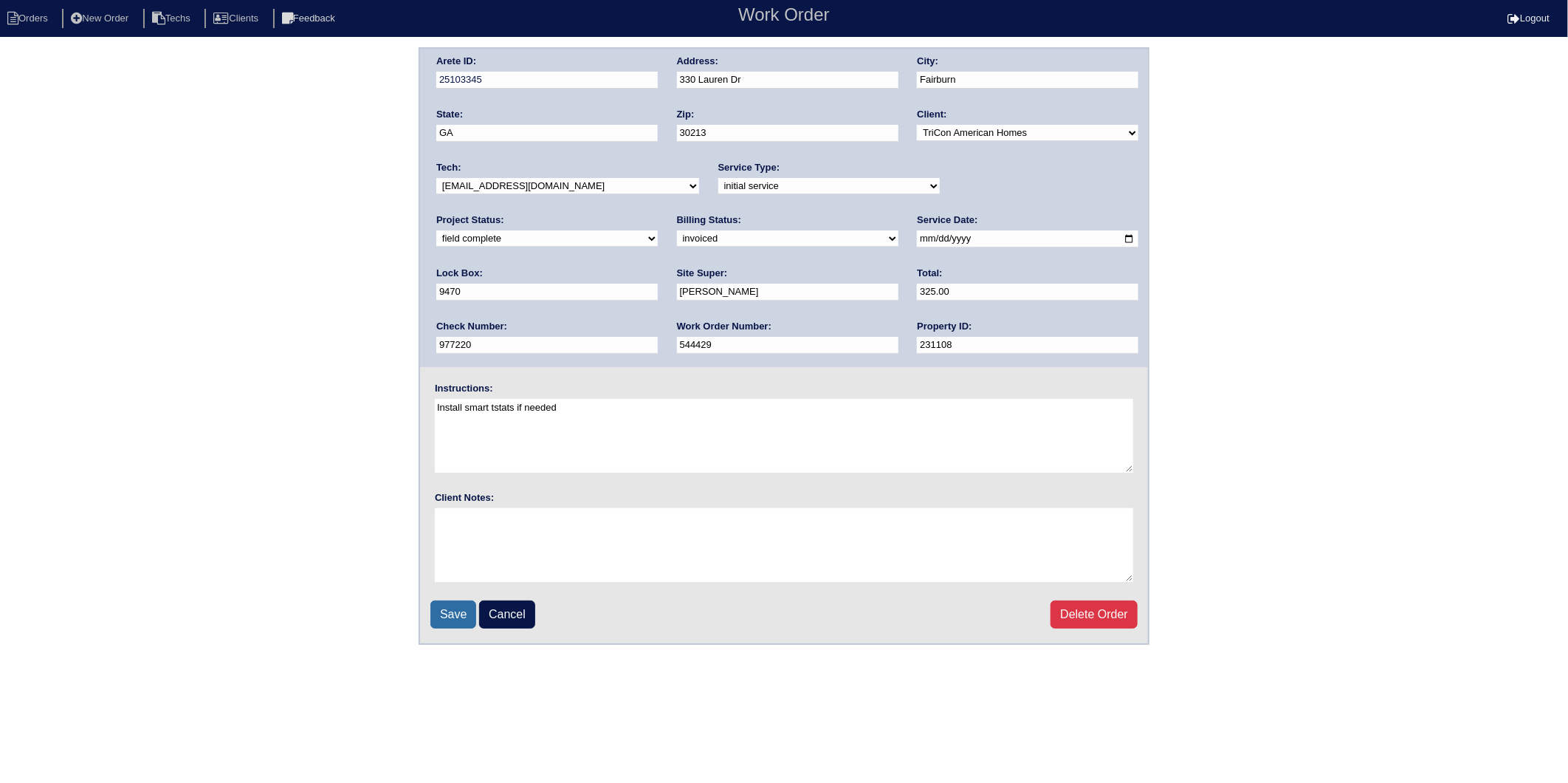
click at [440, 611] on input "Save" at bounding box center [453, 614] width 46 height 28
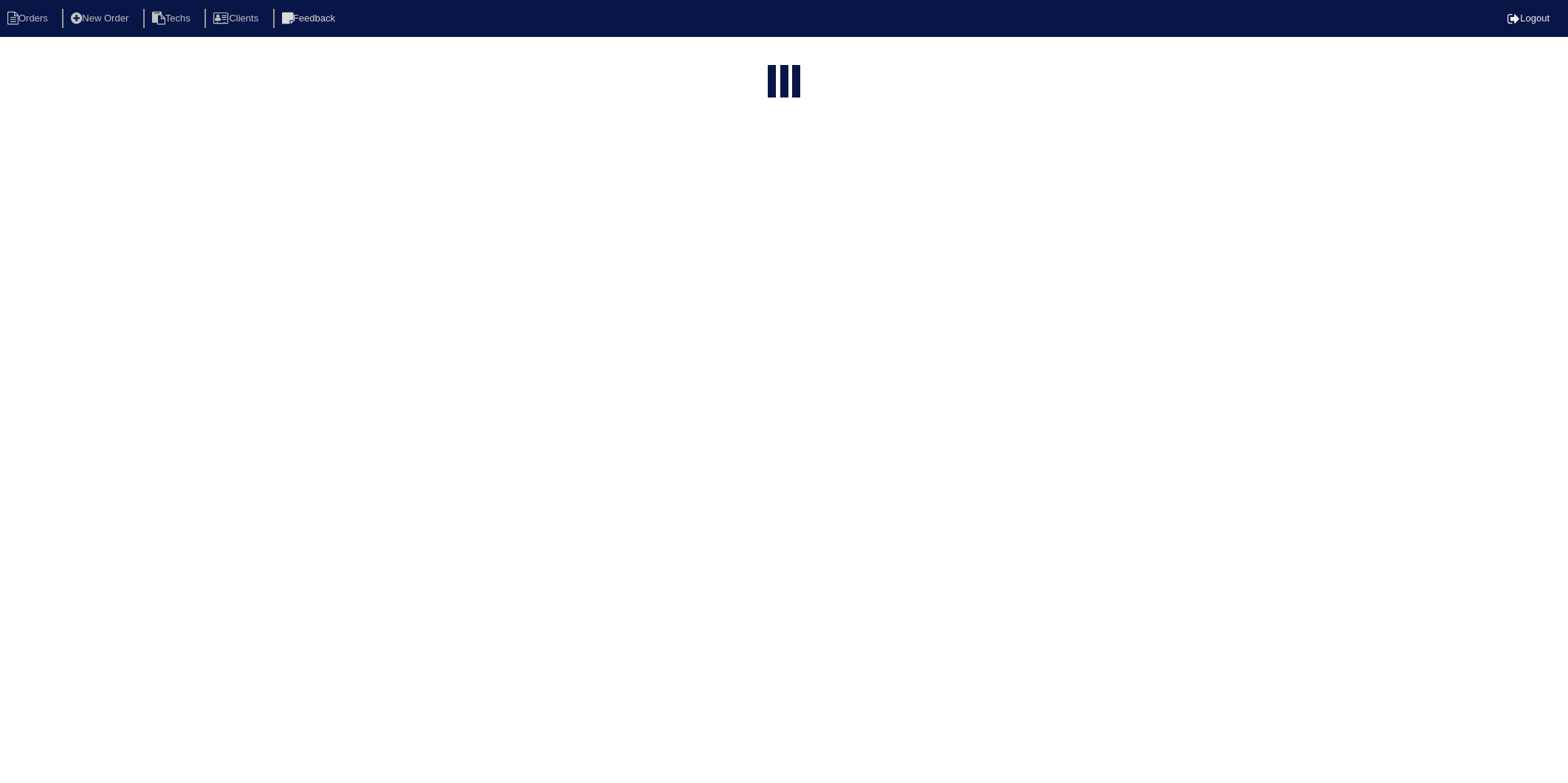
select select "15"
select select "2025"
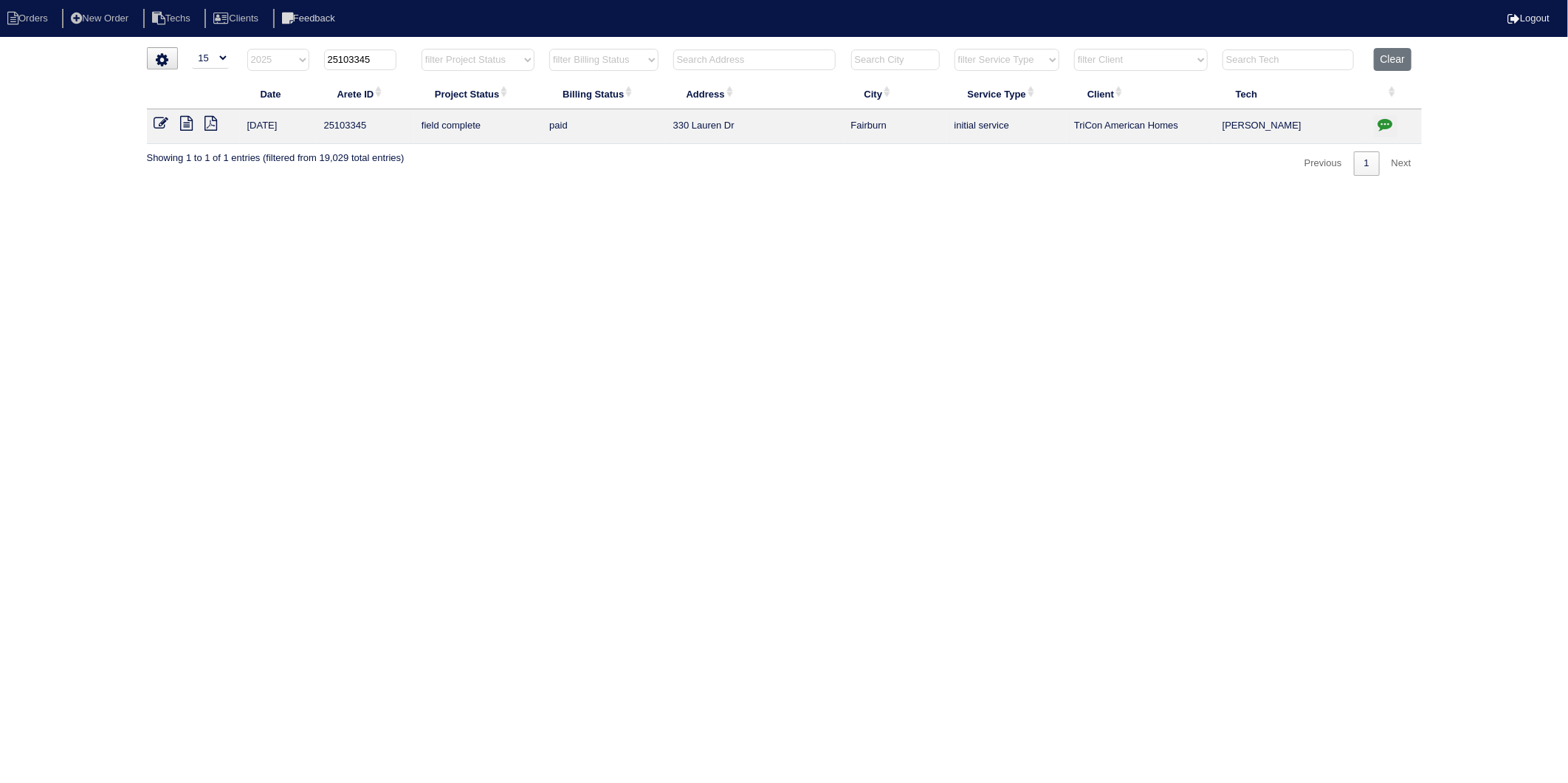
drag, startPoint x: 351, startPoint y: 58, endPoint x: 402, endPoint y: 58, distance: 51.0
click at [402, 58] on th "25103345" at bounding box center [365, 63] width 97 height 30
type input "25103175"
select select "2025"
type input "25103175"
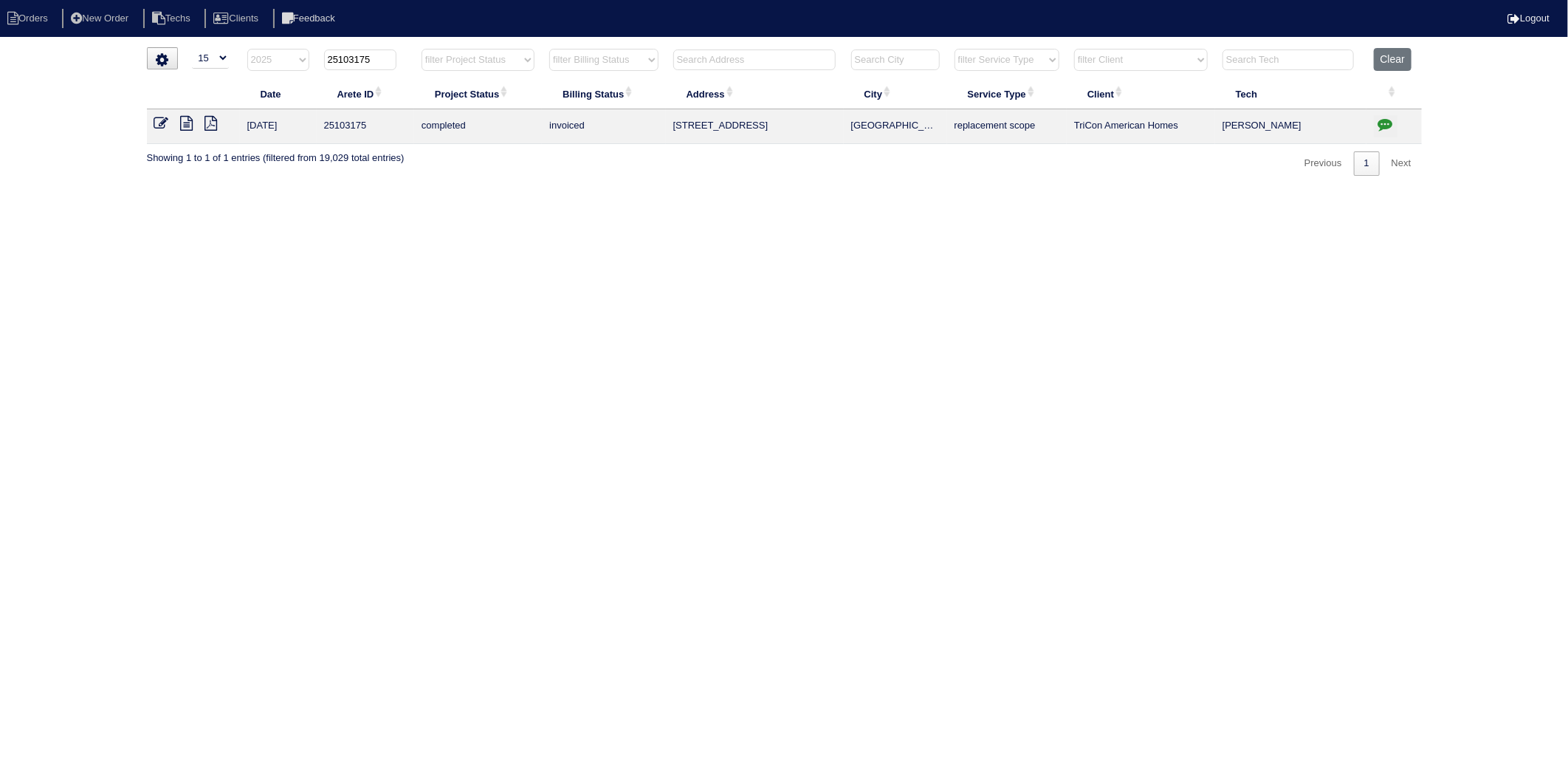
click at [161, 126] on icon at bounding box center [162, 123] width 15 height 15
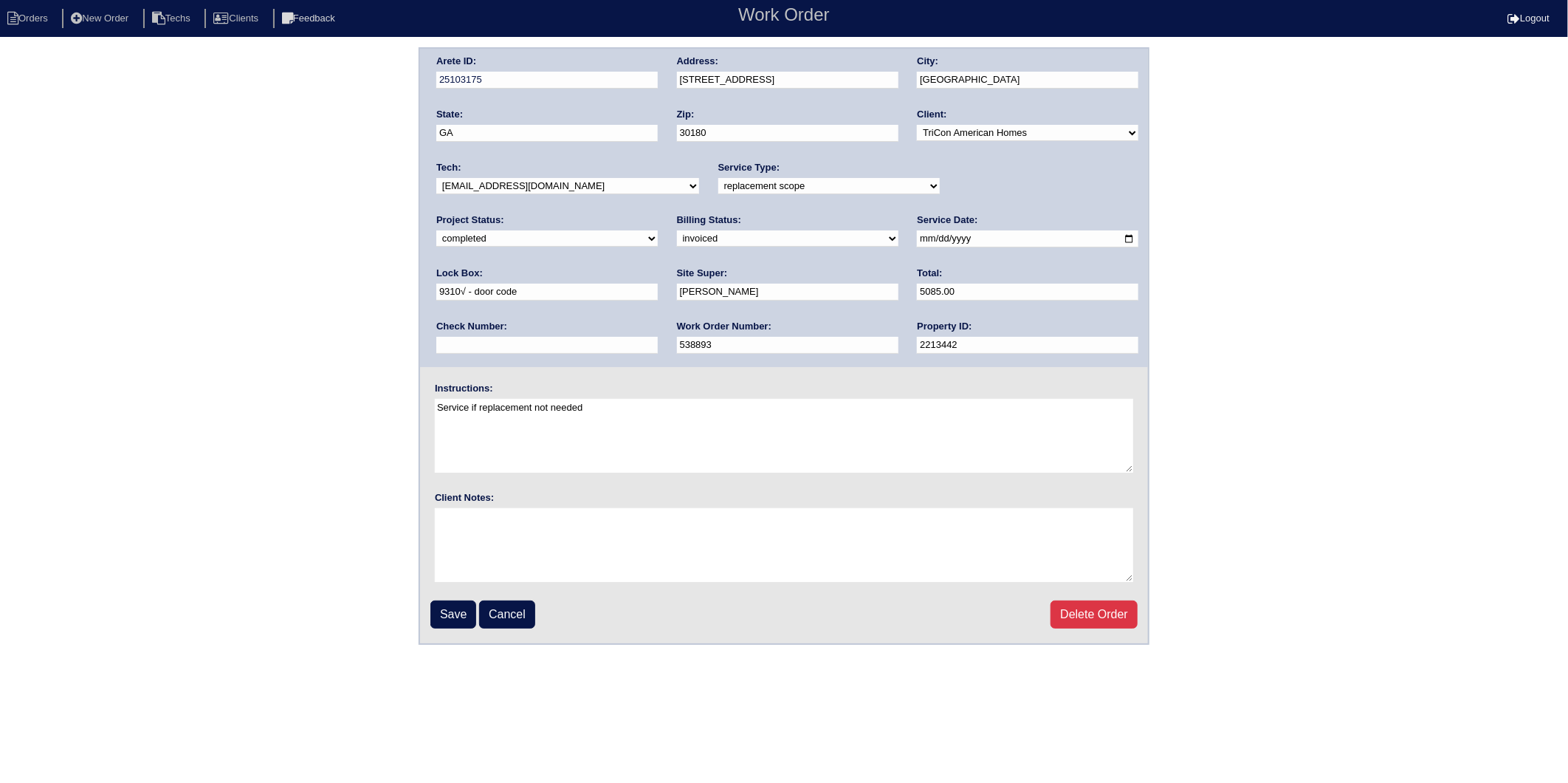
click at [677, 239] on select "need to quote quoted need to invoice invoiced paid warranty purchase order need…" at bounding box center [788, 238] width 221 height 17
select select "paid"
click at [677, 230] on select "need to quote quoted need to invoice invoiced paid warranty purchase order need…" at bounding box center [788, 238] width 221 height 17
click at [658, 337] on input "text" at bounding box center [547, 345] width 221 height 17
type input "977220"
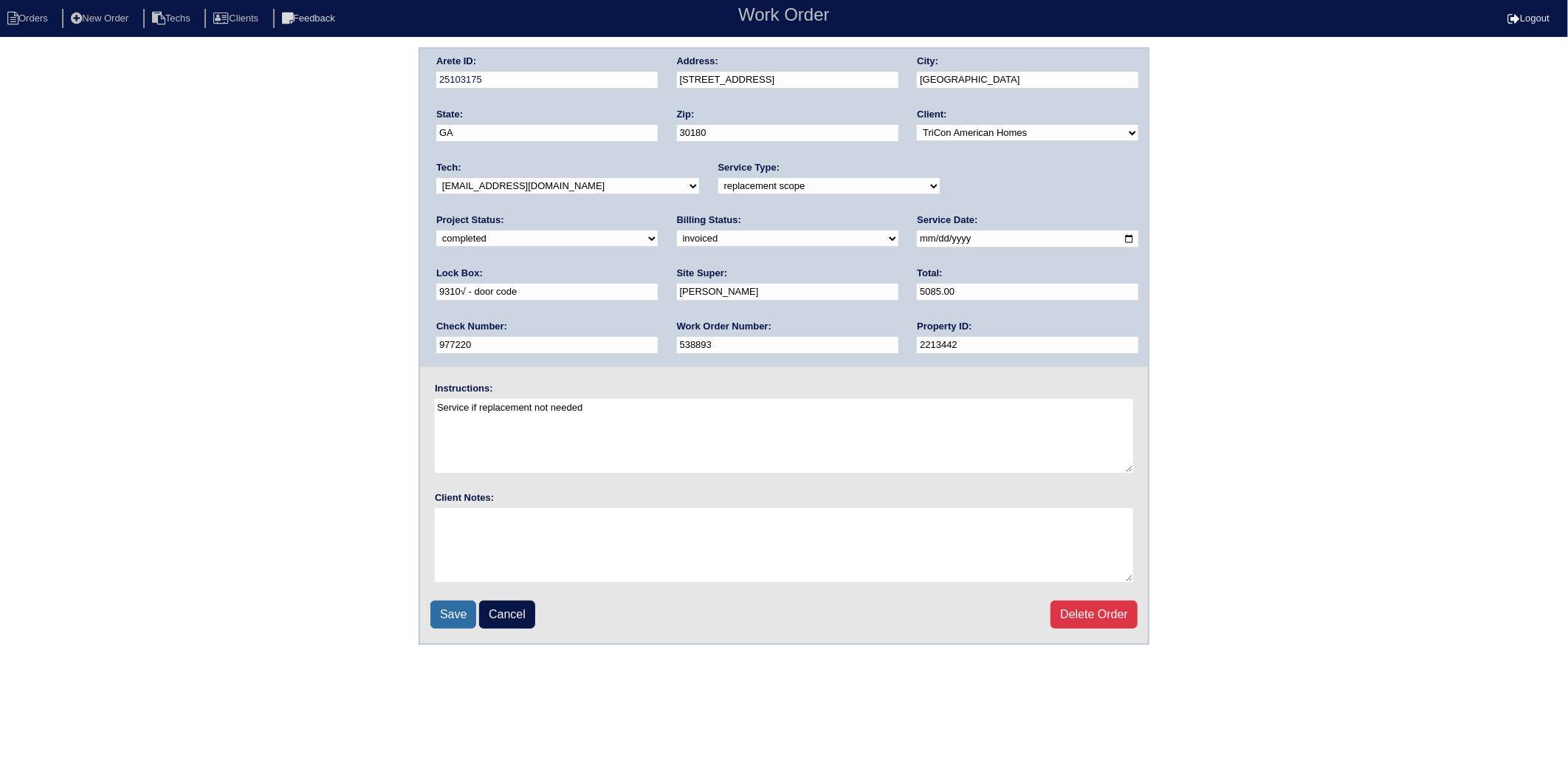
click at [441, 607] on input "Save" at bounding box center [453, 614] width 46 height 28
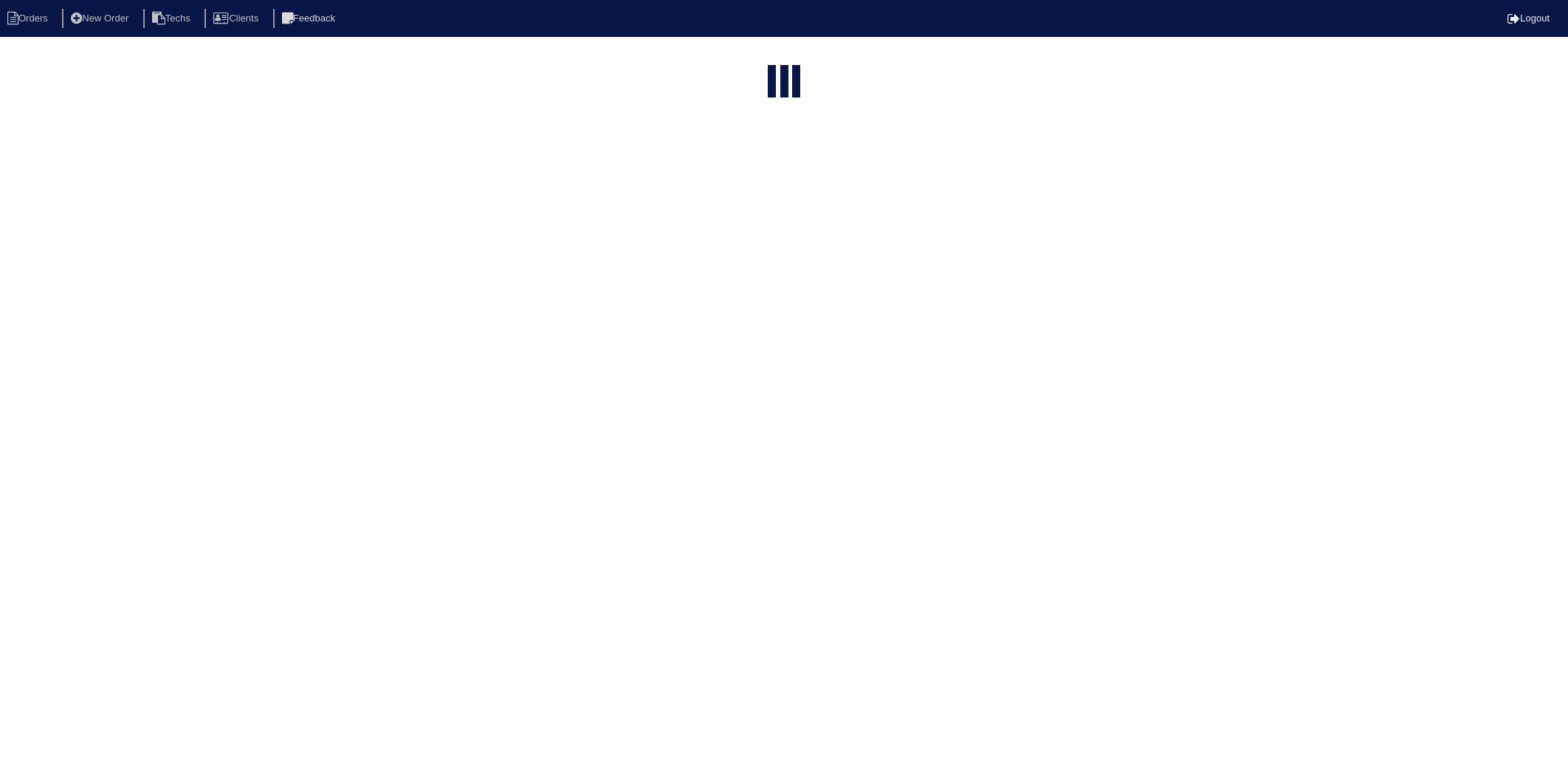
select select "15"
select select "2025"
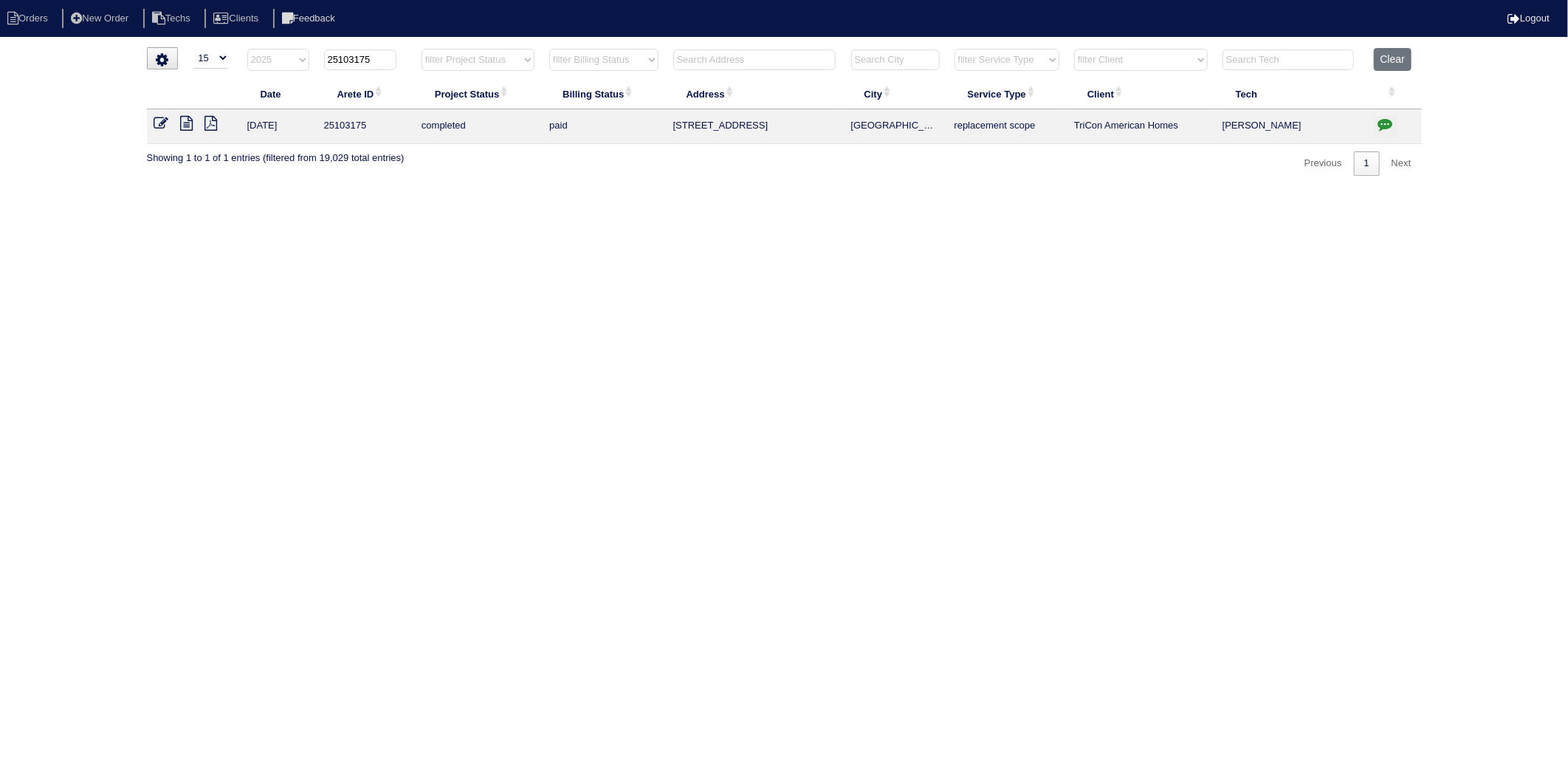
drag, startPoint x: 352, startPoint y: 62, endPoint x: 415, endPoint y: 55, distance: 63.4
click at [415, 55] on tr "filter Year -- Any Year -- 2025 2024 2023 2022 2021 2020 2019 25103175 filter P…" at bounding box center [784, 63] width 1276 height 30
type input "25103280"
select select "2025"
type input "25103280"
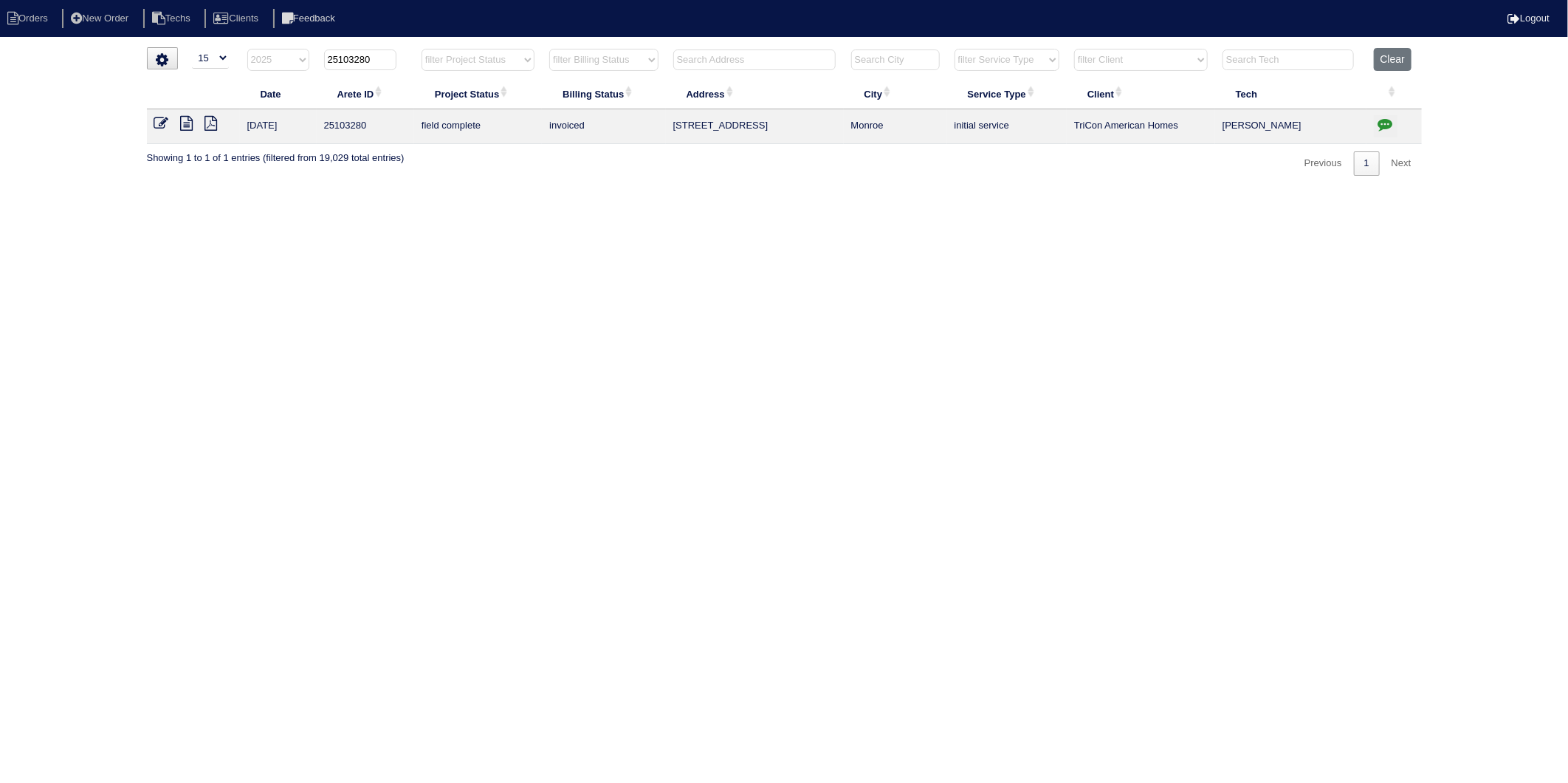
click at [161, 122] on icon at bounding box center [162, 123] width 15 height 15
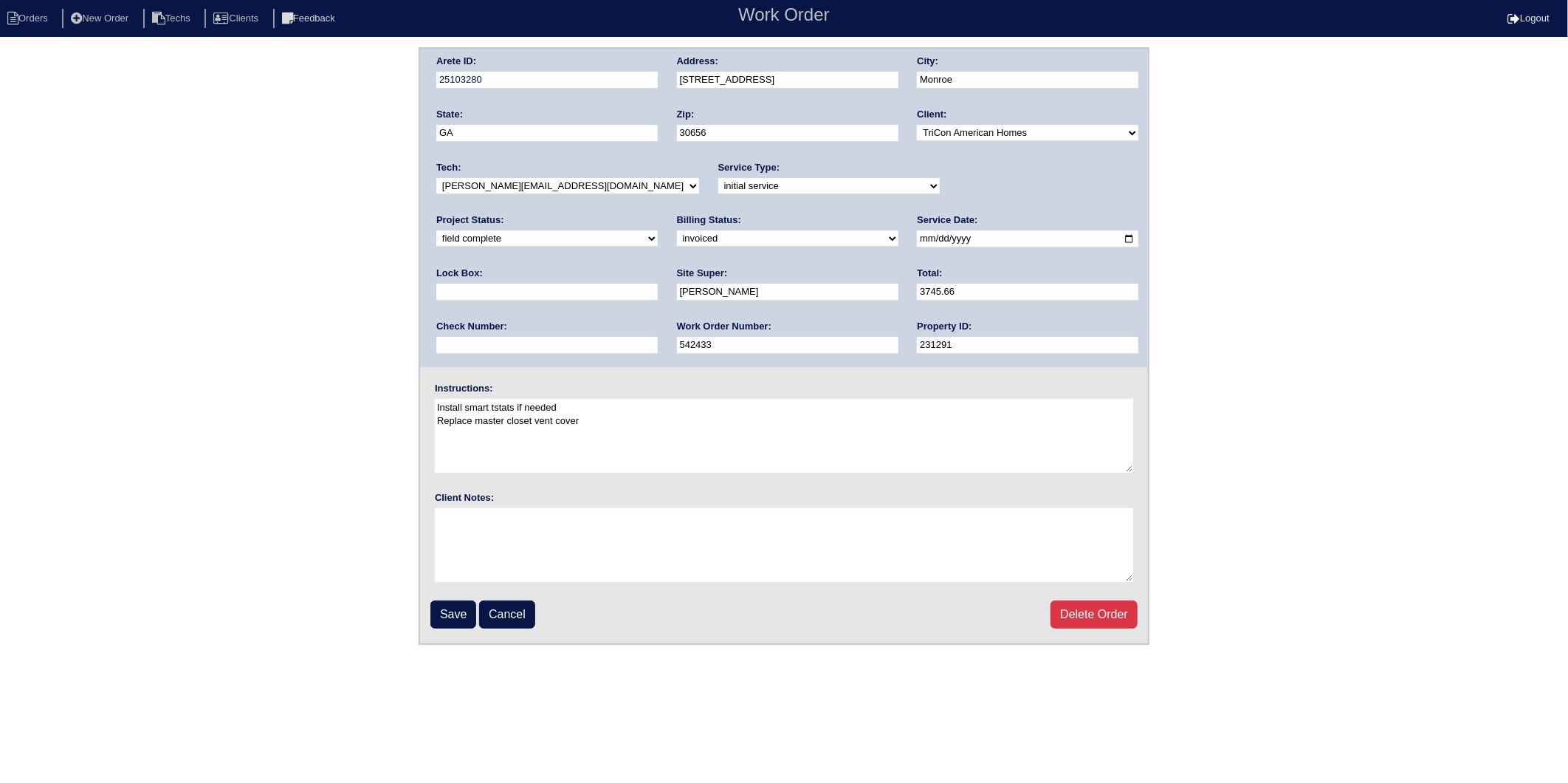
drag, startPoint x: 477, startPoint y: 238, endPoint x: 478, endPoint y: 245, distance: 7.1
click at [677, 238] on select "need to quote quoted need to invoice invoiced paid warranty purchase order need…" at bounding box center [788, 238] width 221 height 17
select select "paid"
click at [677, 230] on select "need to quote quoted need to invoice invoiced paid warranty purchase order need…" at bounding box center [788, 238] width 221 height 17
drag, startPoint x: 925, startPoint y: 291, endPoint x: 942, endPoint y: 311, distance: 26.2
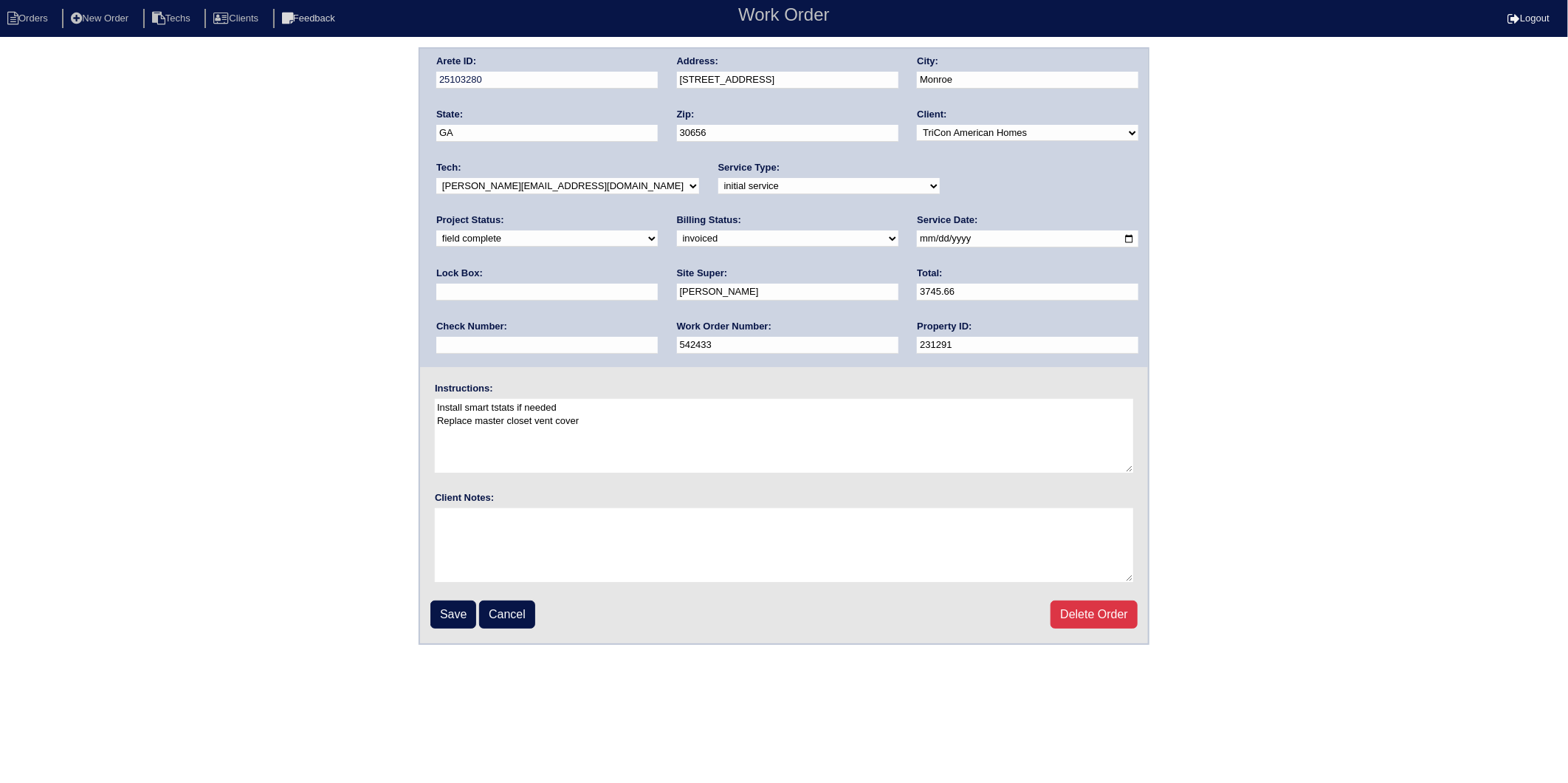
click at [658, 337] on input "text" at bounding box center [547, 345] width 221 height 17
type input "977220"
type input "9310√ - door code"
click at [455, 607] on input "Save" at bounding box center [453, 614] width 46 height 28
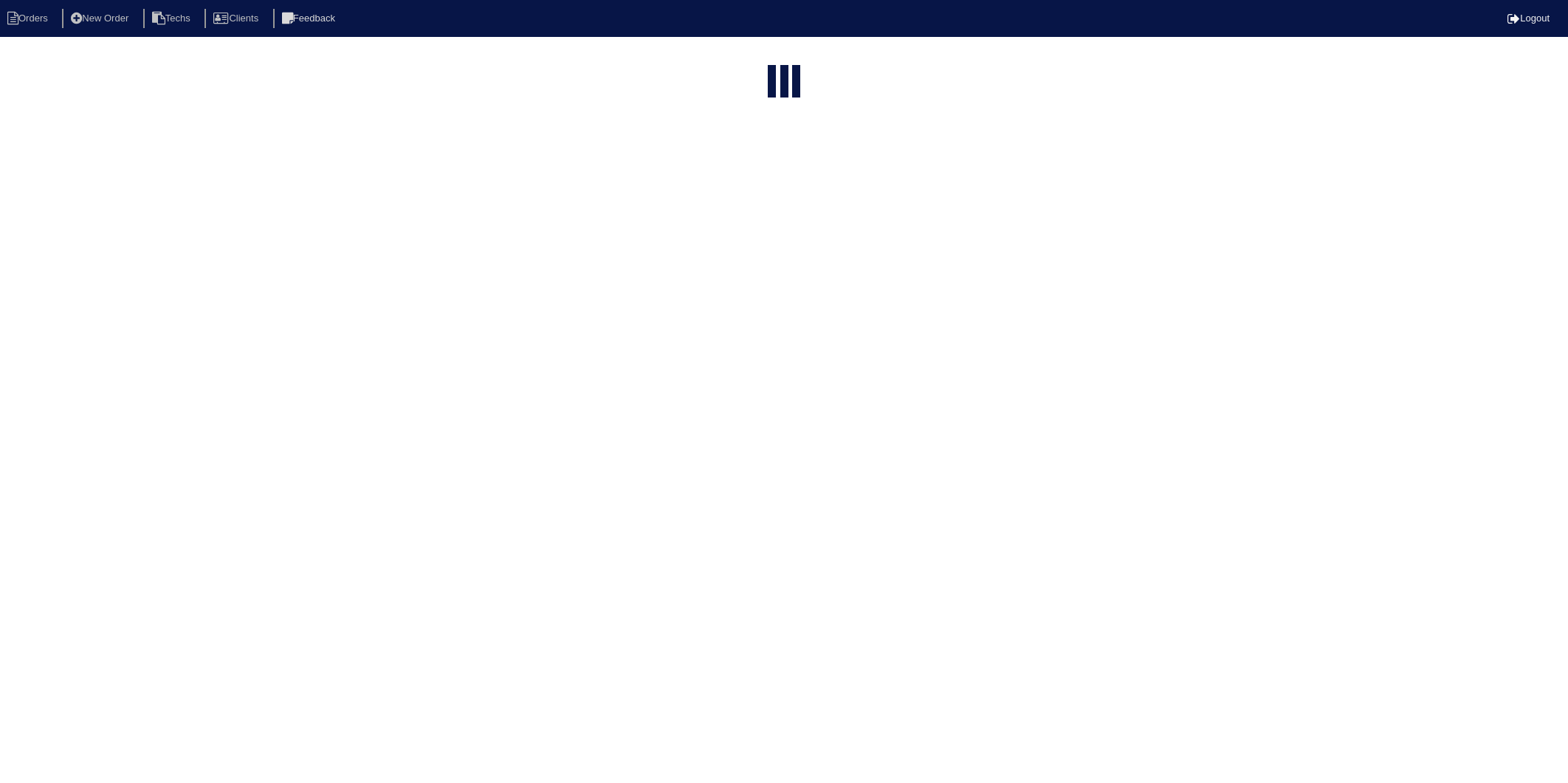
select select "15"
select select "2025"
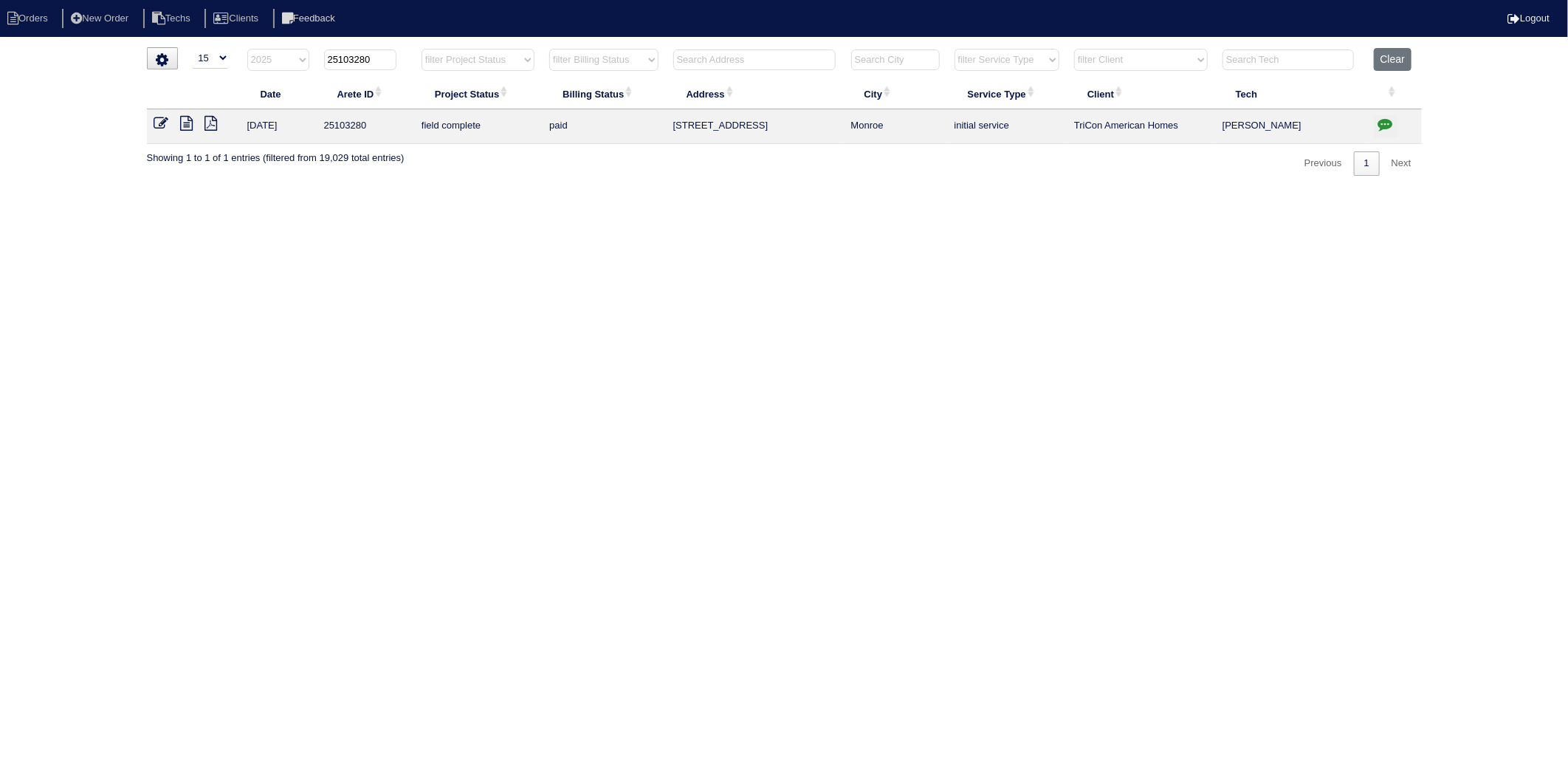
drag, startPoint x: 351, startPoint y: 61, endPoint x: 439, endPoint y: 54, distance: 88.3
click at [439, 54] on tr "filter Year -- Any Year -- 2025 2024 2023 2022 2021 2020 2019 25103280 filter P…" at bounding box center [784, 63] width 1276 height 30
type input "25103184"
select select "2025"
type input "25103184"
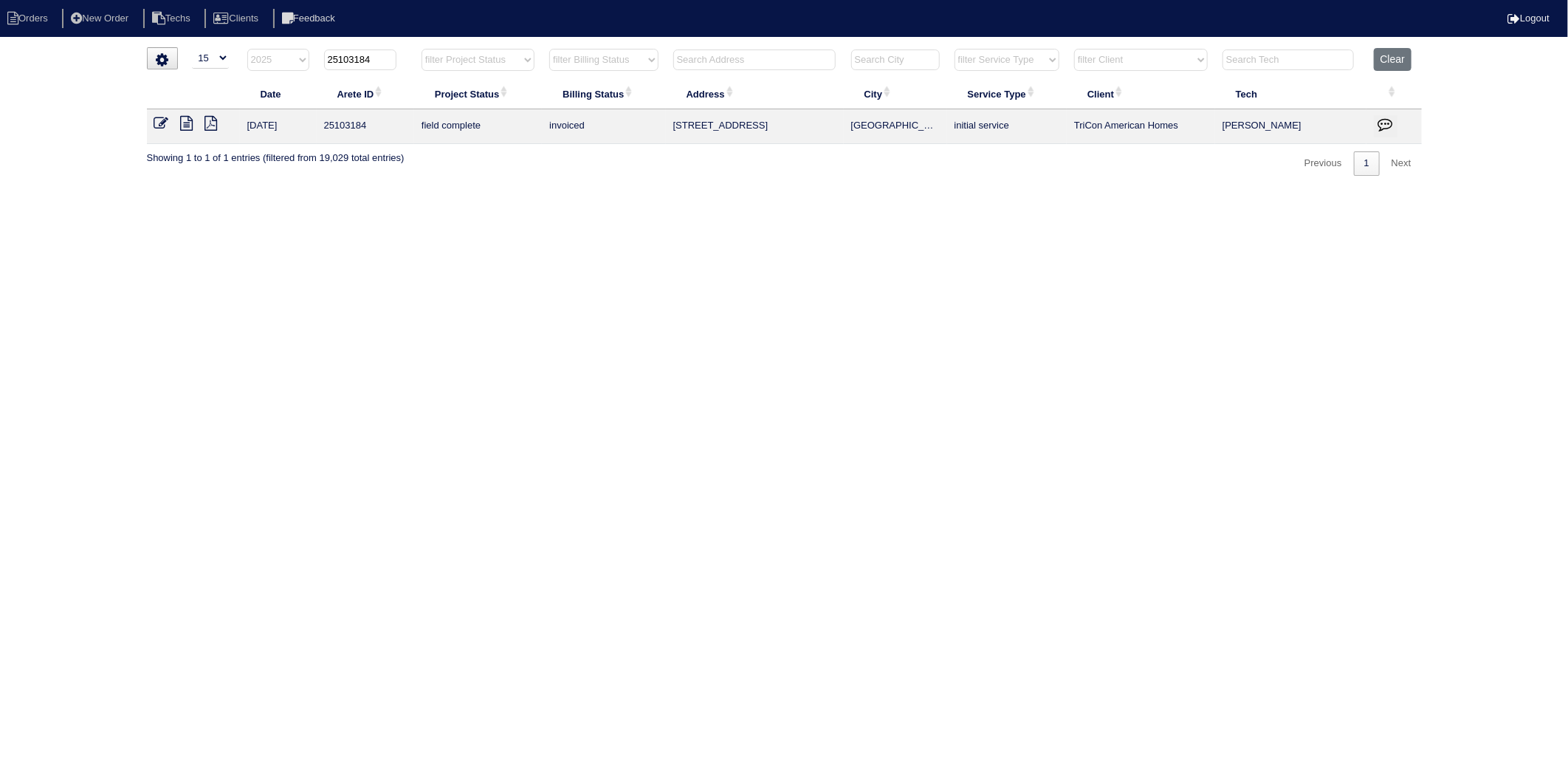
click at [161, 122] on icon at bounding box center [162, 123] width 15 height 15
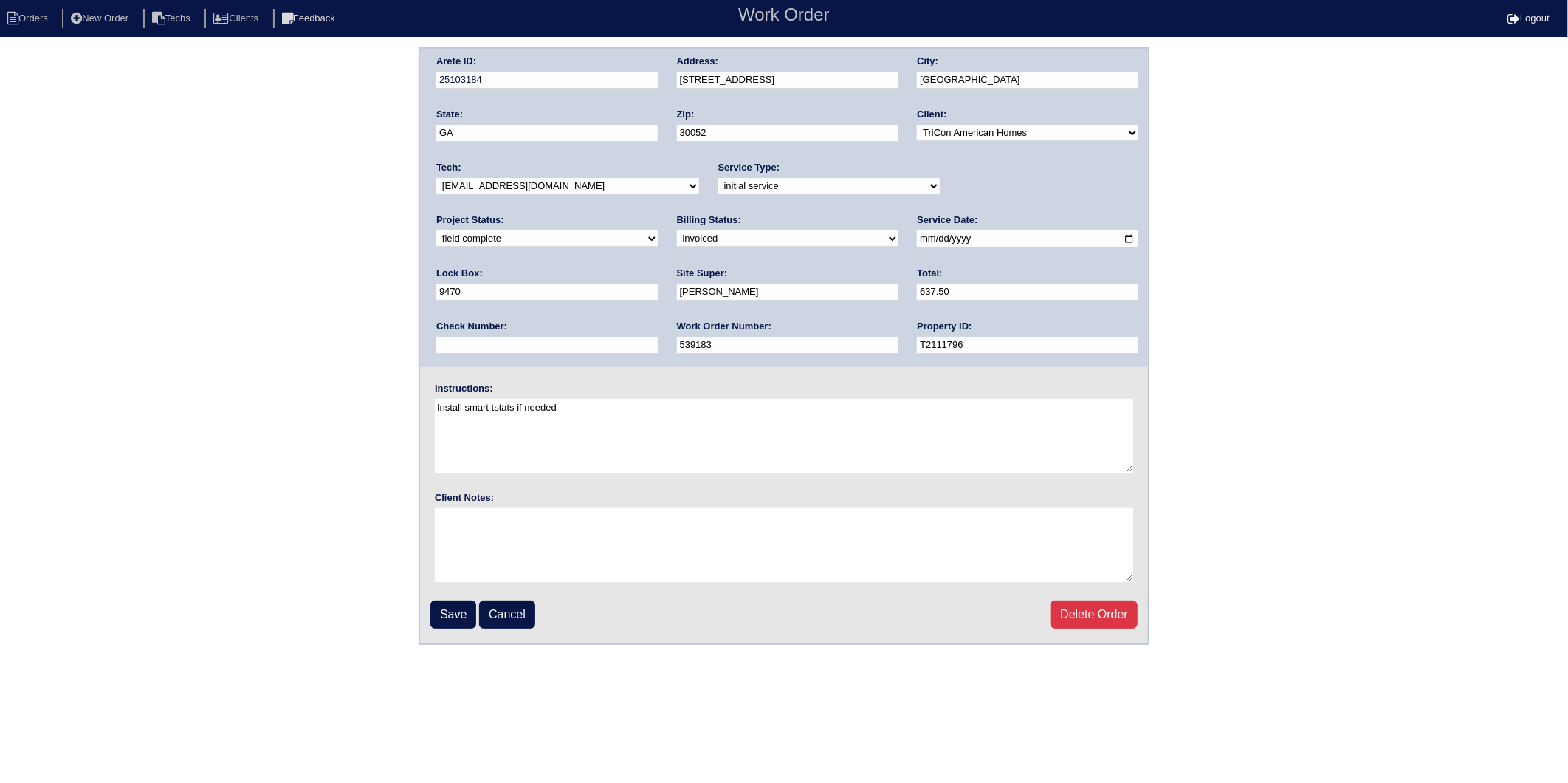
click at [677, 239] on select "need to quote quoted need to invoice invoiced paid warranty purchase order need…" at bounding box center [788, 238] width 221 height 17
select select "paid"
click at [677, 230] on select "need to quote quoted need to invoice invoiced paid warranty purchase order need…" at bounding box center [788, 238] width 221 height 17
click at [658, 337] on input "text" at bounding box center [547, 345] width 221 height 17
type input "977220"
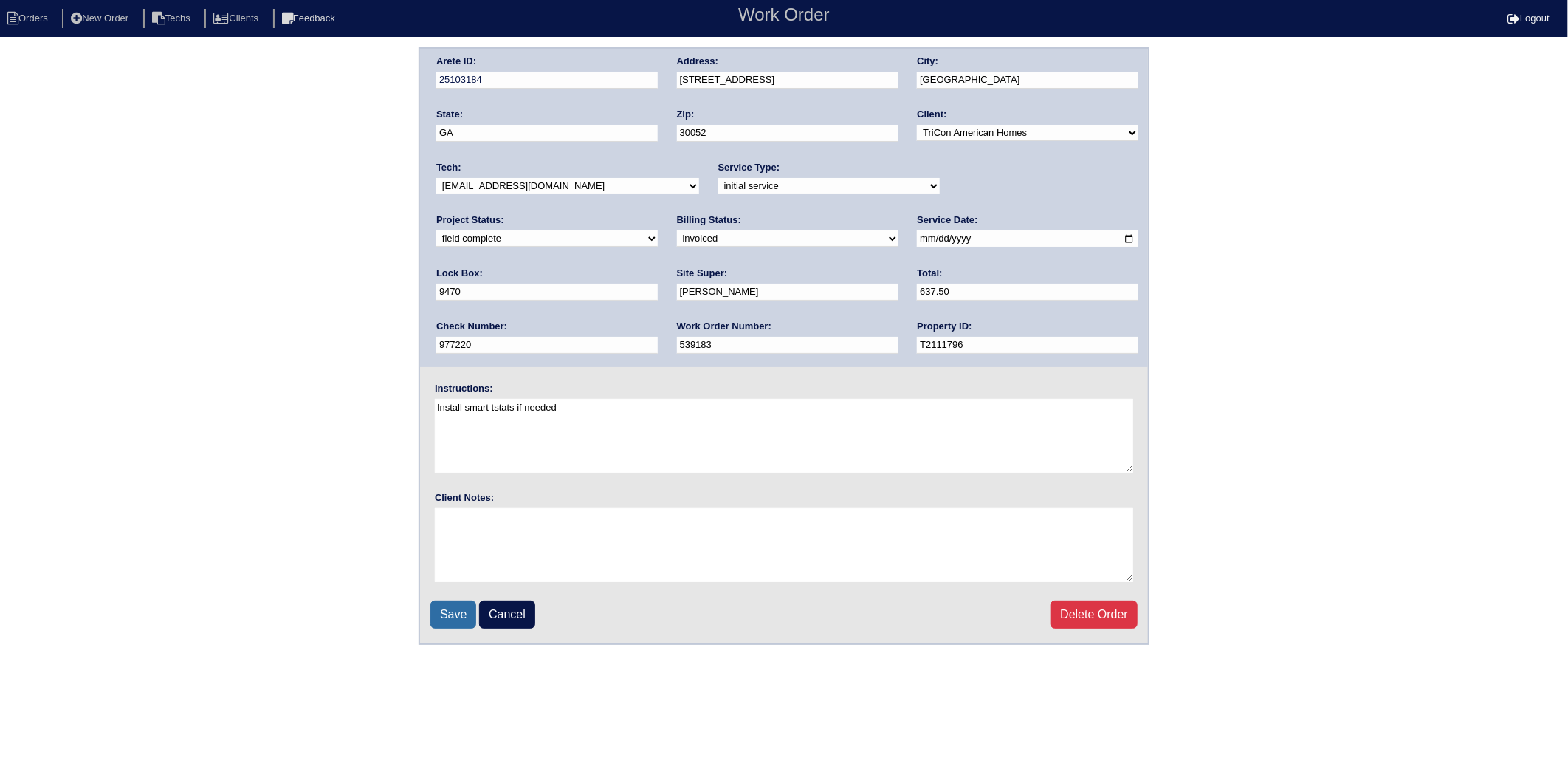
click at [443, 615] on input "Save" at bounding box center [453, 614] width 46 height 28
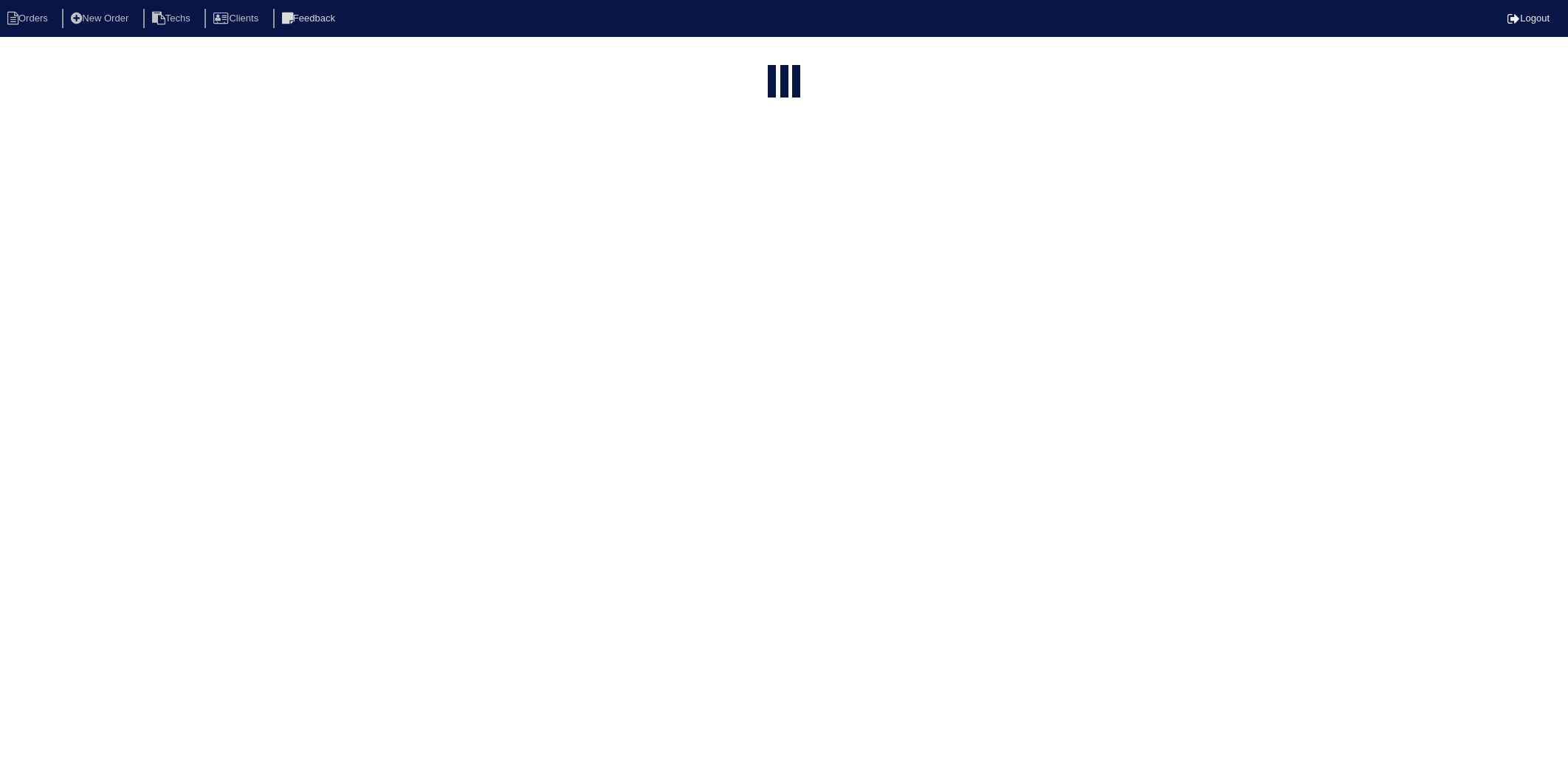
select select "15"
select select "2025"
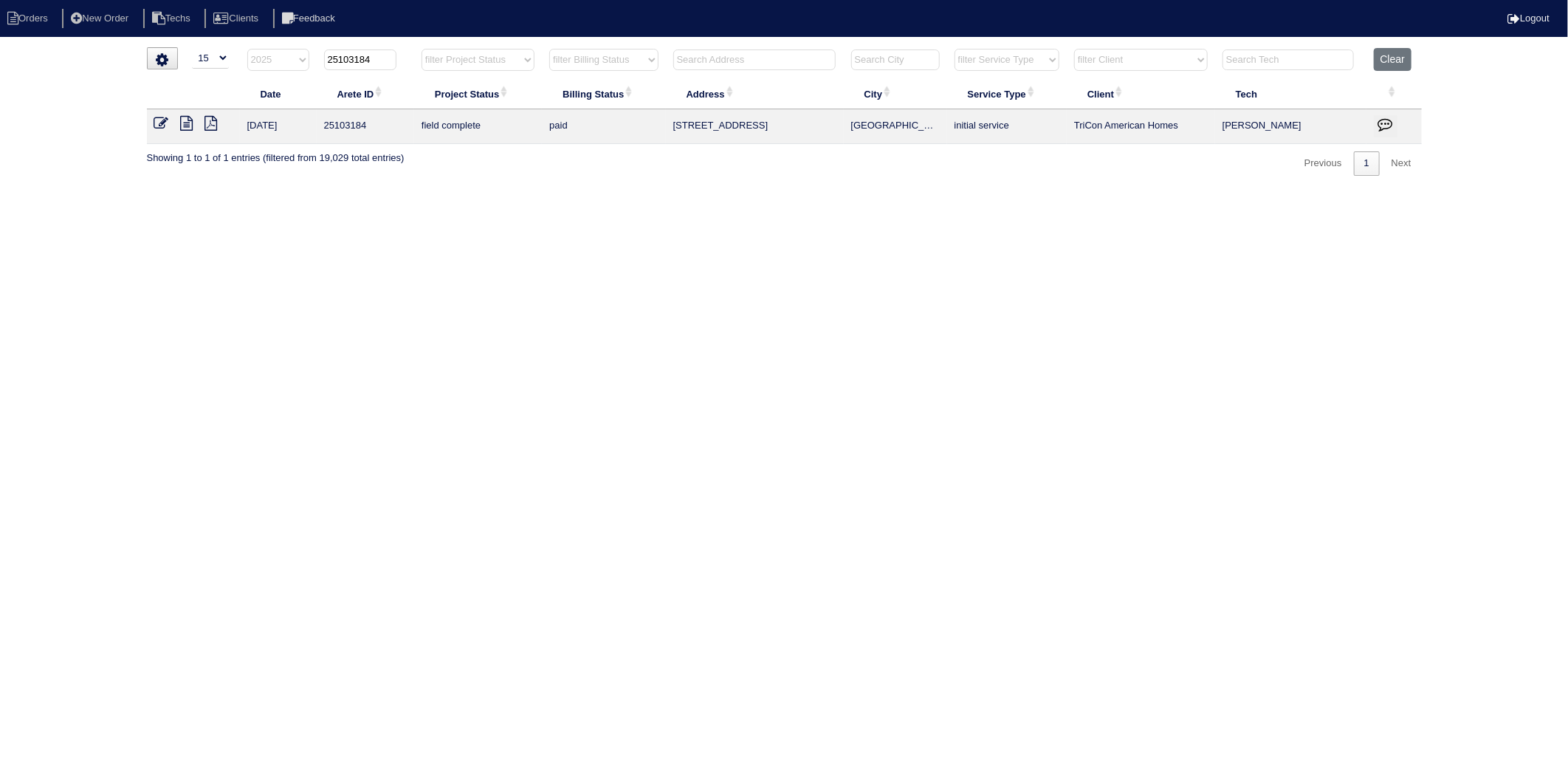
drag, startPoint x: 349, startPoint y: 62, endPoint x: 403, endPoint y: 61, distance: 54.0
click at [403, 61] on th "25103184" at bounding box center [365, 63] width 97 height 30
click at [350, 58] on input "25103184" at bounding box center [360, 60] width 72 height 21
drag, startPoint x: 352, startPoint y: 60, endPoint x: 390, endPoint y: 61, distance: 38.0
click at [390, 61] on input "25103184" at bounding box center [360, 60] width 72 height 21
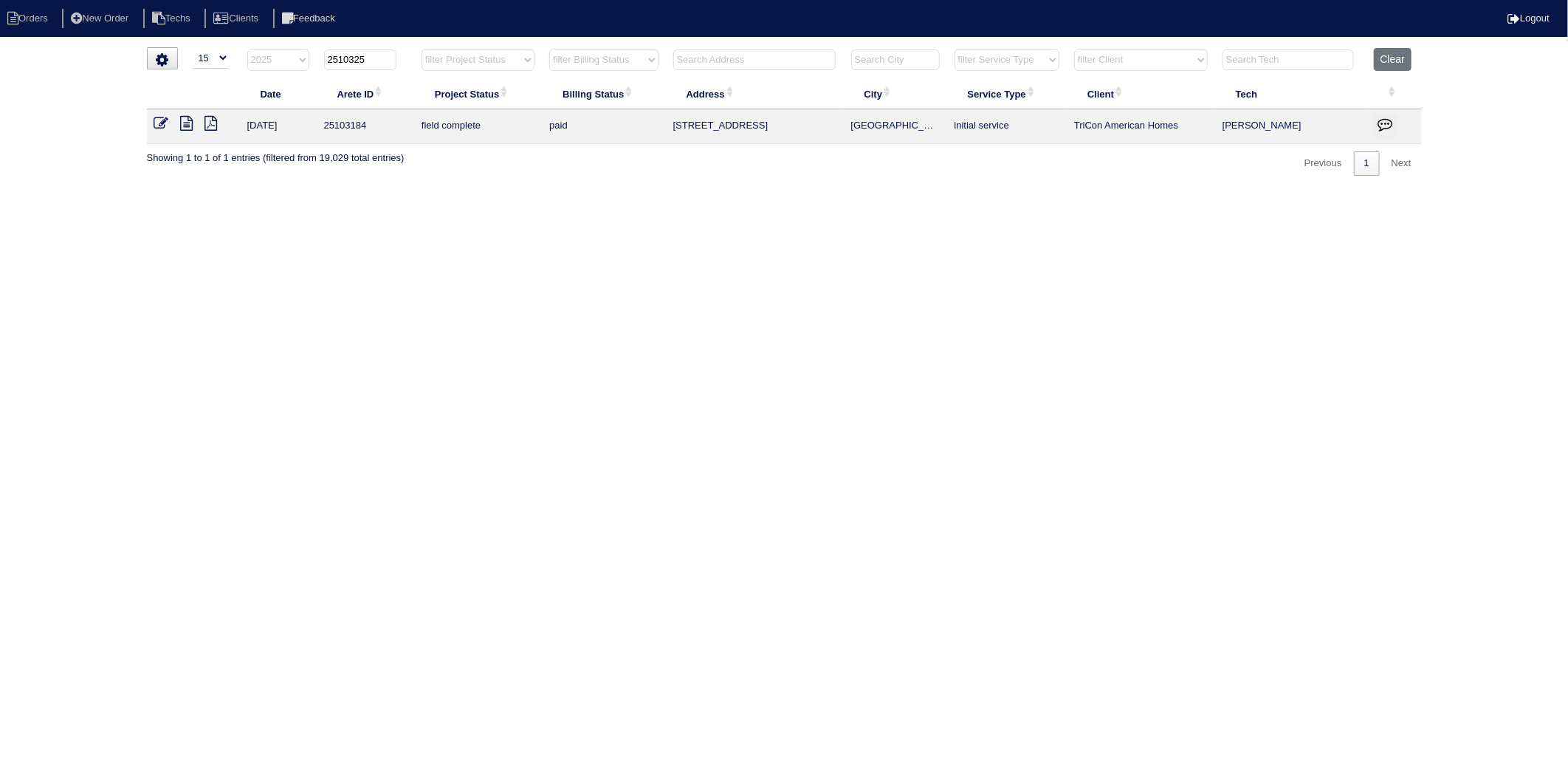
type input "25103257"
select select "2025"
type input "25103257"
click at [160, 124] on icon at bounding box center [162, 123] width 15 height 15
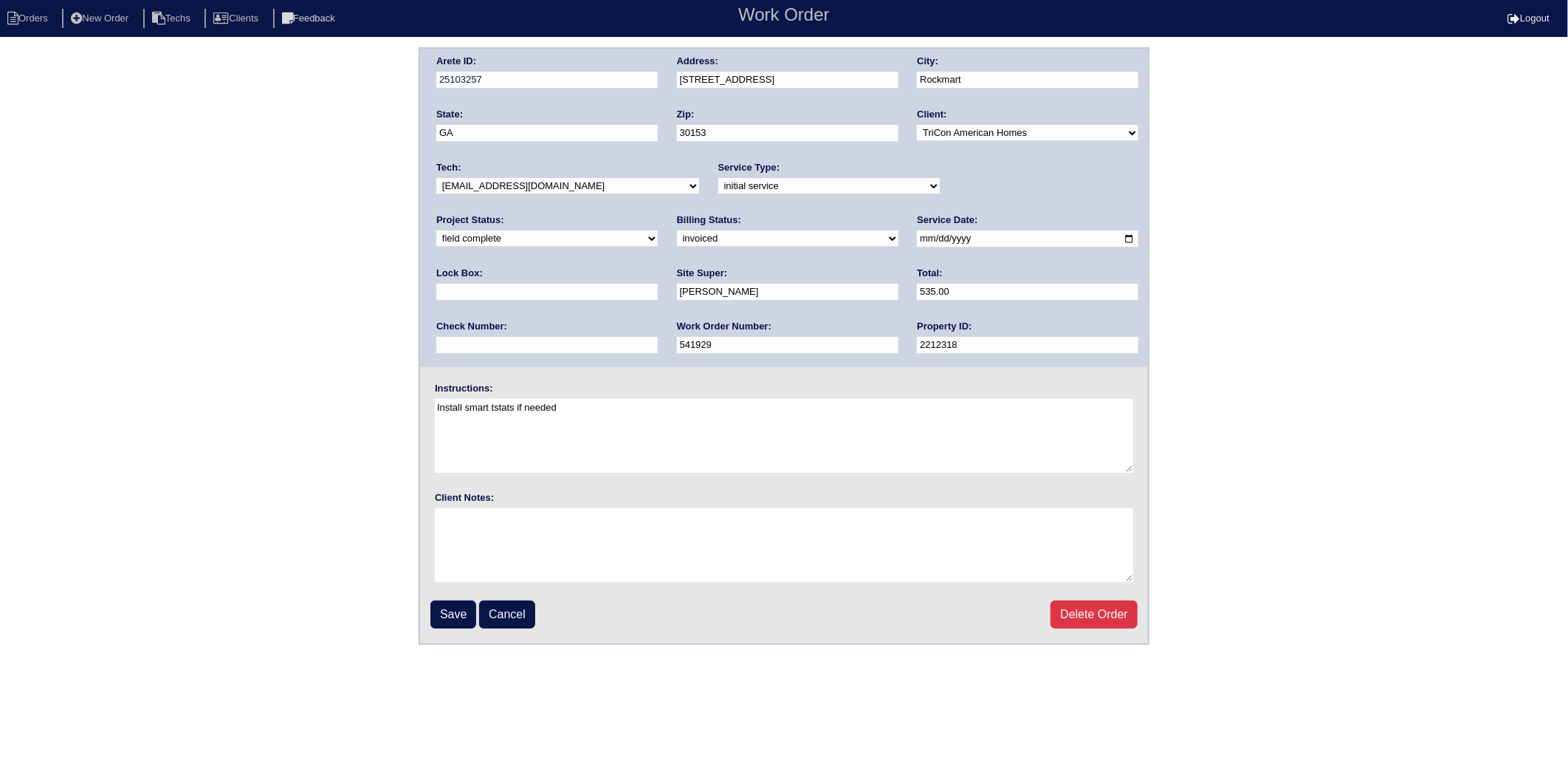
click at [677, 237] on select "need to quote quoted need to invoice invoiced paid warranty purchase order need…" at bounding box center [788, 238] width 221 height 17
select select "paid"
click at [677, 230] on select "need to quote quoted need to invoice invoiced paid warranty purchase order need…" at bounding box center [788, 238] width 221 height 17
click at [658, 337] on input "text" at bounding box center [547, 345] width 221 height 17
type input "977220"
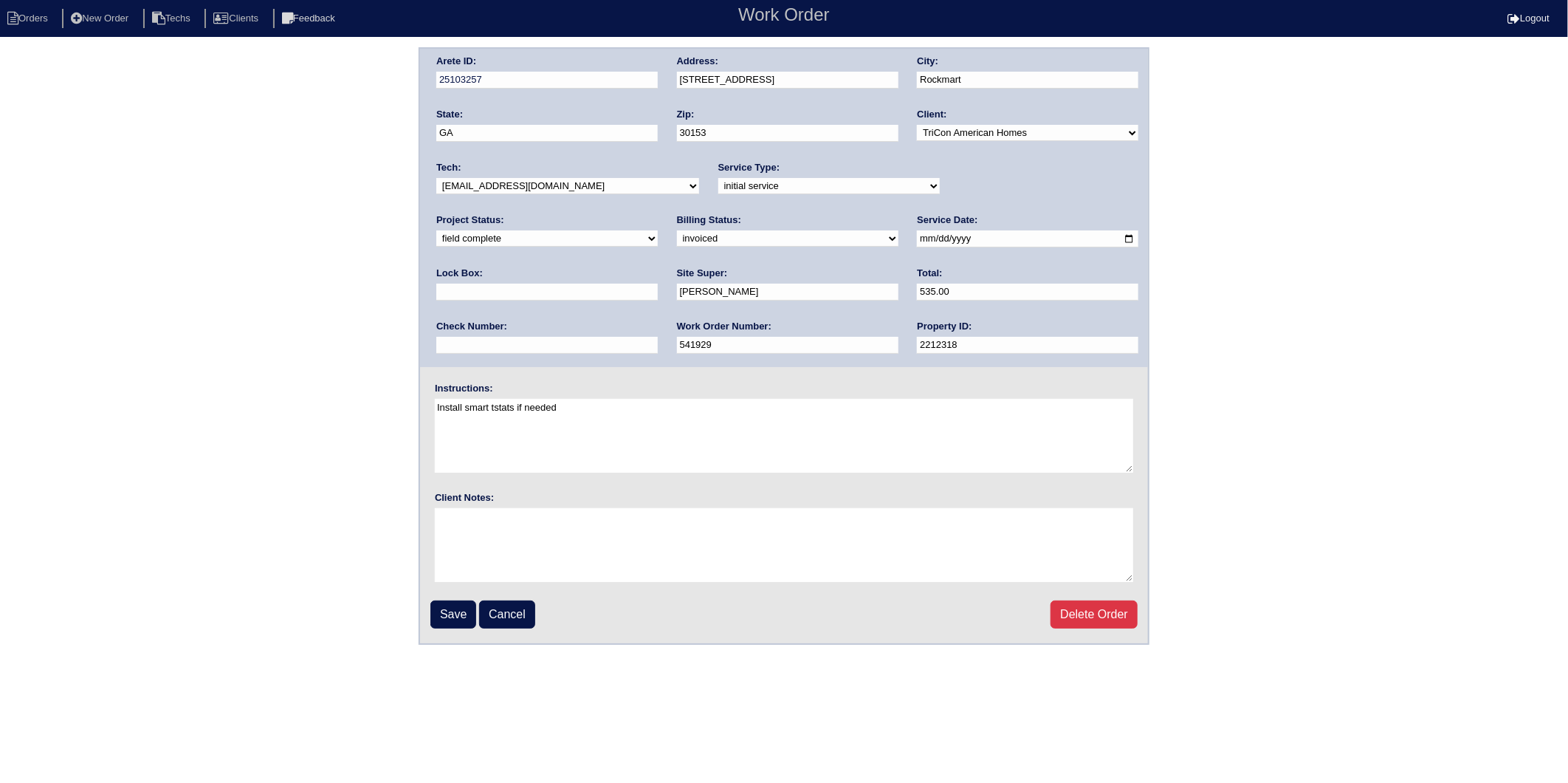
type input "9470"
click at [441, 609] on input "Save" at bounding box center [453, 614] width 46 height 28
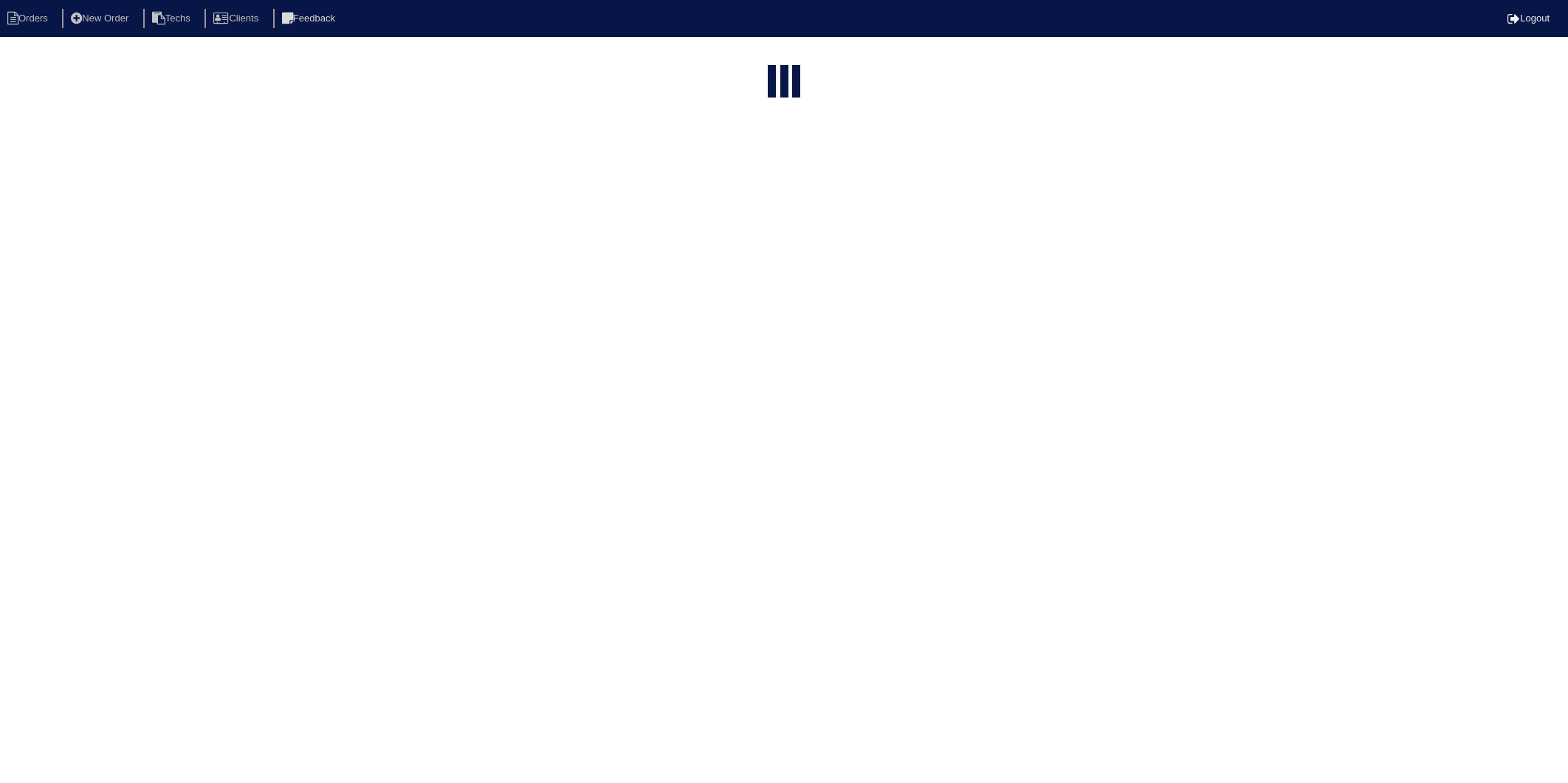
select select "15"
select select "2025"
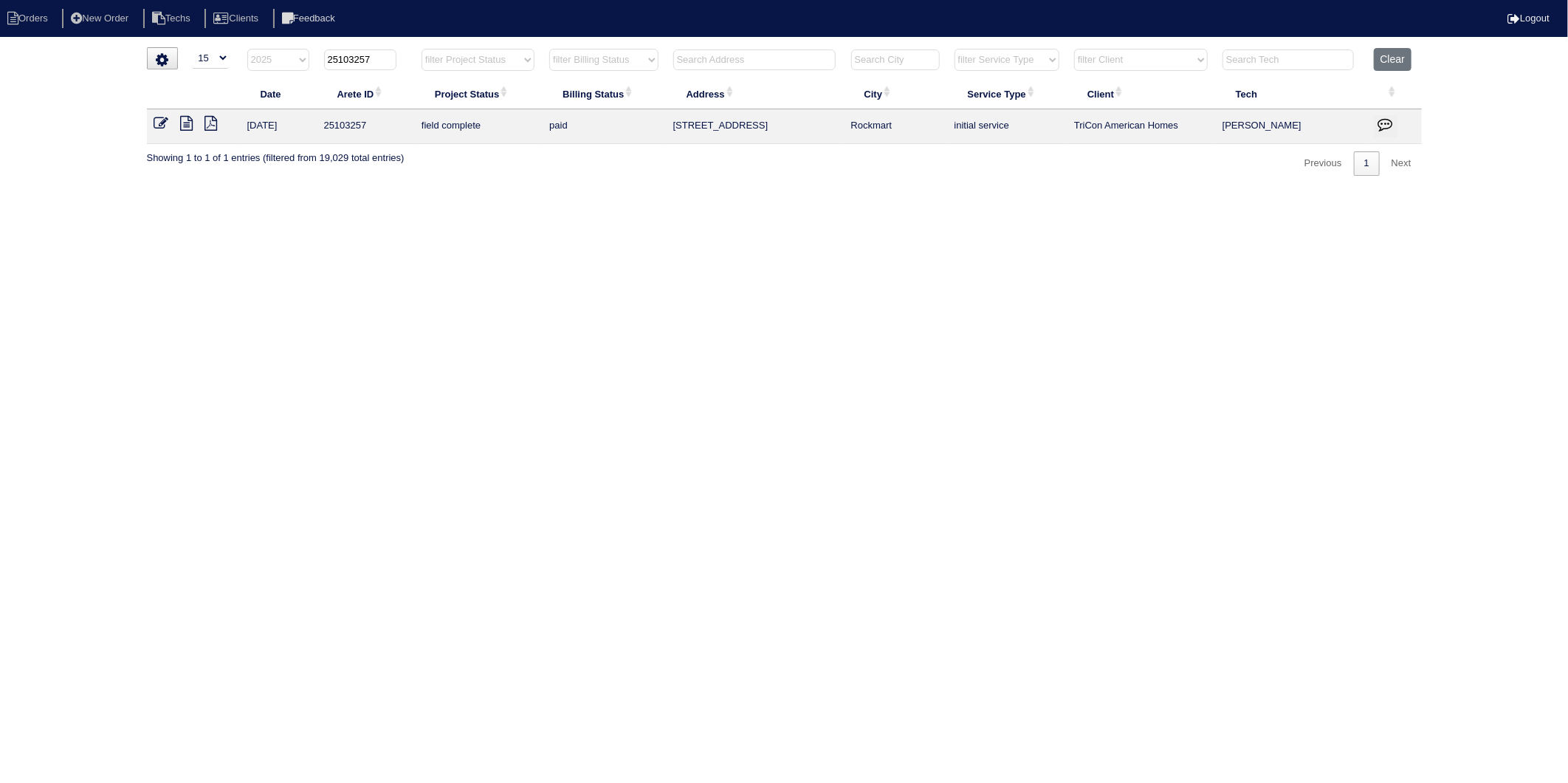
drag, startPoint x: 349, startPoint y: 62, endPoint x: 403, endPoint y: 59, distance: 54.1
click at [403, 59] on th "25103257" at bounding box center [365, 63] width 97 height 30
type input "25103372"
select select "2025"
type input "25103372"
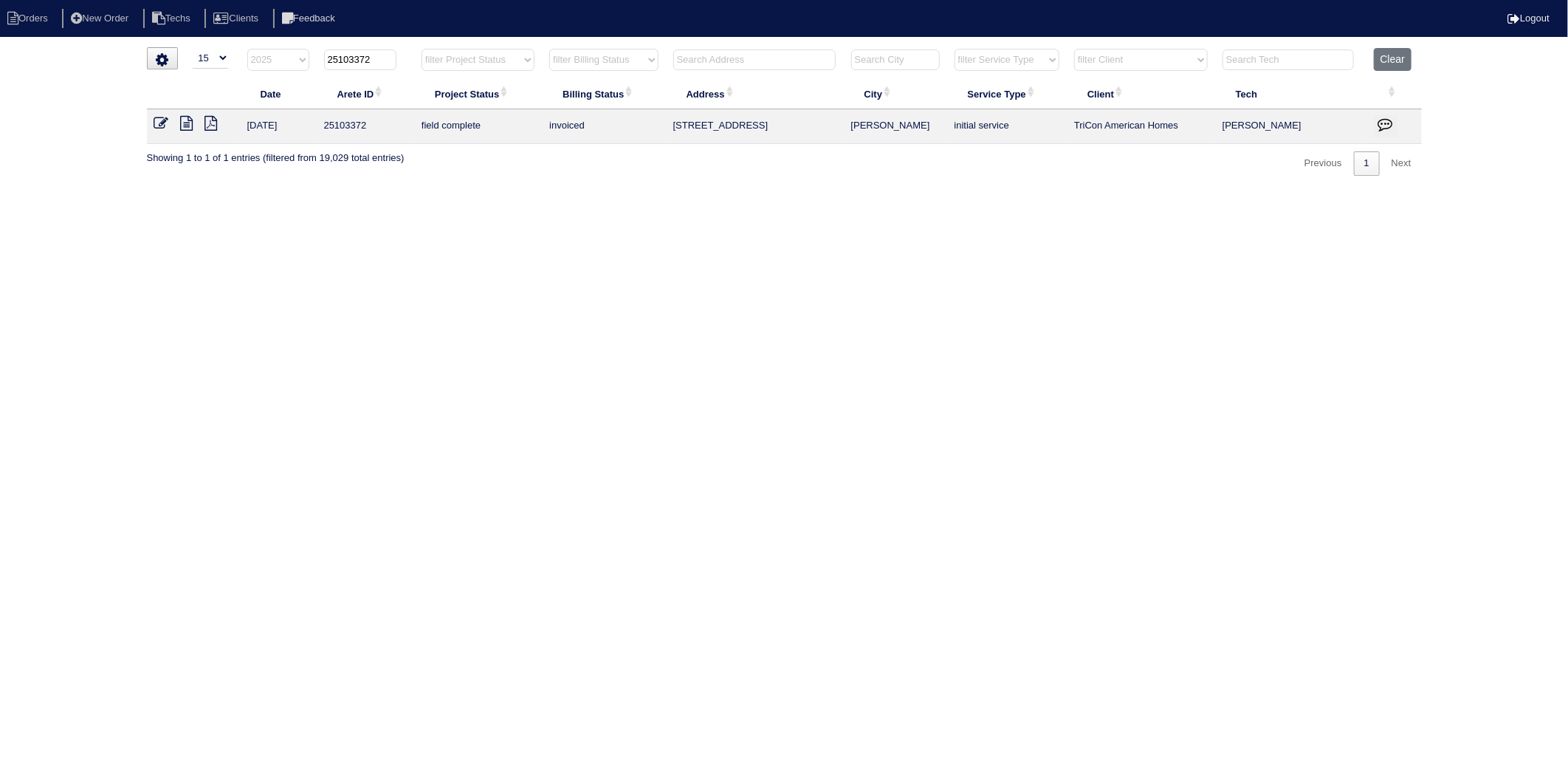
click at [160, 127] on icon at bounding box center [162, 123] width 15 height 15
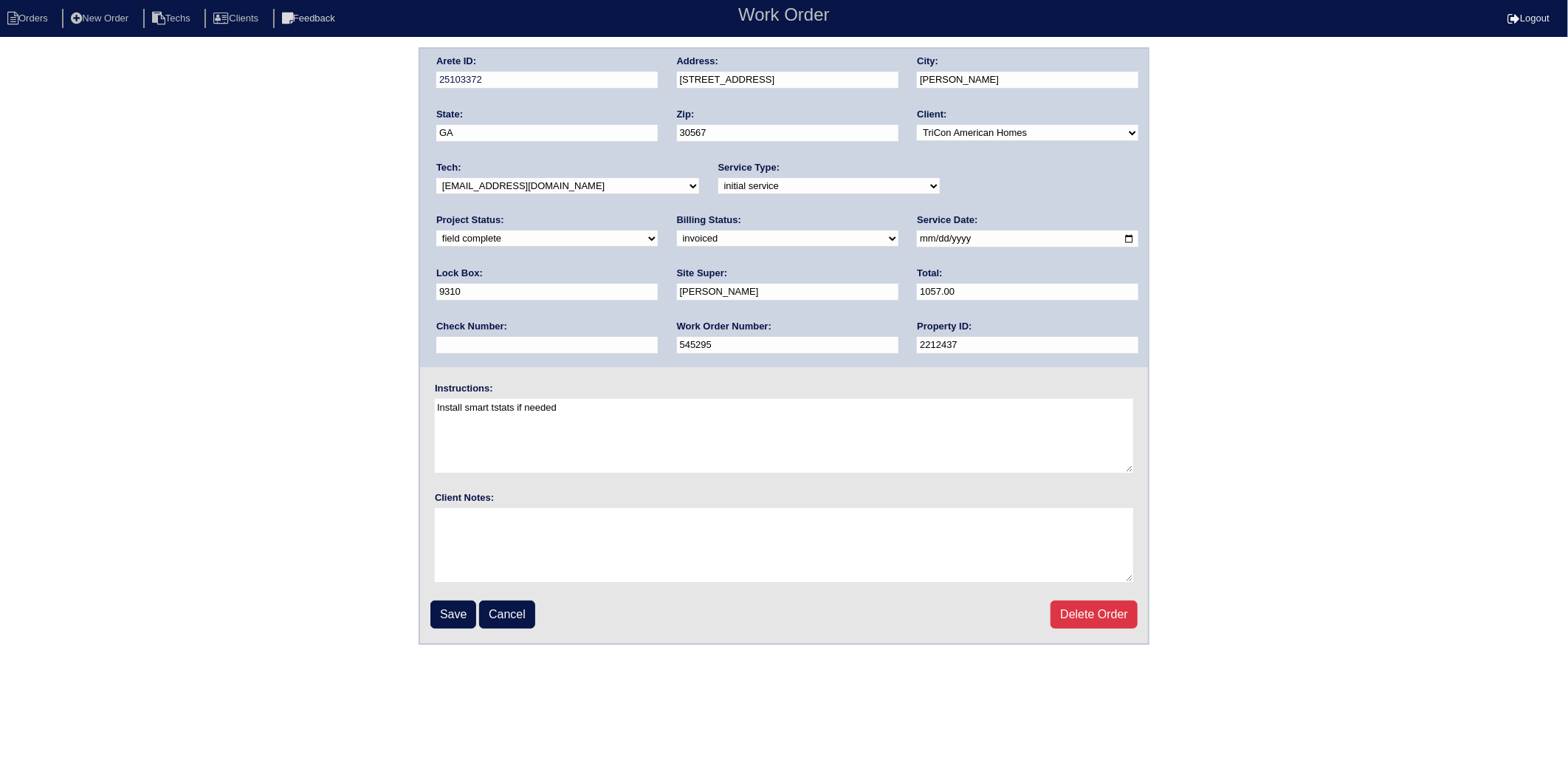
click at [677, 237] on select "need to quote quoted need to invoice invoiced paid warranty purchase order need…" at bounding box center [788, 238] width 221 height 17
select select "paid"
click at [677, 230] on select "need to quote quoted need to invoice invoiced paid warranty purchase order need…" at bounding box center [788, 238] width 221 height 17
click at [658, 337] on input "text" at bounding box center [547, 345] width 221 height 17
type input "977220"
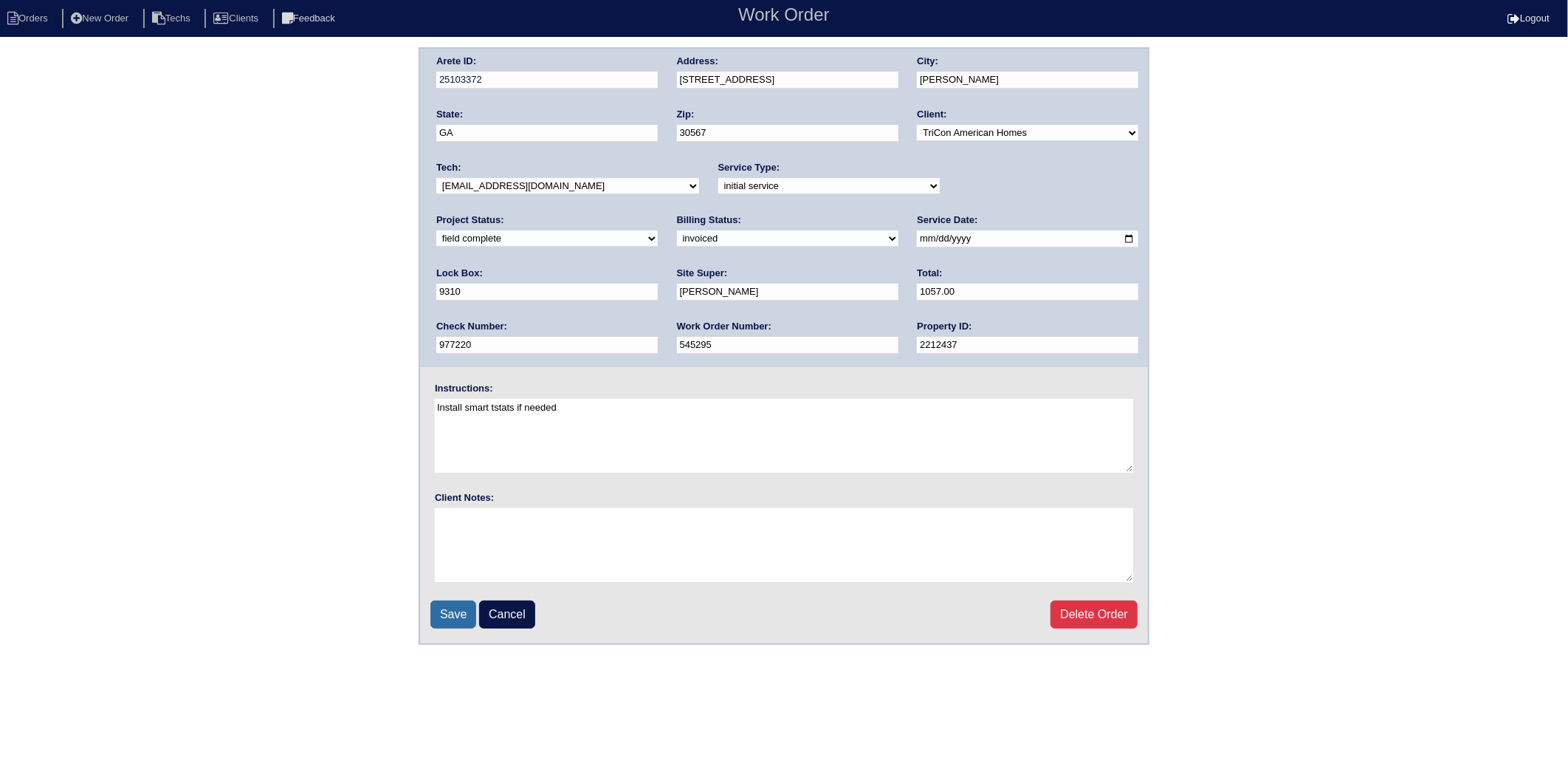
click at [454, 602] on input "Save" at bounding box center [453, 614] width 46 height 28
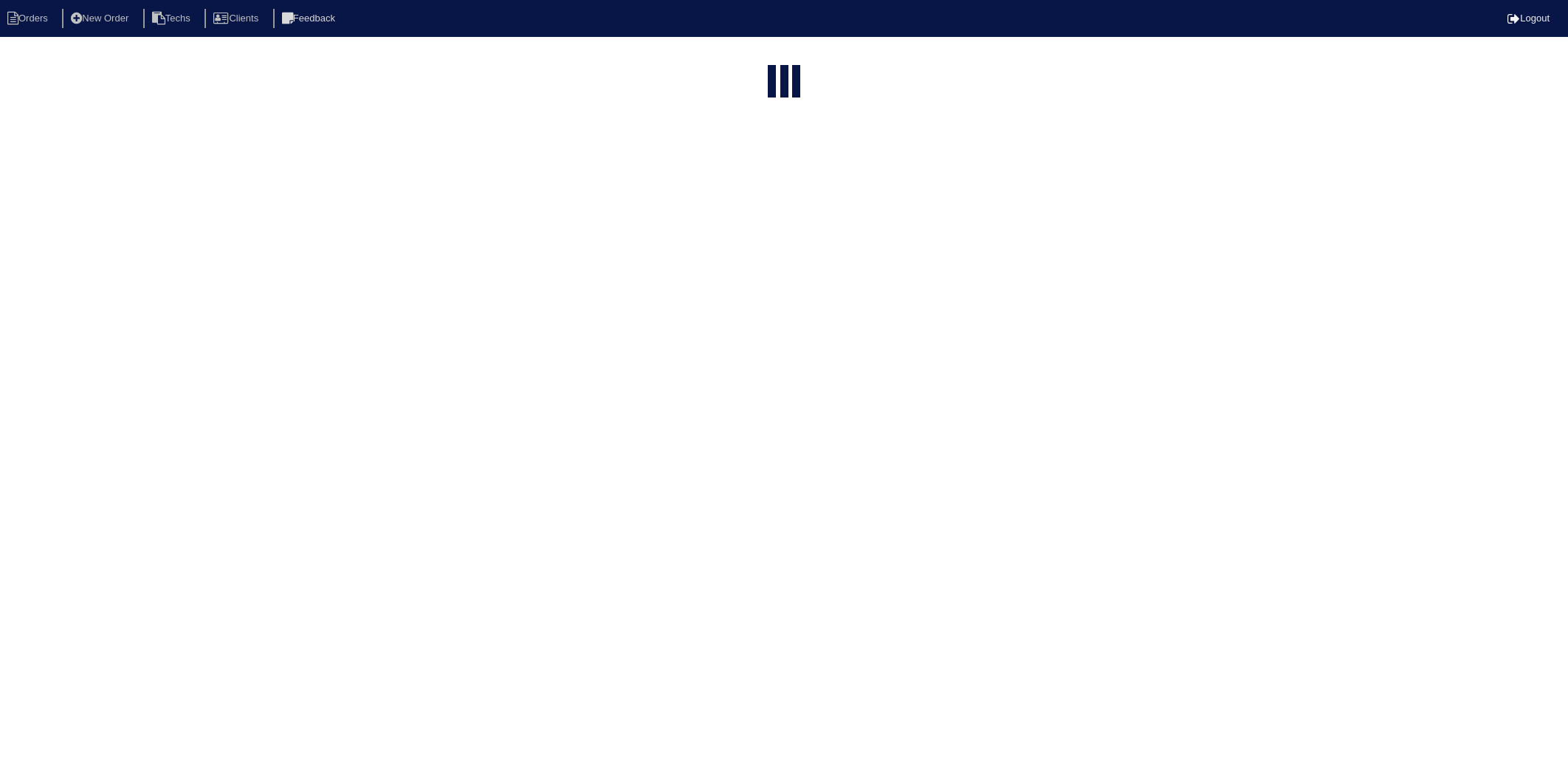
select select "15"
select select "2025"
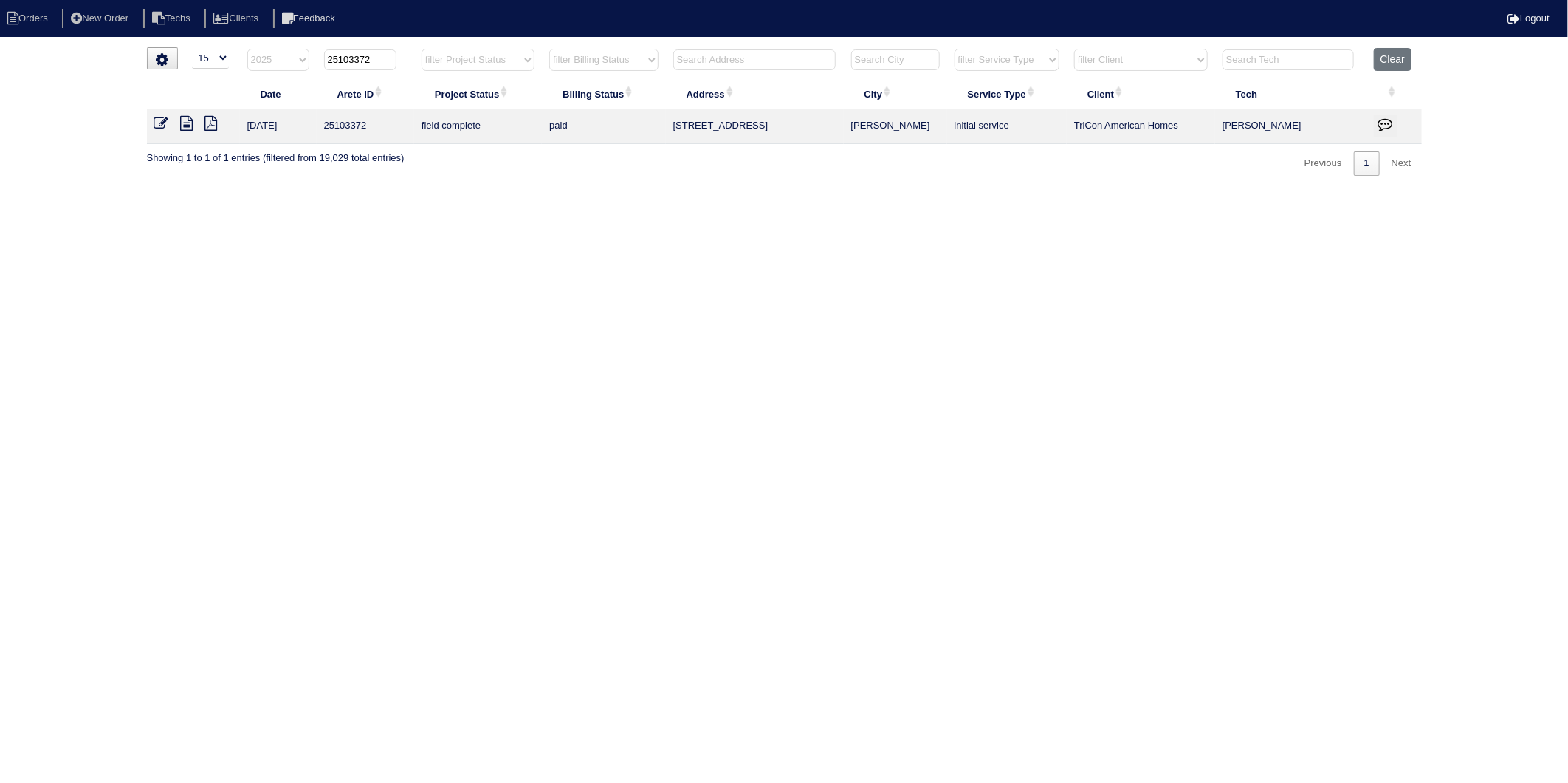
drag, startPoint x: 353, startPoint y: 61, endPoint x: 410, endPoint y: 54, distance: 57.4
click at [410, 54] on th "25103372" at bounding box center [365, 63] width 97 height 30
type input "25103118"
select select "2025"
type input "25103118"
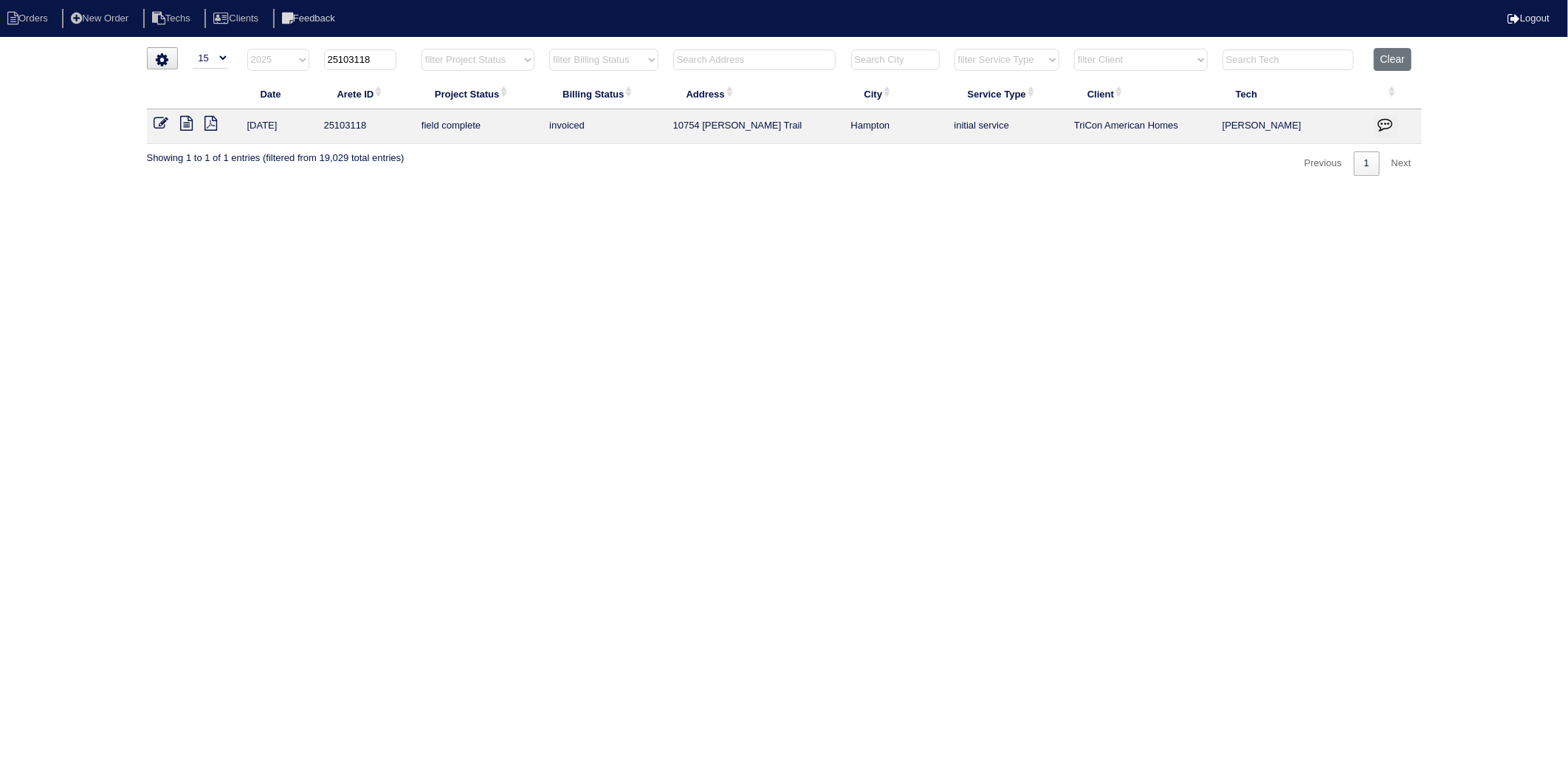
click at [162, 119] on icon at bounding box center [162, 123] width 15 height 15
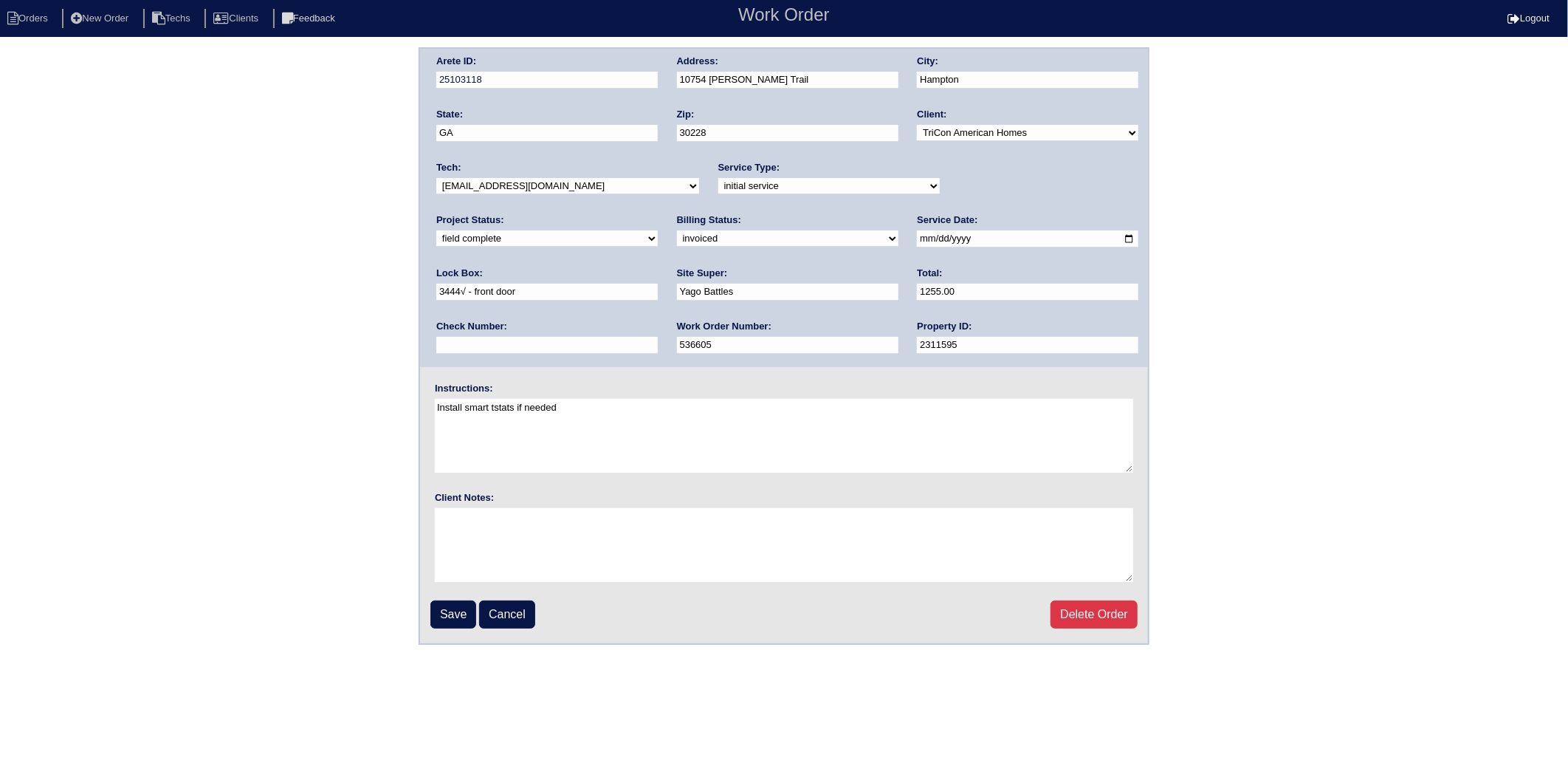
drag, startPoint x: 474, startPoint y: 239, endPoint x: 476, endPoint y: 247, distance: 8.2
click at [677, 239] on select "need to quote quoted need to invoice invoiced paid warranty purchase order need…" at bounding box center [788, 238] width 221 height 17
select select "paid"
click at [677, 230] on select "need to quote quoted need to invoice invoiced paid warranty purchase order need…" at bounding box center [788, 238] width 221 height 17
click at [658, 337] on input "text" at bounding box center [547, 345] width 221 height 17
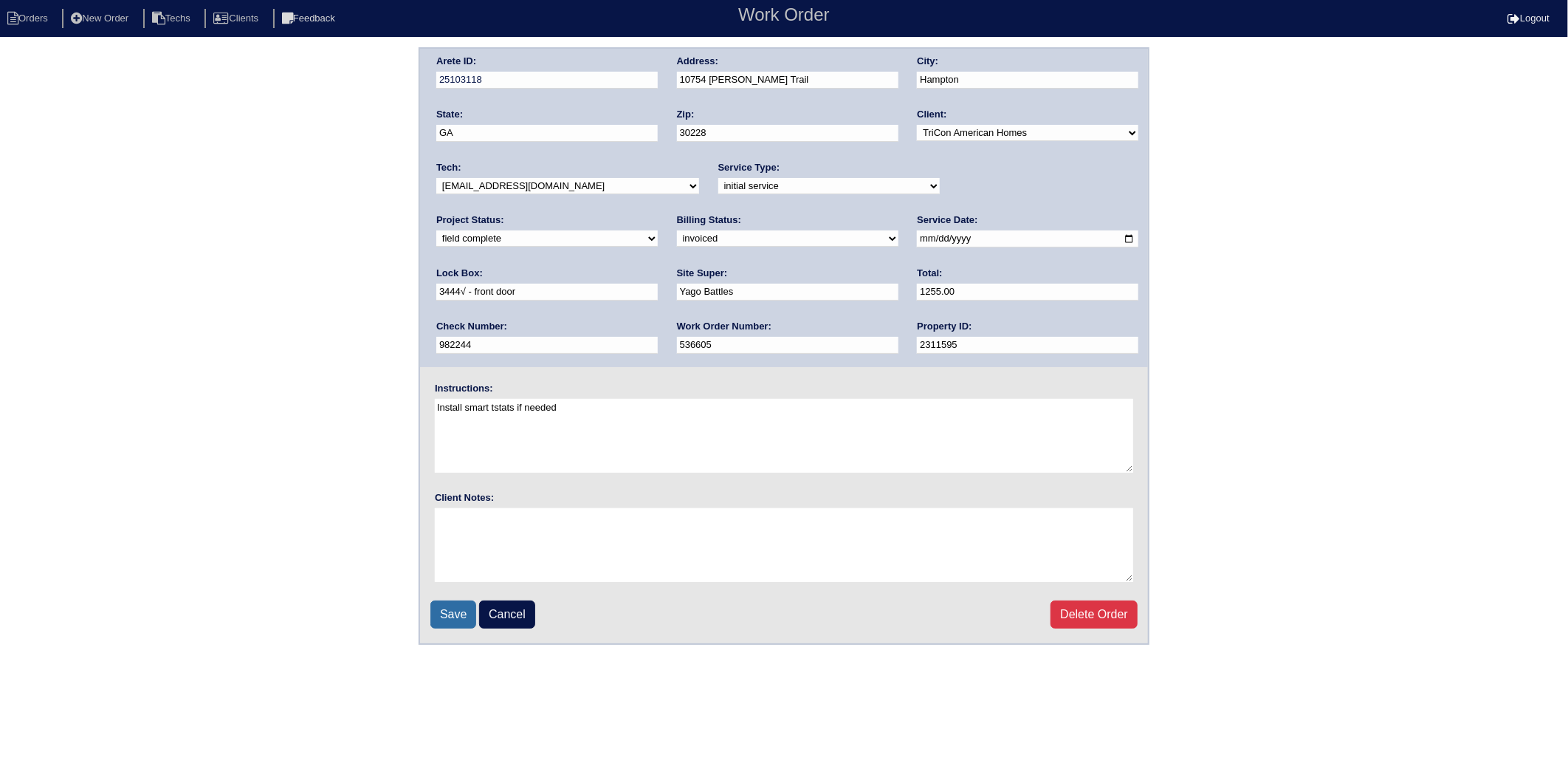
type input "982244"
click at [463, 609] on input "Save" at bounding box center [453, 614] width 46 height 28
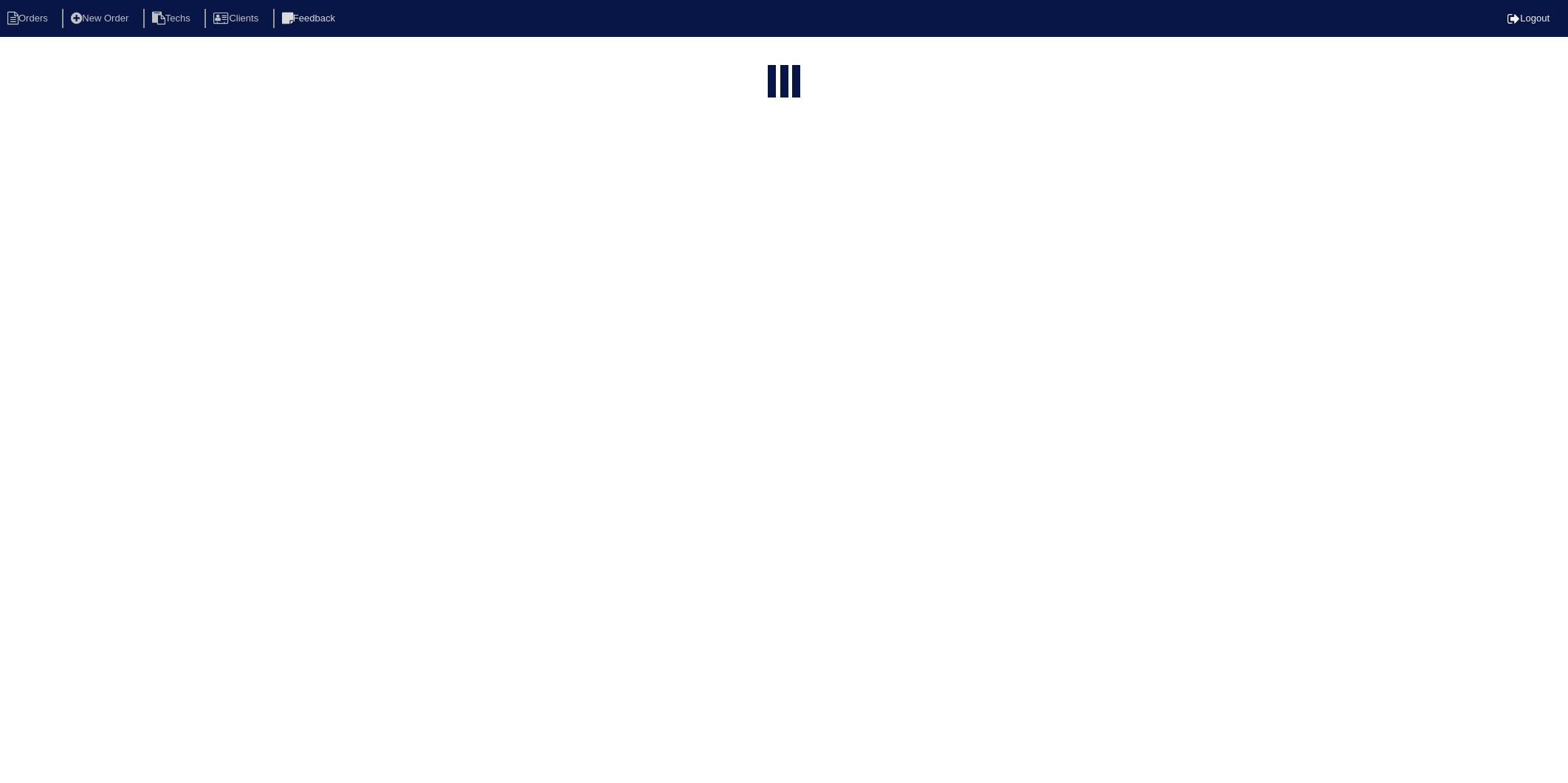
select select "15"
select select "2025"
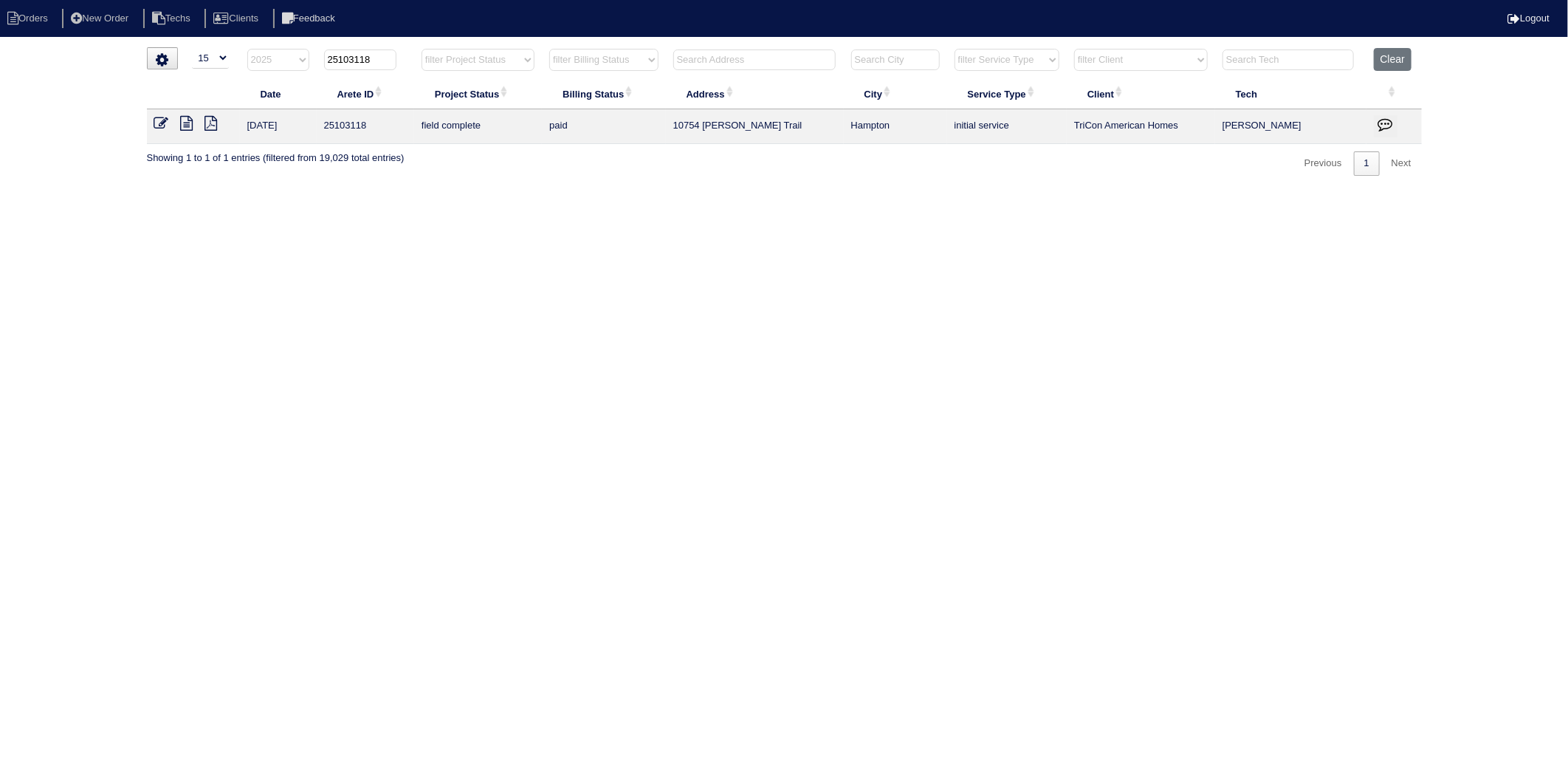
drag, startPoint x: 353, startPoint y: 58, endPoint x: 410, endPoint y: 55, distance: 57.1
click at [410, 55] on th "25103118" at bounding box center [365, 63] width 97 height 30
type input "251032"
select select "2025"
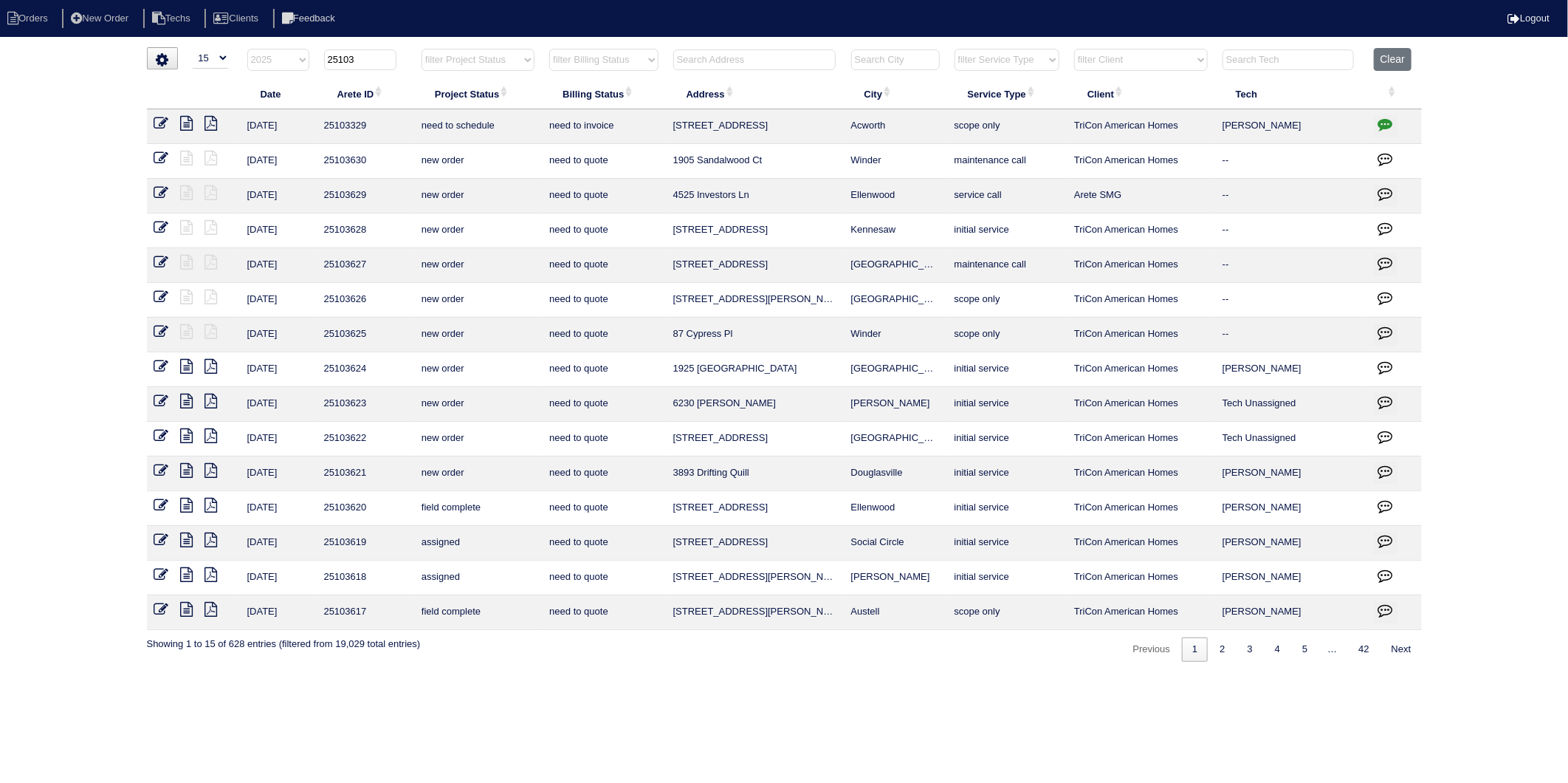
type input "251039"
select select "2025"
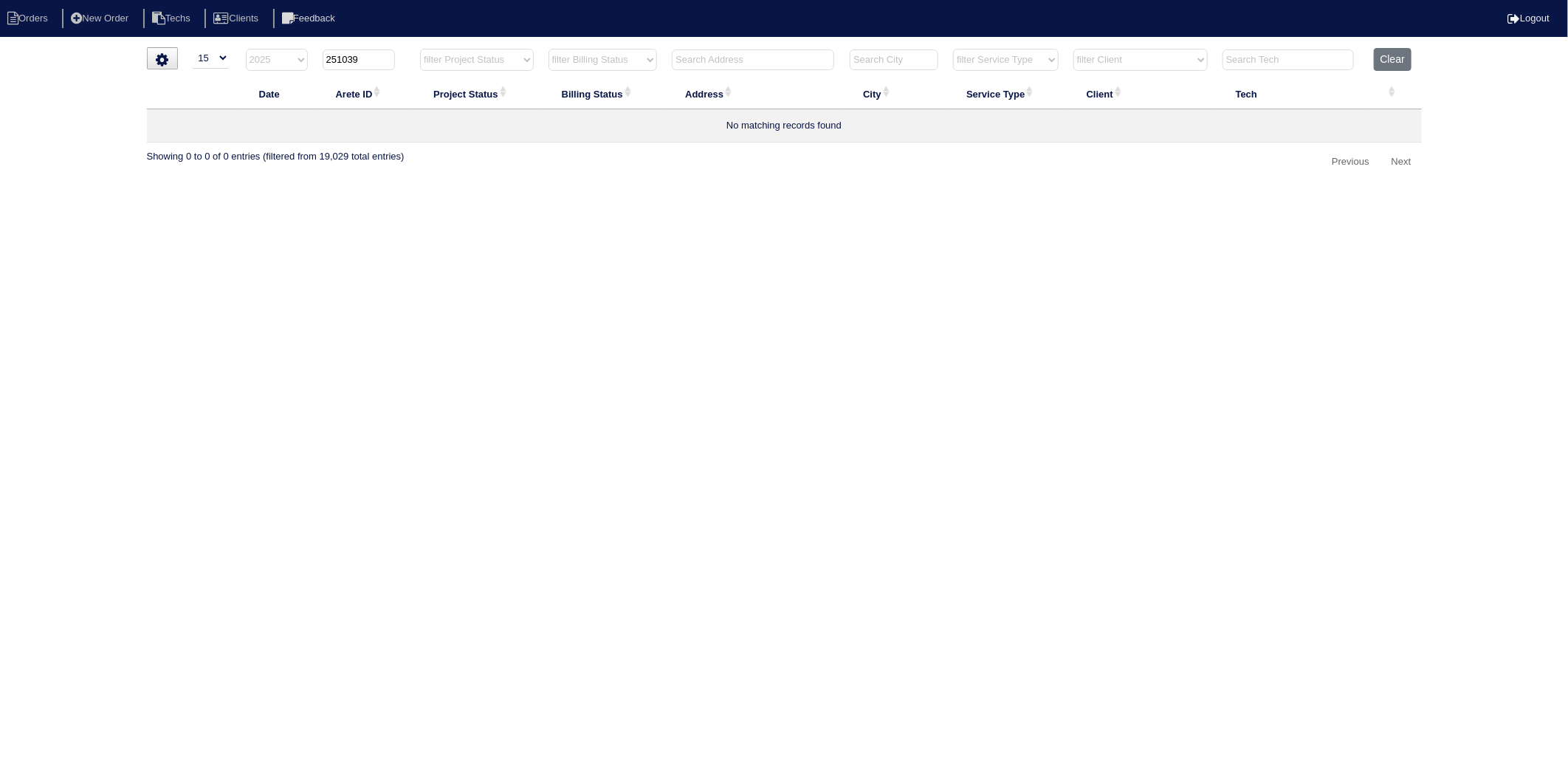
type input "25103"
select select "2025"
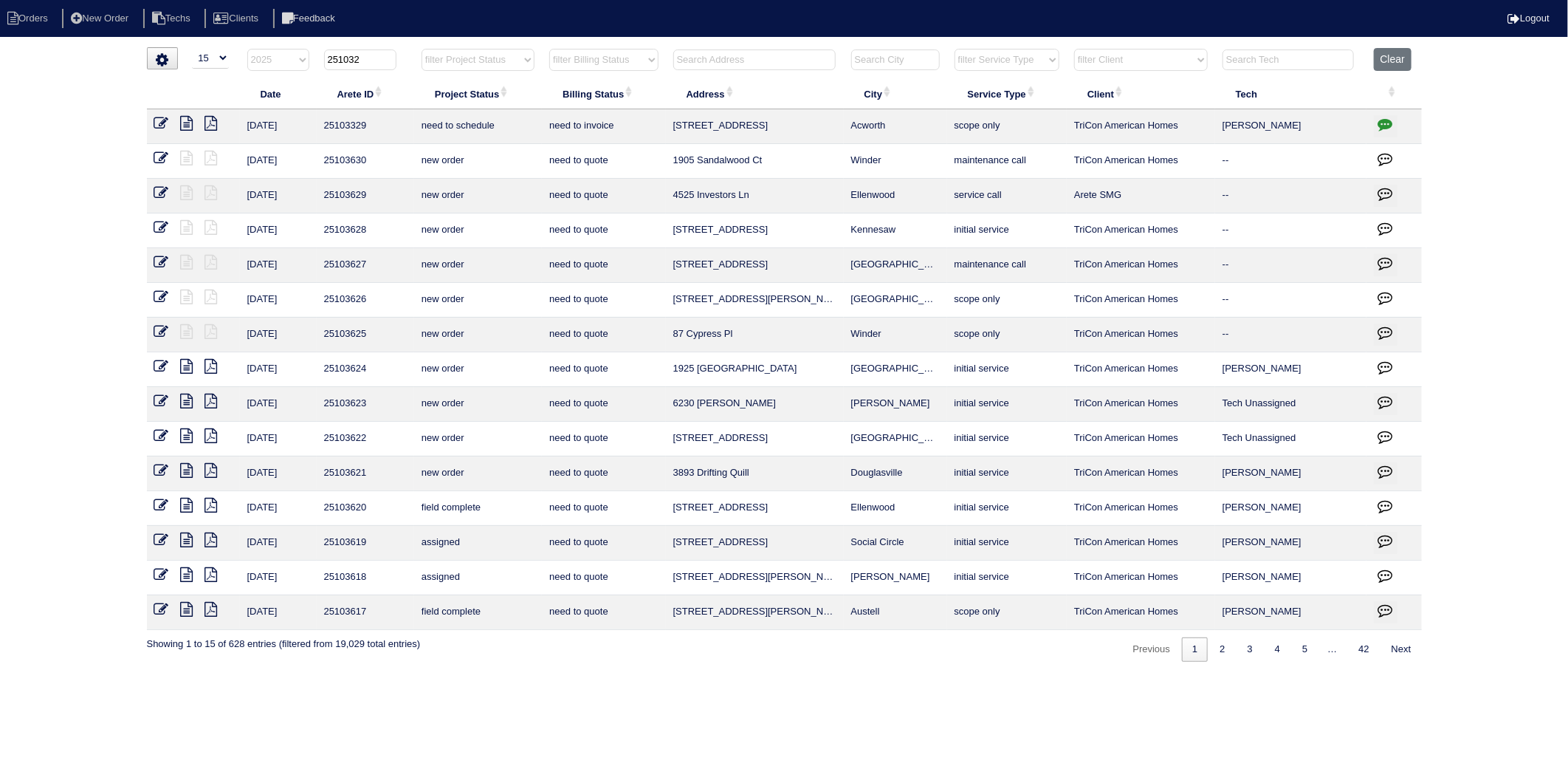
type input "2510329"
select select "2025"
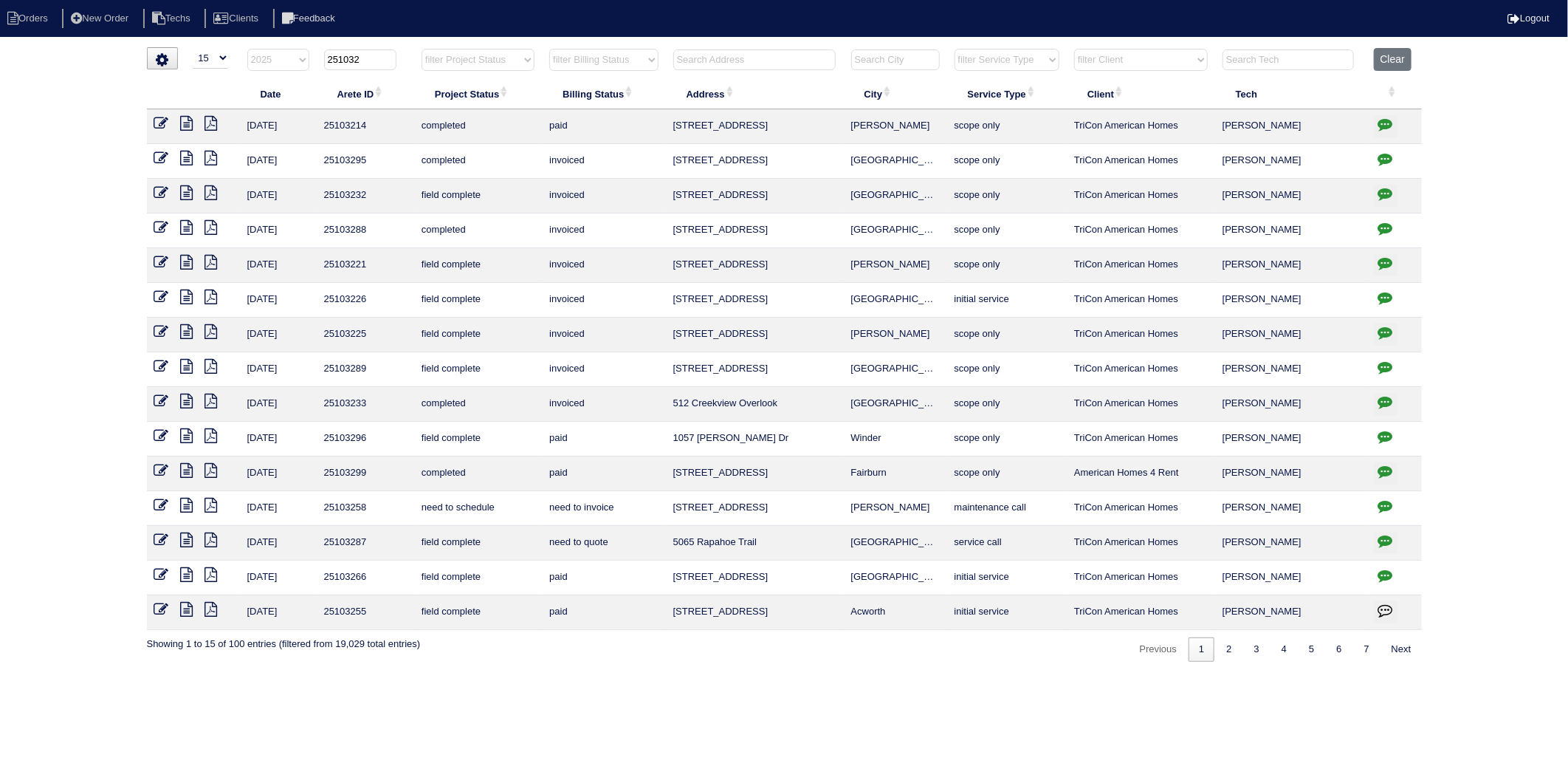
type input "2510329"
select select "2025"
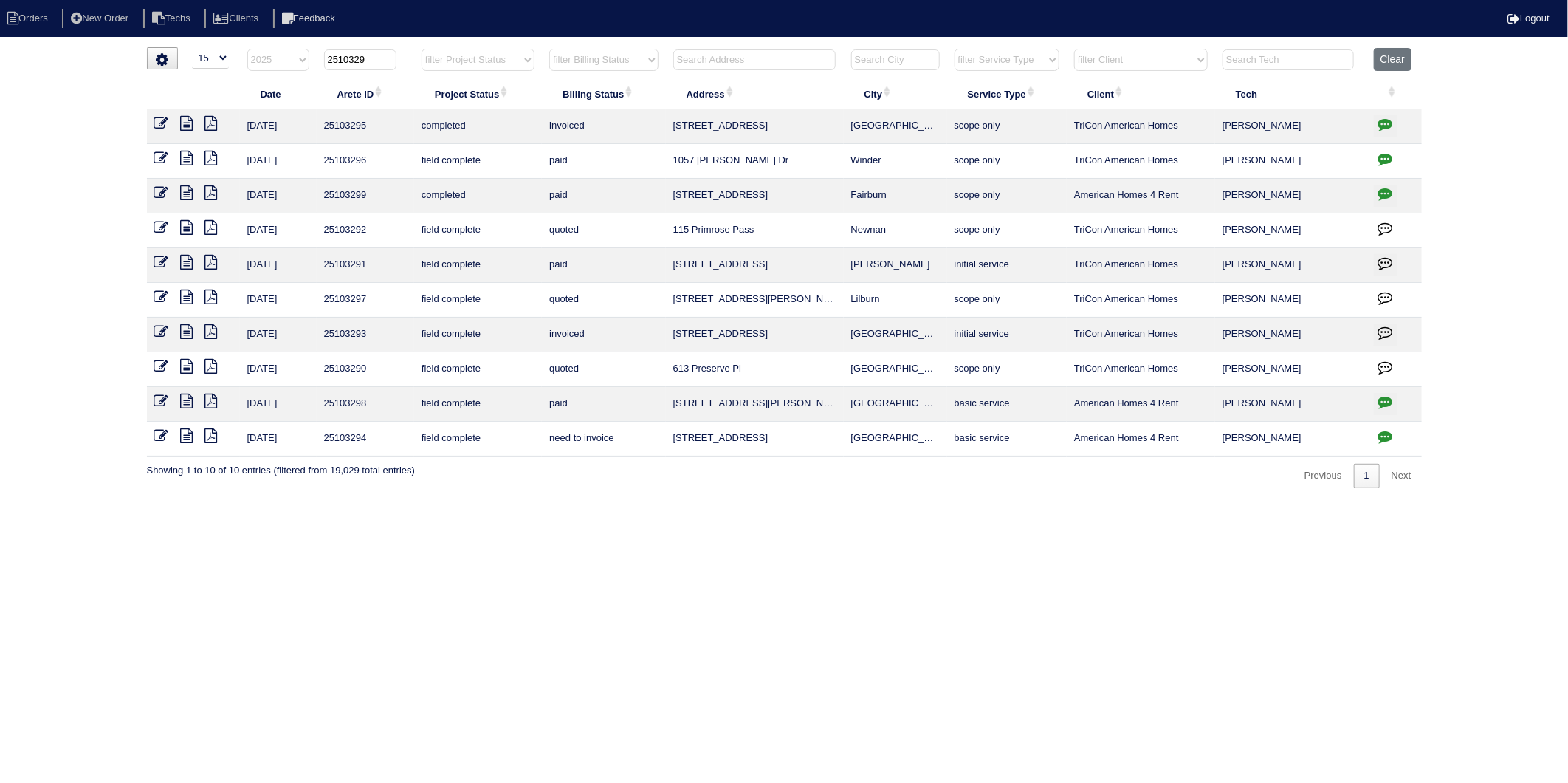
type input "25103293"
select select "2025"
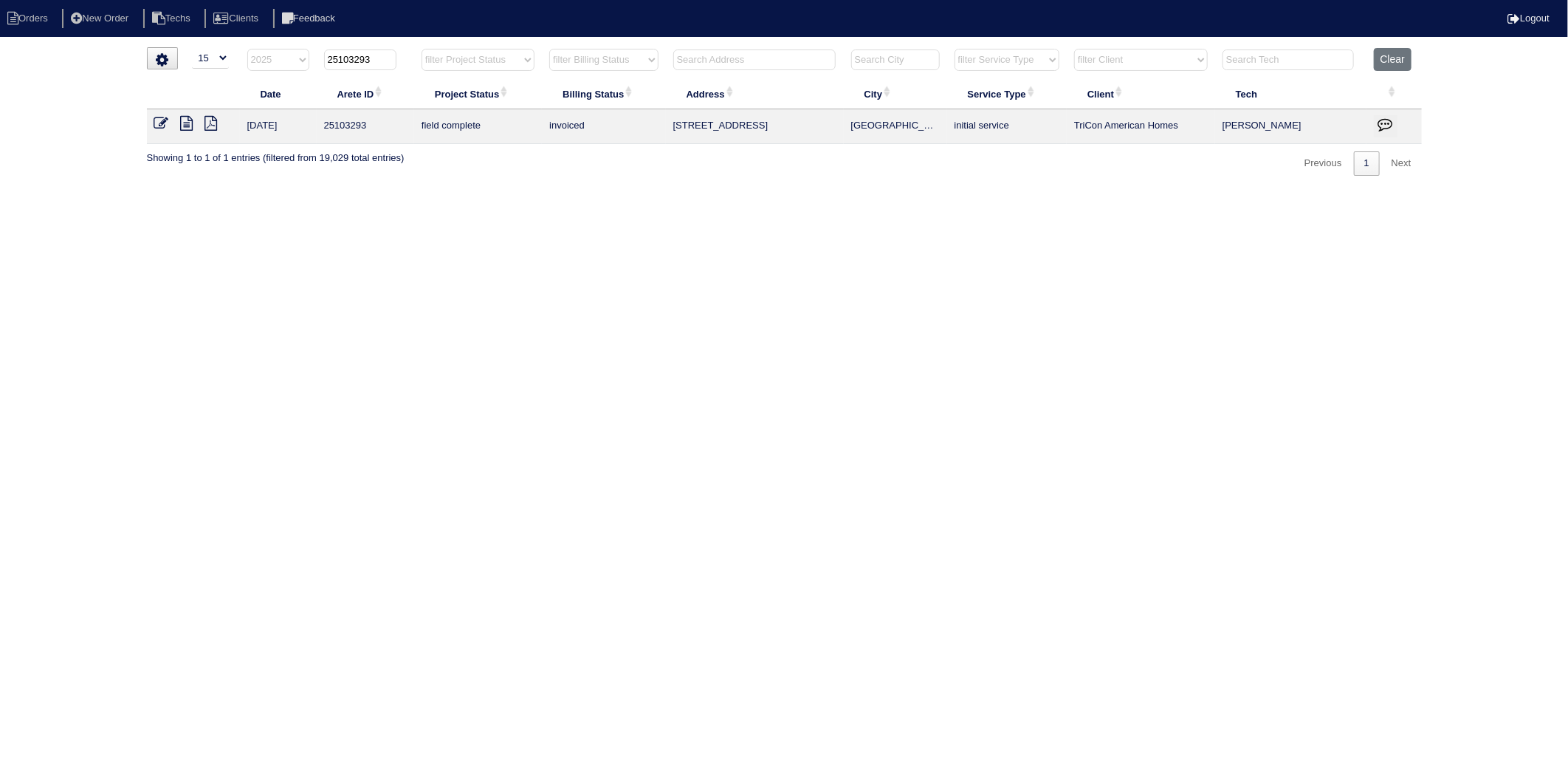
type input "25103293"
click at [168, 124] on icon at bounding box center [162, 123] width 15 height 15
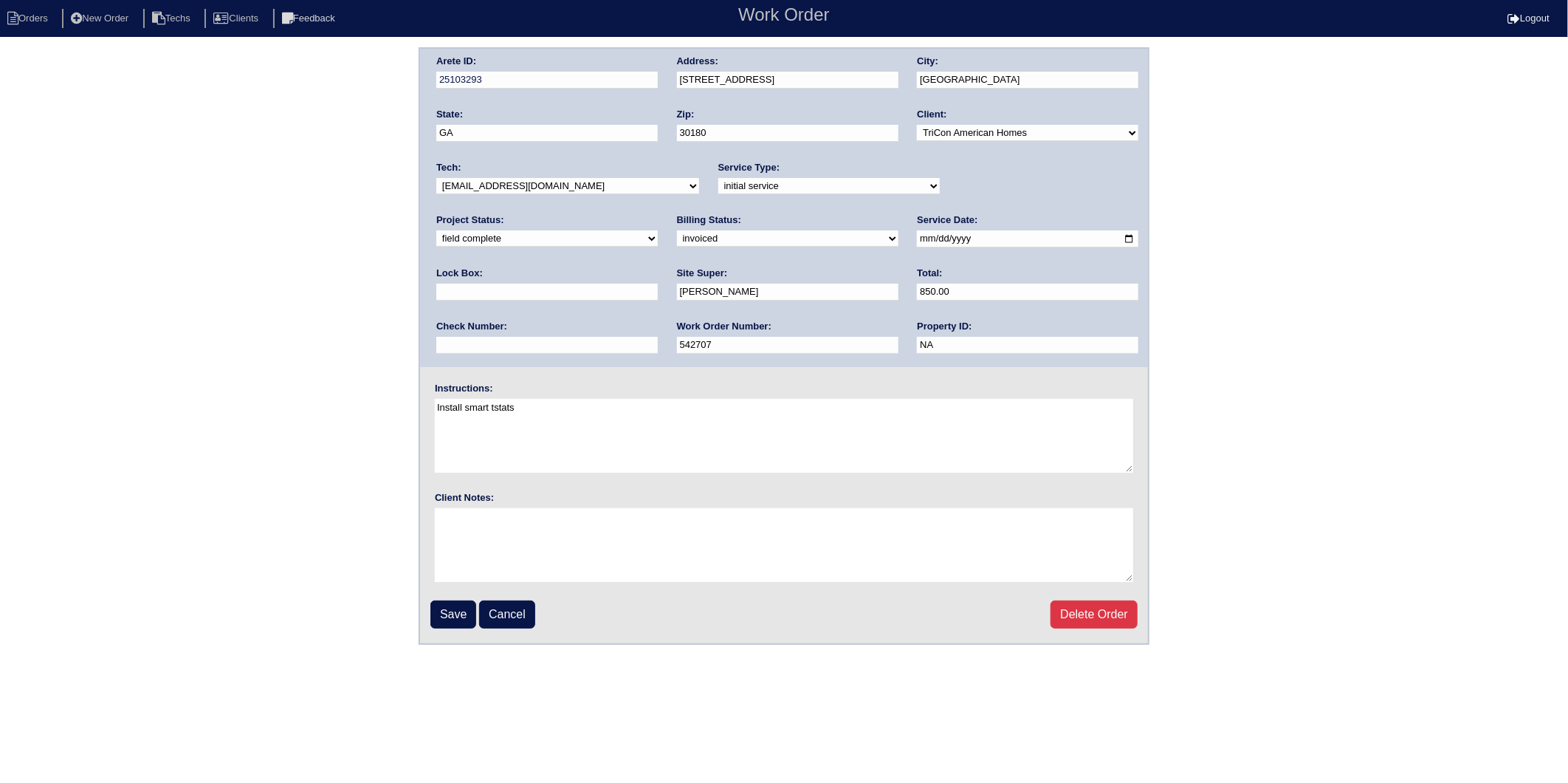
click at [677, 242] on select "need to quote quoted need to invoice invoiced paid warranty purchase order need…" at bounding box center [788, 238] width 221 height 17
select select "paid"
click at [677, 230] on select "need to quote quoted need to invoice invoiced paid warranty purchase order need…" at bounding box center [788, 238] width 221 height 17
click at [658, 337] on input "text" at bounding box center [547, 345] width 221 height 17
type input "982244"
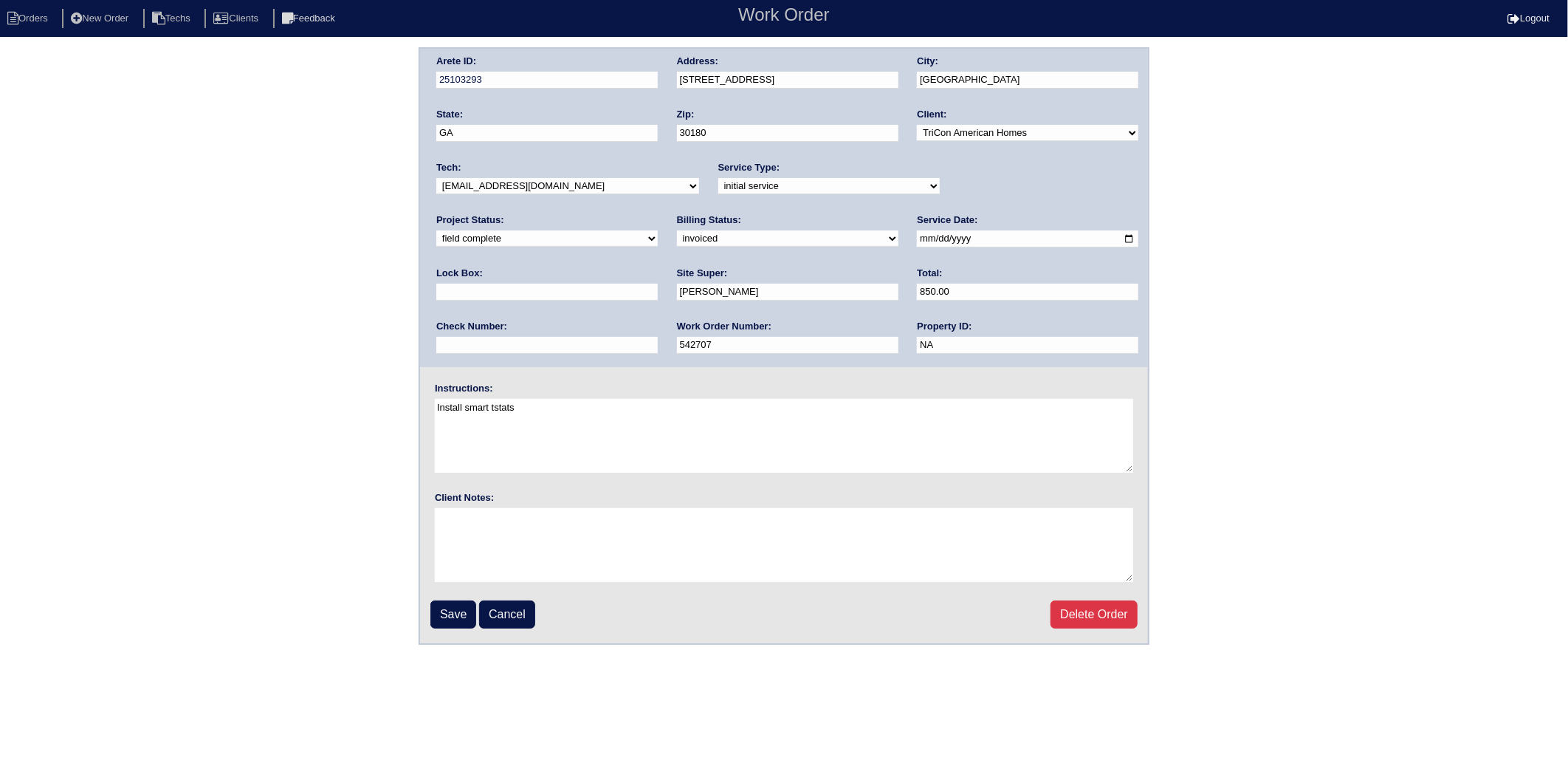
type input "3444√ - front door"
drag, startPoint x: 447, startPoint y: 616, endPoint x: 442, endPoint y: 485, distance: 131.1
click at [443, 616] on input "Save" at bounding box center [453, 614] width 46 height 28
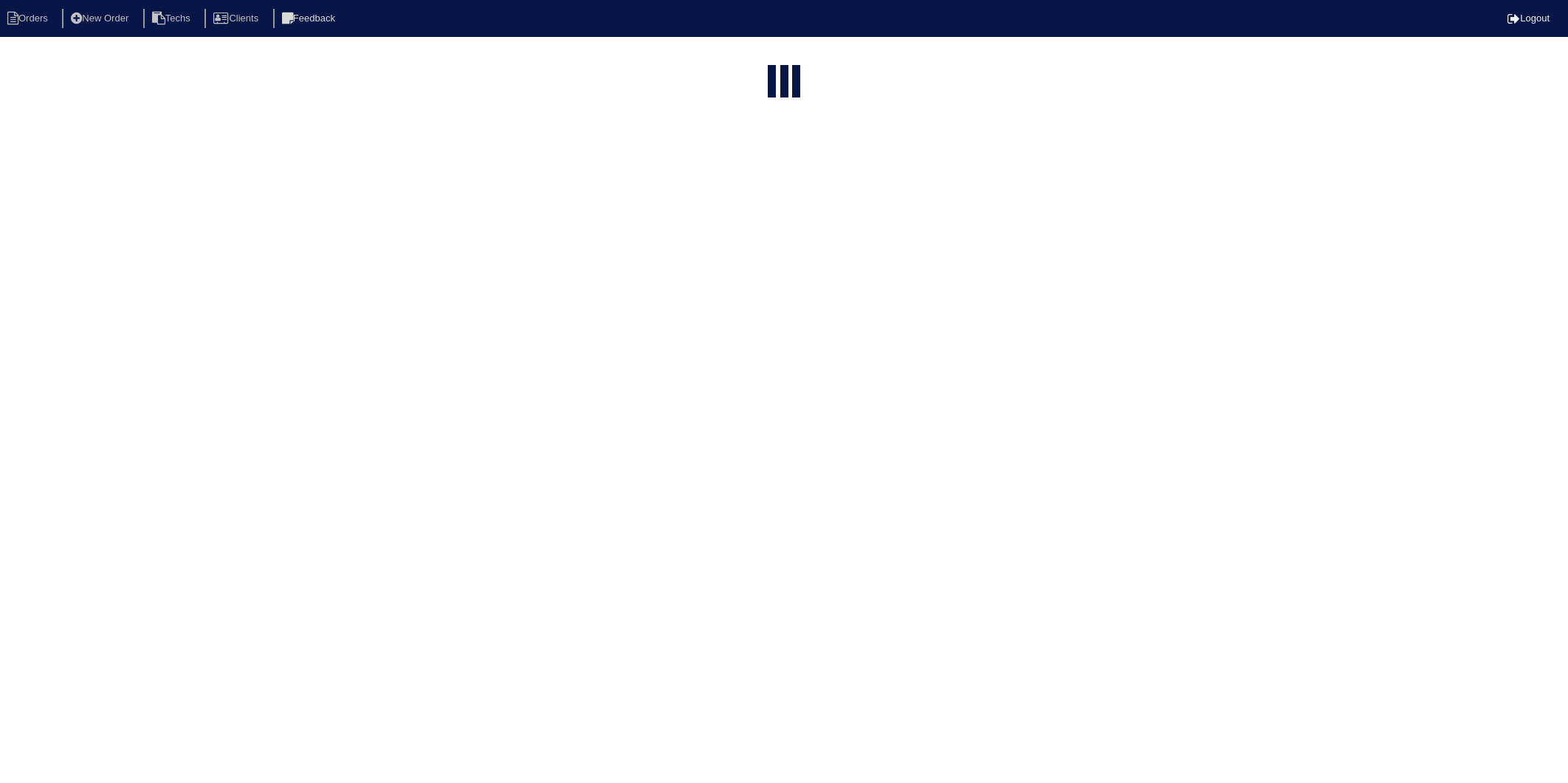
select select "15"
select select "2025"
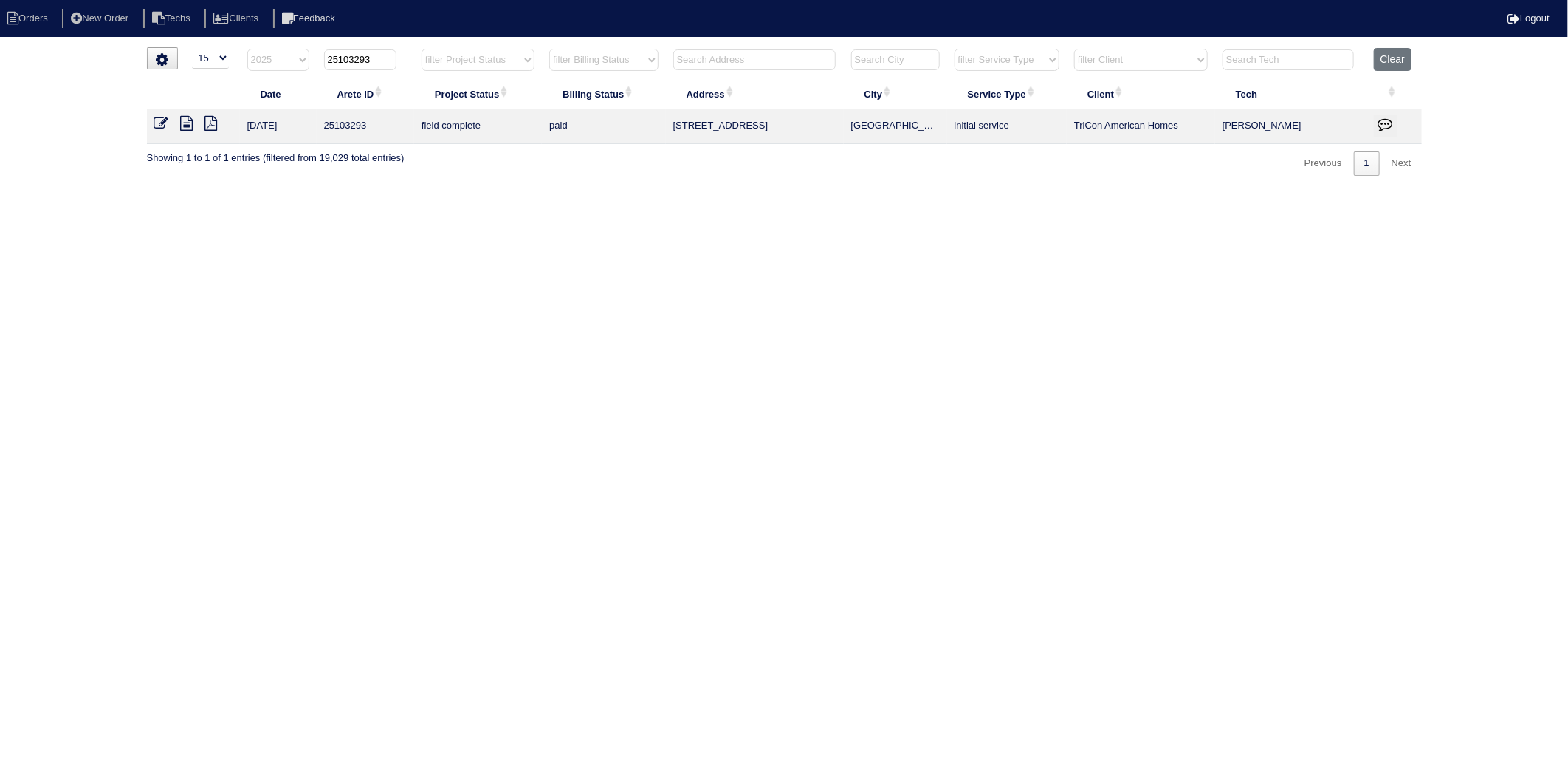
drag, startPoint x: 355, startPoint y: 55, endPoint x: 408, endPoint y: 55, distance: 53.0
click at [408, 55] on th "25103293" at bounding box center [365, 63] width 97 height 30
type input "25103282"
select select "2025"
type input "25103282"
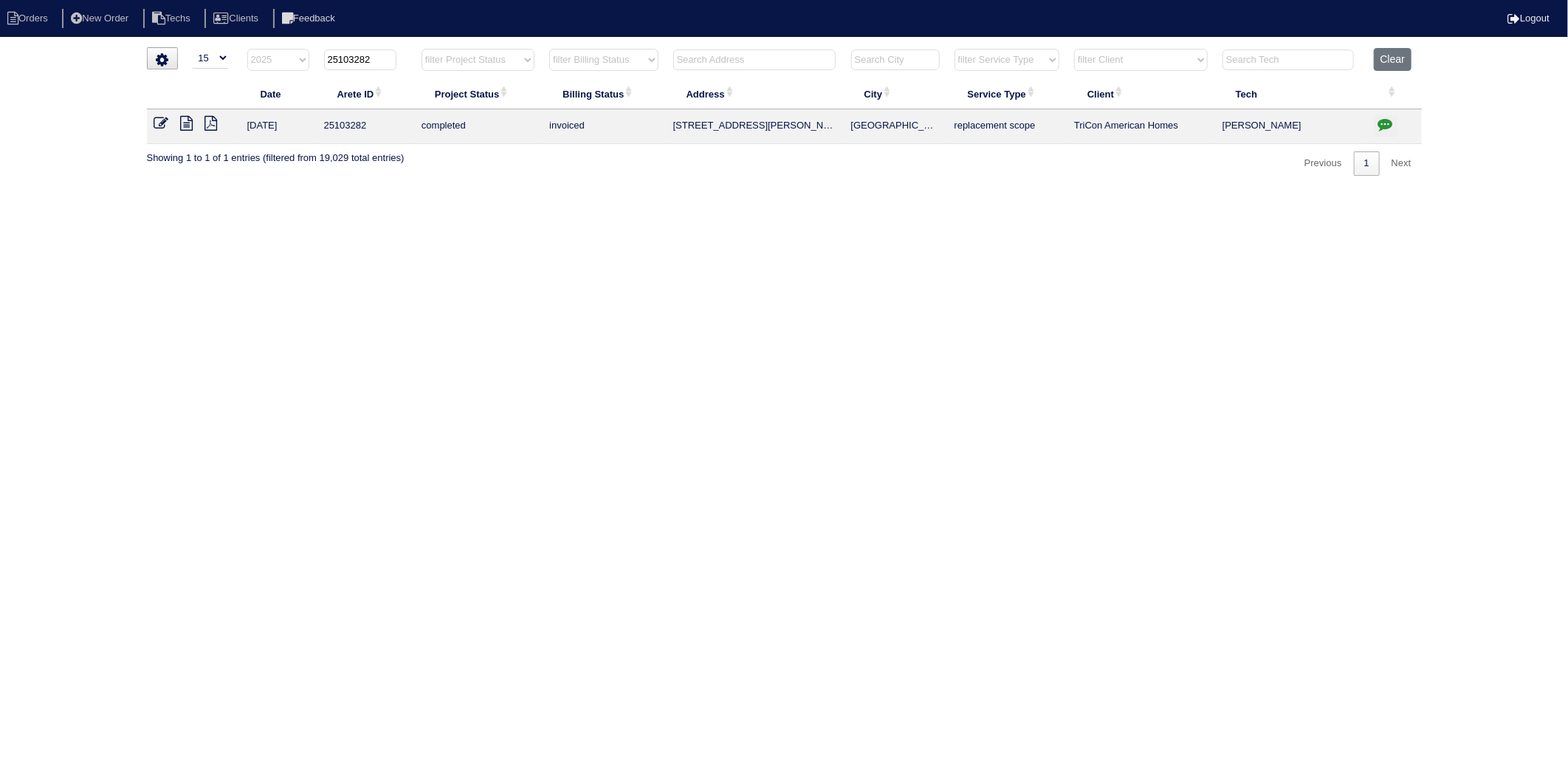
click at [162, 126] on icon at bounding box center [162, 123] width 15 height 15
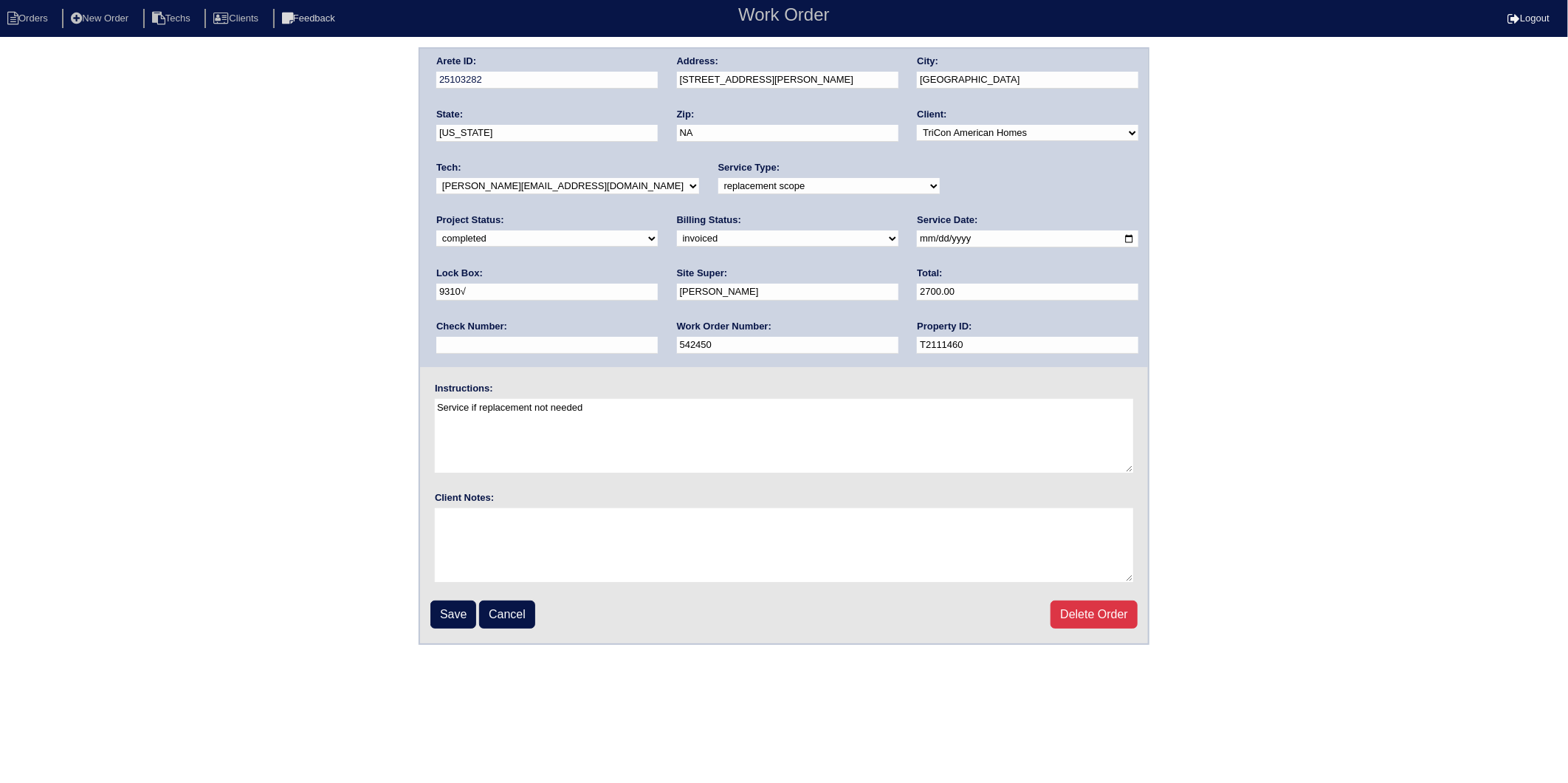
click at [677, 240] on select "need to quote quoted need to invoice invoiced paid warranty purchase order need…" at bounding box center [788, 238] width 221 height 17
select select "paid"
click at [677, 230] on select "need to quote quoted need to invoice invoiced paid warranty purchase order need…" at bounding box center [788, 238] width 221 height 17
click at [658, 337] on input "text" at bounding box center [547, 345] width 221 height 17
type input "982244"
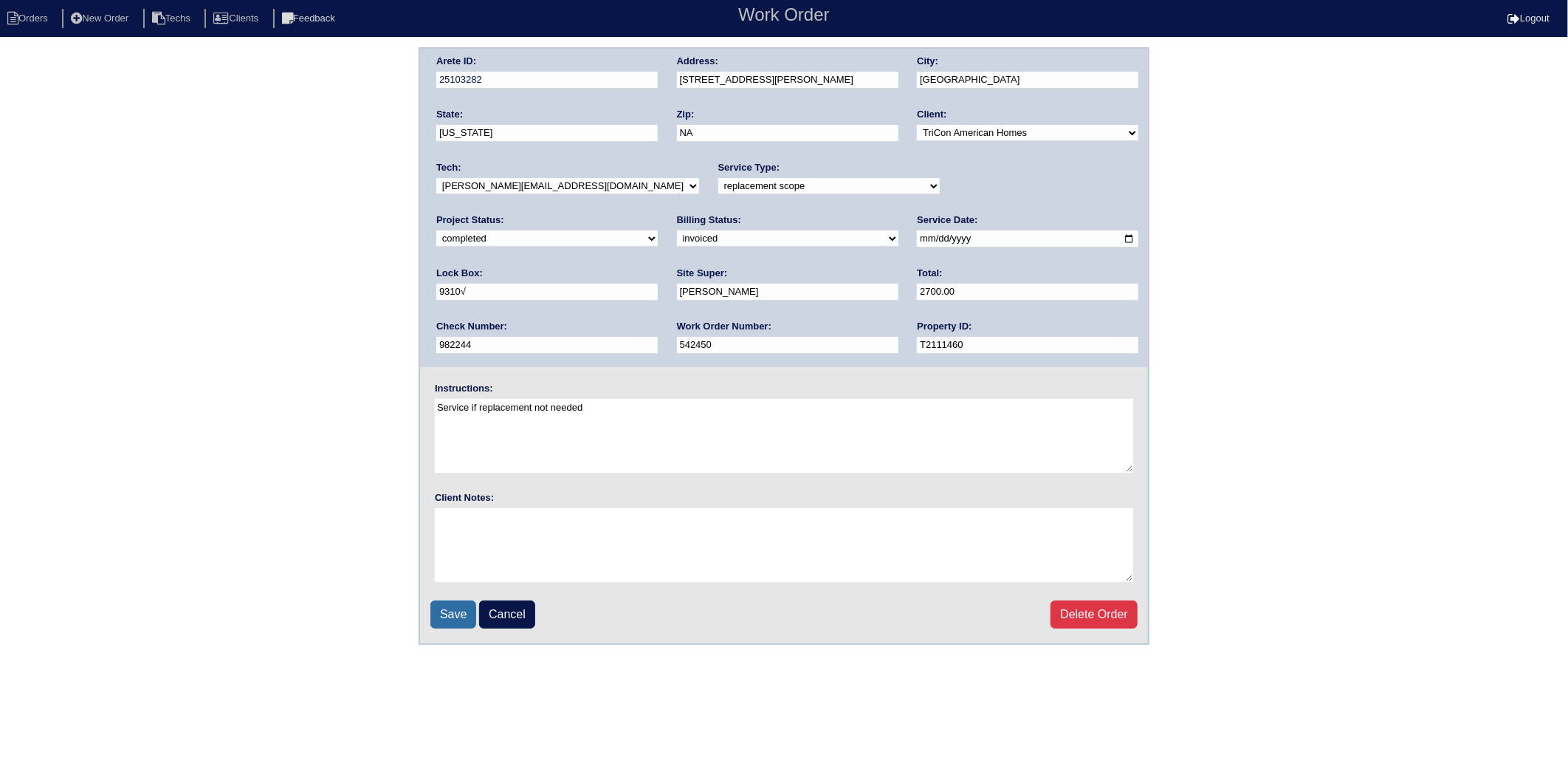
click at [447, 606] on input "Save" at bounding box center [453, 614] width 46 height 28
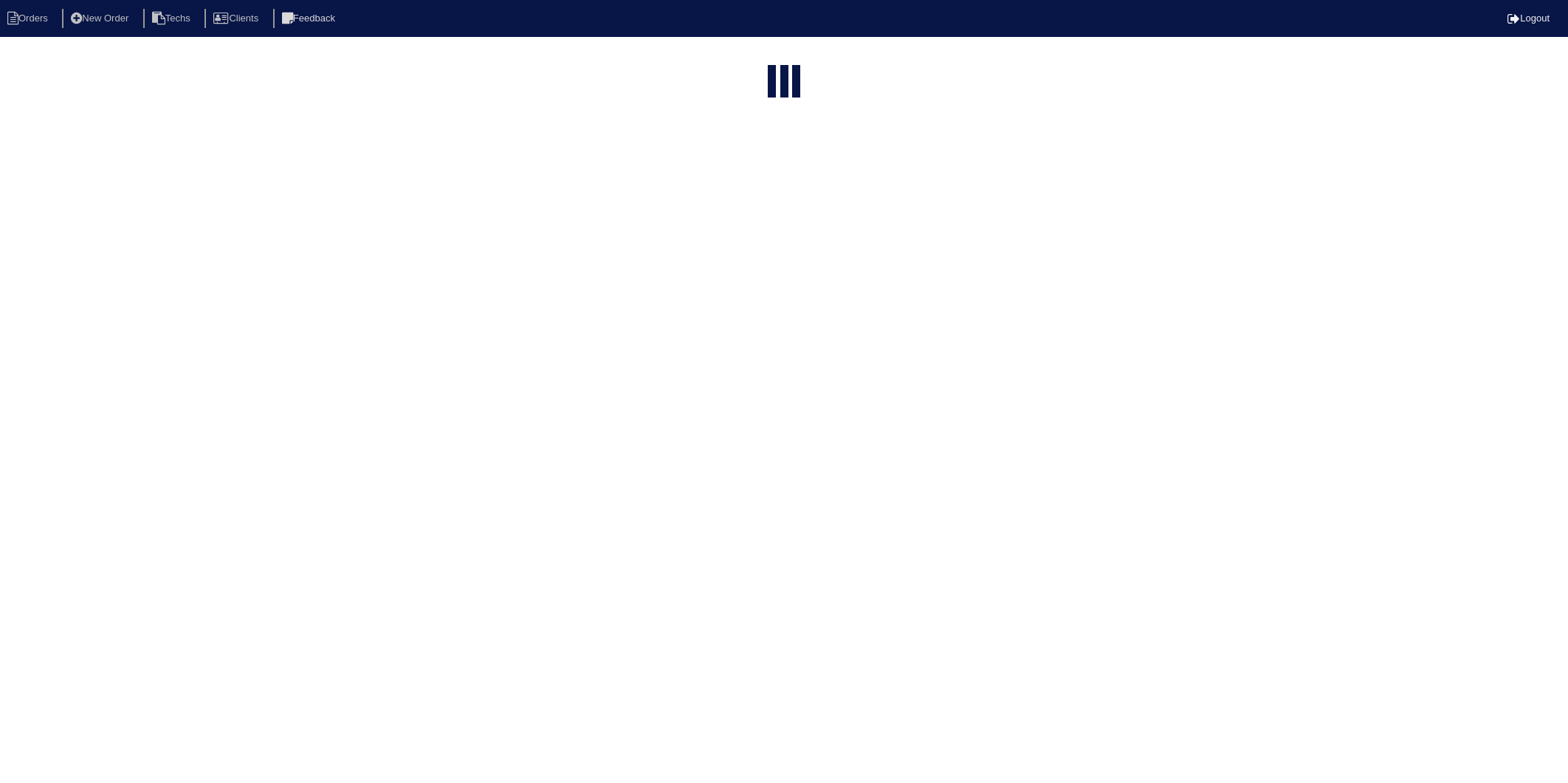
select select "15"
type input "25103282"
select select "2025"
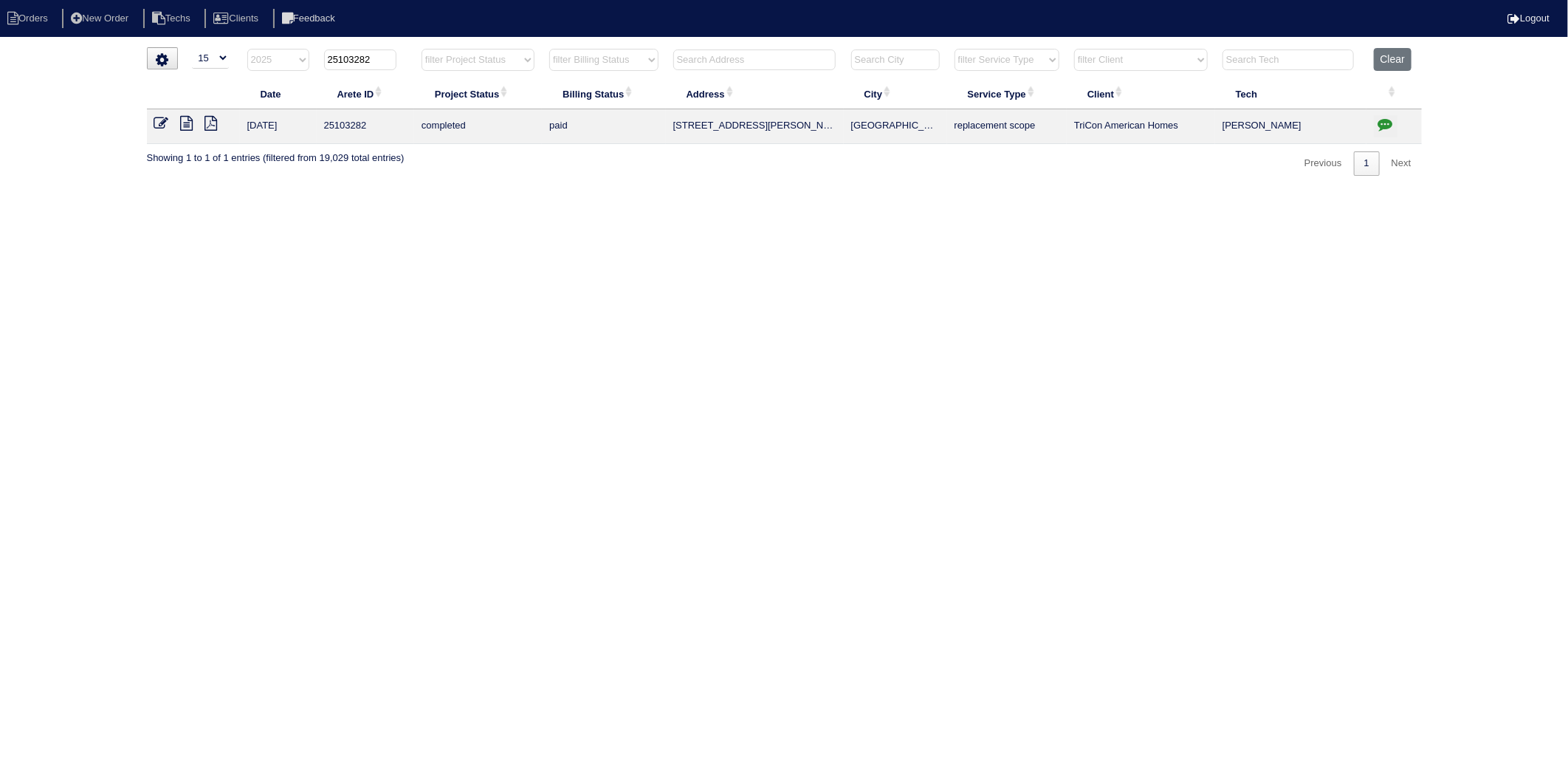
drag, startPoint x: 352, startPoint y: 58, endPoint x: 386, endPoint y: 54, distance: 34.2
click at [386, 54] on input "25103282" at bounding box center [360, 60] width 72 height 21
type input "25103314"
select select "2025"
type input "25103314"
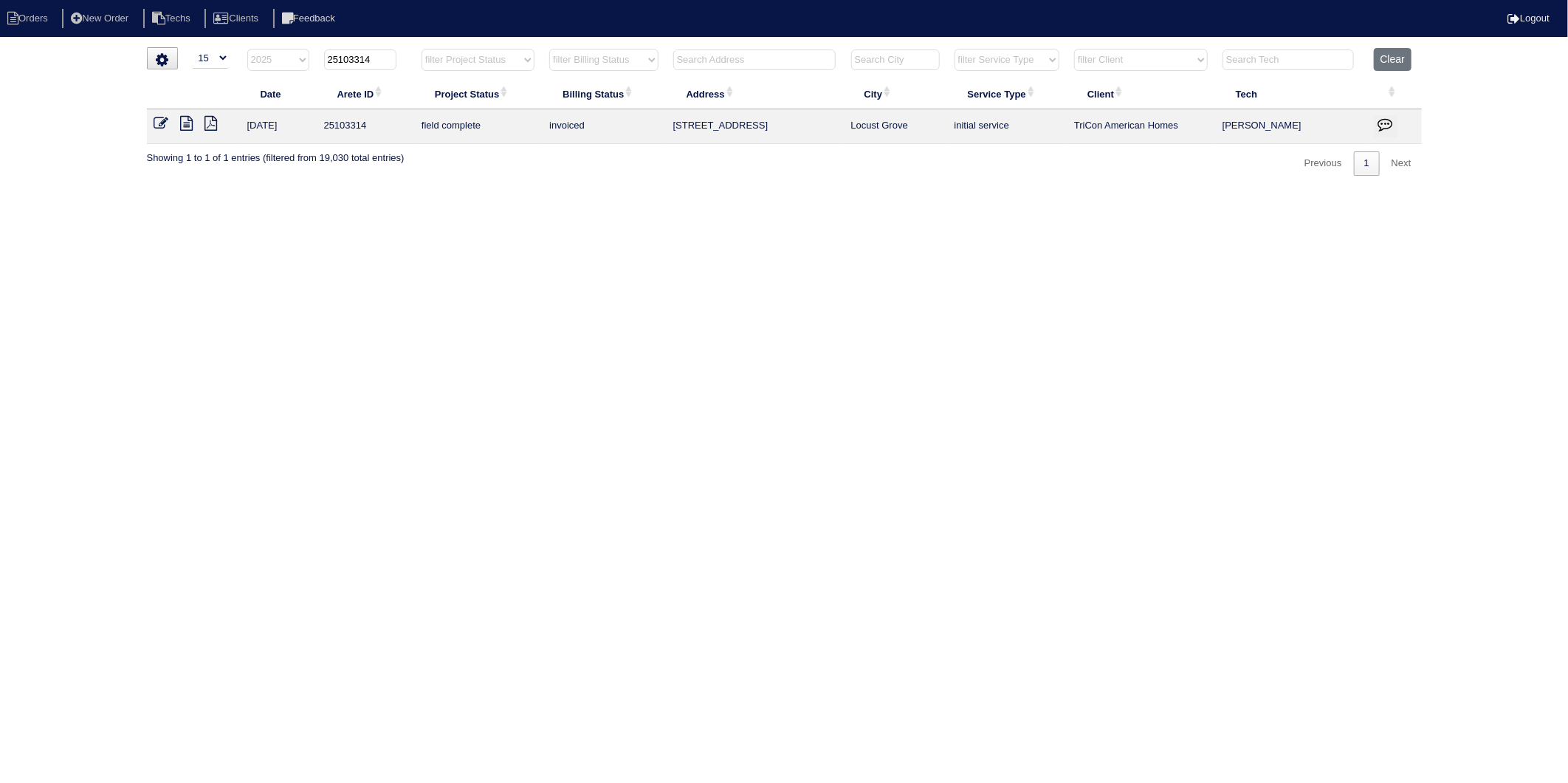
click at [164, 126] on icon at bounding box center [162, 123] width 15 height 15
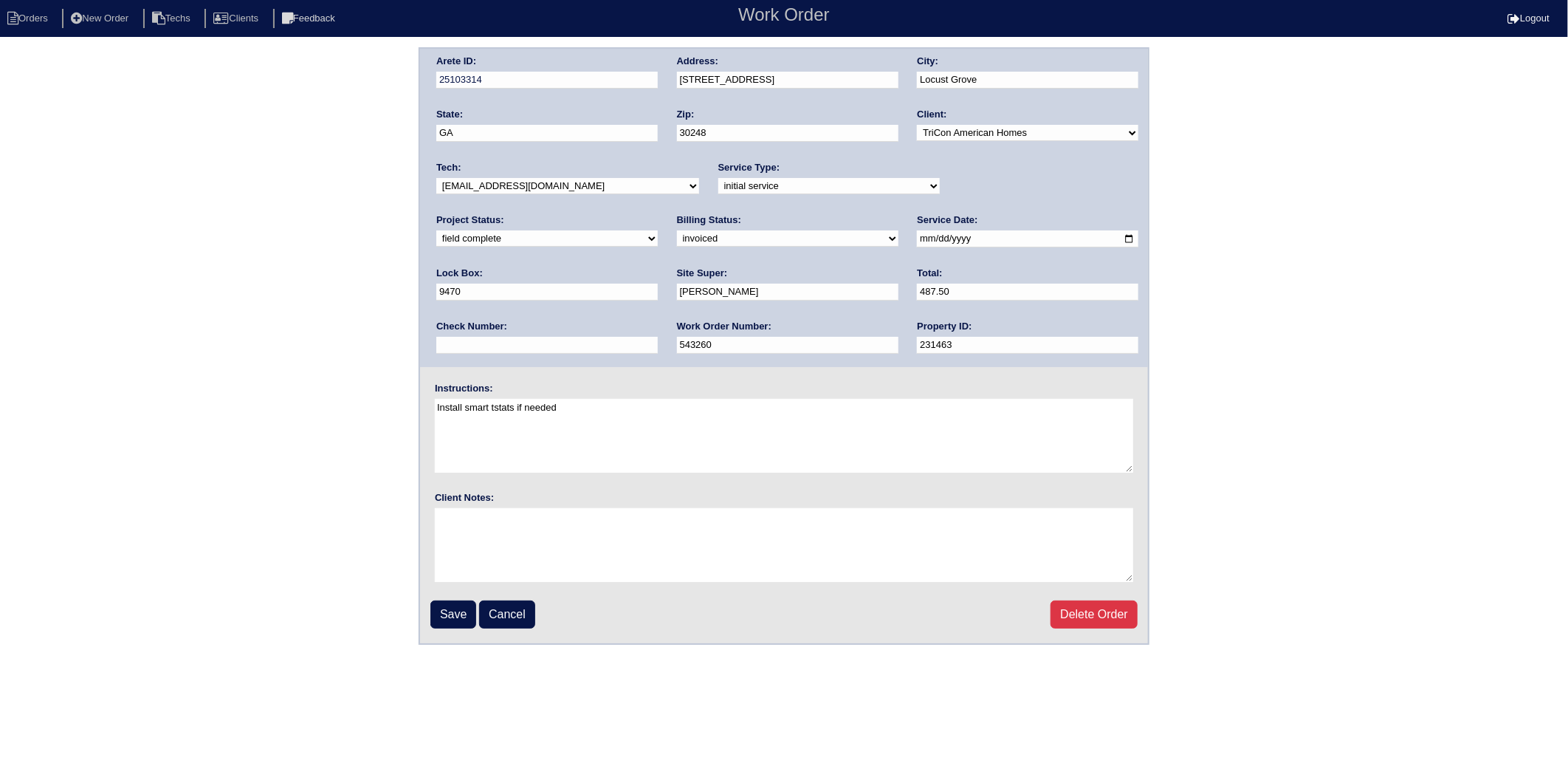
click at [677, 241] on select "need to quote quoted need to invoice invoiced paid warranty purchase order need…" at bounding box center [788, 238] width 221 height 17
select select "paid"
click at [677, 230] on select "need to quote quoted need to invoice invoiced paid warranty purchase order need…" at bounding box center [788, 238] width 221 height 17
click at [658, 337] on input "text" at bounding box center [547, 345] width 221 height 17
type input "982244"
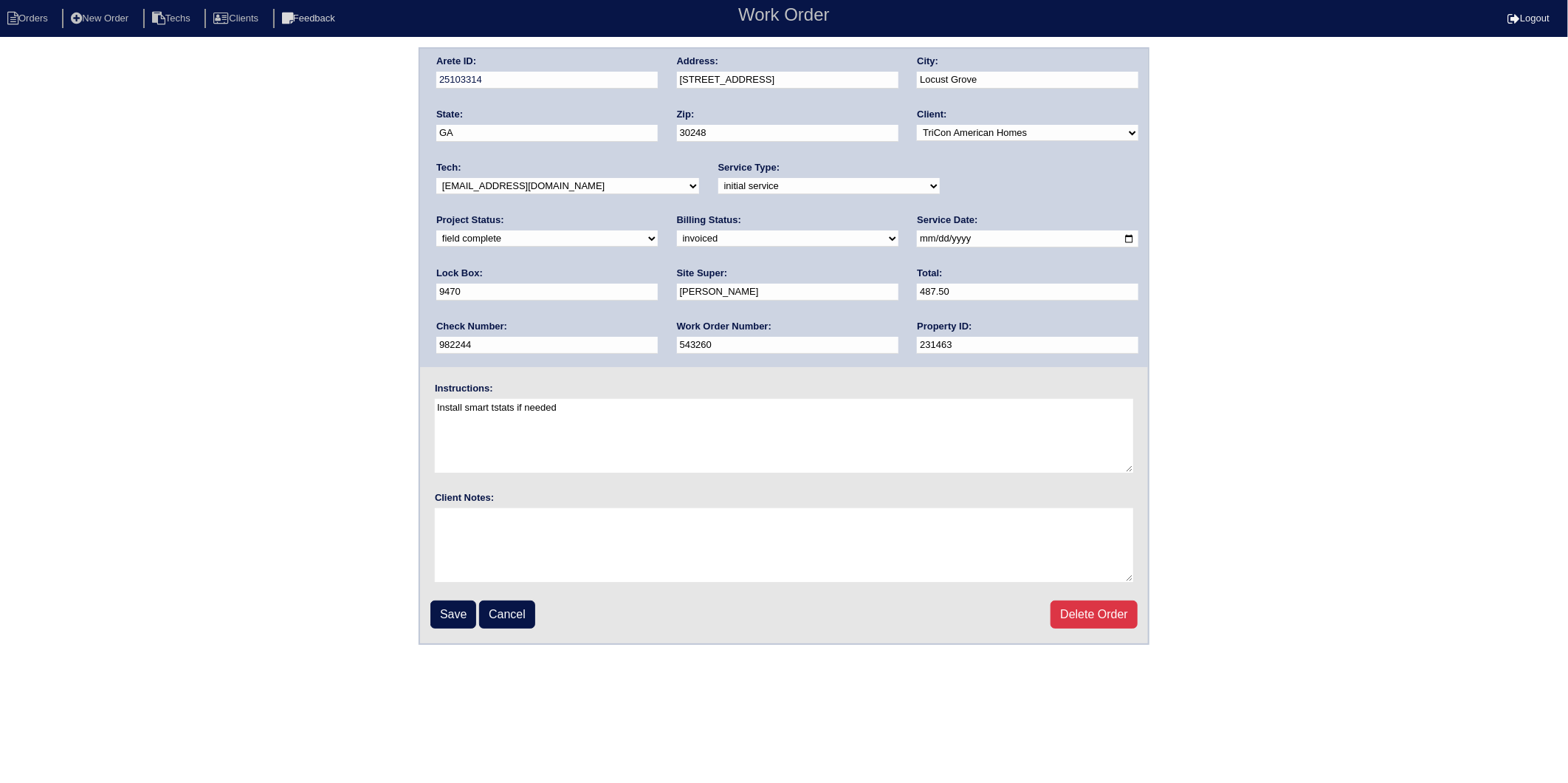
drag, startPoint x: 457, startPoint y: 603, endPoint x: 495, endPoint y: 558, distance: 58.9
click at [457, 603] on input "Save" at bounding box center [453, 614] width 46 height 28
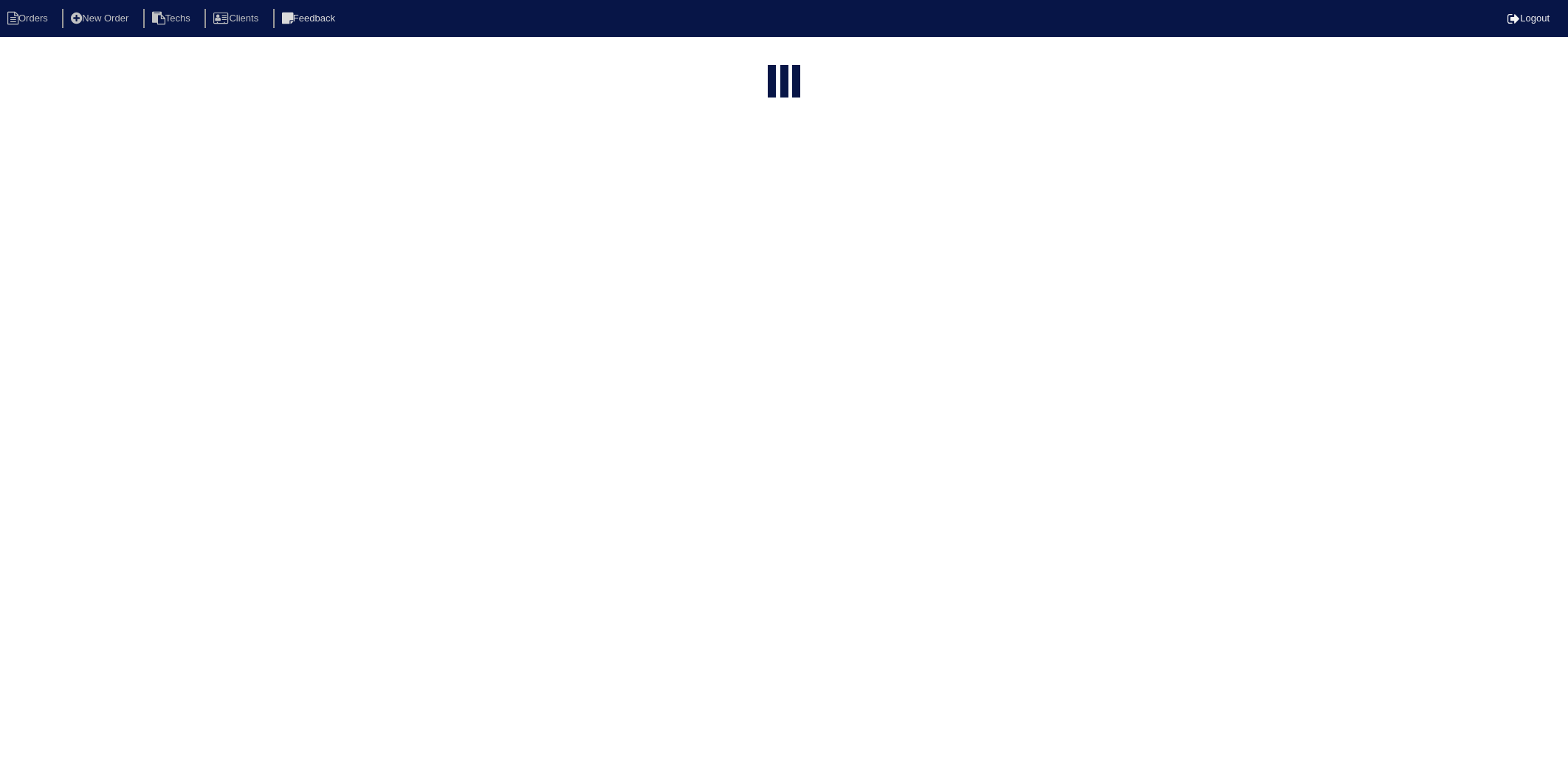
select select "15"
select select "2025"
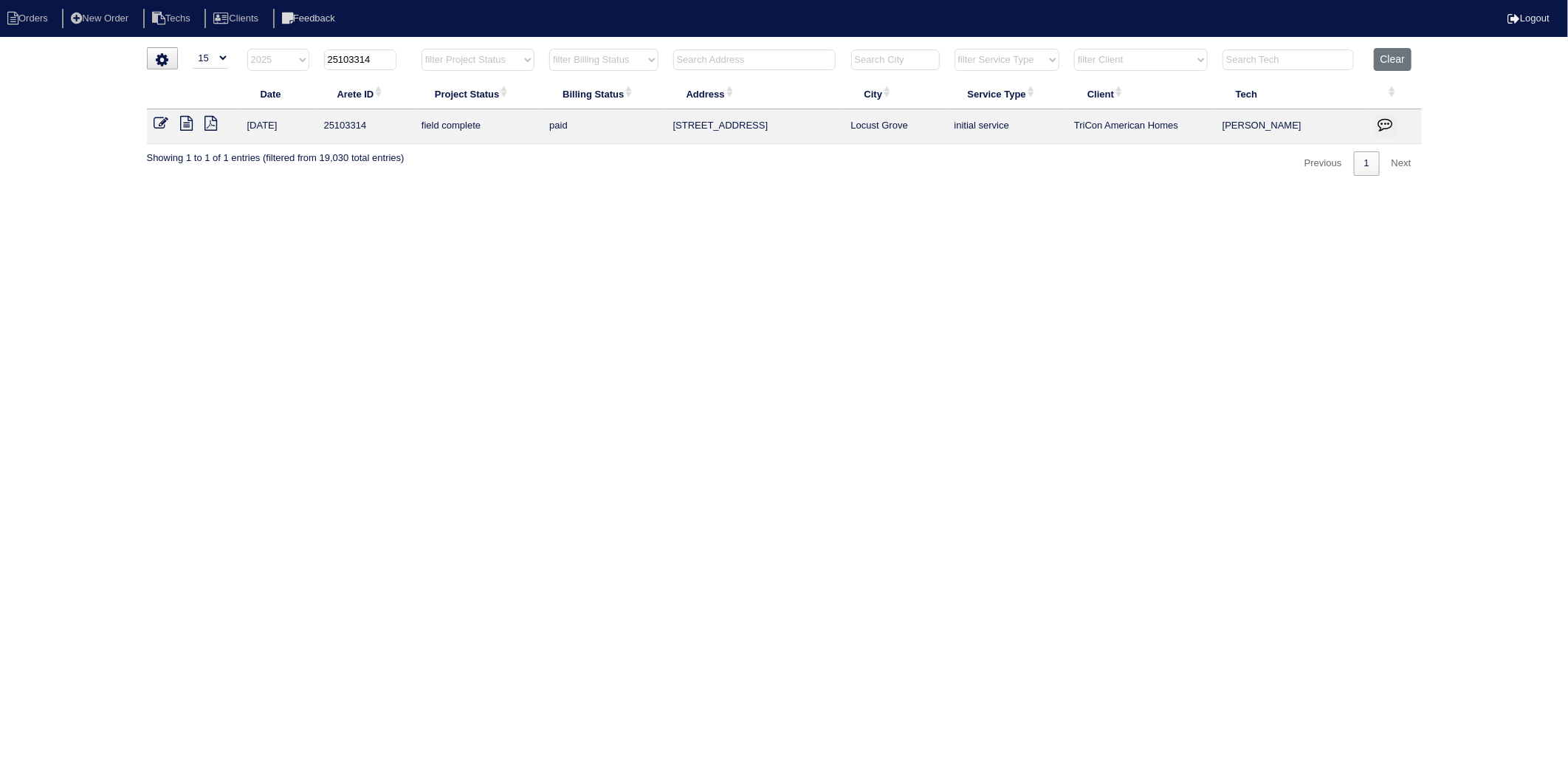
drag, startPoint x: 355, startPoint y: 57, endPoint x: 401, endPoint y: 56, distance: 46.0
click at [401, 56] on th "25103314" at bounding box center [365, 63] width 97 height 30
type input "25103271"
select select "2025"
type input "25103271"
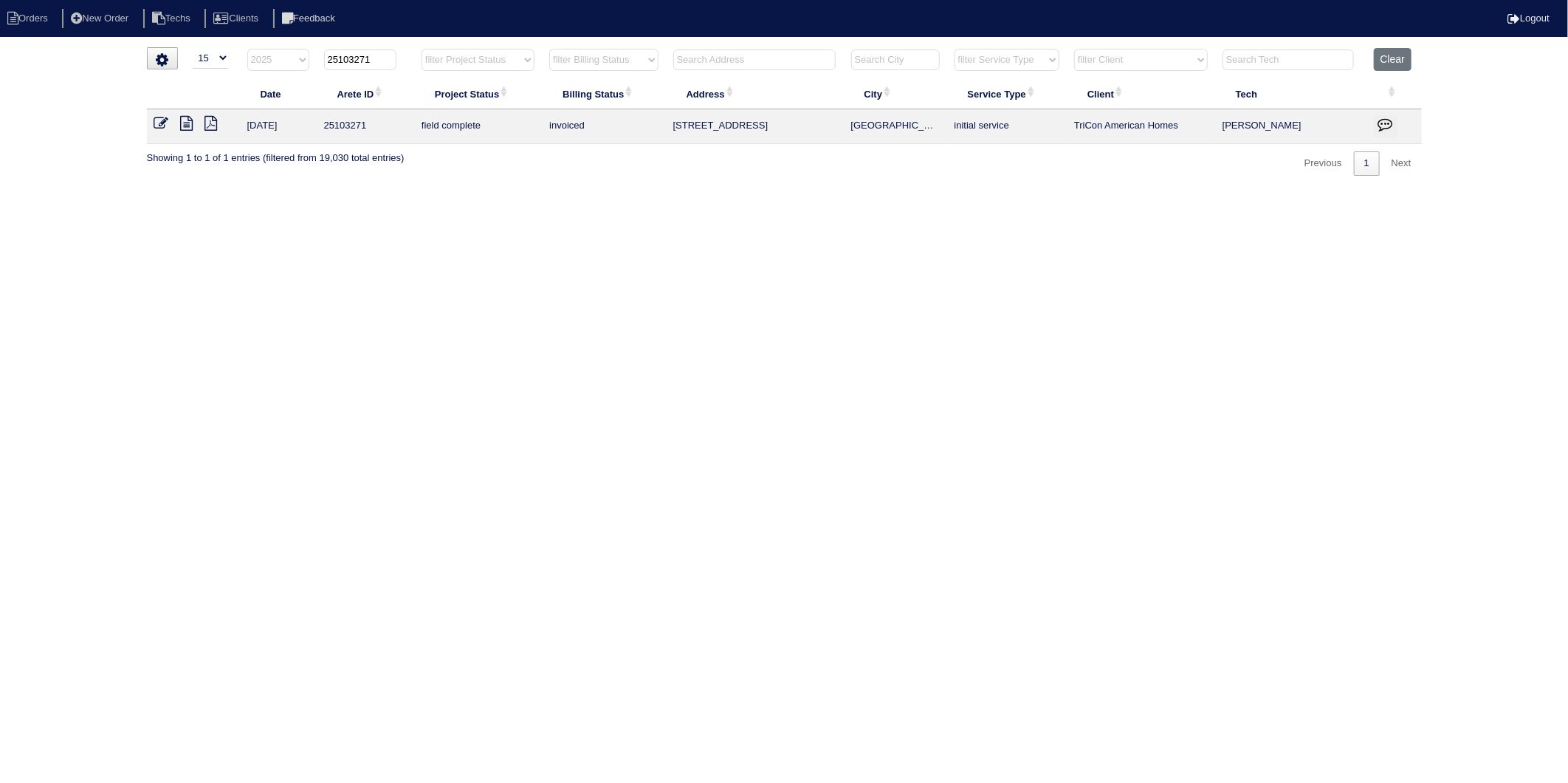
click at [157, 120] on icon at bounding box center [162, 123] width 15 height 15
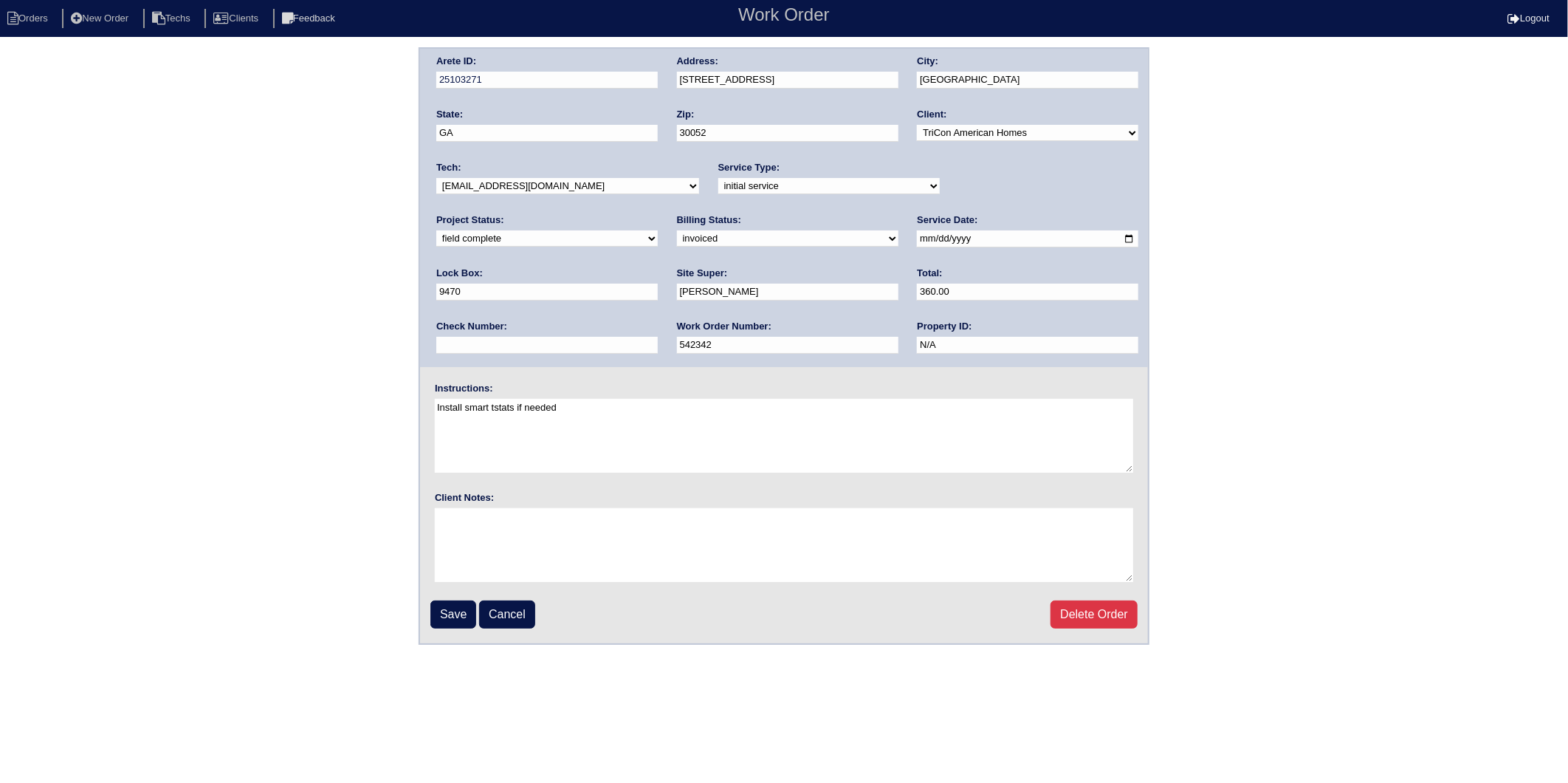
click at [677, 240] on select "need to quote quoted need to invoice invoiced paid warranty purchase order need…" at bounding box center [788, 238] width 221 height 17
select select "paid"
click at [677, 230] on select "need to quote quoted need to invoice invoiced paid warranty purchase order need…" at bounding box center [788, 238] width 221 height 17
click at [658, 337] on input "text" at bounding box center [547, 345] width 221 height 17
type input "982244"
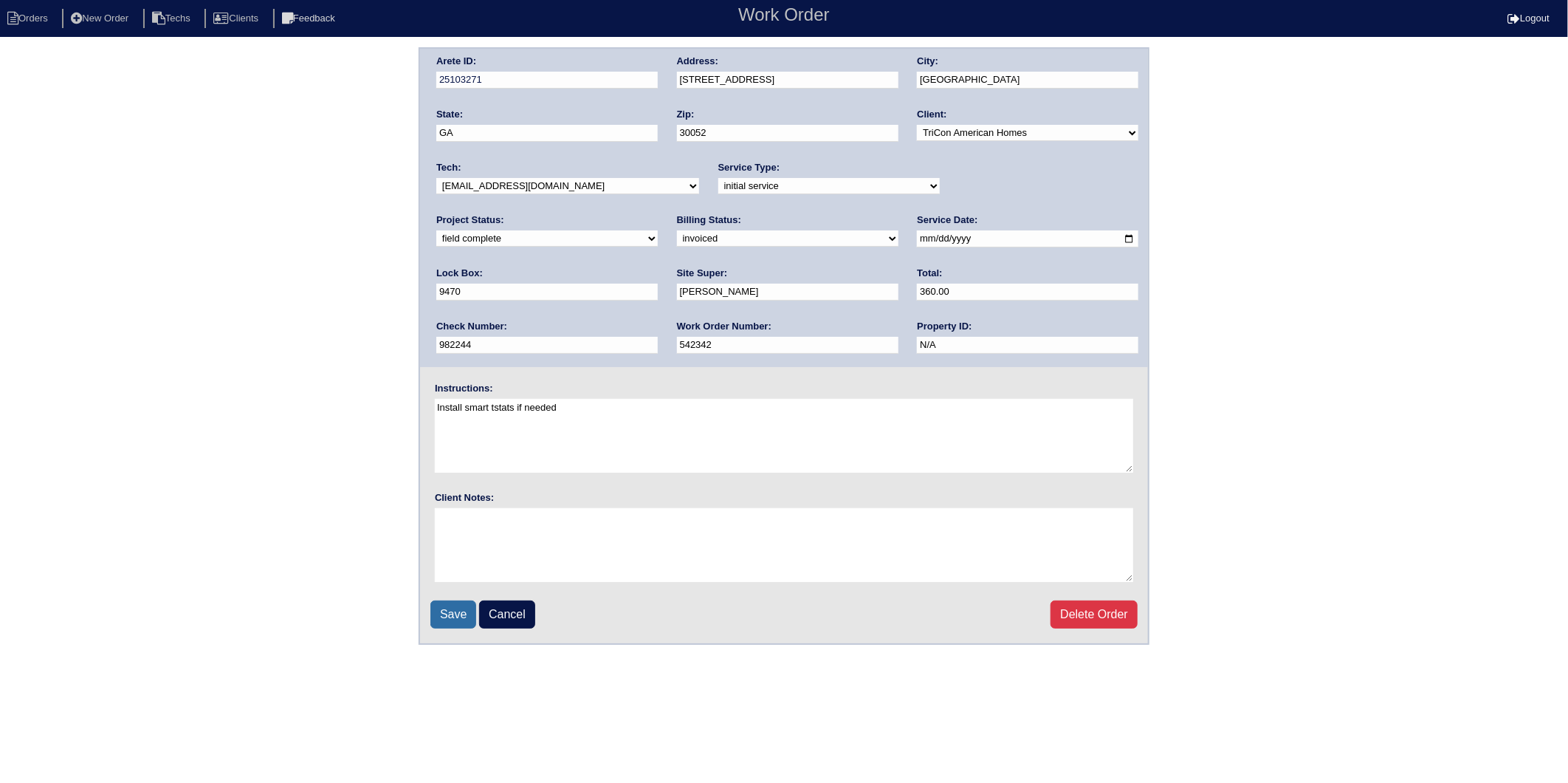
click at [447, 604] on input "Save" at bounding box center [453, 614] width 46 height 28
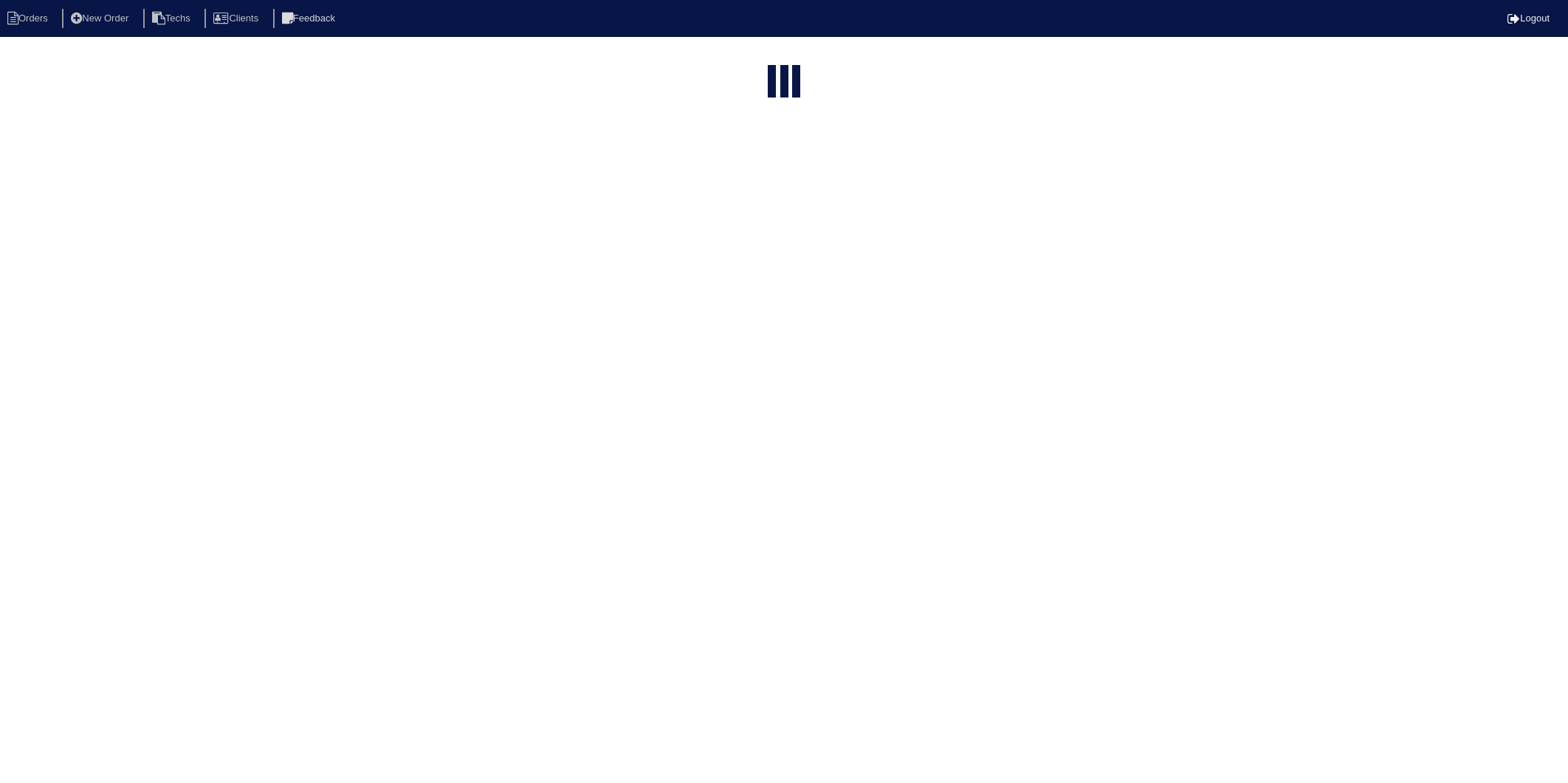
select select "15"
select select "2025"
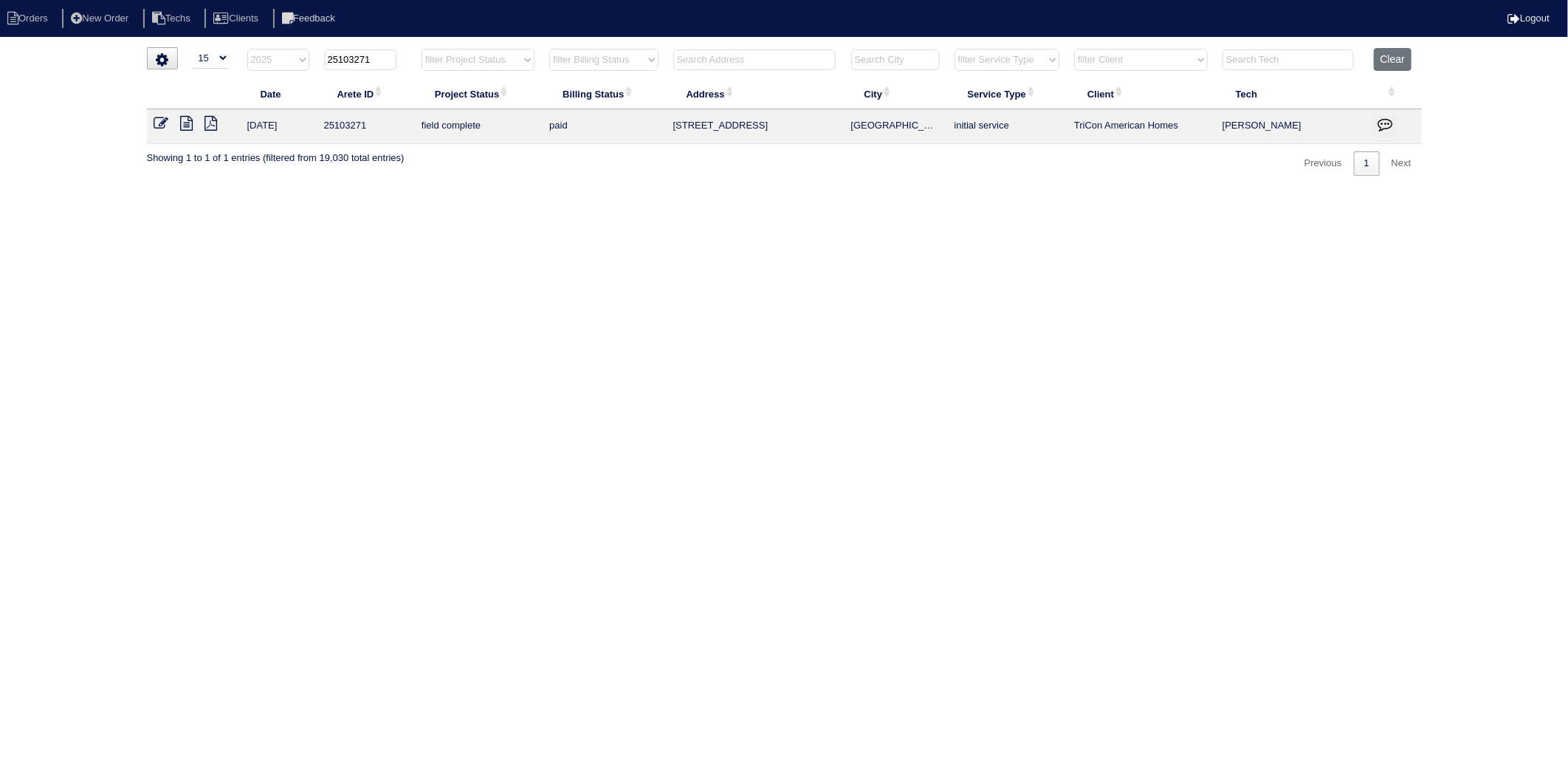
drag, startPoint x: 349, startPoint y: 59, endPoint x: 411, endPoint y: 57, distance: 62.0
click at [411, 57] on th "25103271" at bounding box center [365, 63] width 97 height 30
type input "25103235"
select select "2025"
type input "25103235"
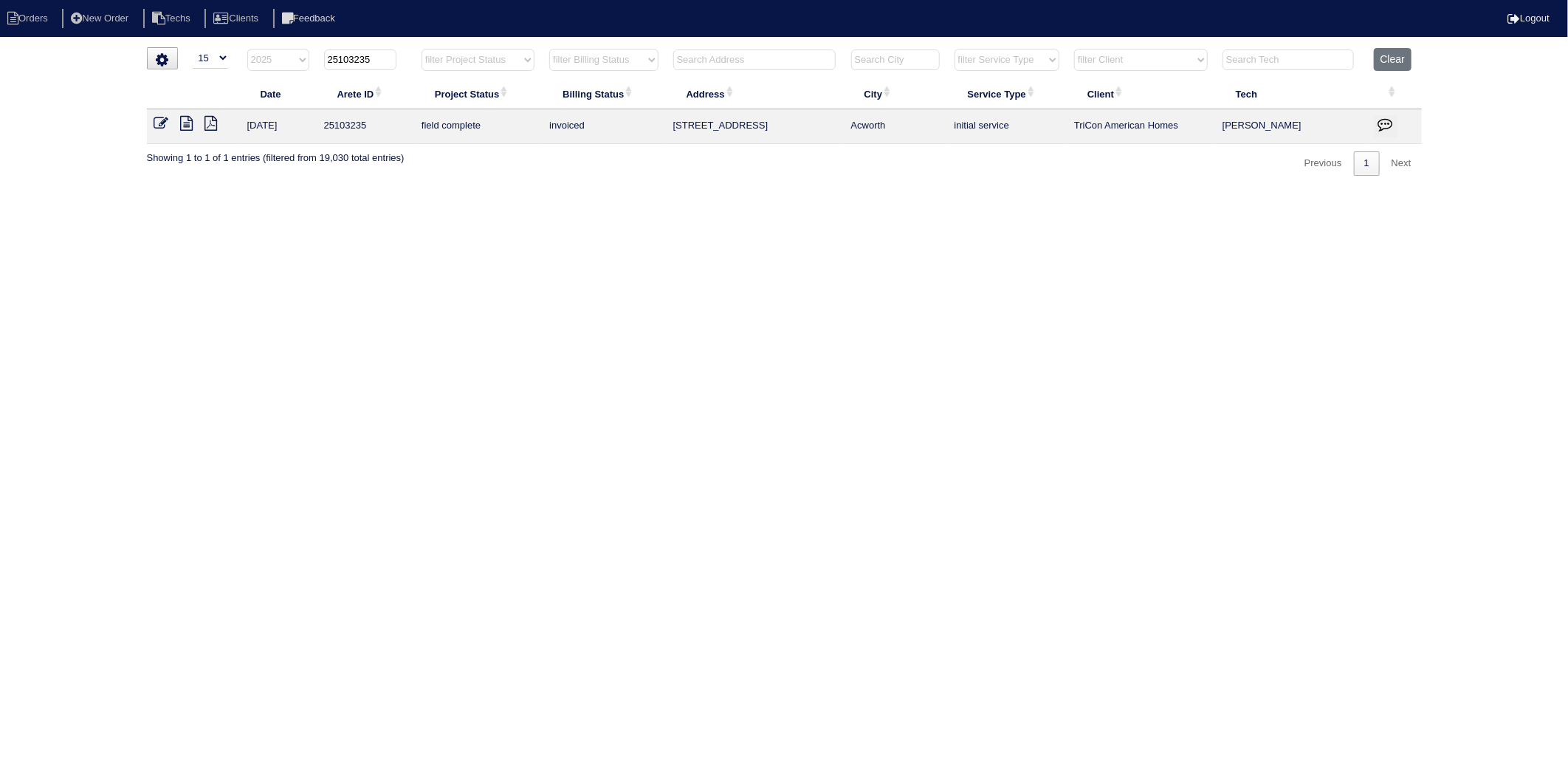
click at [166, 124] on icon at bounding box center [162, 123] width 15 height 15
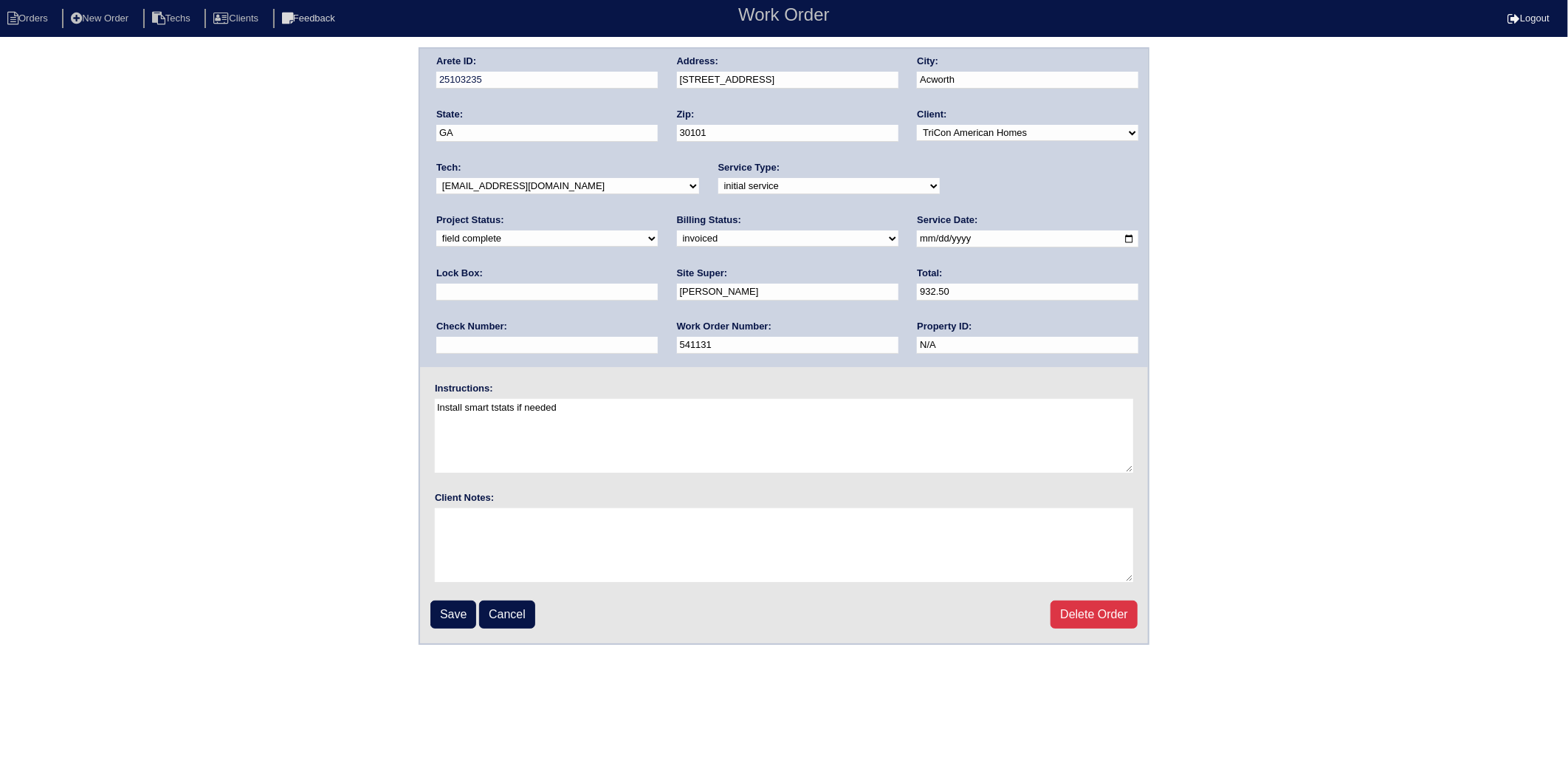
click at [677, 240] on select "need to quote quoted need to invoice invoiced paid warranty purchase order need…" at bounding box center [788, 238] width 221 height 17
select select "paid"
click at [677, 230] on select "need to quote quoted need to invoice invoiced paid warranty purchase order need…" at bounding box center [788, 238] width 221 height 17
click at [658, 337] on input "text" at bounding box center [547, 345] width 221 height 17
type input "982244"
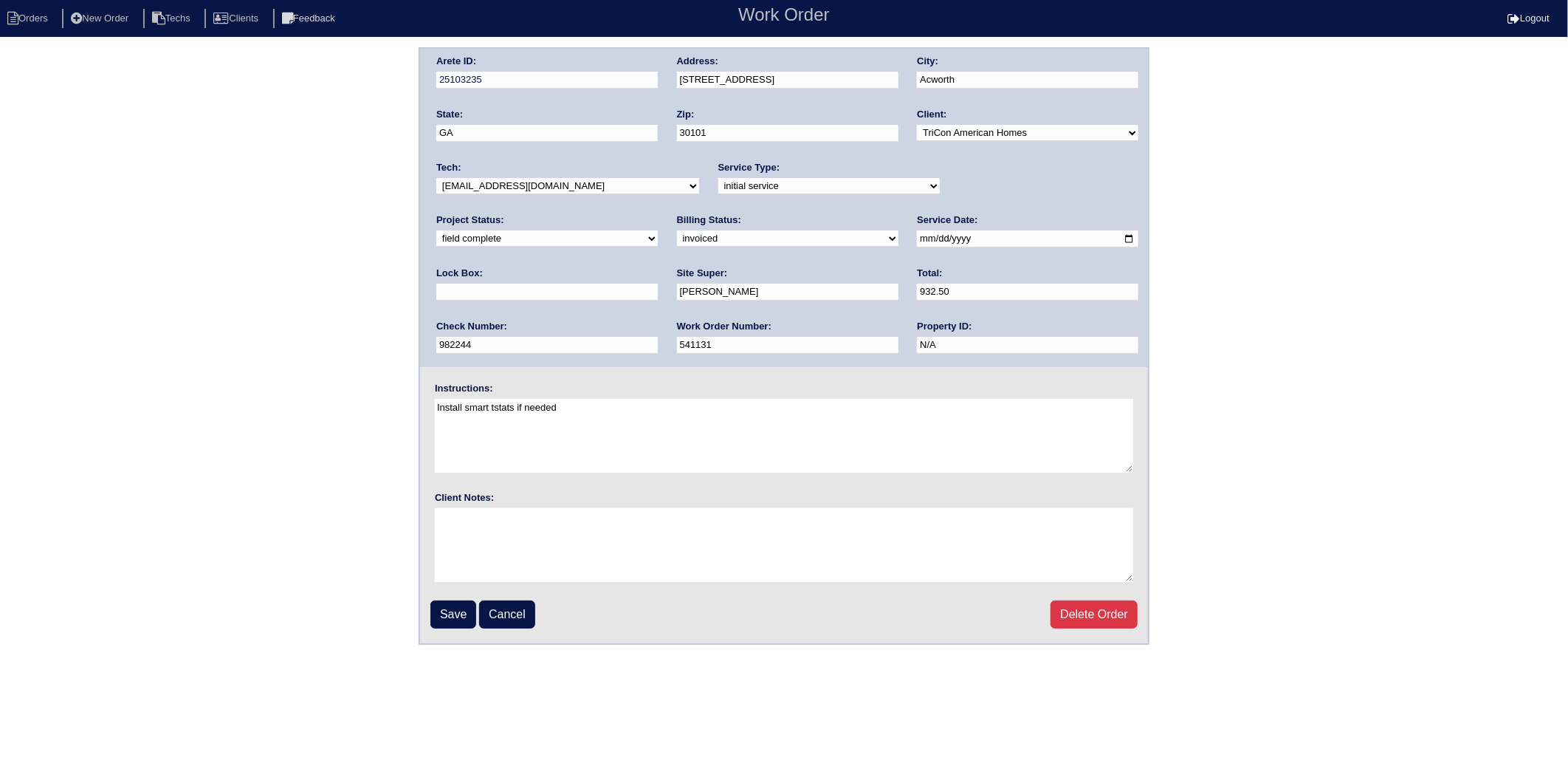
type input "9470"
click at [450, 611] on input "Save" at bounding box center [453, 614] width 46 height 28
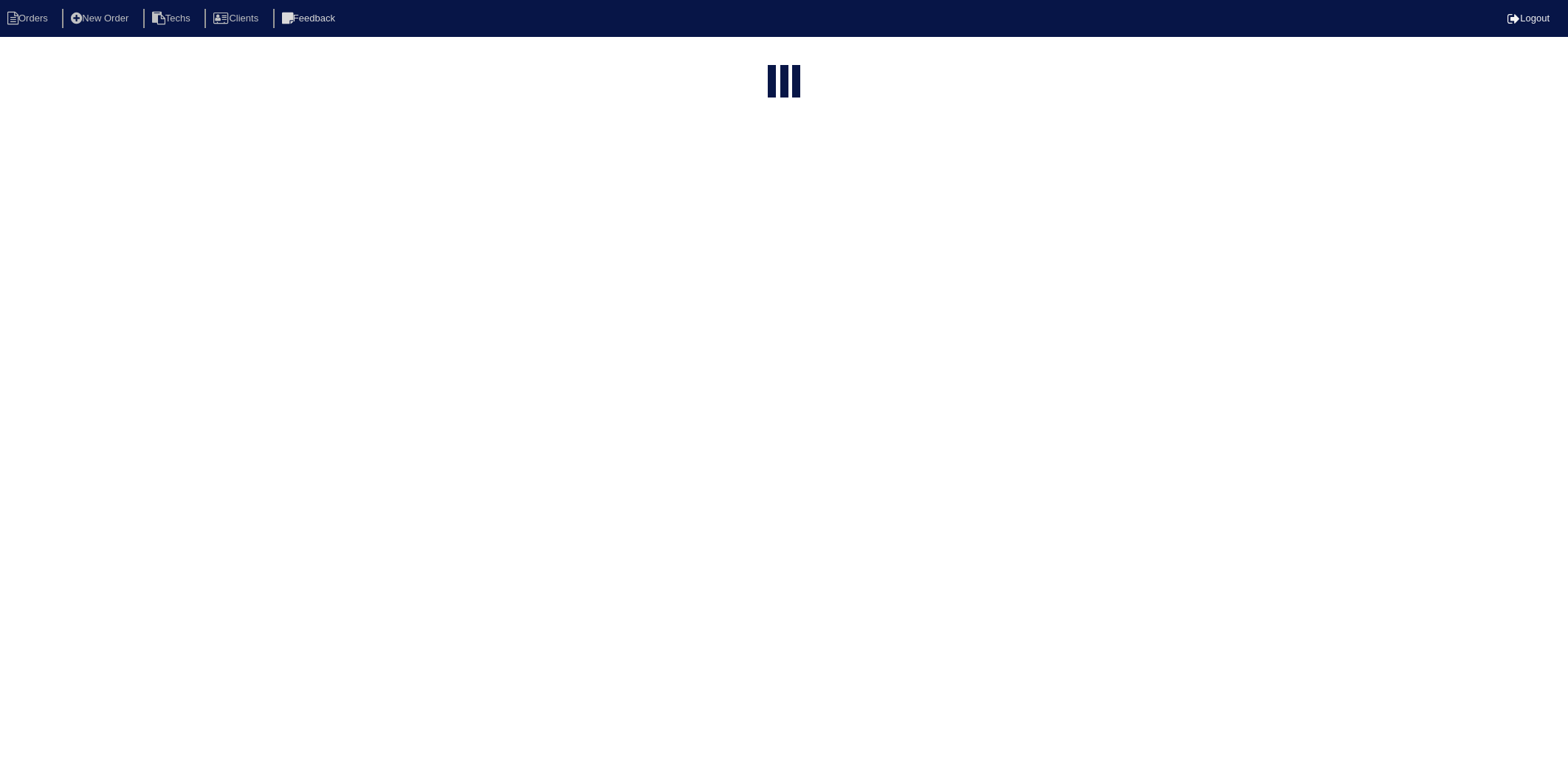
select select "15"
select select "2025"
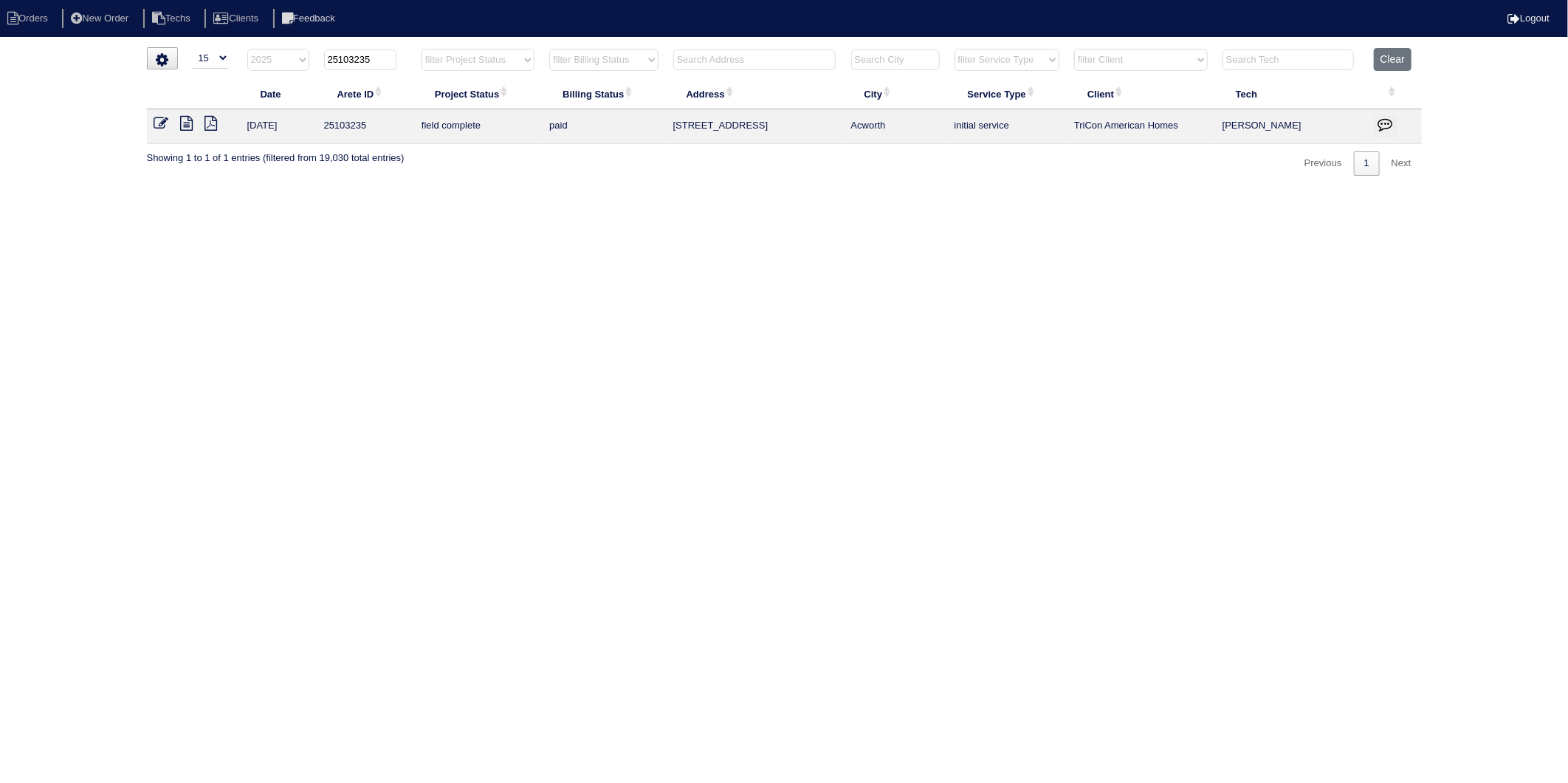
drag, startPoint x: 360, startPoint y: 62, endPoint x: 403, endPoint y: 58, distance: 43.2
click at [403, 58] on th "25103235" at bounding box center [365, 63] width 97 height 30
type input "25103306"
select select "2025"
type input "25103306"
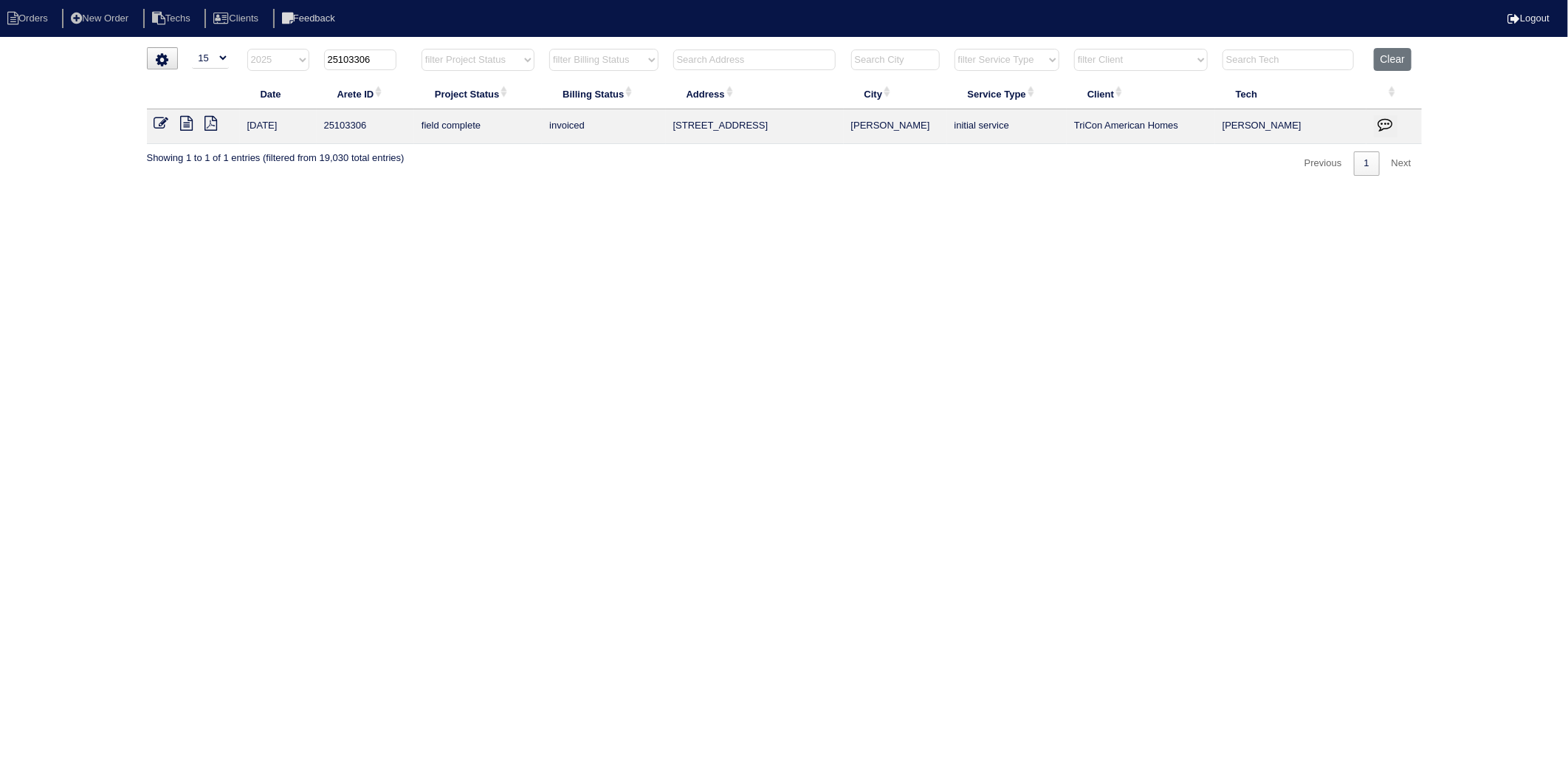
click at [161, 119] on icon at bounding box center [162, 123] width 15 height 15
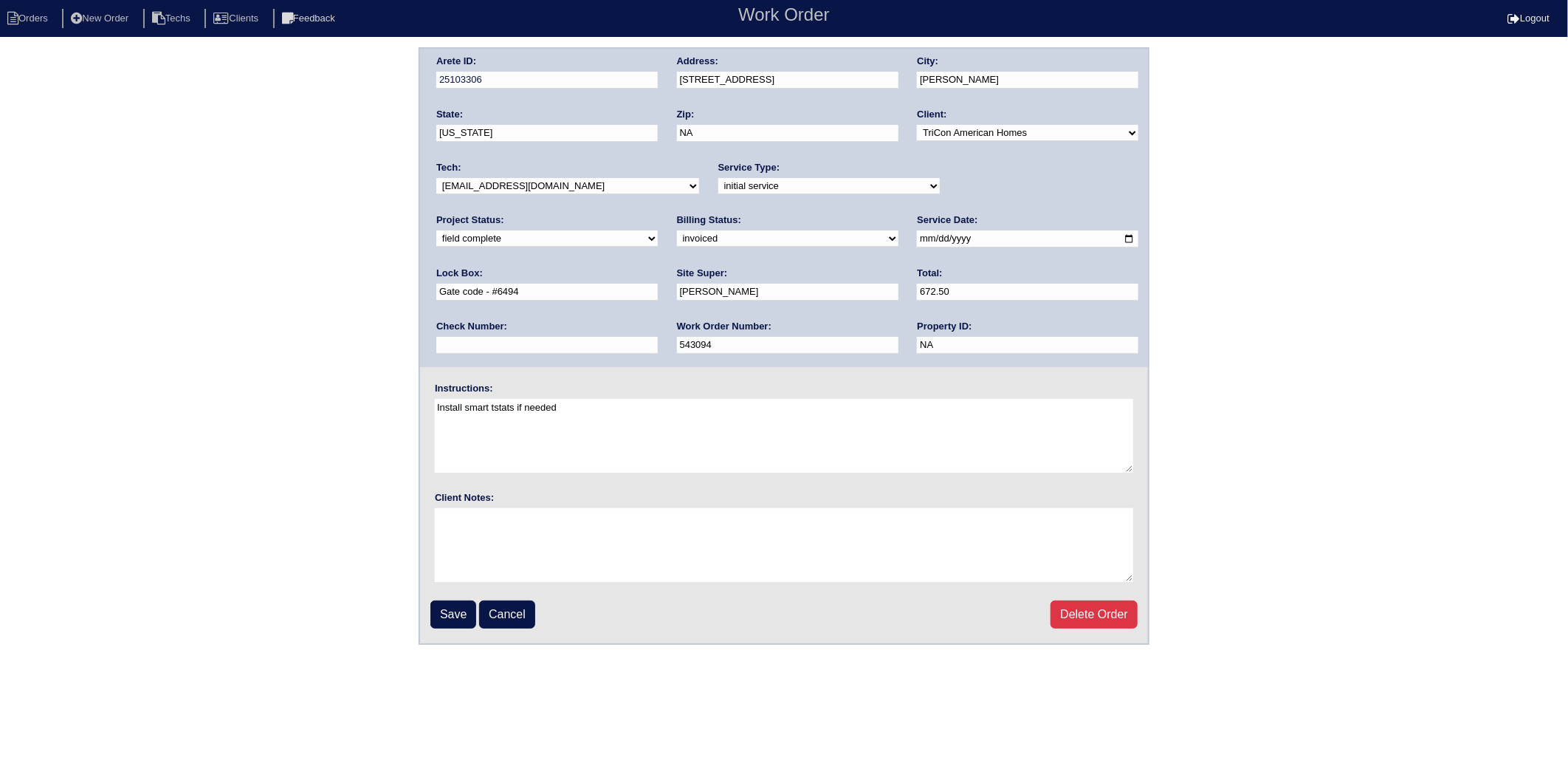
click at [677, 238] on select "need to quote quoted need to invoice invoiced paid warranty purchase order need…" at bounding box center [788, 238] width 221 height 17
select select "paid"
click at [677, 230] on select "need to quote quoted need to invoice invoiced paid warranty purchase order need…" at bounding box center [788, 238] width 221 height 17
click at [658, 337] on input "text" at bounding box center [547, 345] width 221 height 17
type input "982244"
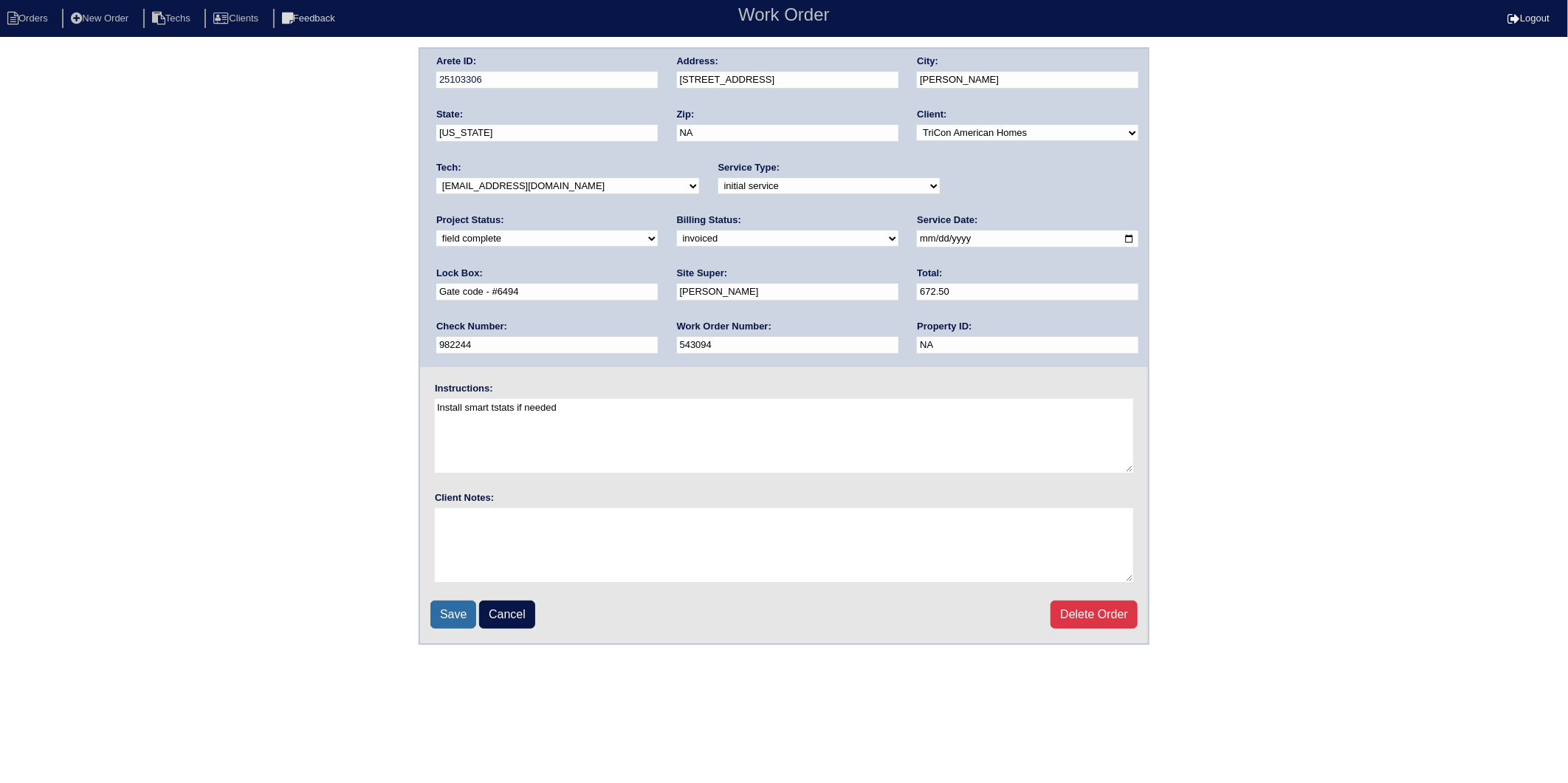
click at [476, 601] on input "Save" at bounding box center [453, 614] width 46 height 28
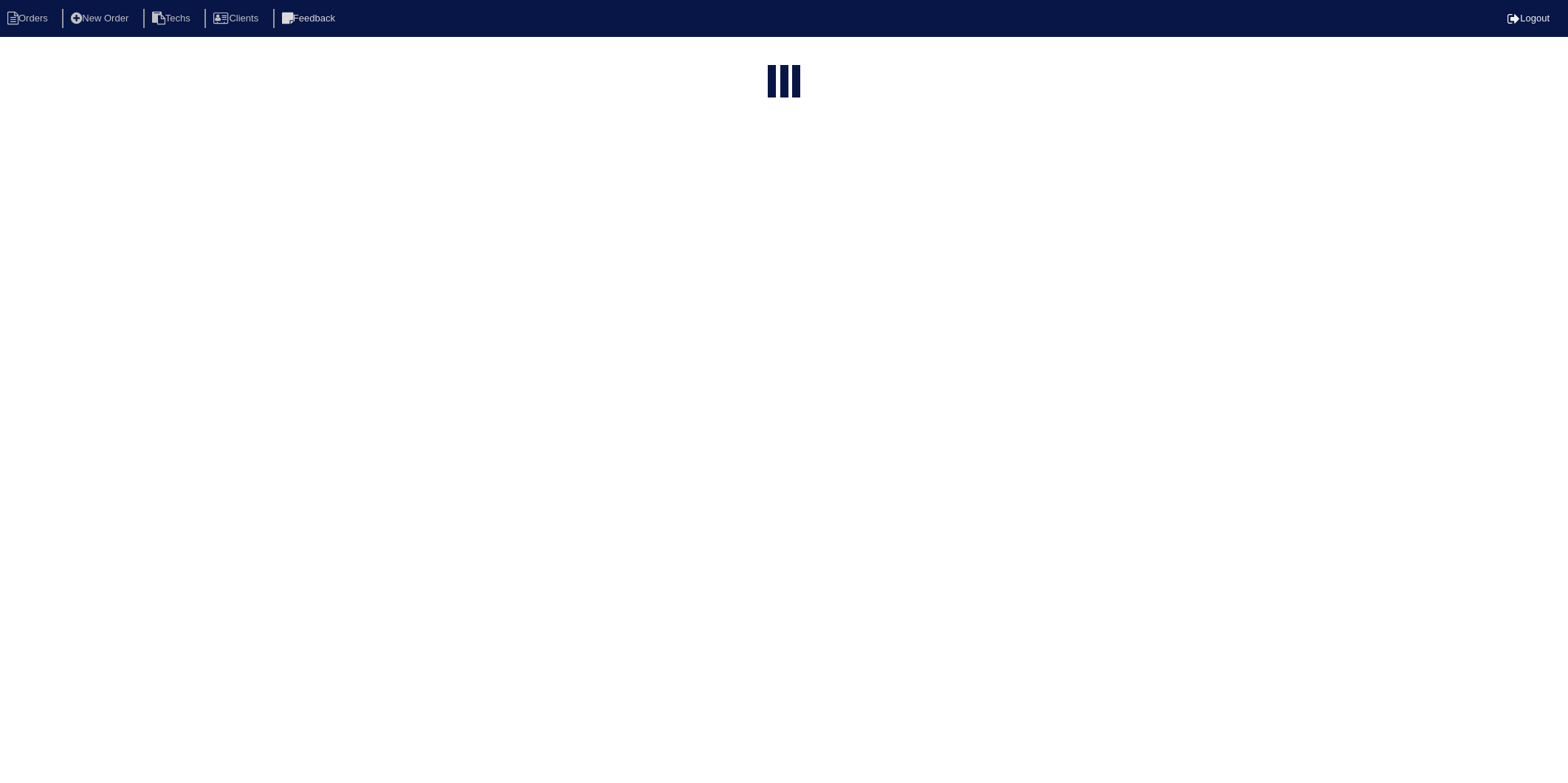
select select "15"
select select "2025"
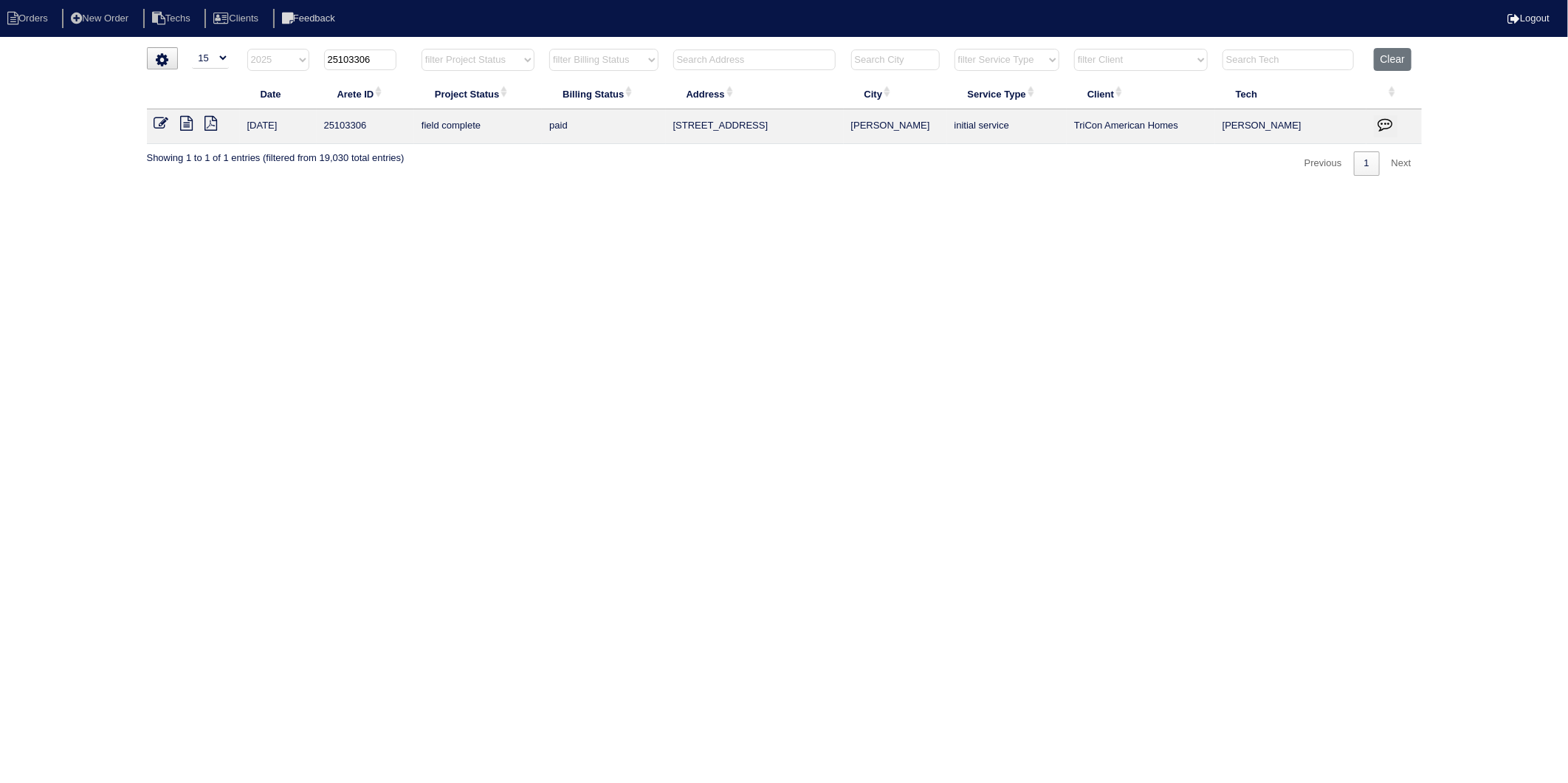
drag, startPoint x: 352, startPoint y: 63, endPoint x: 406, endPoint y: 58, distance: 54.2
click at [406, 58] on th "25103306" at bounding box center [365, 63] width 97 height 30
type input "25103164"
select select "2025"
type input "25103164"
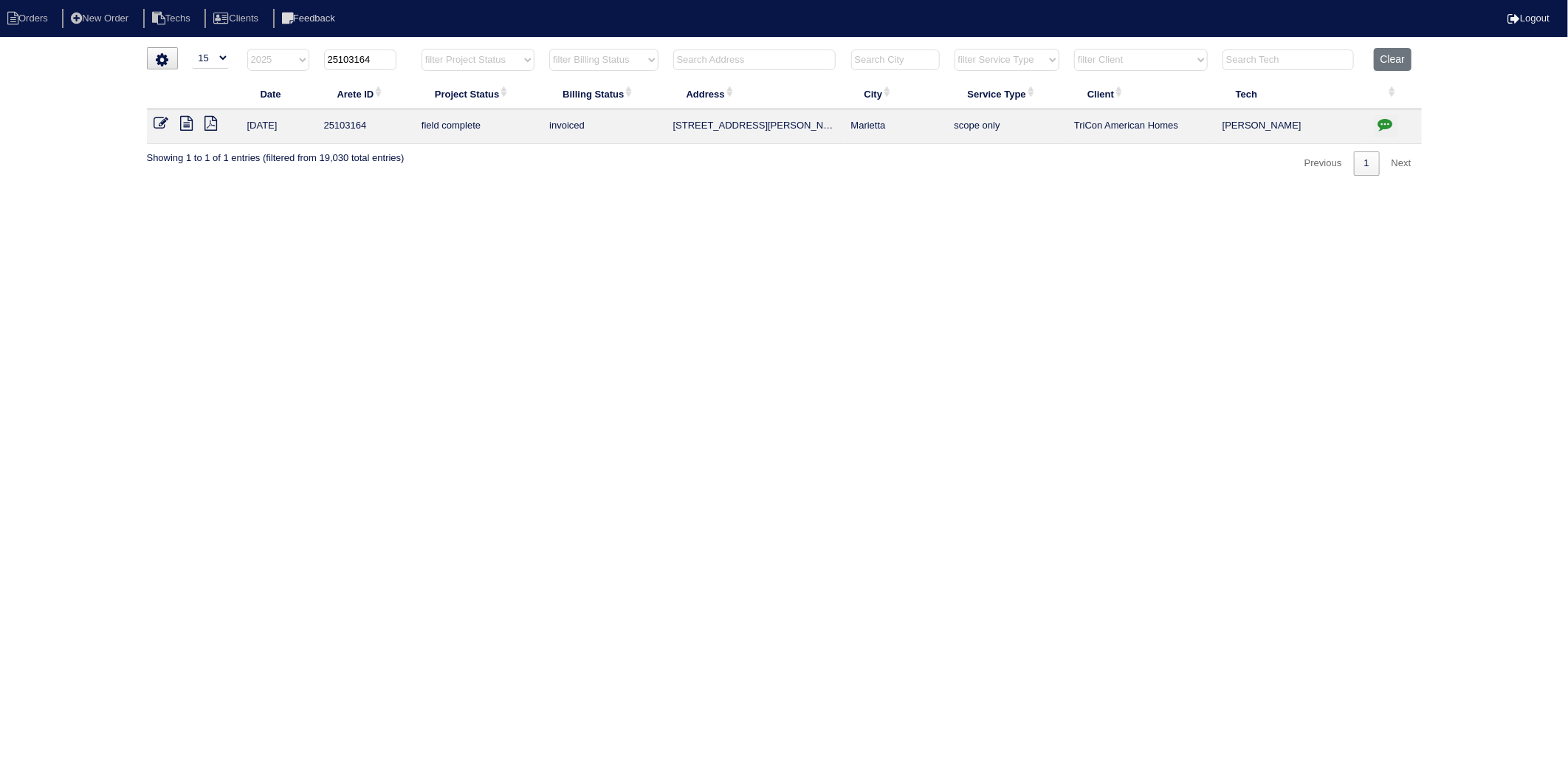
click at [157, 124] on icon at bounding box center [162, 123] width 15 height 15
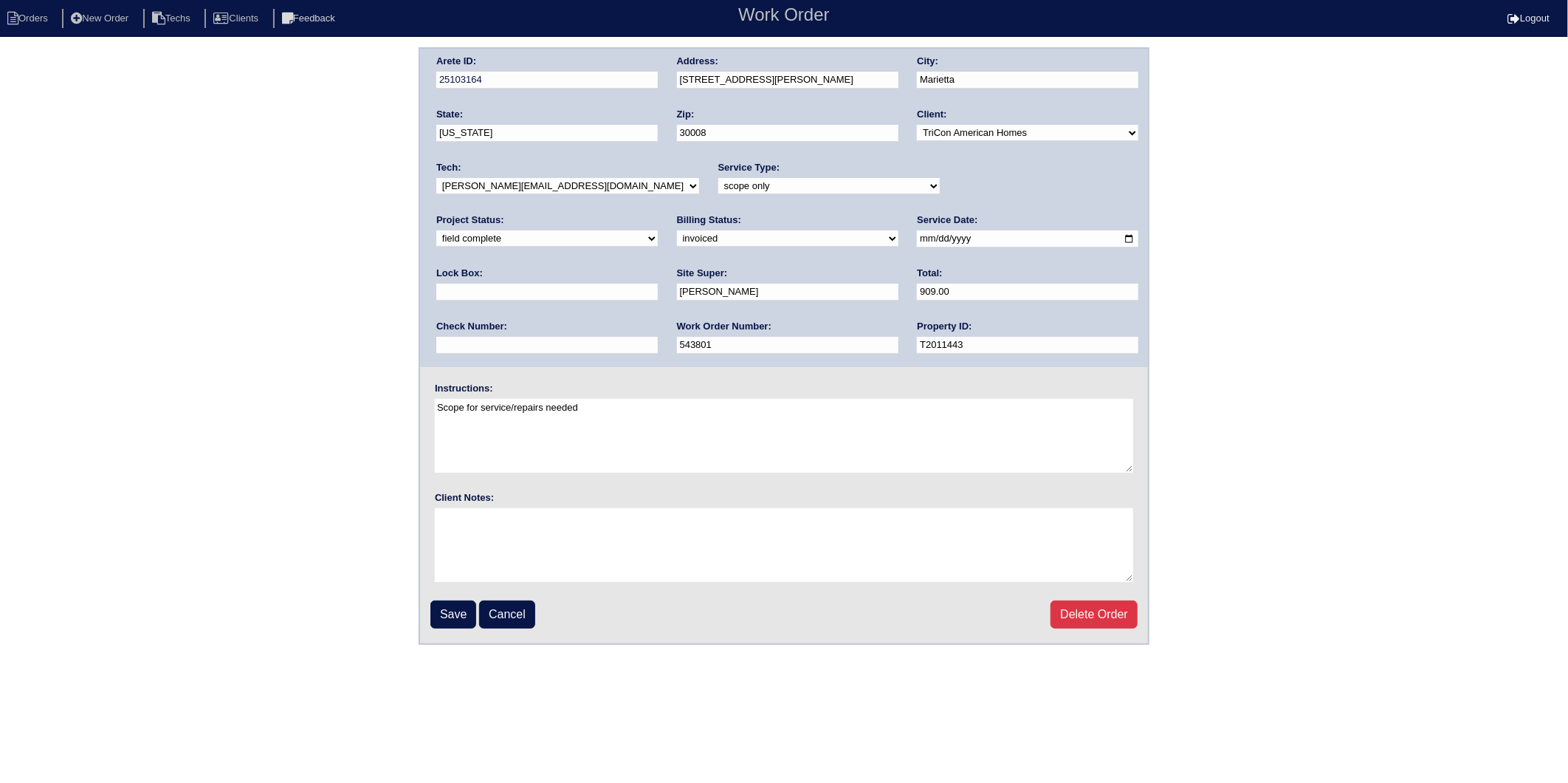
click at [677, 240] on select "need to quote quoted need to invoice invoiced paid warranty purchase order need…" at bounding box center [788, 238] width 221 height 17
select select "paid"
click at [677, 230] on select "need to quote quoted need to invoice invoiced paid warranty purchase order need…" at bounding box center [788, 238] width 221 height 17
click at [658, 337] on input "text" at bounding box center [547, 345] width 221 height 17
type input "982244"
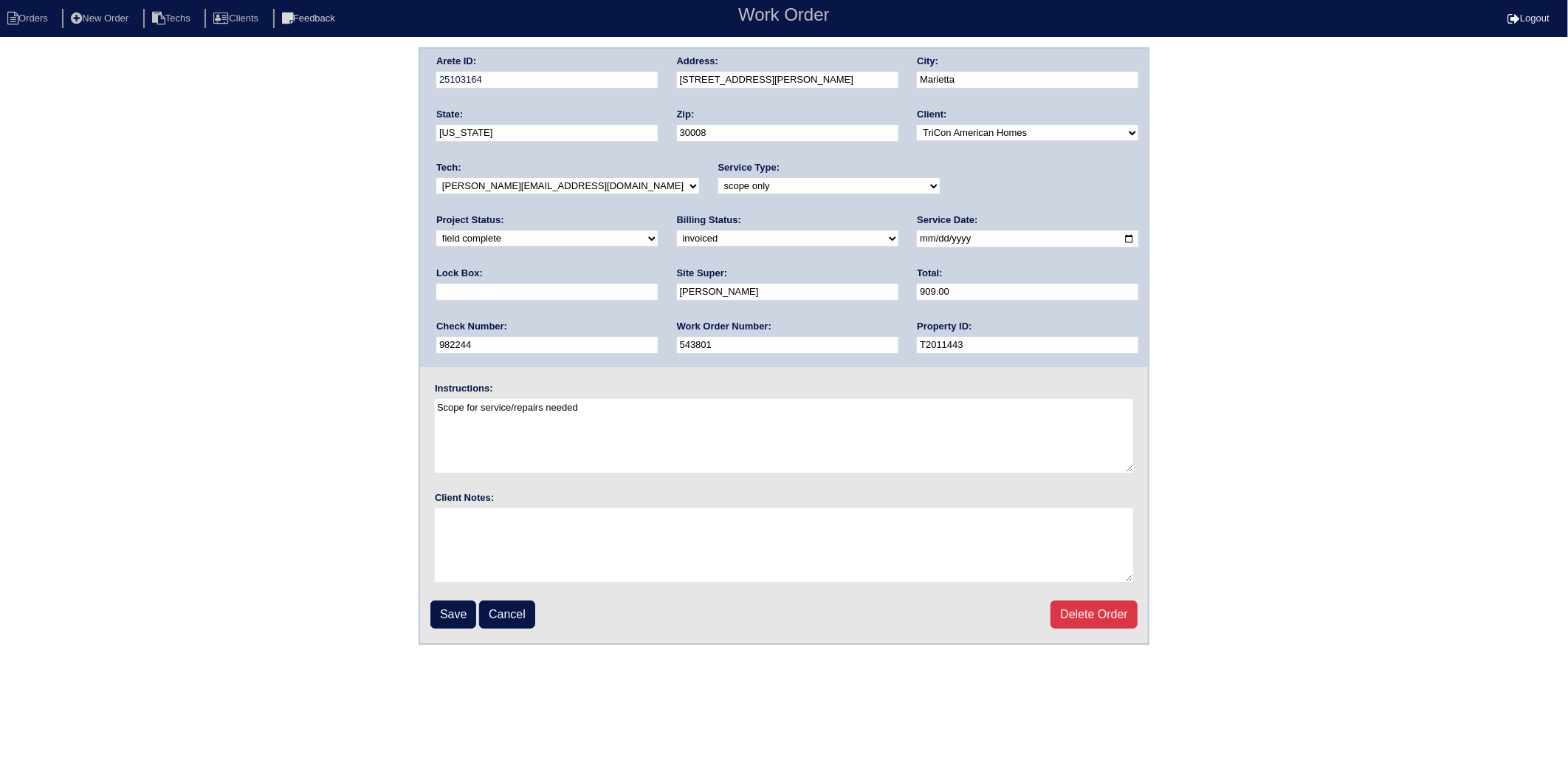
type input "Gate code - #6494"
click at [450, 600] on input "Save" at bounding box center [453, 614] width 46 height 28
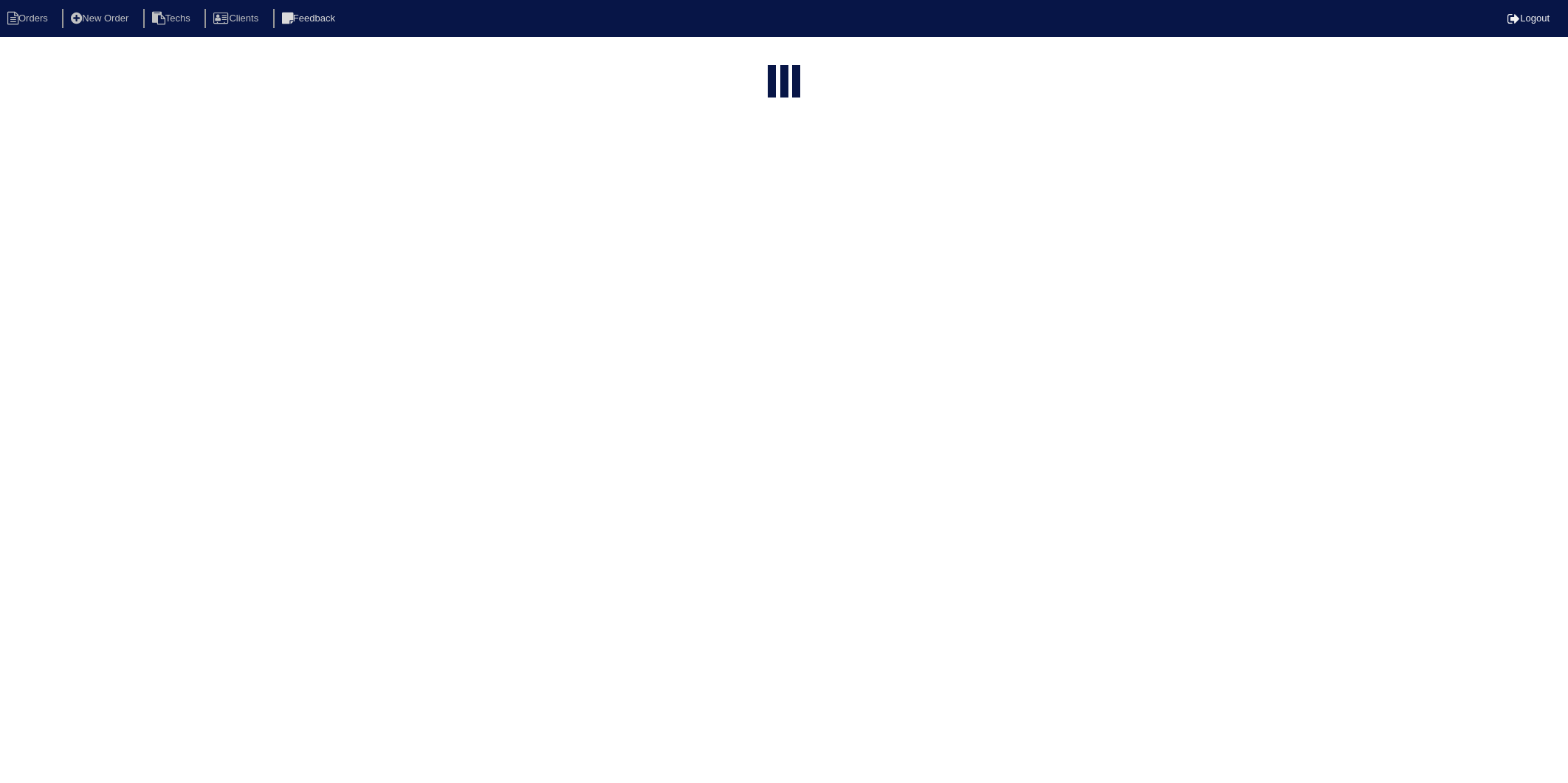
select select "15"
select select "2025"
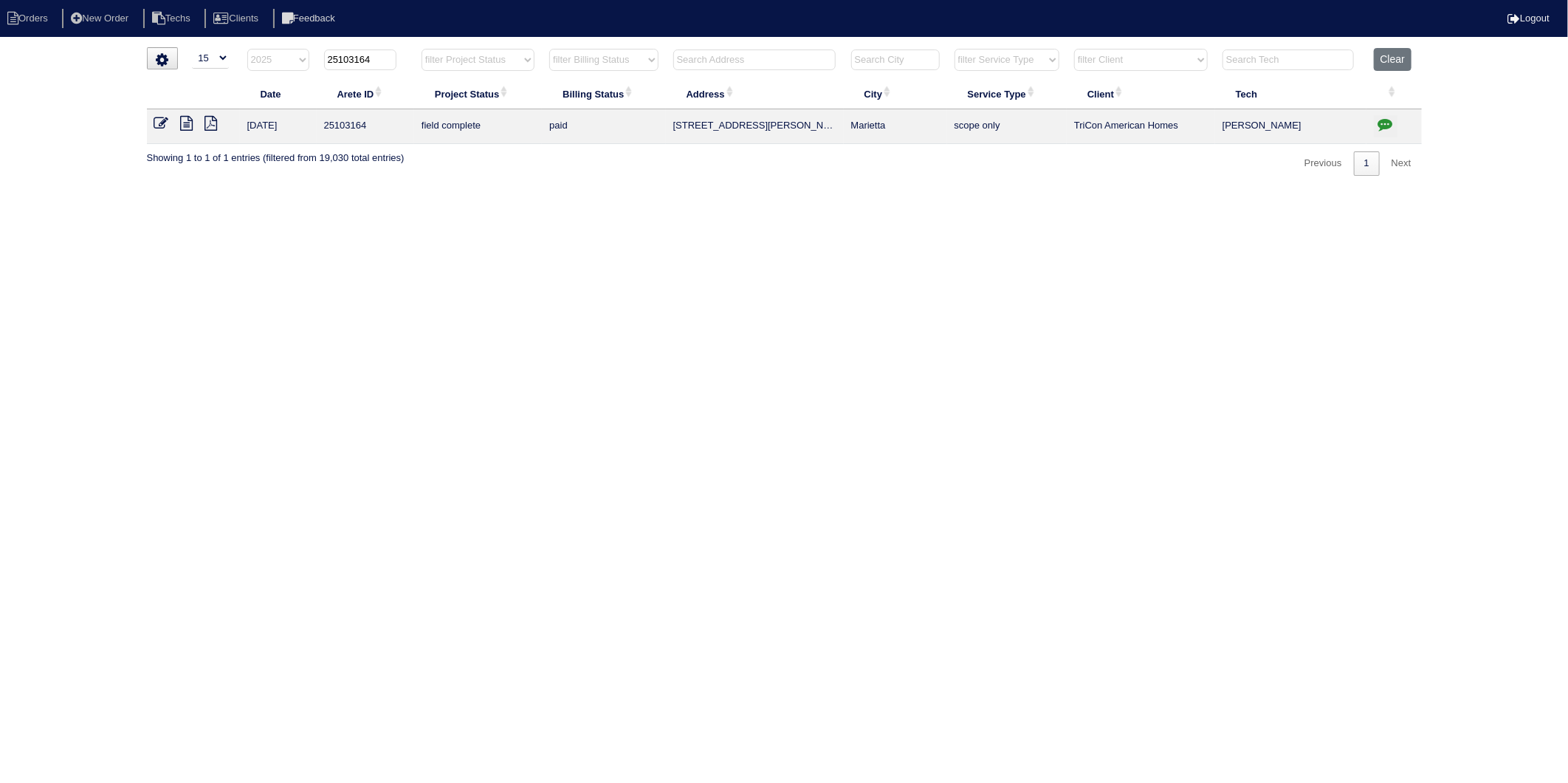
drag, startPoint x: 356, startPoint y: 63, endPoint x: 406, endPoint y: 62, distance: 50.0
click at [406, 62] on th "25103164" at bounding box center [365, 63] width 97 height 30
type input "251033"
select select "2025"
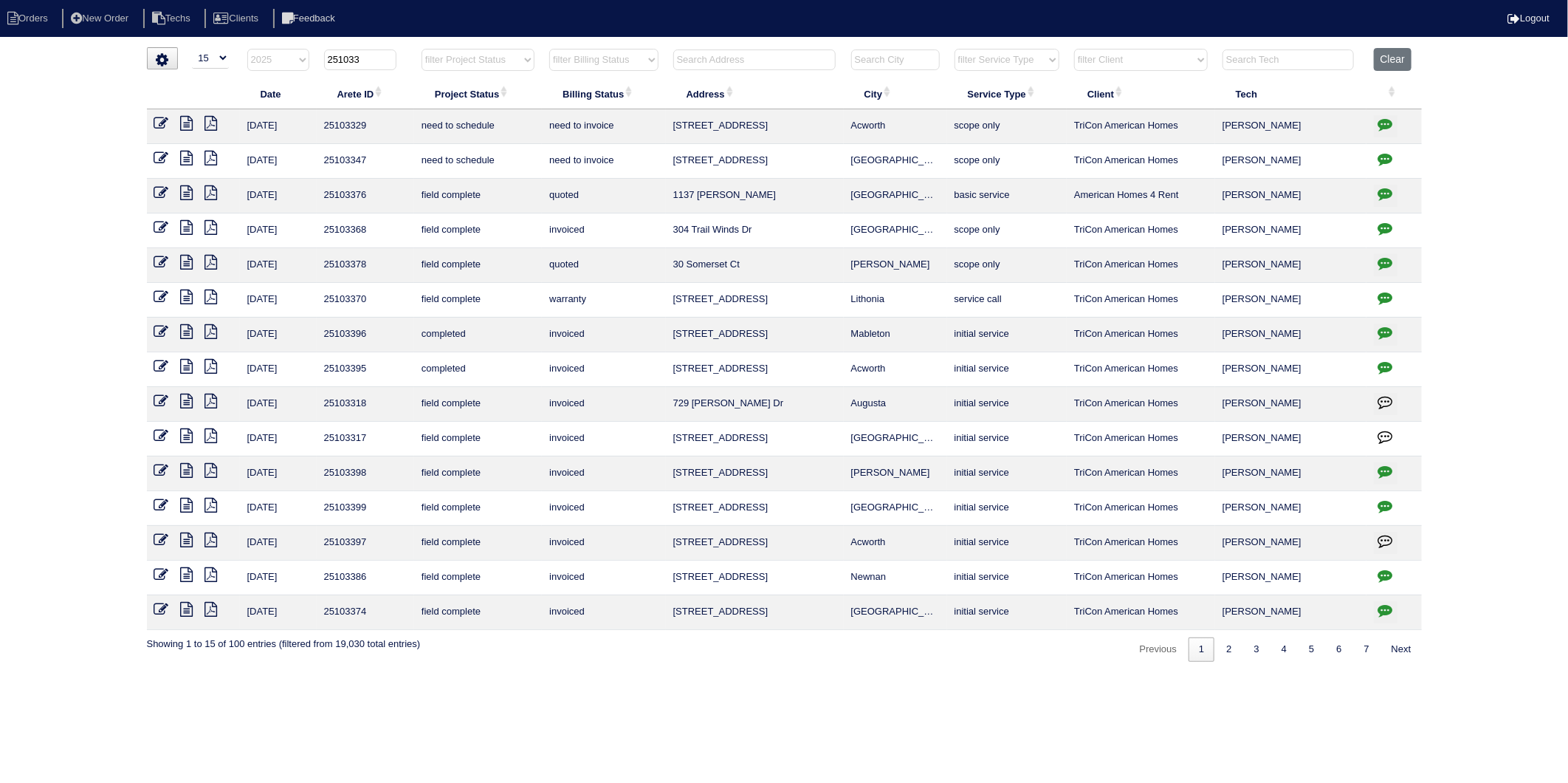
type input "25103"
select select "2025"
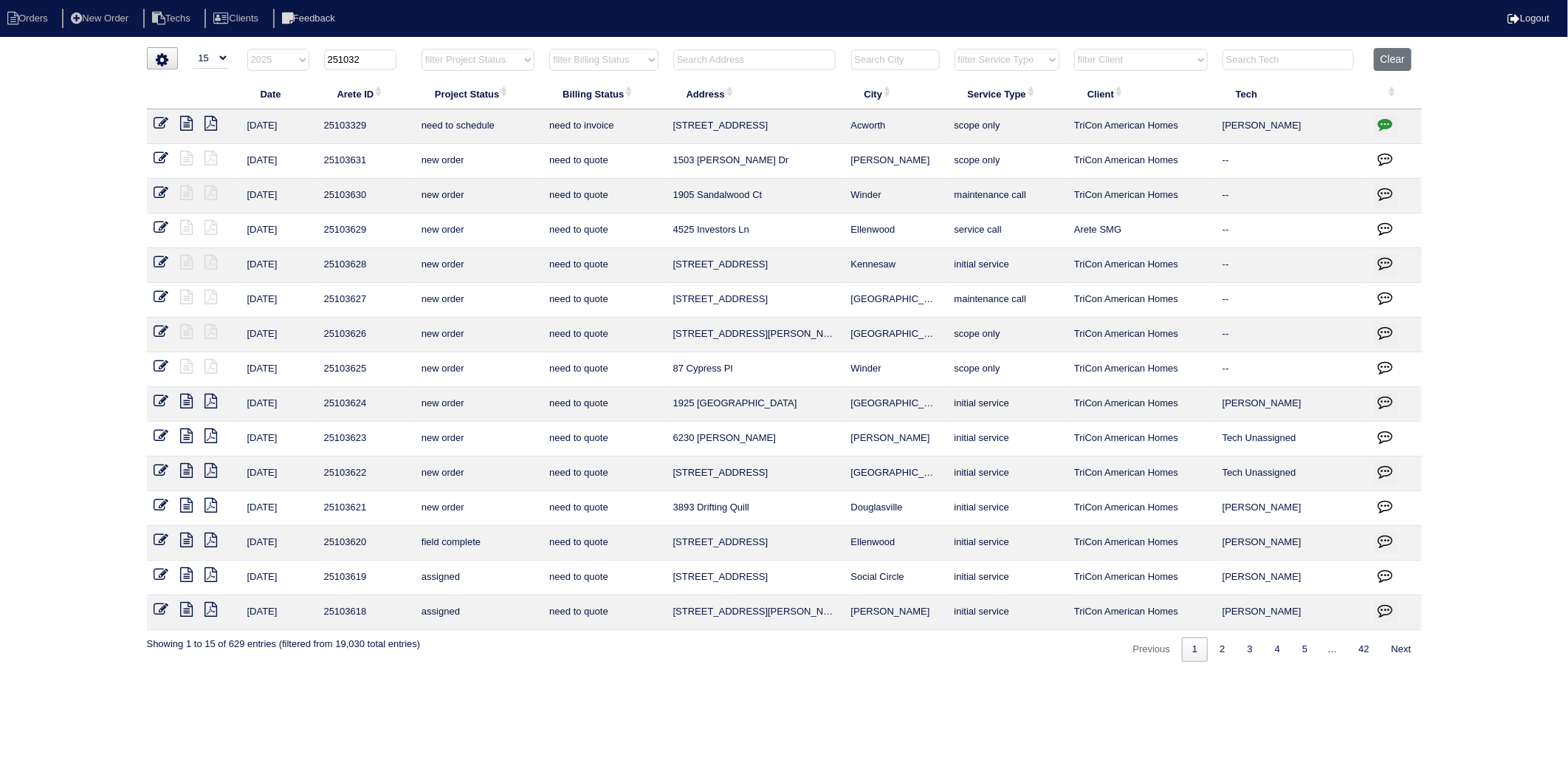
type input "2510327"
select select "2025"
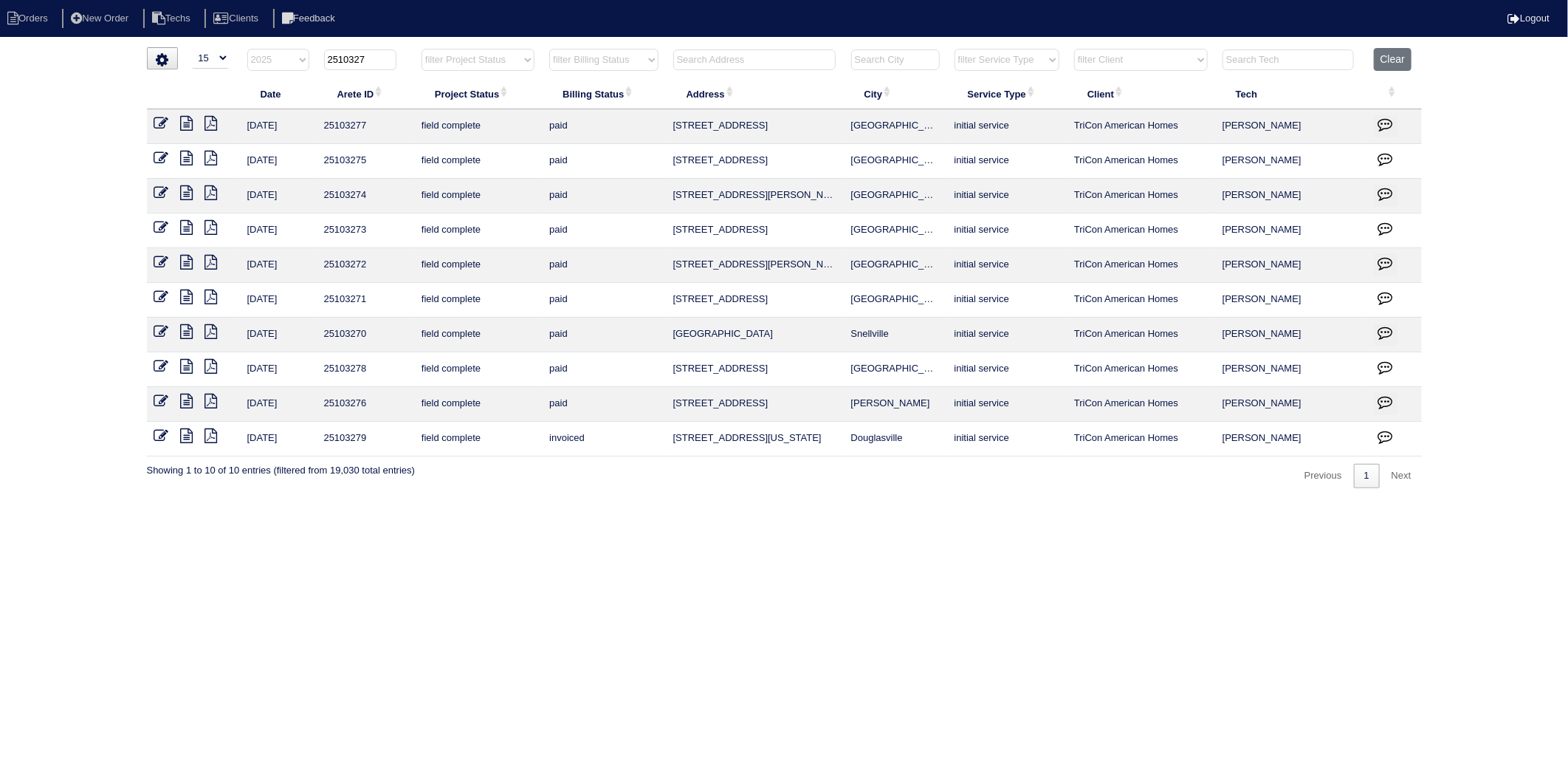
type input "25103279"
select select "2025"
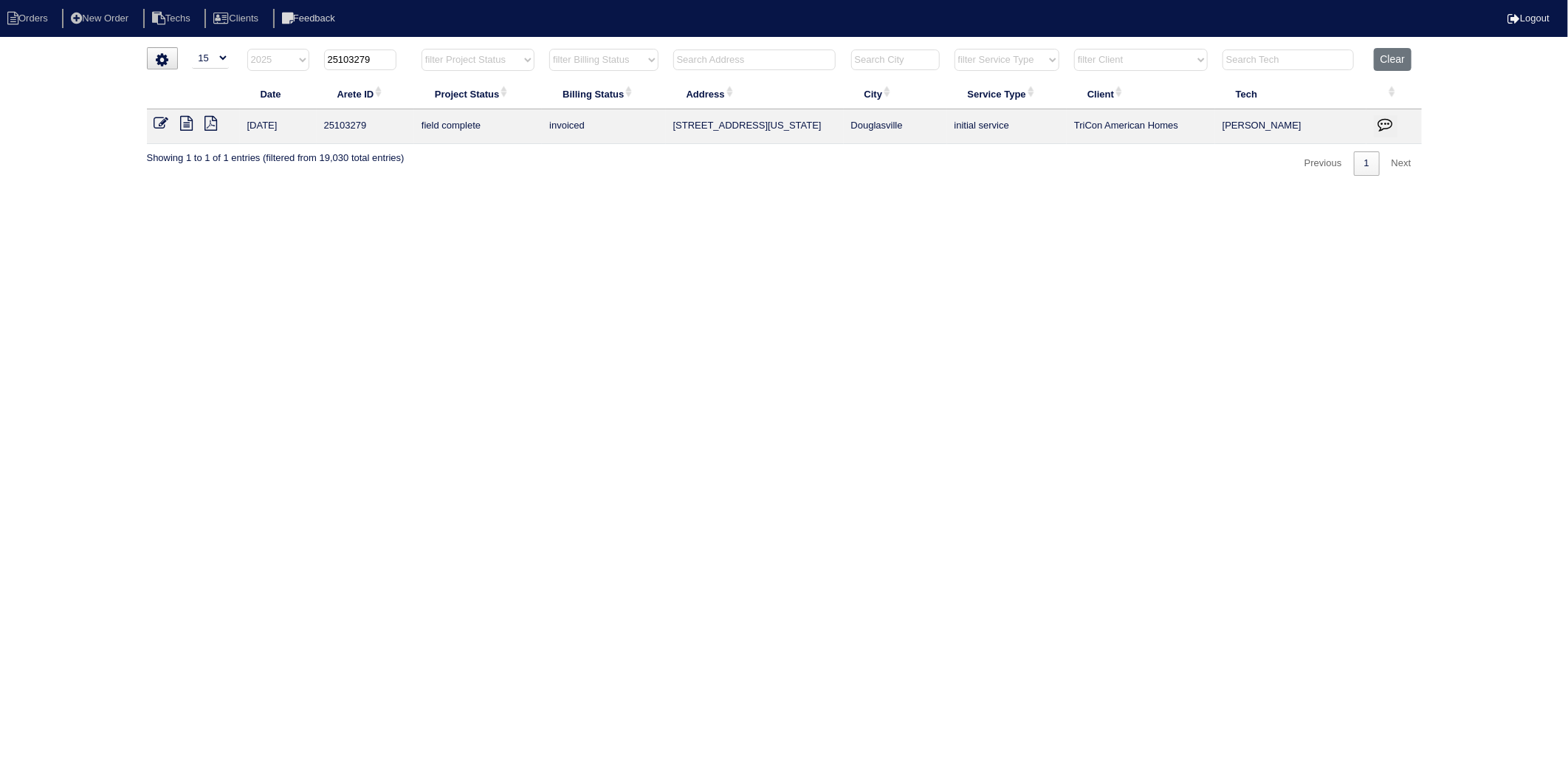
type input "25103279"
click at [163, 119] on icon at bounding box center [162, 123] width 15 height 15
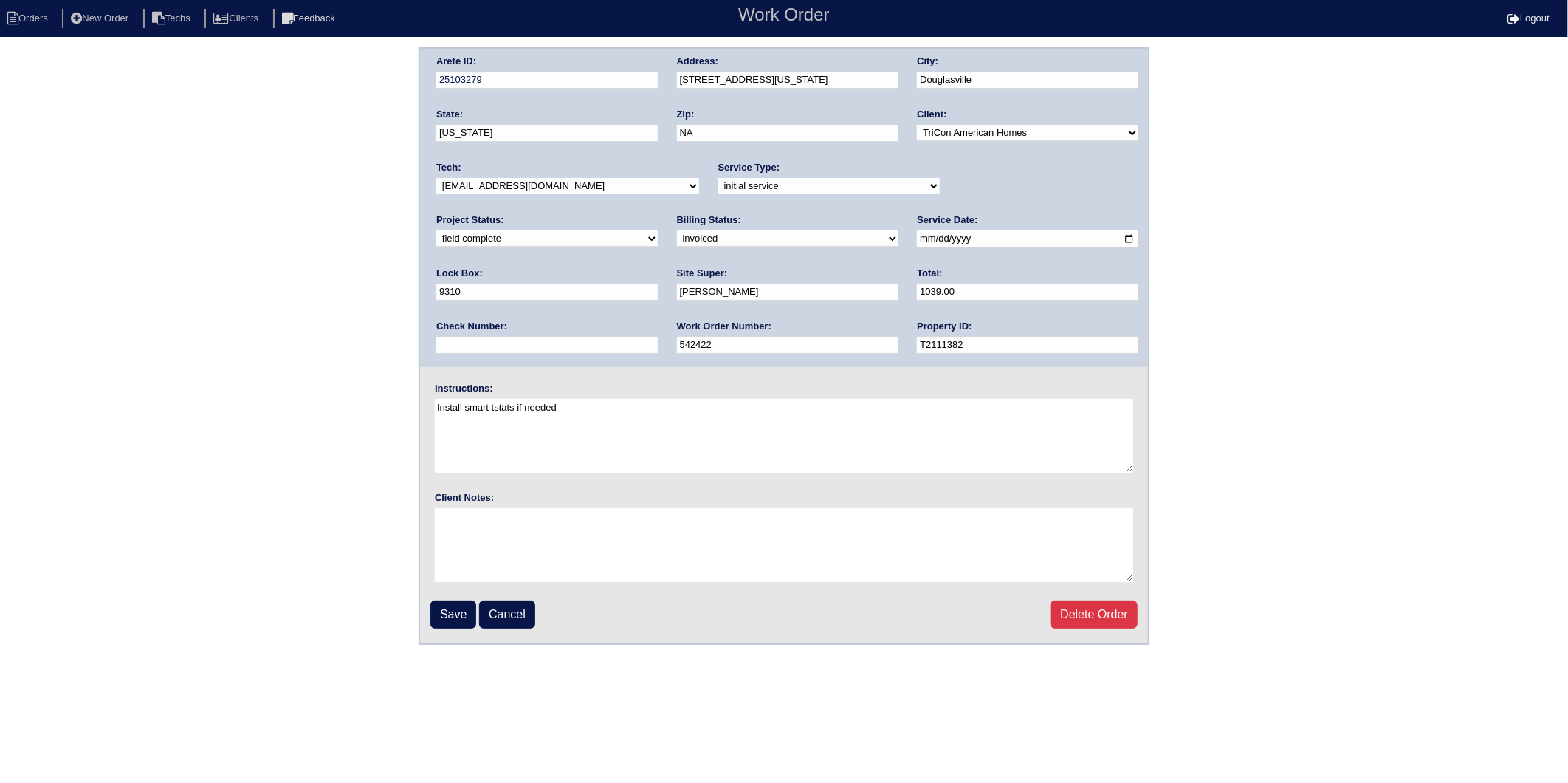
drag, startPoint x: 481, startPoint y: 239, endPoint x: 477, endPoint y: 245, distance: 7.2
click at [677, 239] on select "need to quote quoted need to invoice invoiced paid warranty purchase order need…" at bounding box center [788, 238] width 221 height 17
select select "paid"
click at [677, 230] on select "need to quote quoted need to invoice invoiced paid warranty purchase order need…" at bounding box center [788, 238] width 221 height 17
drag, startPoint x: 935, startPoint y: 290, endPoint x: 939, endPoint y: 300, distance: 10.8
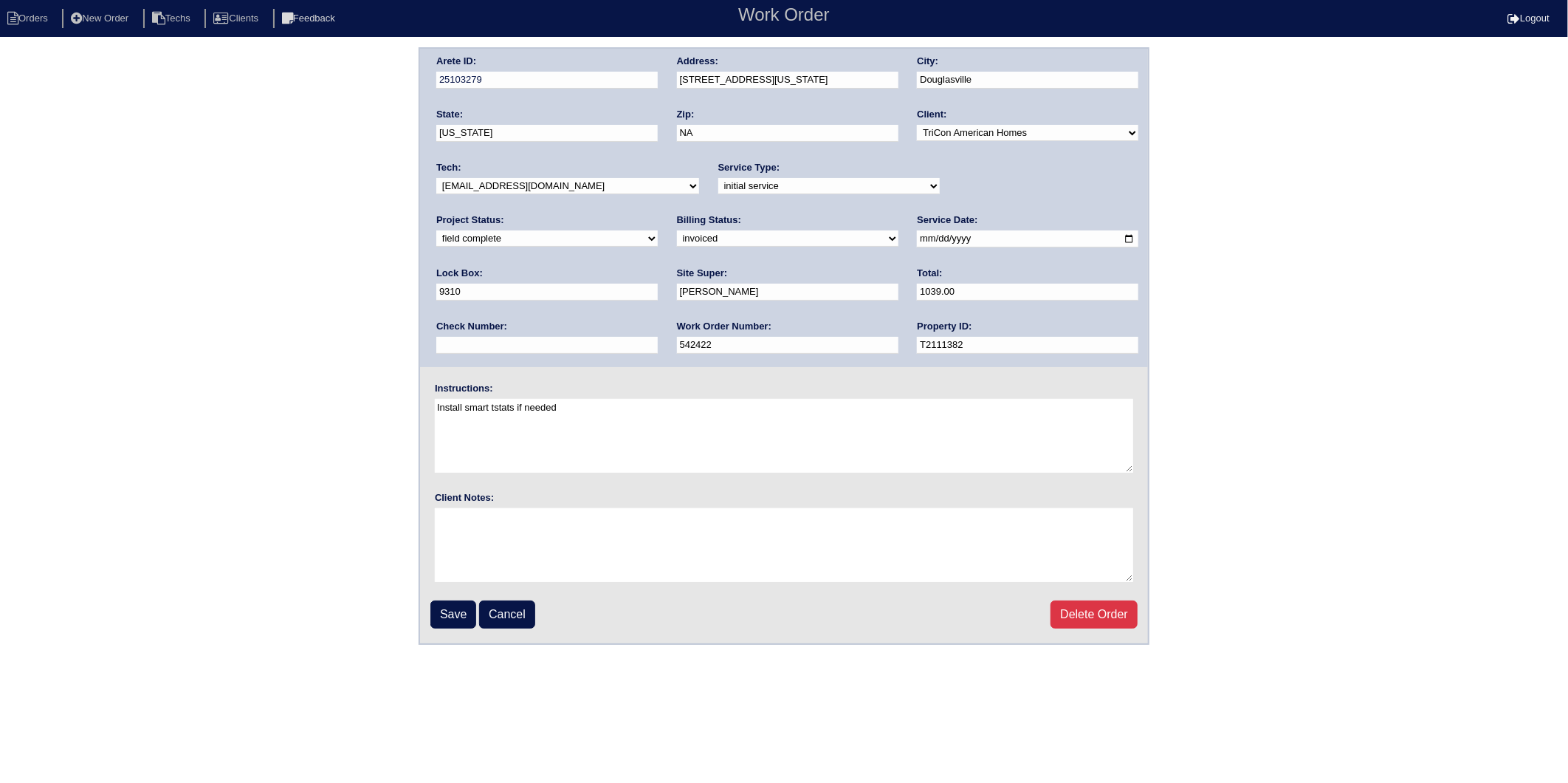
click at [658, 337] on input "text" at bounding box center [547, 345] width 221 height 17
type input "982244"
click at [458, 607] on input "Save" at bounding box center [453, 614] width 46 height 28
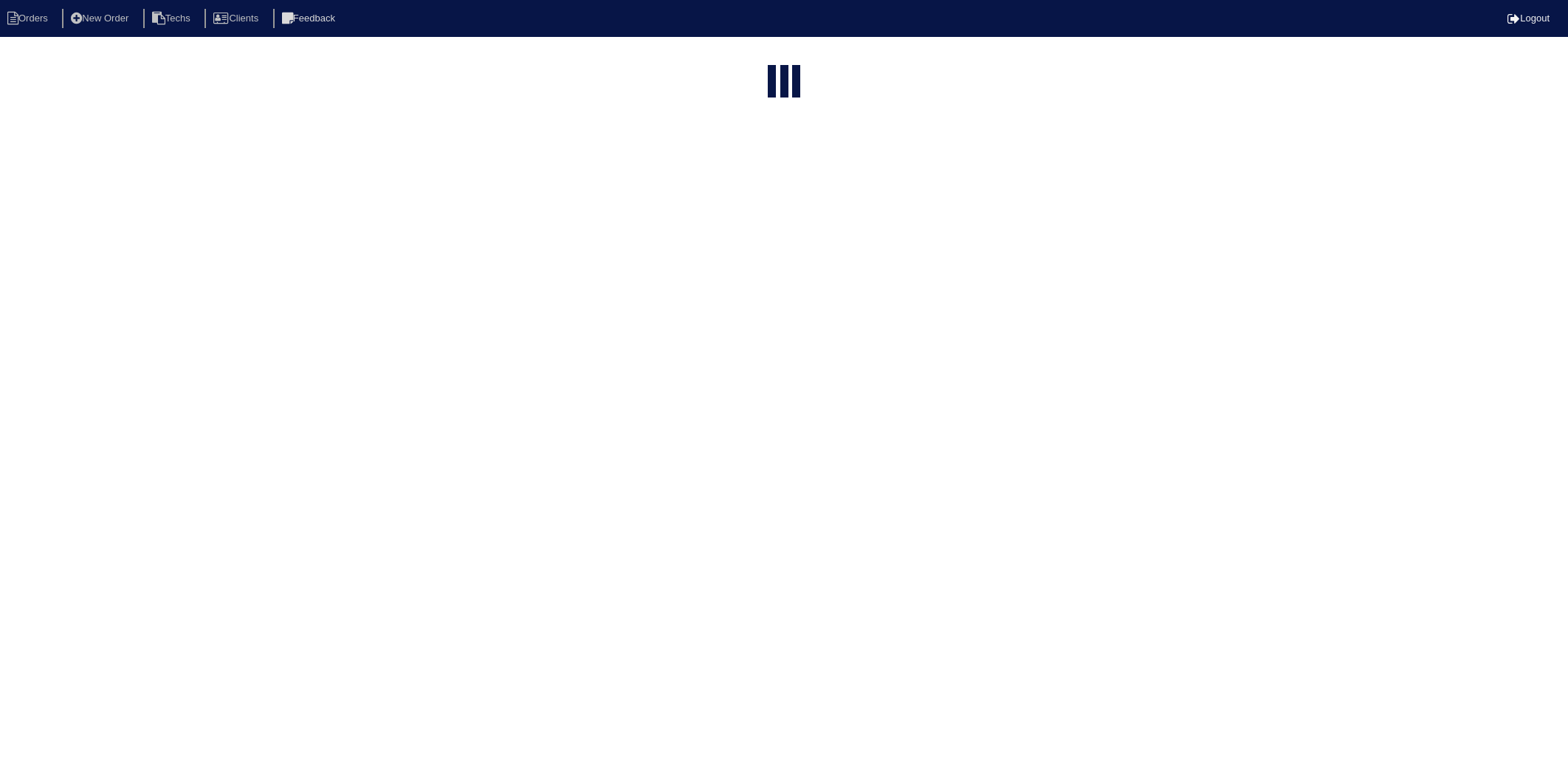
select select "15"
select select "2025"
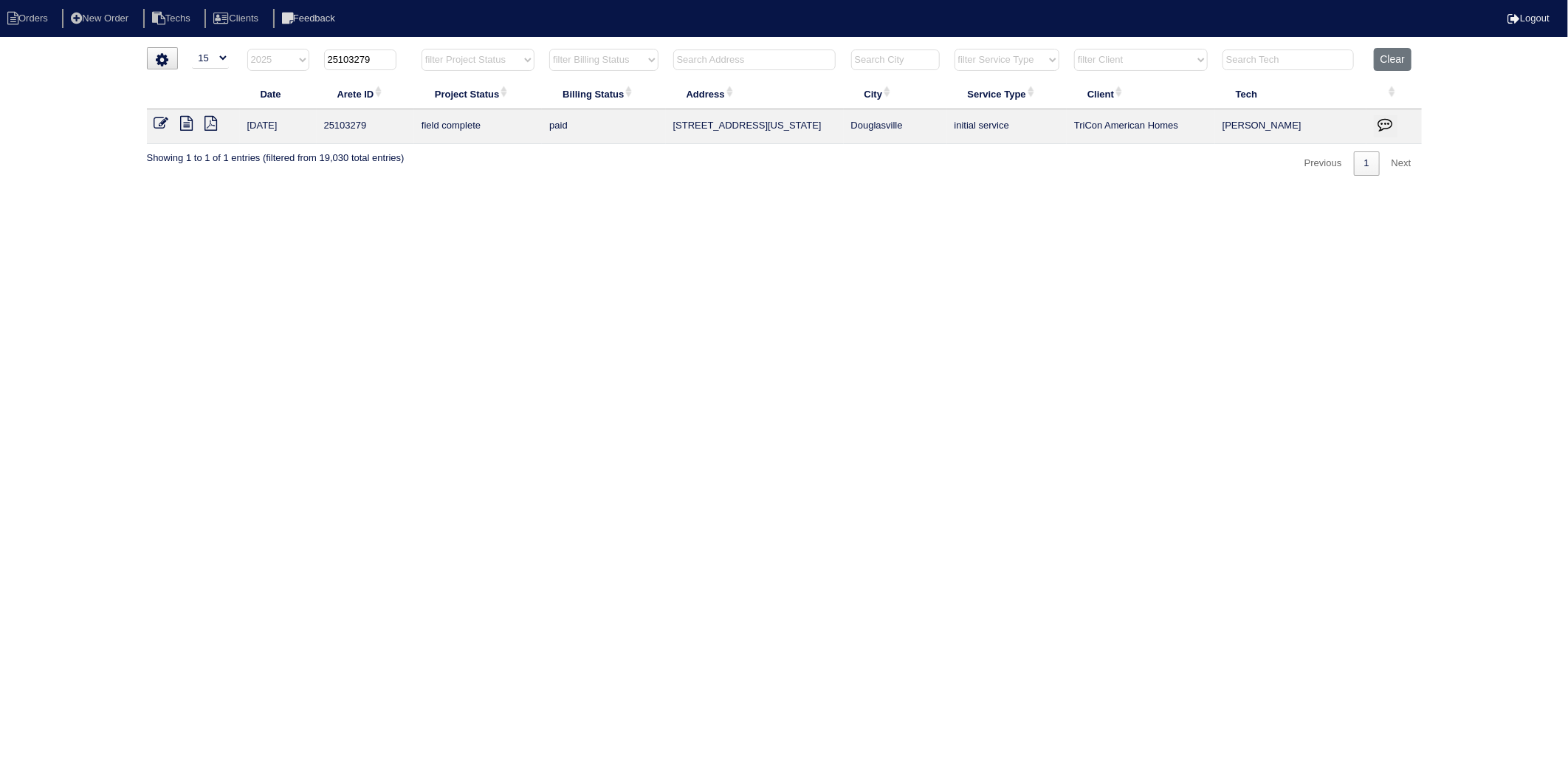
drag, startPoint x: 352, startPoint y: 61, endPoint x: 396, endPoint y: 55, distance: 44.4
click at [396, 55] on input "25103279" at bounding box center [360, 60] width 72 height 21
type input "25103142"
select select "2025"
type input "25103142"
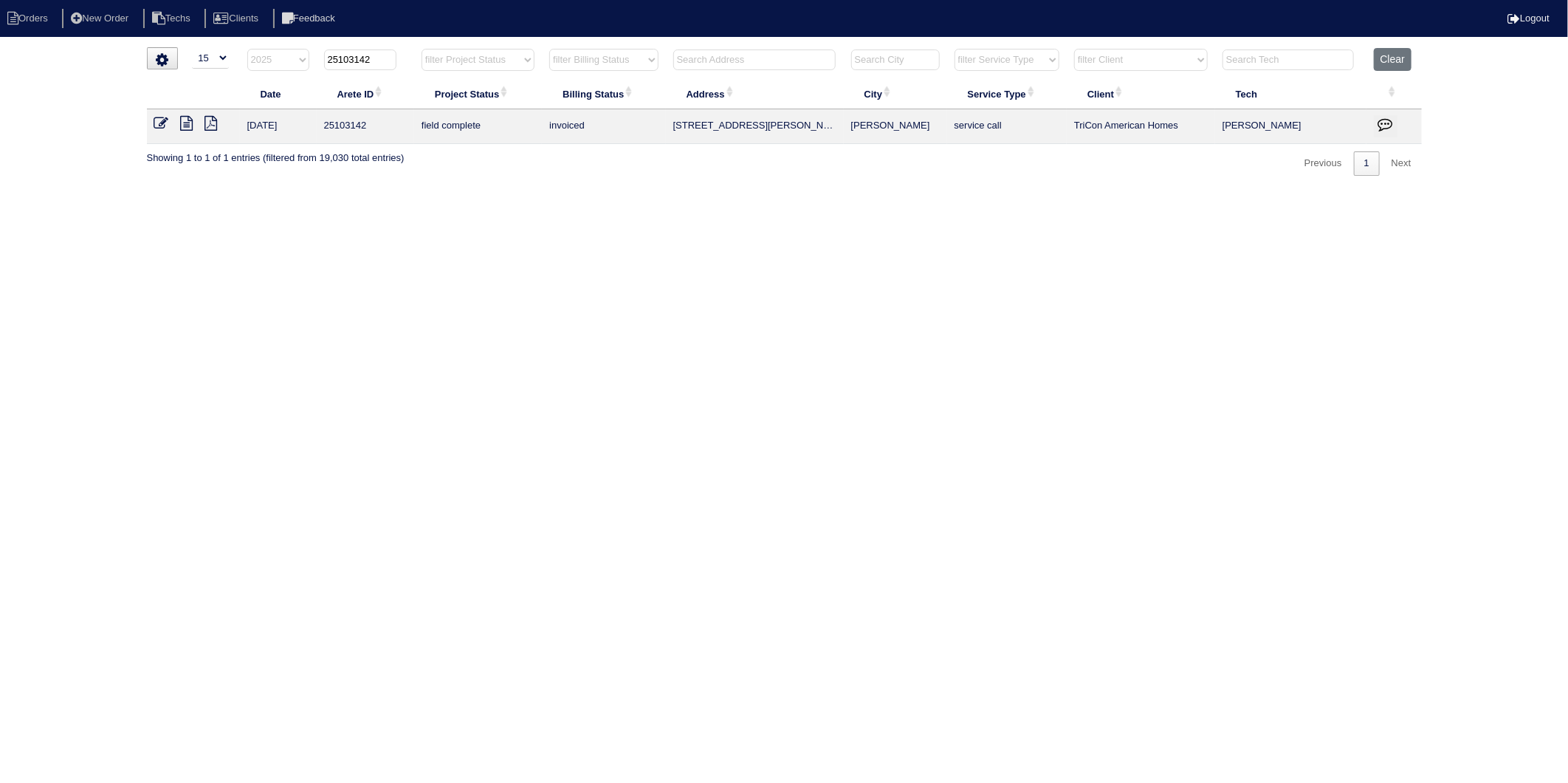
click at [160, 120] on icon at bounding box center [162, 123] width 15 height 15
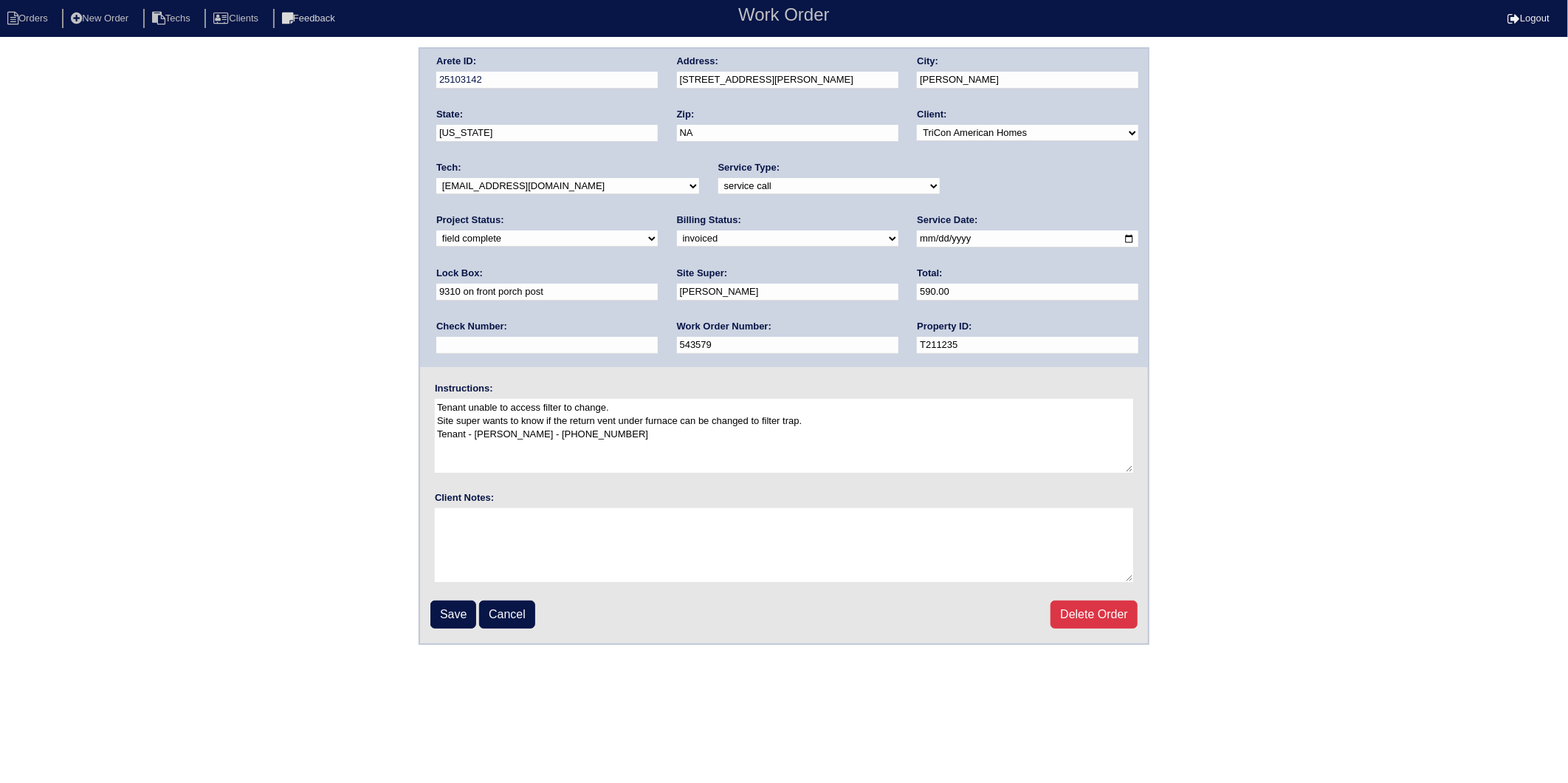
click at [677, 236] on select "need to quote quoted need to invoice invoiced paid warranty purchase order need…" at bounding box center [788, 238] width 221 height 17
select select "paid"
click at [677, 230] on select "need to quote quoted need to invoice invoiced paid warranty purchase order need…" at bounding box center [788, 238] width 221 height 17
click at [658, 337] on input "text" at bounding box center [547, 345] width 221 height 17
type input "982244"
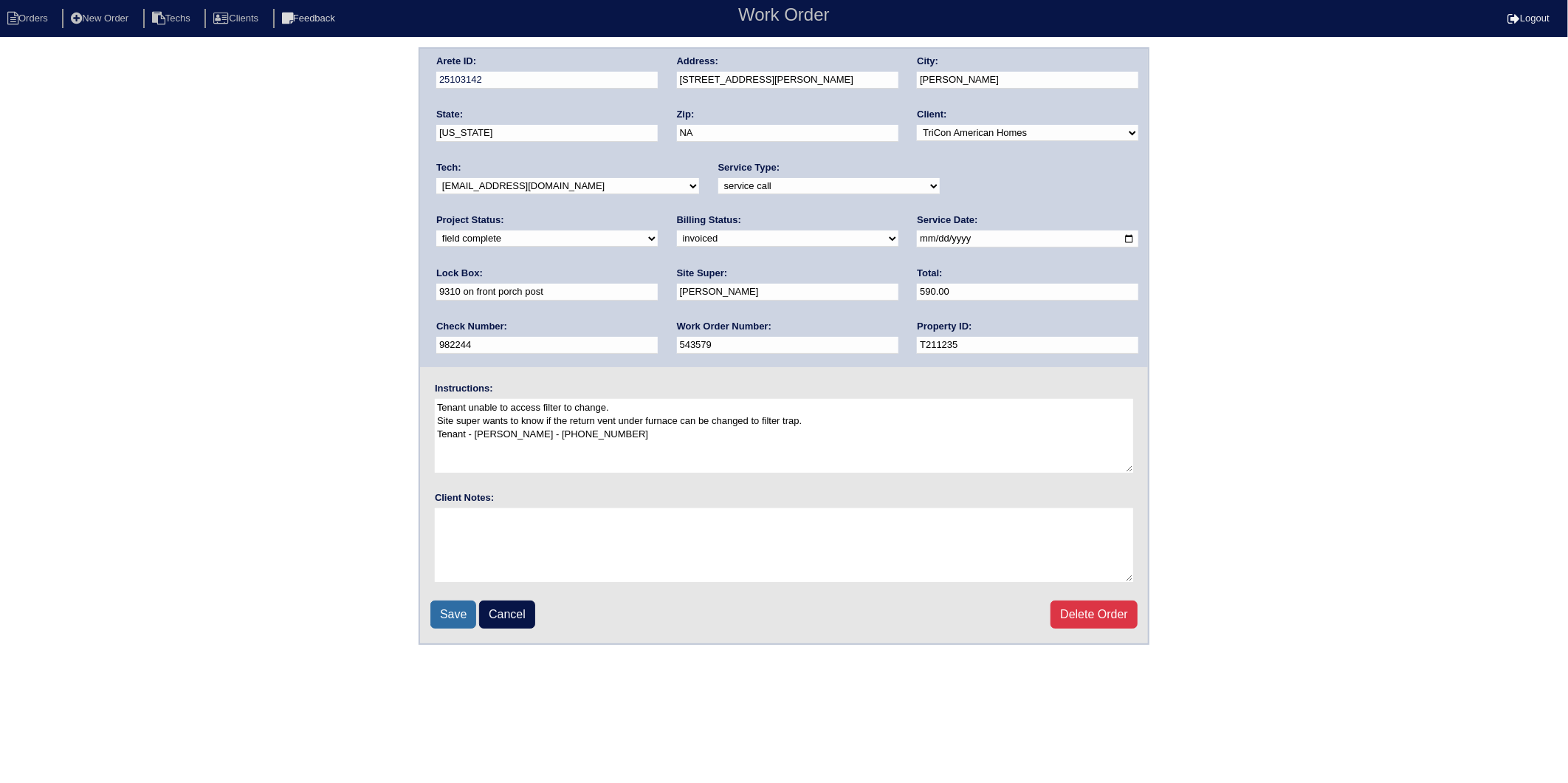
click at [465, 608] on input "Save" at bounding box center [453, 614] width 46 height 28
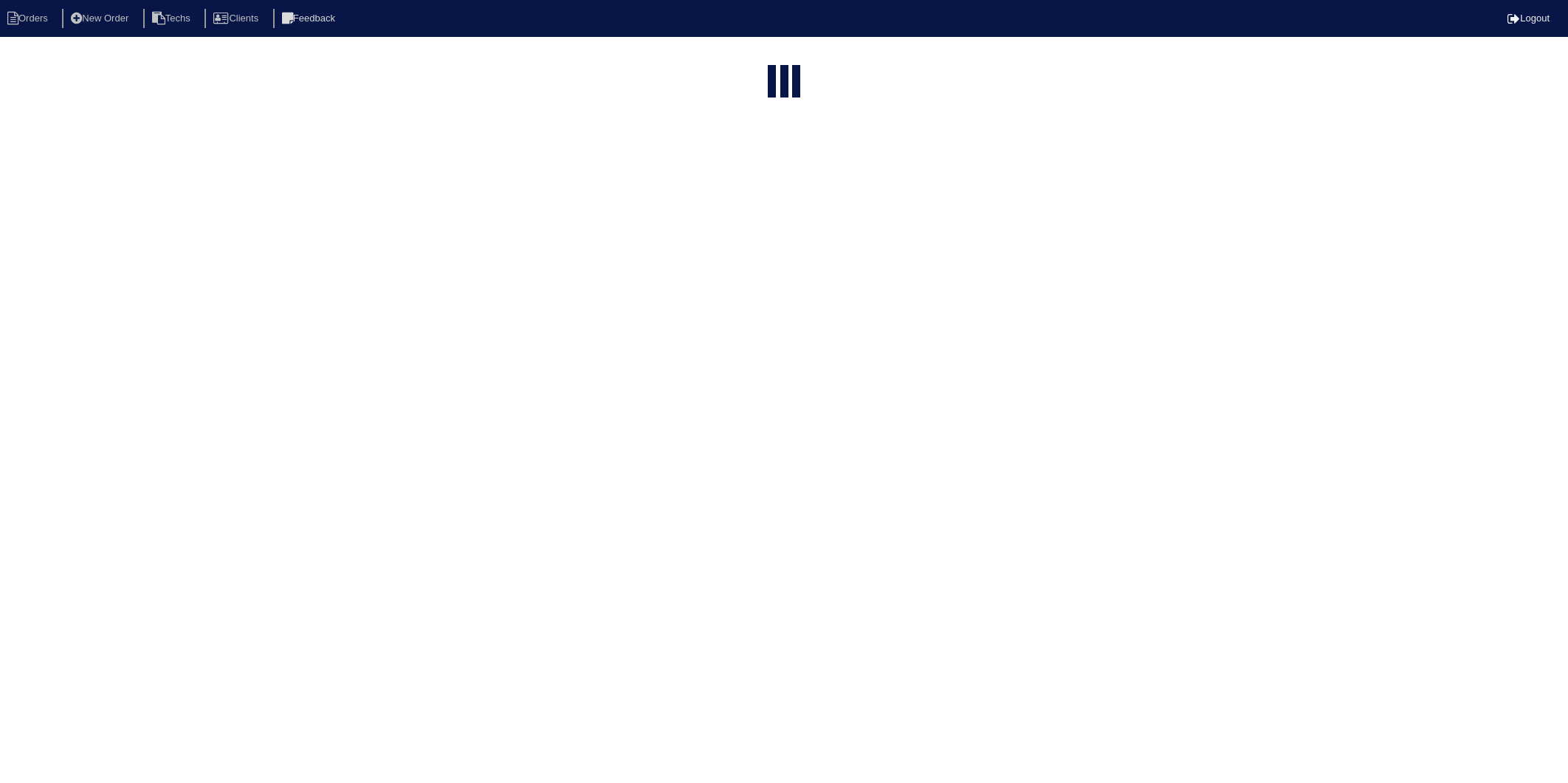
select select "15"
select select "2025"
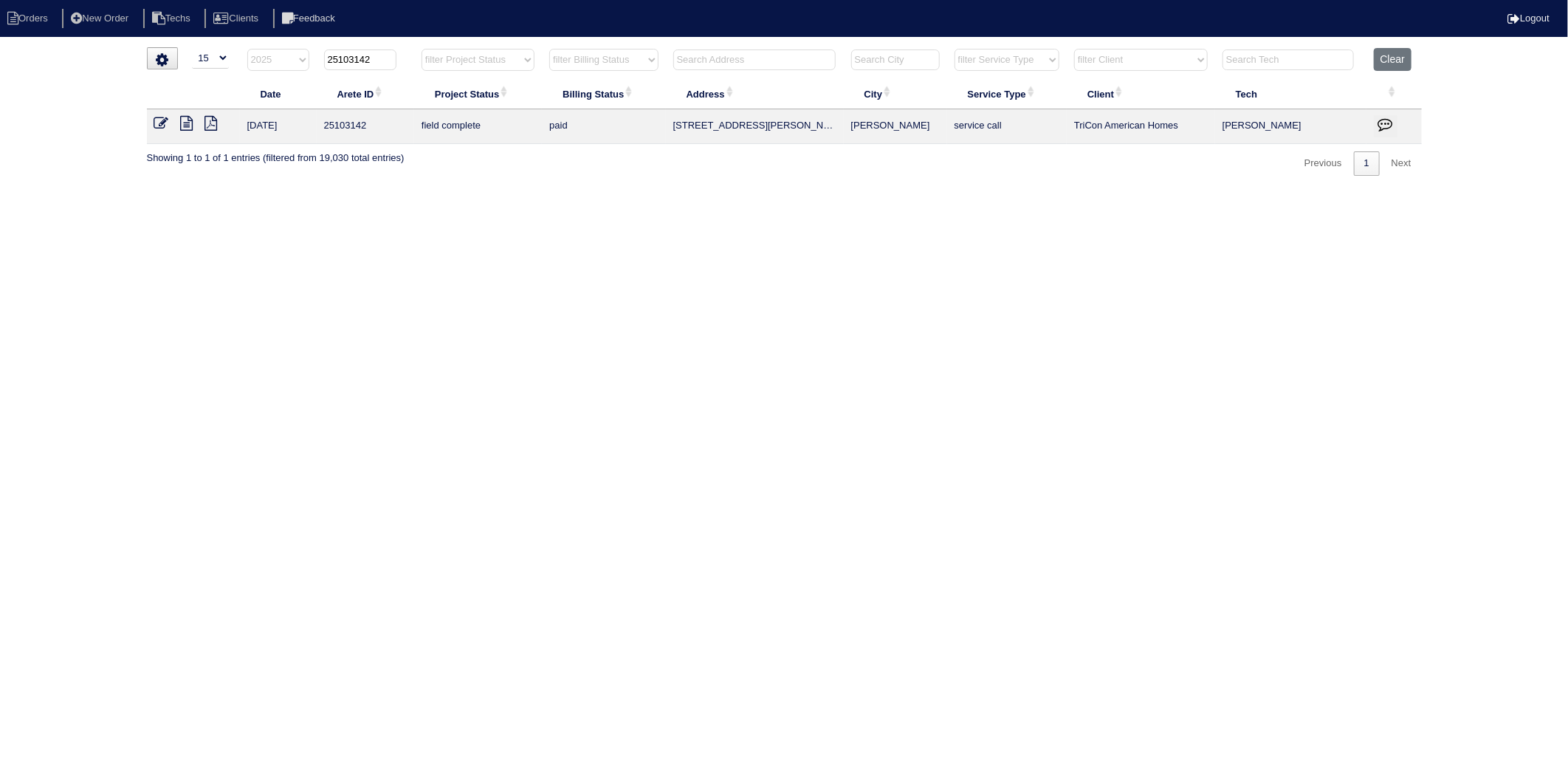
click at [386, 61] on input "25103142" at bounding box center [360, 60] width 72 height 21
drag, startPoint x: 352, startPoint y: 60, endPoint x: 412, endPoint y: 55, distance: 60.2
click at [412, 55] on th "25103142" at bounding box center [365, 63] width 97 height 30
type input "25103281"
select select "2025"
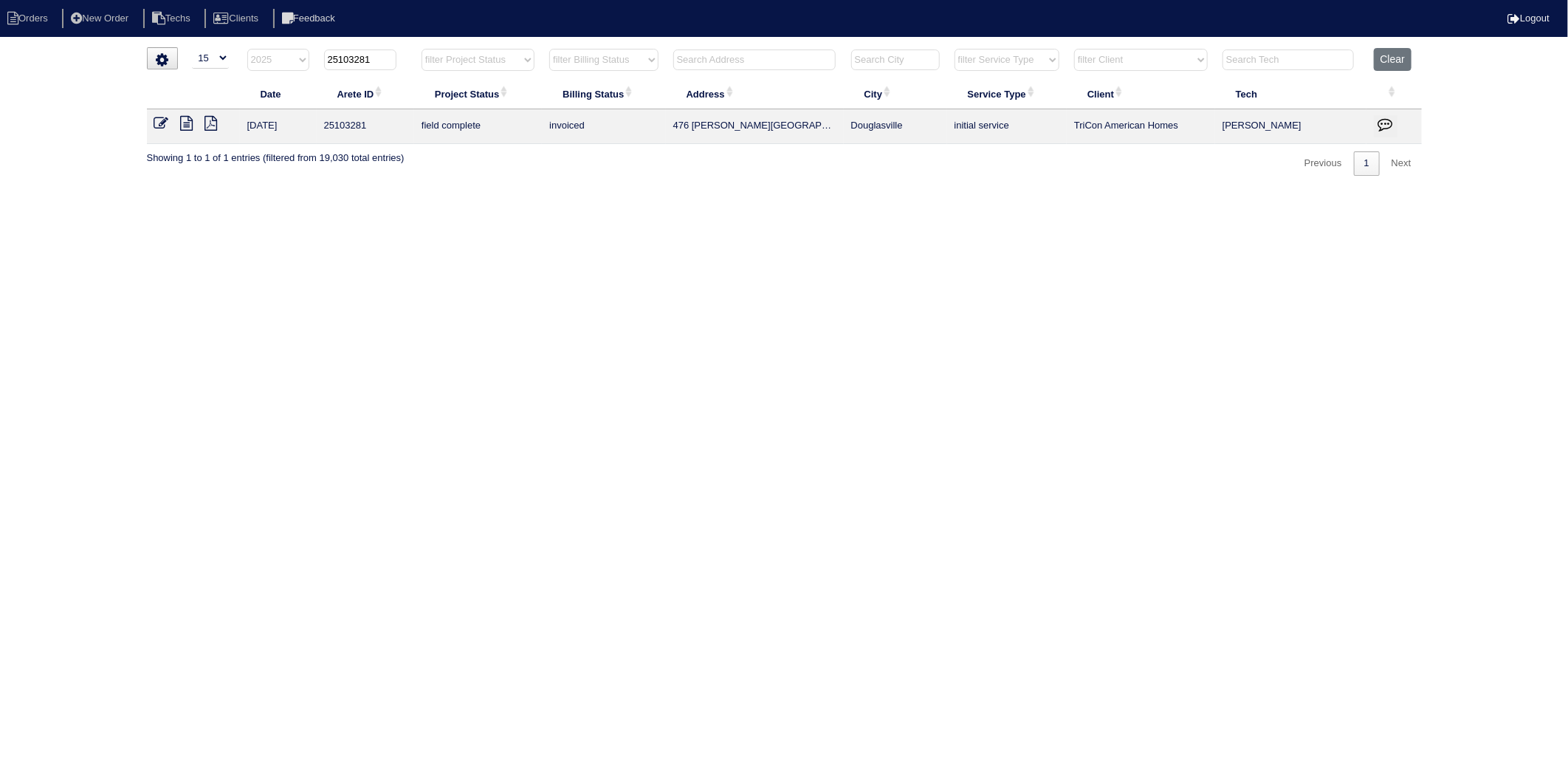
type input "25103281"
click at [158, 124] on icon at bounding box center [162, 123] width 15 height 15
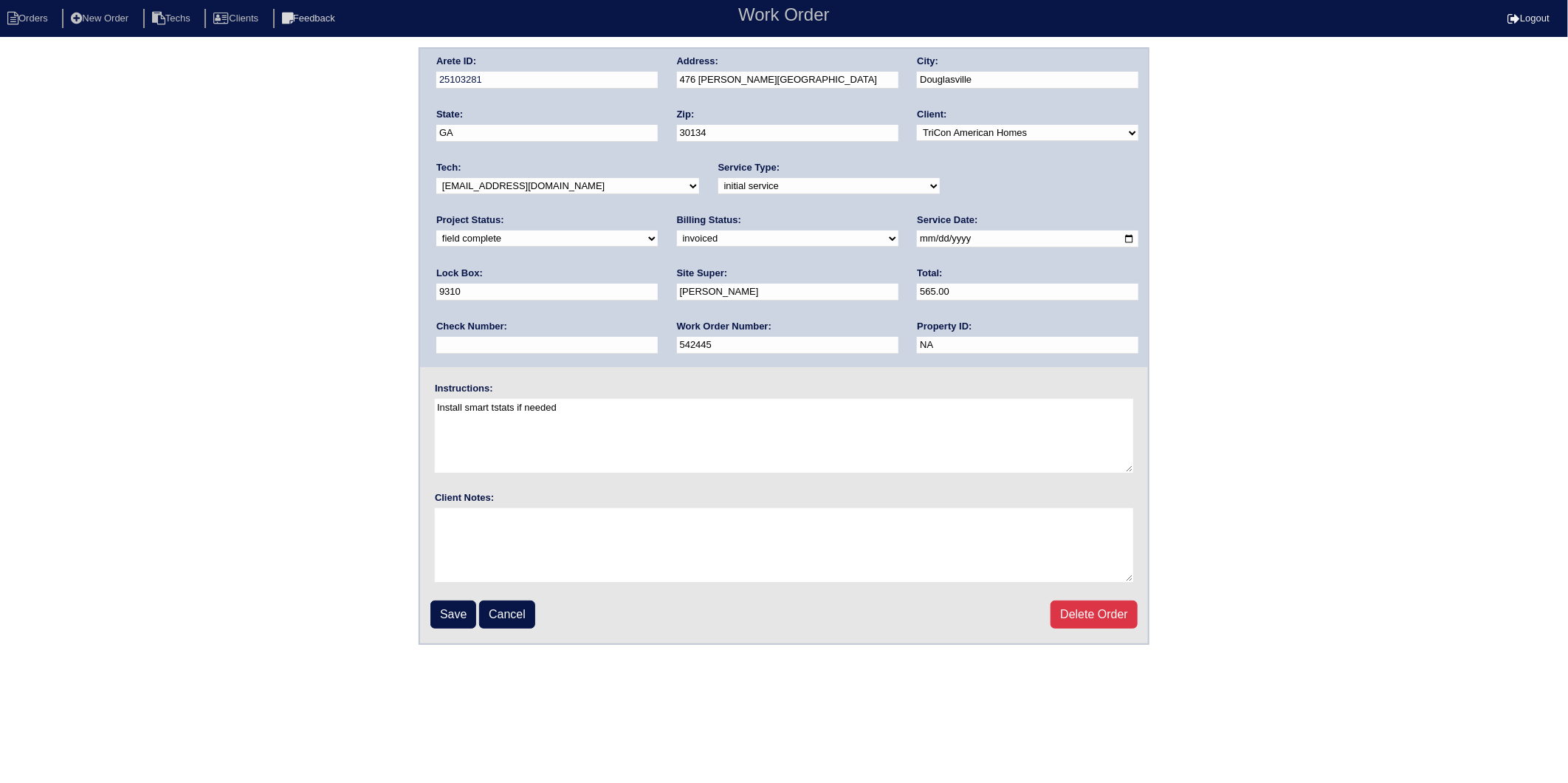
click at [677, 236] on select "need to quote quoted need to invoice invoiced paid warranty purchase order need…" at bounding box center [788, 238] width 221 height 17
select select "paid"
click at [677, 230] on select "need to quote quoted need to invoice invoiced paid warranty purchase order need…" at bounding box center [788, 238] width 221 height 17
click at [658, 337] on input "text" at bounding box center [547, 345] width 221 height 17
type input "982244"
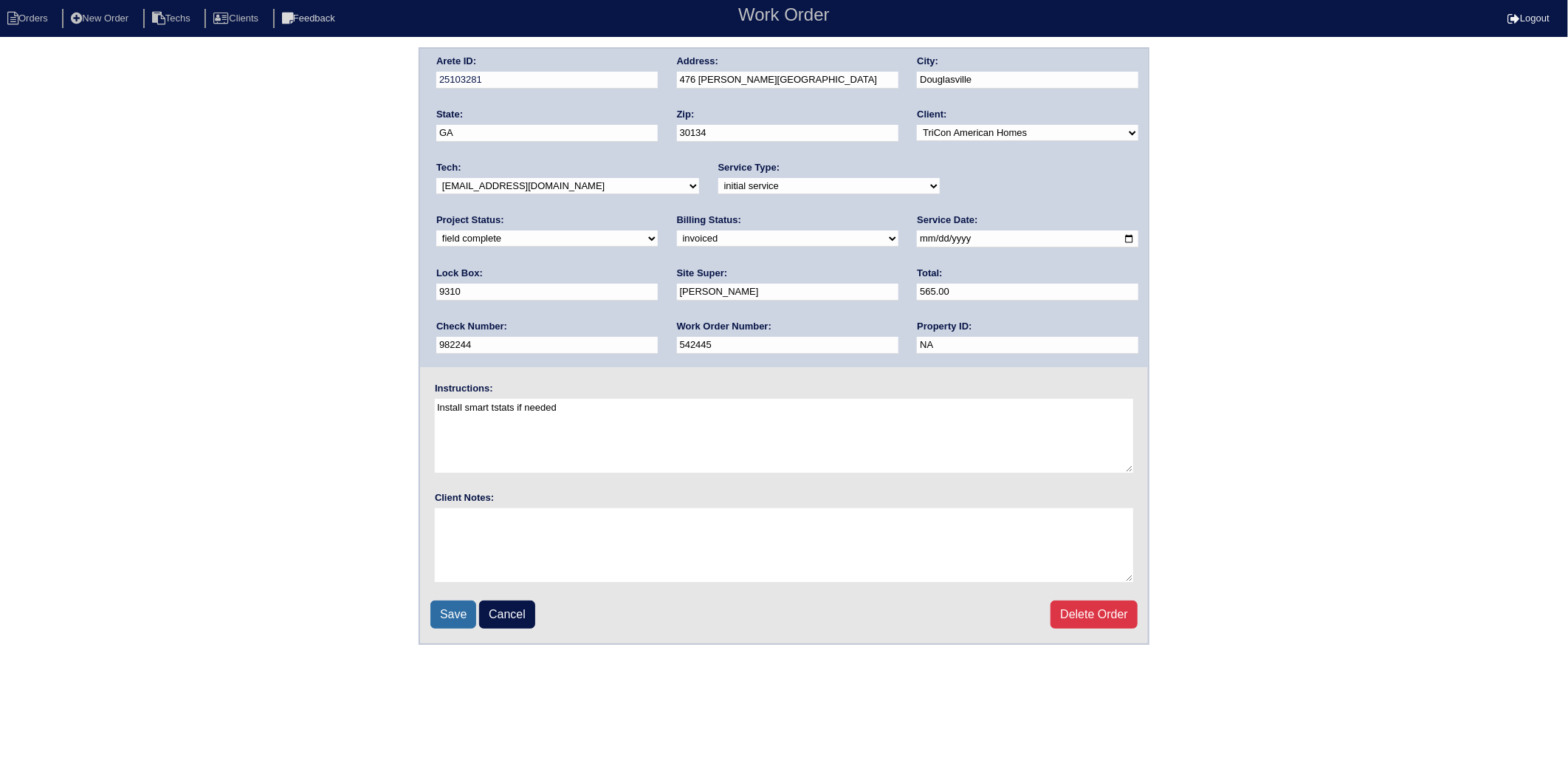
click at [449, 602] on input "Save" at bounding box center [453, 614] width 46 height 28
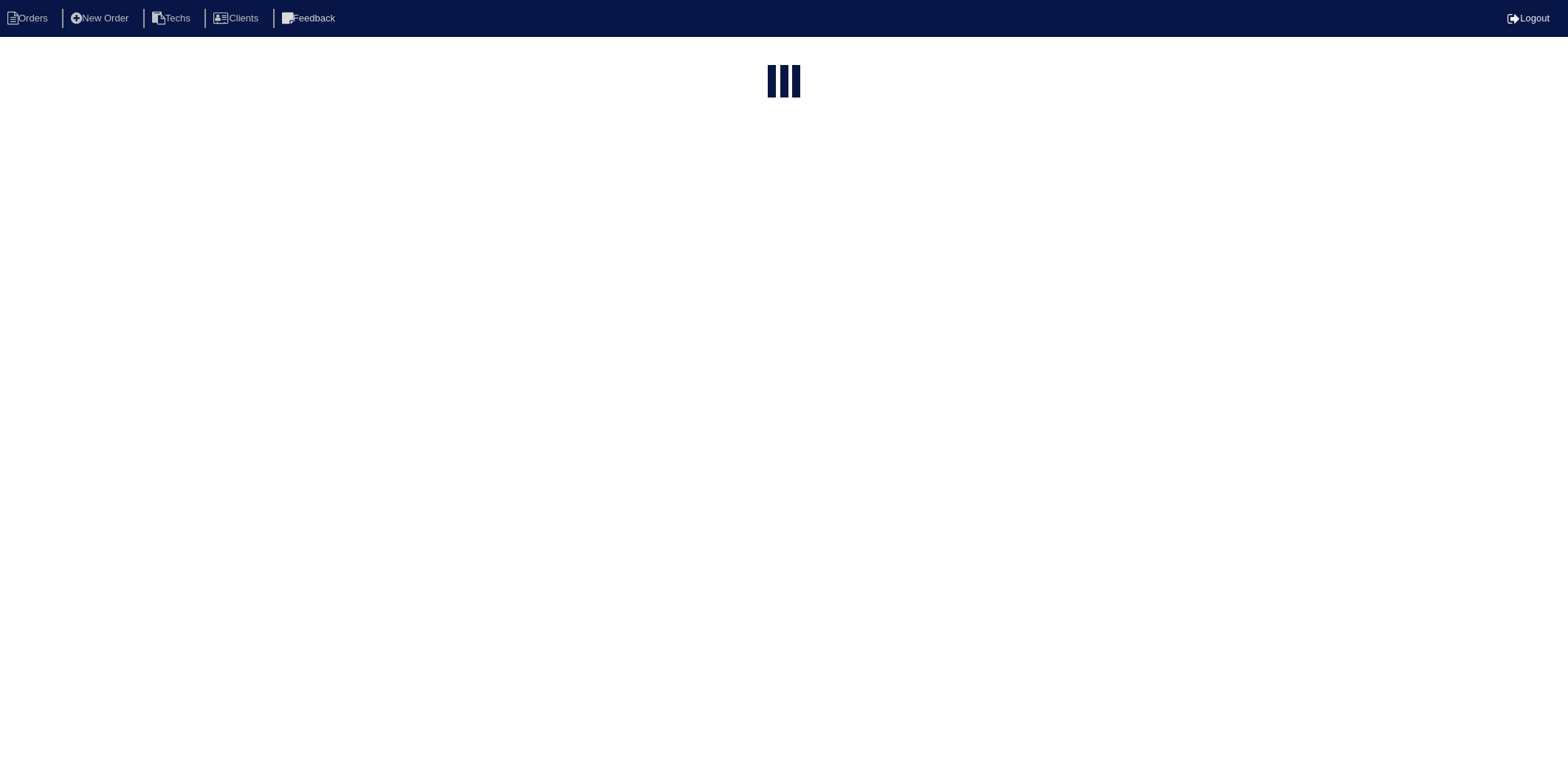
select select "15"
select select "2025"
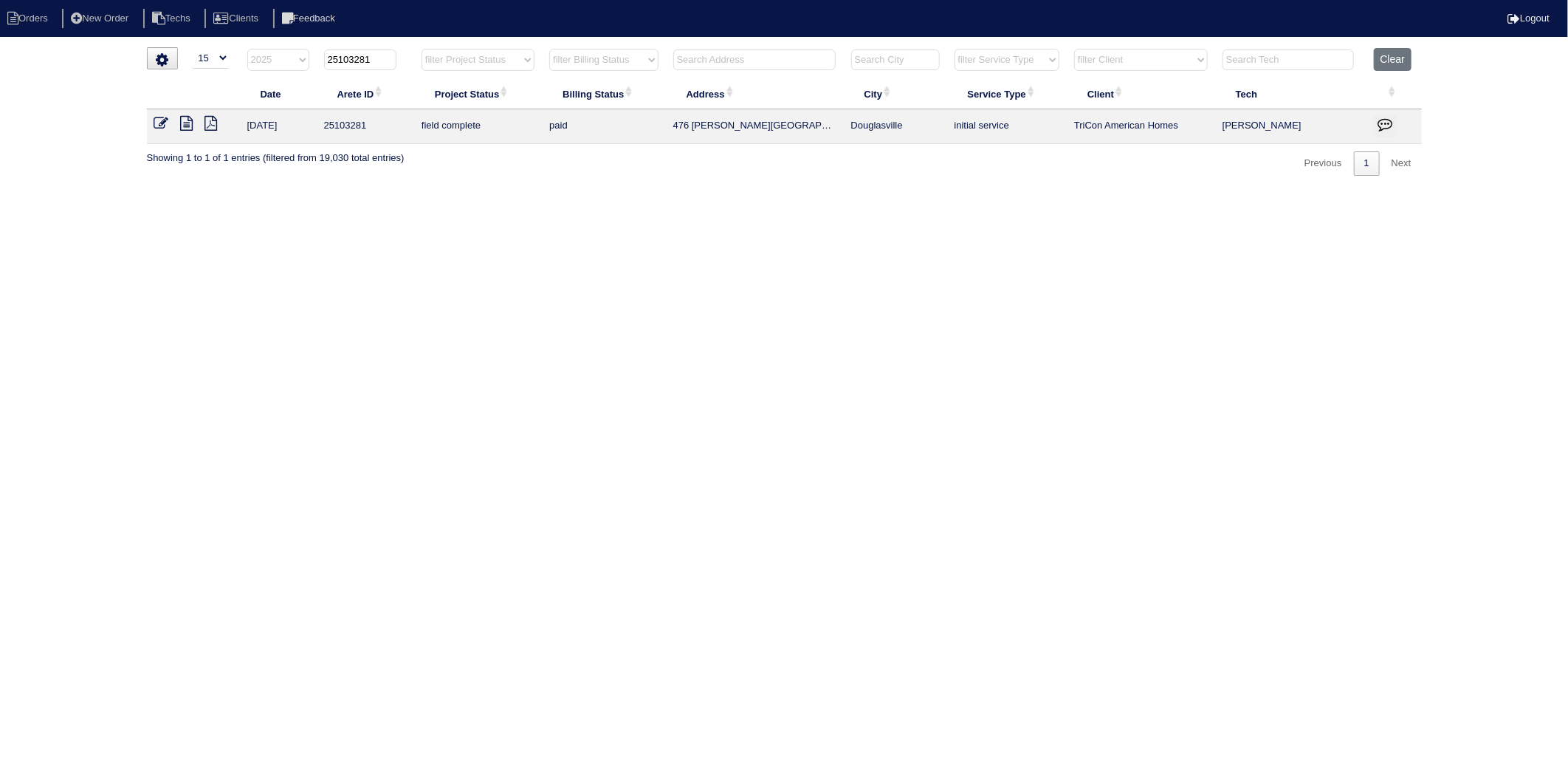
drag, startPoint x: 350, startPoint y: 63, endPoint x: 433, endPoint y: 54, distance: 83.5
click at [433, 54] on tr "filter Year -- Any Year -- 2025 2024 2023 2022 2021 2020 2019 25103281 filter P…" at bounding box center [784, 63] width 1276 height 30
type input "25103083"
select select "2025"
type input "25103083"
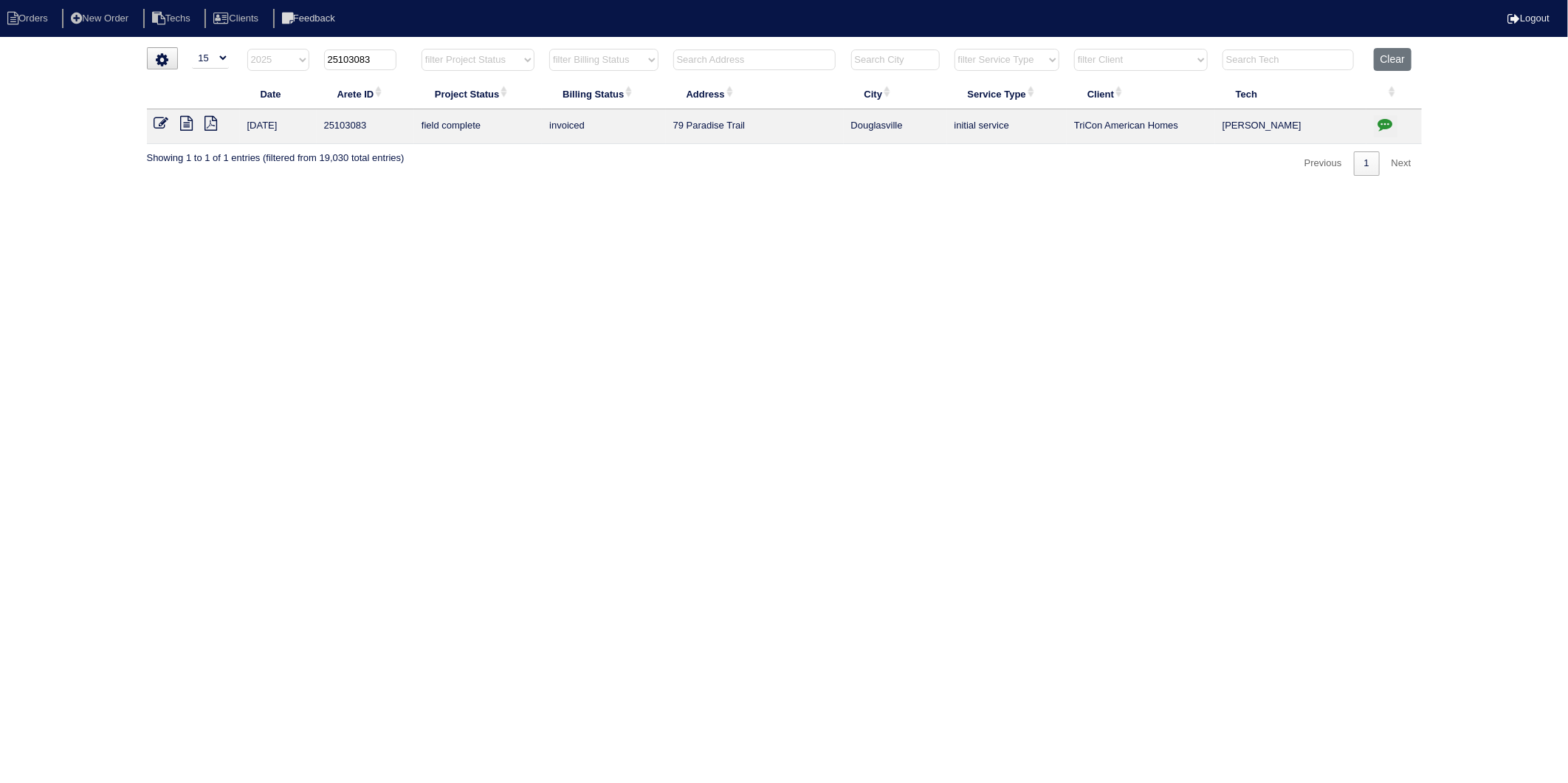
click at [158, 126] on icon at bounding box center [162, 123] width 15 height 15
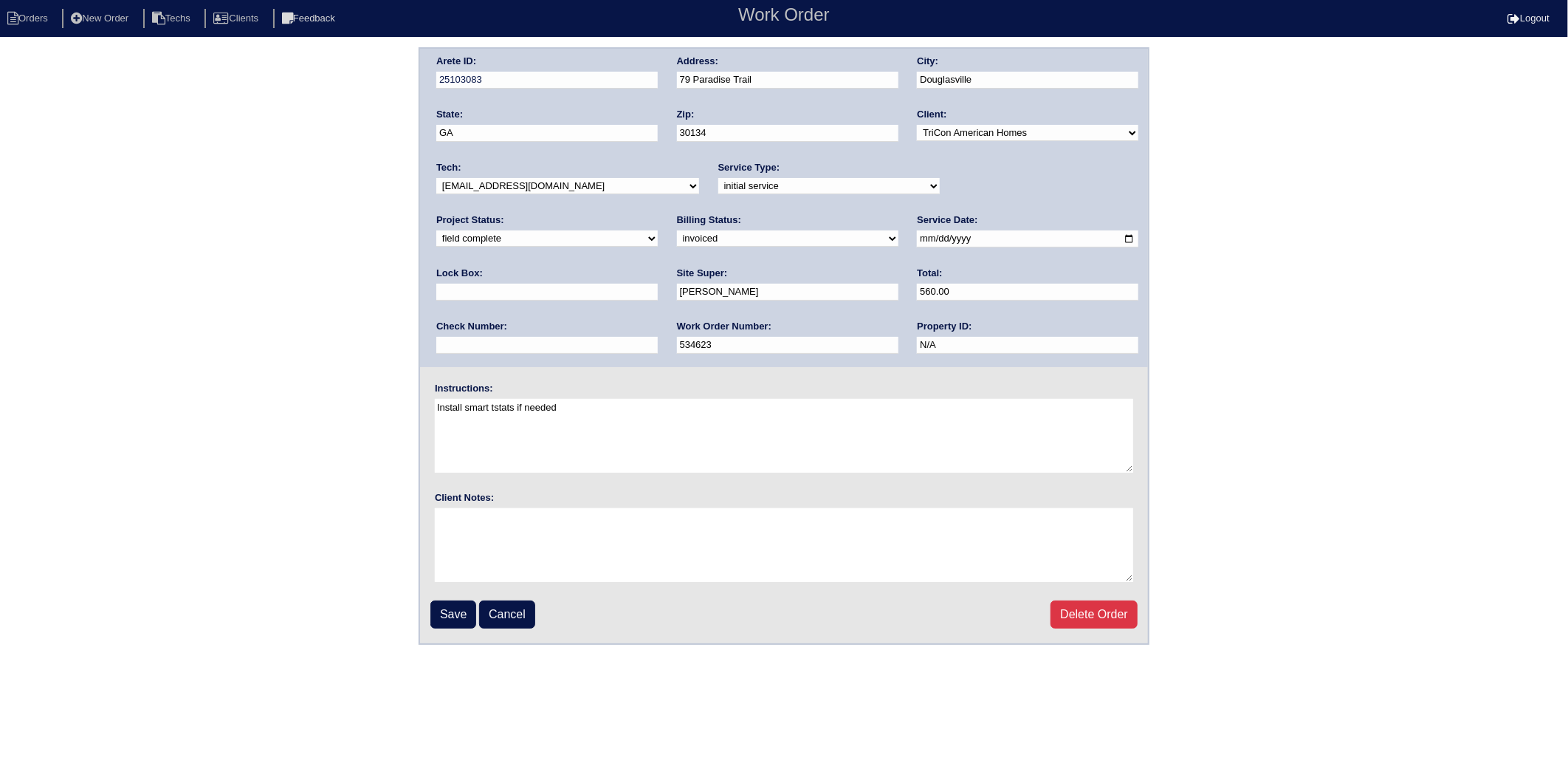
click at [677, 241] on select "need to quote quoted need to invoice invoiced paid warranty purchase order need…" at bounding box center [788, 238] width 221 height 17
select select "paid"
click at [677, 230] on select "need to quote quoted need to invoice invoiced paid warranty purchase order need…" at bounding box center [788, 238] width 221 height 17
click at [658, 337] on input "text" at bounding box center [547, 345] width 221 height 17
type input "982244"
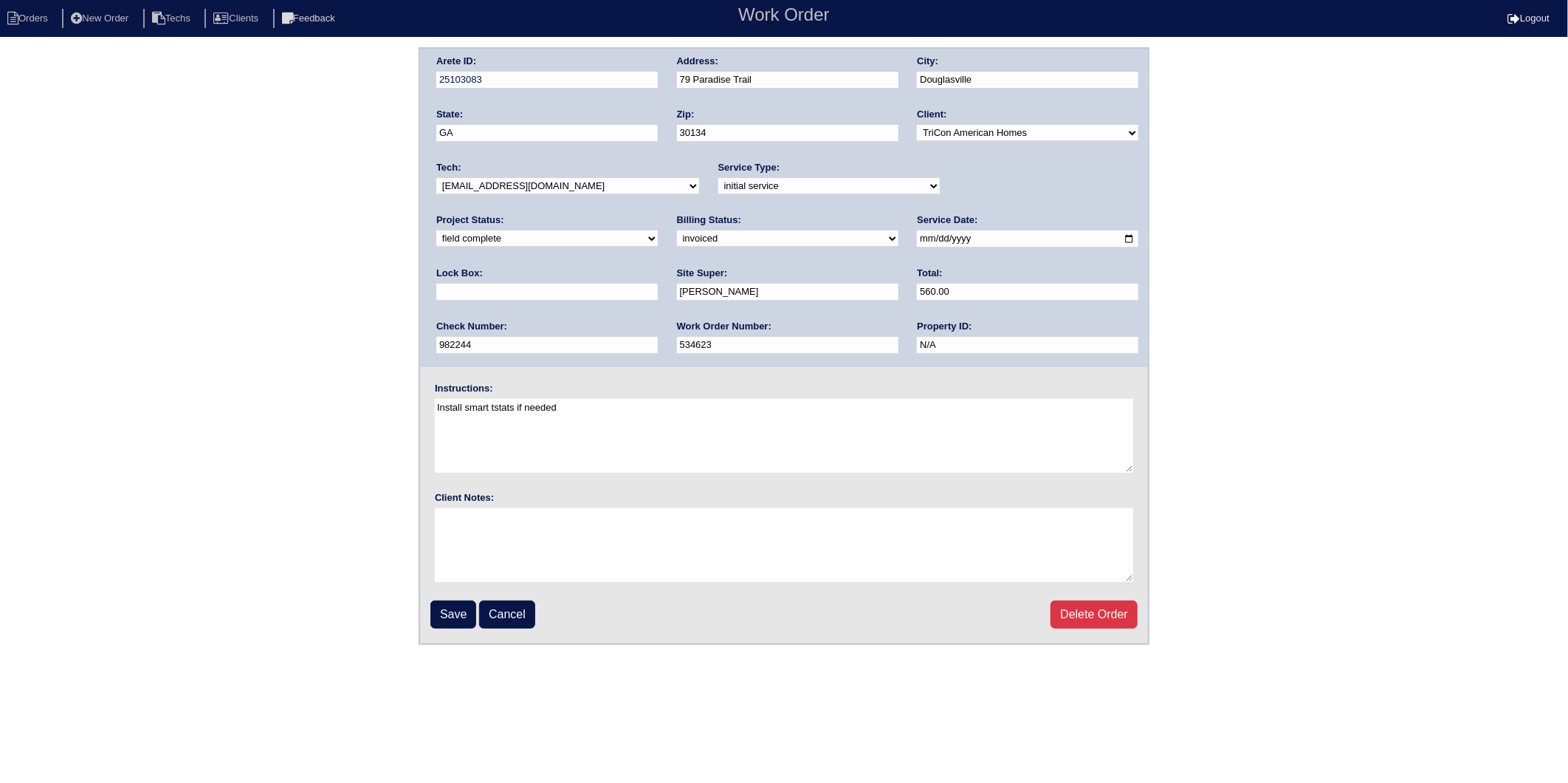
type input "9310"
click at [452, 607] on input "Save" at bounding box center [453, 614] width 46 height 28
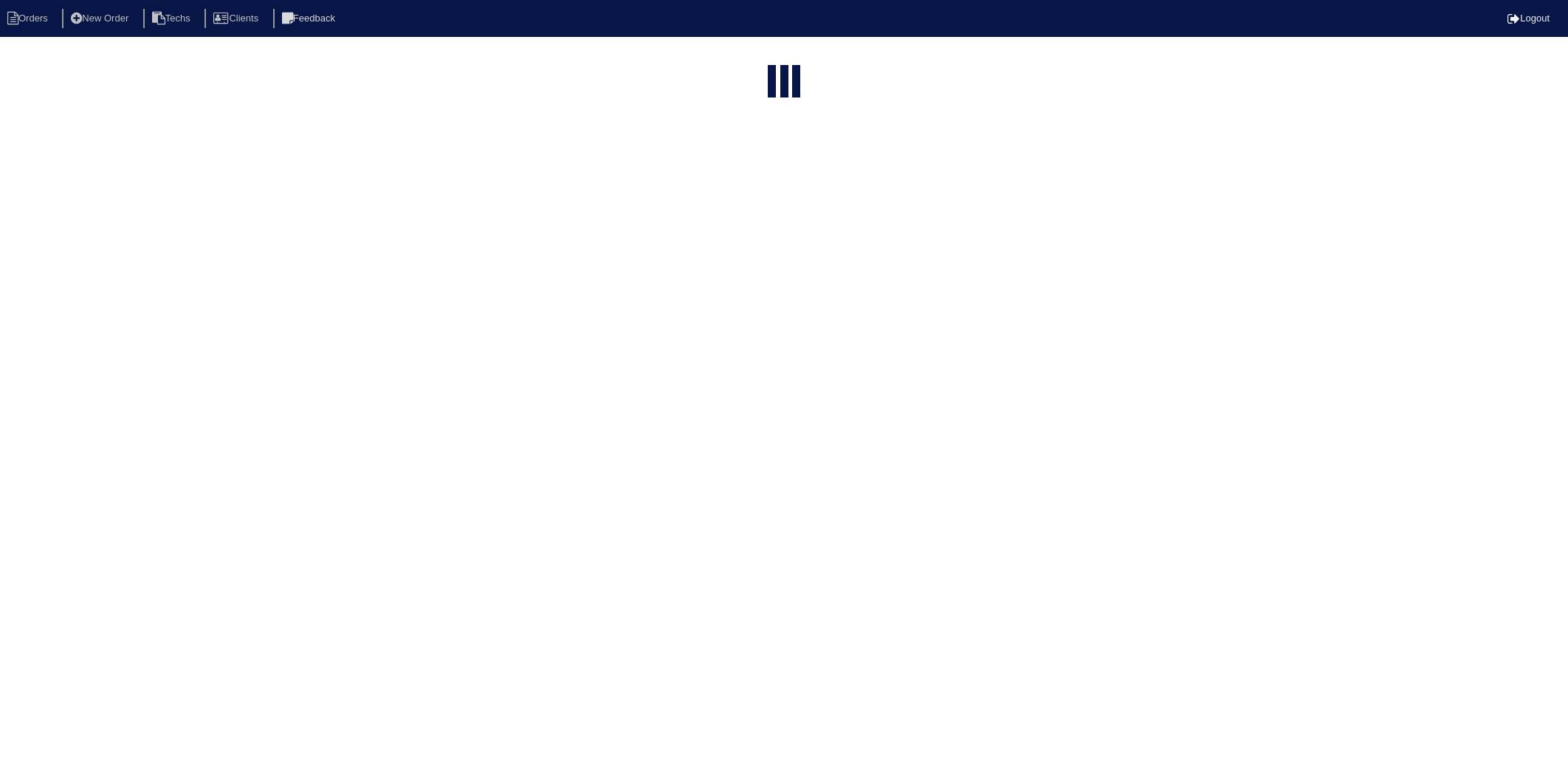
select select "15"
type input "25103083"
select select "2025"
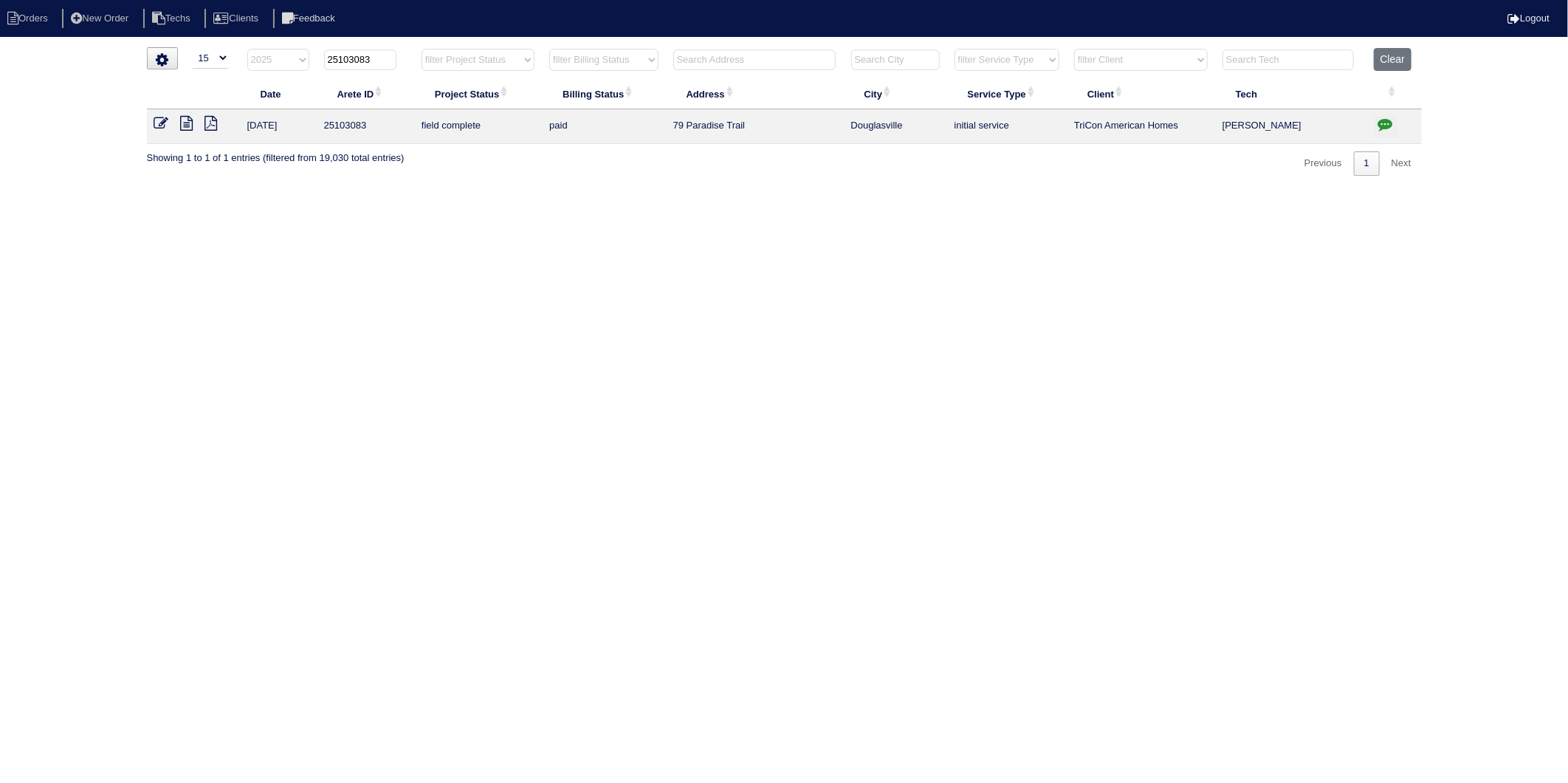
click at [1039, 190] on html "Orders New Order Techs Clients Feedback Logout Orders New Order Users Clients M…" at bounding box center [784, 95] width 1568 height 190
click at [1387, 55] on button "Clear" at bounding box center [1392, 60] width 38 height 23
select select
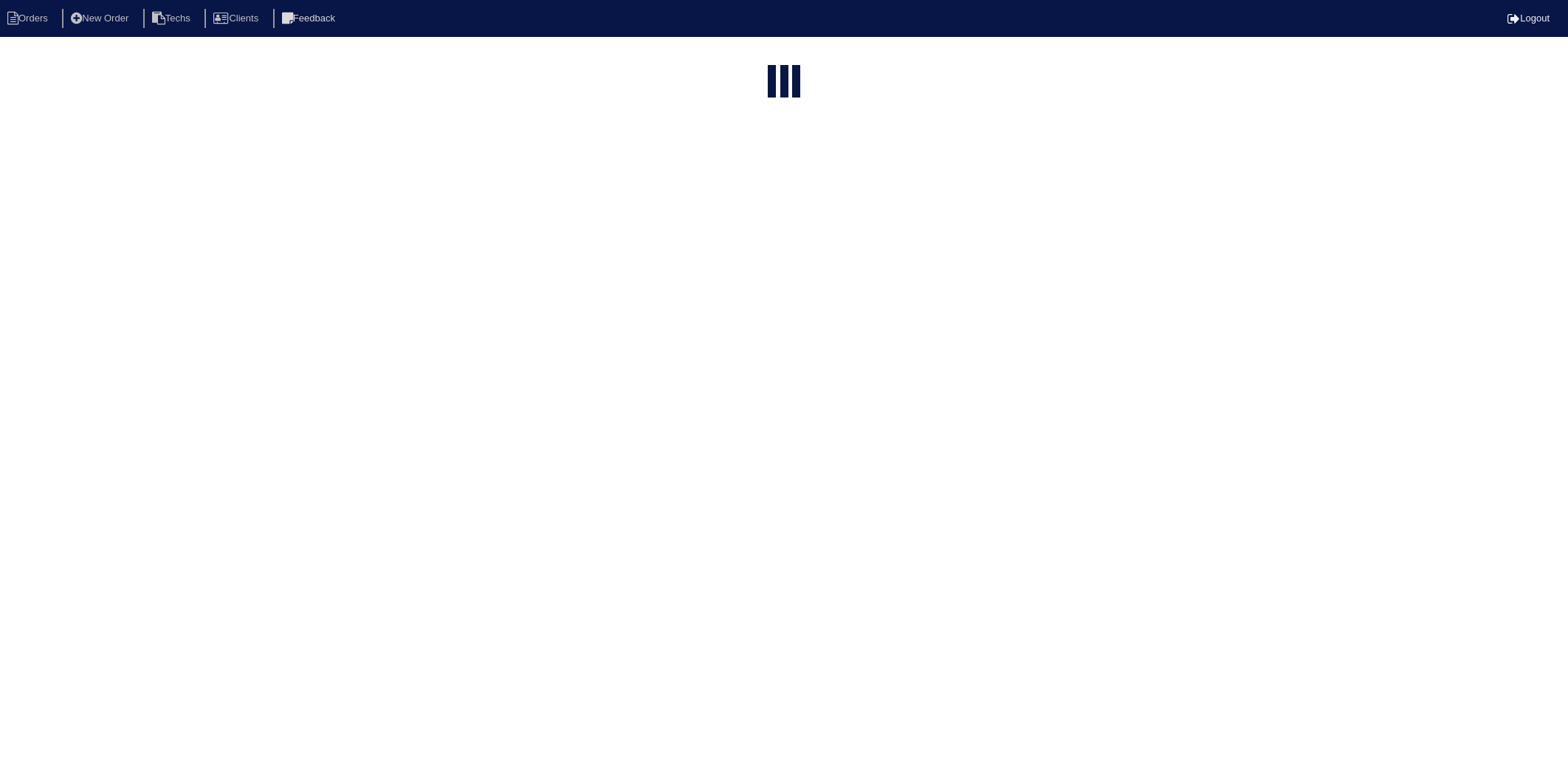
select select "15"
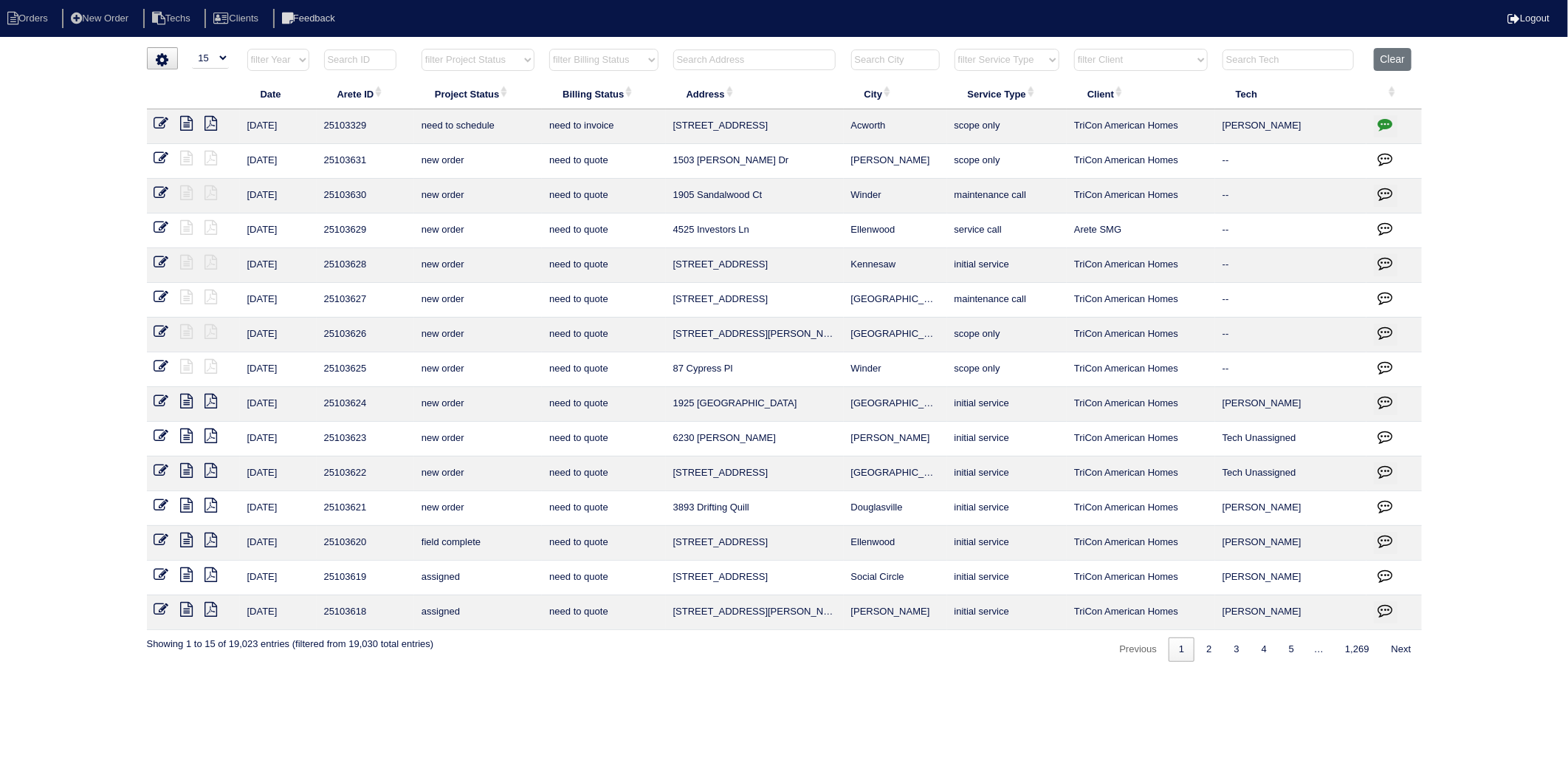
click at [694, 64] on input "text" at bounding box center [754, 60] width 162 height 21
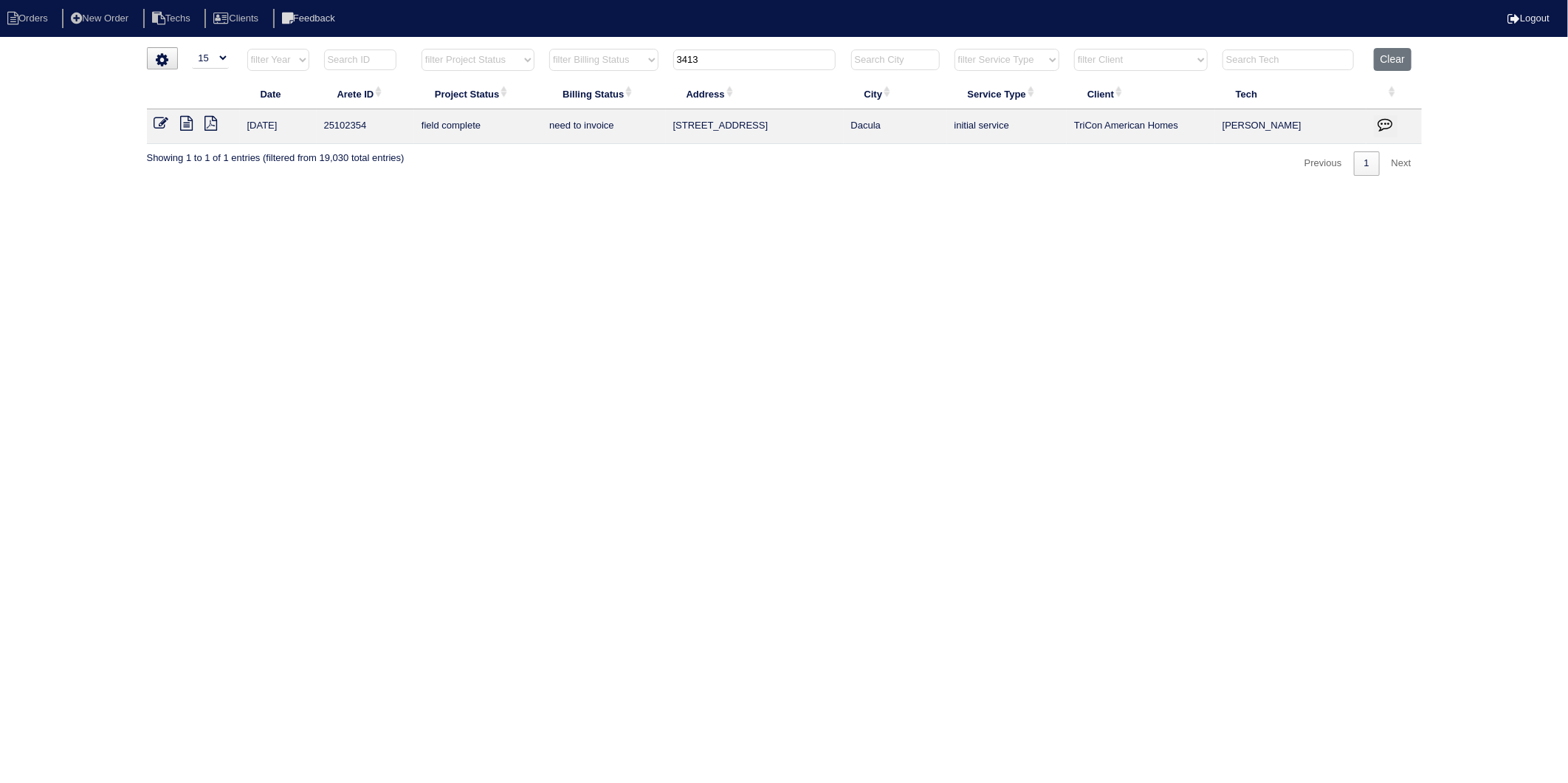
type input "3413"
drag, startPoint x: 160, startPoint y: 123, endPoint x: 155, endPoint y: 134, distance: 12.1
click at [160, 123] on icon at bounding box center [162, 123] width 15 height 15
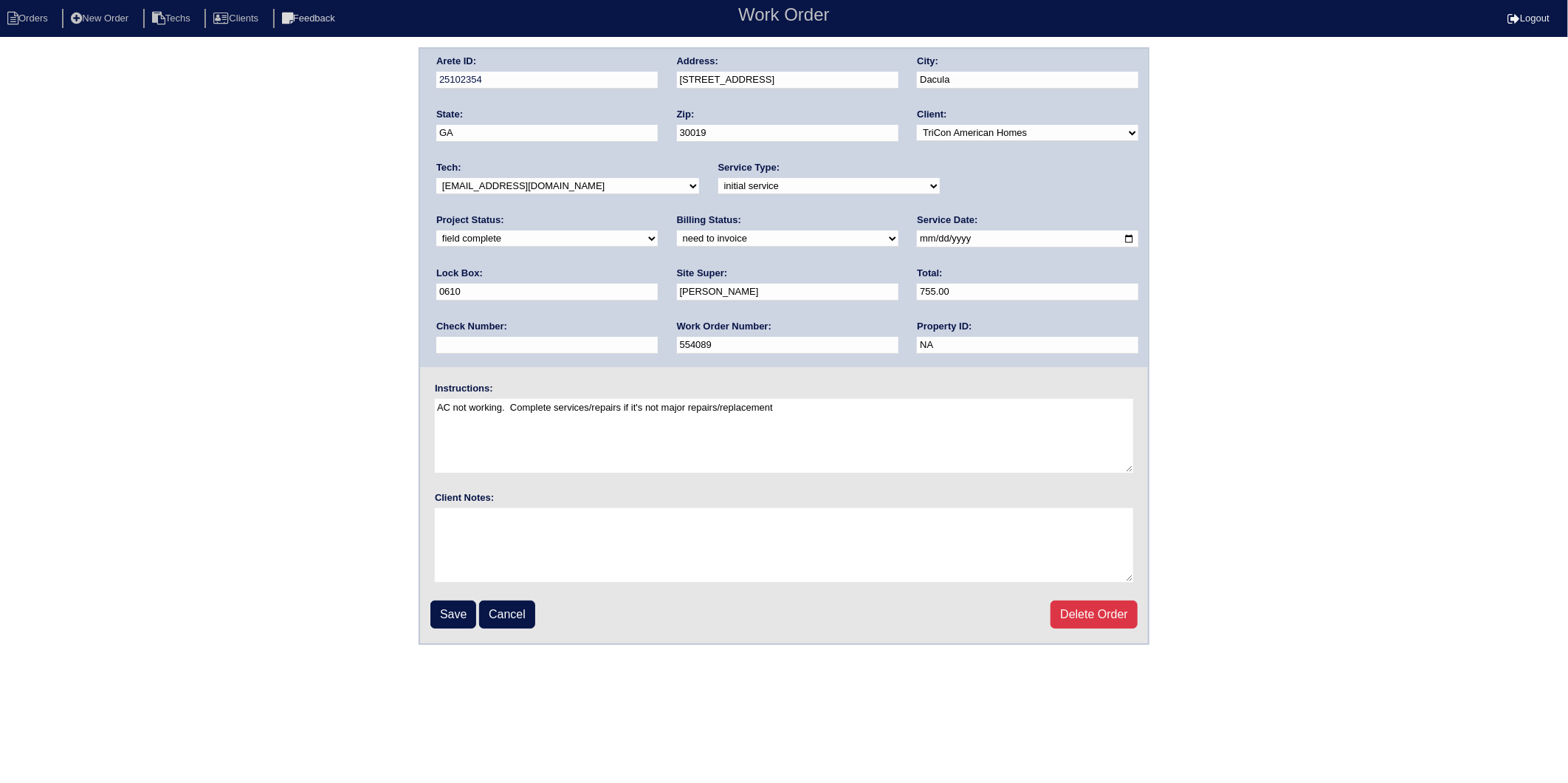
drag, startPoint x: 518, startPoint y: 239, endPoint x: 513, endPoint y: 246, distance: 8.6
click at [677, 239] on select "need to quote quoted need to invoice invoiced paid warranty purchase order need…" at bounding box center [788, 238] width 221 height 17
select select "invoiced"
click at [677, 230] on select "need to quote quoted need to invoice invoiced paid warranty purchase order need…" at bounding box center [788, 238] width 221 height 17
click at [453, 606] on input "Save" at bounding box center [453, 614] width 46 height 28
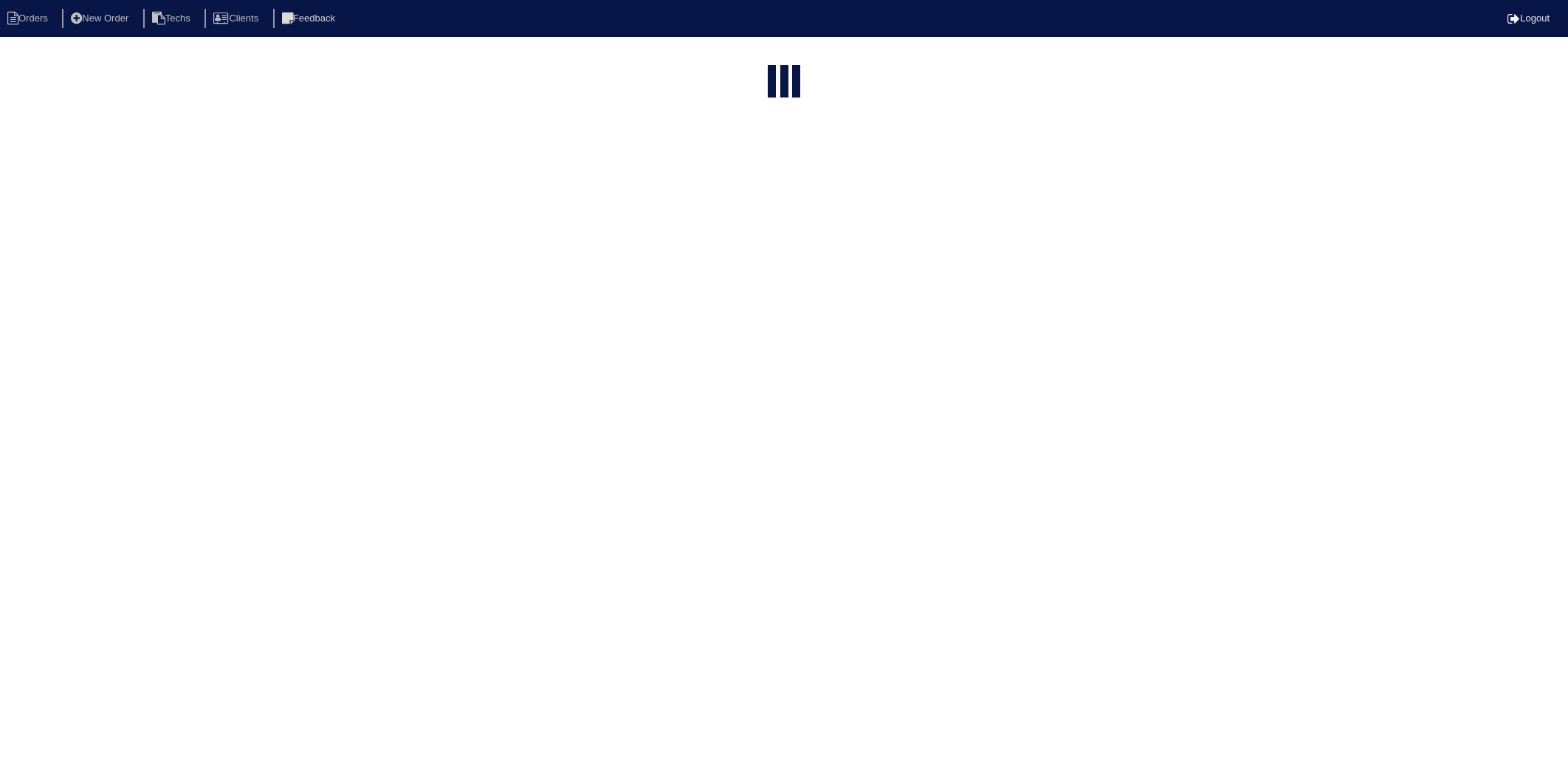
select select "15"
type input "3413"
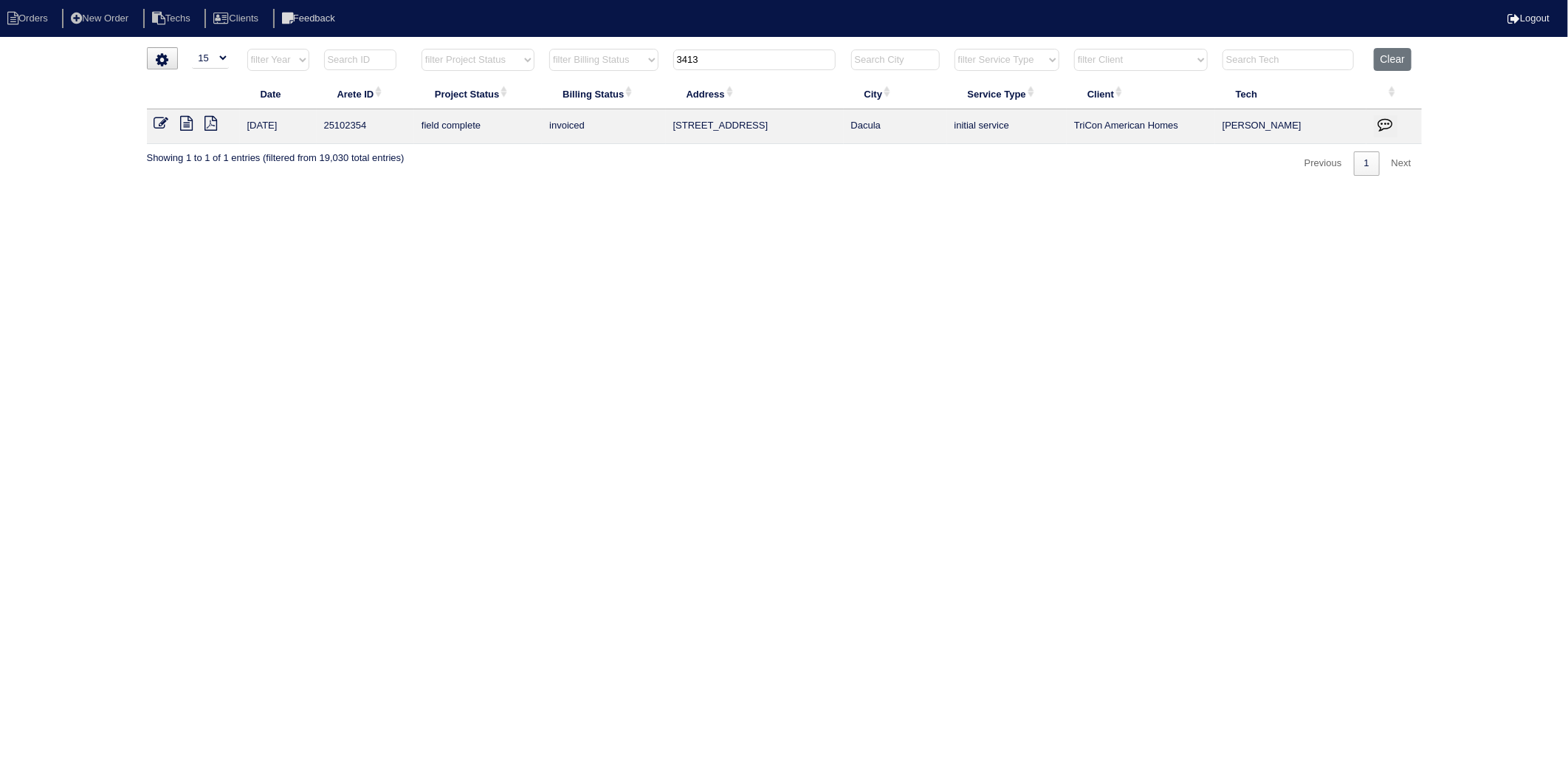
click at [619, 190] on html "Orders New Order Techs Clients Feedback Logout Orders New Order Users Clients M…" at bounding box center [784, 95] width 1568 height 190
click at [692, 190] on html "Orders New Order Techs Clients Feedback Logout Orders New Order Users Clients M…" at bounding box center [784, 95] width 1568 height 190
drag, startPoint x: 752, startPoint y: 182, endPoint x: 1086, endPoint y: 116, distance: 340.5
click at [755, 182] on html "Orders New Order Techs Clients Feedback Logout Orders New Order Users Clients M…" at bounding box center [784, 95] width 1568 height 190
click at [1403, 60] on button "Clear" at bounding box center [1392, 60] width 38 height 23
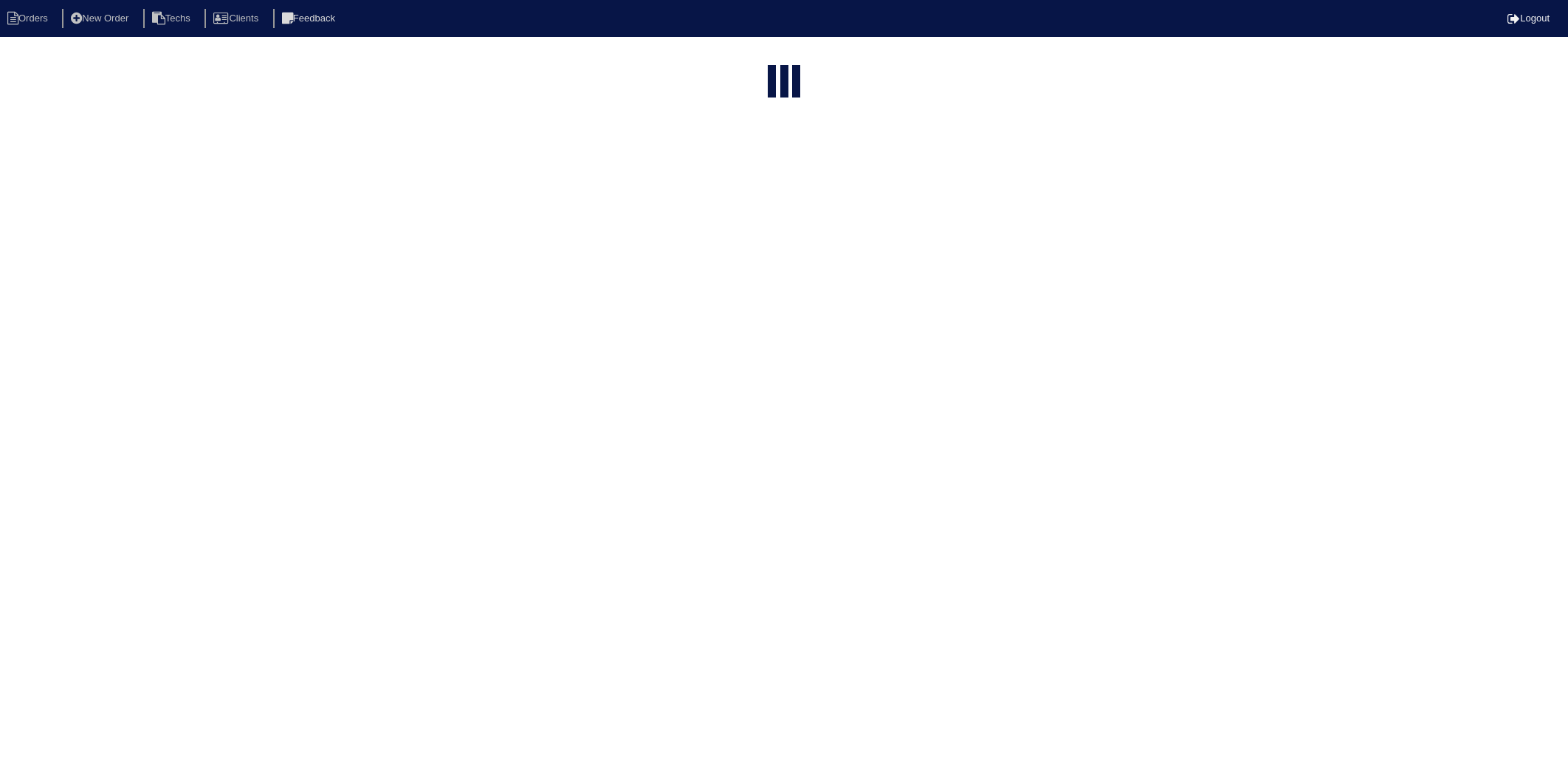
select select "15"
